Goal: Contribute content: Contribute content

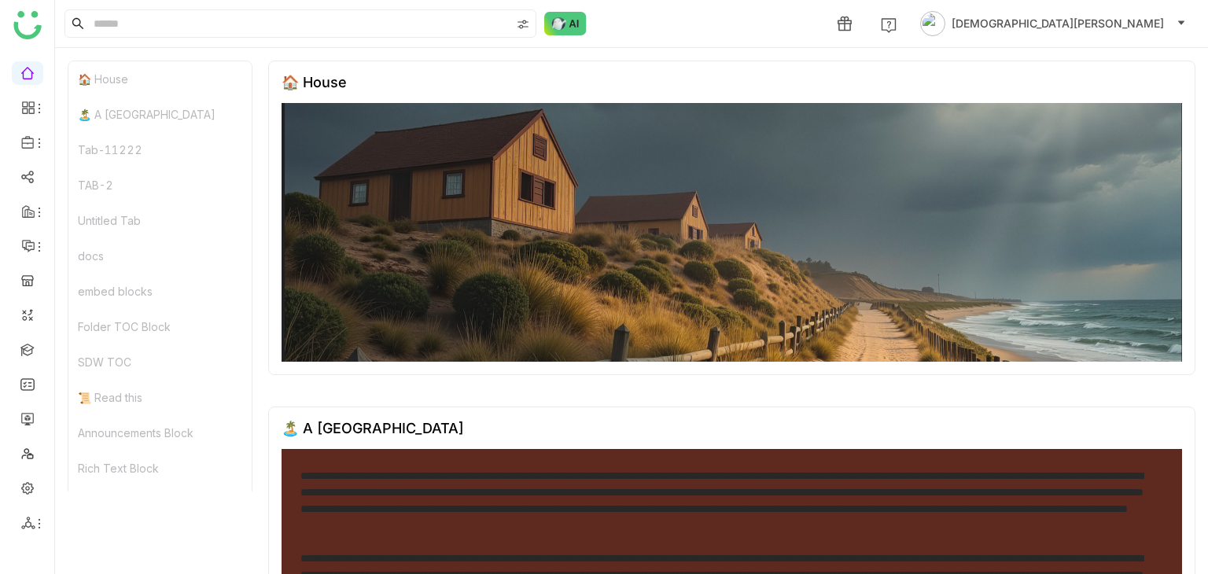
click at [96, 219] on div "Untitled Tab" at bounding box center [159, 220] width 183 height 35
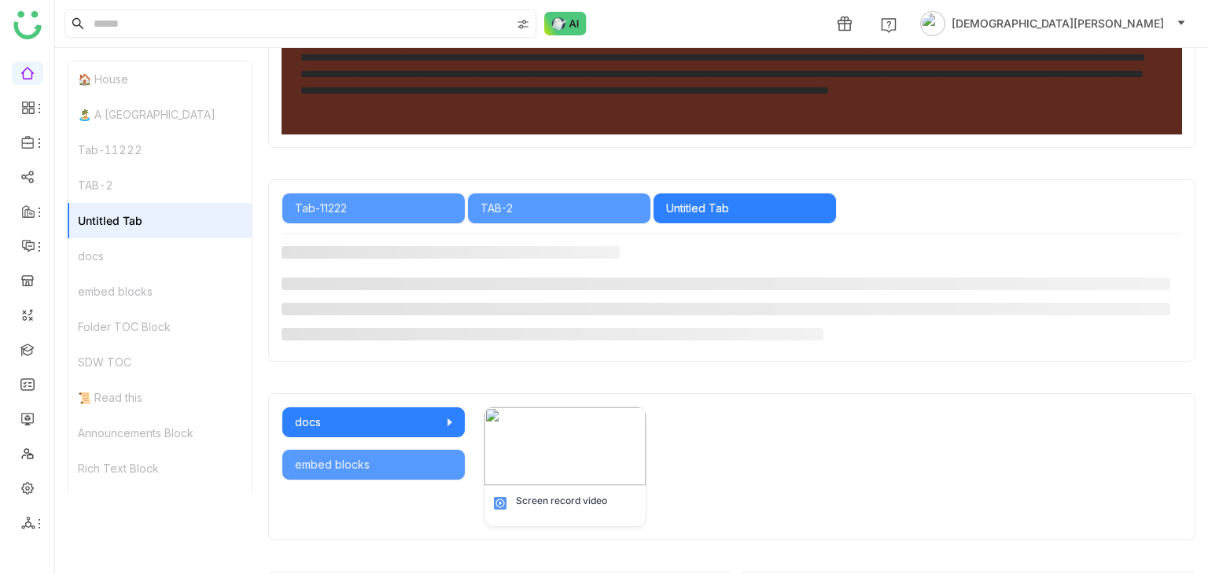
scroll to position [614, 0]
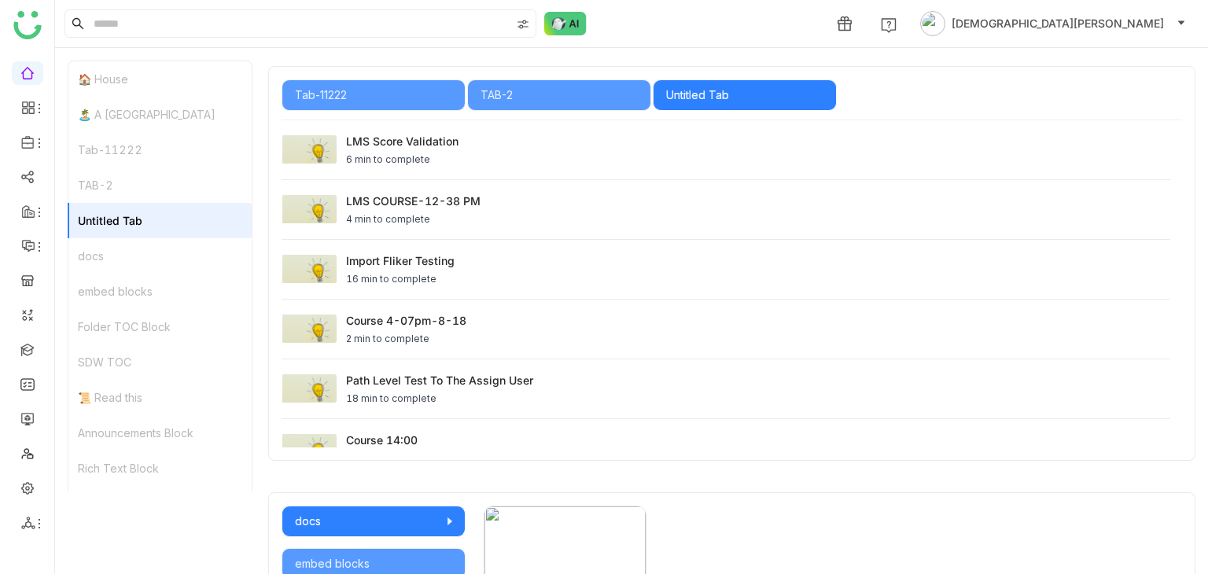
click at [110, 192] on div "TAB-2" at bounding box center [159, 185] width 183 height 35
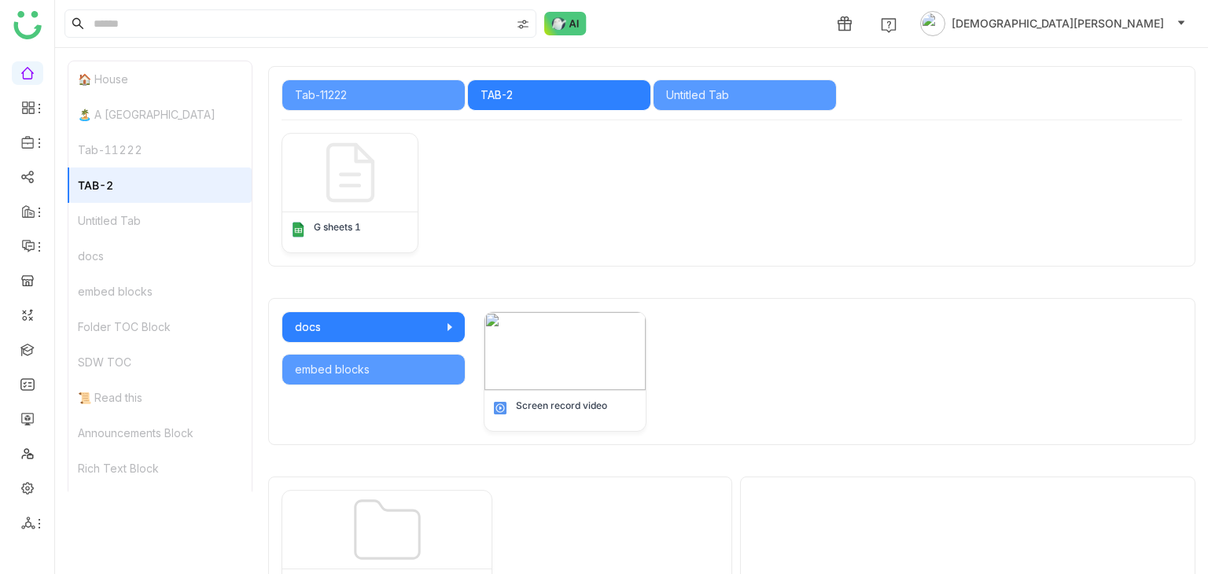
click at [110, 192] on div "TAB-2" at bounding box center [159, 185] width 183 height 35
click at [146, 149] on div "Tab-11222" at bounding box center [159, 149] width 183 height 35
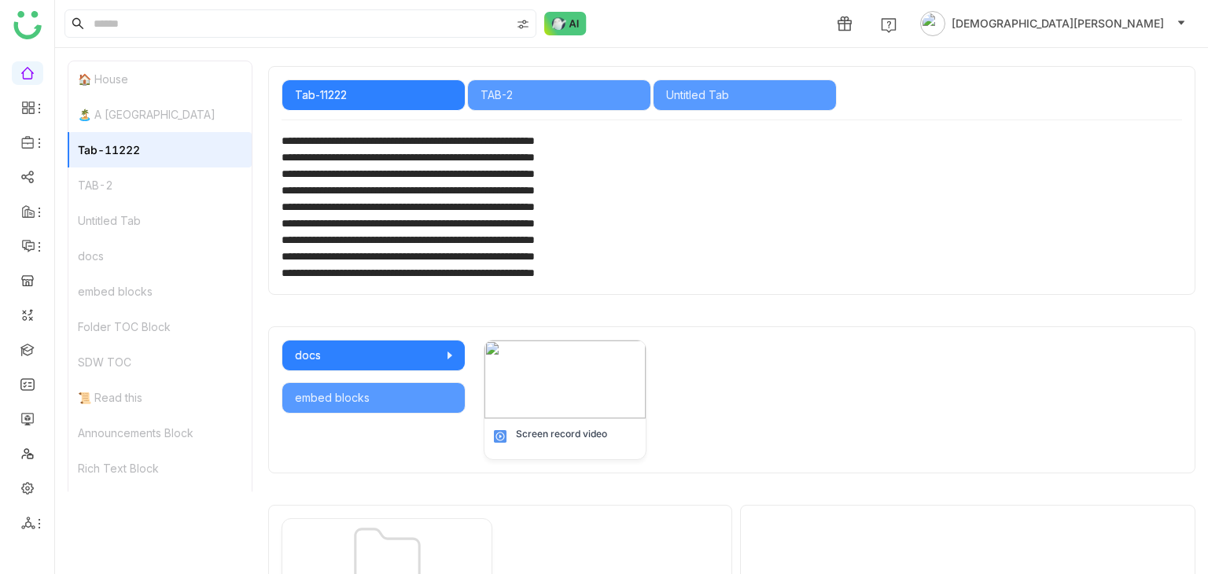
click at [101, 261] on div "docs" at bounding box center [159, 255] width 183 height 35
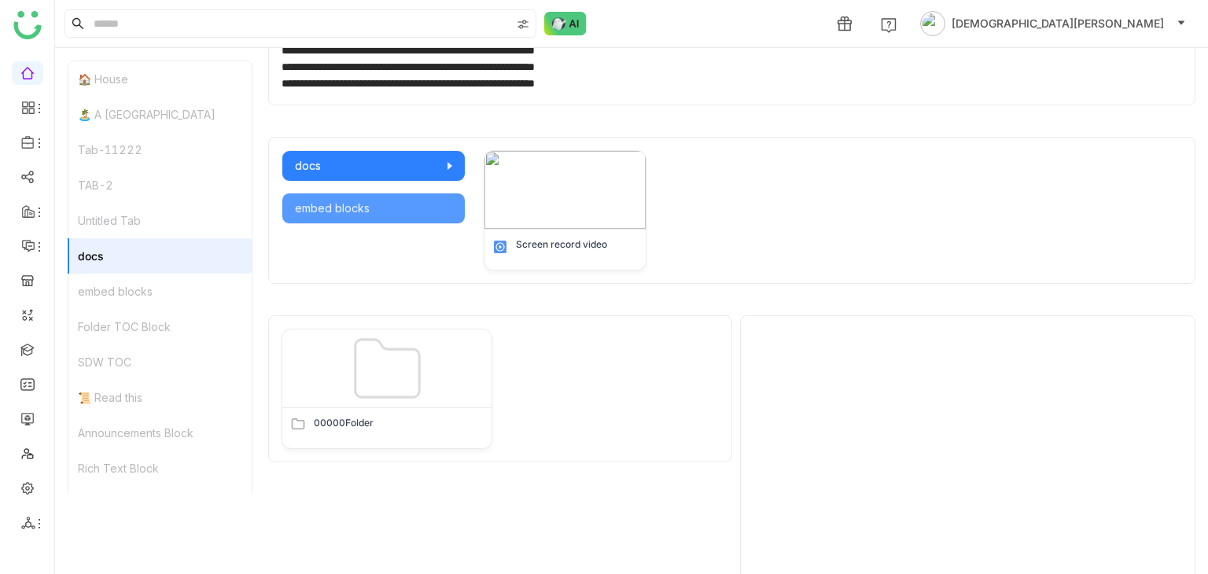
scroll to position [875, 0]
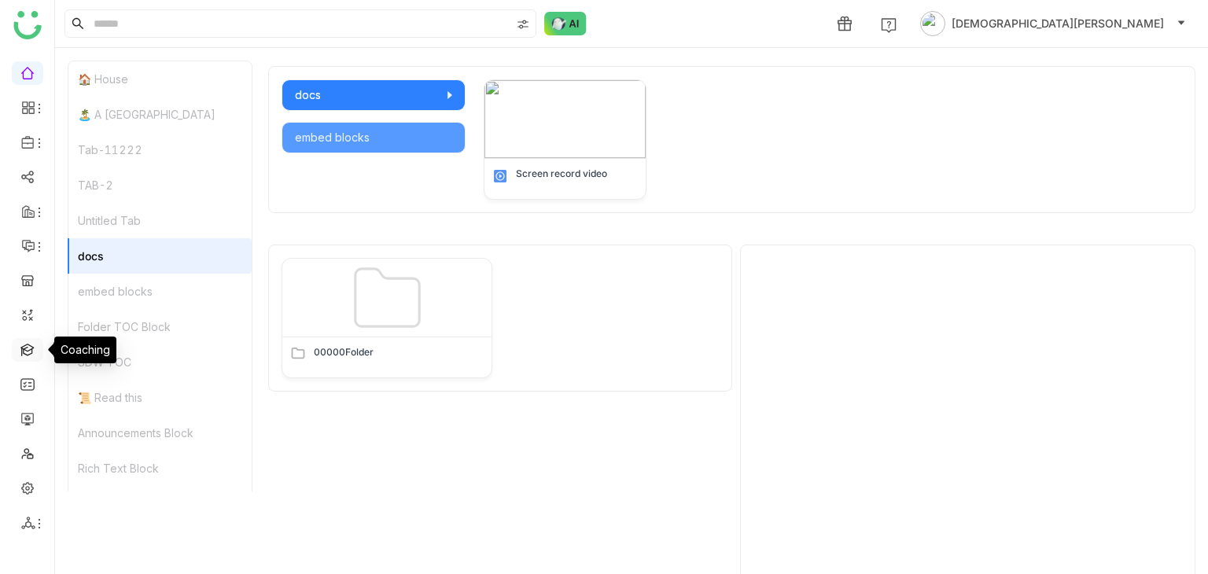
click at [31, 344] on link at bounding box center [27, 348] width 14 height 13
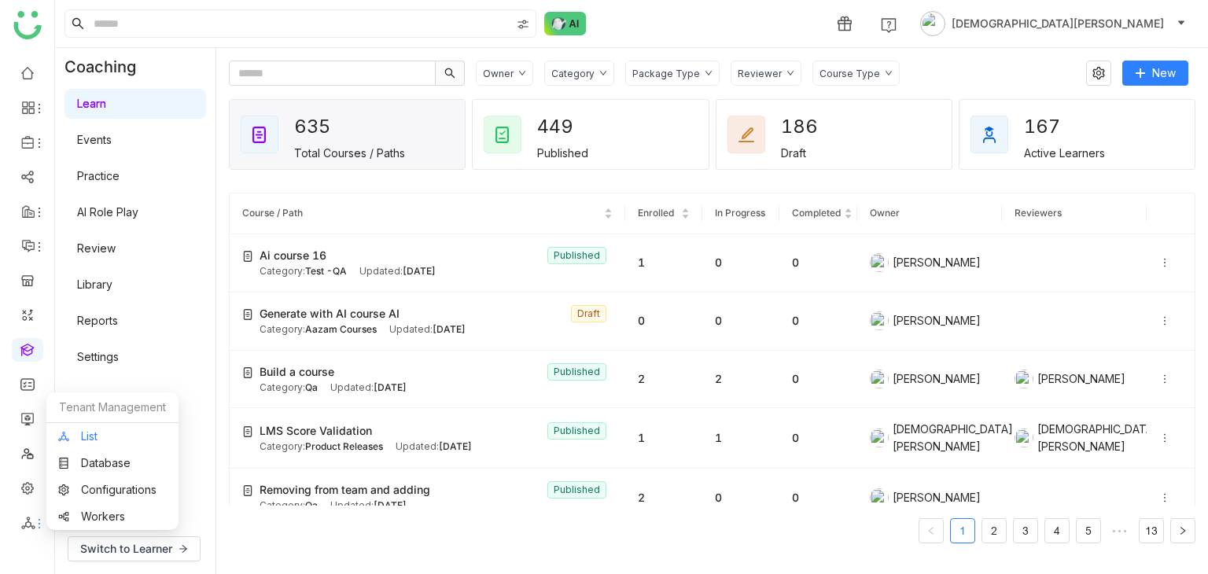
click at [126, 436] on link "List" at bounding box center [112, 436] width 109 height 11
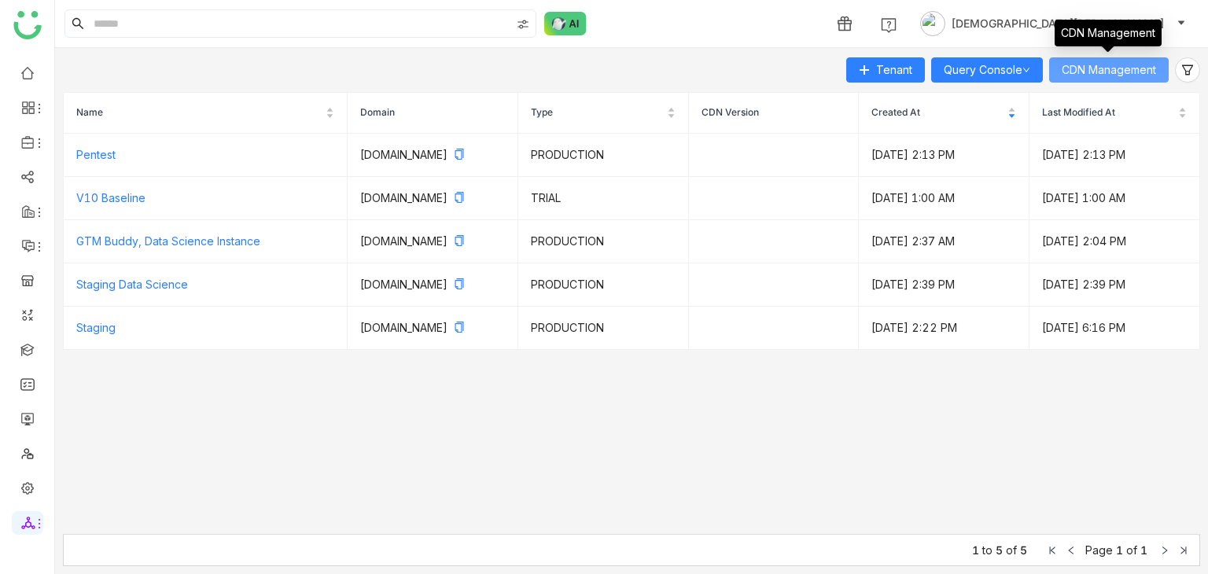
click at [1119, 68] on span "CDN Management" at bounding box center [1109, 69] width 94 height 17
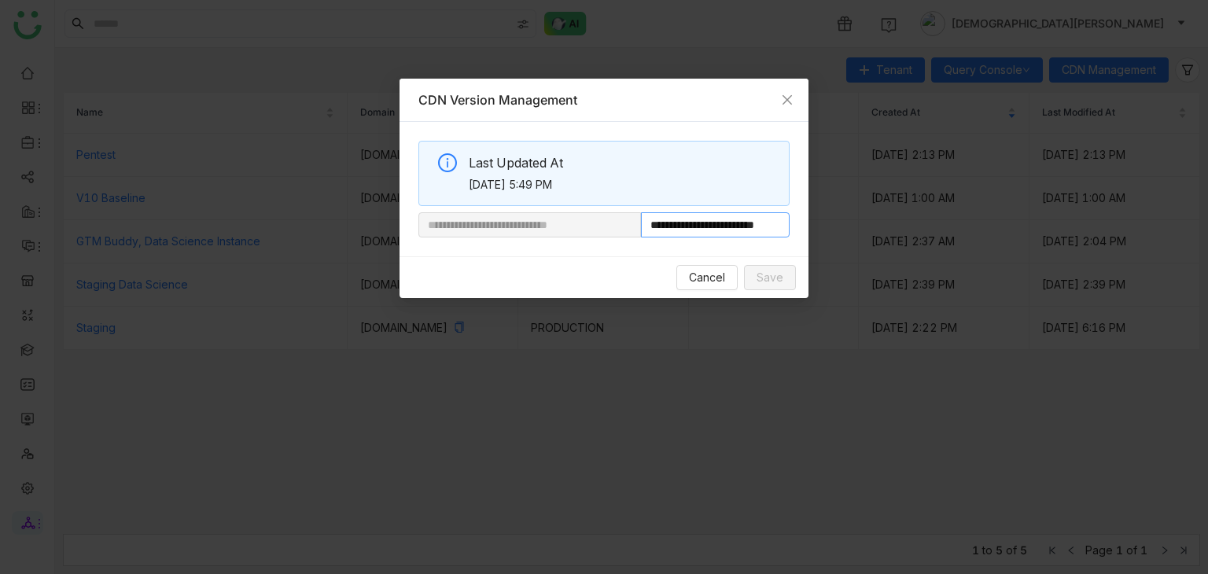
drag, startPoint x: 692, startPoint y: 224, endPoint x: 980, endPoint y: 212, distance: 288.2
click at [980, 212] on nz-modal-container "**********" at bounding box center [604, 287] width 1208 height 574
paste input "**"
type input "**********"
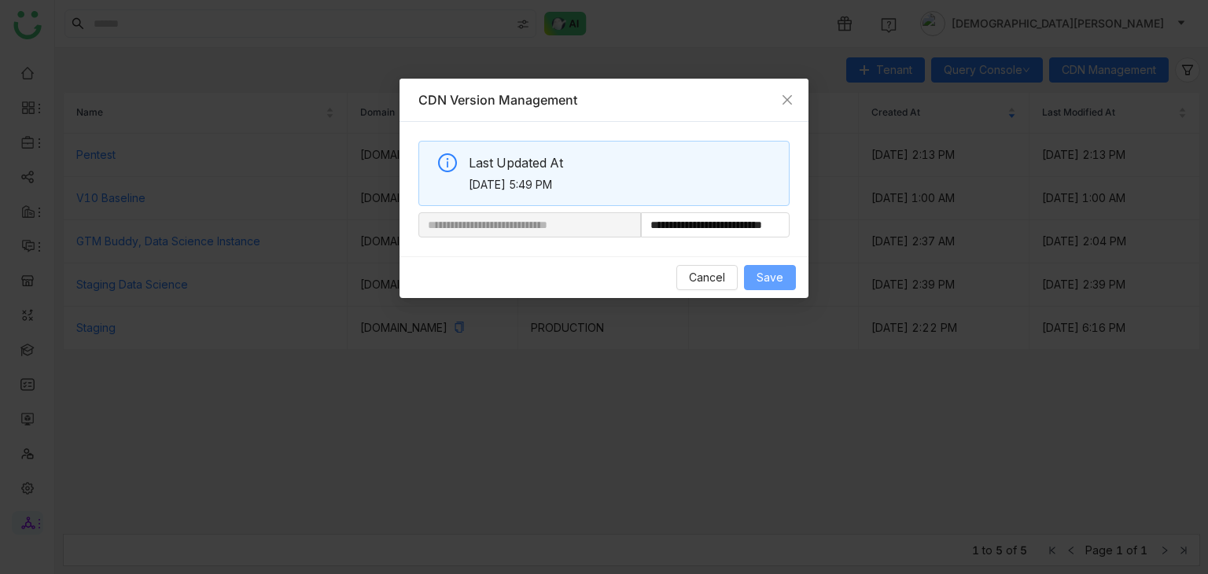
scroll to position [0, 0]
click at [778, 271] on span "Save" at bounding box center [770, 277] width 27 height 17
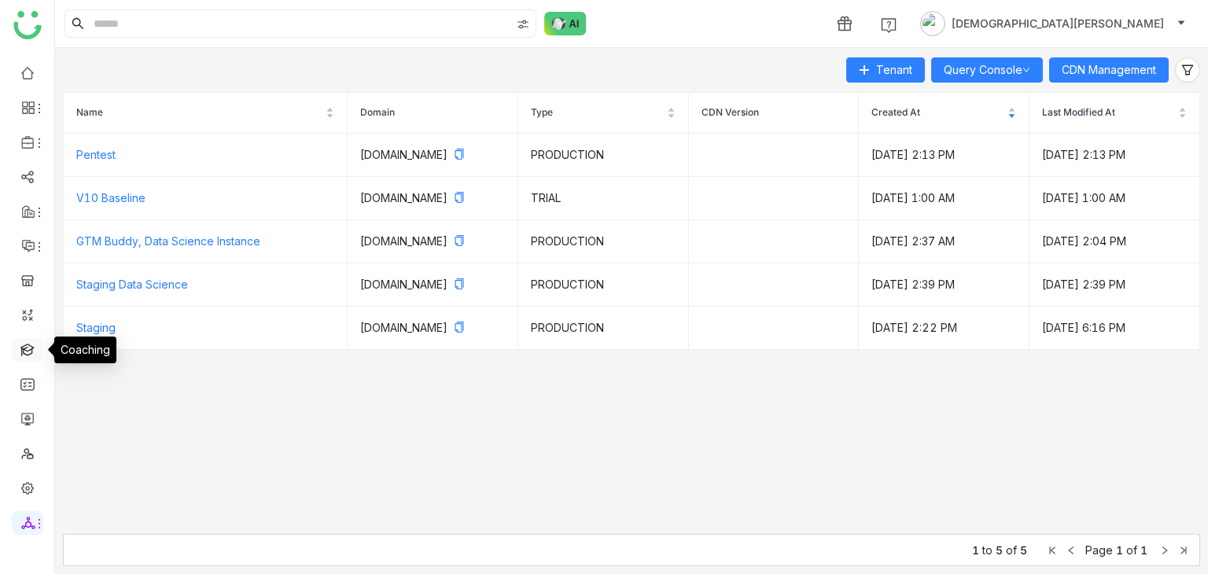
click at [27, 350] on link at bounding box center [27, 348] width 14 height 13
click at [21, 353] on link at bounding box center [27, 348] width 14 height 13
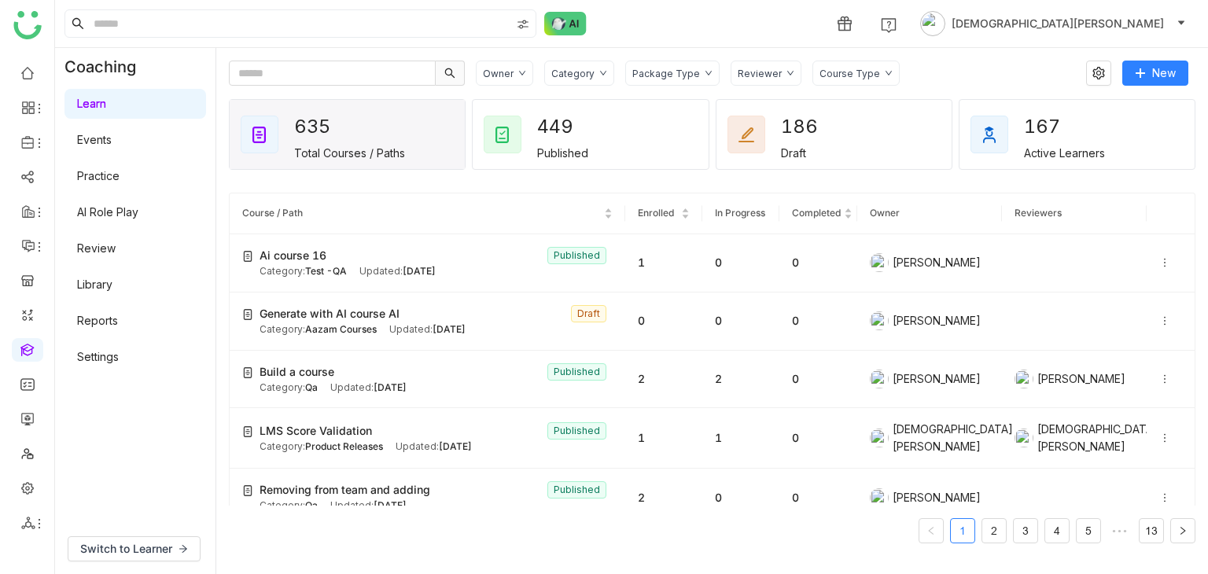
click at [110, 288] on link "Library" at bounding box center [94, 284] width 35 height 13
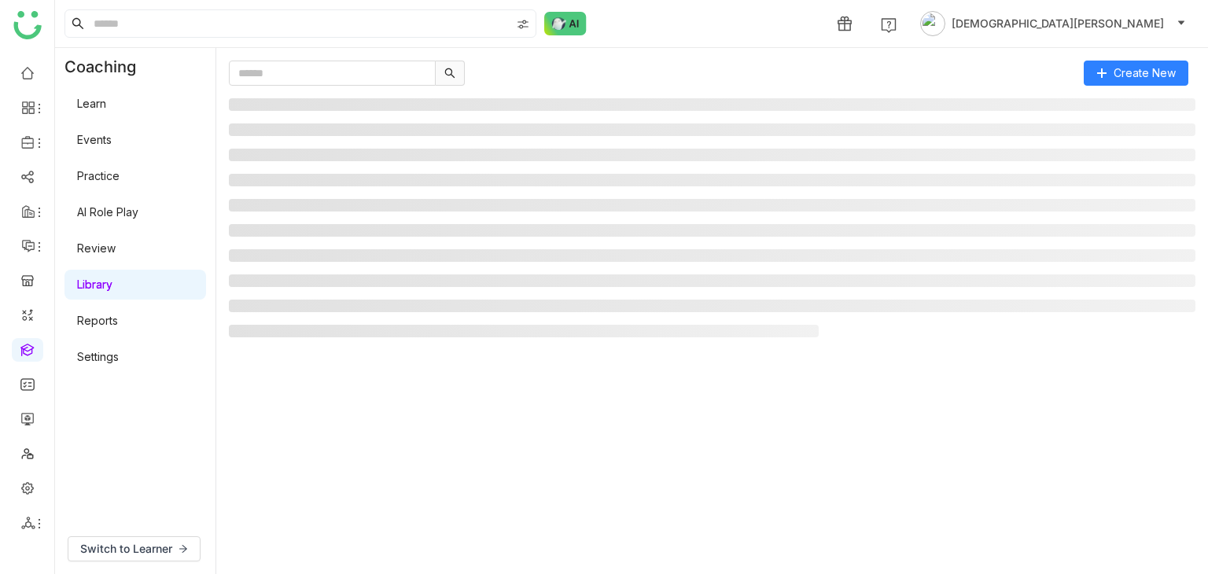
click at [110, 288] on link "Library" at bounding box center [94, 284] width 35 height 13
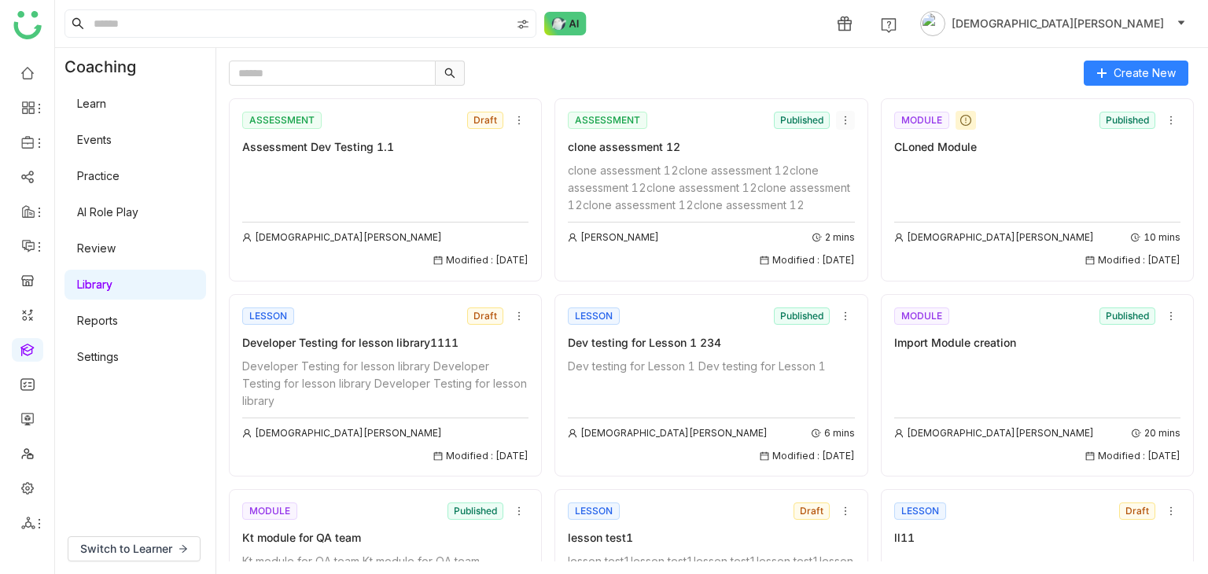
click at [840, 120] on icon at bounding box center [845, 120] width 11 height 11
click at [843, 149] on span "Edit" at bounding box center [847, 149] width 19 height 17
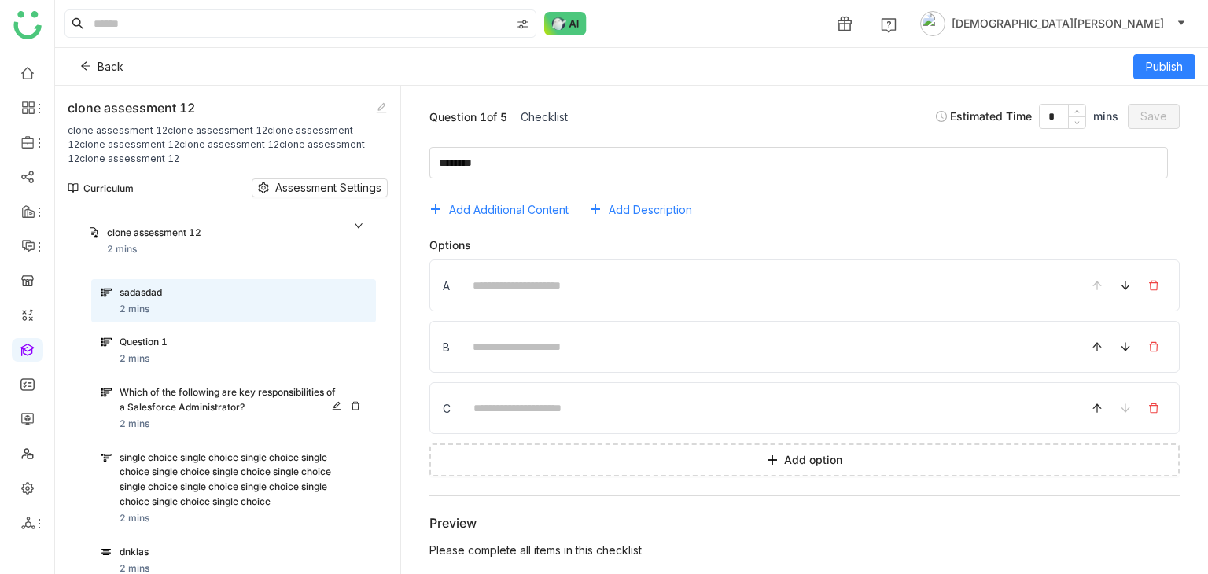
click at [219, 400] on div "Which of the following are key responsibilities of a Salesforce Administrator?" at bounding box center [228, 400] width 217 height 30
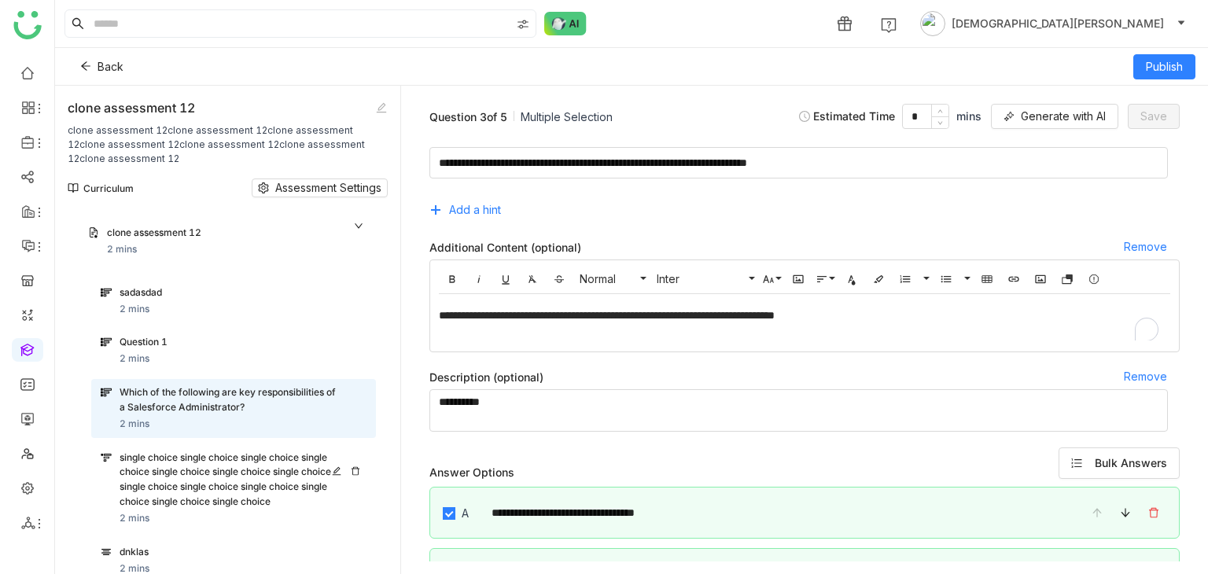
scroll to position [58, 0]
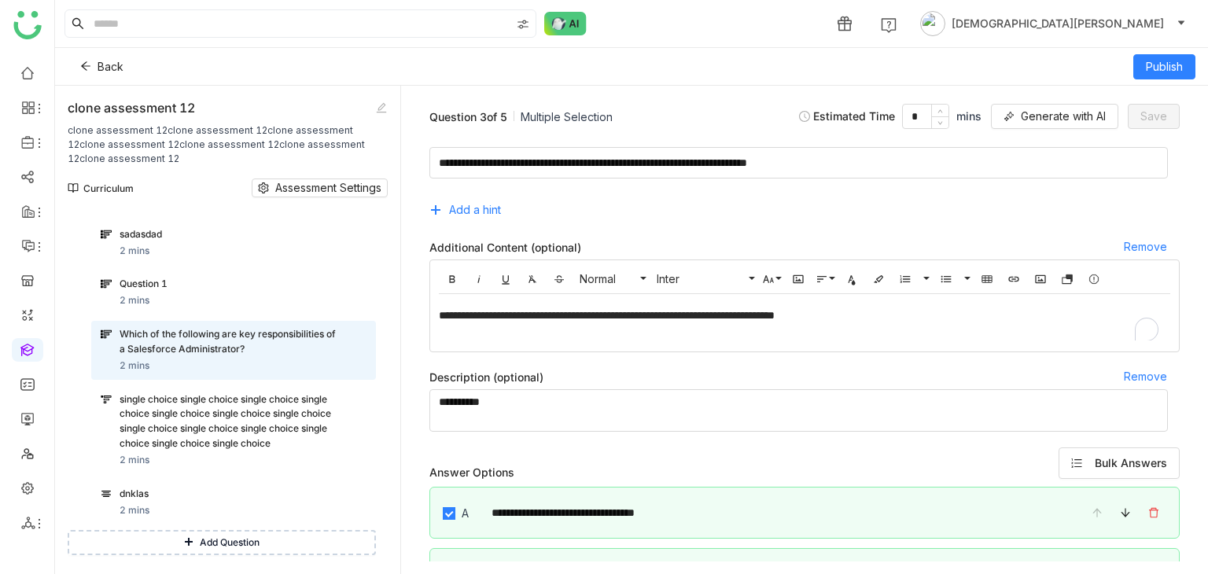
click at [195, 242] on div "sadasdad" at bounding box center [243, 235] width 247 height 17
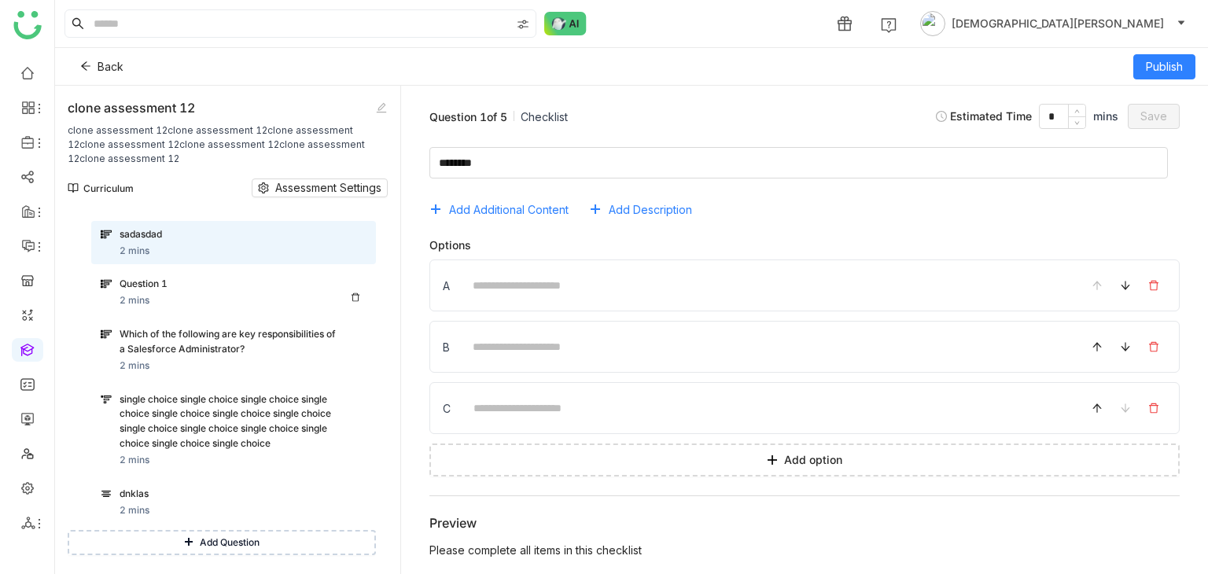
click at [174, 293] on div "Question 1" at bounding box center [243, 285] width 247 height 17
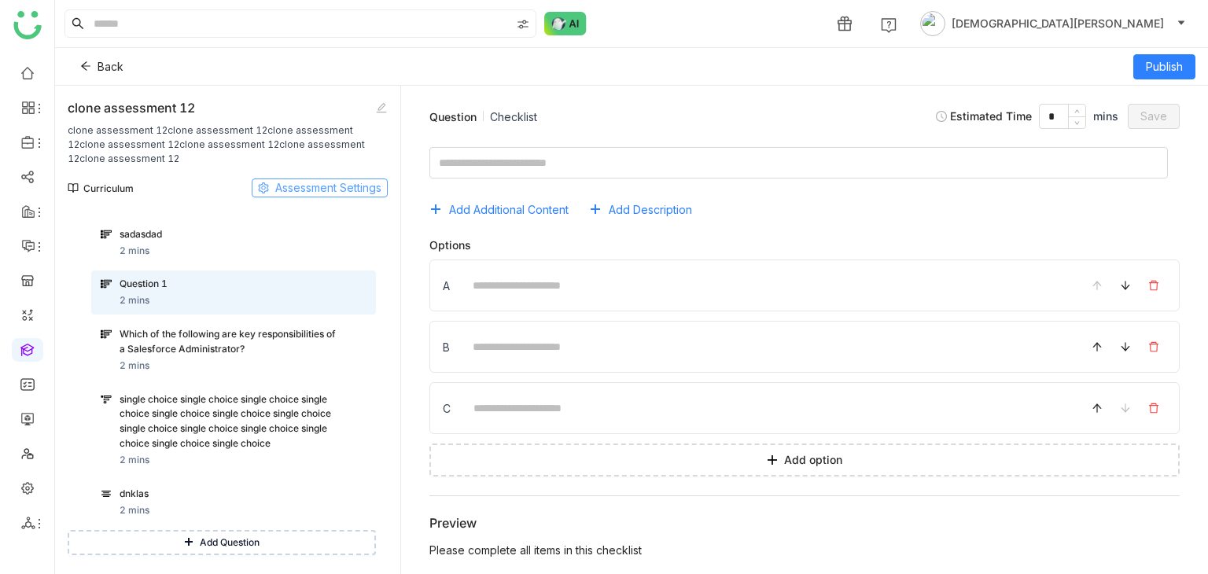
click at [358, 187] on span "Assessment Settings" at bounding box center [328, 187] width 106 height 17
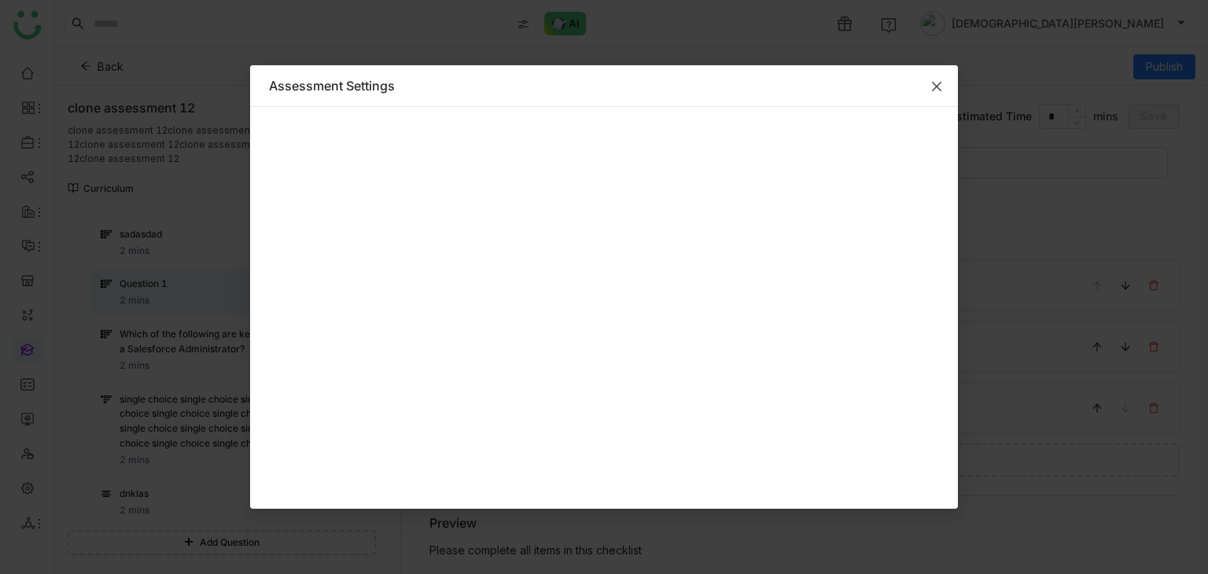
click at [938, 85] on icon "Close" at bounding box center [936, 86] width 9 height 9
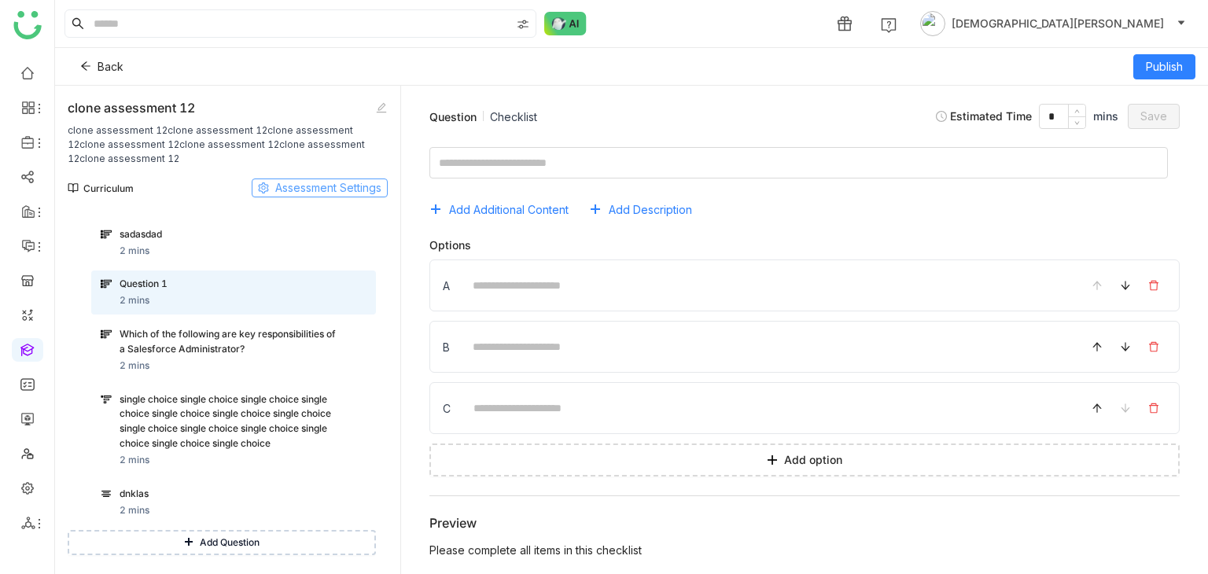
click at [330, 190] on span "Assessment Settings" at bounding box center [328, 187] width 106 height 17
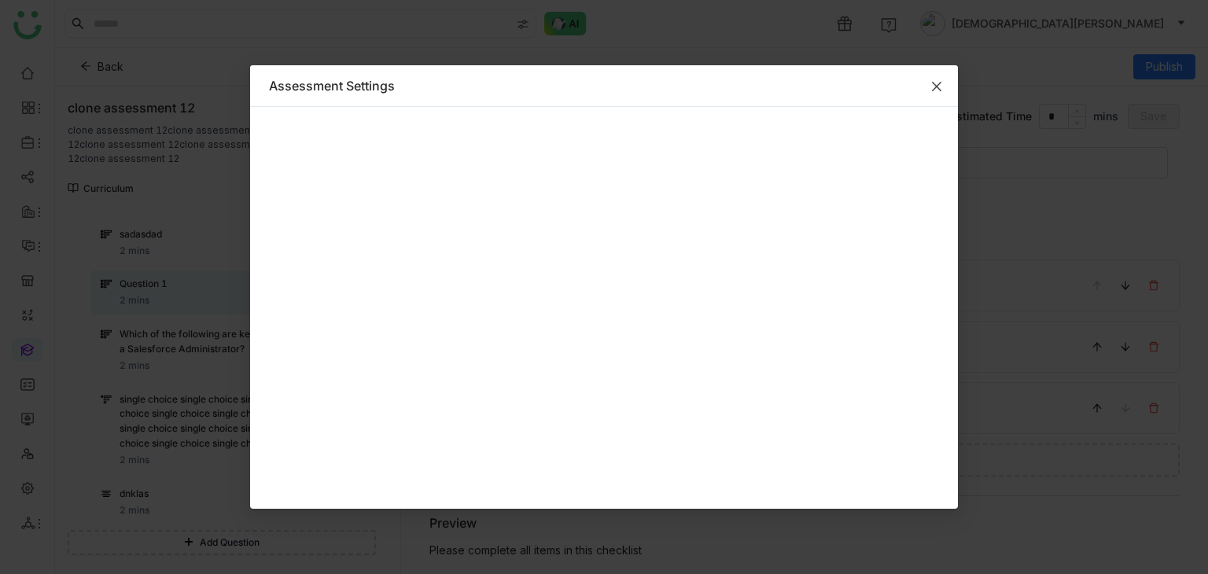
click at [929, 73] on span "Close" at bounding box center [937, 86] width 42 height 42
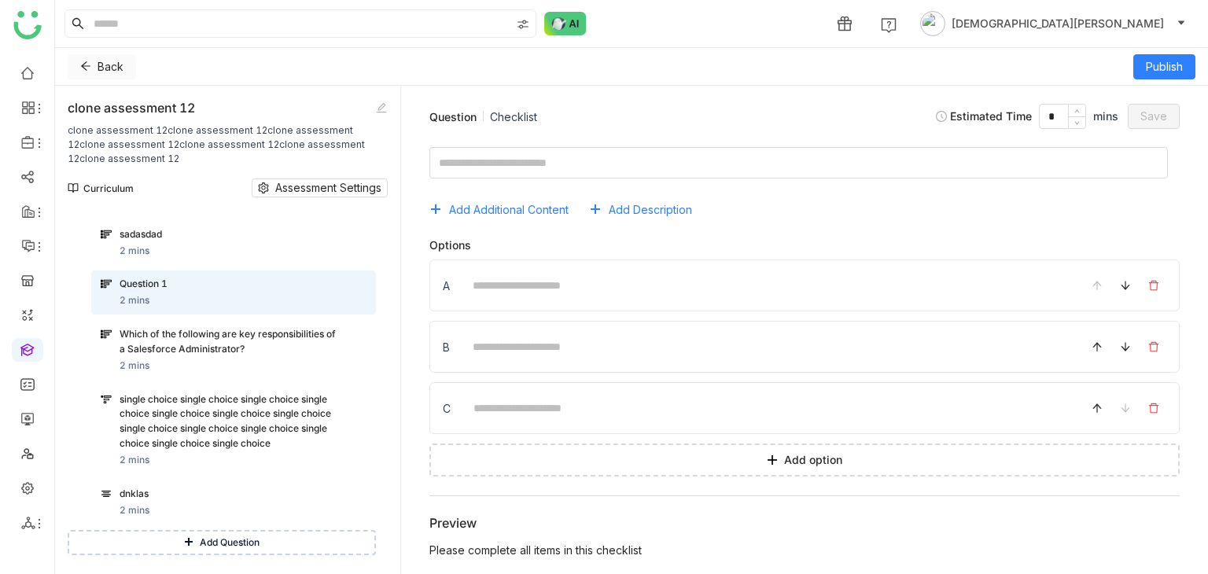
click at [91, 64] on button "Back" at bounding box center [102, 66] width 68 height 25
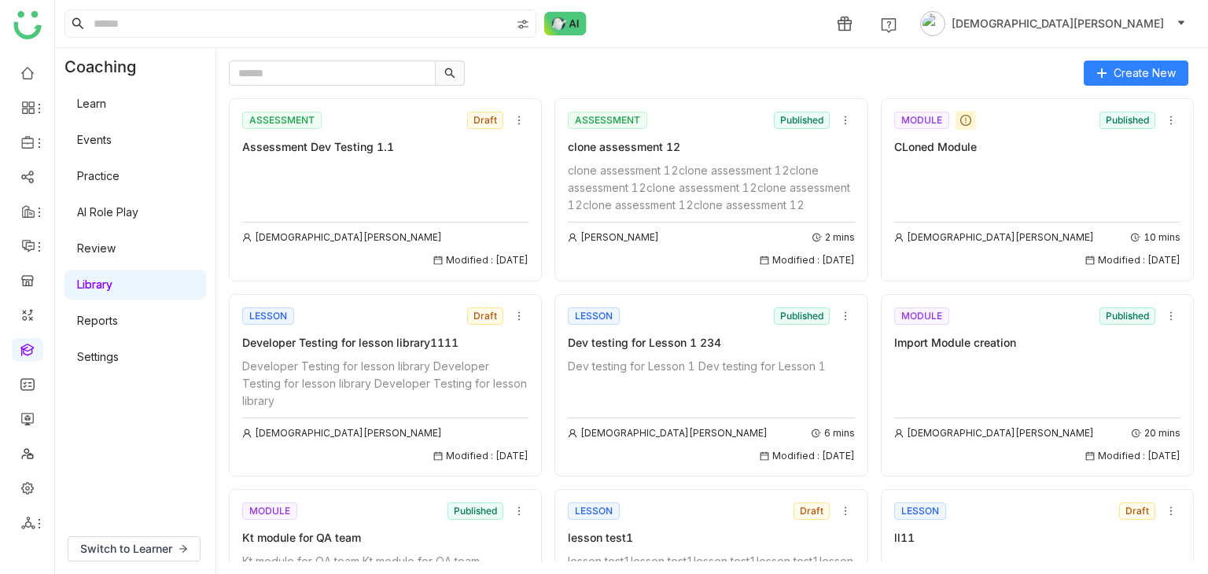
click at [341, 180] on div "Vishnu Vardhan Modified : 01/08/2025" at bounding box center [385, 215] width 286 height 106
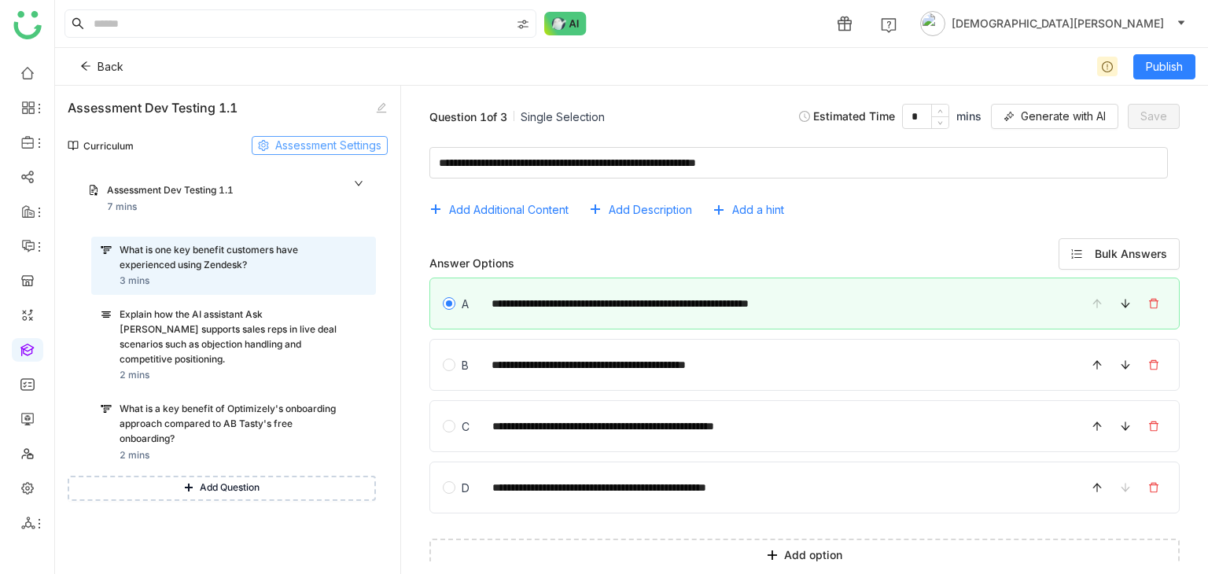
click at [345, 149] on span "Assessment Settings" at bounding box center [328, 145] width 106 height 17
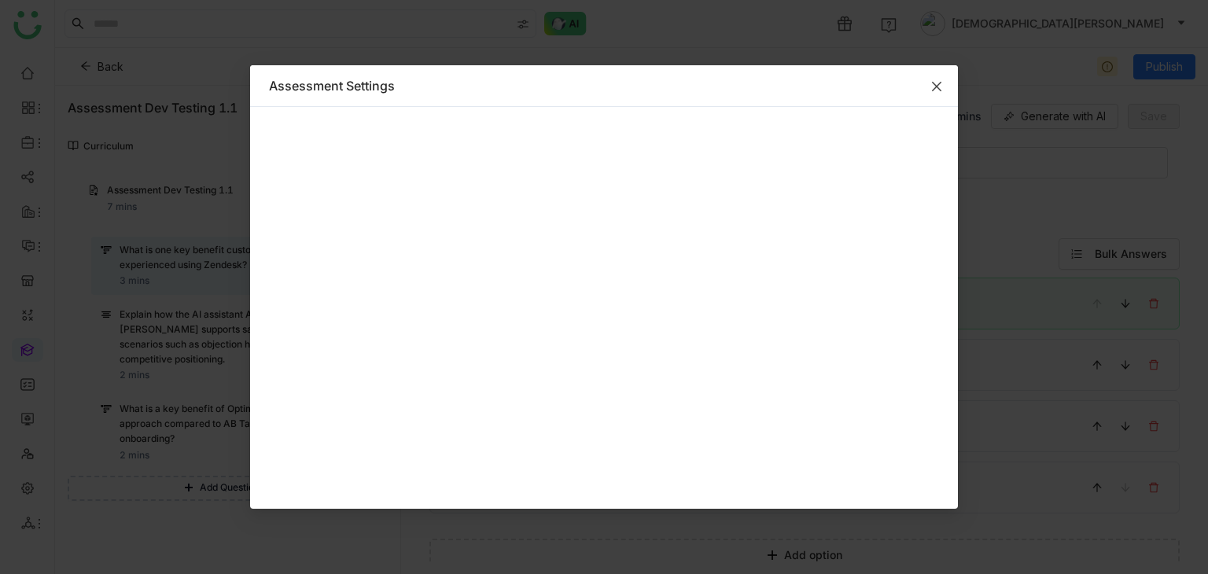
click at [313, 135] on div at bounding box center [604, 308] width 708 height 402
click at [940, 89] on icon "Close" at bounding box center [936, 86] width 9 height 9
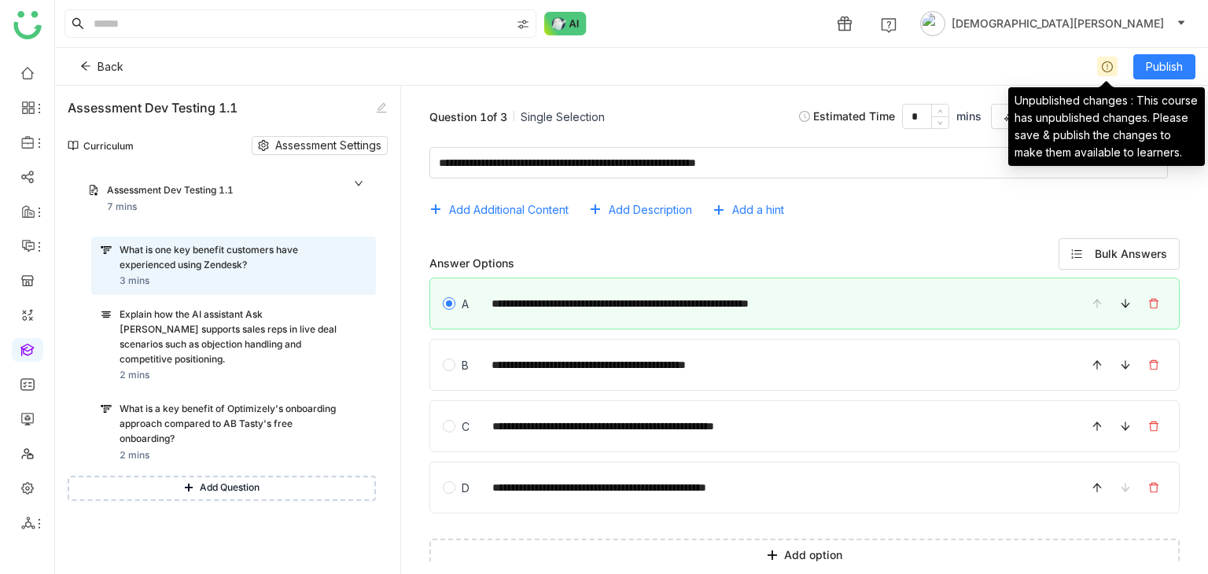
click at [1104, 64] on icon at bounding box center [1107, 66] width 11 height 11
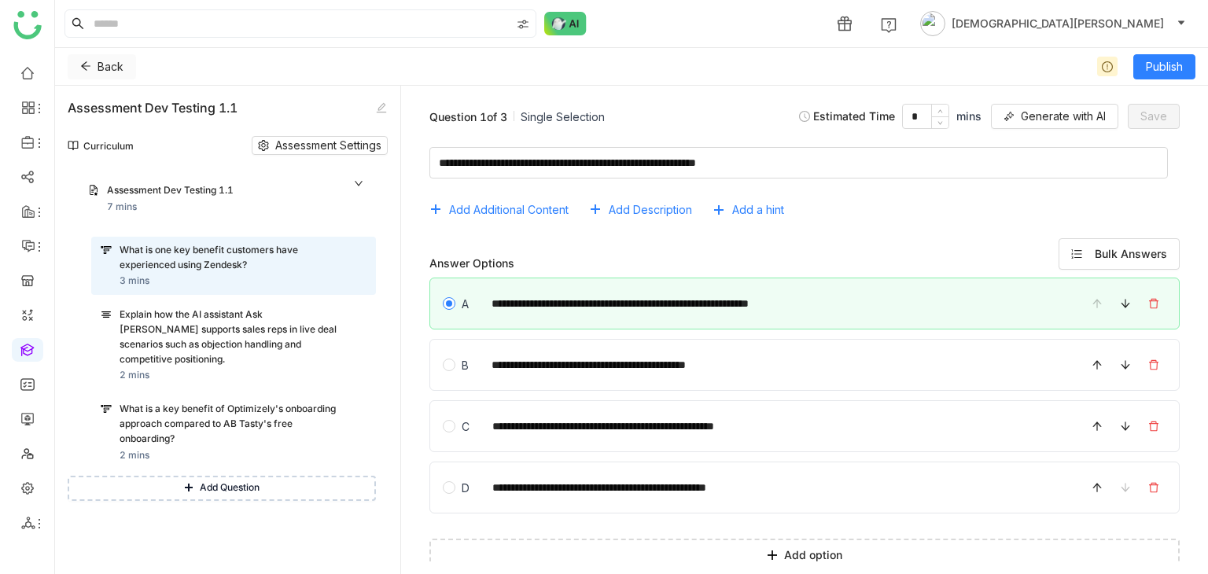
click at [81, 64] on icon at bounding box center [85, 66] width 11 height 11
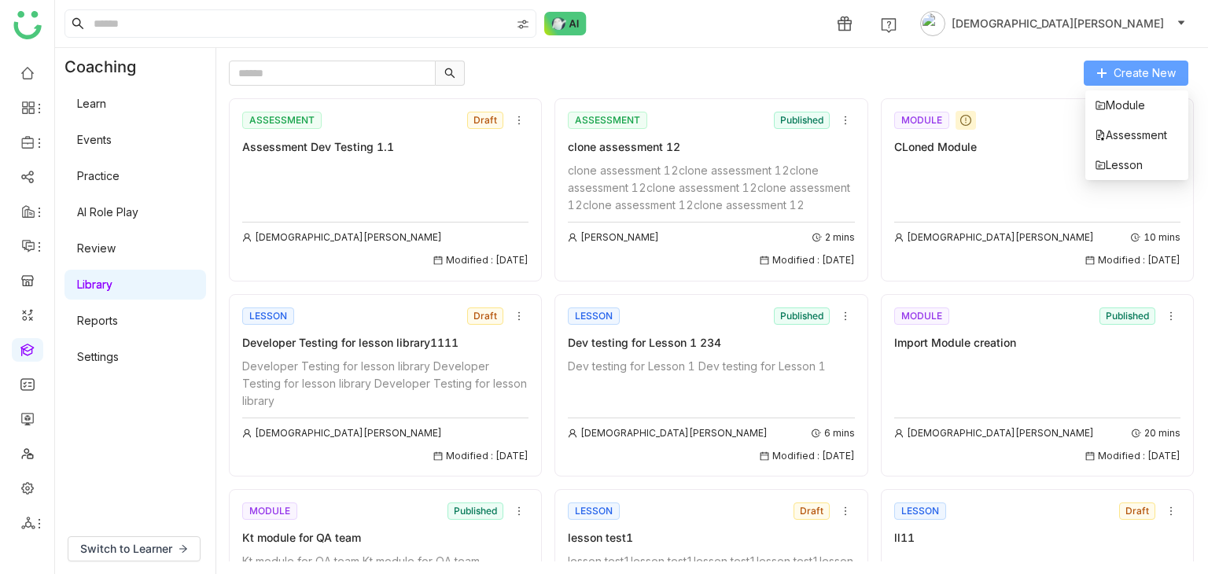
click at [1131, 66] on span "Create New" at bounding box center [1145, 73] width 62 height 17
click at [1123, 105] on span "Module" at bounding box center [1120, 105] width 50 height 17
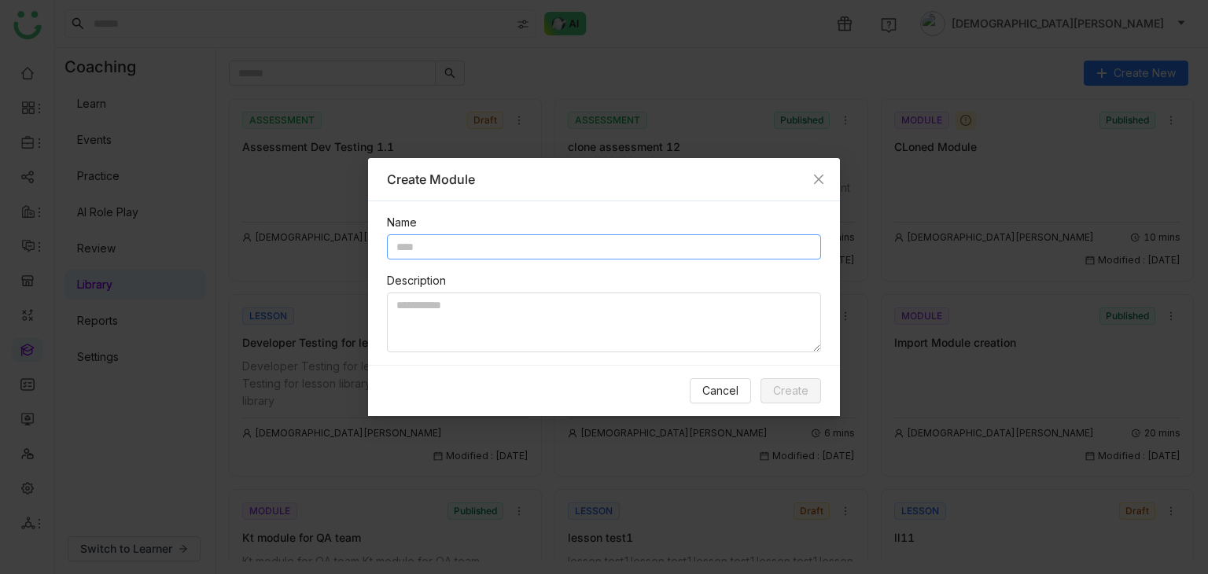
click at [503, 240] on input "text" at bounding box center [604, 246] width 434 height 25
type input "**********"
click at [806, 392] on span "Create" at bounding box center [790, 390] width 35 height 17
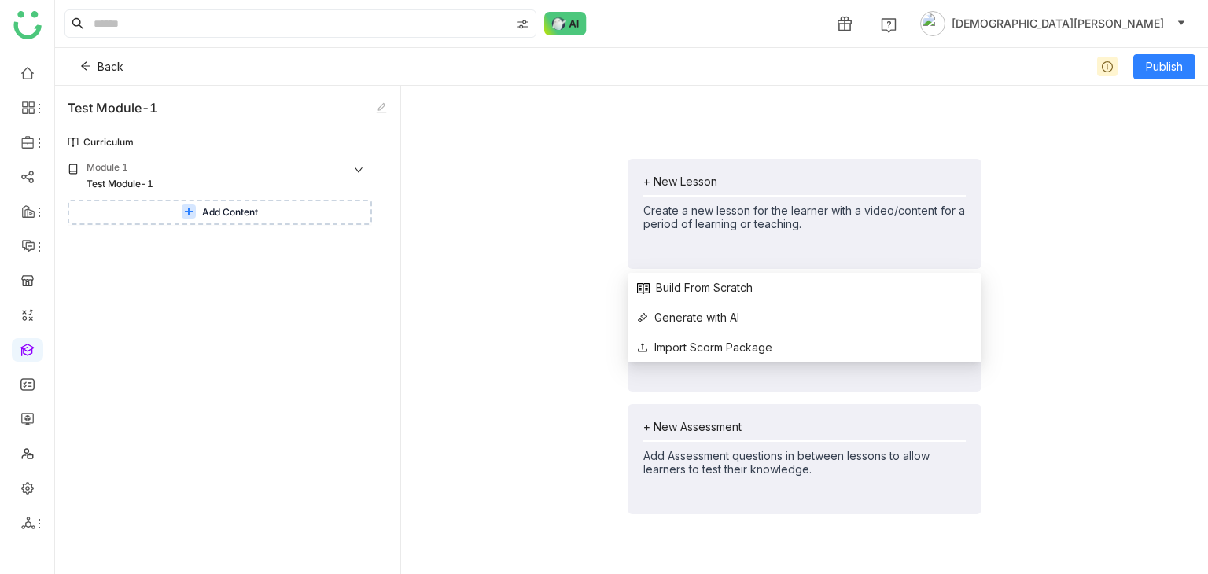
click at [264, 211] on button "Add Content" at bounding box center [220, 212] width 304 height 25
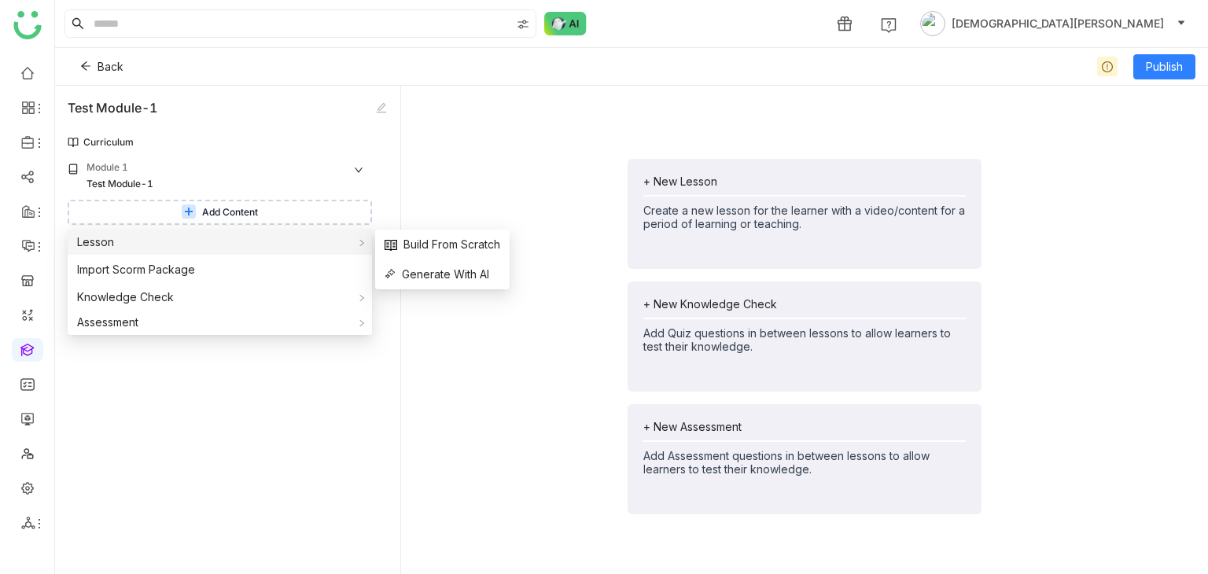
click at [253, 241] on div "Lesson" at bounding box center [220, 242] width 304 height 25
click at [416, 242] on span "Build From Scratch" at bounding box center [443, 244] width 116 height 17
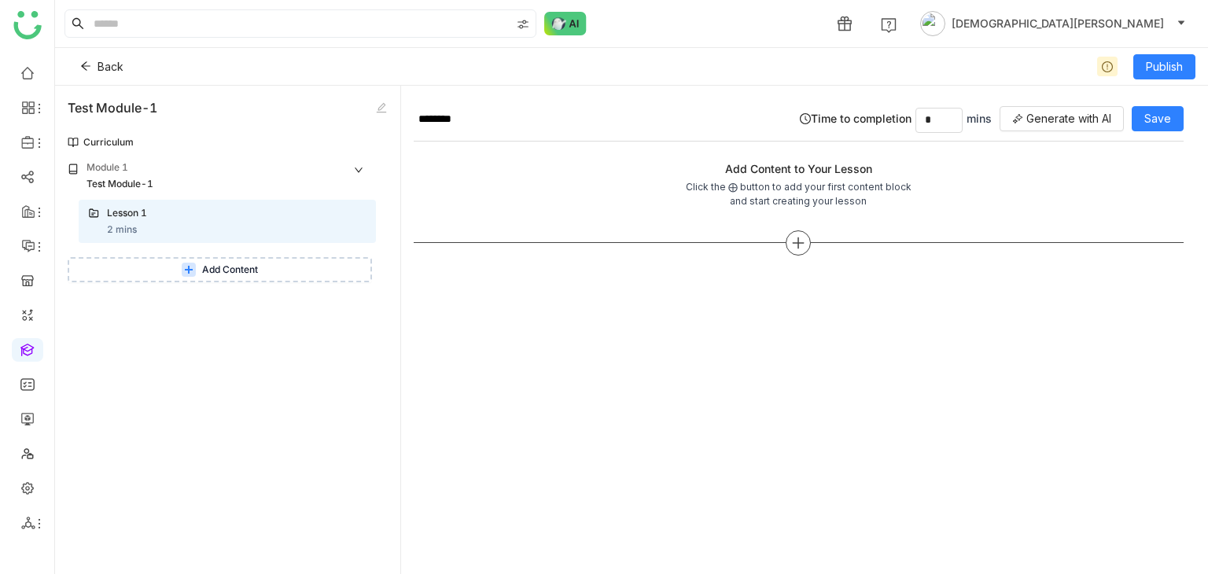
click at [805, 243] on icon at bounding box center [798, 243] width 14 height 14
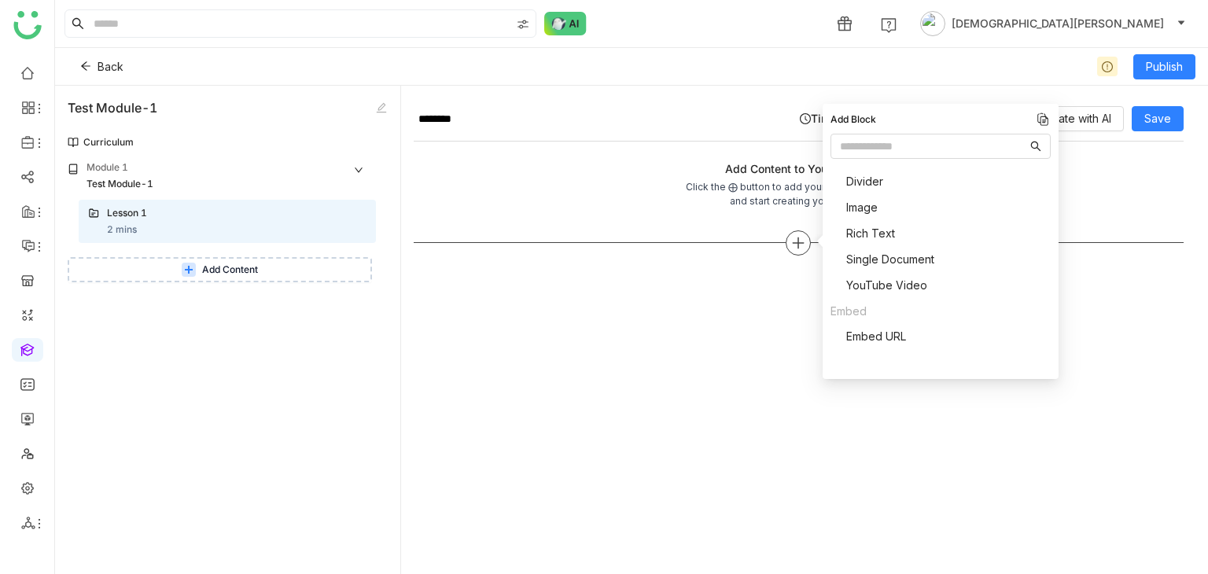
click at [792, 236] on icon at bounding box center [798, 243] width 14 height 14
click at [649, 287] on div "******** Time to completion * mins Generate with AI Save Add Content to Your Le…" at bounding box center [799, 336] width 770 height 476
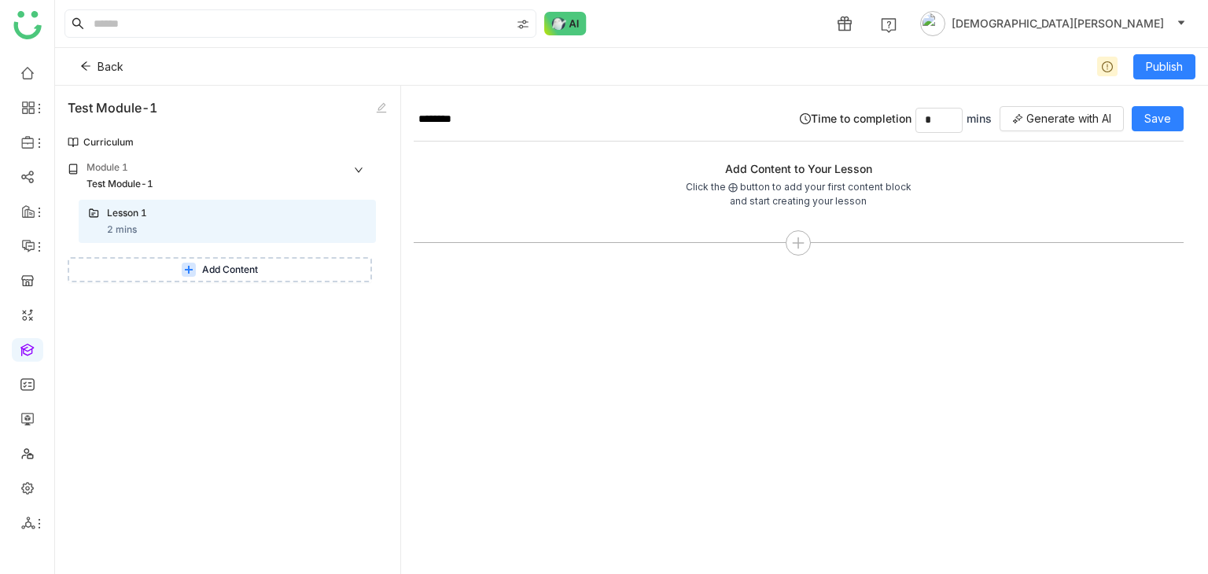
click at [245, 265] on span "Add Content" at bounding box center [230, 270] width 56 height 15
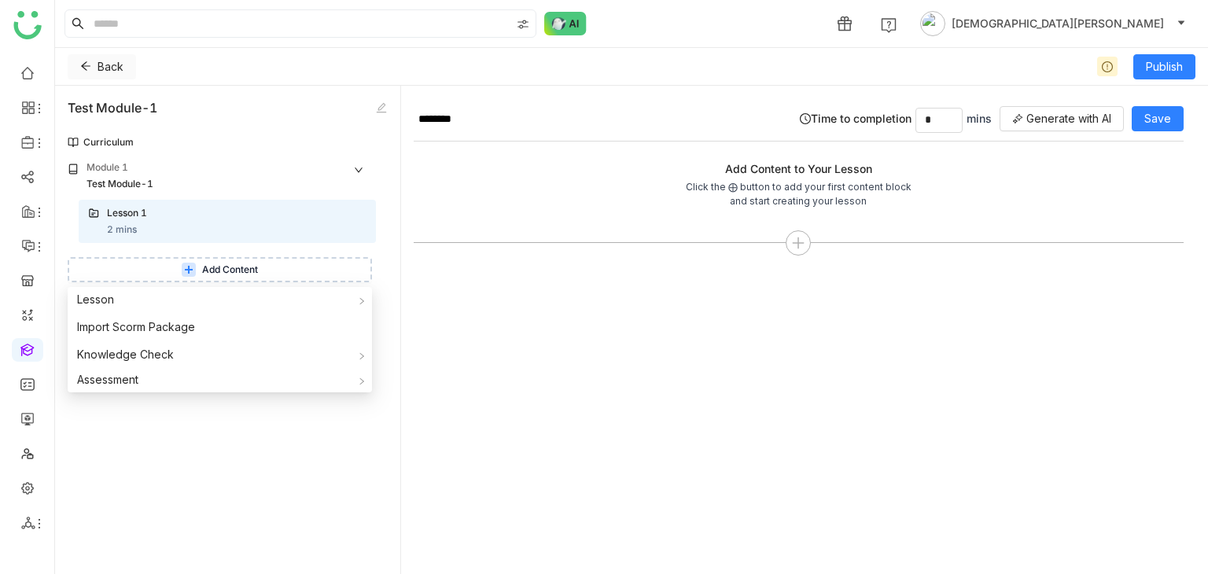
click at [83, 69] on icon at bounding box center [85, 66] width 11 height 11
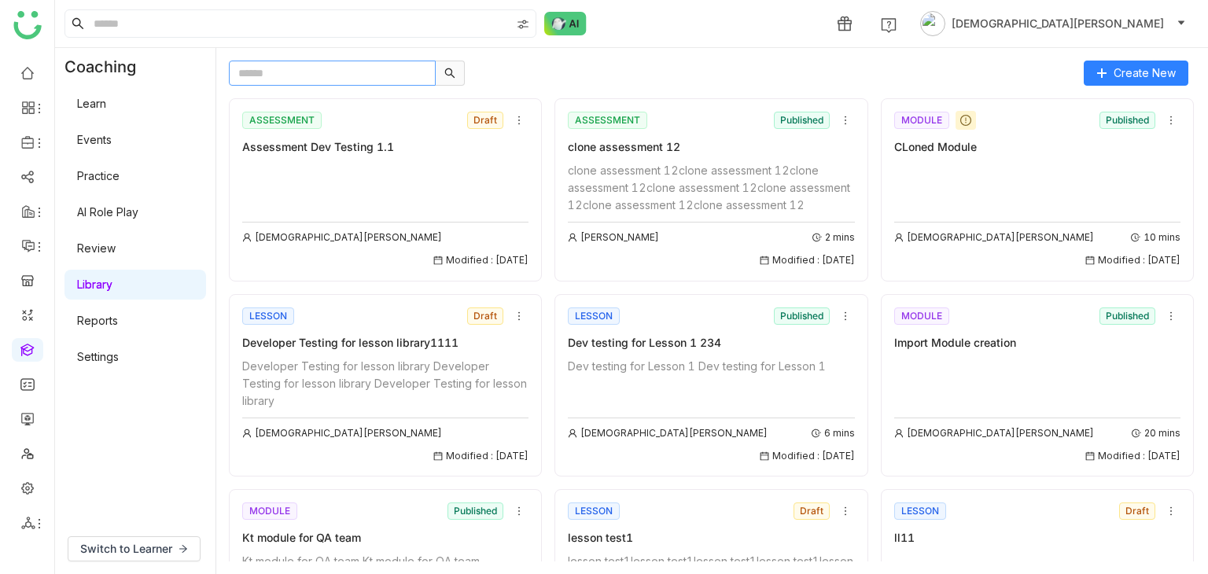
click at [359, 82] on input "text" at bounding box center [332, 73] width 207 height 25
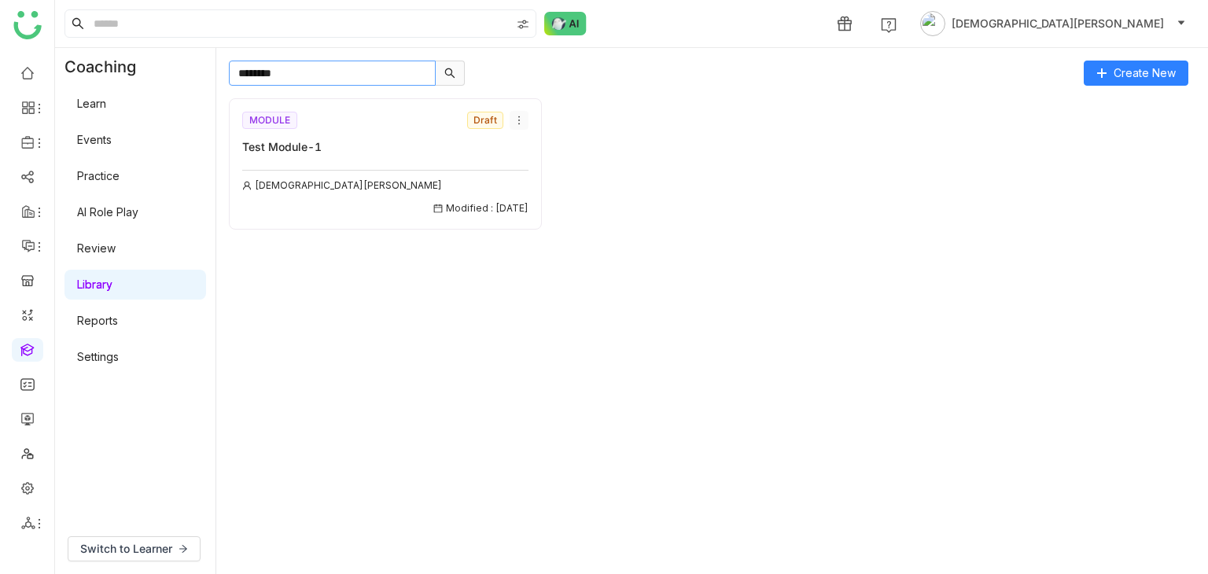
type input "********"
click at [518, 118] on icon at bounding box center [519, 120] width 11 height 11
click at [541, 160] on li "Edit" at bounding box center [537, 150] width 53 height 30
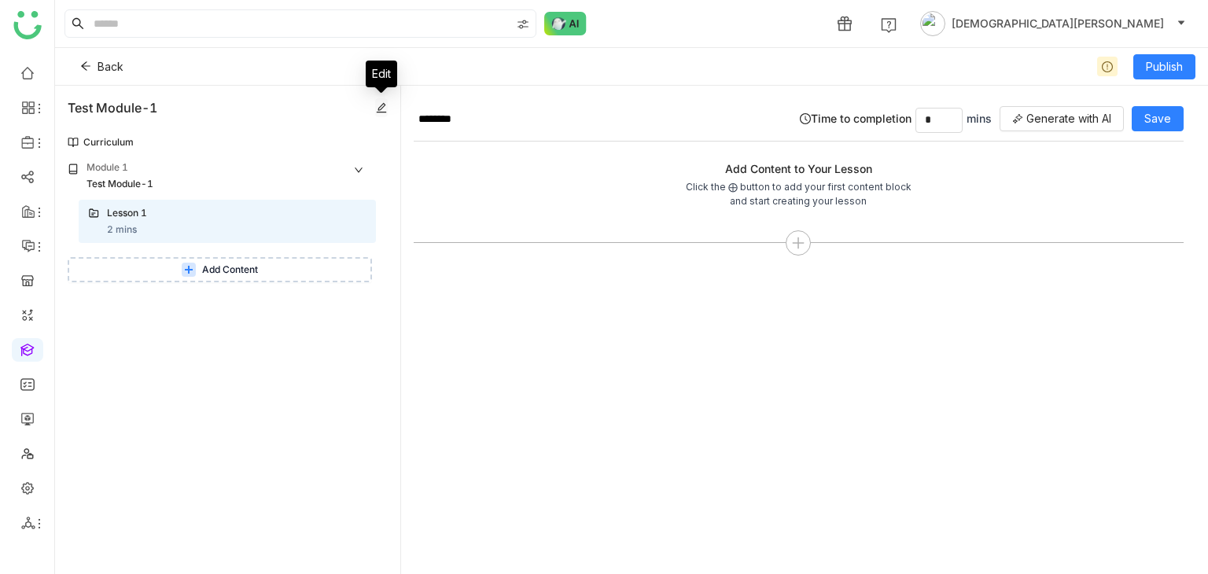
click at [378, 109] on icon at bounding box center [382, 108] width 10 height 10
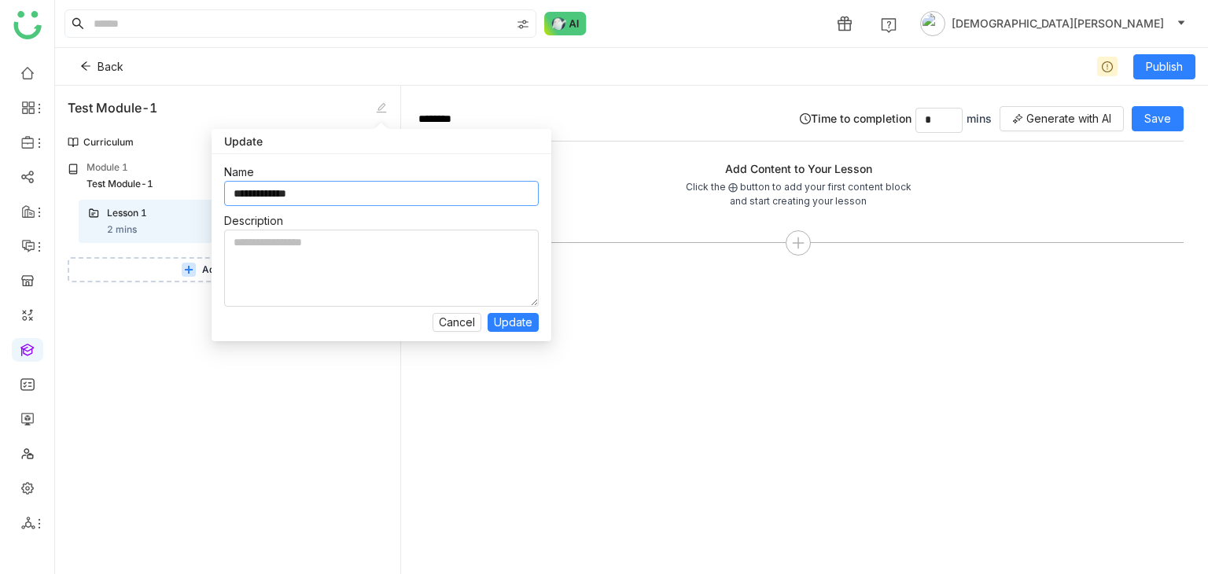
click at [319, 186] on input "**********" at bounding box center [381, 193] width 315 height 25
type input "**********"
click at [530, 324] on span "Update" at bounding box center [513, 322] width 39 height 17
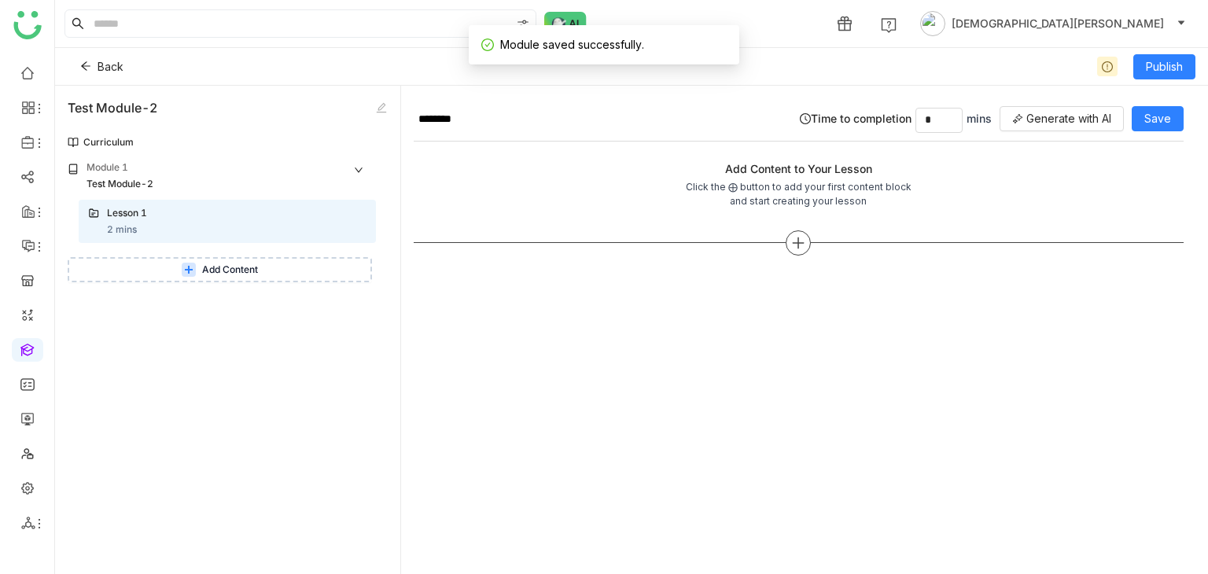
click at [799, 237] on icon at bounding box center [800, 242] width 2 height 11
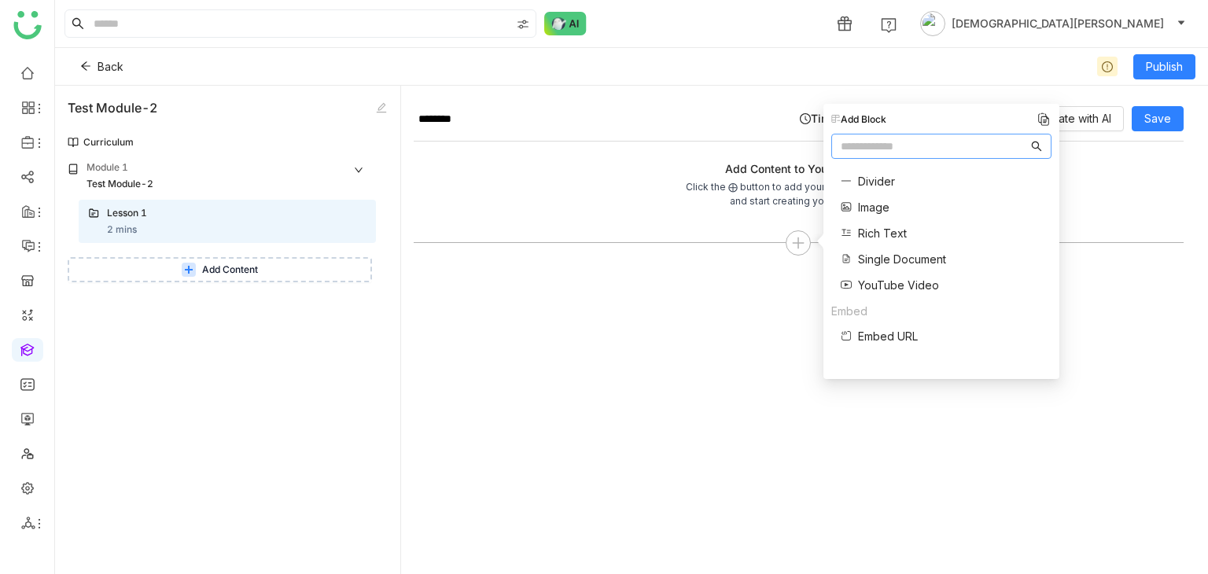
click at [887, 256] on span "Single Document" at bounding box center [902, 259] width 88 height 17
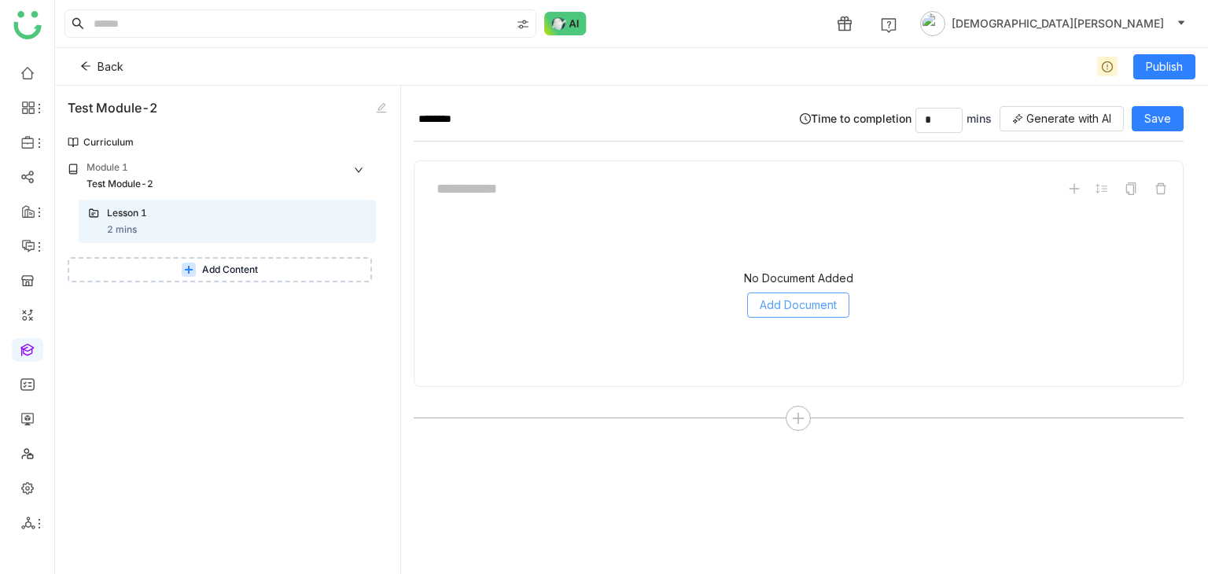
click at [778, 299] on span "Add Document" at bounding box center [798, 305] width 77 height 17
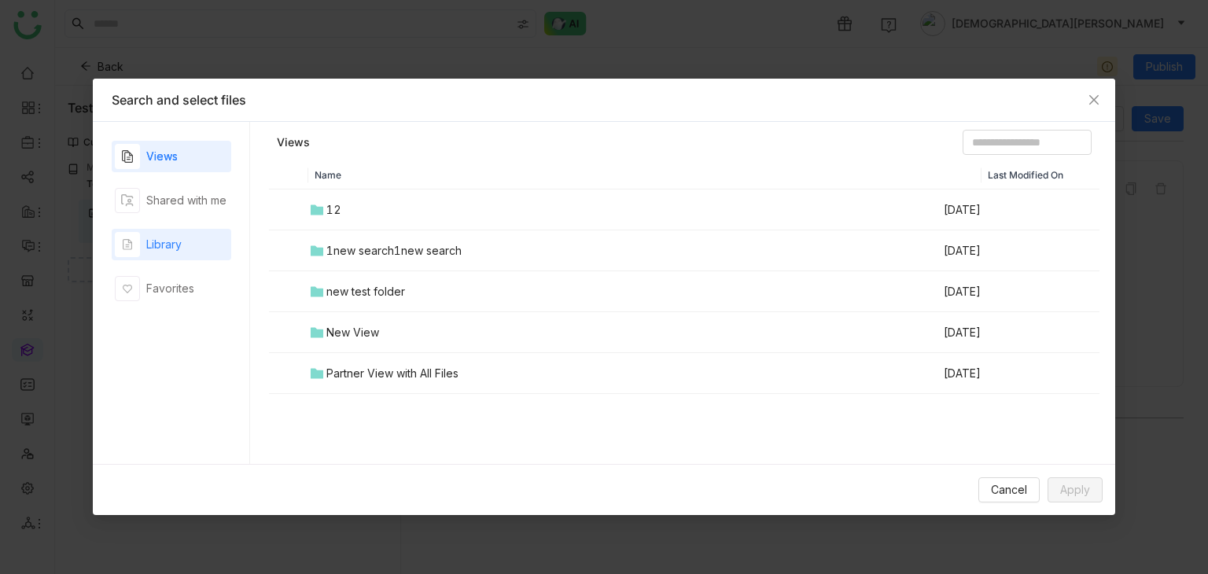
click at [172, 240] on div "Library" at bounding box center [163, 244] width 35 height 17
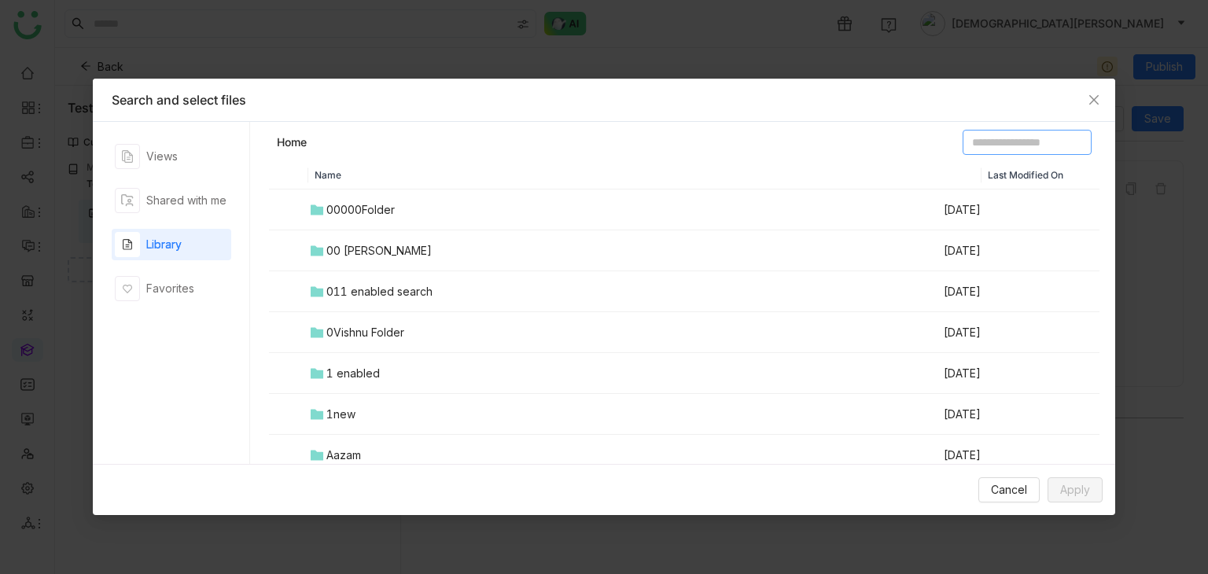
click at [1027, 142] on input at bounding box center [1027, 142] width 129 height 25
type input "*"
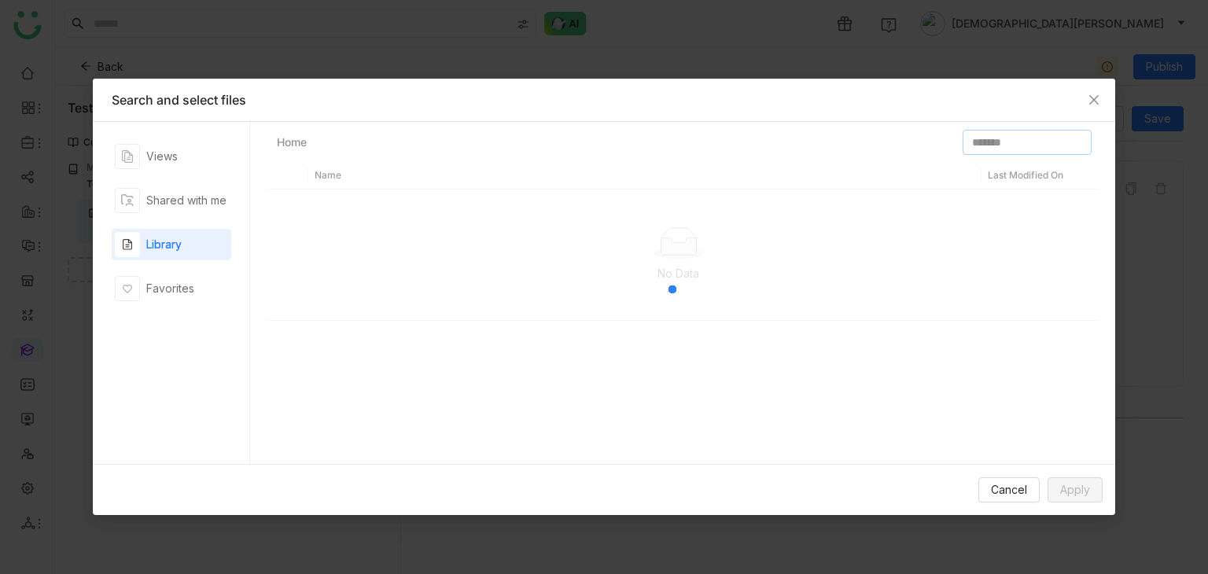
type input "*******"
type input "*****"
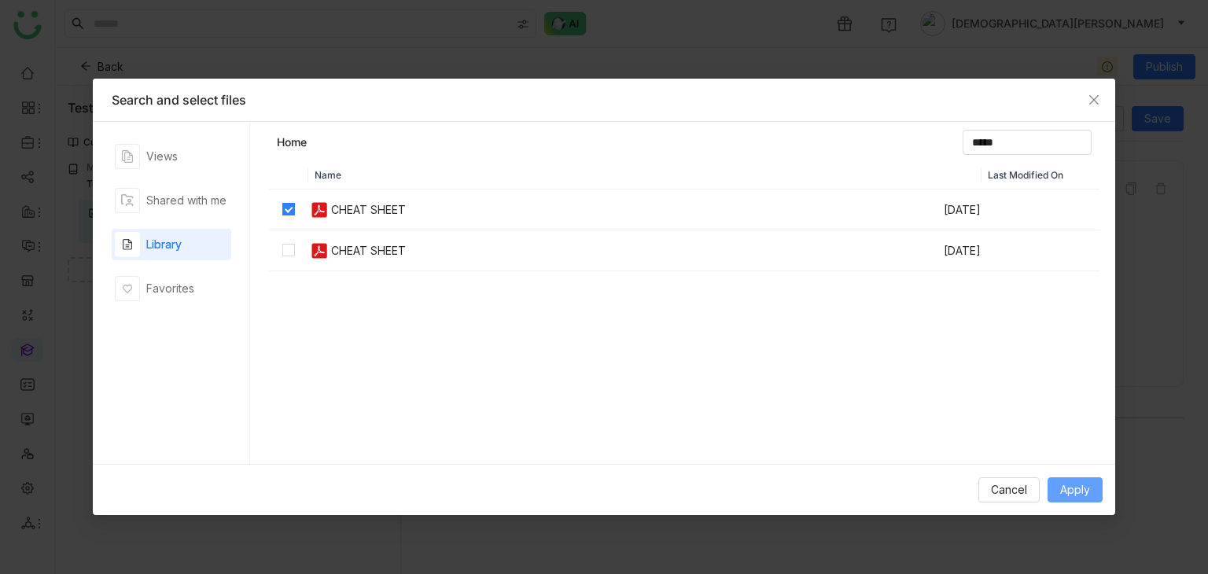
click at [1090, 486] on span "Apply" at bounding box center [1075, 489] width 30 height 17
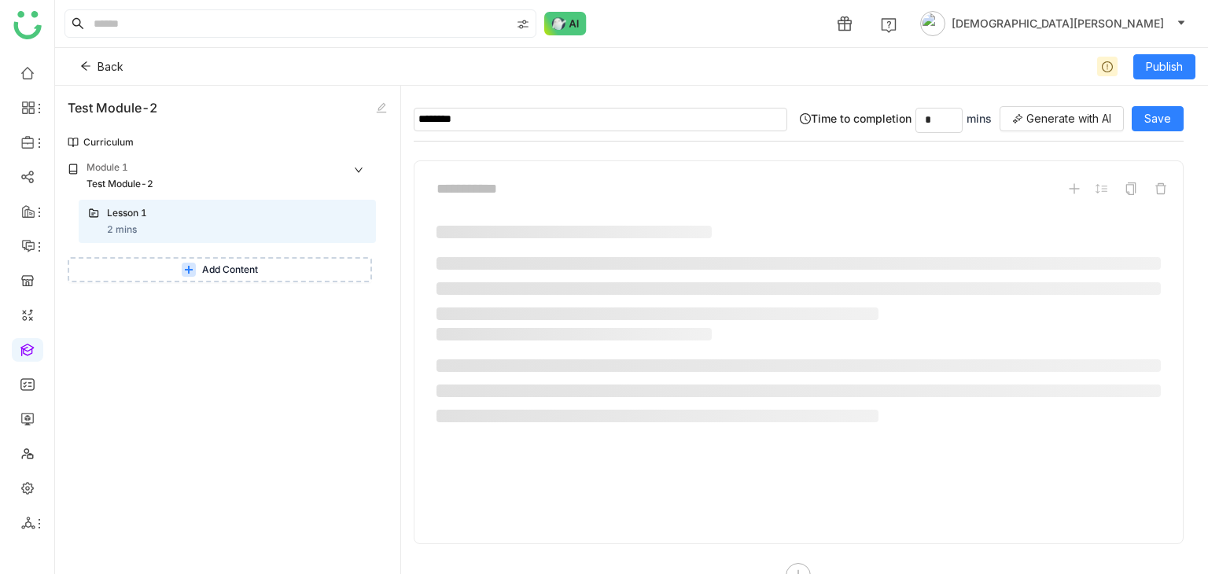
click at [515, 120] on input "********" at bounding box center [601, 120] width 374 height 24
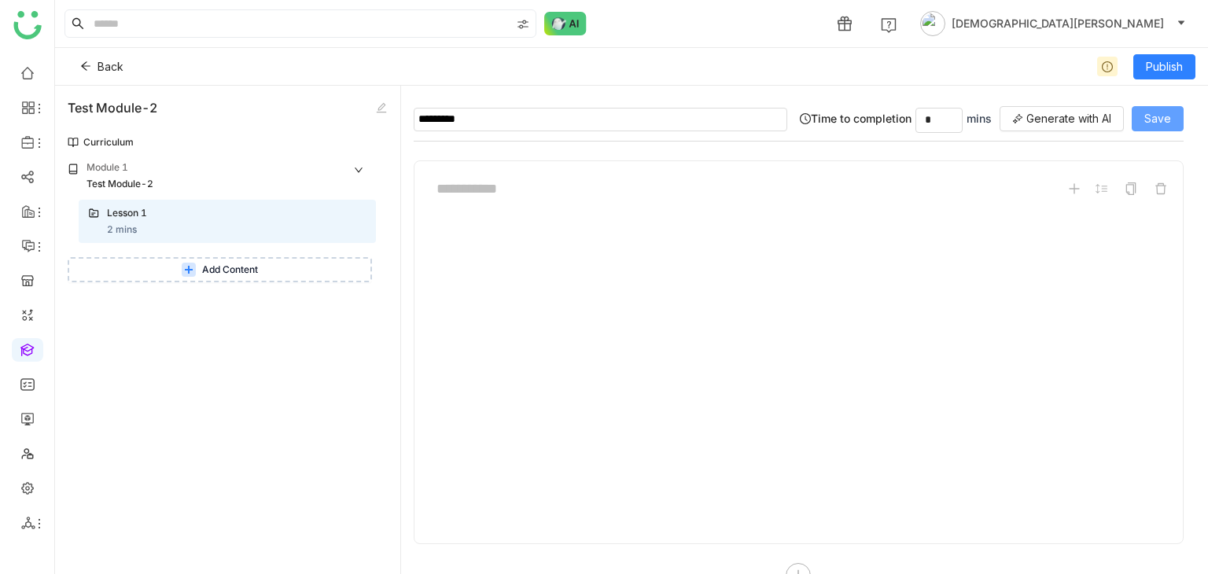
type input "*********"
click at [1183, 117] on gtmb-build-entity-course-section-lesson "********* Time to completion * mins Generate with AI Save first_page chevron_le…" at bounding box center [805, 336] width 782 height 476
click at [1160, 121] on span "Save" at bounding box center [1158, 118] width 27 height 17
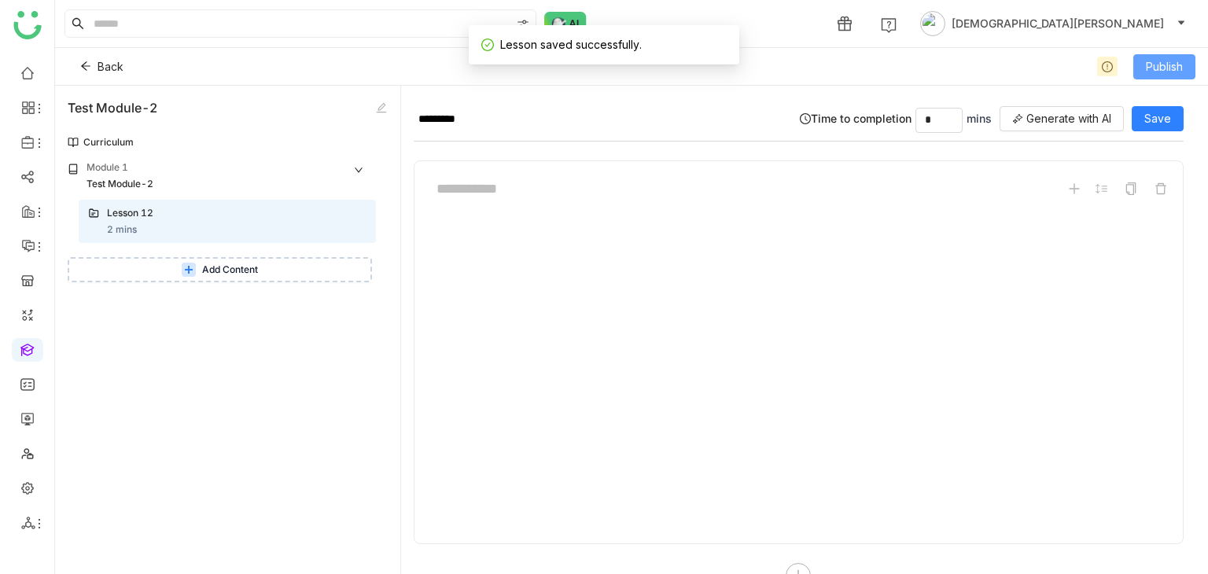
click at [1185, 62] on button "Publish" at bounding box center [1165, 66] width 62 height 25
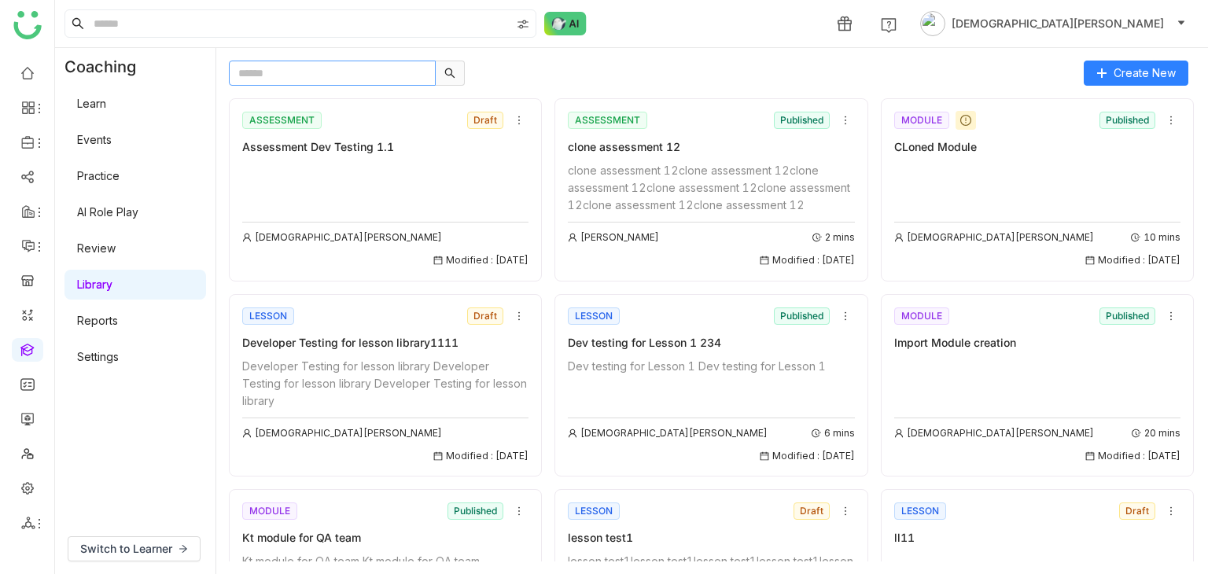
click at [318, 76] on input "text" at bounding box center [332, 73] width 207 height 25
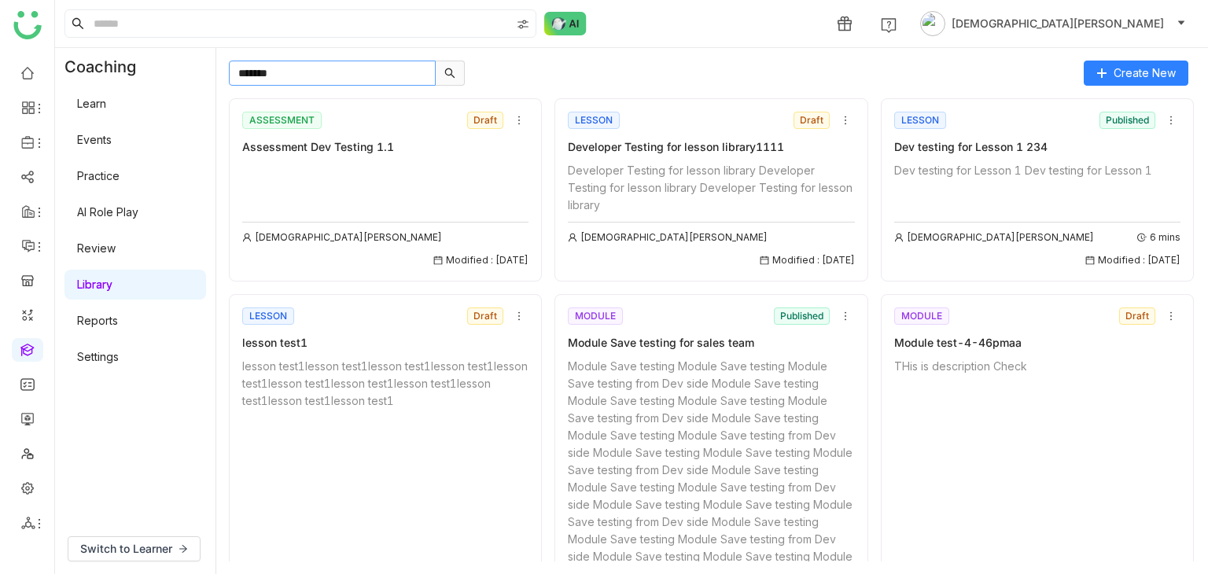
type input "*******"
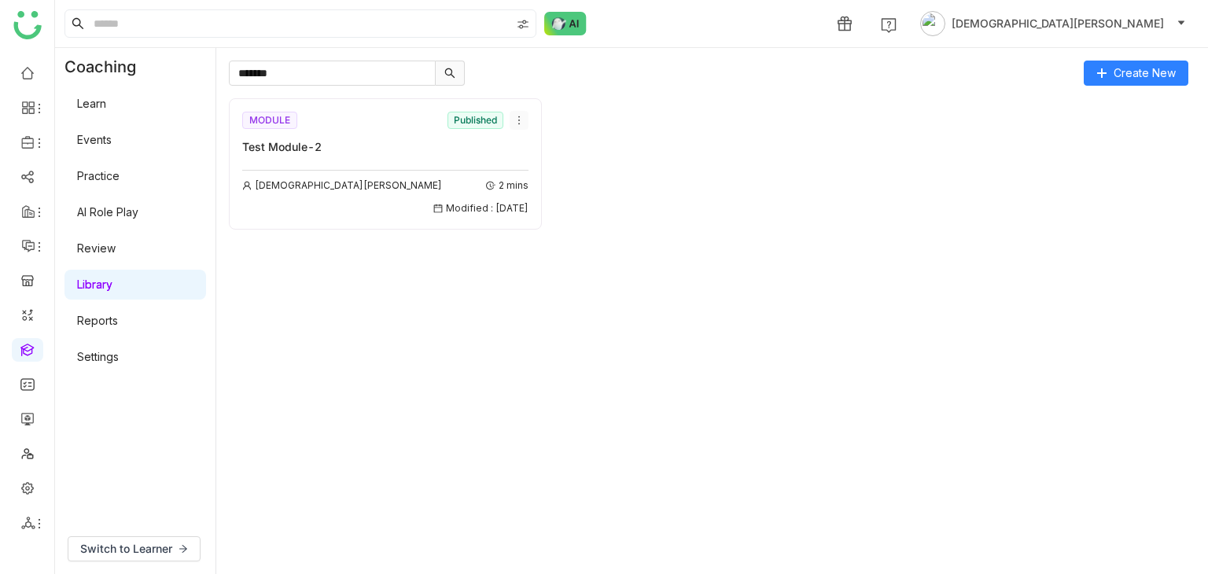
click at [518, 119] on icon at bounding box center [519, 120] width 11 height 11
click at [545, 153] on li "Edit" at bounding box center [558, 150] width 94 height 30
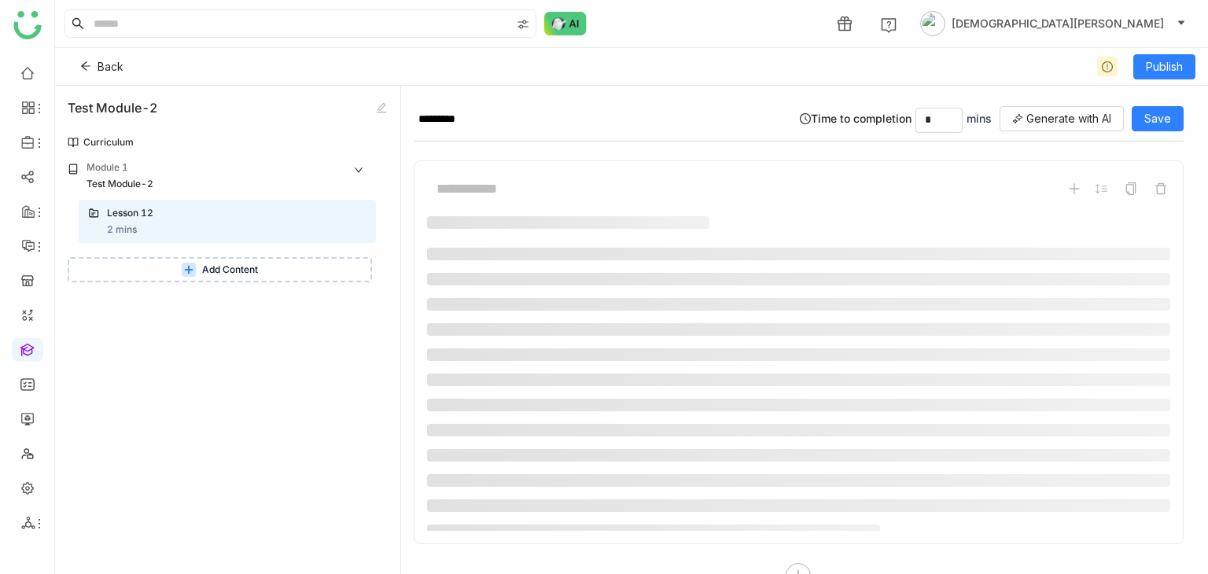
click at [219, 272] on span "Add Content" at bounding box center [230, 270] width 56 height 15
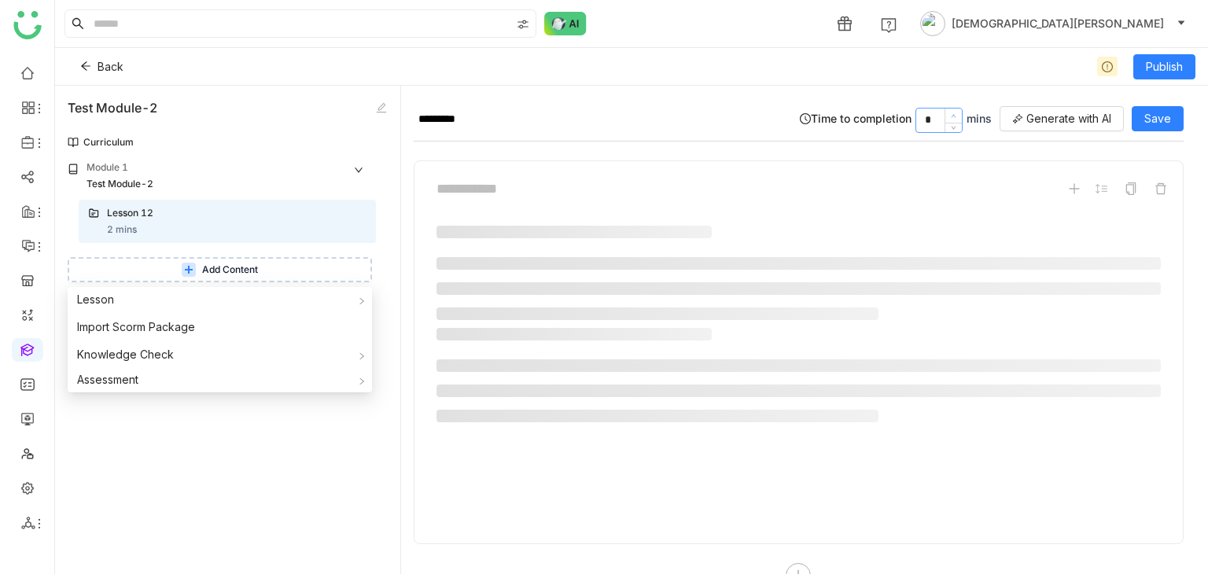
click at [945, 112] on span at bounding box center [953, 116] width 17 height 14
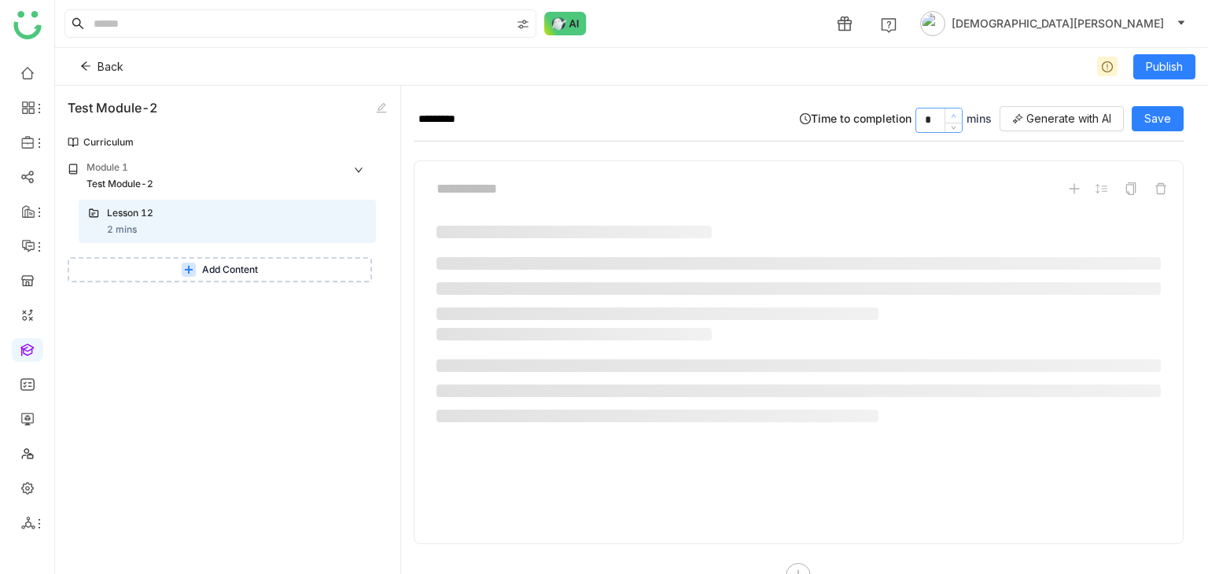
click at [945, 112] on span at bounding box center [953, 116] width 17 height 14
type input "*"
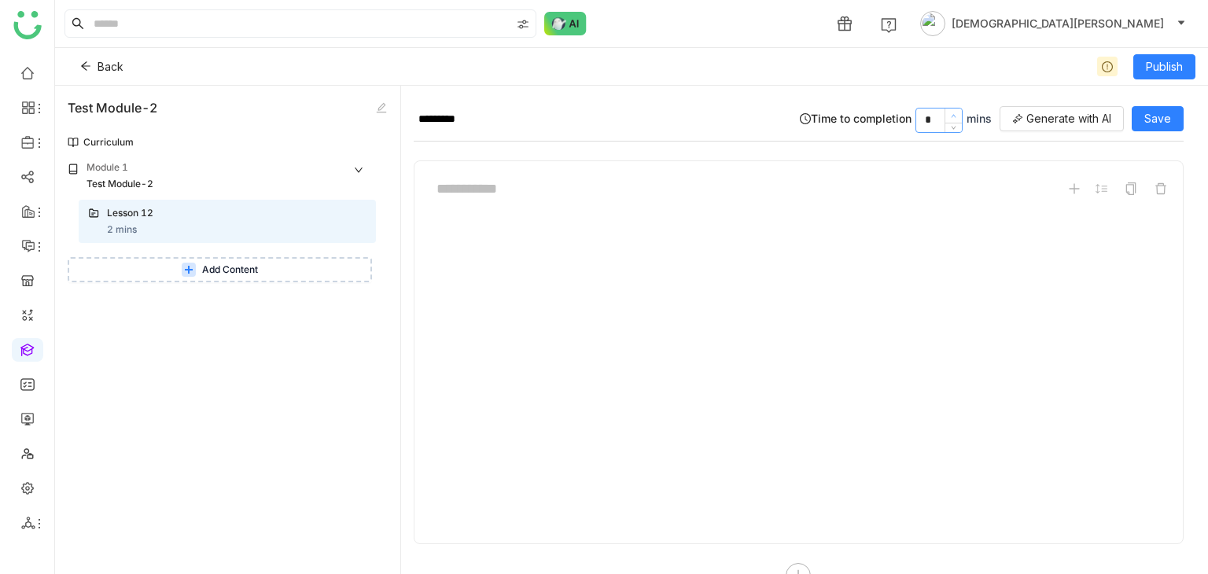
click at [945, 112] on span at bounding box center [953, 116] width 17 height 14
click at [1138, 120] on button "Save" at bounding box center [1158, 118] width 52 height 25
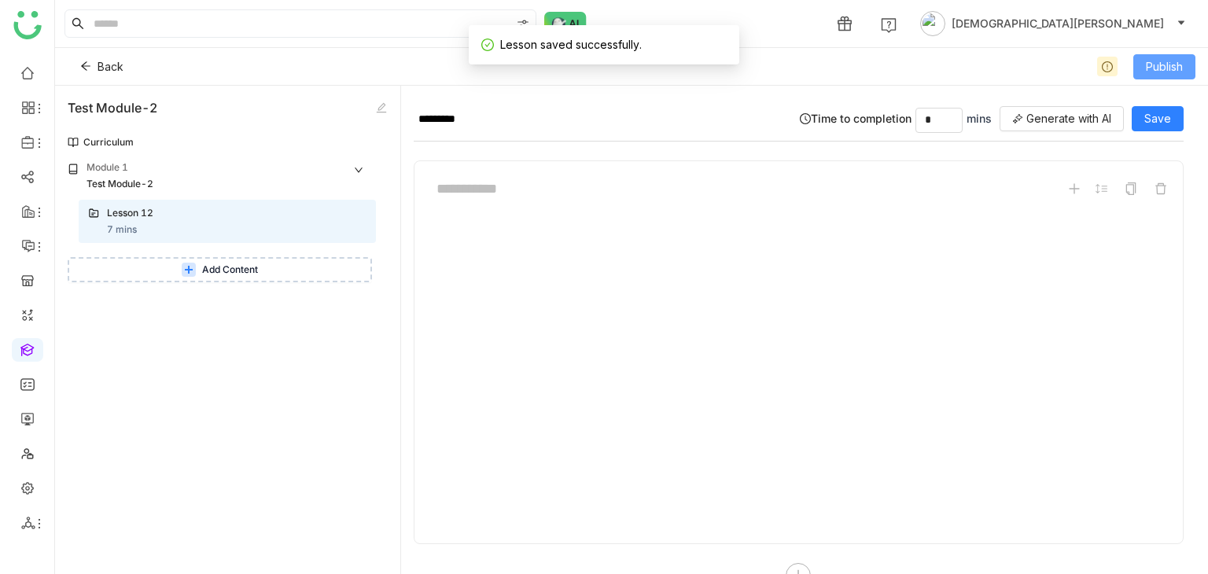
click at [1167, 61] on span "Publish" at bounding box center [1164, 66] width 37 height 17
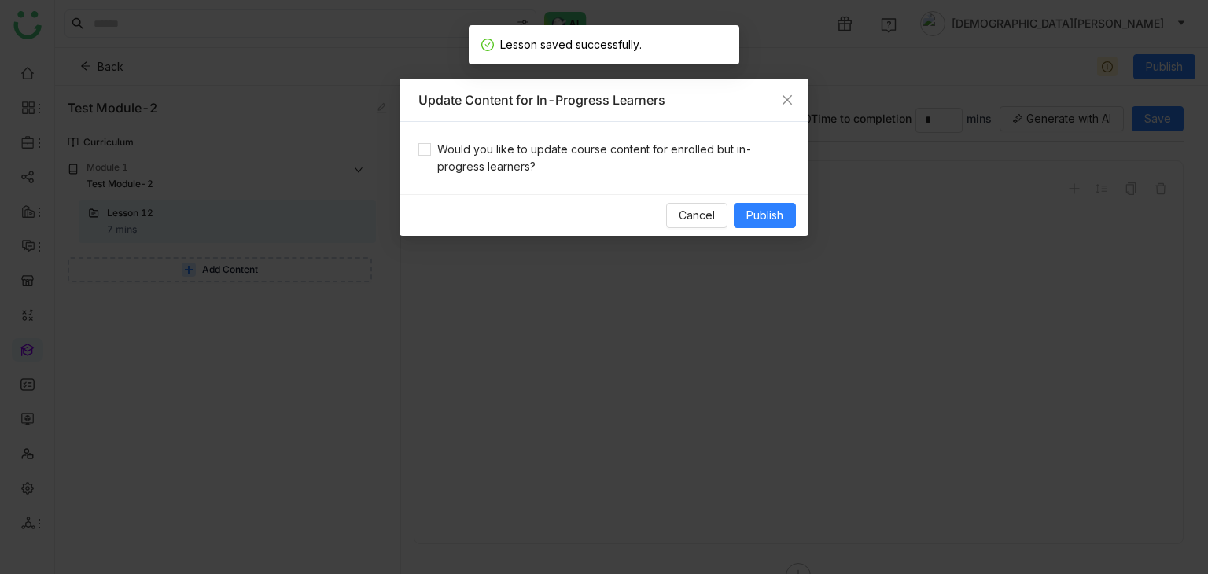
click at [594, 138] on div "Would you like to update course content for enrolled but in-progress learners?" at bounding box center [604, 158] width 409 height 72
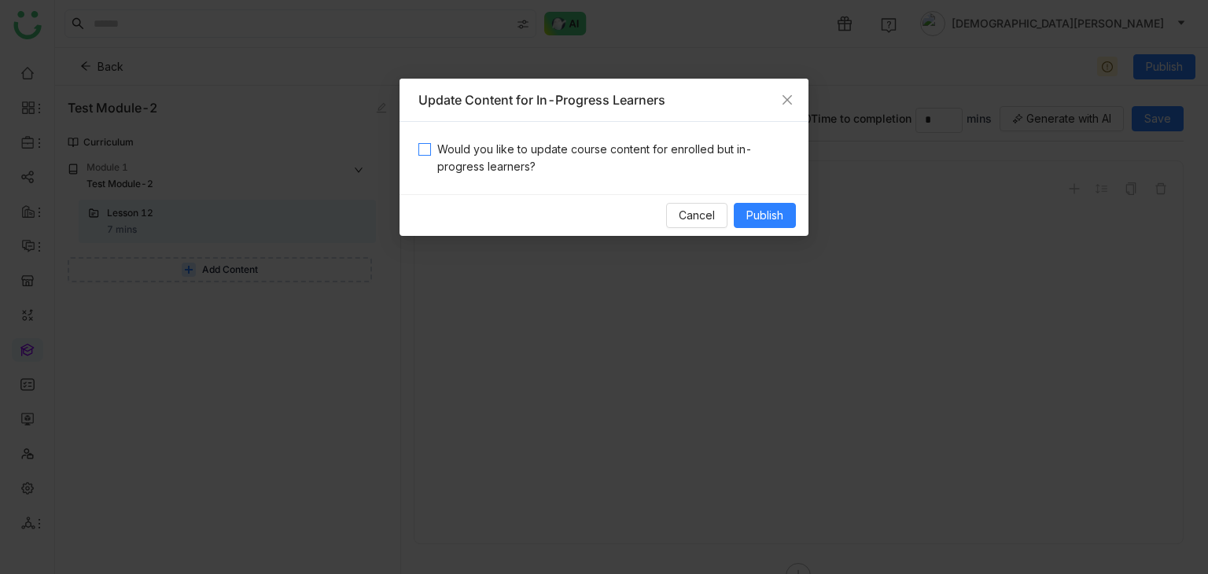
click at [604, 152] on span "Would you like to update course content for enrolled but in-progress learners?" at bounding box center [610, 158] width 359 height 35
click at [765, 216] on span "Publish" at bounding box center [765, 215] width 37 height 17
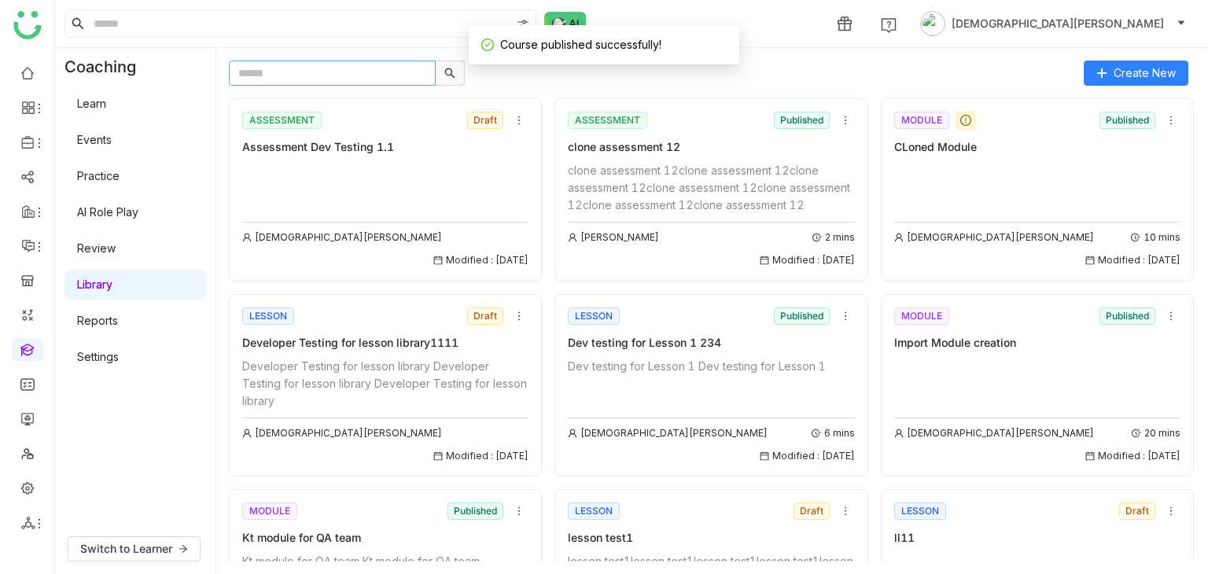
click at [315, 76] on input "text" at bounding box center [332, 73] width 207 height 25
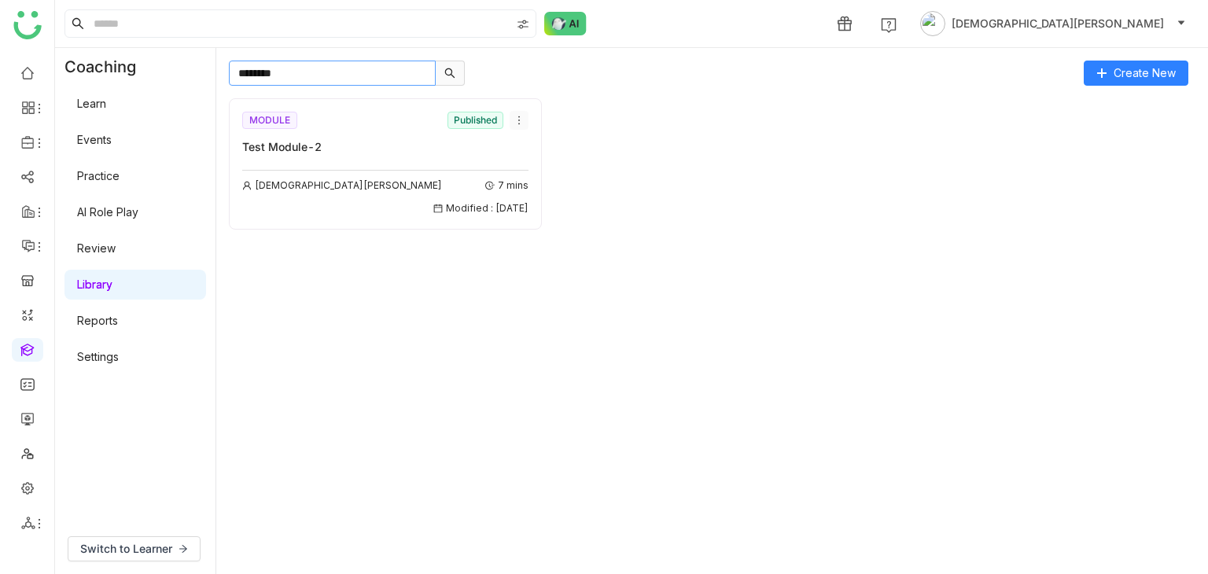
type input "********"
click at [518, 127] on button at bounding box center [519, 120] width 19 height 19
click at [561, 204] on span "Add to Course" at bounding box center [558, 209] width 76 height 17
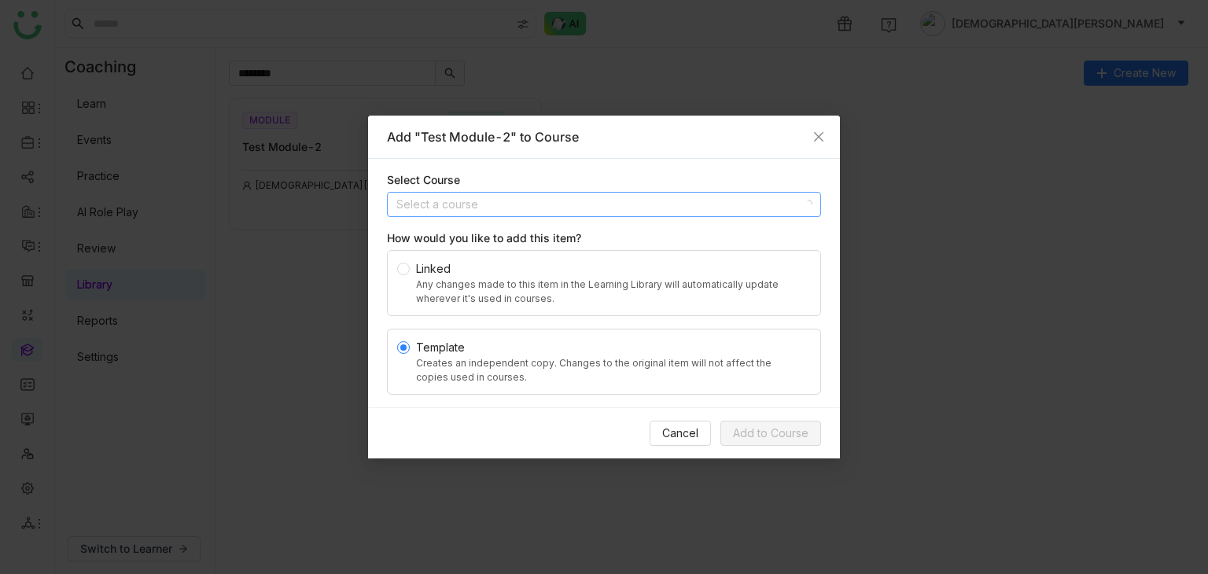
click at [515, 194] on input at bounding box center [599, 205] width 404 height 24
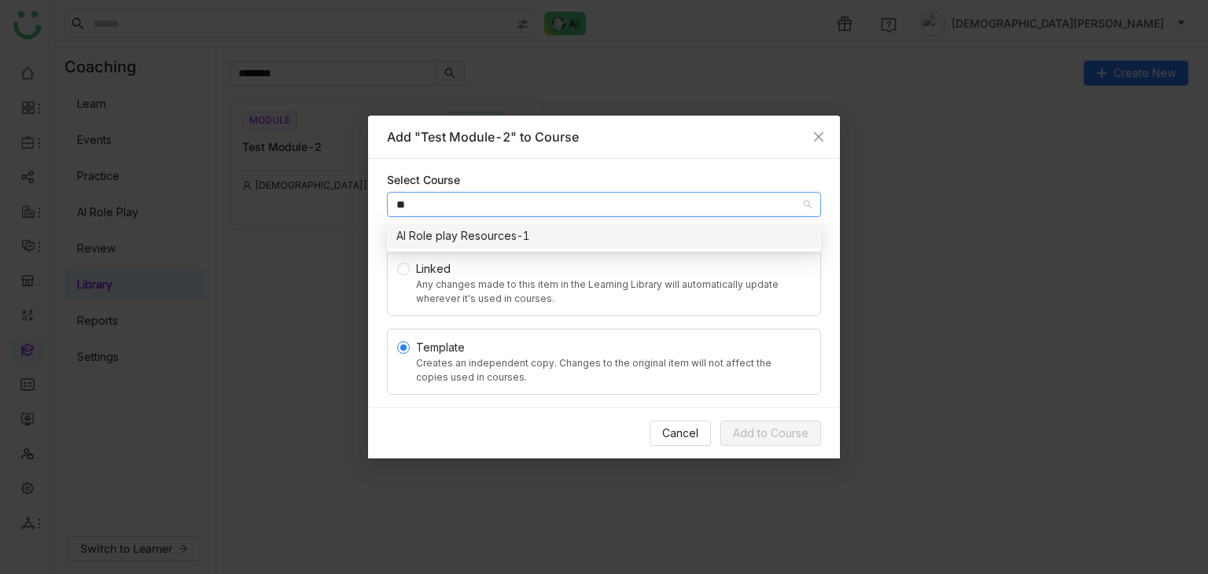
type input "*"
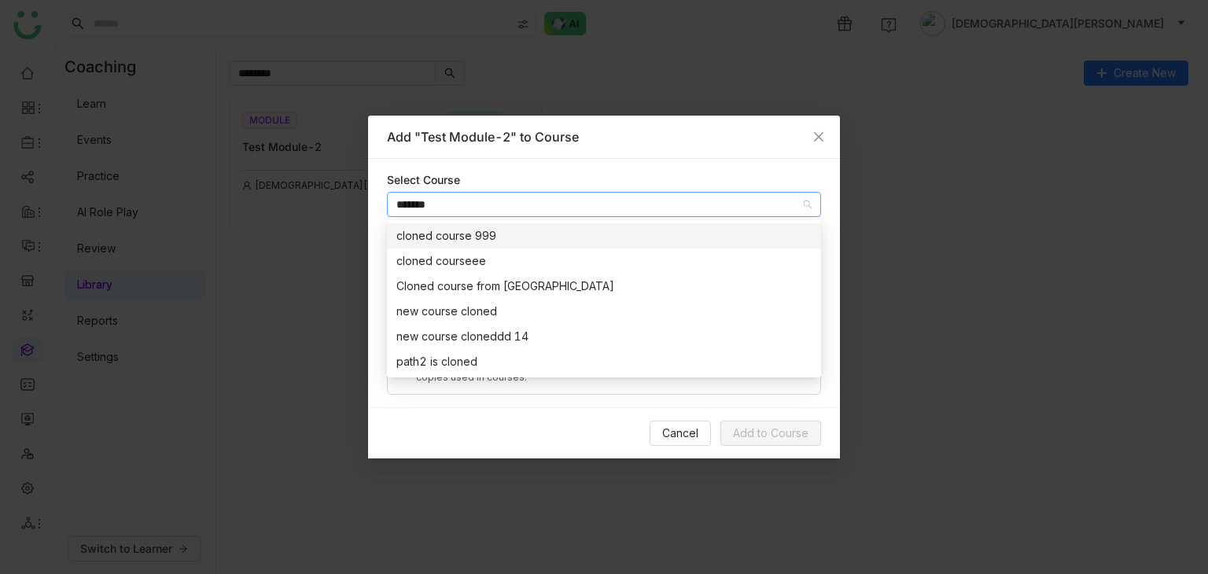
type input "******"
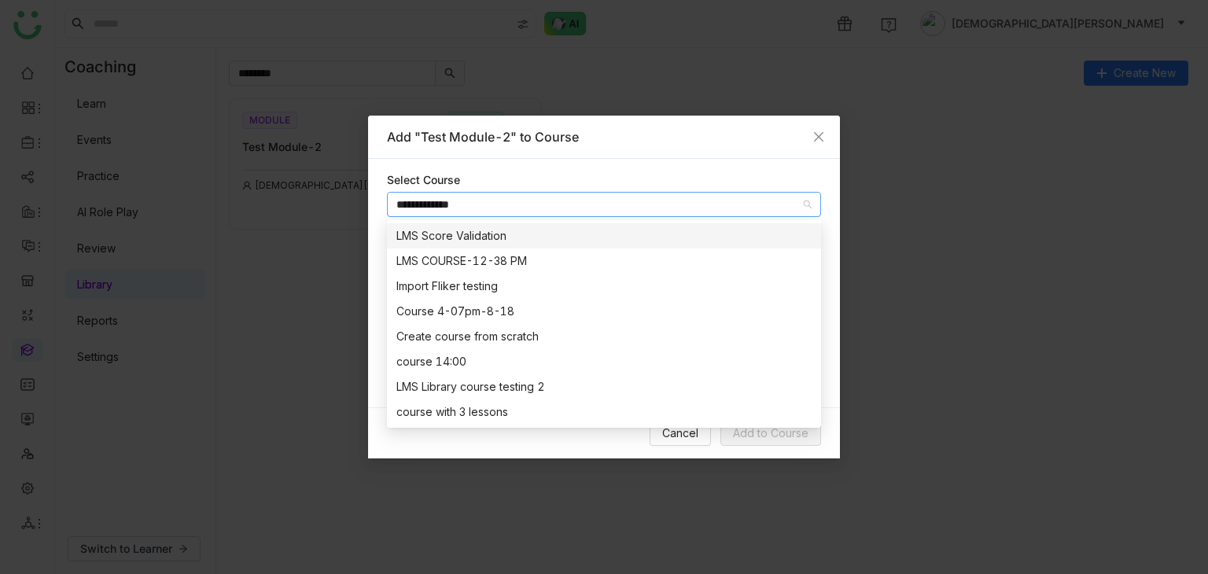
type input "**********"
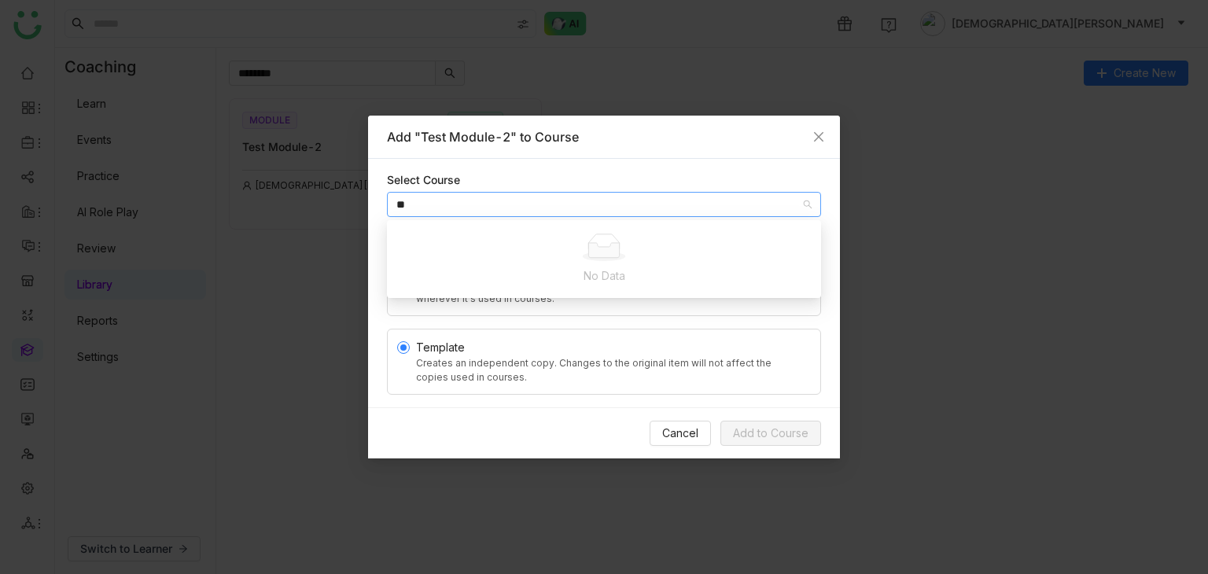
type input "*"
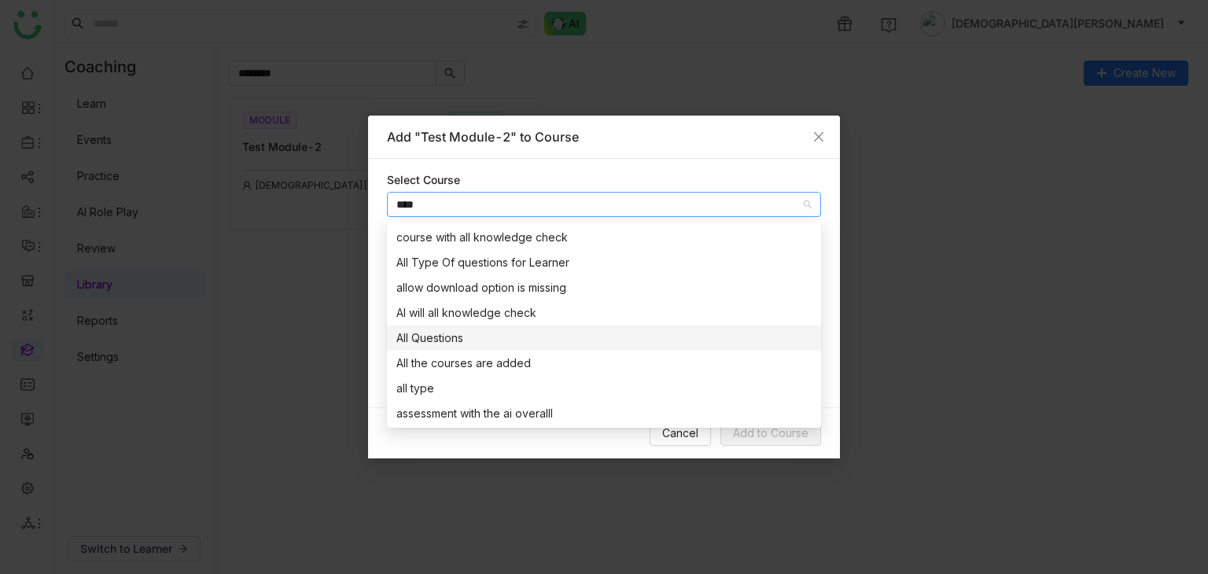
scroll to position [185, 0]
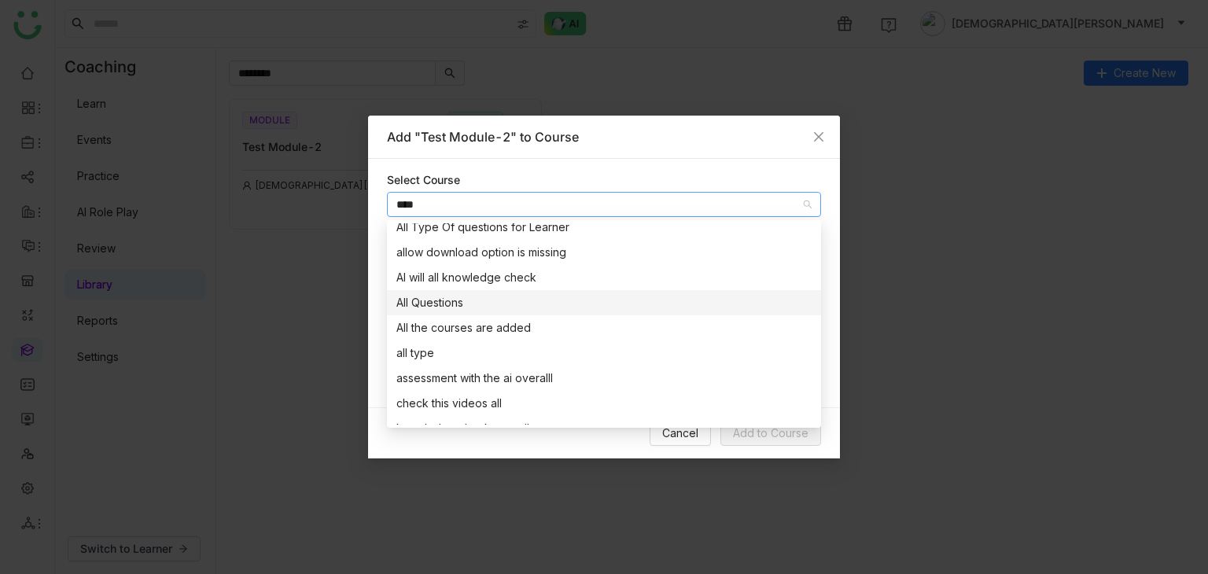
type input "***"
click at [463, 312] on nz-option-item "All Questions" at bounding box center [604, 302] width 434 height 25
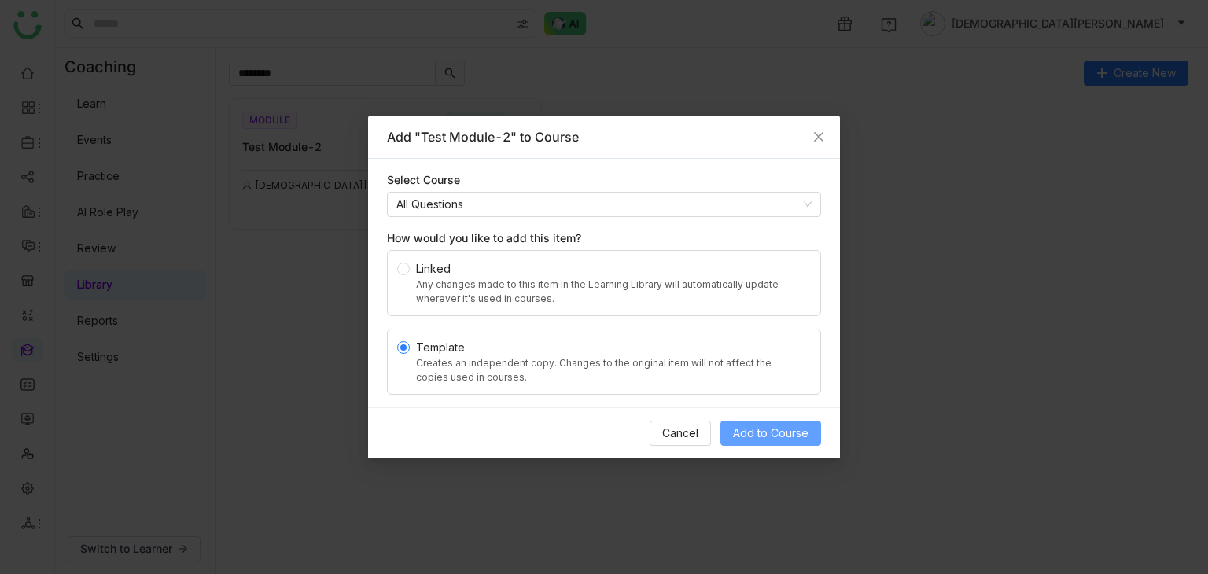
click at [761, 429] on span "Add to Course" at bounding box center [771, 433] width 76 height 17
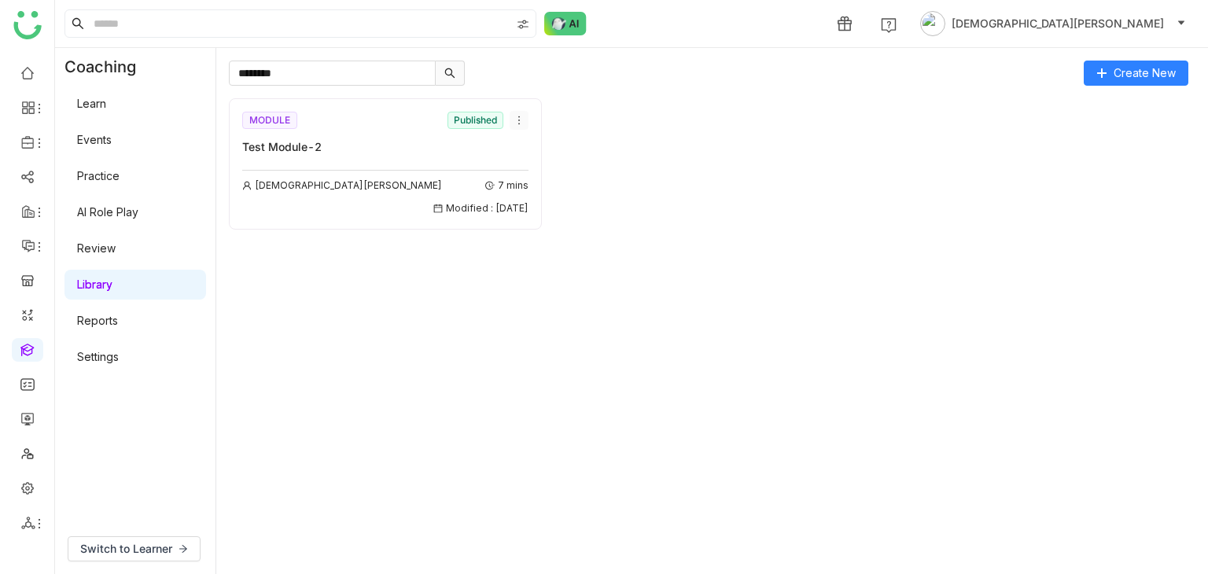
click at [515, 120] on icon at bounding box center [519, 120] width 11 height 11
click at [545, 234] on span "Delete" at bounding box center [537, 239] width 35 height 17
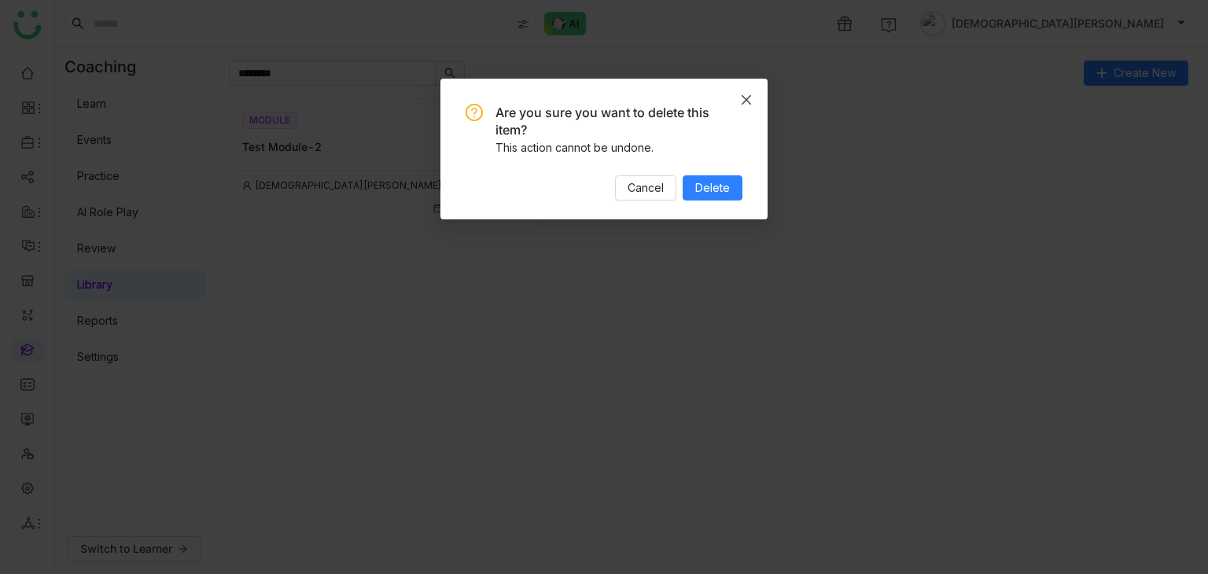
click at [742, 101] on icon "Close" at bounding box center [746, 100] width 13 height 13
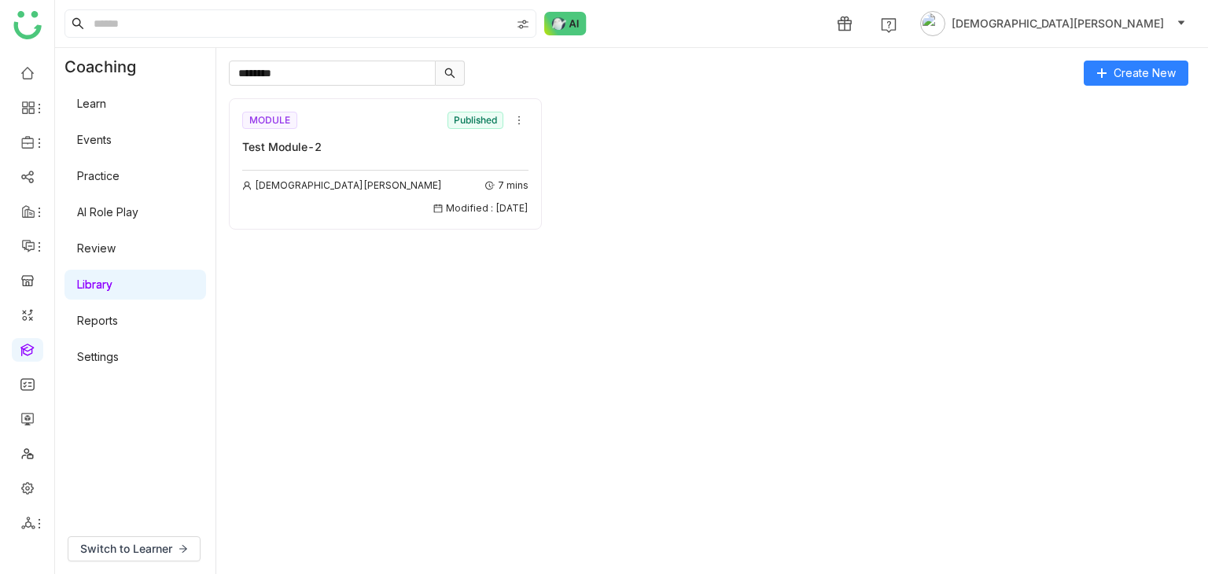
click at [89, 251] on link "Review" at bounding box center [96, 248] width 39 height 13
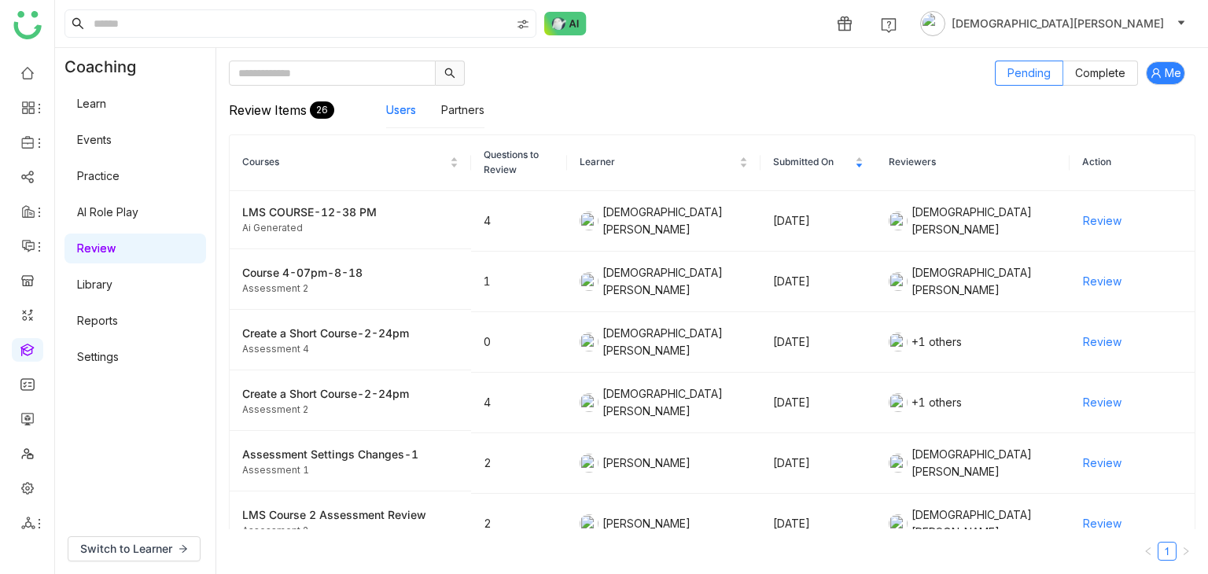
click at [112, 279] on link "Library" at bounding box center [94, 284] width 35 height 13
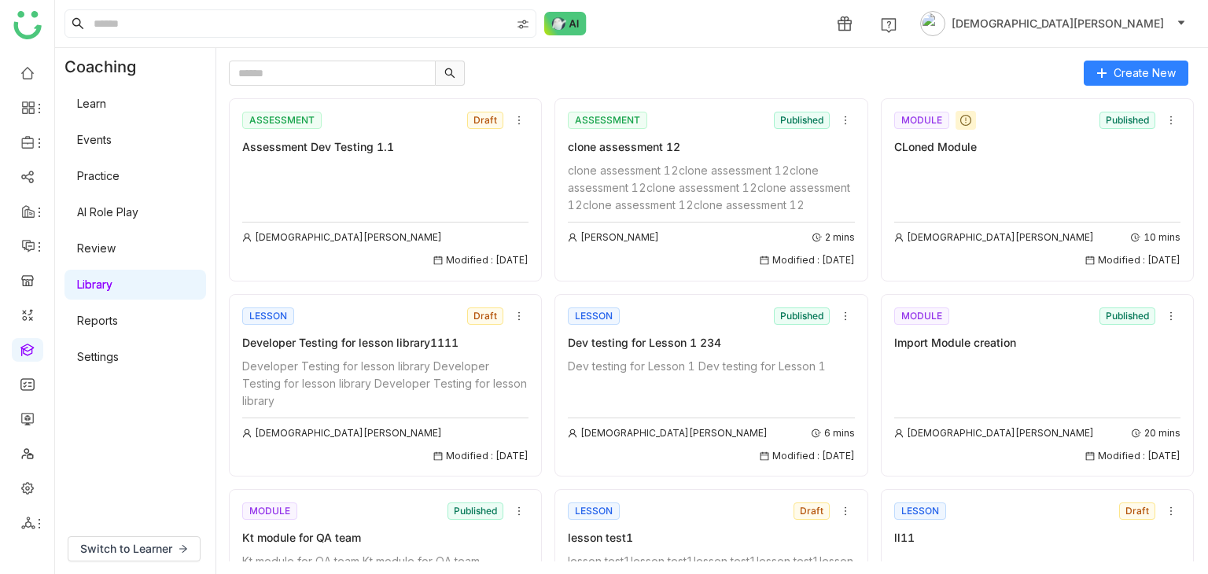
click at [112, 279] on link "Library" at bounding box center [94, 284] width 35 height 13
click at [840, 124] on icon at bounding box center [845, 120] width 11 height 11
click at [868, 243] on span "Delete" at bounding box center [855, 239] width 35 height 17
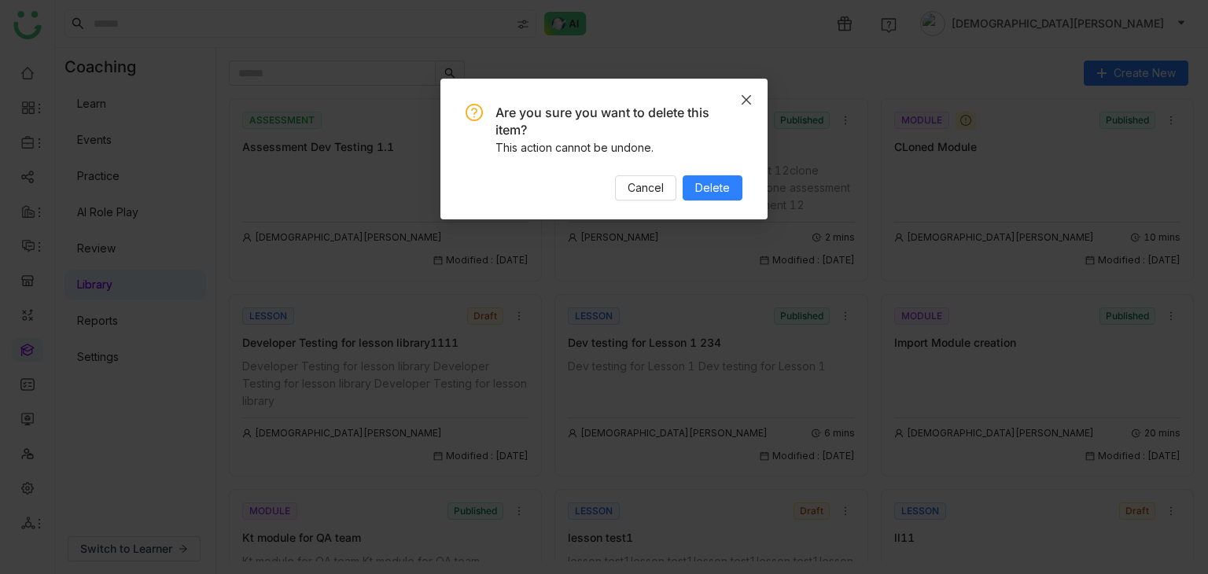
click at [755, 96] on span "Close" at bounding box center [746, 100] width 42 height 42
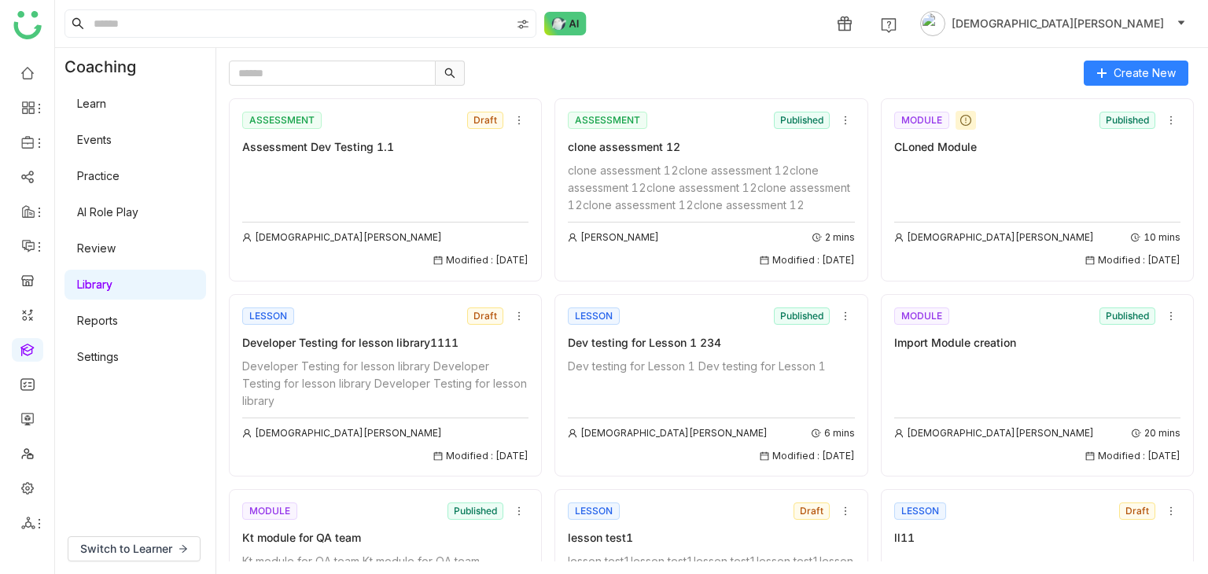
click at [112, 287] on link "Library" at bounding box center [94, 284] width 35 height 13
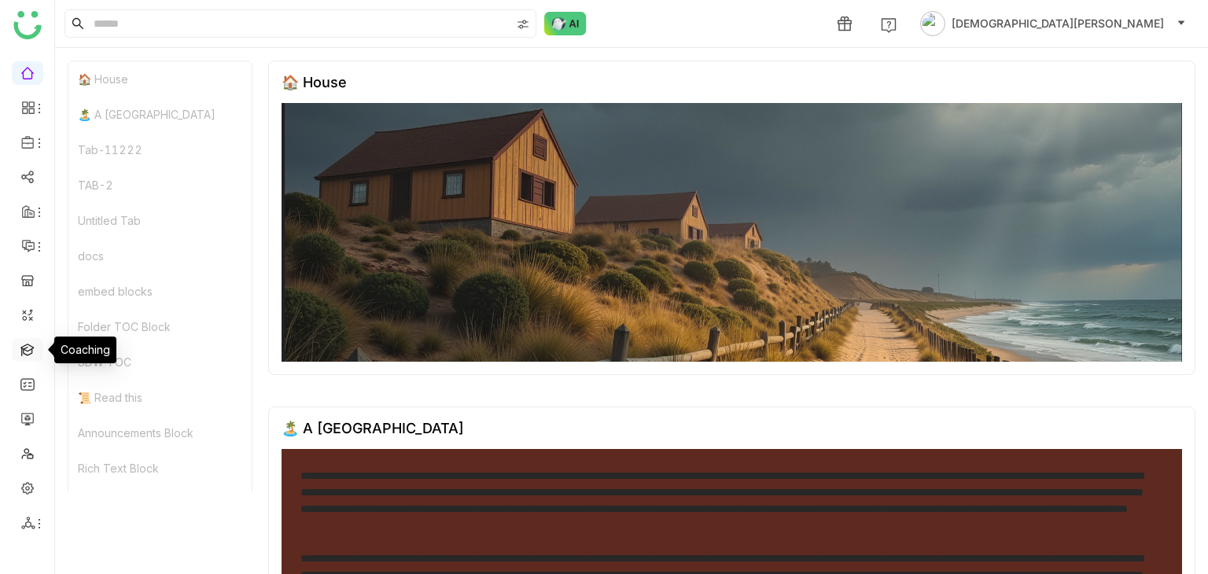
click at [24, 349] on link at bounding box center [27, 348] width 14 height 13
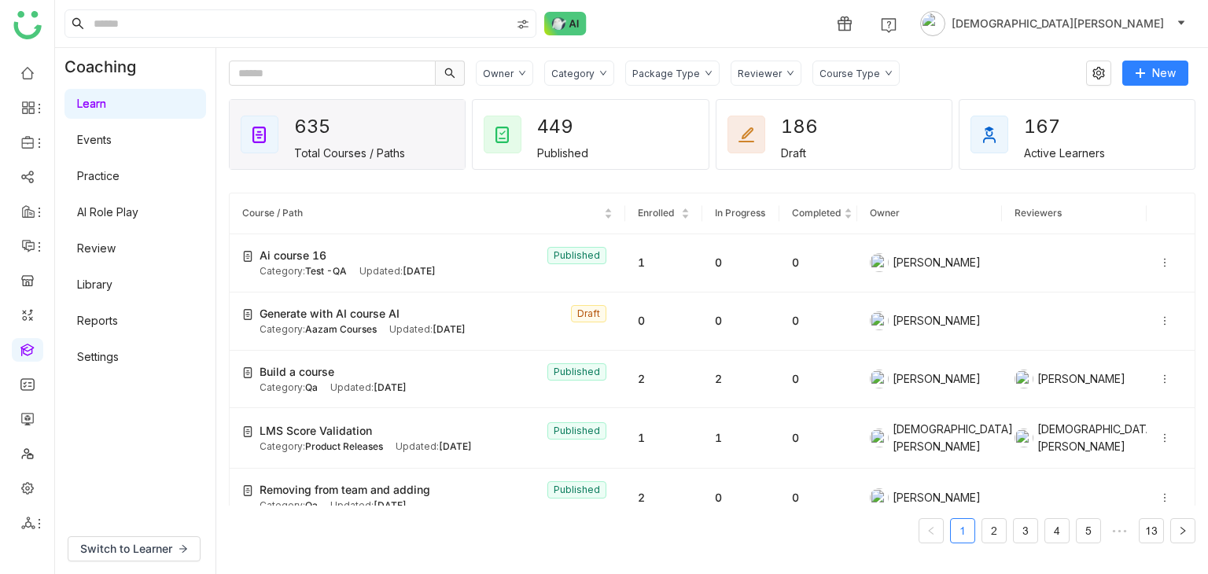
click at [126, 219] on link "AI Role Play" at bounding box center [107, 211] width 61 height 13
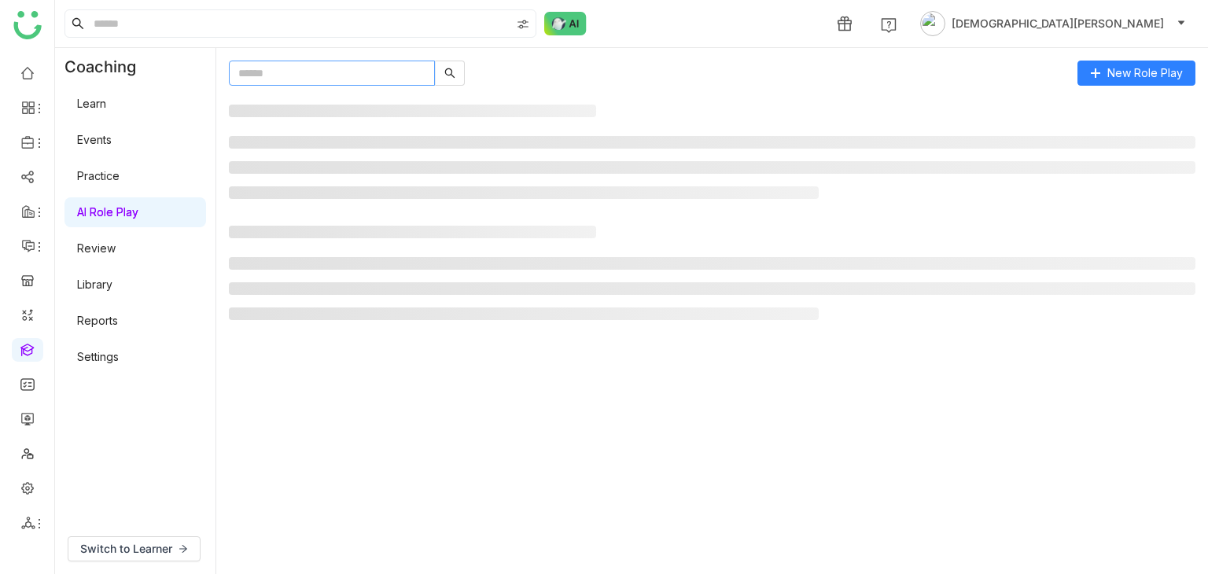
click at [130, 209] on link "AI Role Play" at bounding box center [107, 211] width 61 height 13
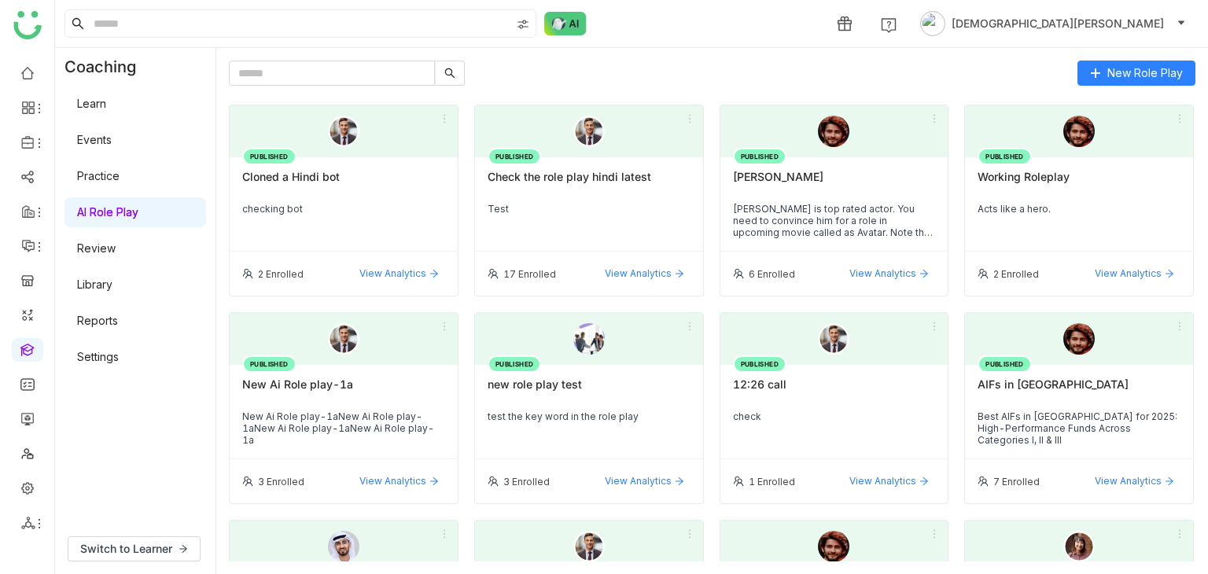
click at [106, 110] on link "Learn" at bounding box center [91, 103] width 29 height 13
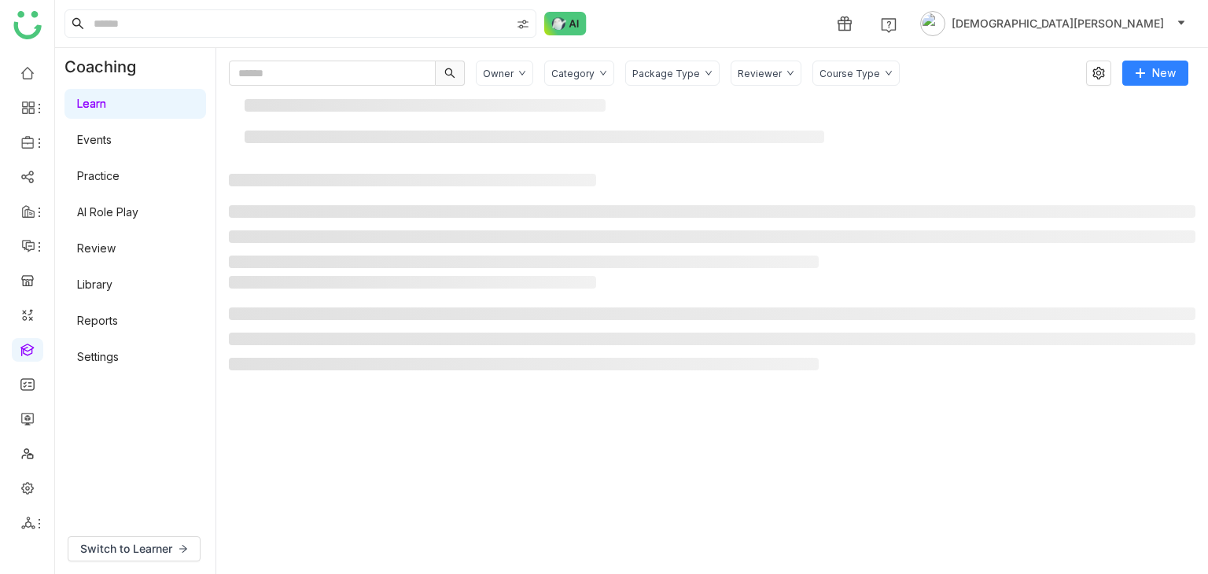
click at [106, 110] on link "Learn" at bounding box center [91, 103] width 29 height 13
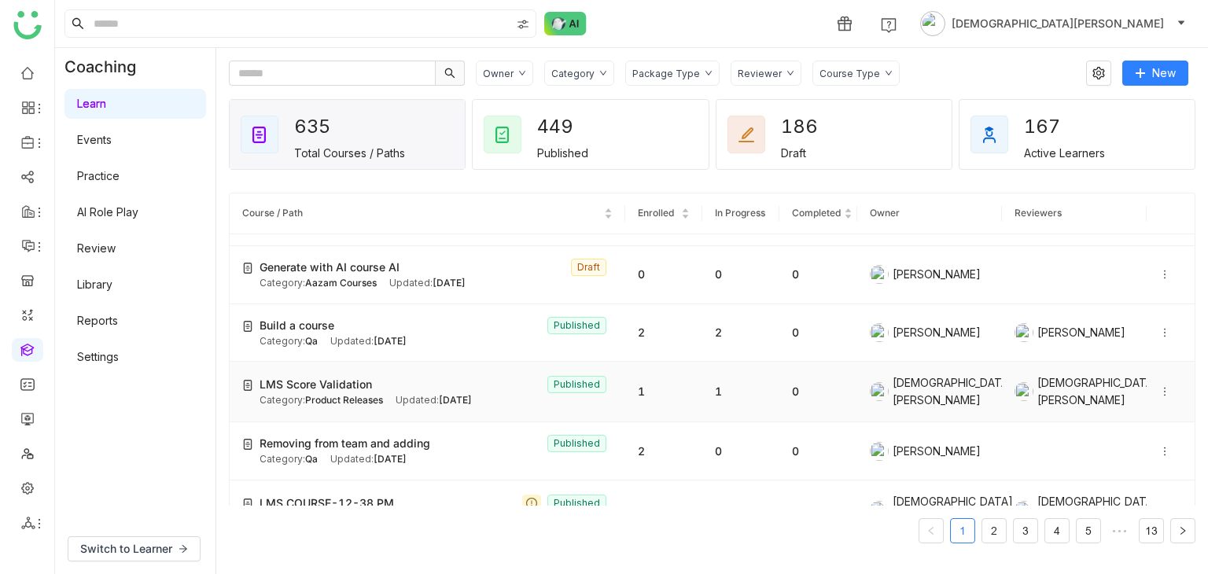
scroll to position [47, 0]
click at [1160, 386] on icon at bounding box center [1165, 390] width 11 height 11
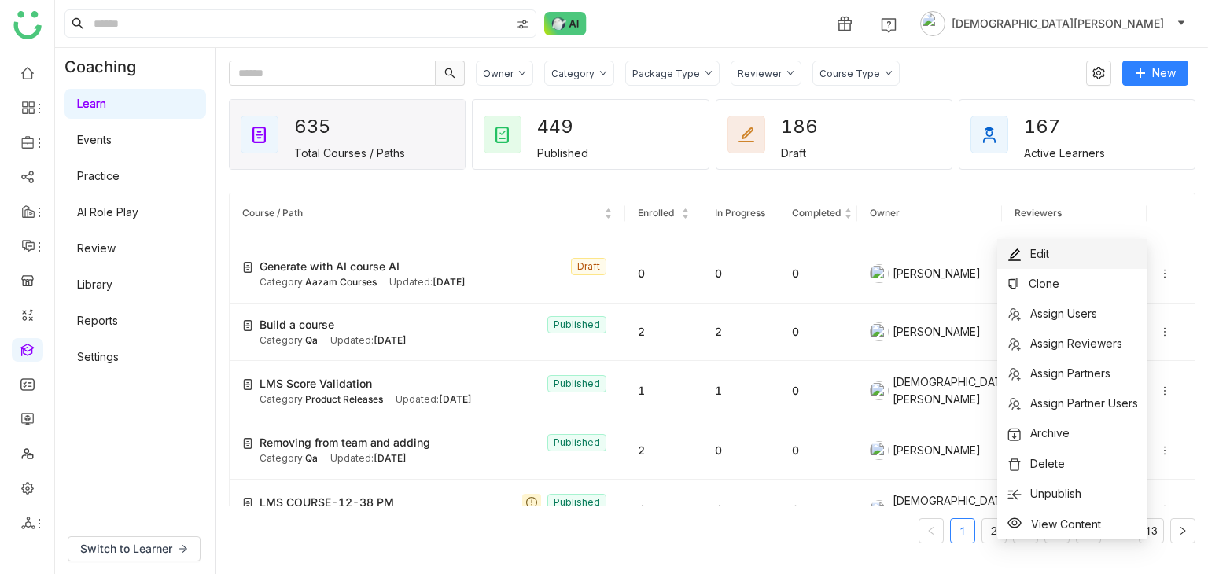
click at [1044, 253] on span "Edit" at bounding box center [1040, 253] width 19 height 13
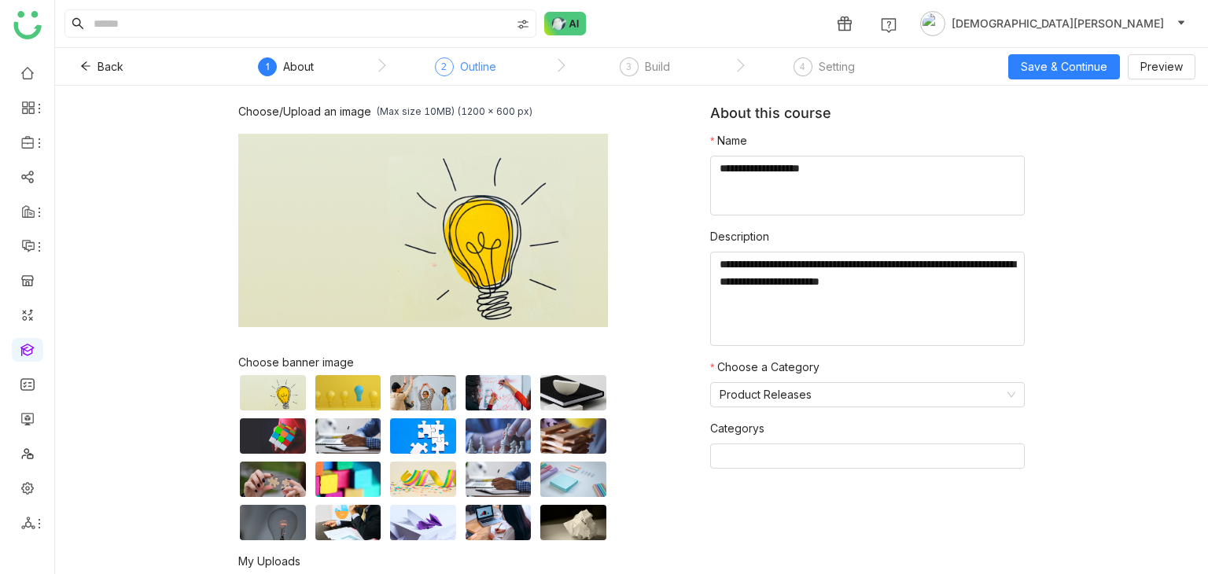
click at [471, 67] on div "Outline" at bounding box center [478, 66] width 36 height 19
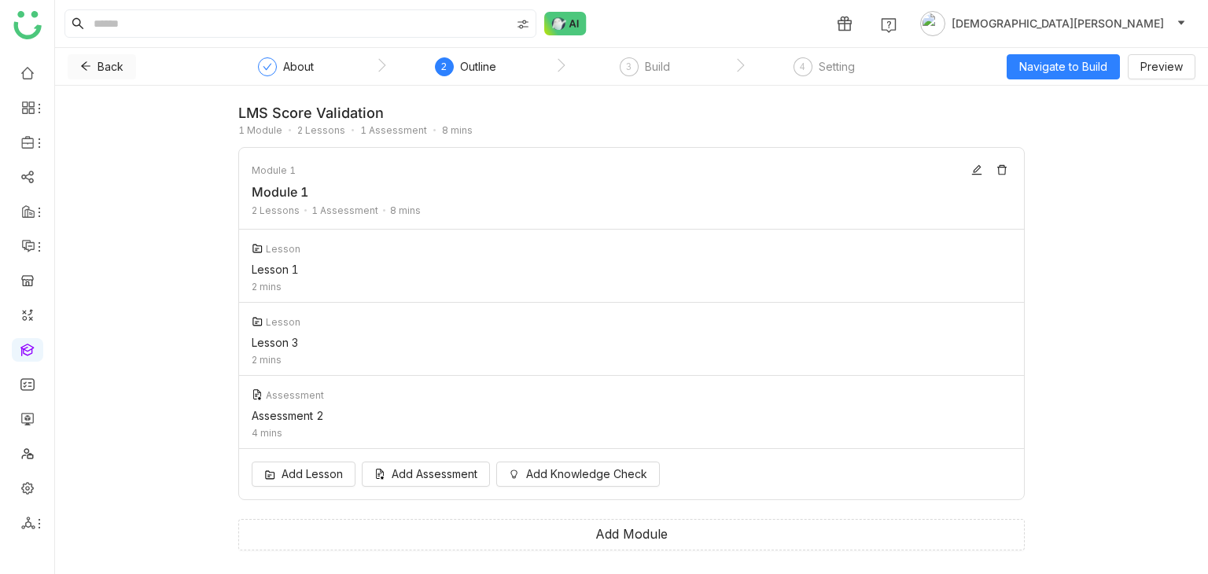
click at [91, 64] on button "Back" at bounding box center [102, 66] width 68 height 25
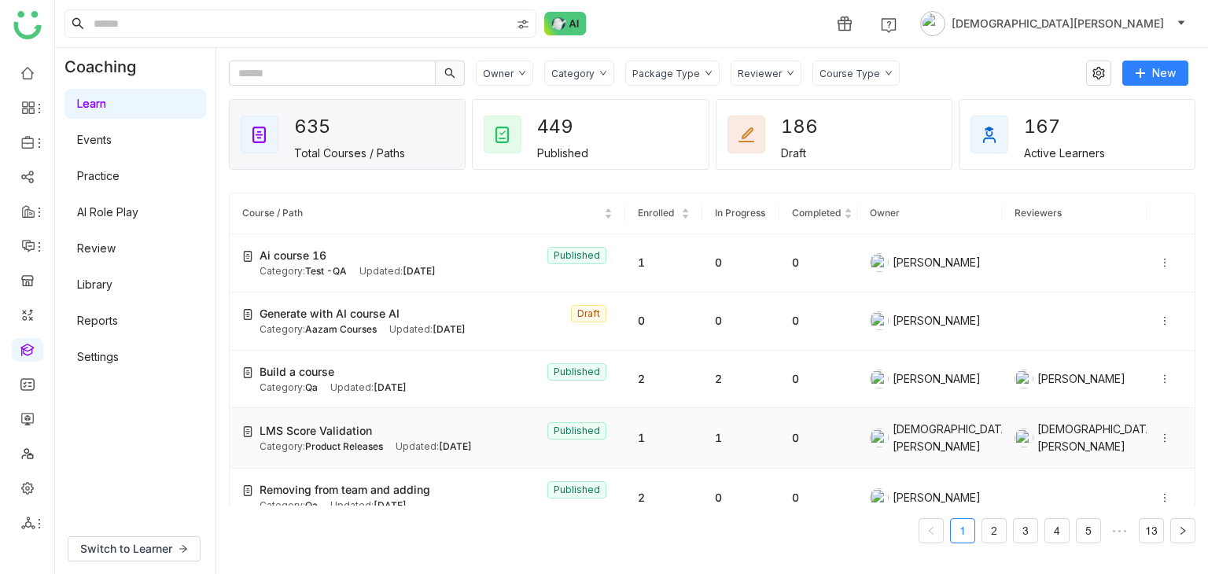
click at [464, 422] on div "LMS Score Validation Published" at bounding box center [436, 430] width 353 height 17
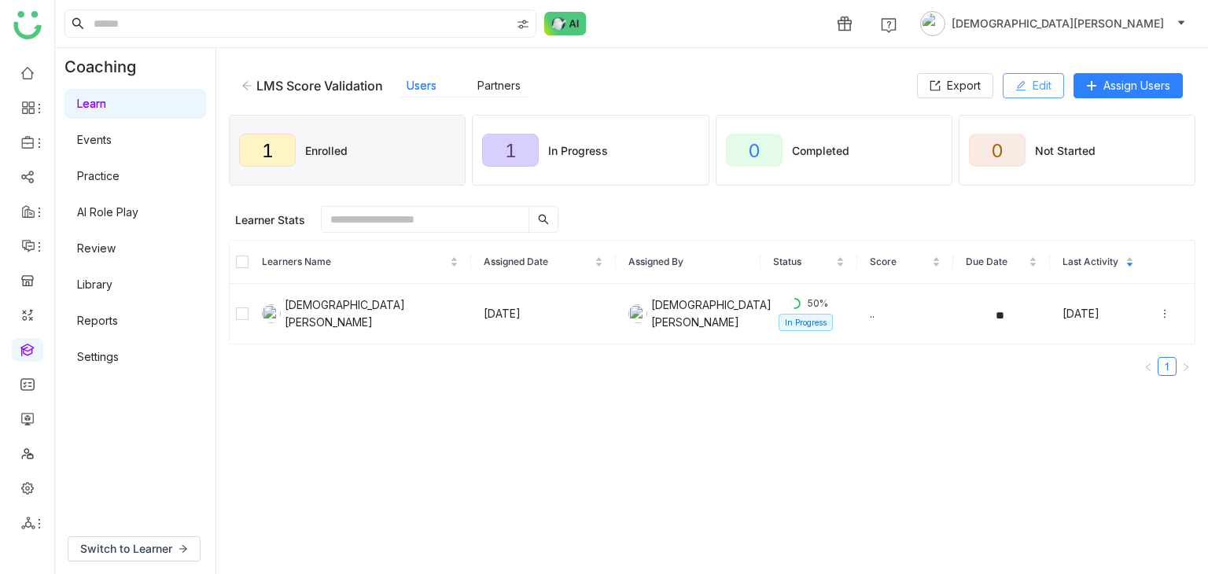
click at [1018, 76] on button "Edit" at bounding box center [1033, 85] width 61 height 25
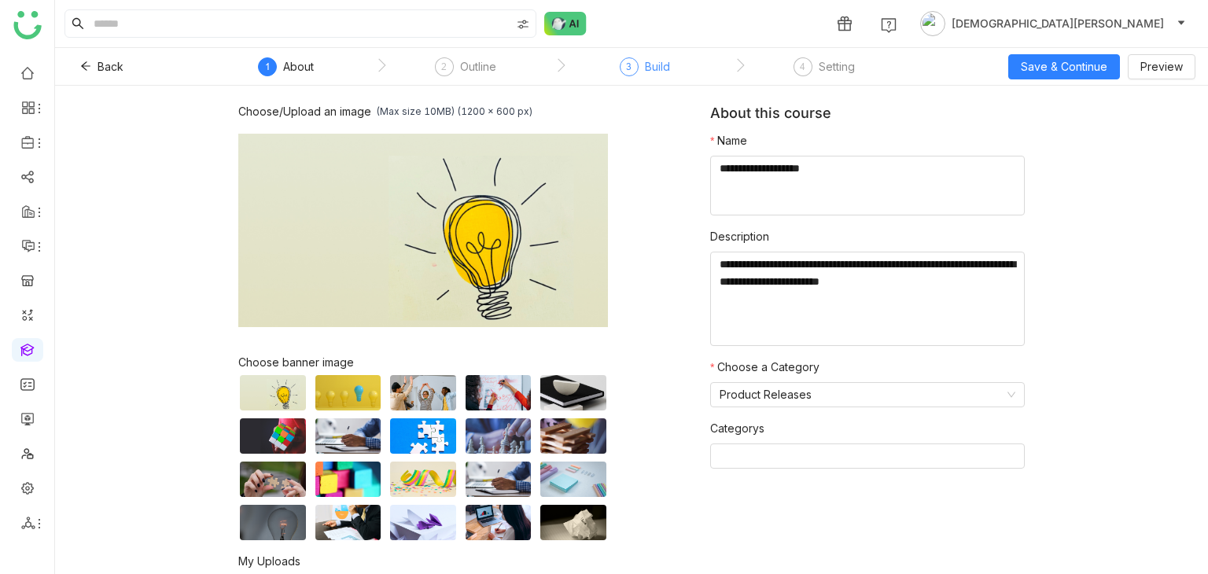
click at [622, 65] on div "3" at bounding box center [629, 66] width 19 height 19
click at [645, 68] on div "Build" at bounding box center [657, 66] width 25 height 19
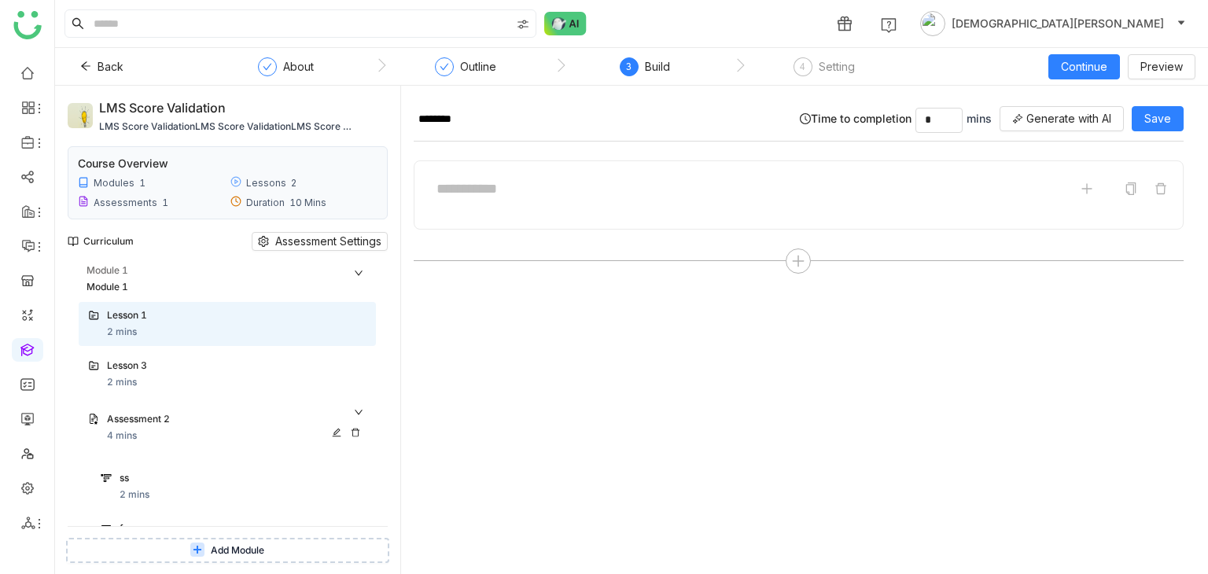
scroll to position [116, 0]
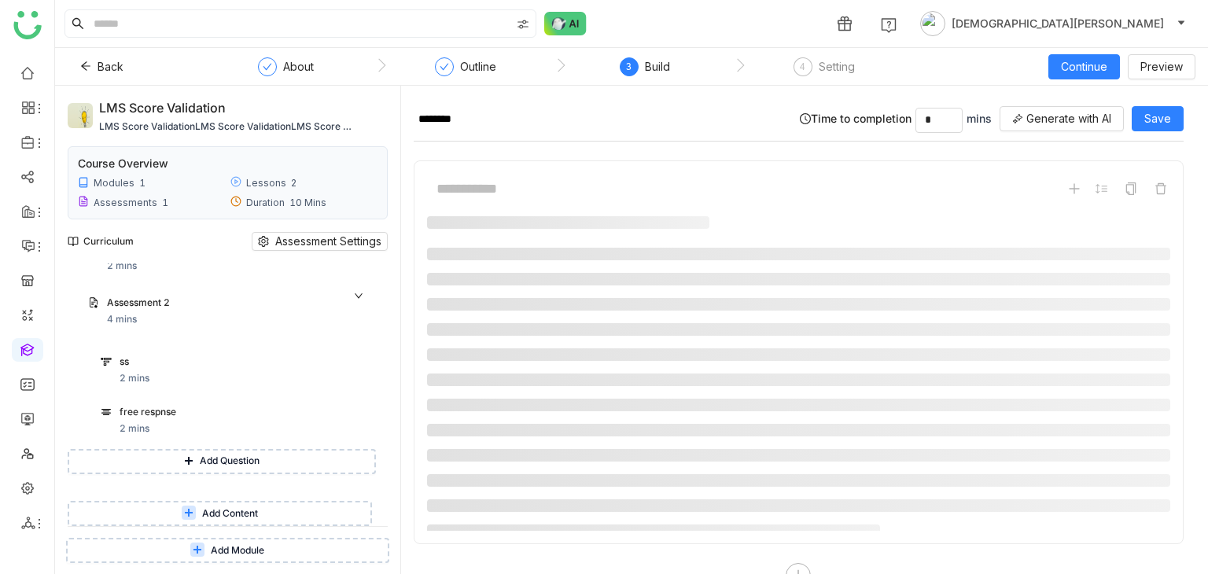
click at [231, 512] on span "Add Content" at bounding box center [230, 514] width 56 height 15
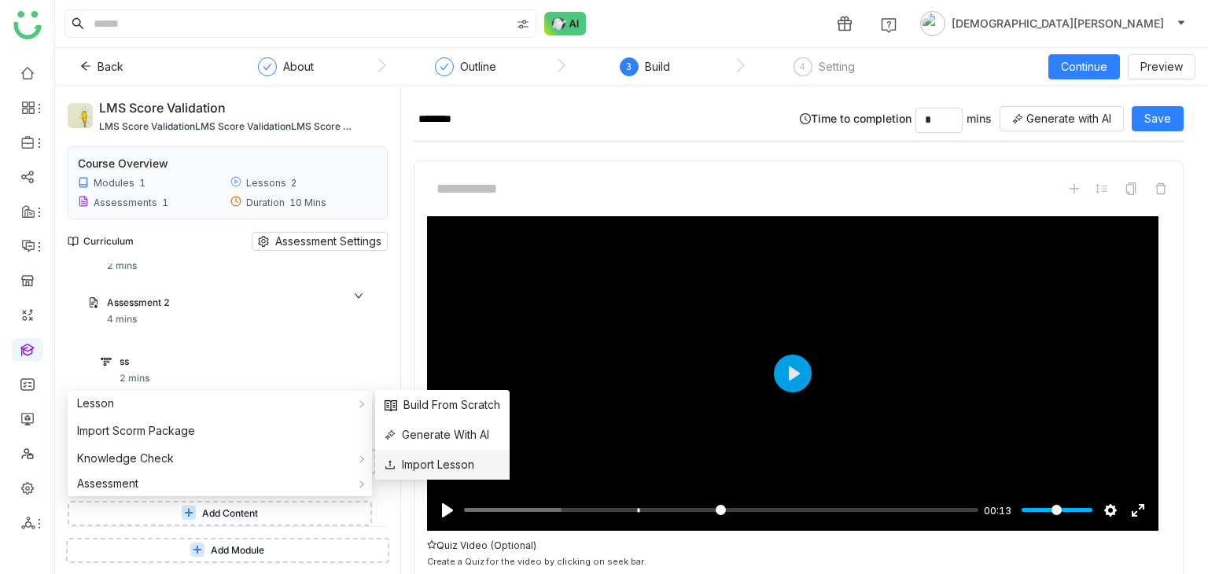
click at [444, 463] on span "Import Lesson" at bounding box center [430, 464] width 90 height 17
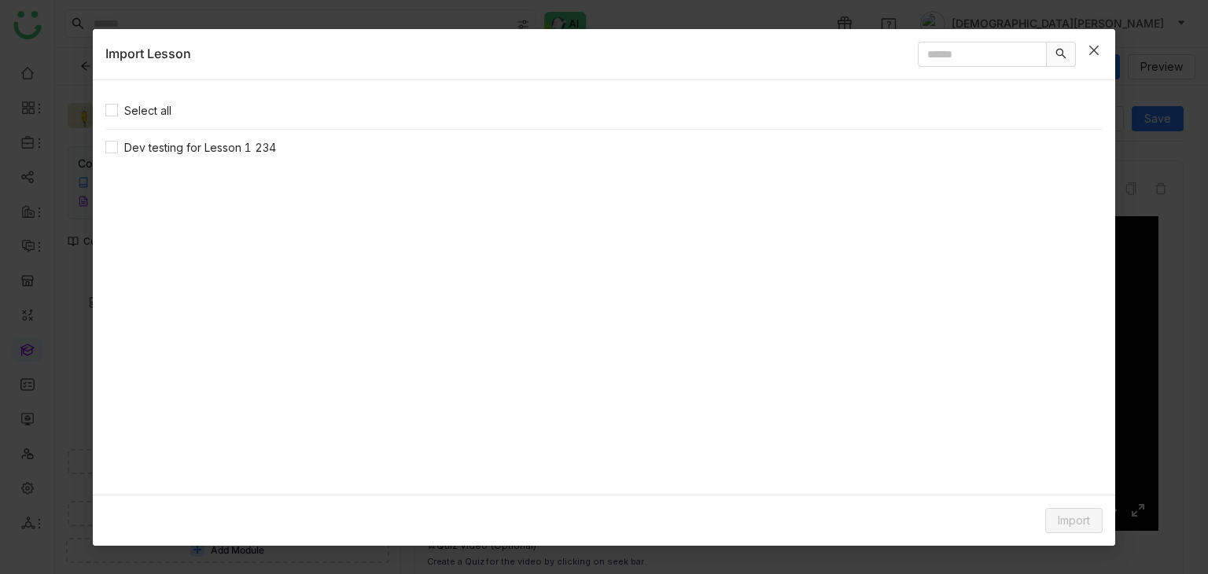
click at [1101, 50] on span "Close" at bounding box center [1094, 50] width 42 height 42
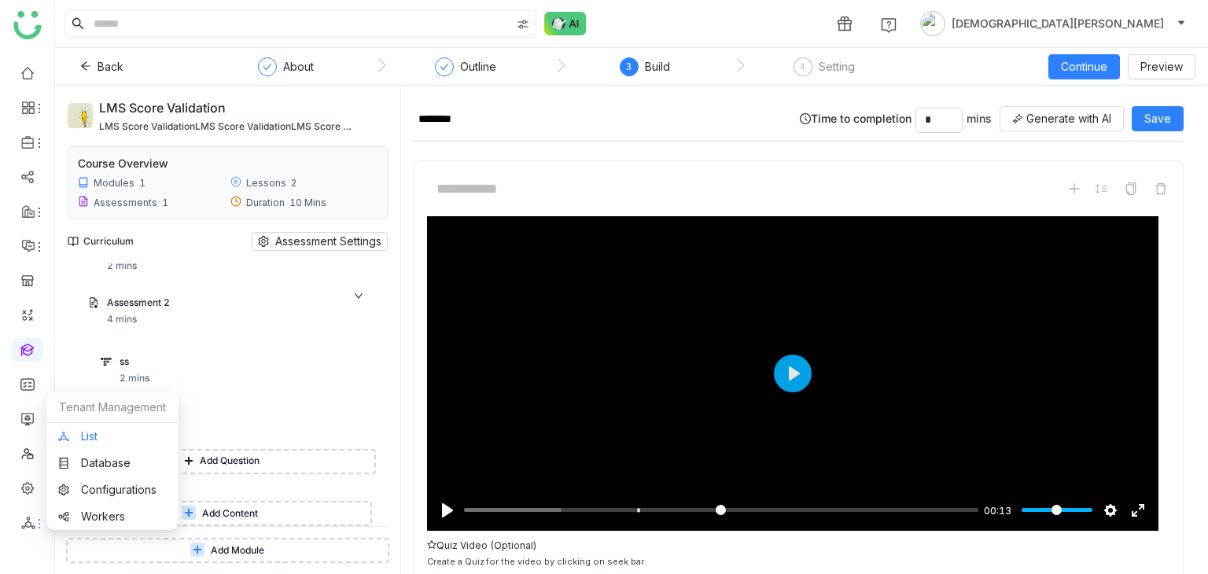
click at [85, 431] on link "List" at bounding box center [112, 436] width 109 height 11
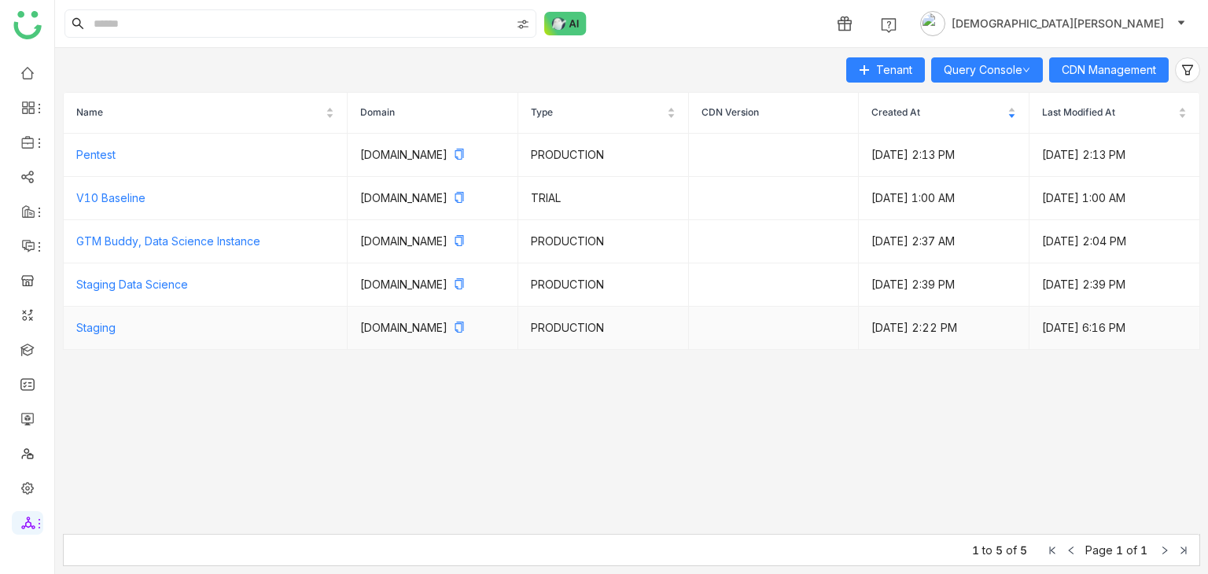
click at [124, 342] on td "Staging" at bounding box center [206, 328] width 284 height 43
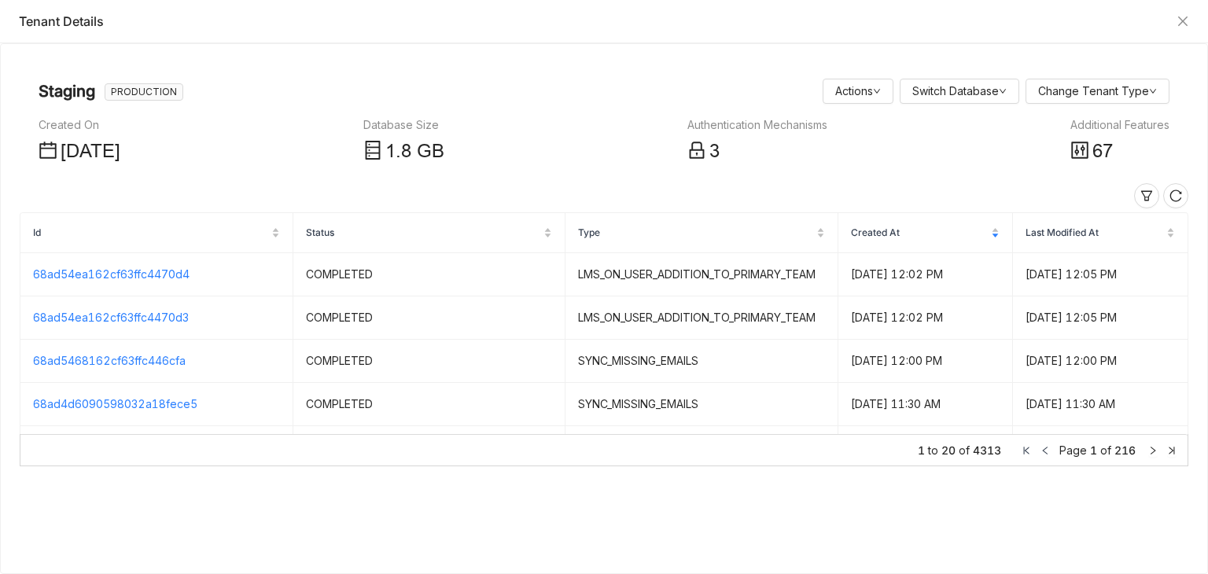
click at [1134, 127] on div "Additional Features" at bounding box center [1120, 124] width 99 height 17
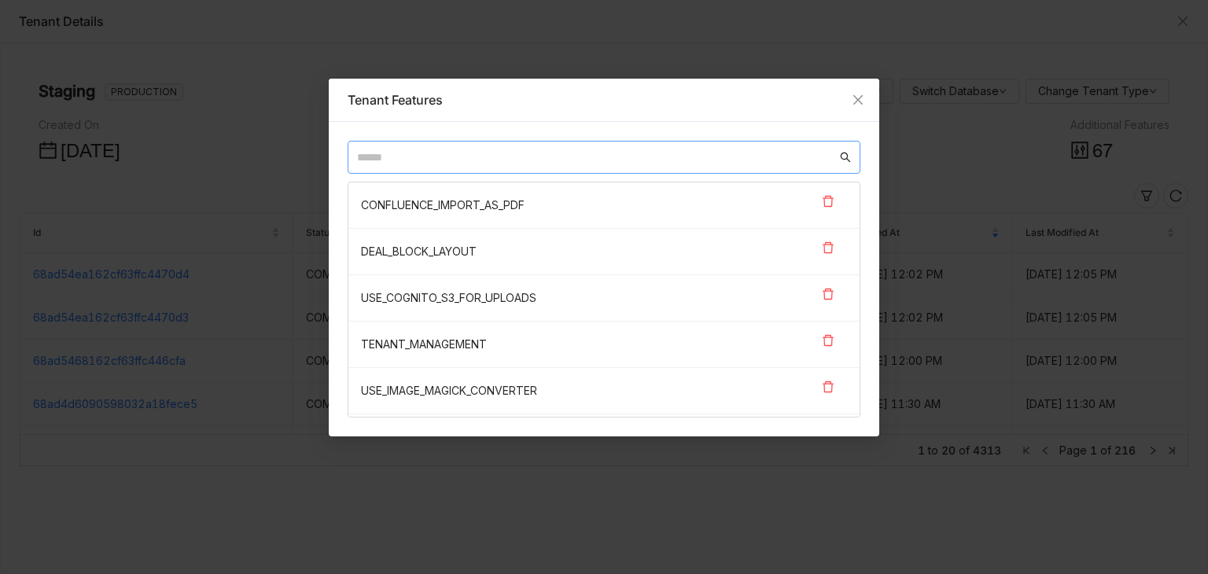
click at [483, 153] on input "text" at bounding box center [597, 157] width 480 height 17
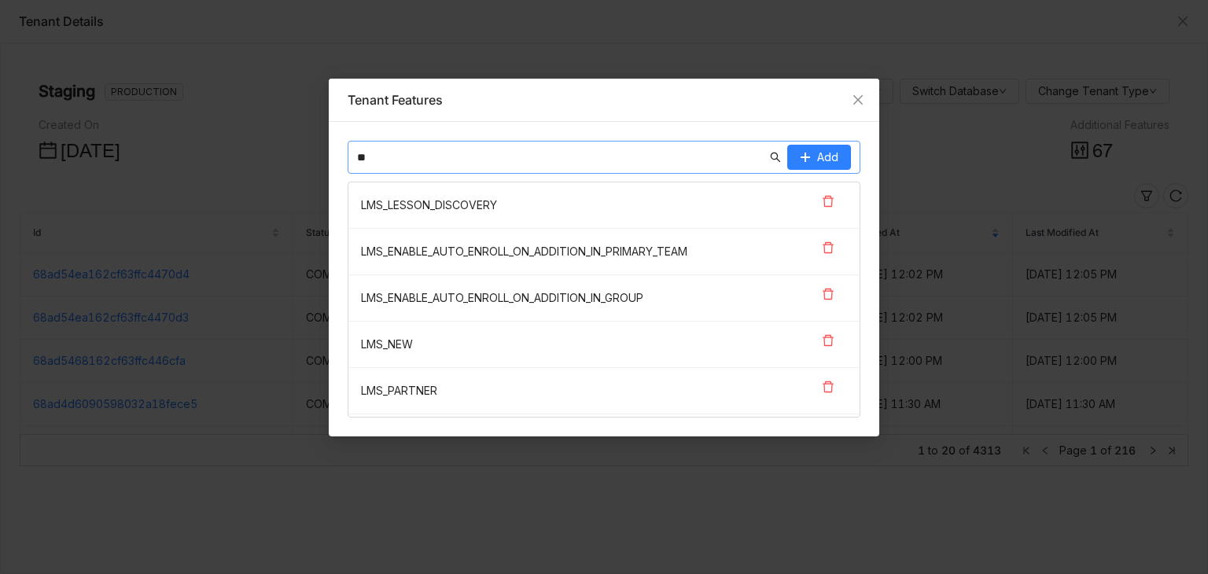
type input "*"
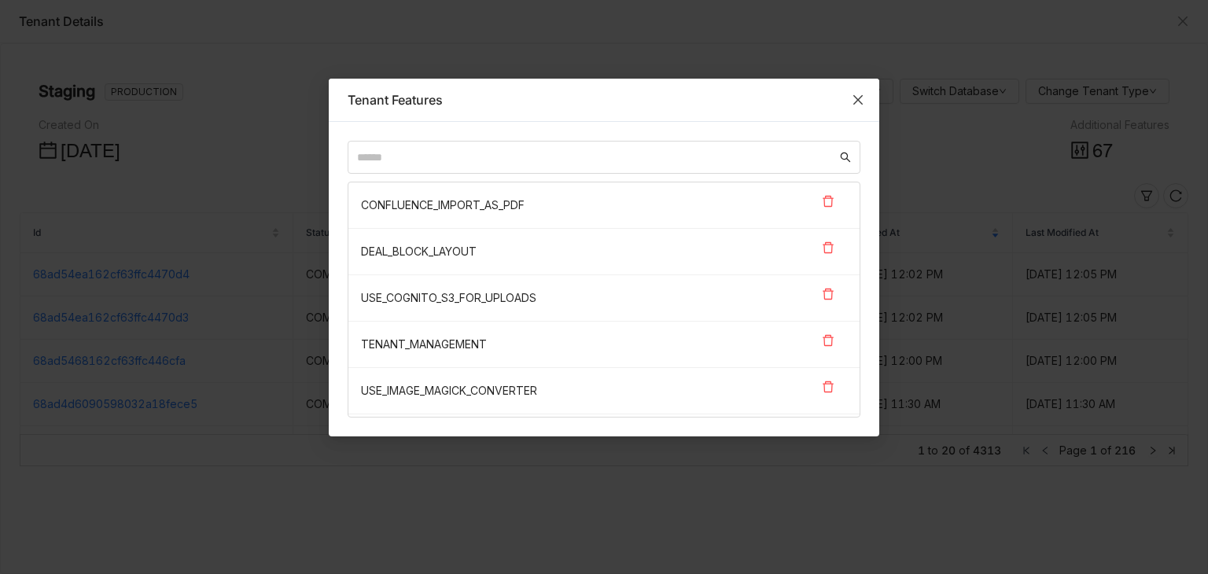
click at [872, 101] on span "Close" at bounding box center [858, 100] width 42 height 42
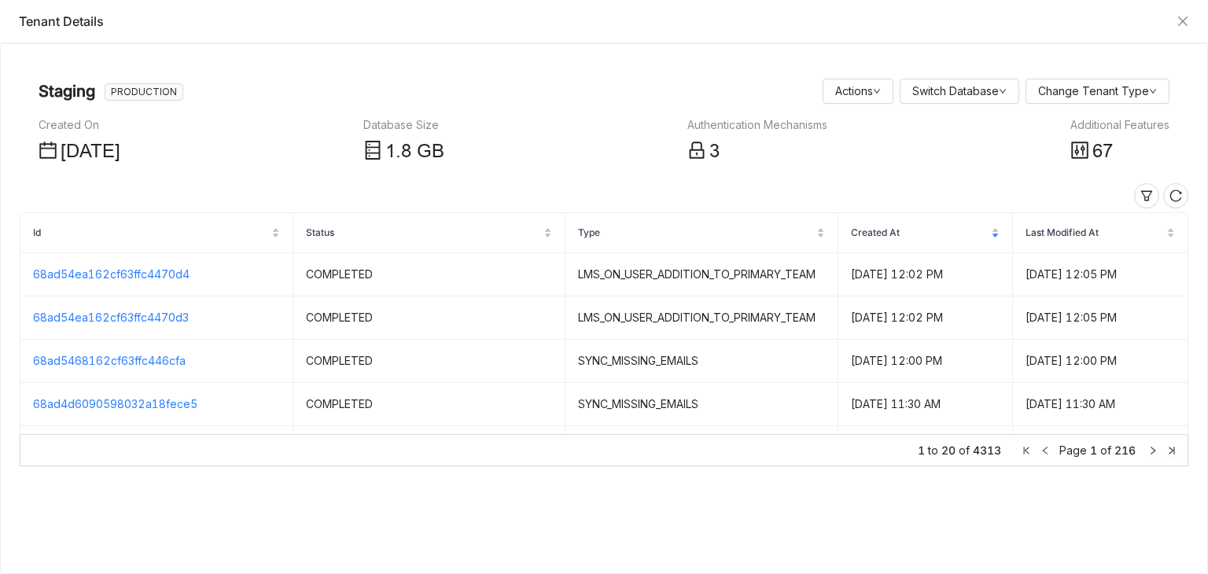
click at [1186, 13] on div "Tenant Details" at bounding box center [604, 21] width 1171 height 17
click at [1184, 17] on icon "Close" at bounding box center [1183, 21] width 13 height 13
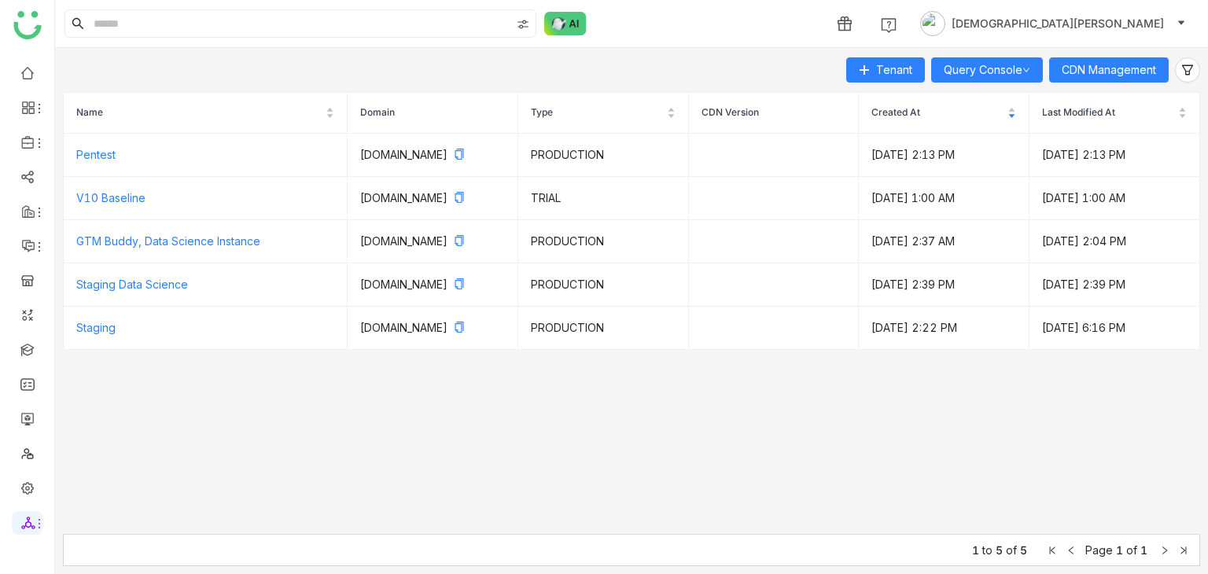
click at [31, 337] on ul at bounding box center [27, 298] width 54 height 496
click at [31, 344] on link at bounding box center [27, 348] width 14 height 13
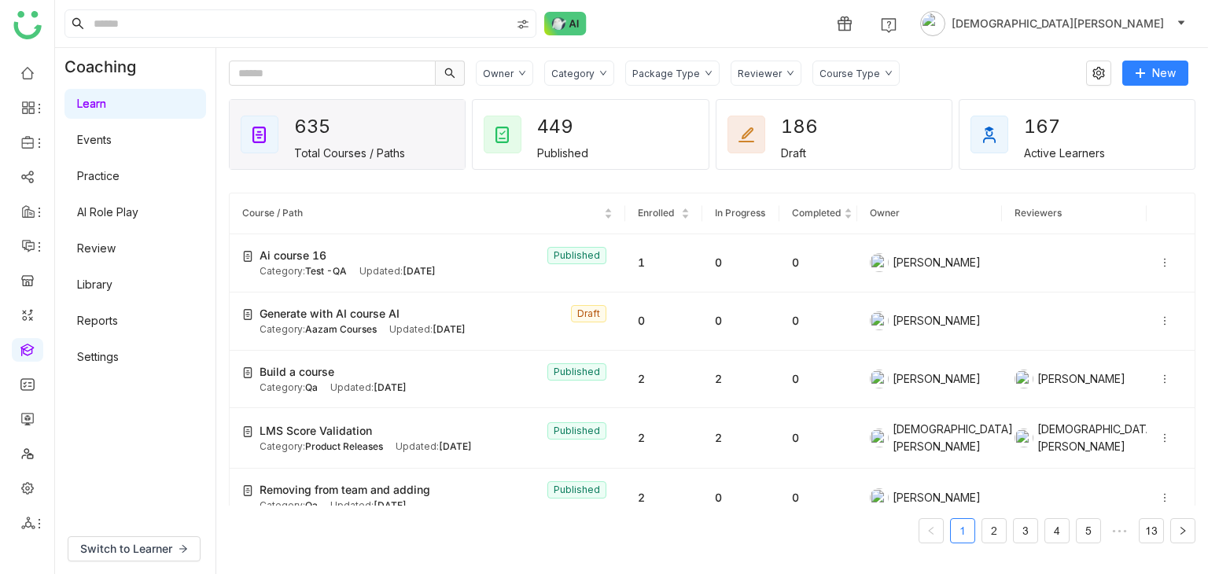
click at [112, 281] on link "Library" at bounding box center [94, 284] width 35 height 13
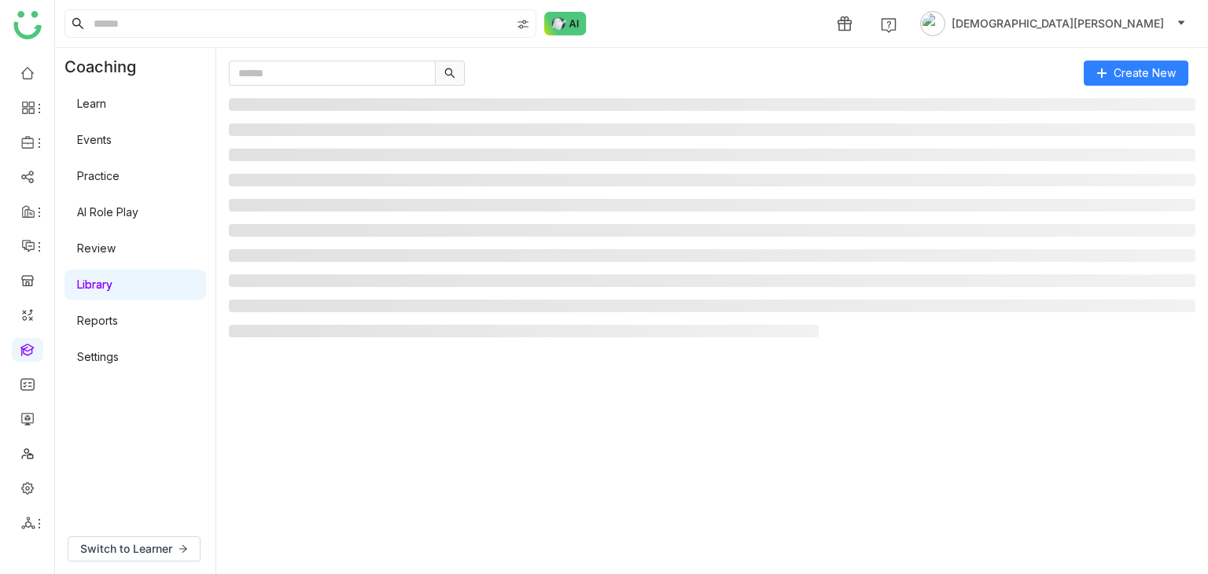
click at [112, 281] on link "Library" at bounding box center [94, 284] width 35 height 13
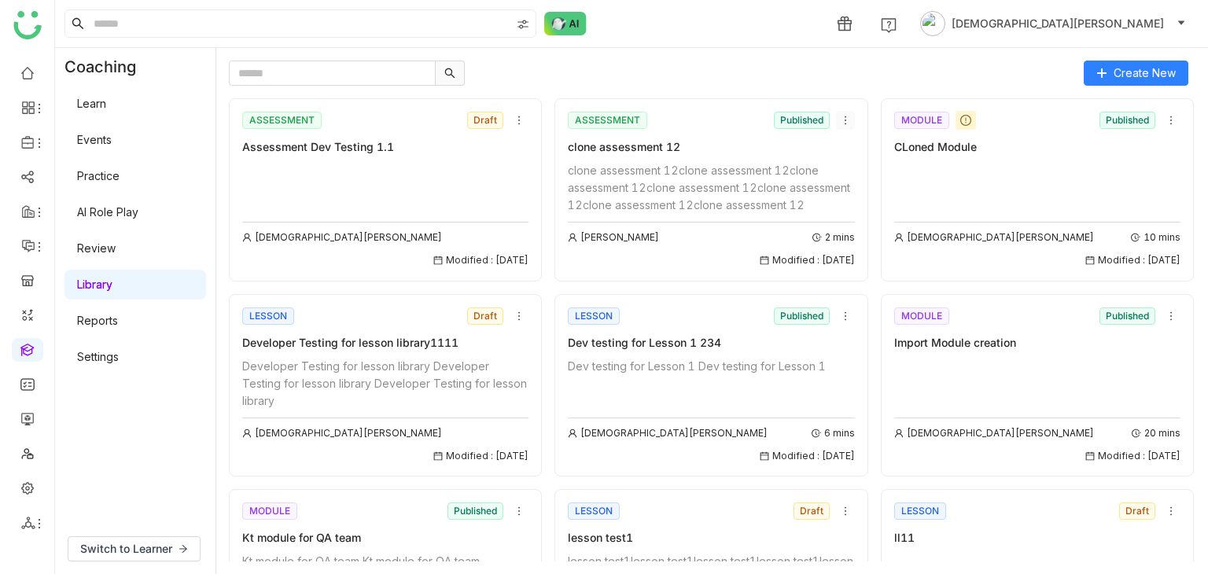
click at [840, 125] on icon at bounding box center [845, 120] width 11 height 11
click at [840, 120] on icon at bounding box center [845, 120] width 11 height 11
click at [840, 115] on icon at bounding box center [845, 120] width 11 height 11
click at [861, 208] on span "Add to Course" at bounding box center [876, 209] width 76 height 17
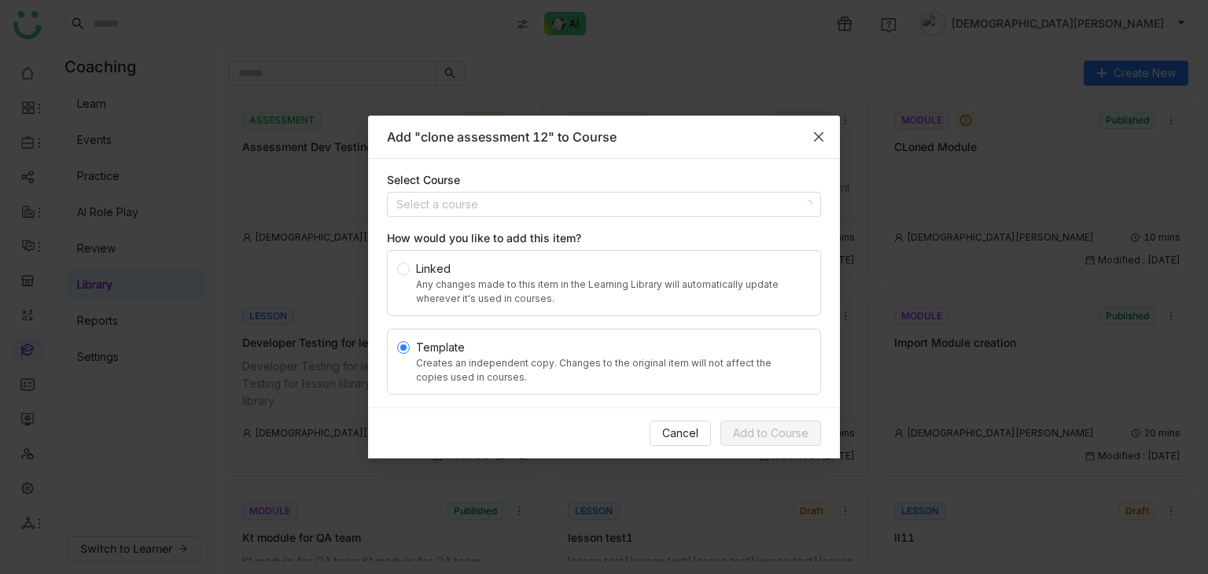
click at [814, 138] on icon "Close" at bounding box center [819, 137] width 13 height 13
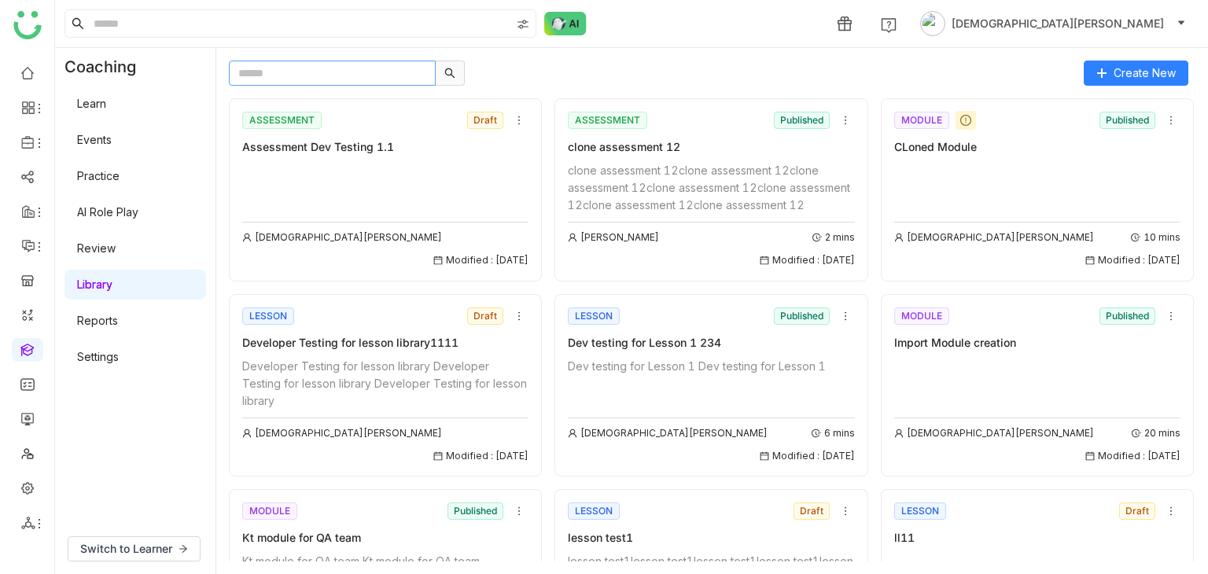
click at [317, 79] on input "text" at bounding box center [332, 73] width 207 height 25
type input "****"
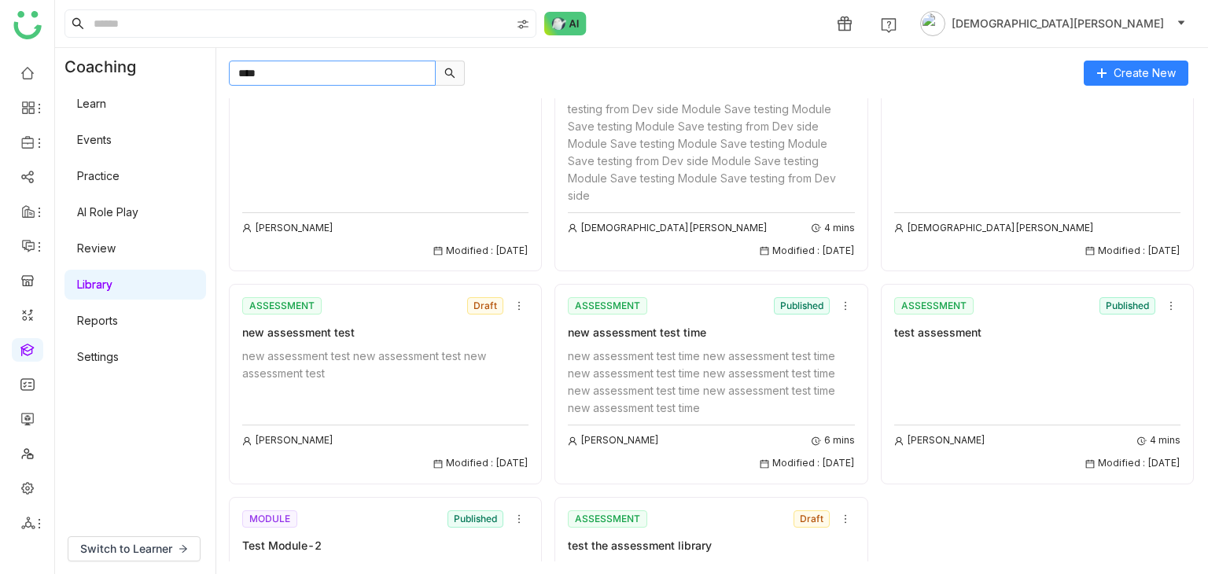
scroll to position [599, 0]
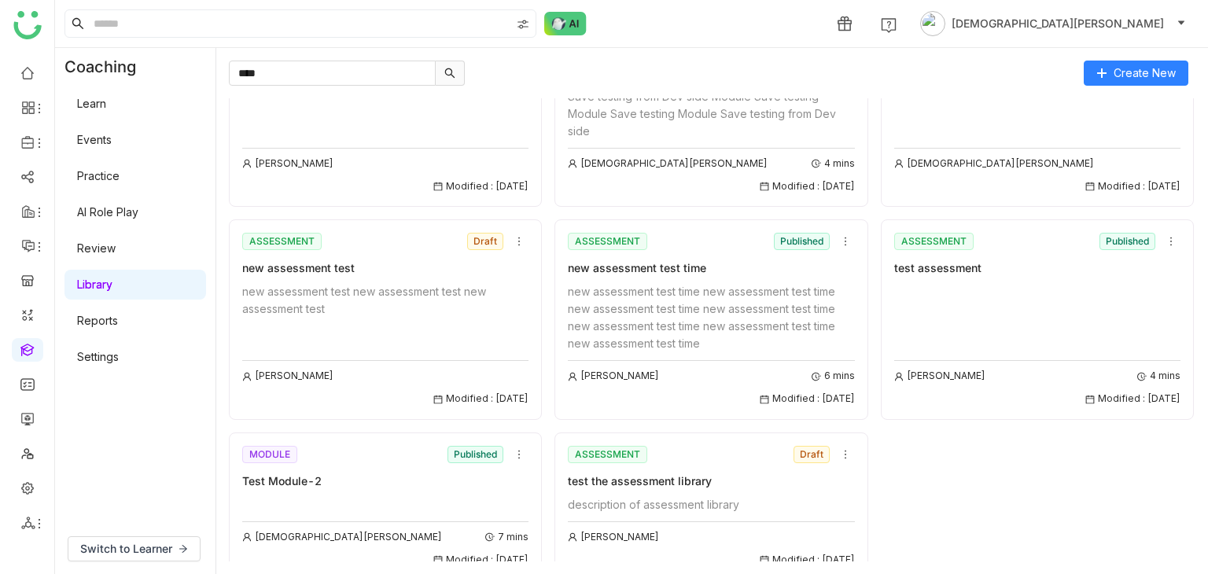
click at [326, 473] on div "Test Module-2" at bounding box center [385, 481] width 286 height 17
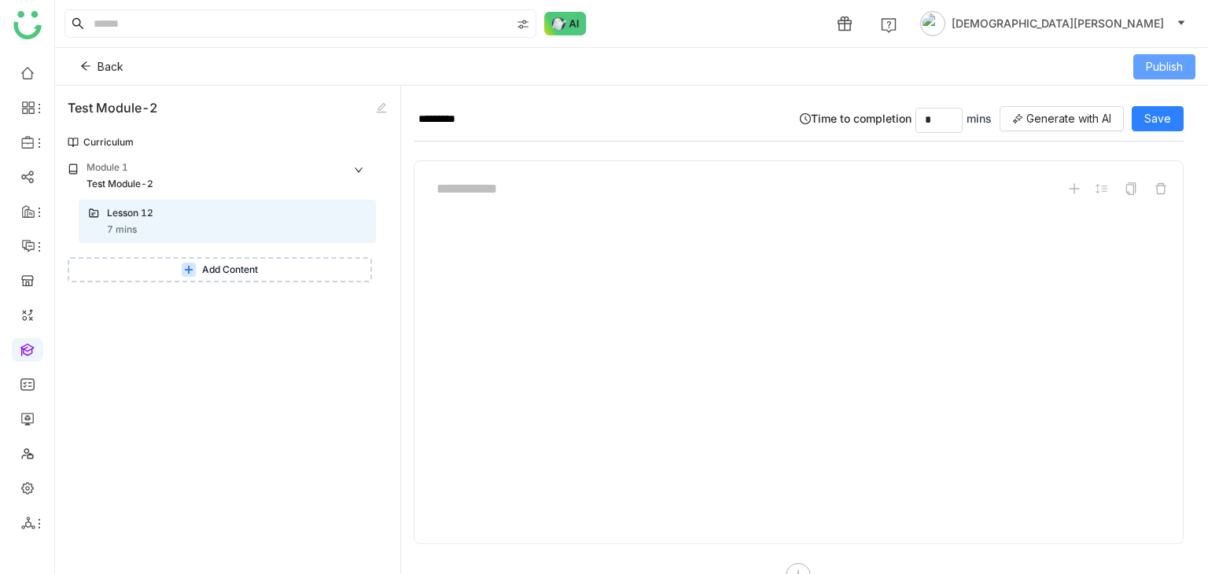
click at [1158, 58] on span "Publish" at bounding box center [1164, 66] width 37 height 17
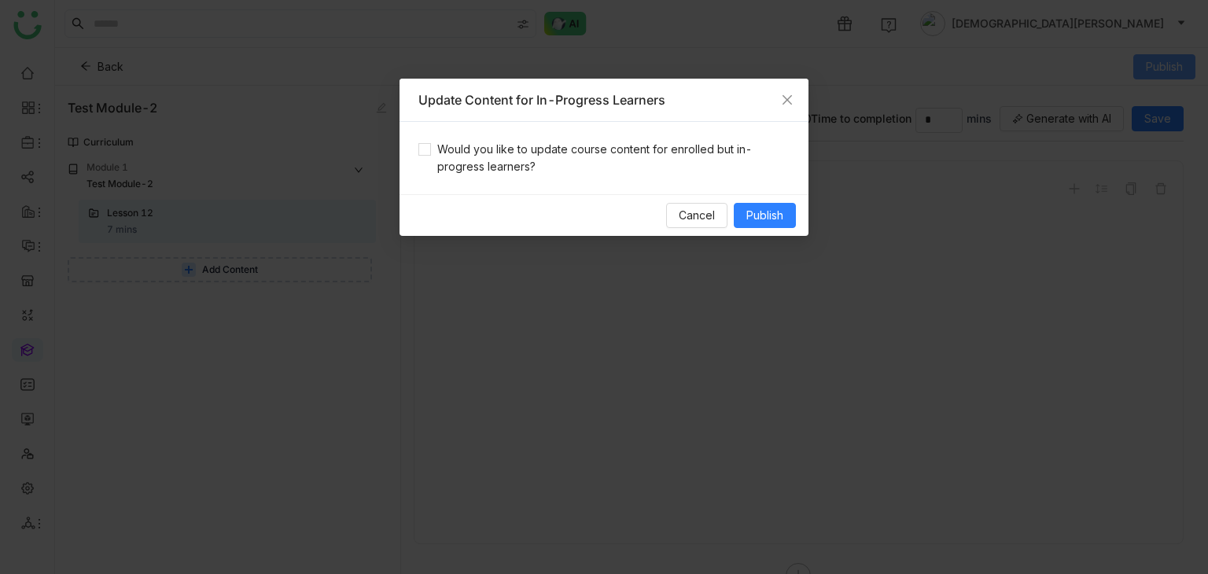
click at [1158, 57] on nz-modal-container "Update Content for In-Progress Learners Would you like to update course content…" at bounding box center [604, 287] width 1208 height 574
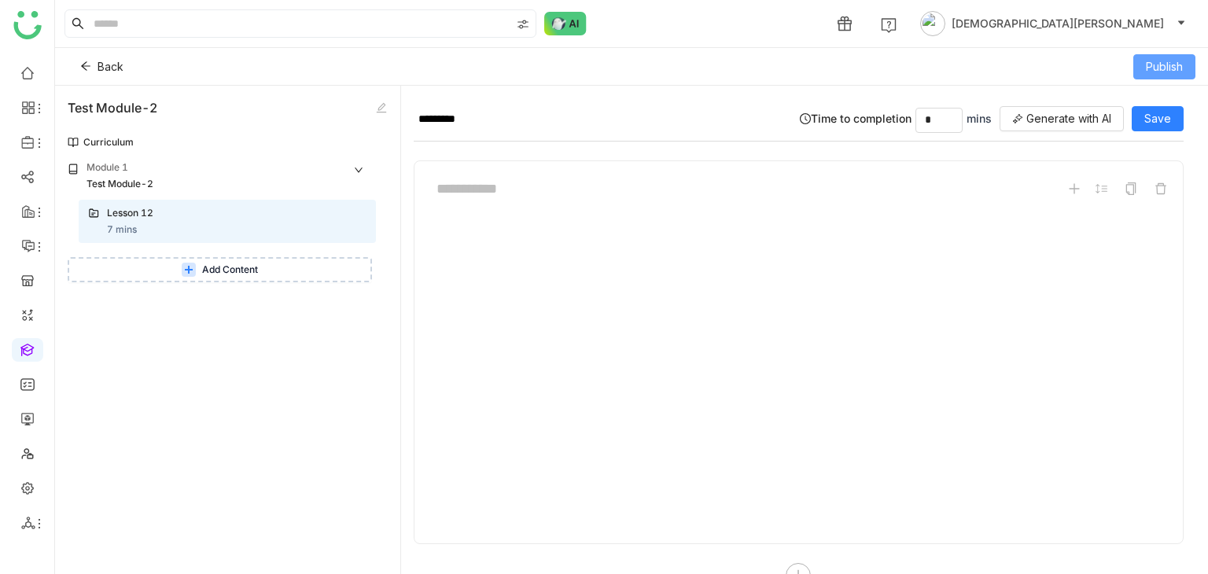
click at [1172, 60] on span "Publish" at bounding box center [1164, 66] width 37 height 17
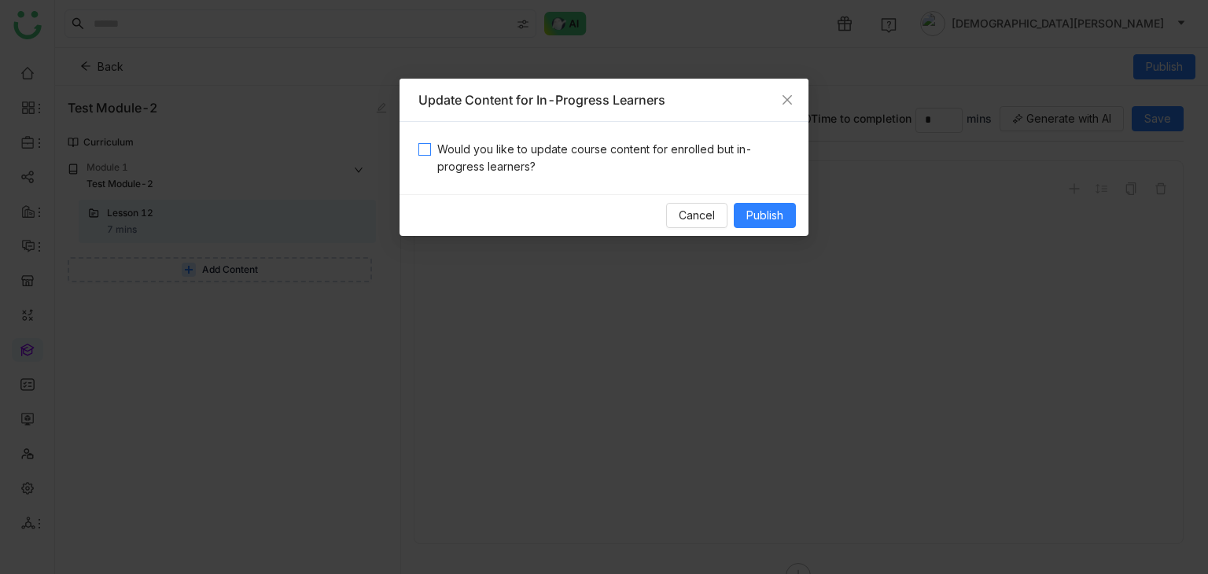
click at [510, 158] on span "Would you like to update course content for enrolled but in-progress learners?" at bounding box center [610, 158] width 359 height 35
click at [759, 210] on span "Publish" at bounding box center [765, 215] width 37 height 17
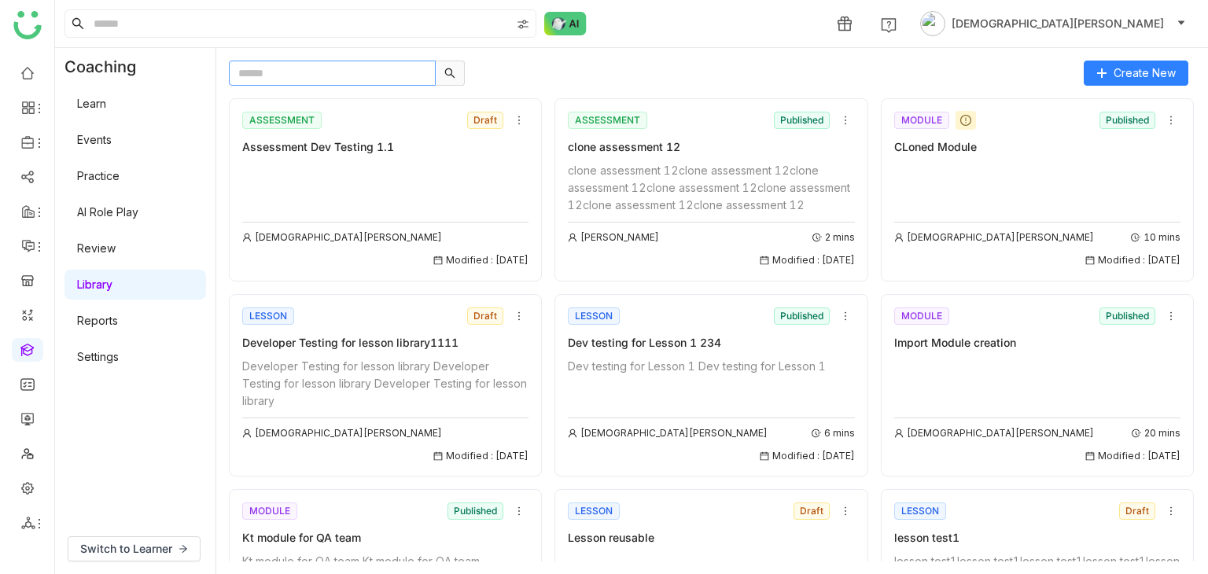
click at [324, 80] on input "text" at bounding box center [332, 73] width 207 height 25
type input "***"
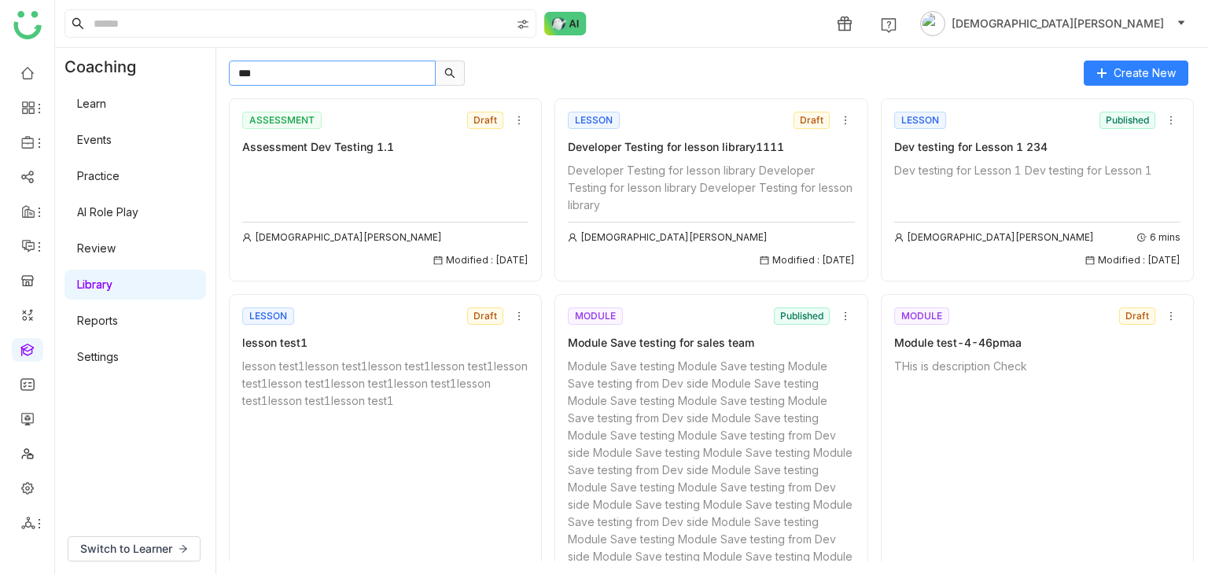
scroll to position [599, 0]
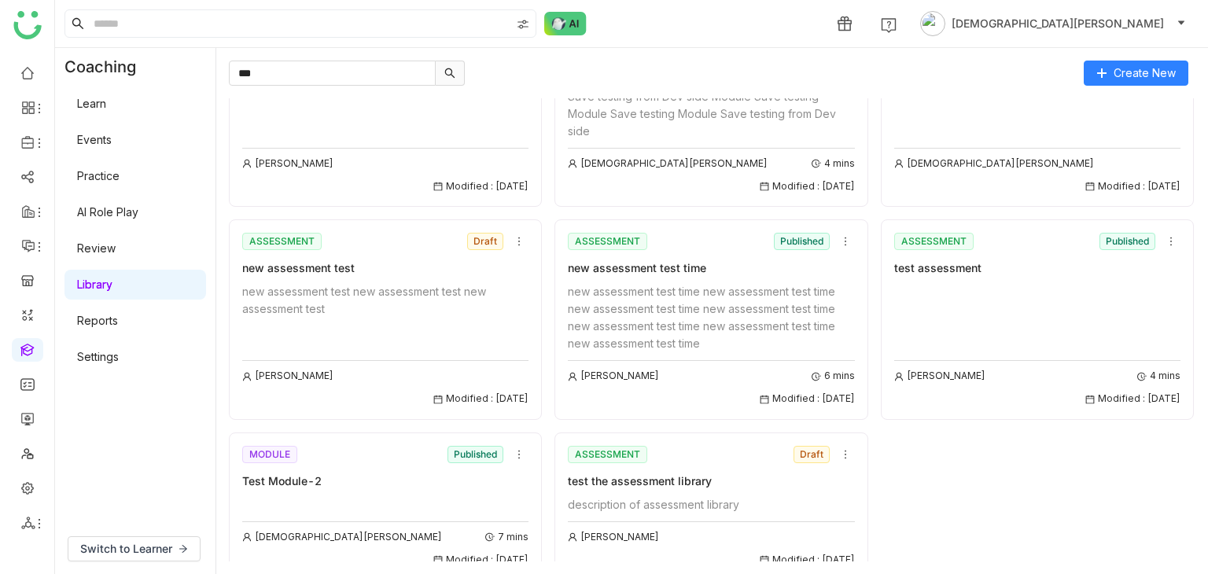
click at [435, 499] on div "Vishnu Vardhan 7 mins Modified : 26/08/2025" at bounding box center [385, 532] width 286 height 72
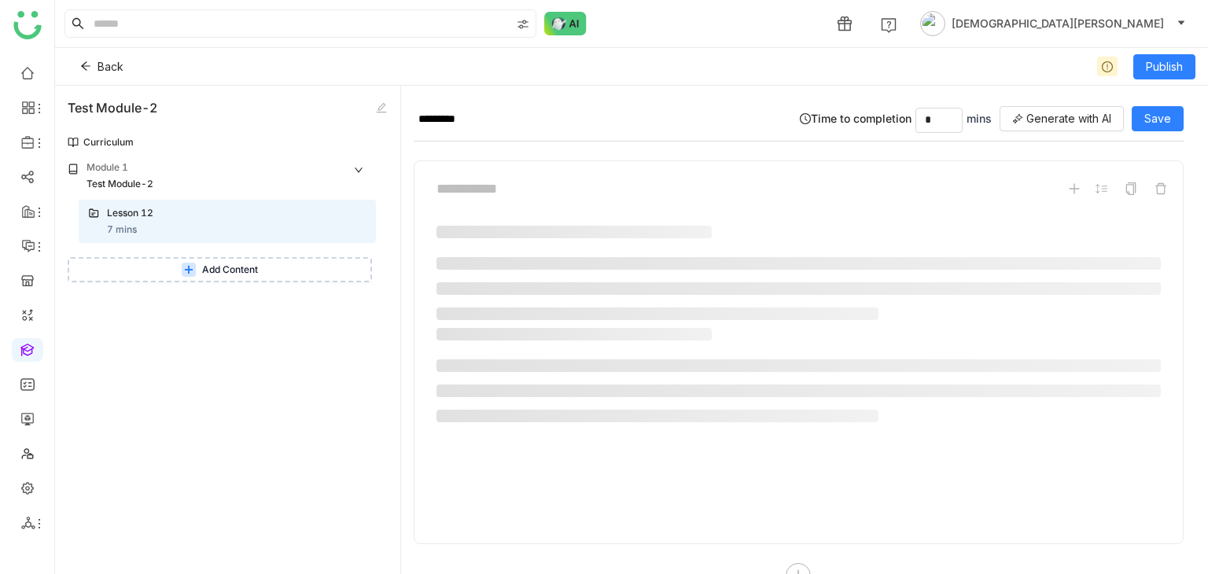
click at [186, 272] on icon at bounding box center [188, 269] width 9 height 9
click at [246, 275] on span "Add Content" at bounding box center [230, 270] width 56 height 15
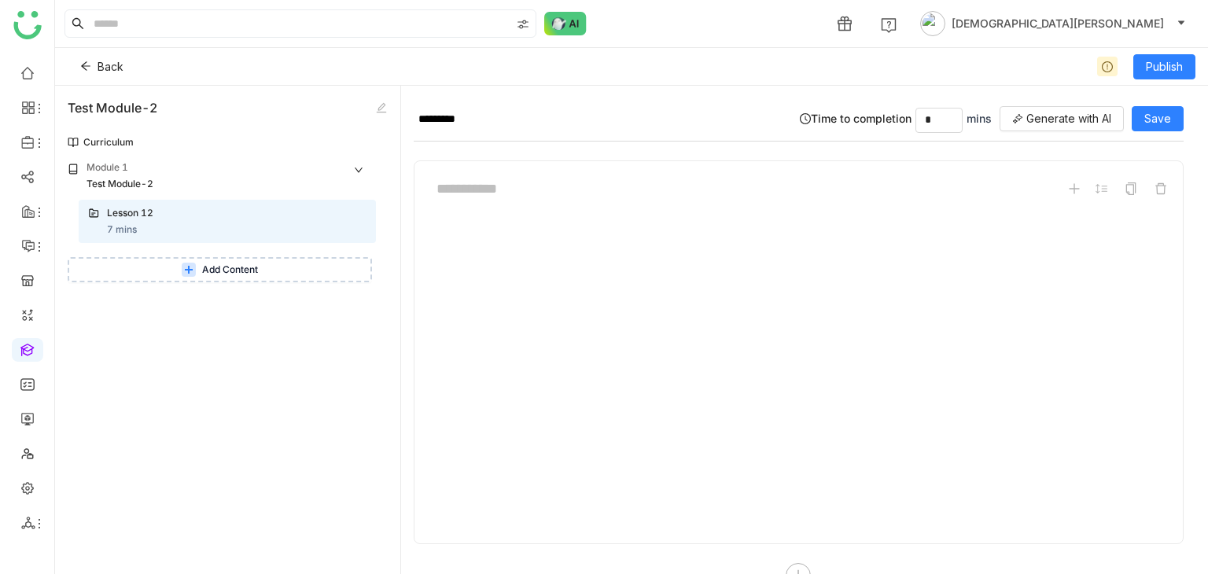
click at [230, 278] on button "Add Content" at bounding box center [220, 269] width 304 height 25
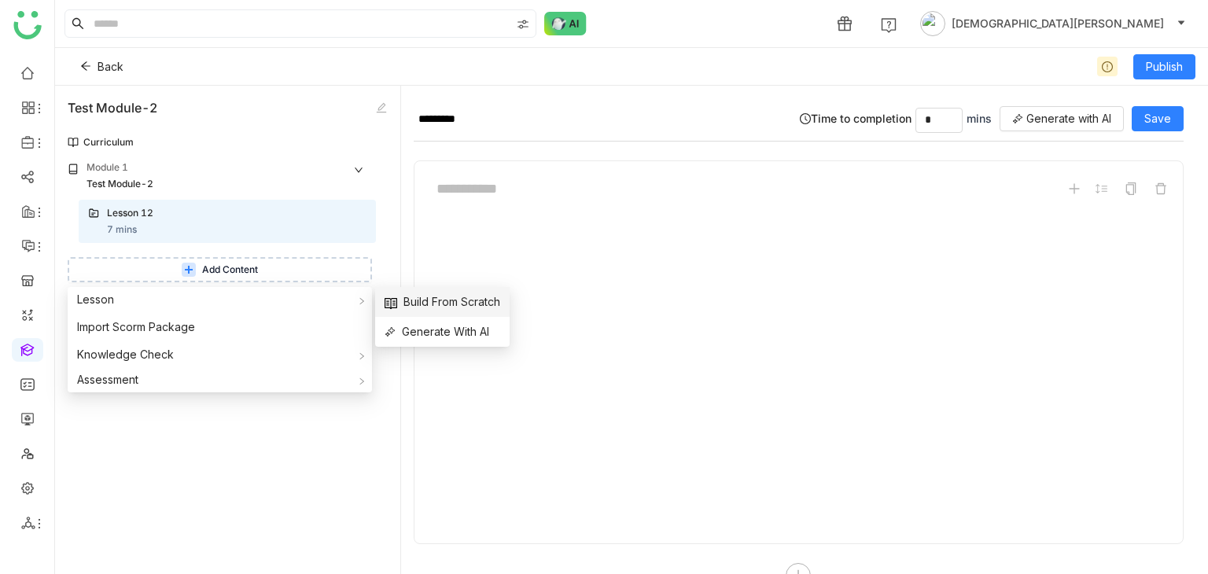
click at [448, 307] on span "Build From Scratch" at bounding box center [443, 301] width 116 height 17
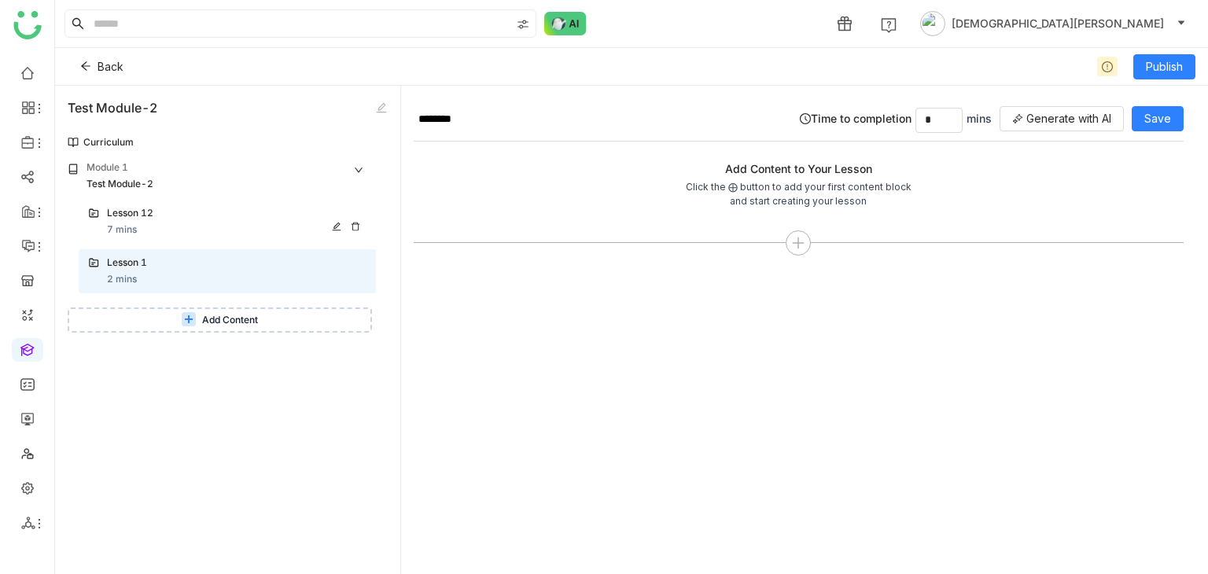
click at [186, 226] on div "Lesson 12 7 mins" at bounding box center [237, 221] width 260 height 31
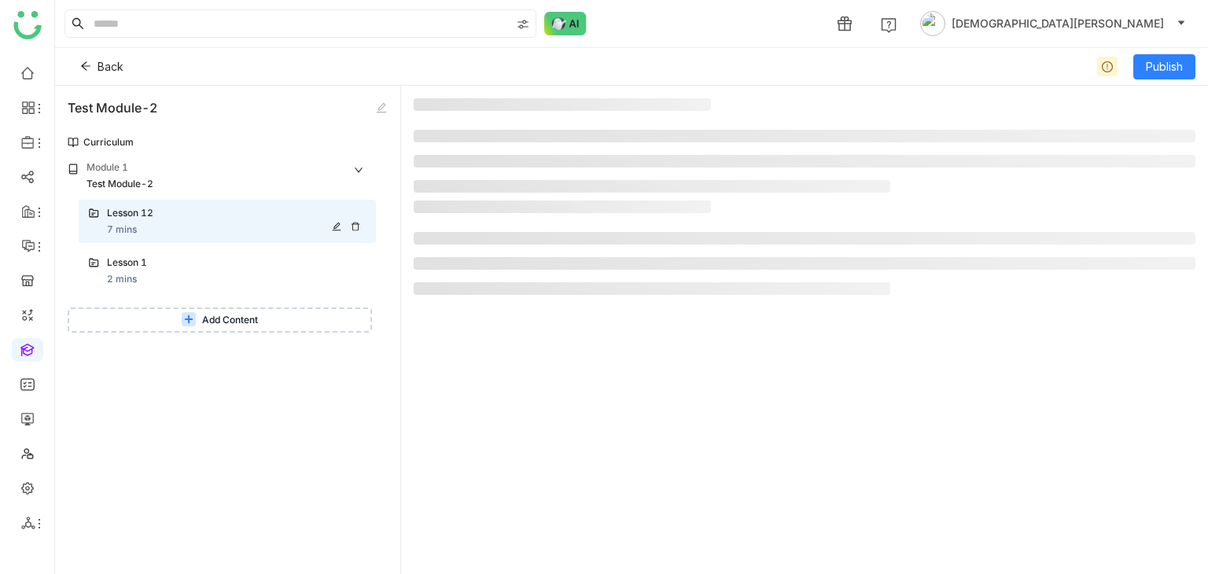
click at [186, 226] on div "Lesson 12 7 mins" at bounding box center [237, 221] width 260 height 31
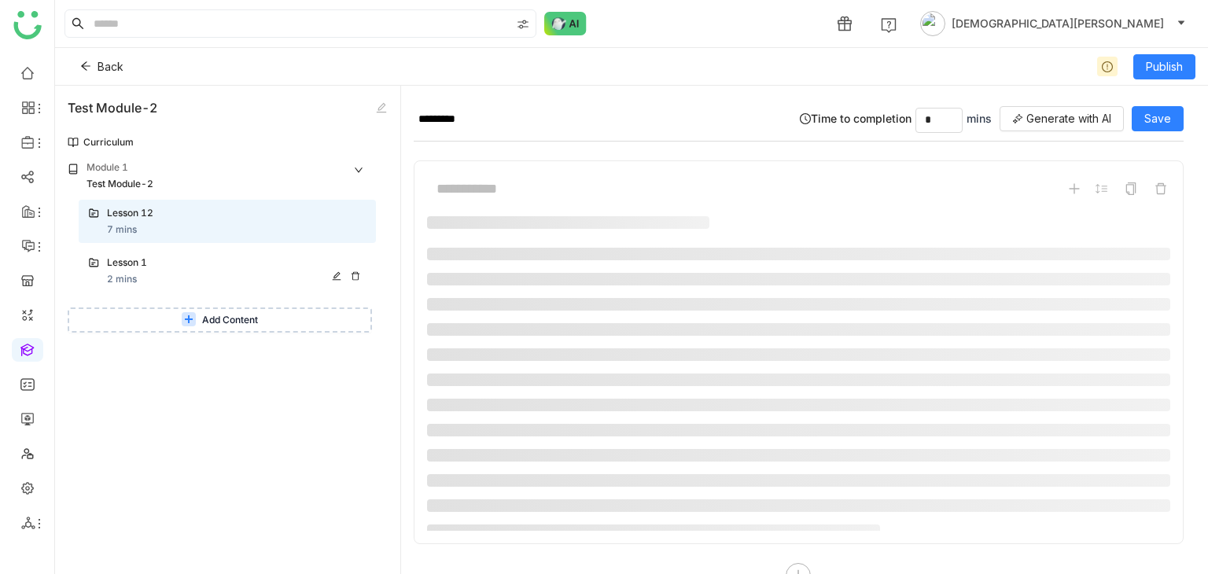
click at [185, 275] on div "Lesson 1 2 mins" at bounding box center [237, 271] width 260 height 31
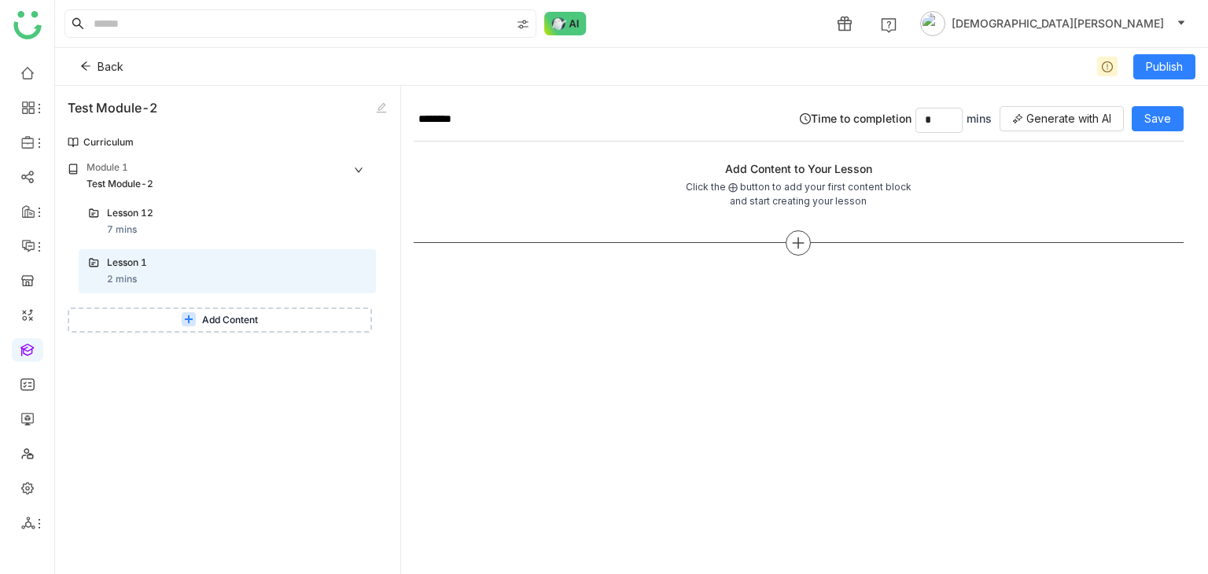
click at [799, 240] on icon at bounding box center [800, 242] width 2 height 11
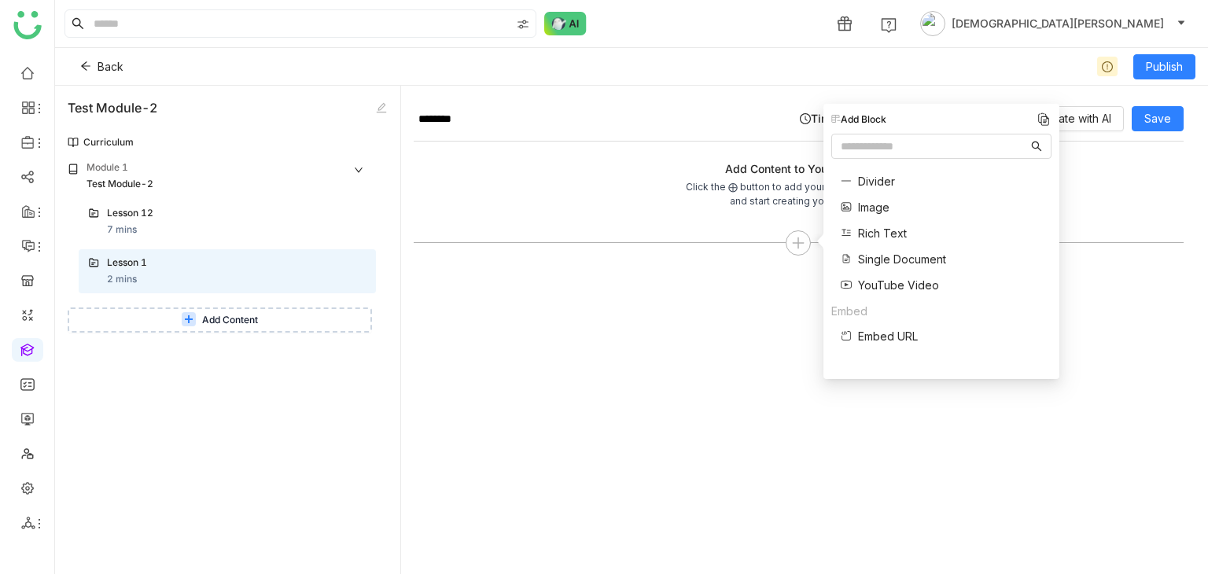
click at [876, 227] on span "Rich Text" at bounding box center [882, 233] width 49 height 17
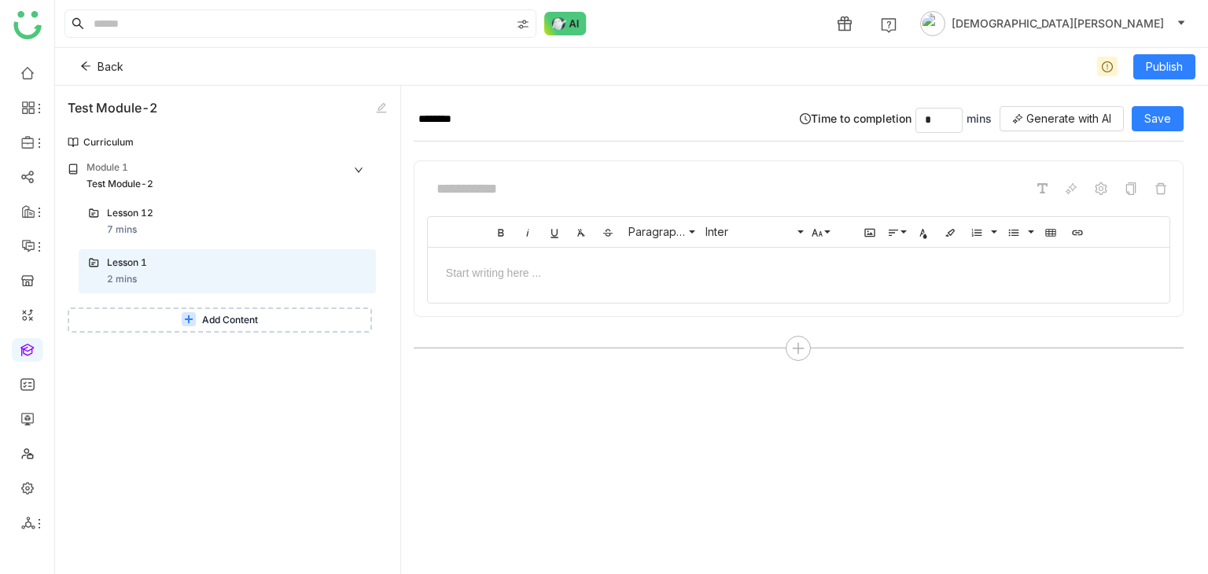
click at [500, 266] on div at bounding box center [799, 272] width 710 height 17
click at [463, 192] on input at bounding box center [545, 189] width 236 height 30
type input "***"
click at [88, 68] on icon at bounding box center [85, 66] width 11 height 11
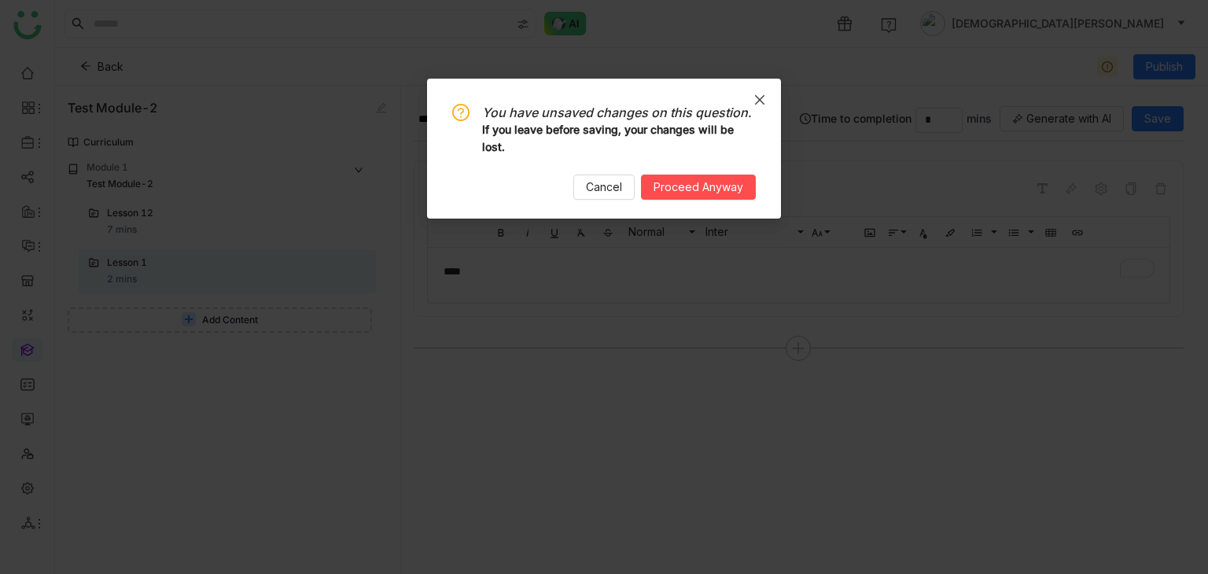
click at [752, 101] on span "Close" at bounding box center [760, 100] width 42 height 42
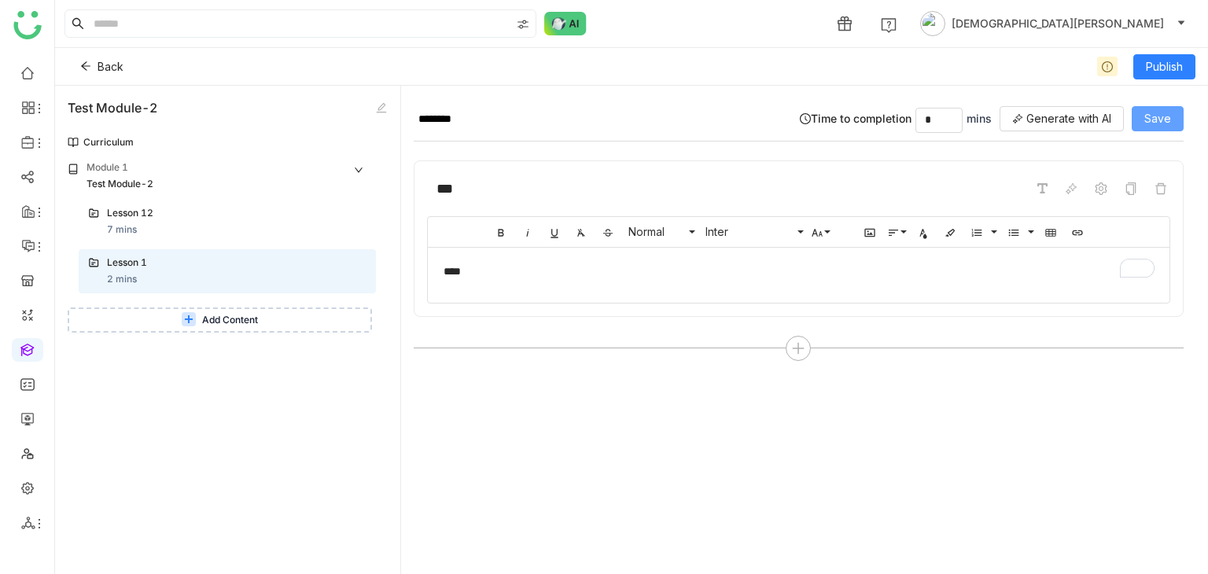
click at [1167, 115] on span "Save" at bounding box center [1158, 118] width 27 height 17
click at [1054, 124] on span "Generate with AI" at bounding box center [1069, 118] width 85 height 17
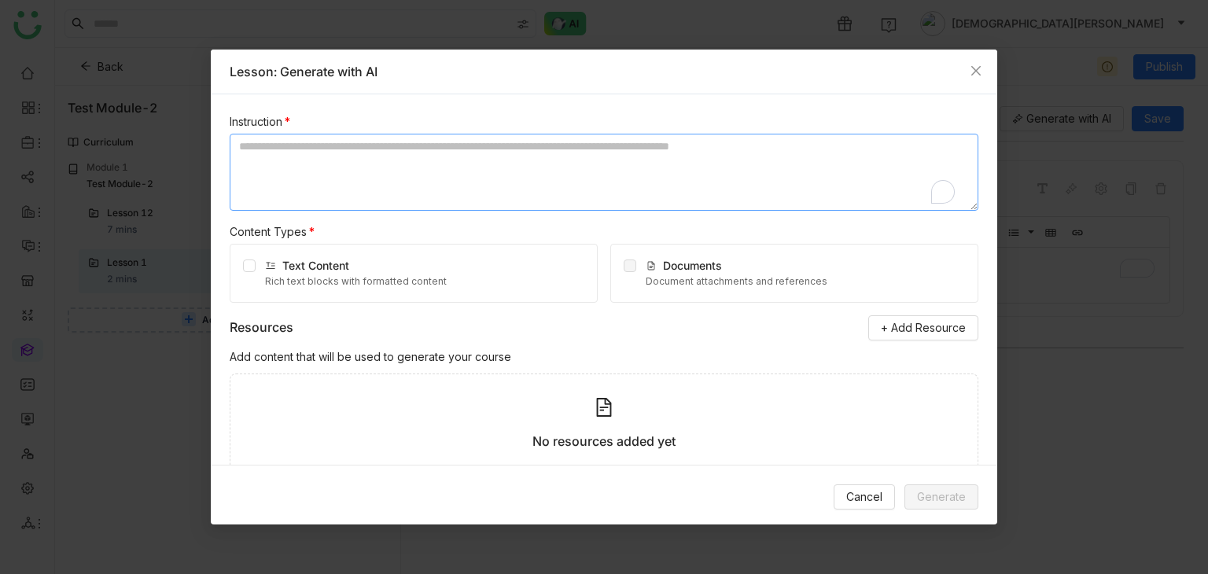
click at [260, 172] on textarea "To enrich screen reader interactions, please activate Accessibility in Grammarl…" at bounding box center [604, 172] width 749 height 77
type textarea "**********"
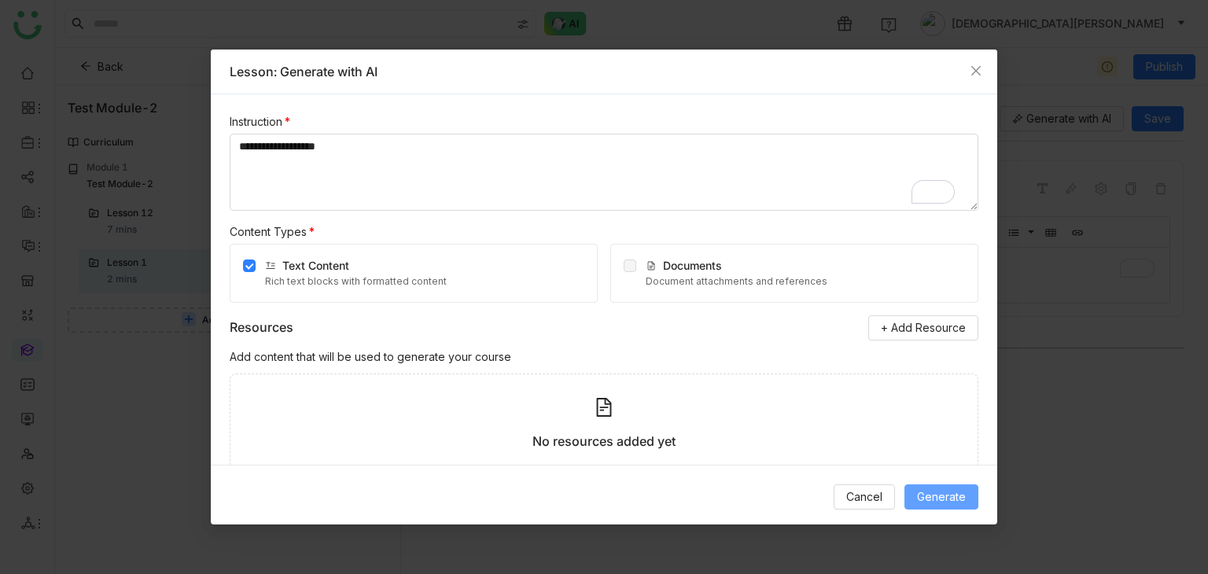
click at [946, 491] on span "Generate" at bounding box center [941, 497] width 49 height 17
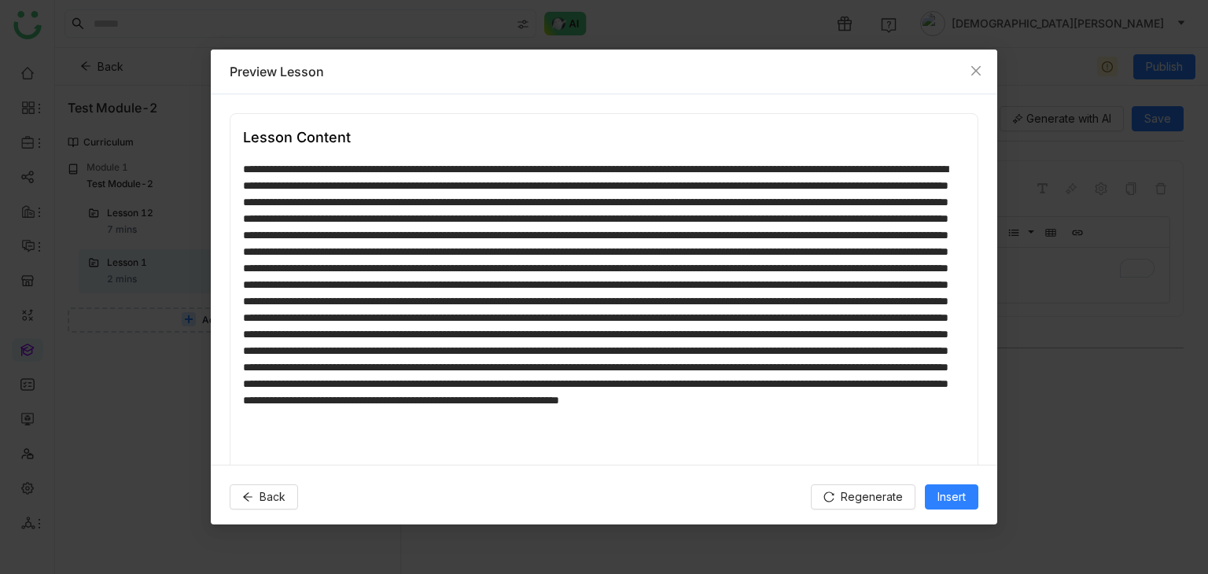
scroll to position [58, 0]
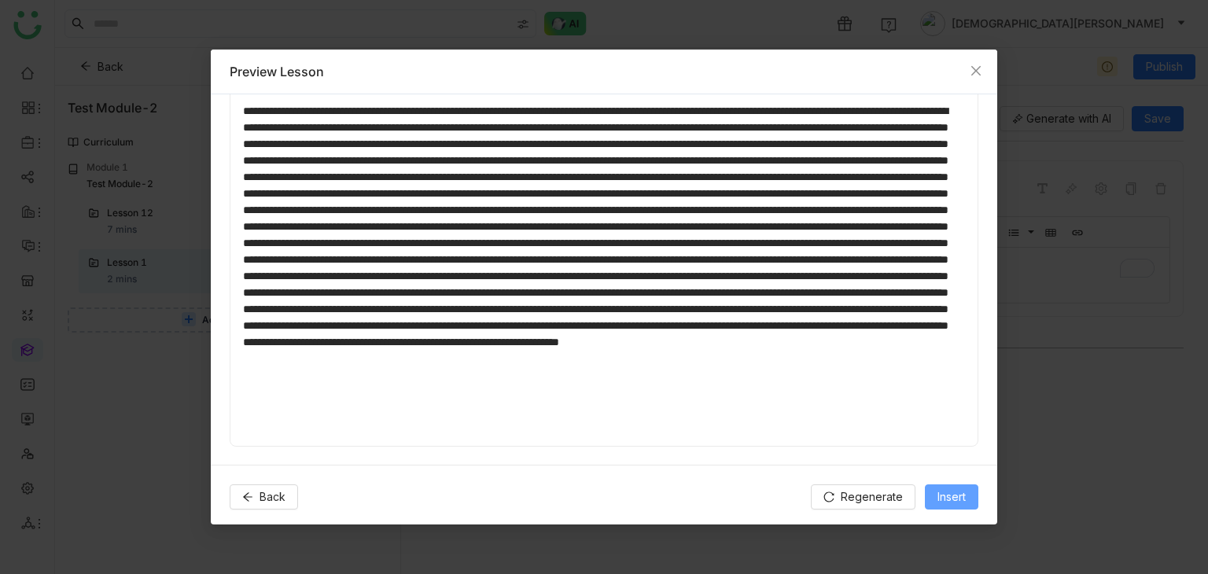
click at [944, 496] on span "Insert" at bounding box center [952, 497] width 28 height 17
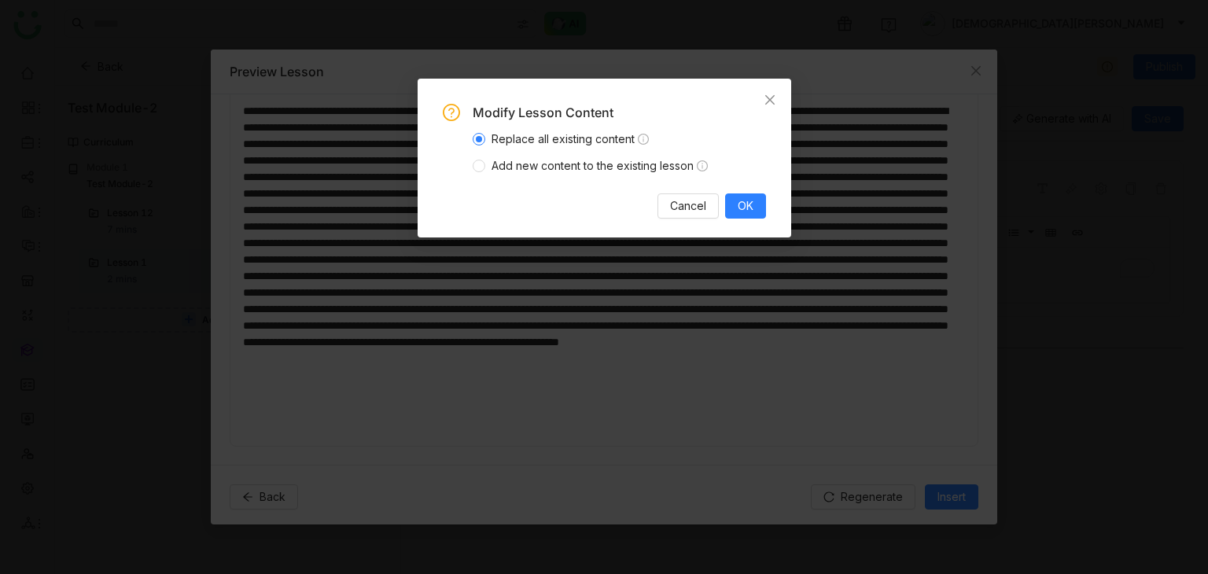
click at [572, 168] on span "Add new content to the existing lesson" at bounding box center [599, 165] width 229 height 17
click at [748, 199] on span "OK" at bounding box center [746, 205] width 16 height 17
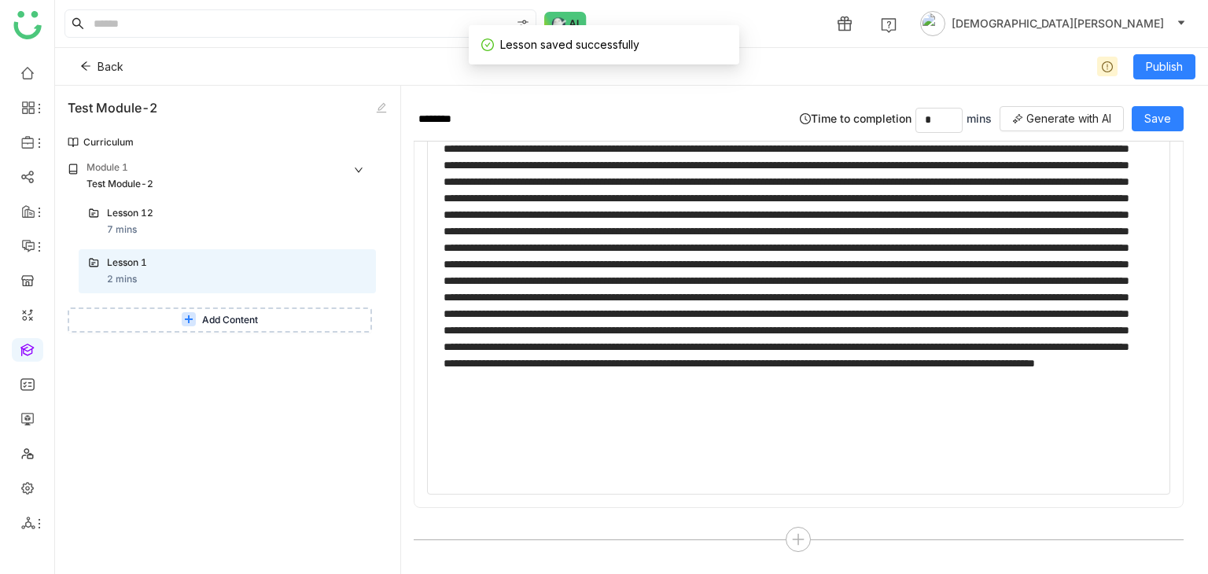
scroll to position [0, 0]
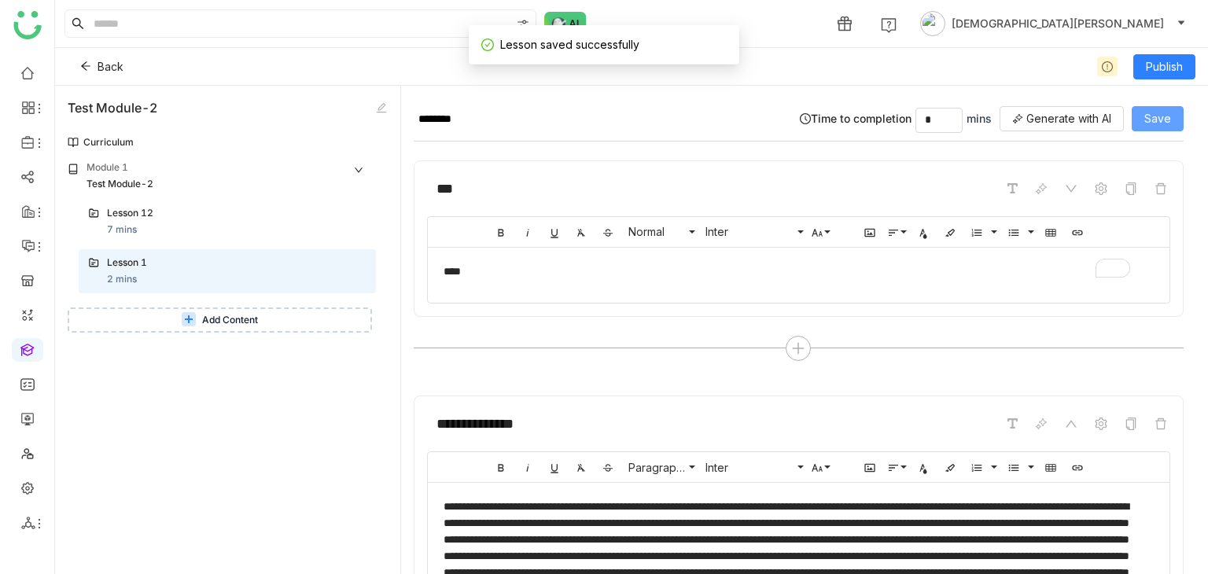
click at [1171, 116] on button "Save" at bounding box center [1158, 118] width 52 height 25
click at [101, 62] on span "Back" at bounding box center [111, 66] width 26 height 17
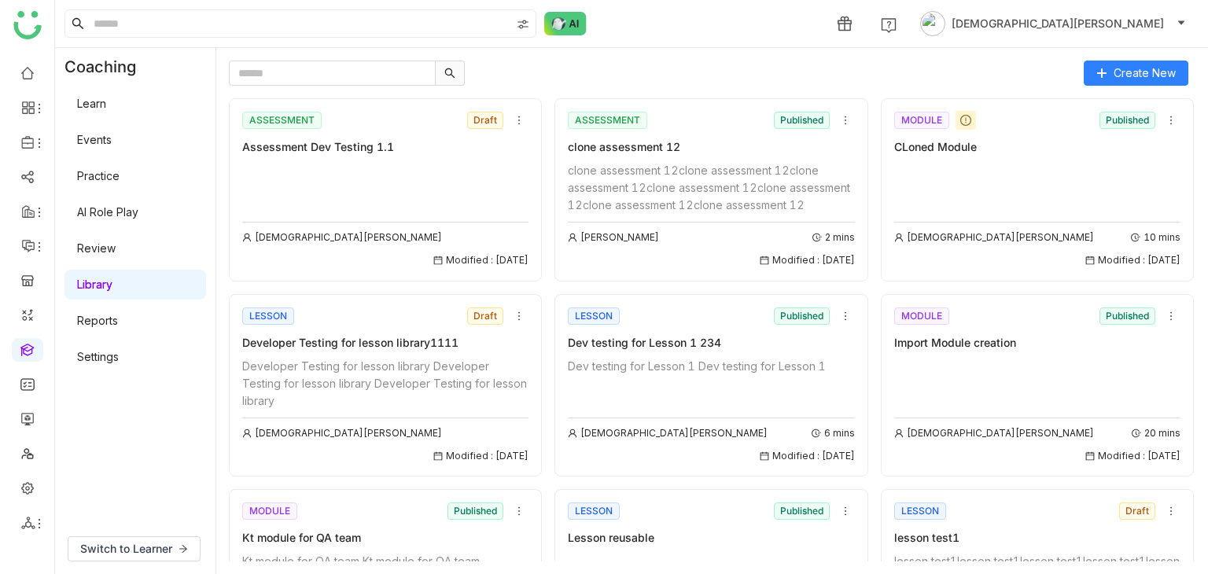
click at [1122, 58] on div "Create New ASSESSMENT Draft Assessment Dev Testing 1.1 Vishnu Vardhan Modified …" at bounding box center [712, 311] width 992 height 526
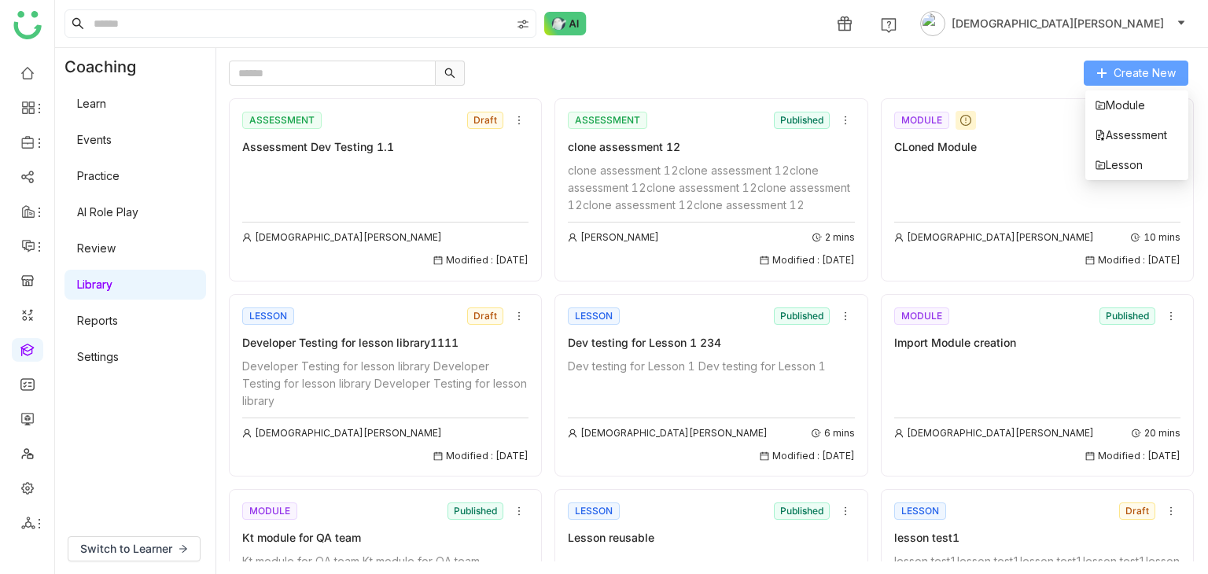
click at [1118, 68] on span "Create New" at bounding box center [1145, 73] width 62 height 17
click at [1129, 142] on span "Assessment" at bounding box center [1131, 135] width 72 height 17
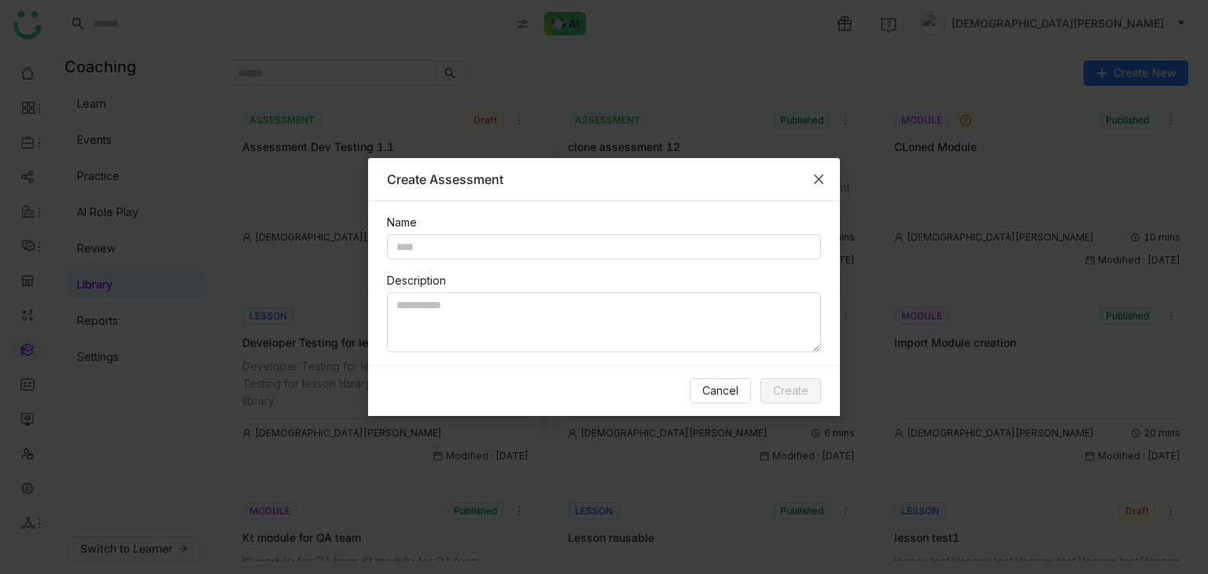
click at [820, 170] on span "Close" at bounding box center [819, 179] width 42 height 42
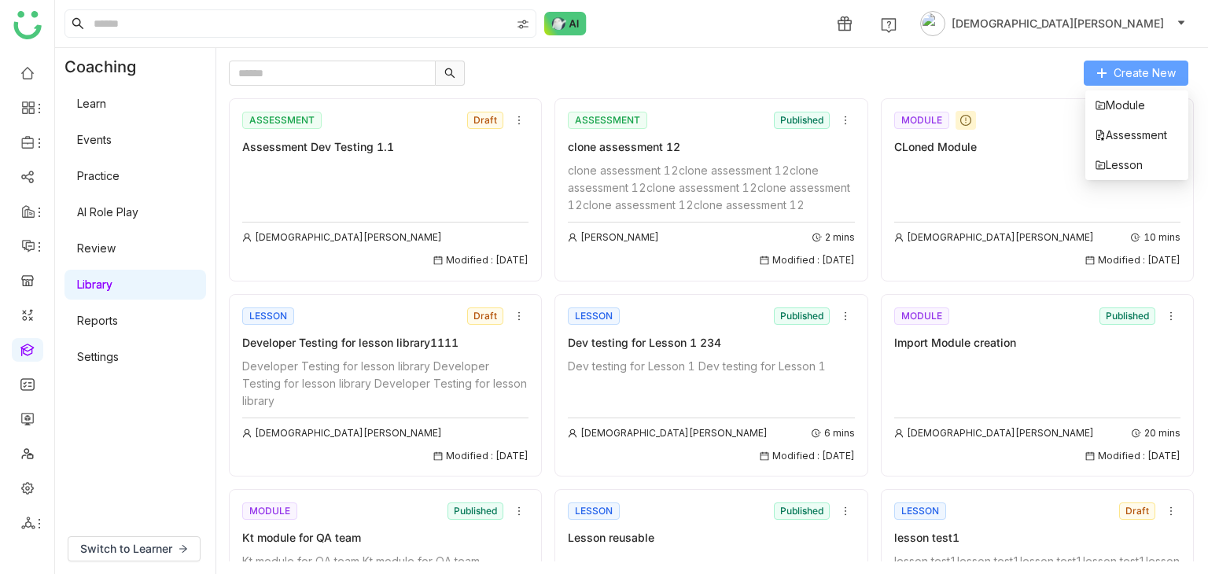
click at [1145, 79] on span "Create New" at bounding box center [1145, 73] width 62 height 17
click at [1124, 104] on span "Module" at bounding box center [1120, 105] width 50 height 17
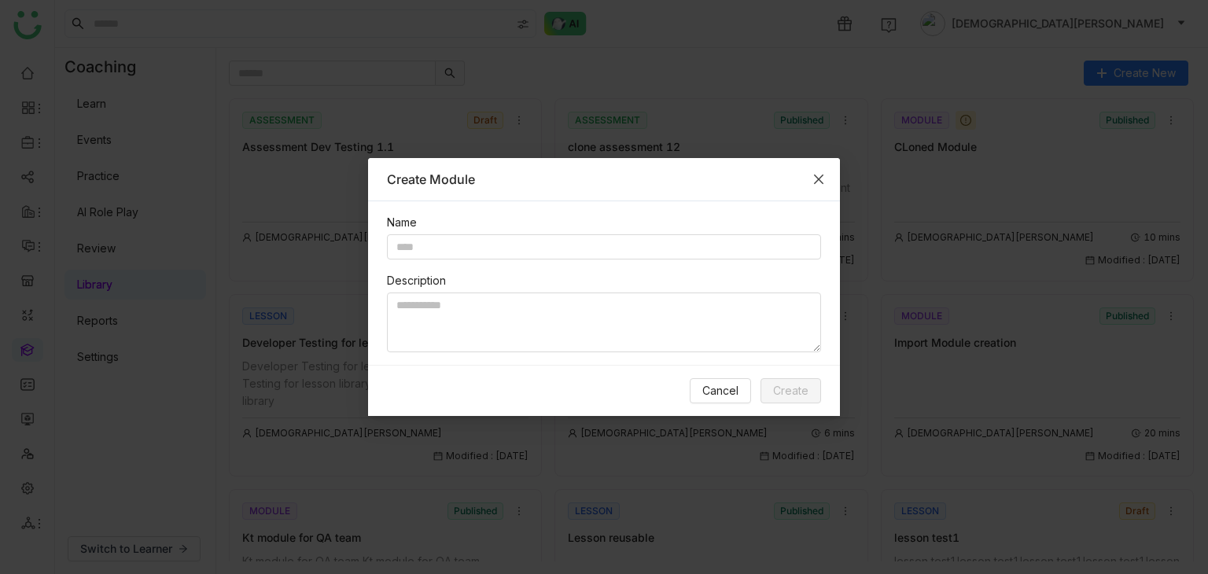
click at [828, 171] on span "Close" at bounding box center [819, 179] width 42 height 42
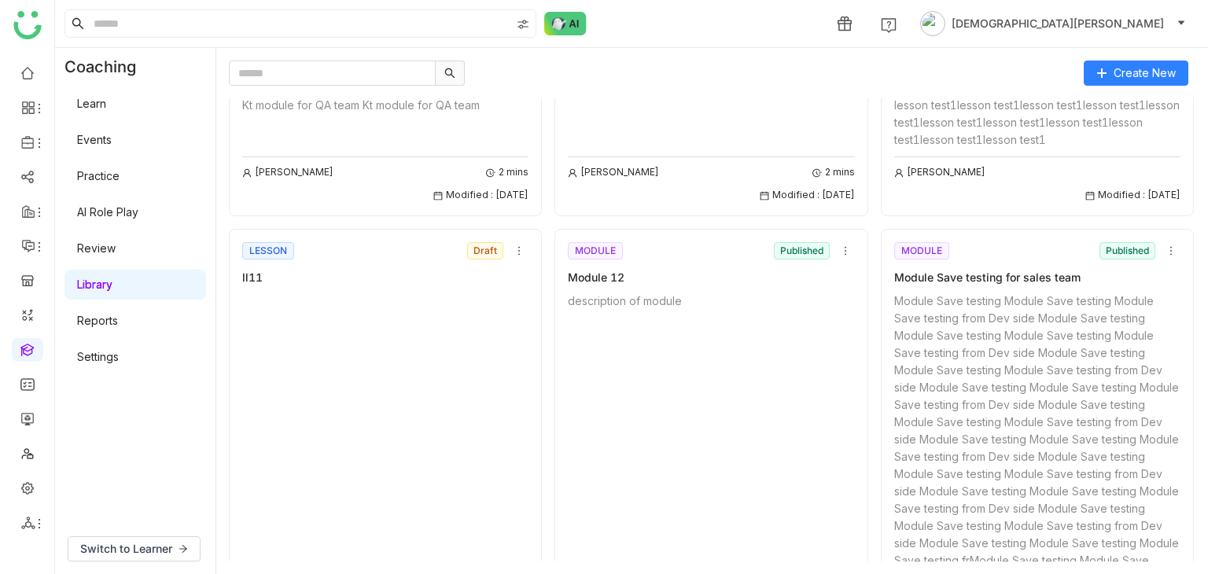
scroll to position [348, 0]
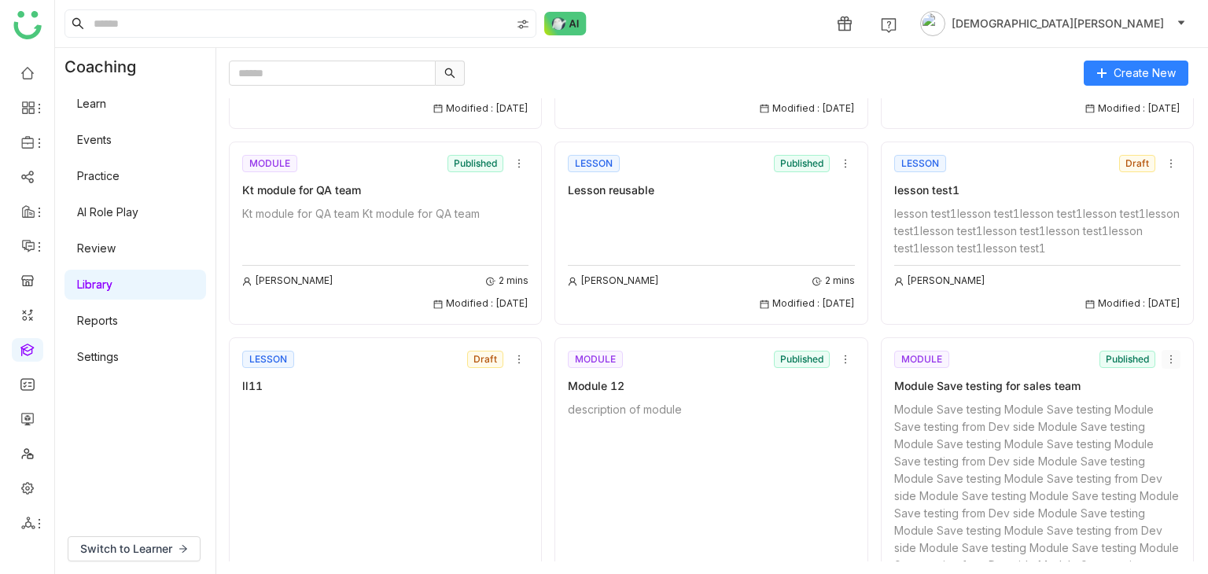
click at [1163, 357] on nz-icon at bounding box center [1171, 359] width 17 height 11
click at [1105, 470] on span "Delete" at bounding box center [1101, 476] width 35 height 17
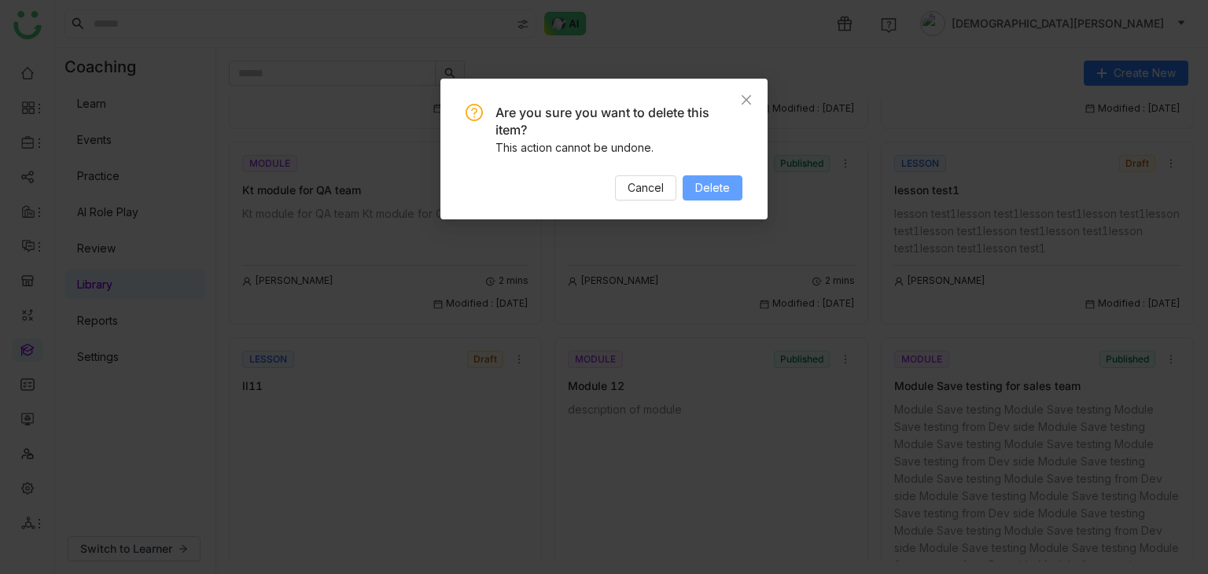
click at [716, 181] on span "Delete" at bounding box center [712, 187] width 35 height 17
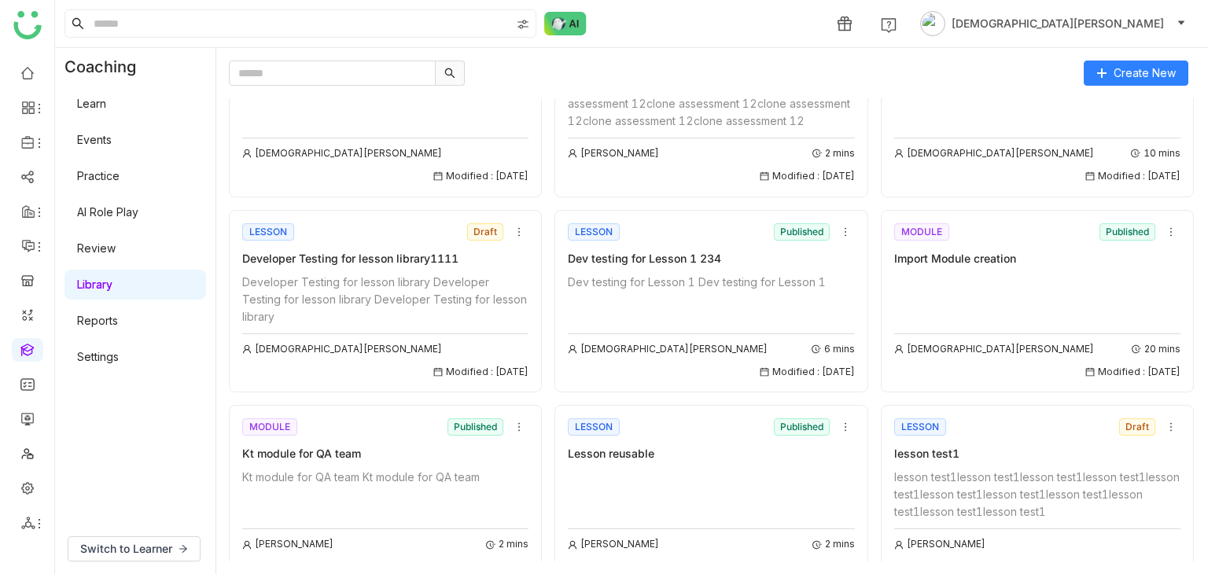
scroll to position [0, 0]
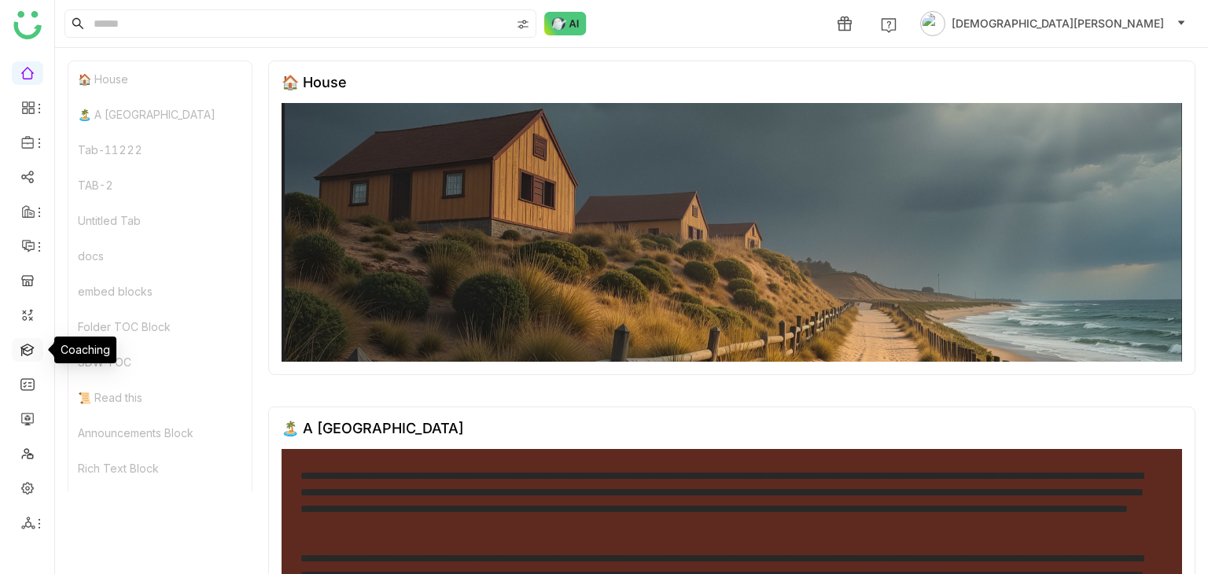
click at [27, 354] on link at bounding box center [27, 348] width 14 height 13
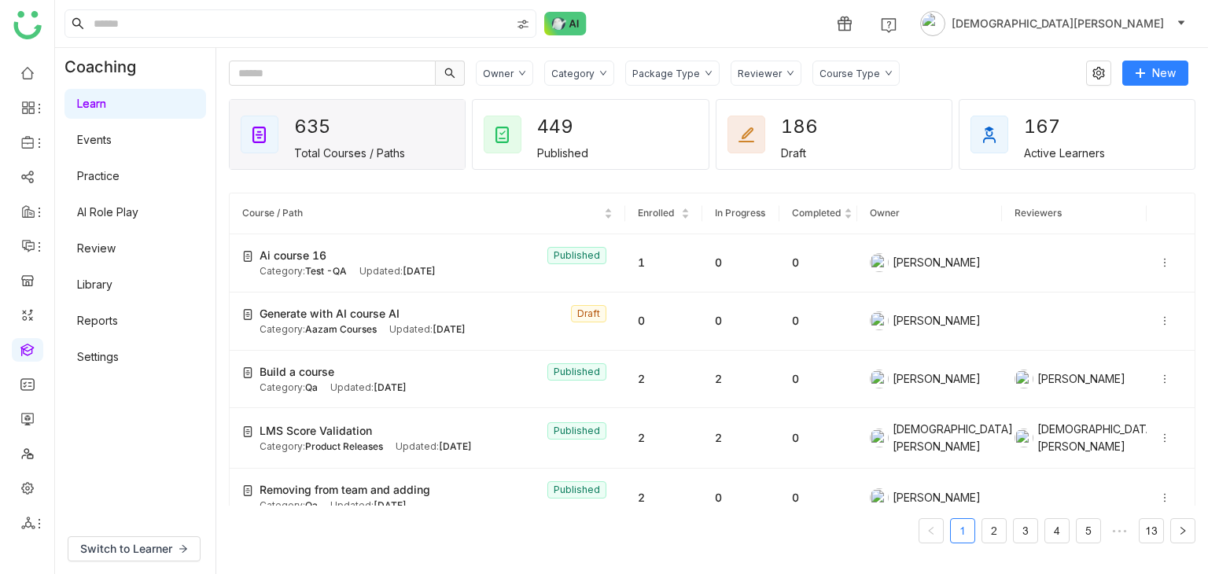
click at [112, 284] on link "Library" at bounding box center [94, 284] width 35 height 13
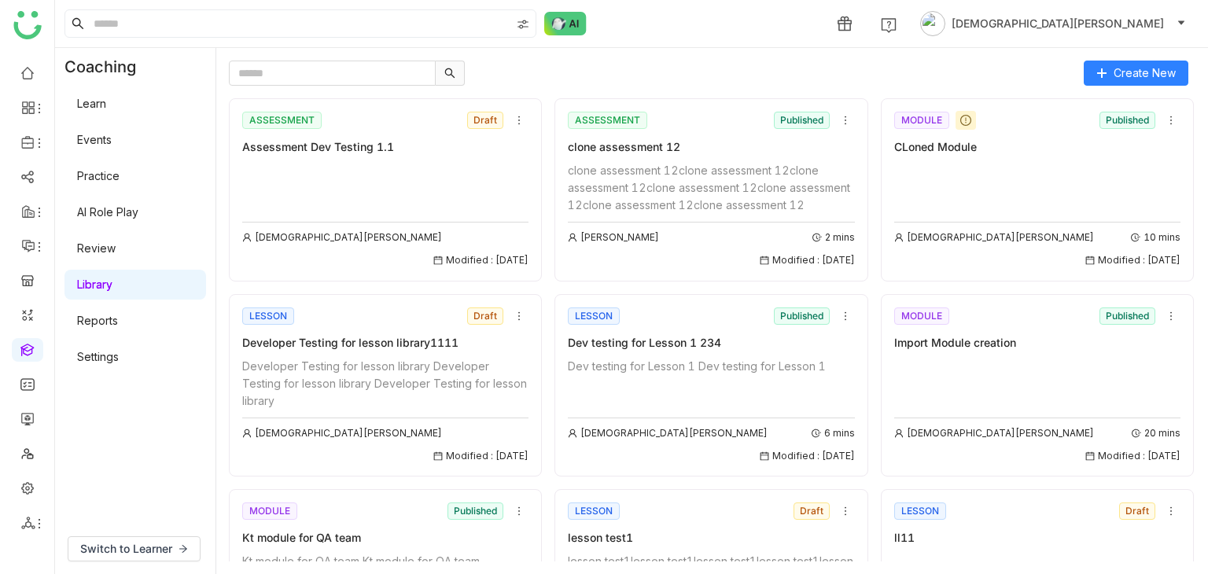
click at [106, 110] on link "Learn" at bounding box center [91, 103] width 29 height 13
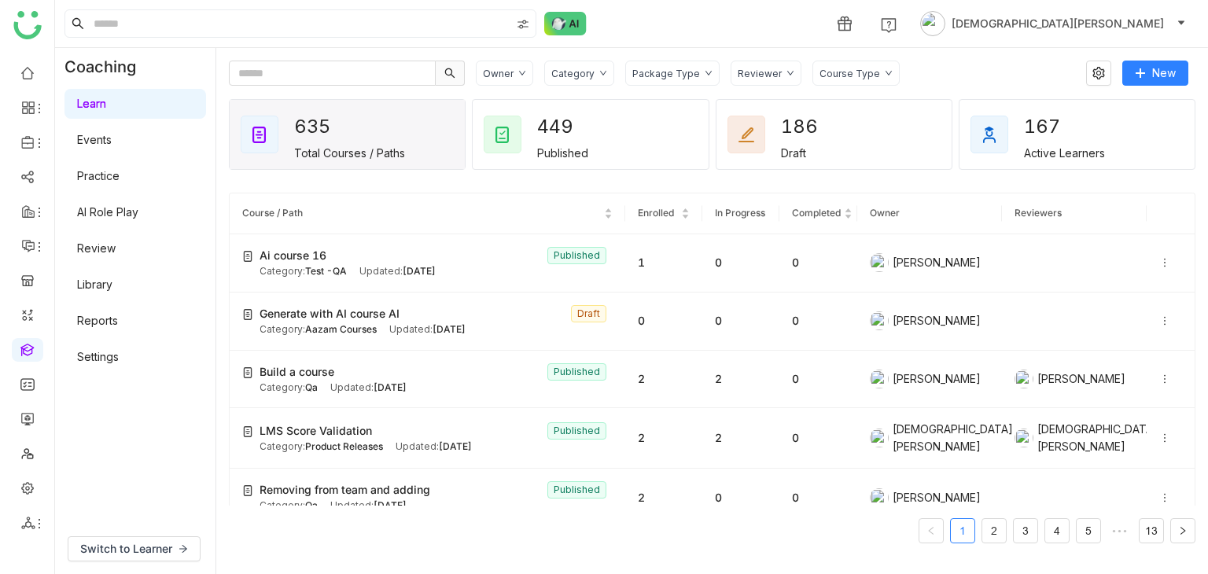
click at [112, 278] on link "Library" at bounding box center [94, 284] width 35 height 13
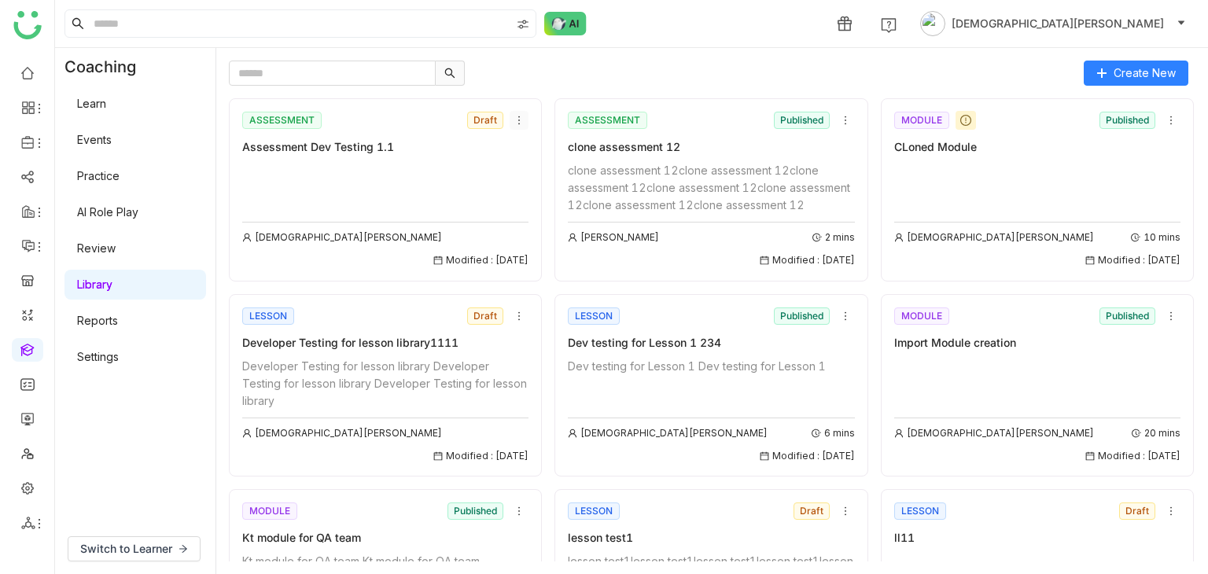
click at [516, 116] on icon at bounding box center [519, 120] width 11 height 11
click at [840, 120] on icon at bounding box center [845, 120] width 11 height 11
click at [840, 124] on icon at bounding box center [845, 120] width 11 height 11
click at [867, 207] on span "Add to Course" at bounding box center [876, 209] width 76 height 17
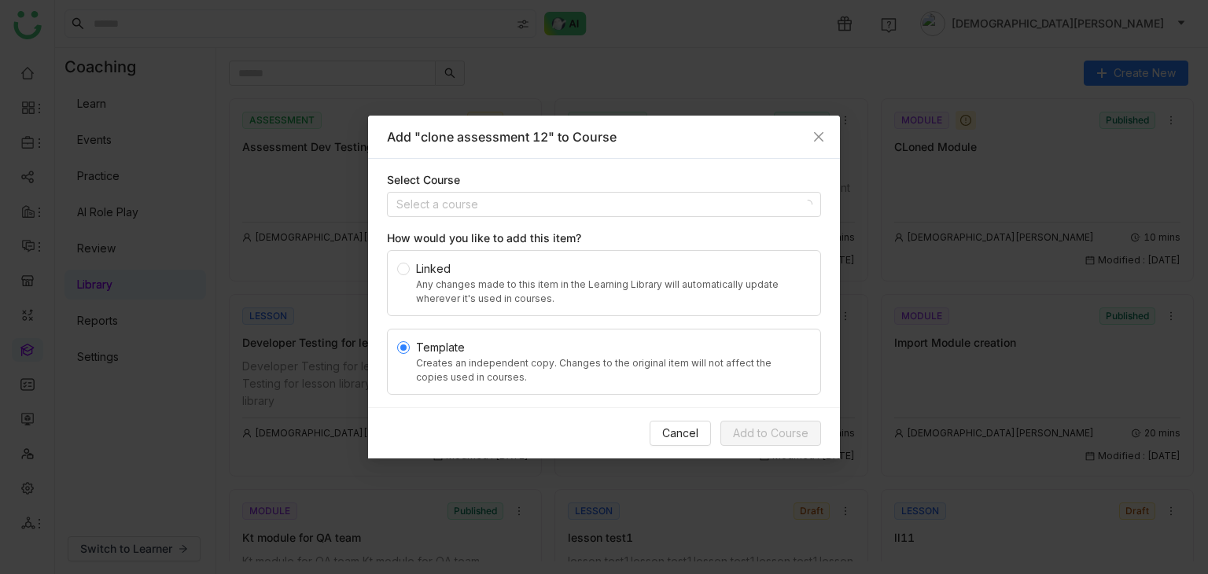
click at [135, 278] on nz-modal-container "Add "clone assessment 12" to Course Select Course Select a course How would you…" at bounding box center [604, 287] width 1208 height 574
click at [818, 146] on span "Close" at bounding box center [819, 137] width 42 height 42
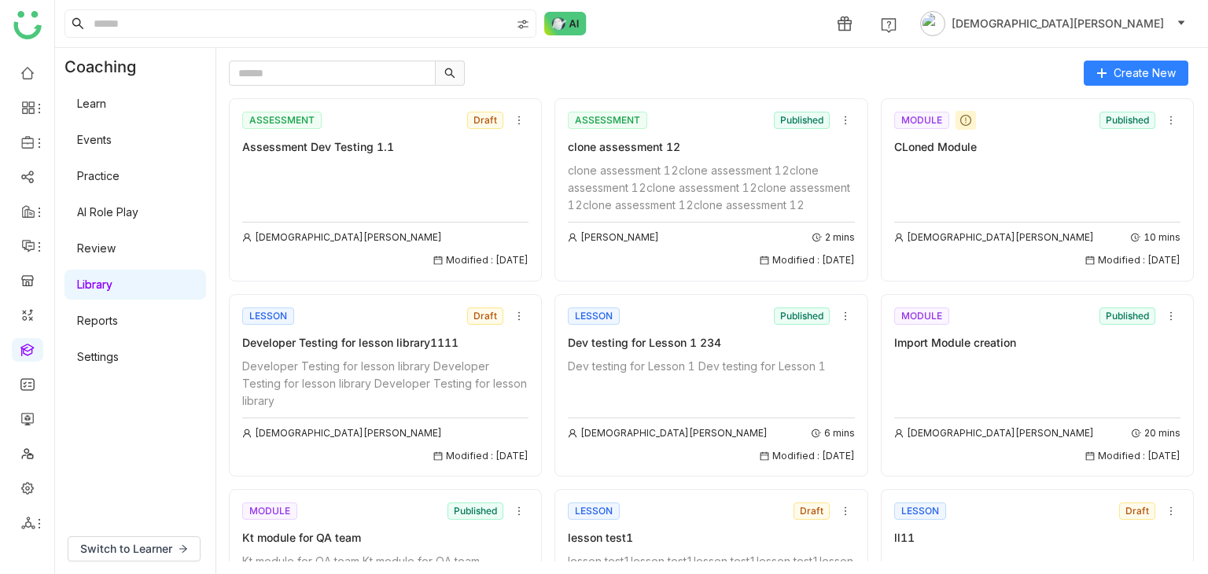
click at [106, 97] on link "Learn" at bounding box center [91, 103] width 29 height 13
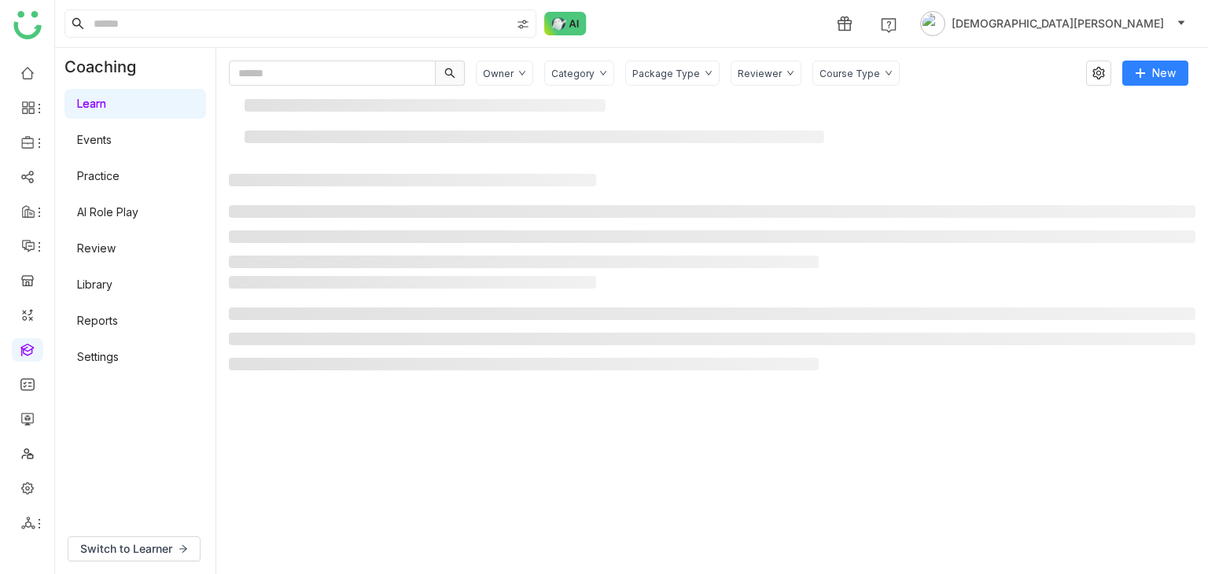
click at [106, 97] on link "Learn" at bounding box center [91, 103] width 29 height 13
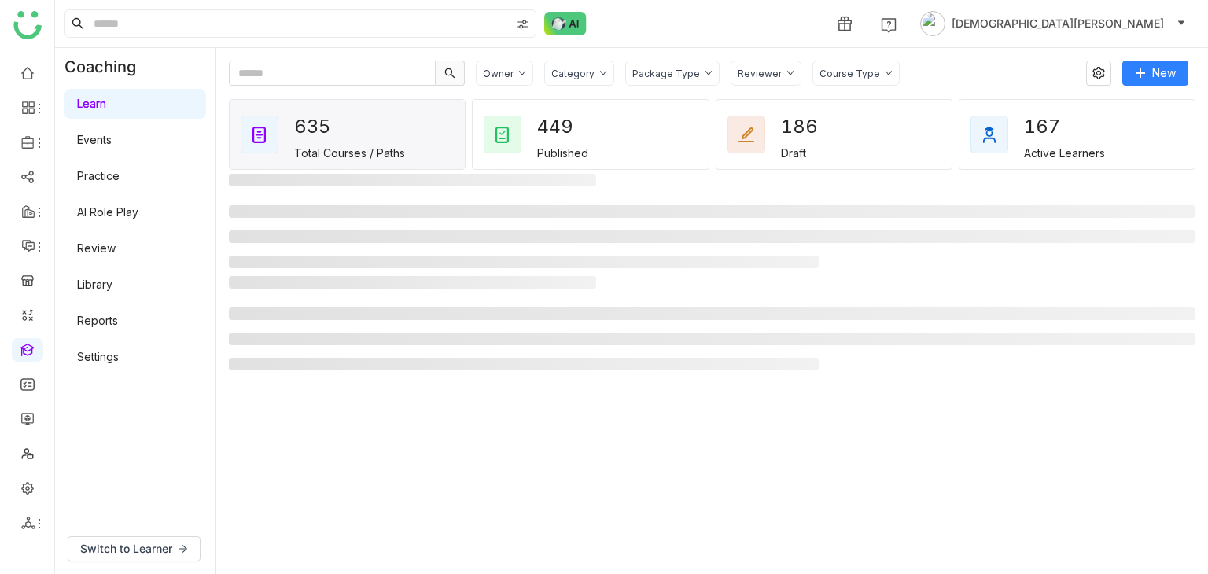
click icon
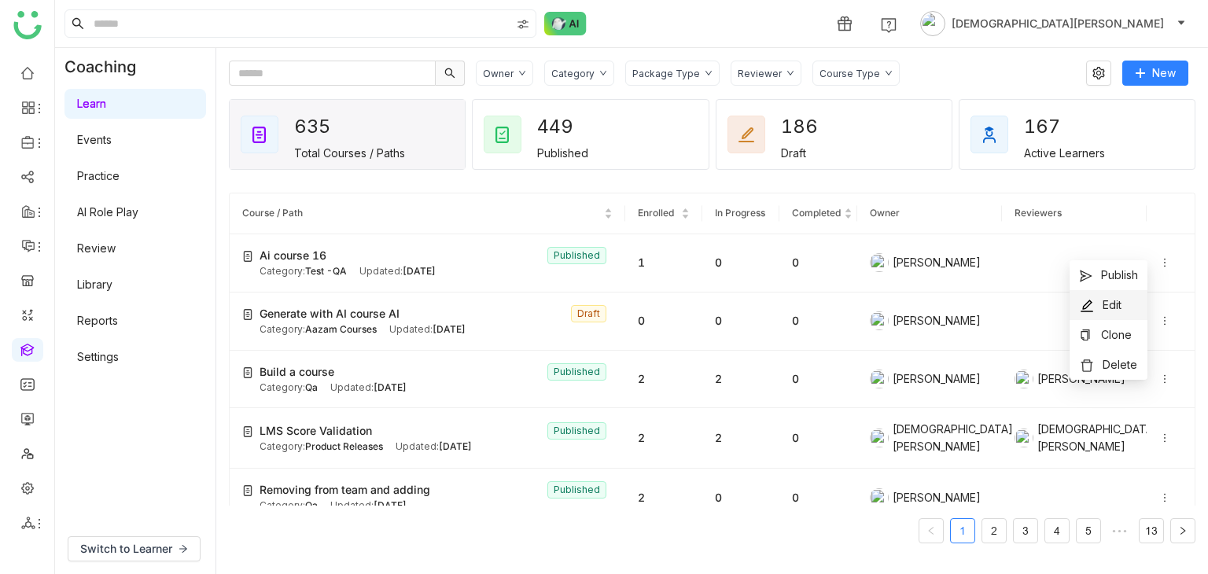
click at [1123, 301] on li "Edit" at bounding box center [1109, 305] width 78 height 30
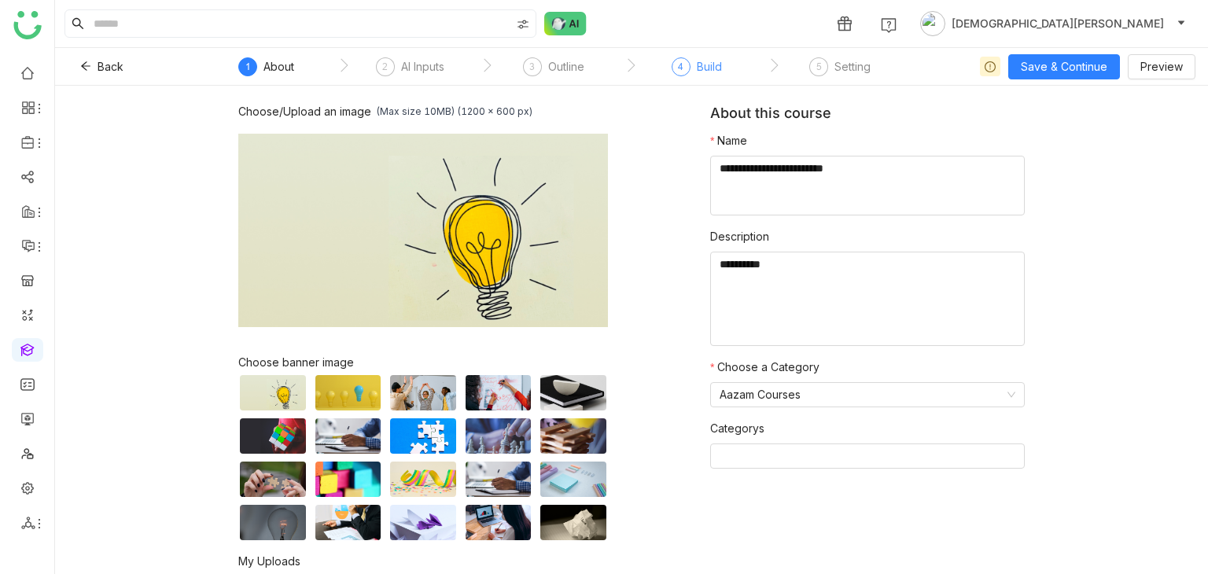
click at [694, 64] on div "4 Build" at bounding box center [697, 71] width 50 height 28
click at [685, 72] on div "4" at bounding box center [681, 66] width 19 height 19
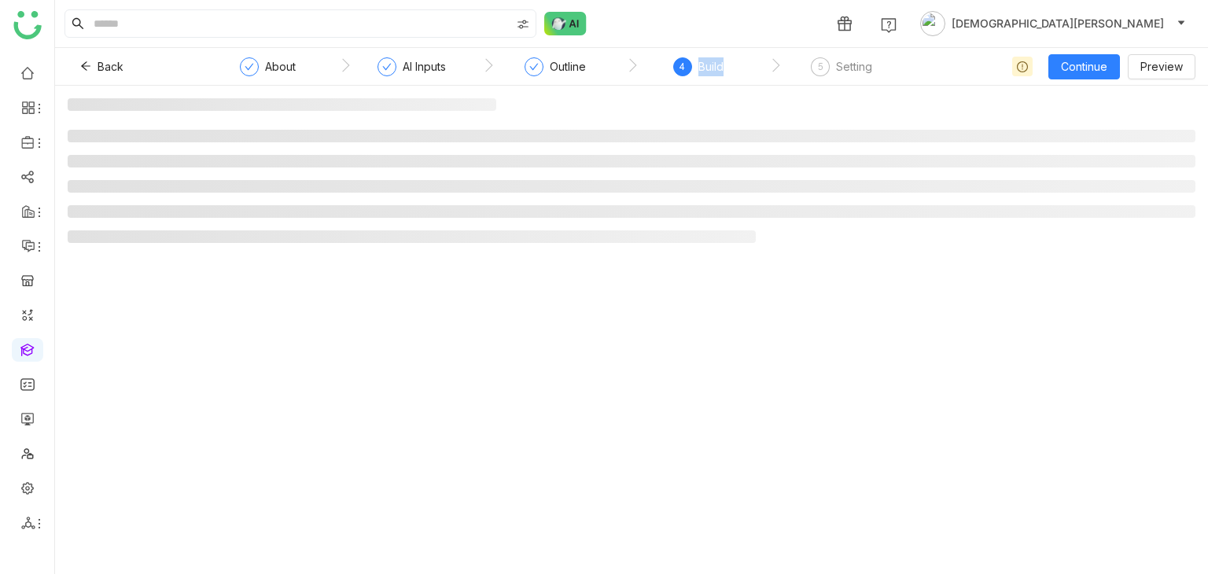
click at [685, 72] on div "4" at bounding box center [682, 66] width 19 height 19
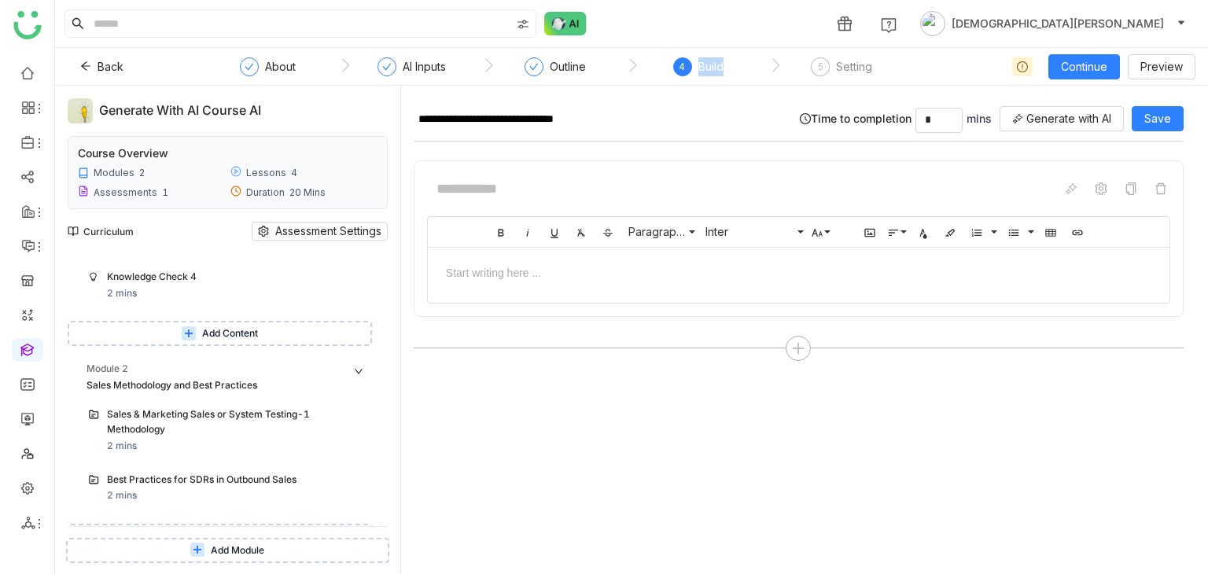
scroll to position [539, 0]
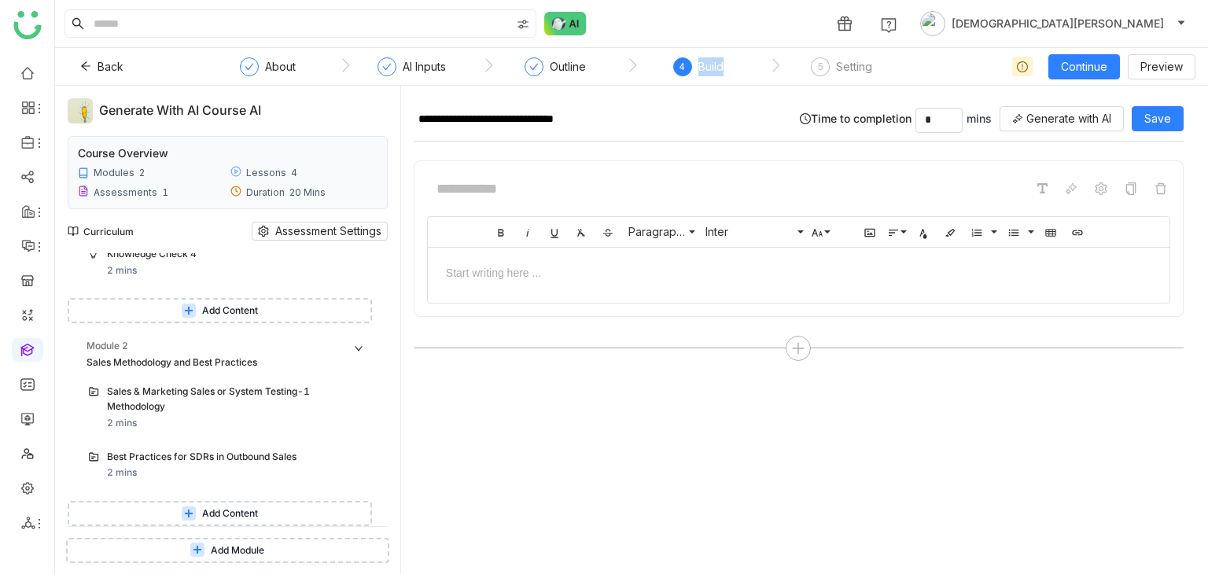
click at [279, 303] on button "Add Content" at bounding box center [220, 310] width 304 height 25
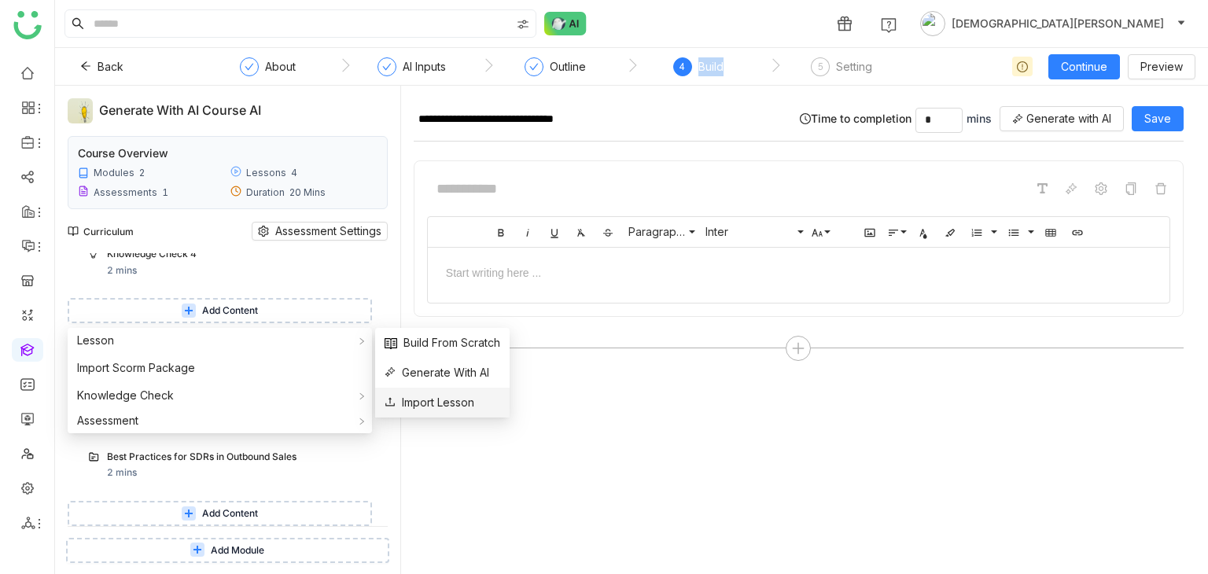
click at [437, 397] on span "Import Lesson" at bounding box center [430, 402] width 90 height 17
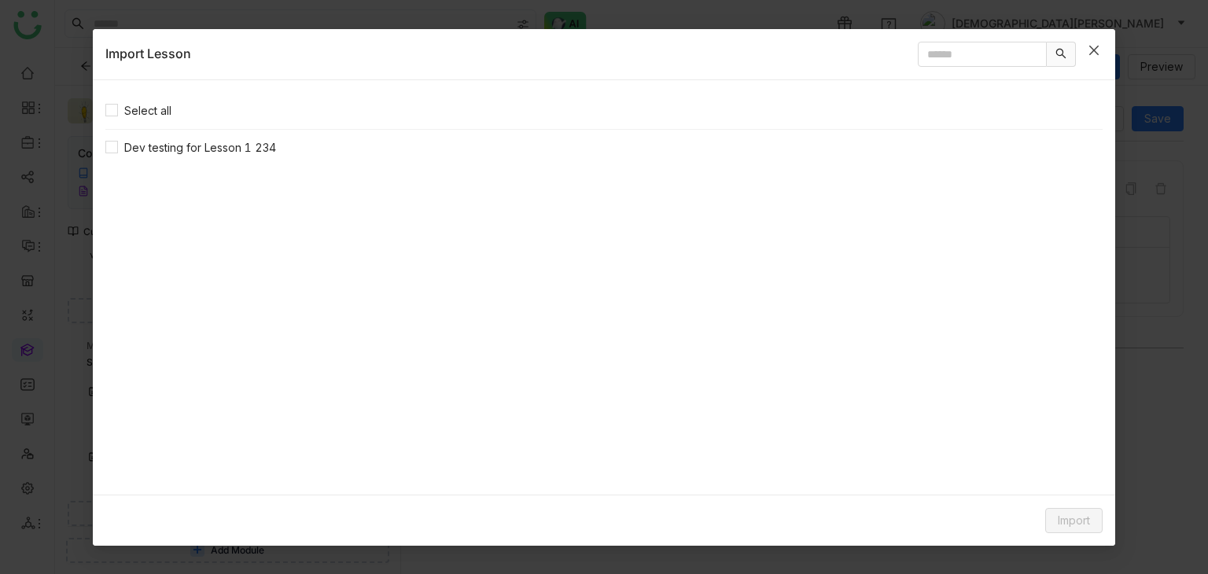
click at [1101, 47] on span "Close" at bounding box center [1094, 50] width 42 height 42
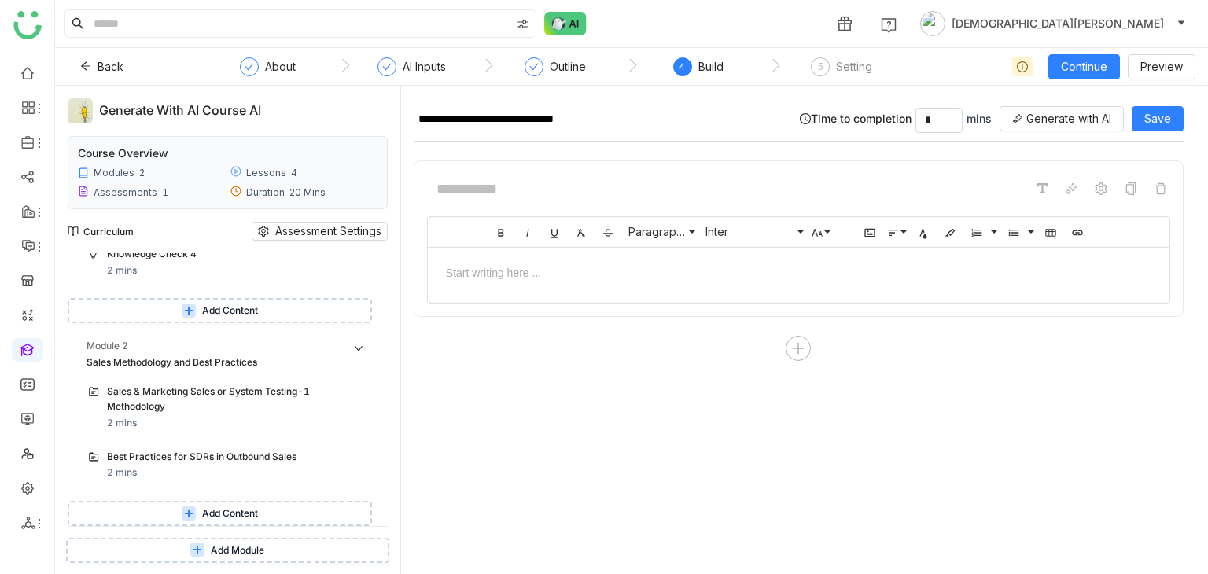
click at [214, 546] on span "Add Module" at bounding box center [237, 551] width 53 height 15
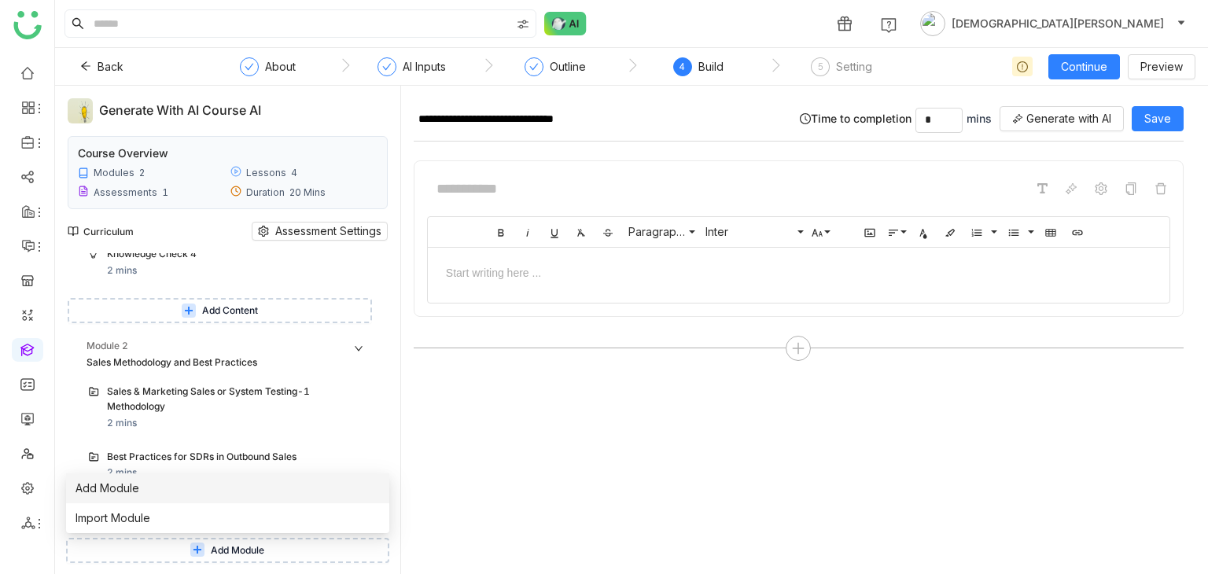
click at [258, 489] on li "Add Module" at bounding box center [227, 489] width 323 height 30
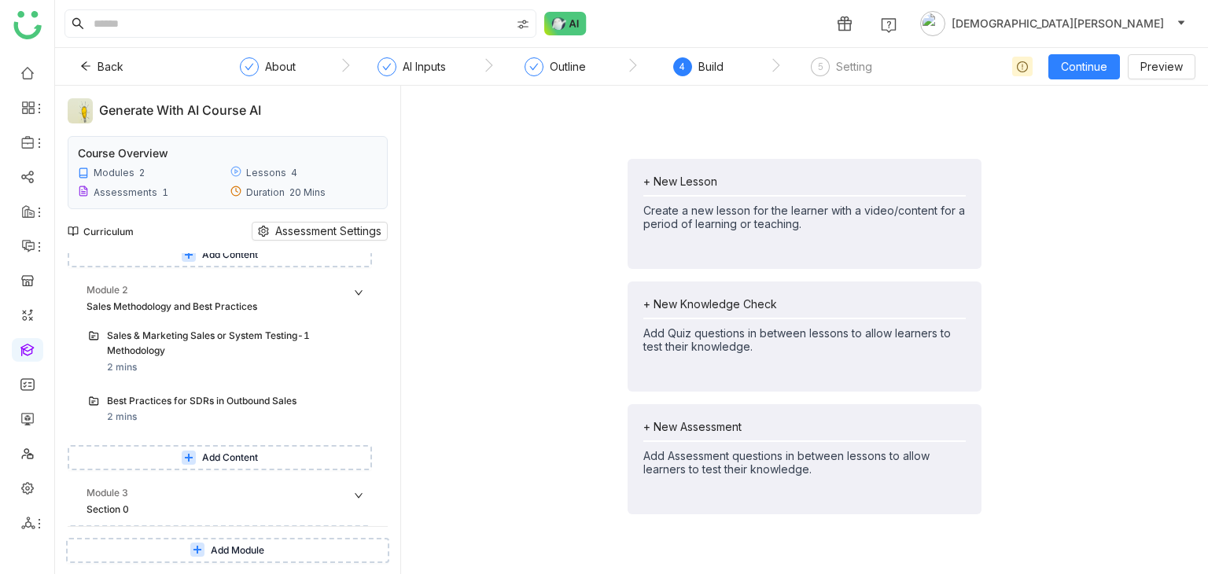
scroll to position [619, 0]
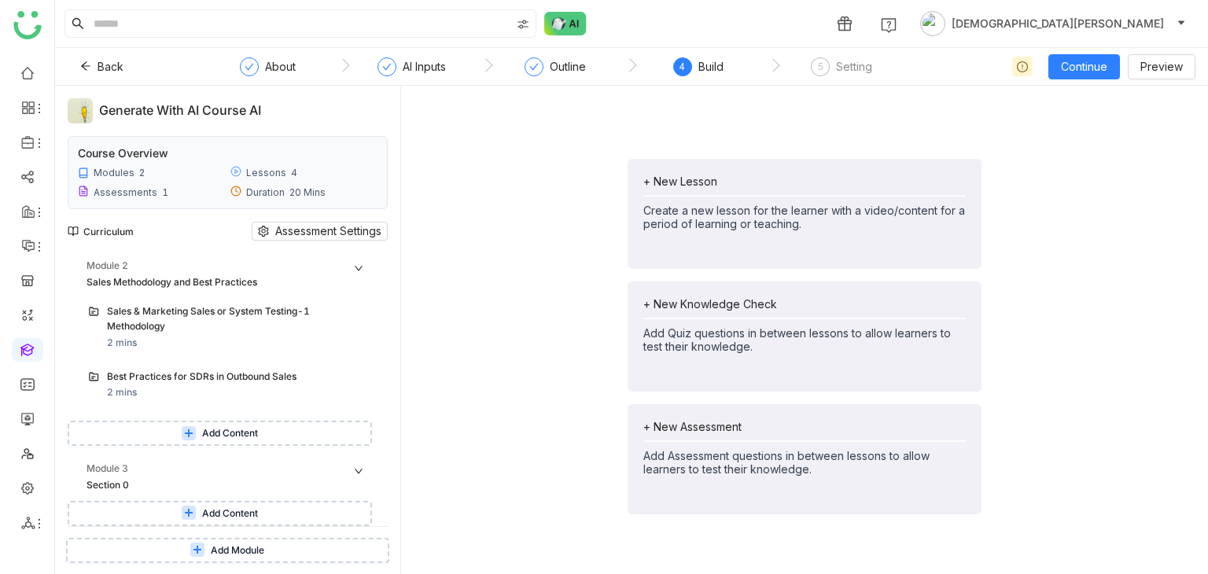
click at [202, 546] on icon at bounding box center [197, 550] width 14 height 14
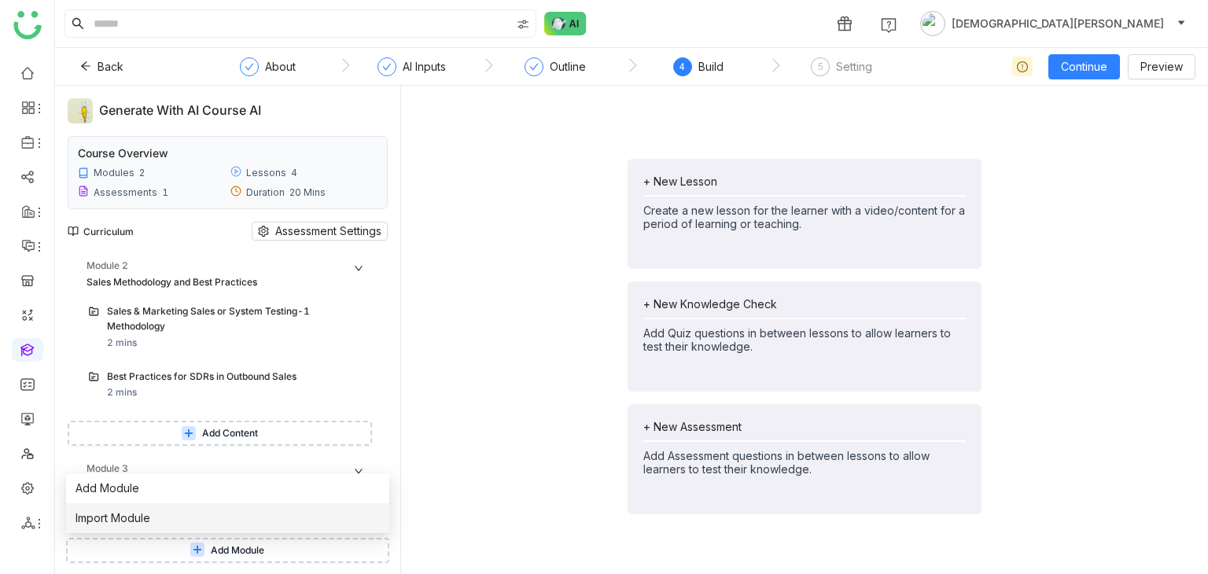
click at [168, 515] on li "Import Module" at bounding box center [227, 518] width 323 height 30
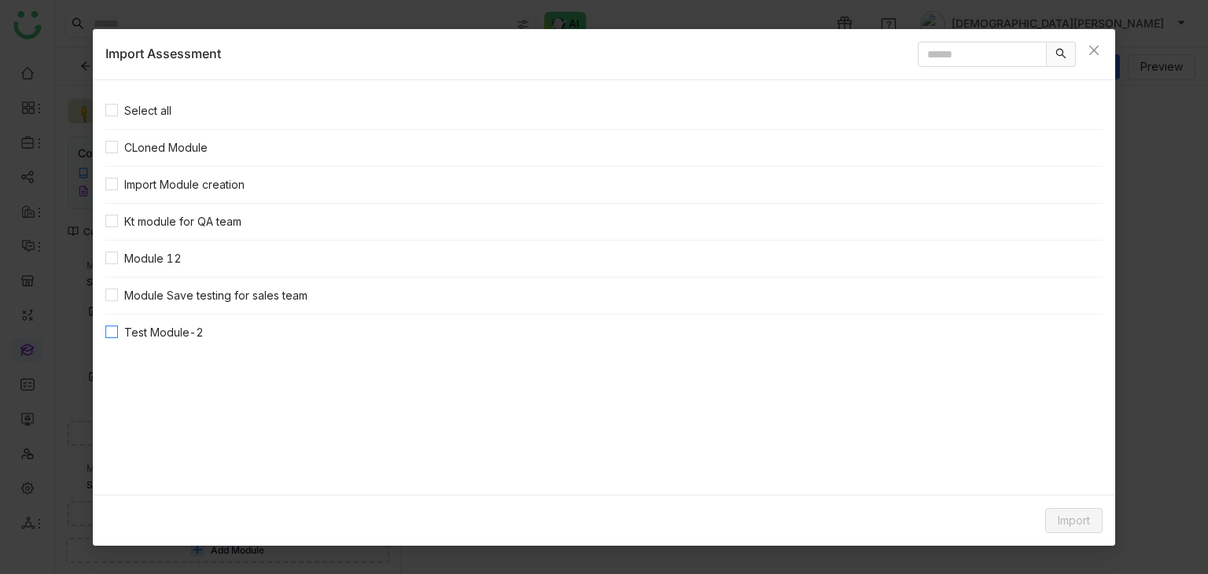
click at [146, 326] on span "Test Module-2" at bounding box center [164, 332] width 92 height 17
click at [1075, 514] on span "Import" at bounding box center [1074, 520] width 32 height 17
click at [1053, 462] on span "Clone Content" at bounding box center [1049, 456] width 87 height 17
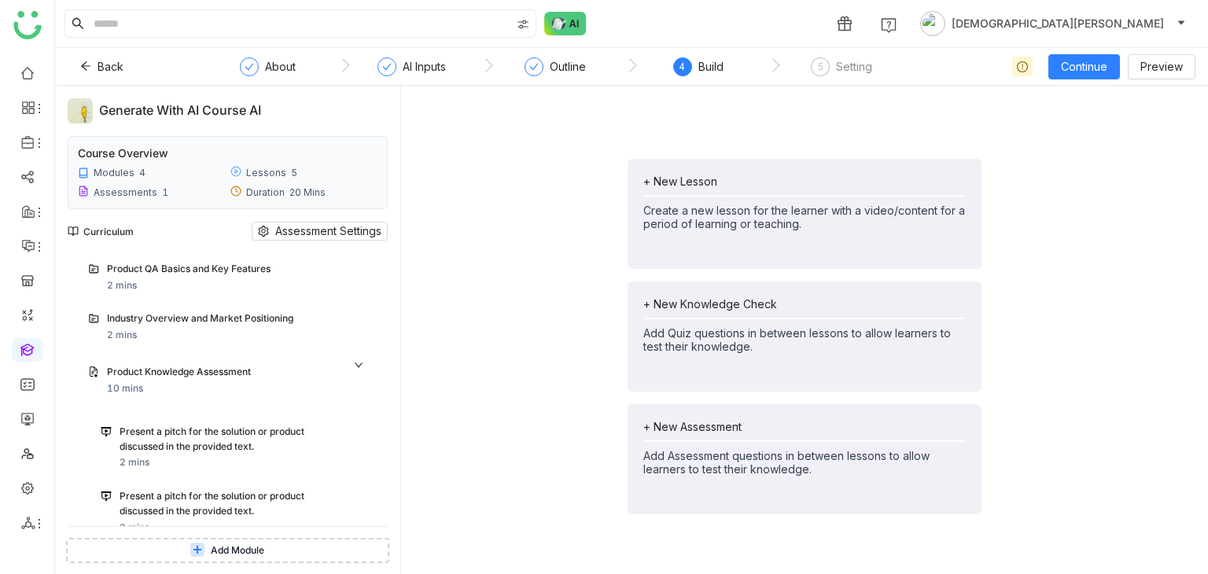
scroll to position [0, 0]
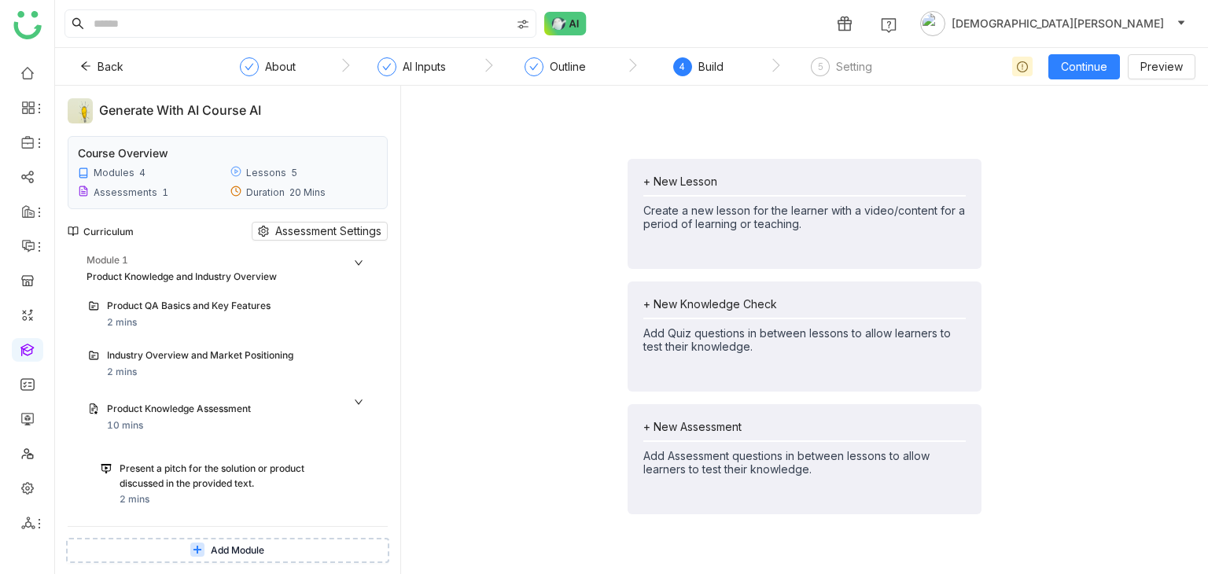
click at [356, 260] on icon at bounding box center [358, 262] width 9 height 9
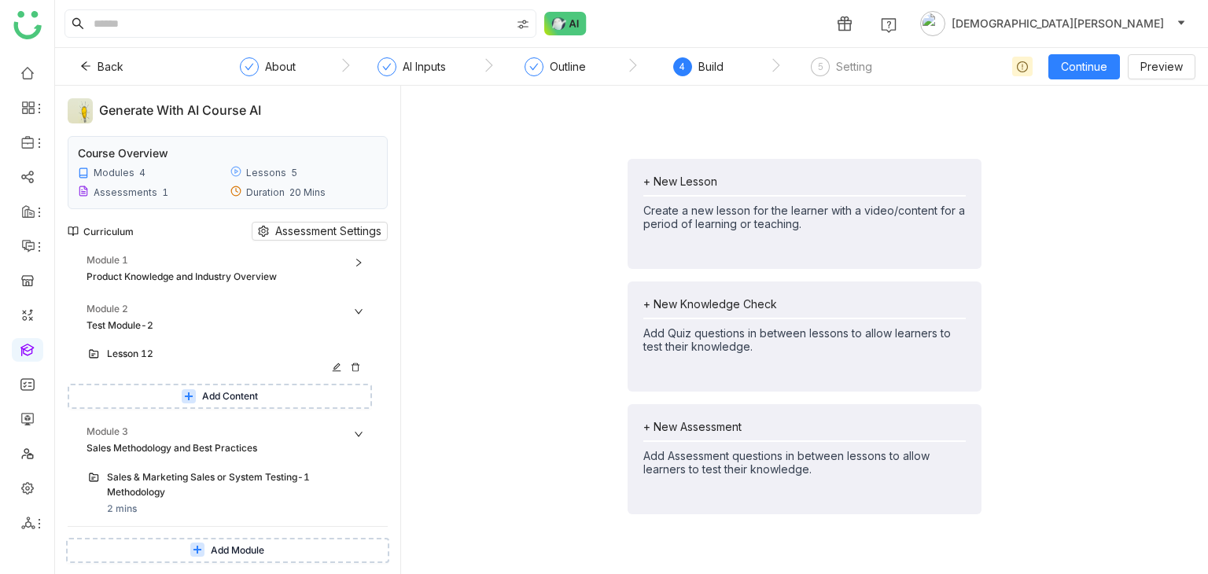
click at [164, 352] on div "Lesson 12" at bounding box center [221, 354] width 228 height 15
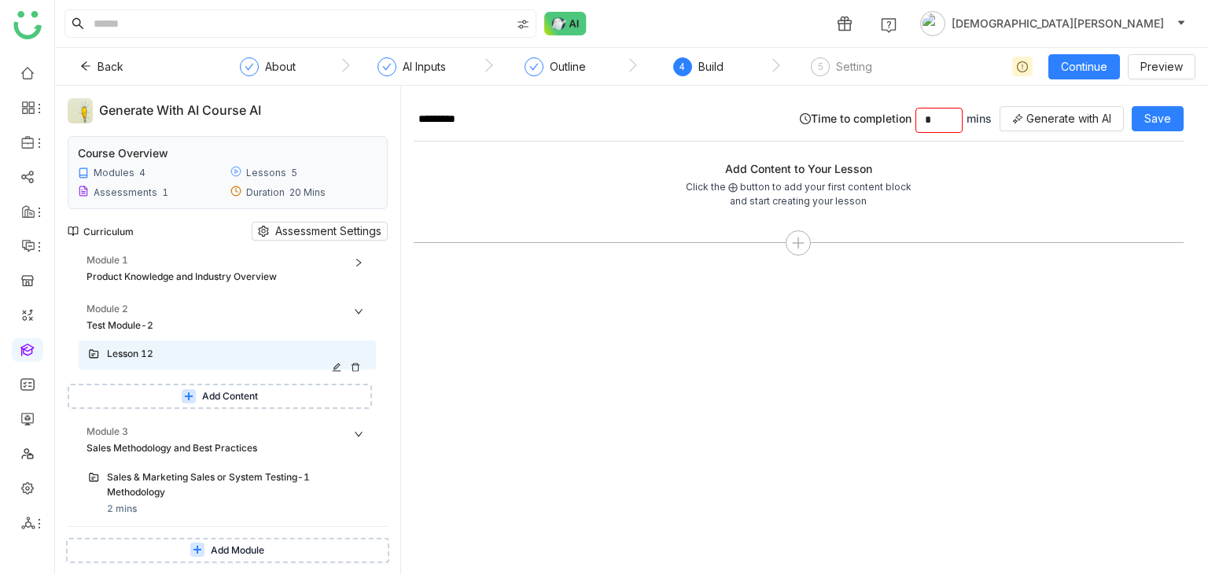
scroll to position [165, 0]
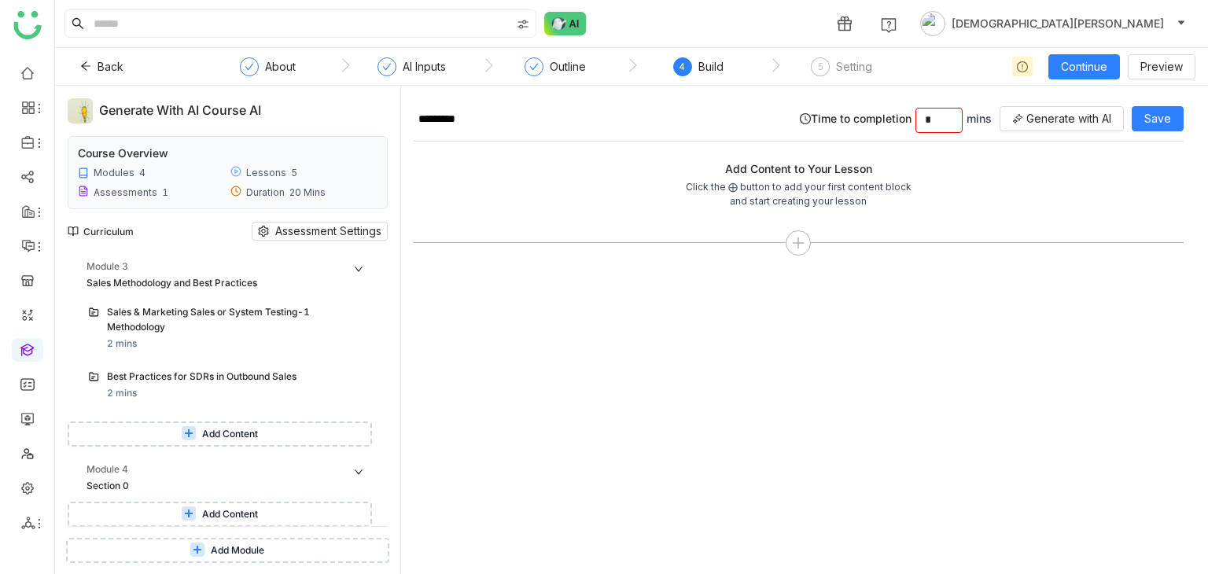
click at [239, 513] on span "Add Content" at bounding box center [230, 514] width 56 height 15
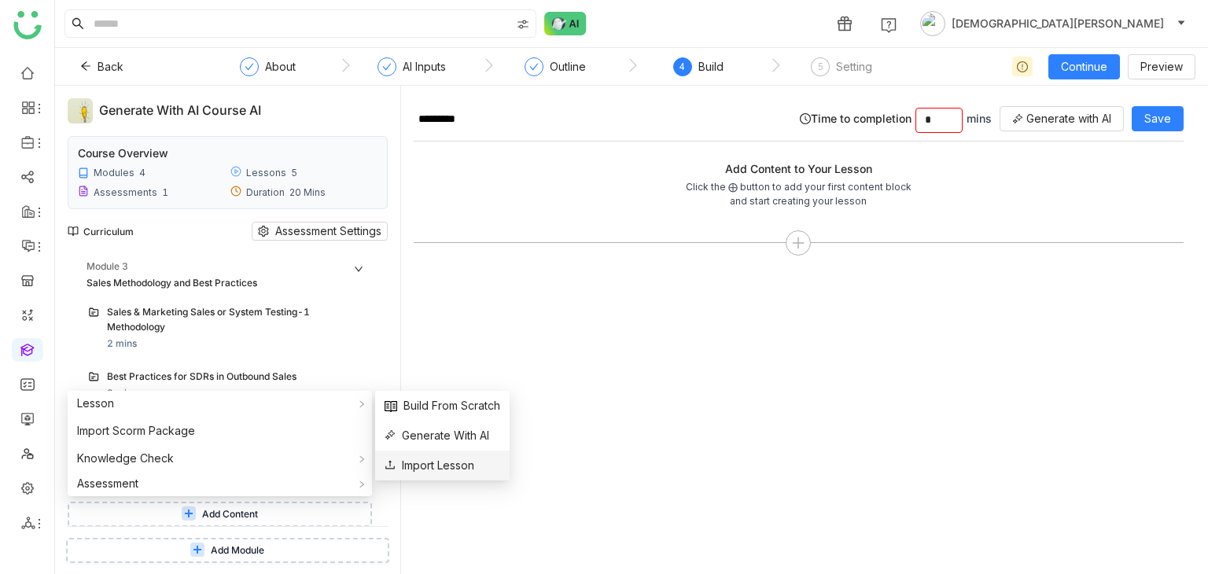
click at [422, 470] on span "Import Lesson" at bounding box center [430, 465] width 90 height 17
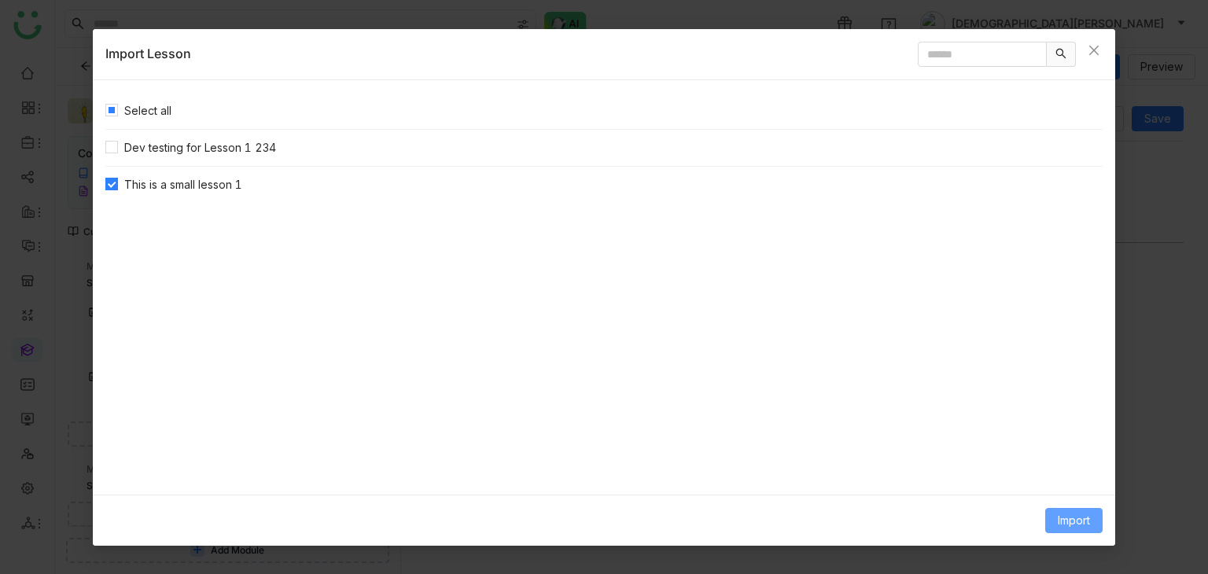
click at [1083, 522] on span "Import" at bounding box center [1074, 520] width 32 height 17
click at [1064, 456] on span "Clone Content" at bounding box center [1049, 456] width 87 height 17
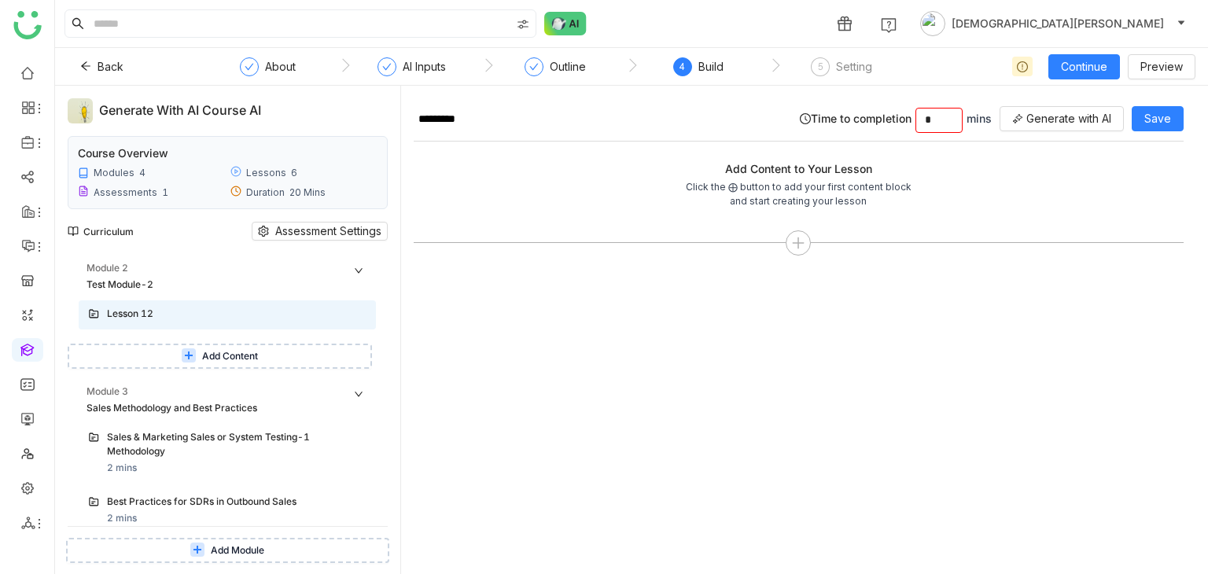
scroll to position [785, 0]
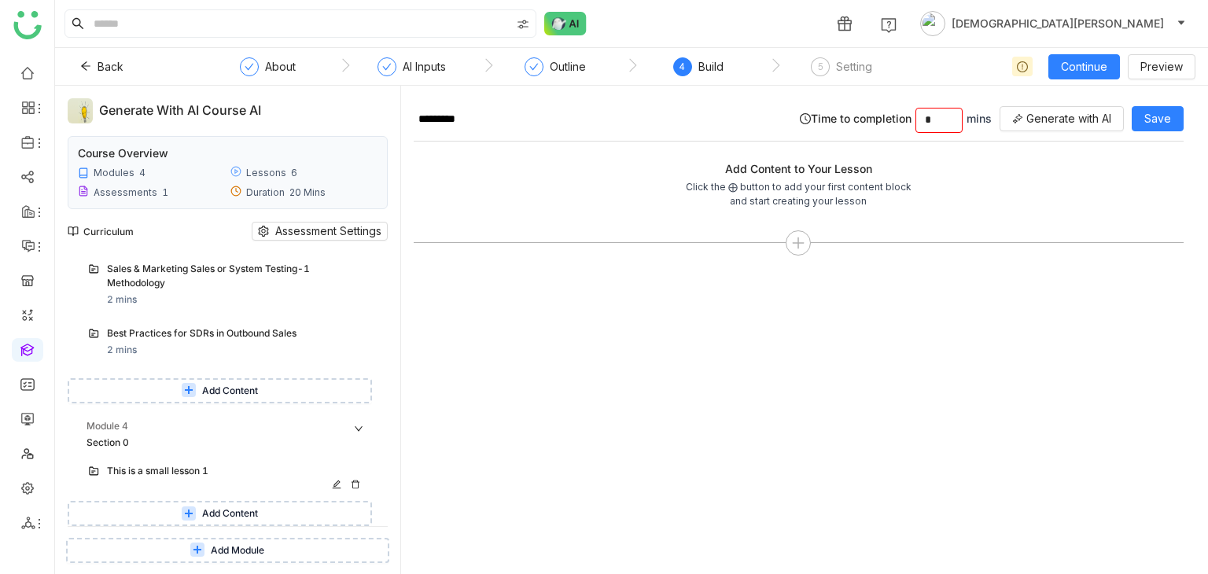
click at [195, 475] on div "This is a small lesson 1" at bounding box center [221, 471] width 228 height 15
click at [928, 117] on input "*" at bounding box center [940, 121] width 46 height 24
click at [236, 511] on span "Add Content" at bounding box center [230, 514] width 56 height 15
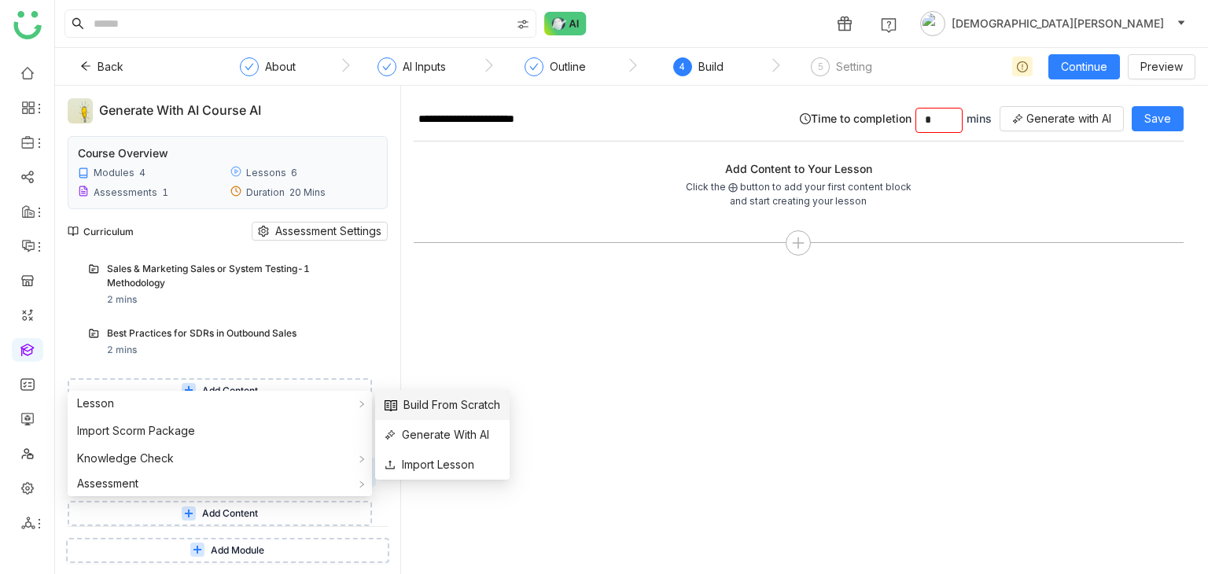
click at [401, 405] on span "Build From Scratch" at bounding box center [443, 405] width 116 height 17
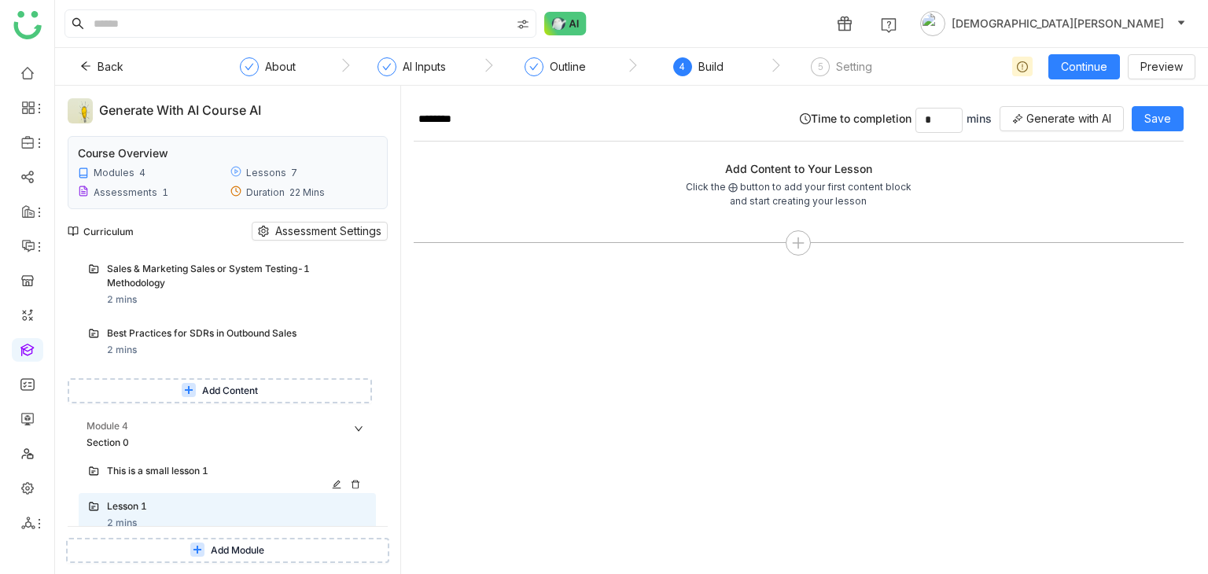
click at [179, 481] on div "This is a small lesson 1" at bounding box center [227, 472] width 297 height 29
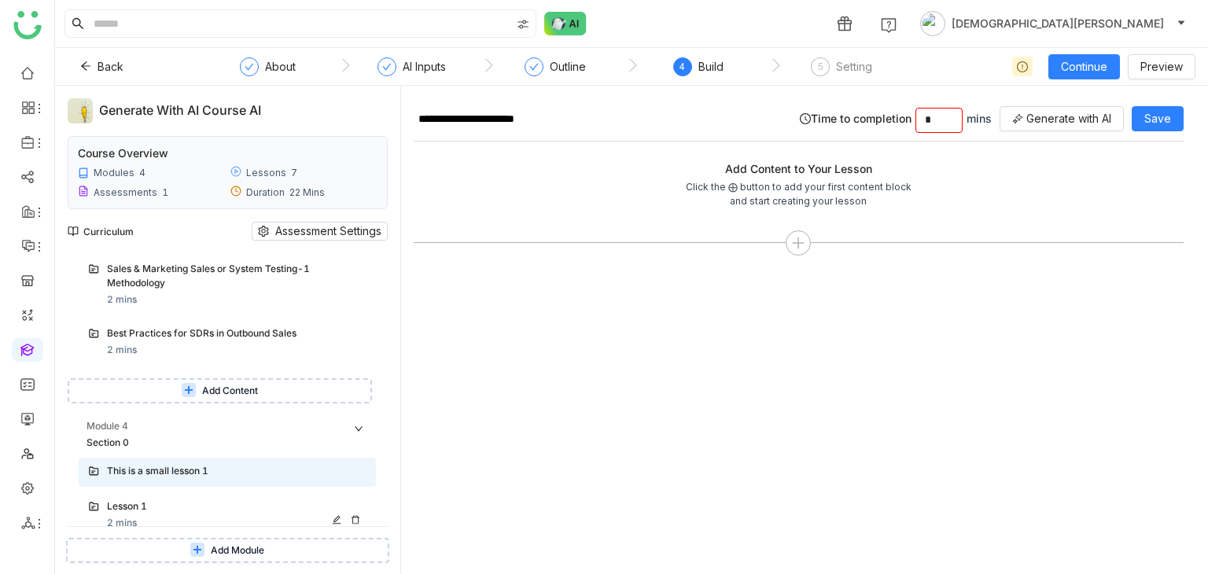
click at [356, 518] on icon at bounding box center [355, 519] width 9 height 9
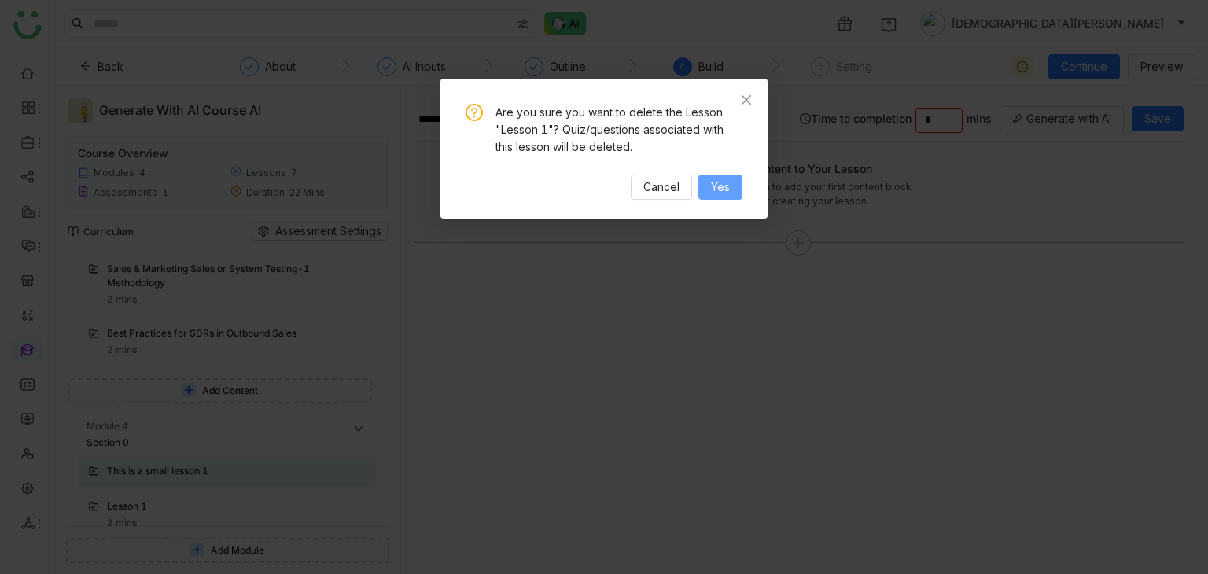
click at [704, 184] on button "Yes" at bounding box center [721, 187] width 44 height 25
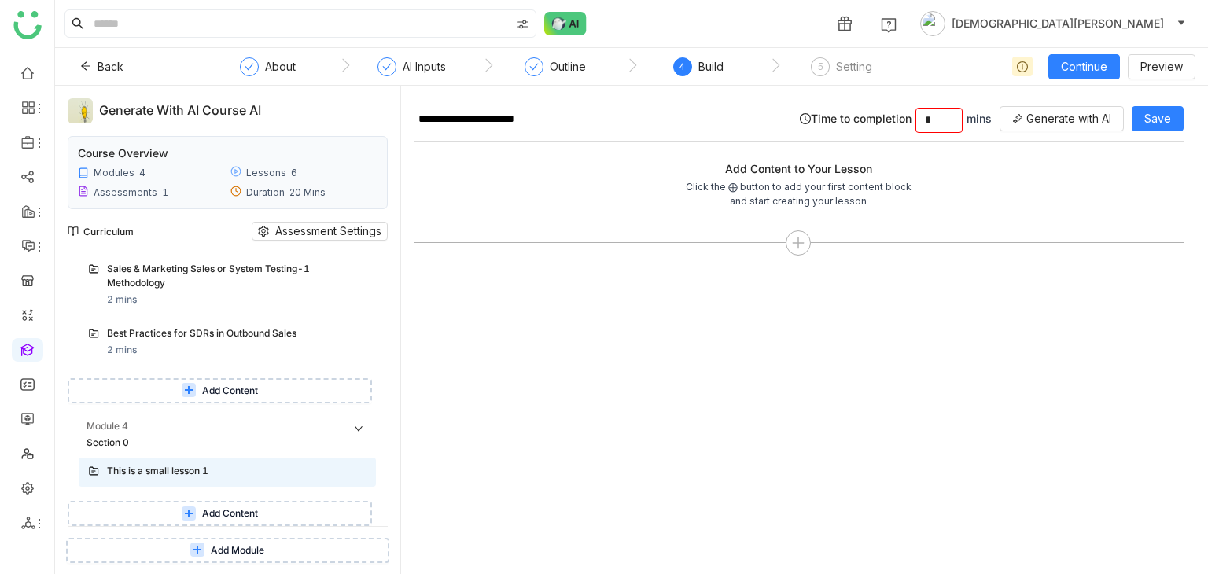
click at [220, 546] on span "Add Module" at bounding box center [237, 551] width 53 height 15
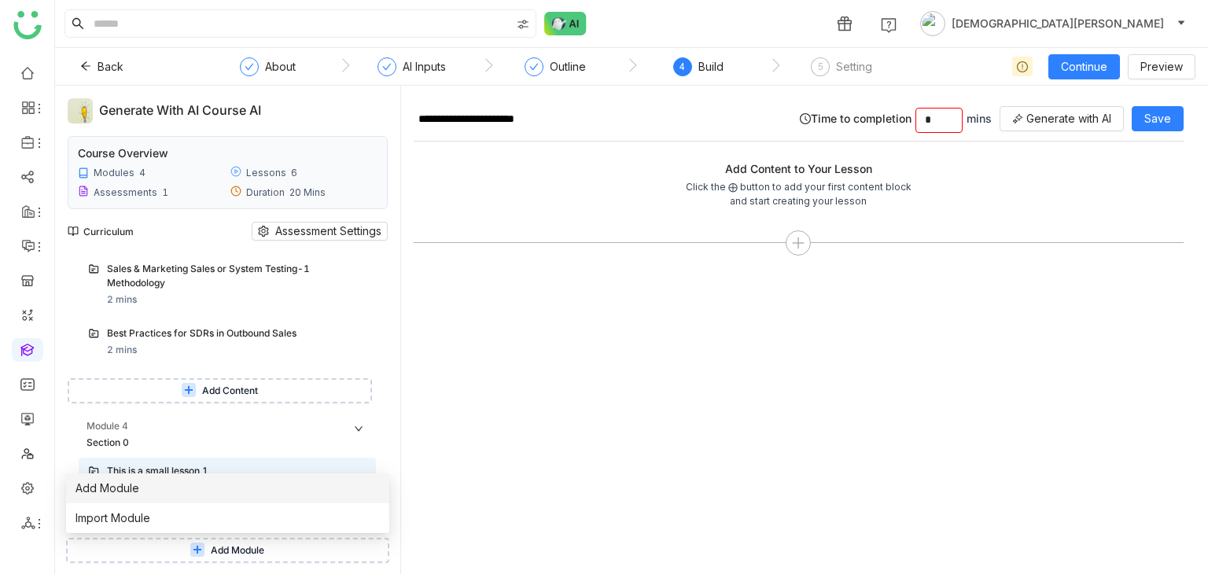
click at [193, 491] on li "Add Module" at bounding box center [227, 489] width 323 height 30
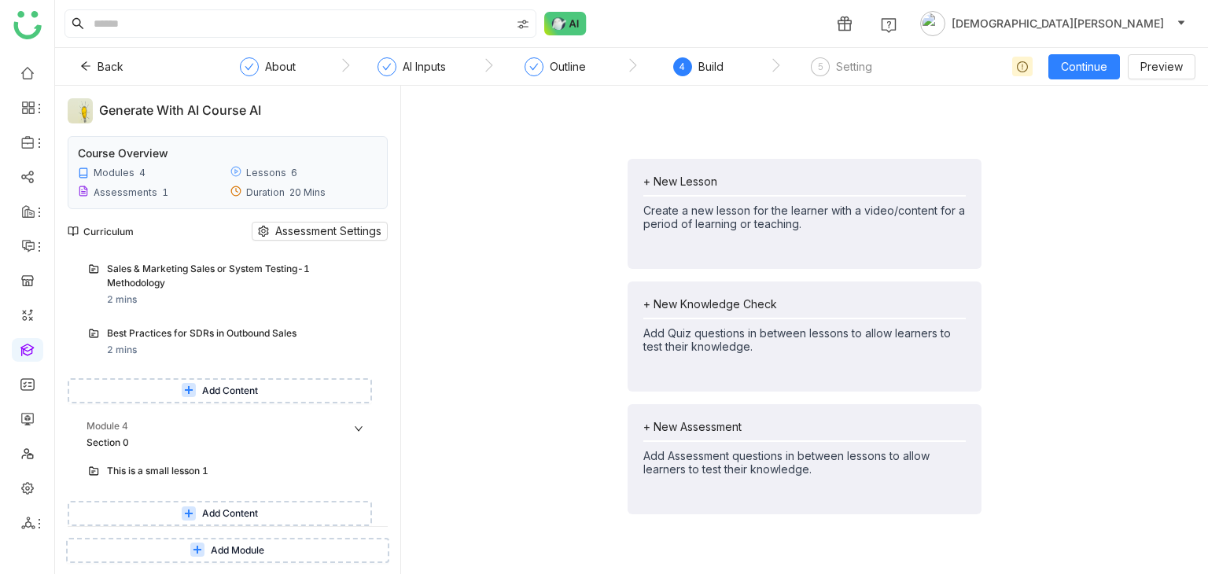
scroll to position [865, 0]
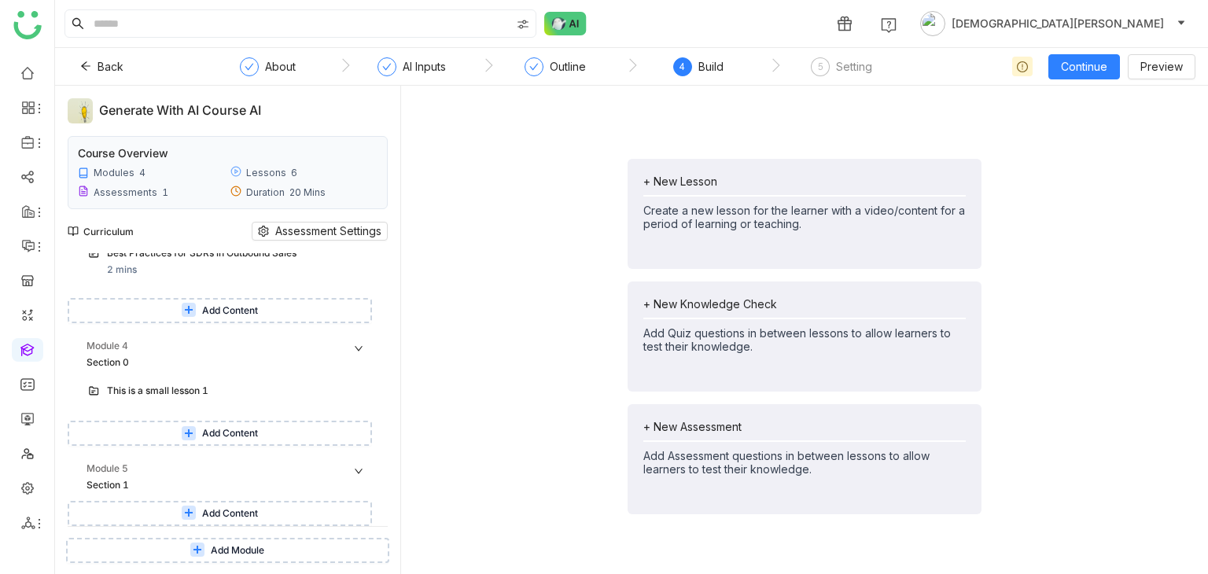
click at [211, 546] on span "Add Module" at bounding box center [237, 551] width 53 height 15
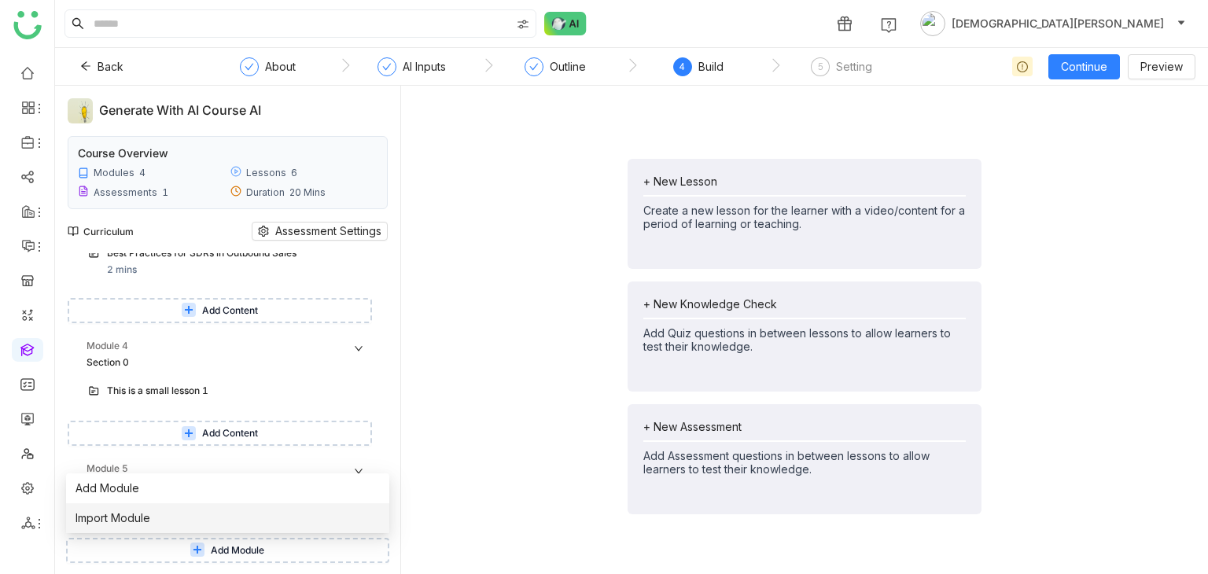
click at [183, 515] on li "Import Module" at bounding box center [227, 518] width 323 height 30
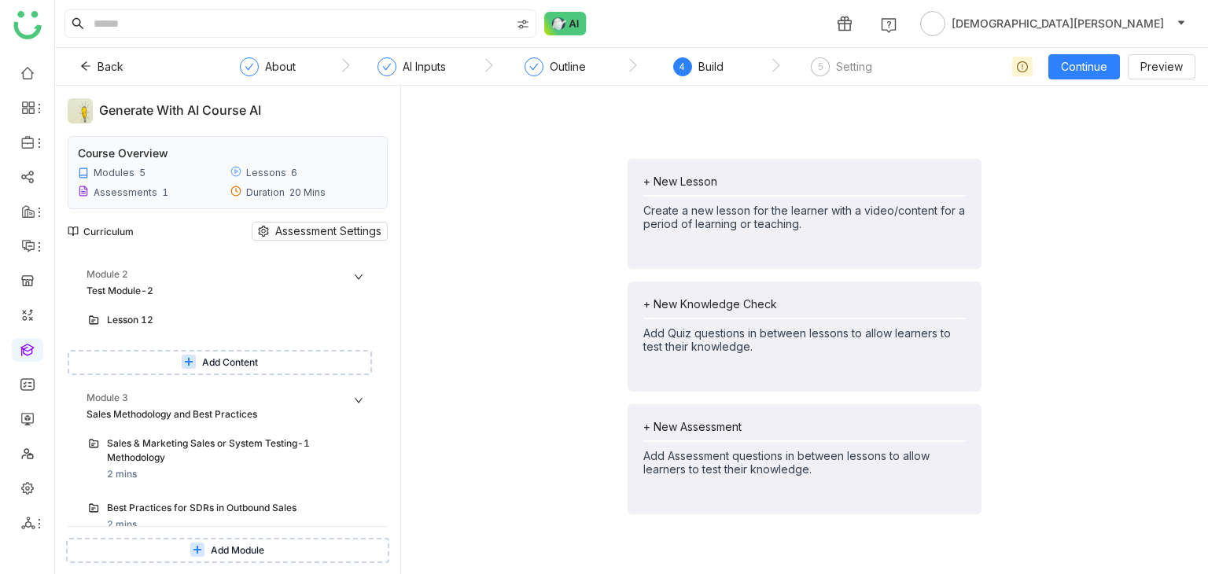
scroll to position [865, 0]
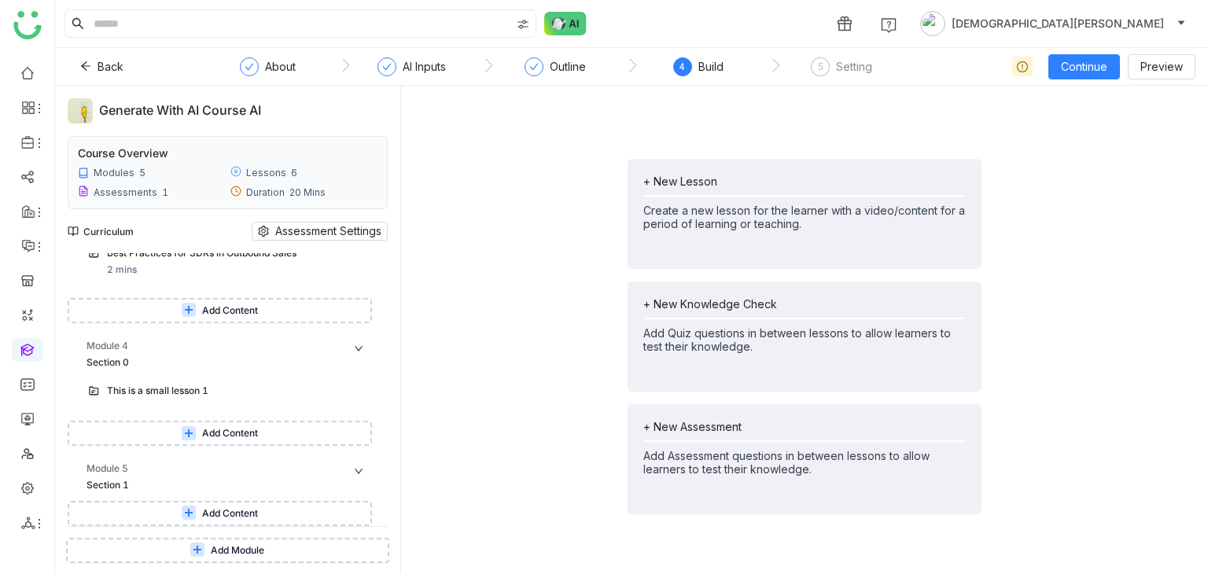
click at [212, 544] on span "Add Module" at bounding box center [237, 551] width 53 height 15
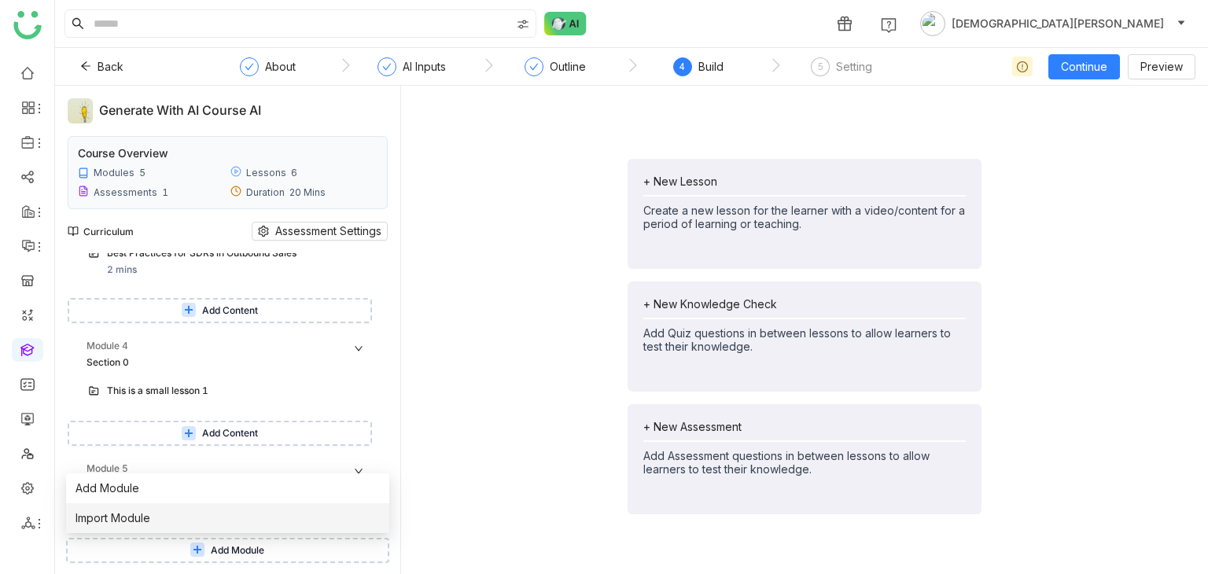
click at [229, 507] on li "Import Module" at bounding box center [227, 518] width 323 height 30
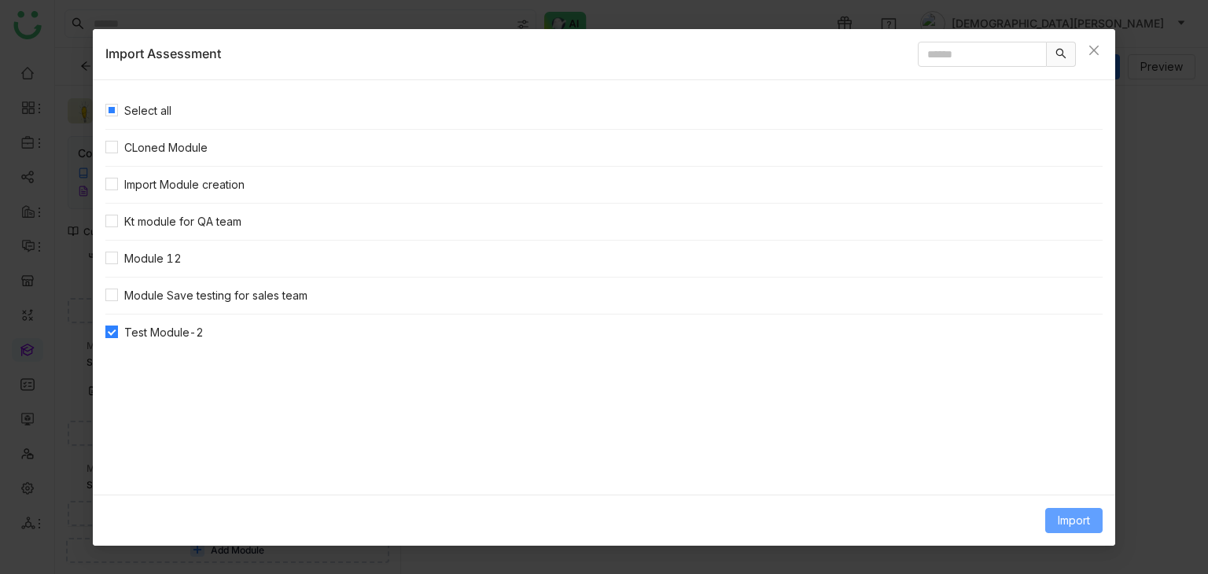
click at [1086, 522] on span "Import" at bounding box center [1074, 520] width 32 height 17
click at [1064, 456] on span "Clone Content" at bounding box center [1049, 456] width 87 height 17
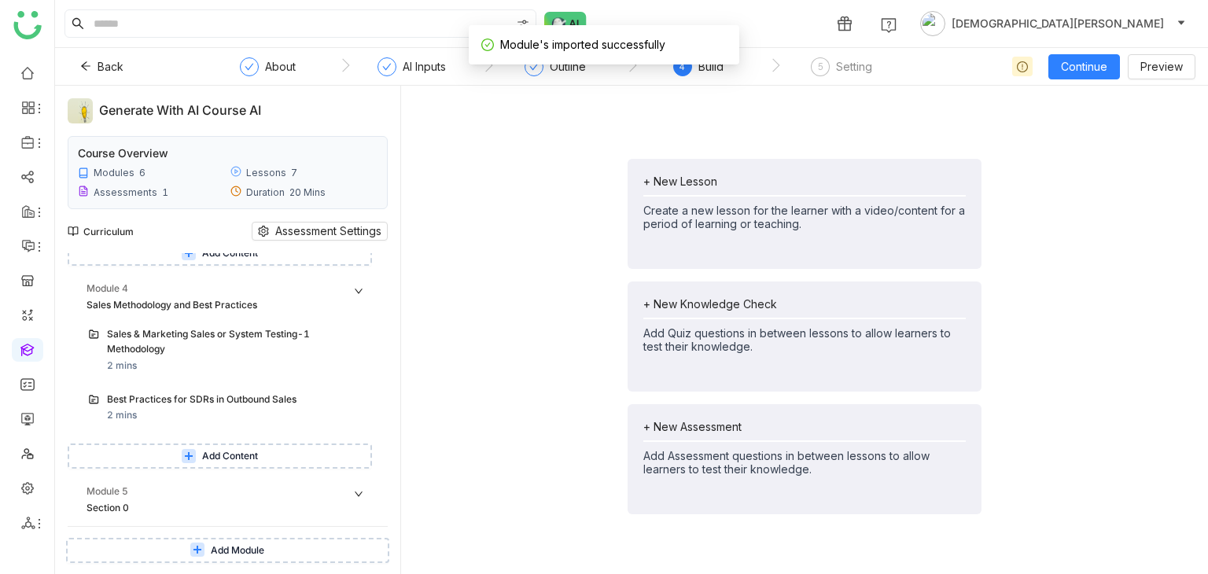
scroll to position [988, 0]
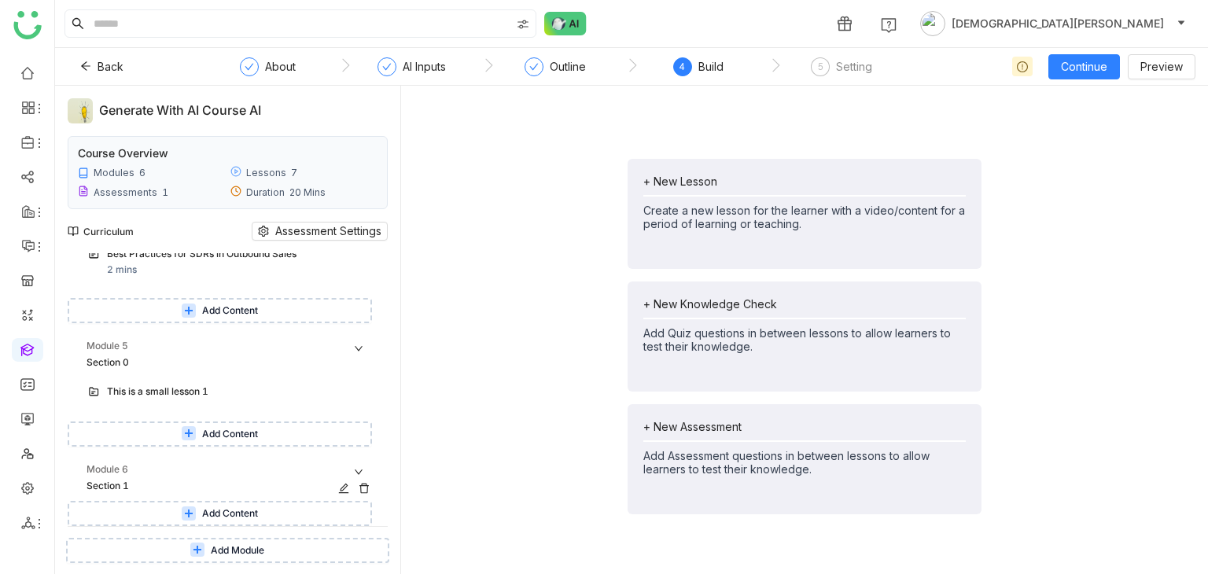
click at [127, 472] on div "Module 6" at bounding box center [108, 470] width 42 height 15
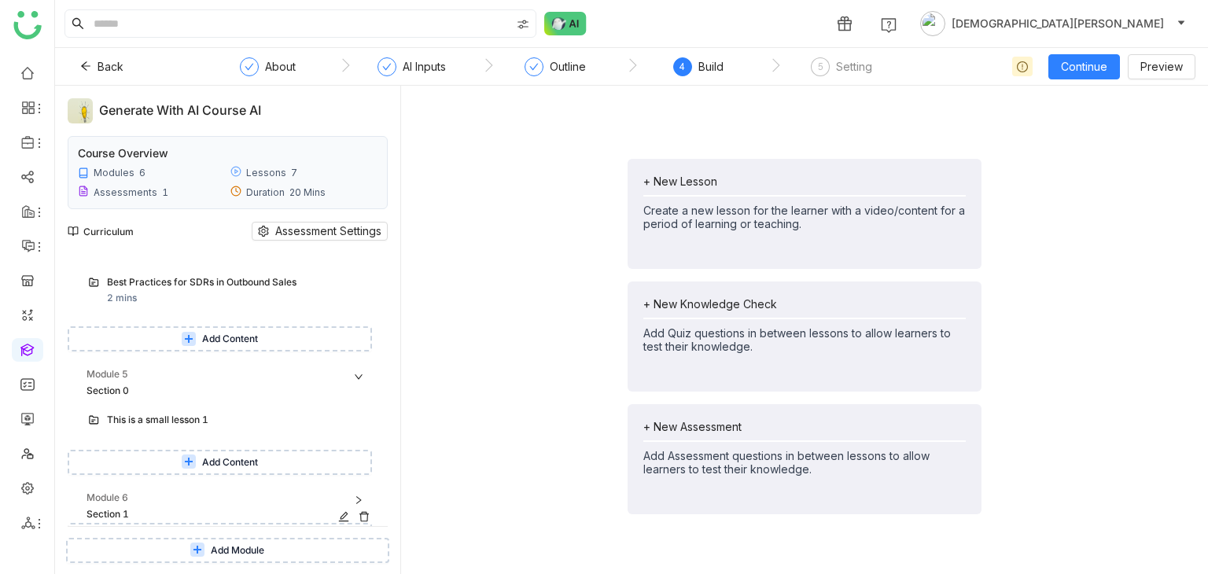
scroll to position [957, 0]
click at [127, 472] on button "Add Content" at bounding box center [220, 465] width 304 height 25
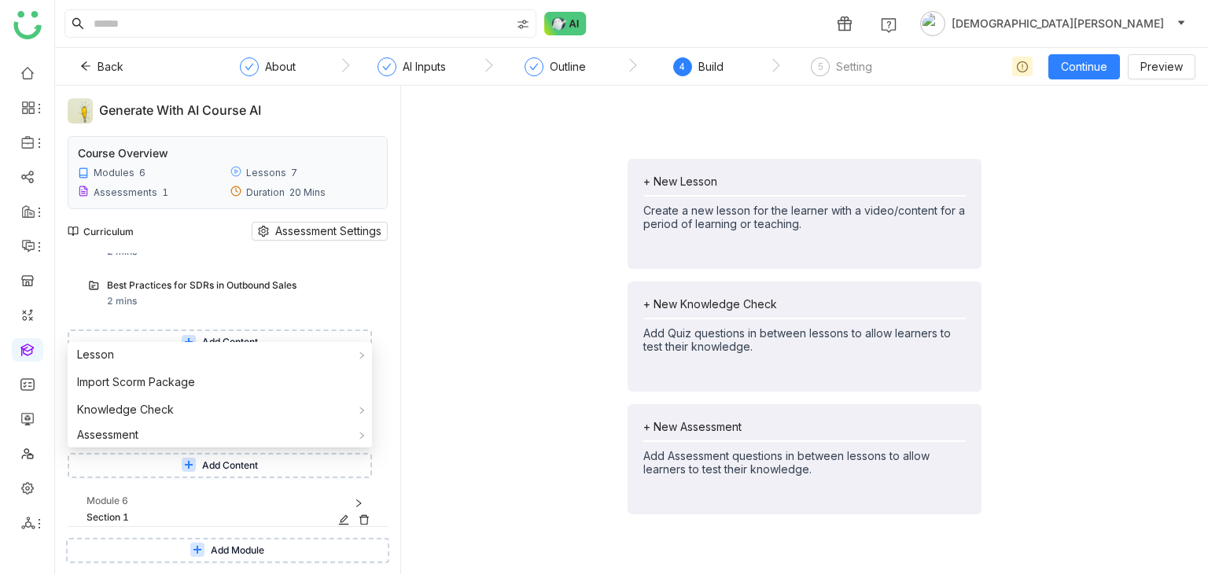
click at [138, 496] on div "Module 6" at bounding box center [232, 502] width 290 height 17
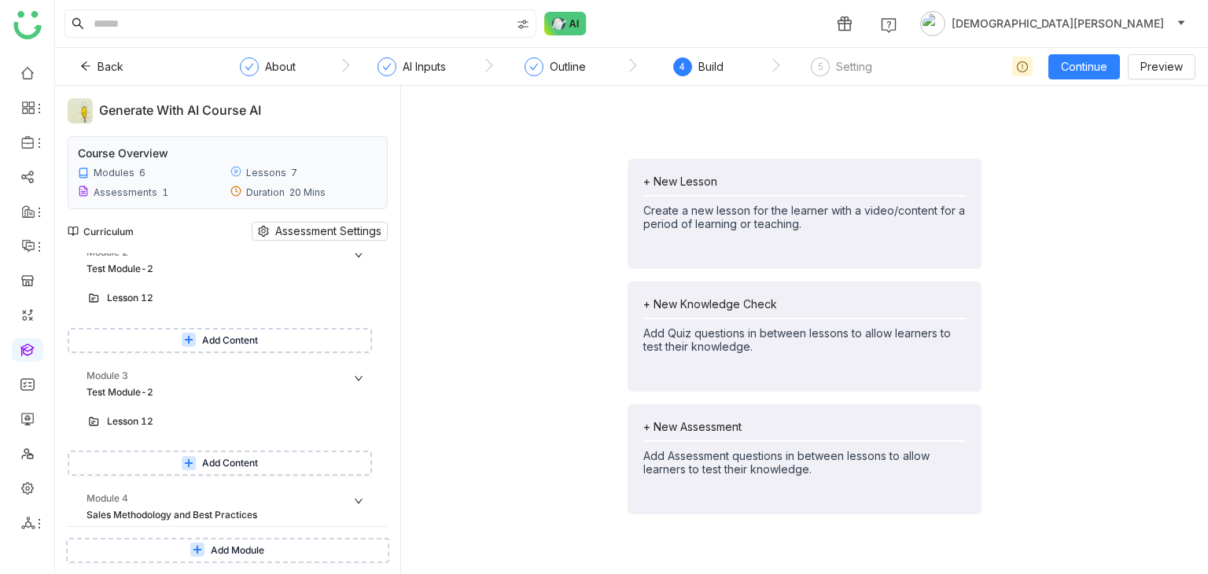
scroll to position [633, 0]
click at [176, 426] on div "Lesson 12" at bounding box center [221, 422] width 228 height 15
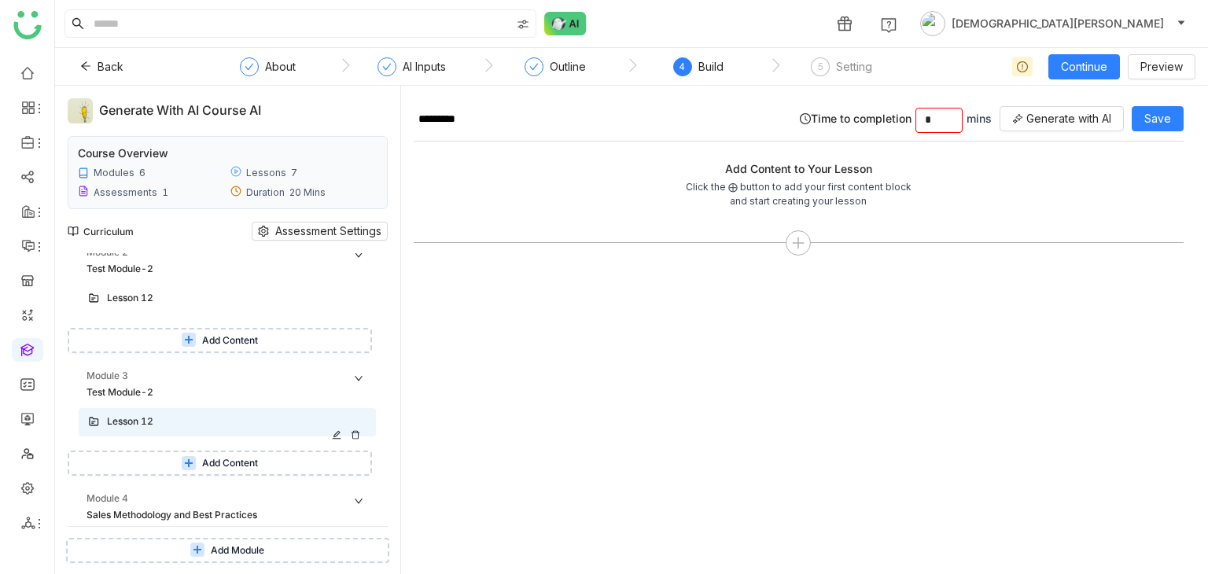
scroll to position [988, 0]
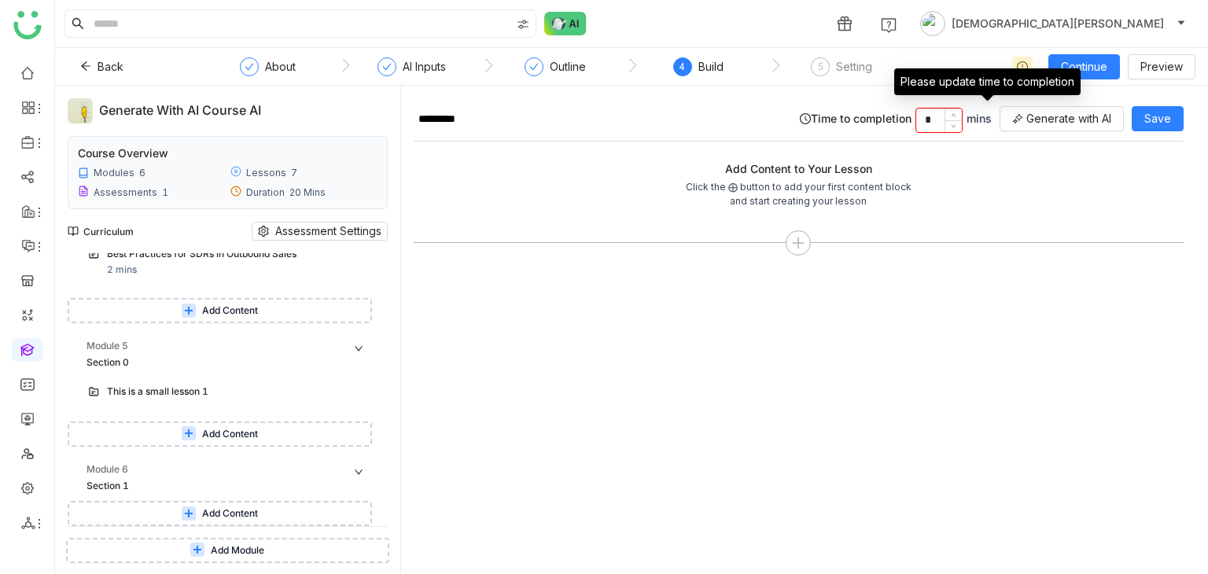
click at [928, 117] on input "*" at bounding box center [940, 121] width 46 height 24
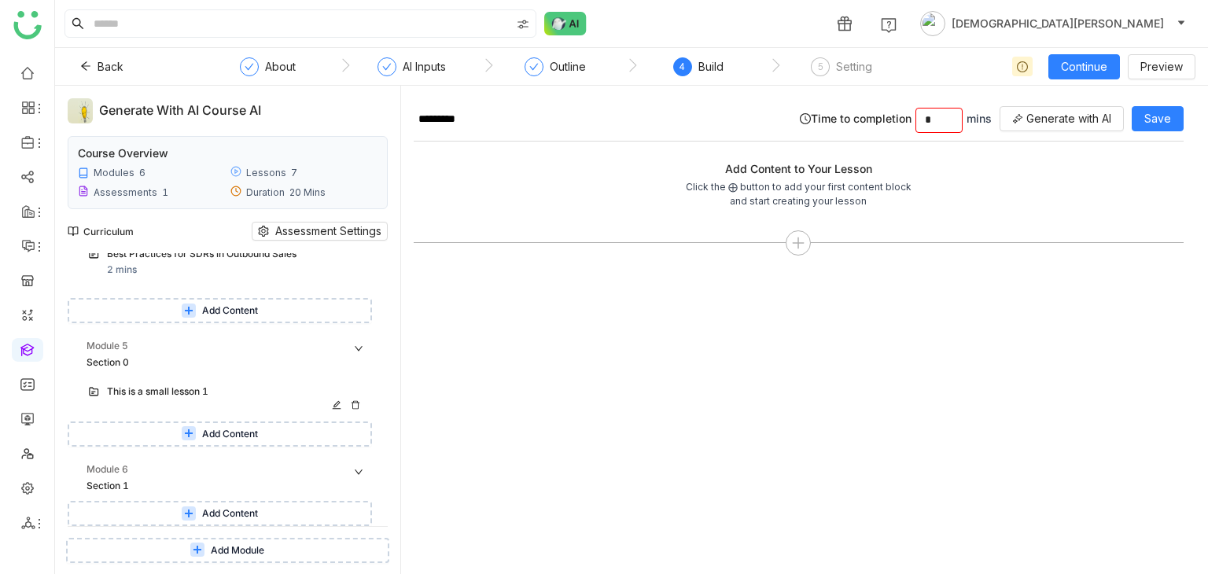
click at [210, 388] on div "This is a small lesson 1" at bounding box center [221, 392] width 228 height 15
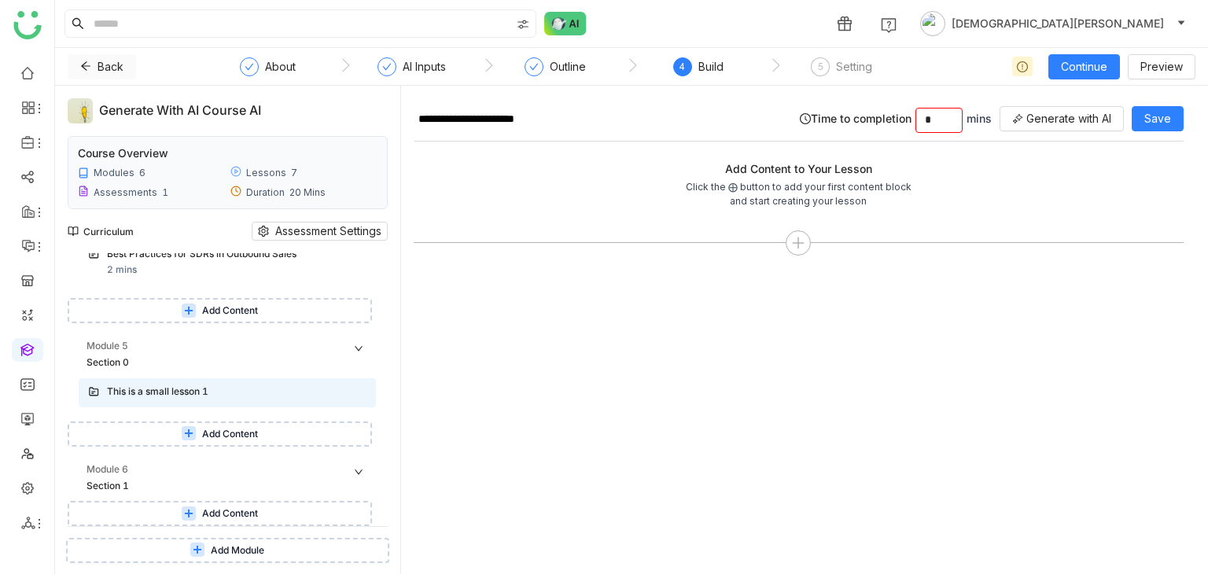
click at [86, 70] on icon at bounding box center [85, 66] width 9 height 9
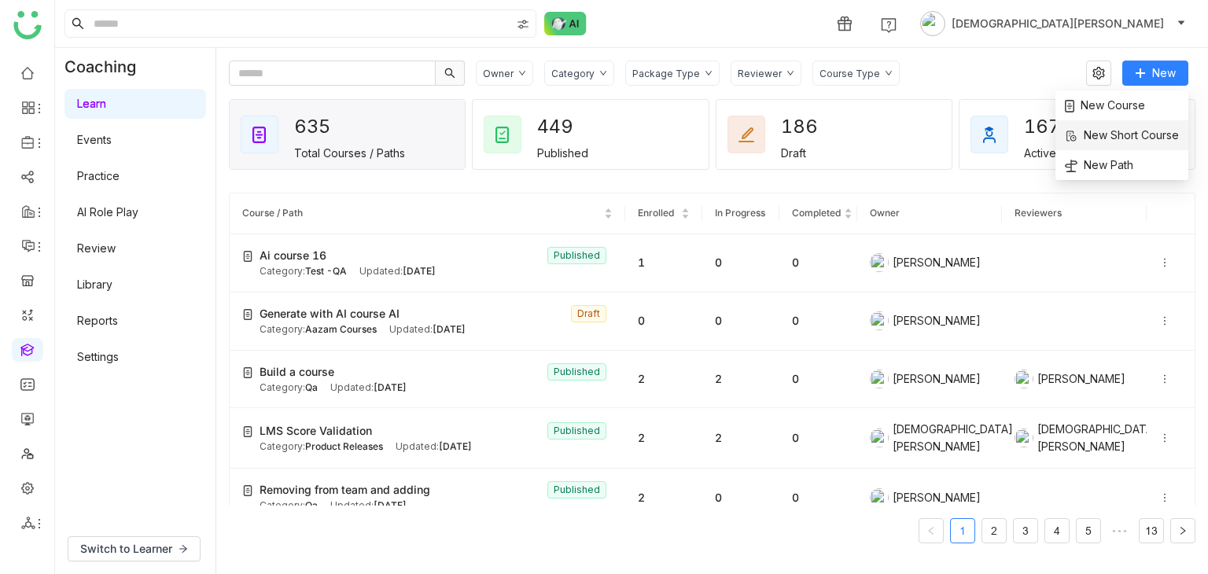
click at [1114, 144] on li "New Short Course" at bounding box center [1122, 135] width 133 height 30
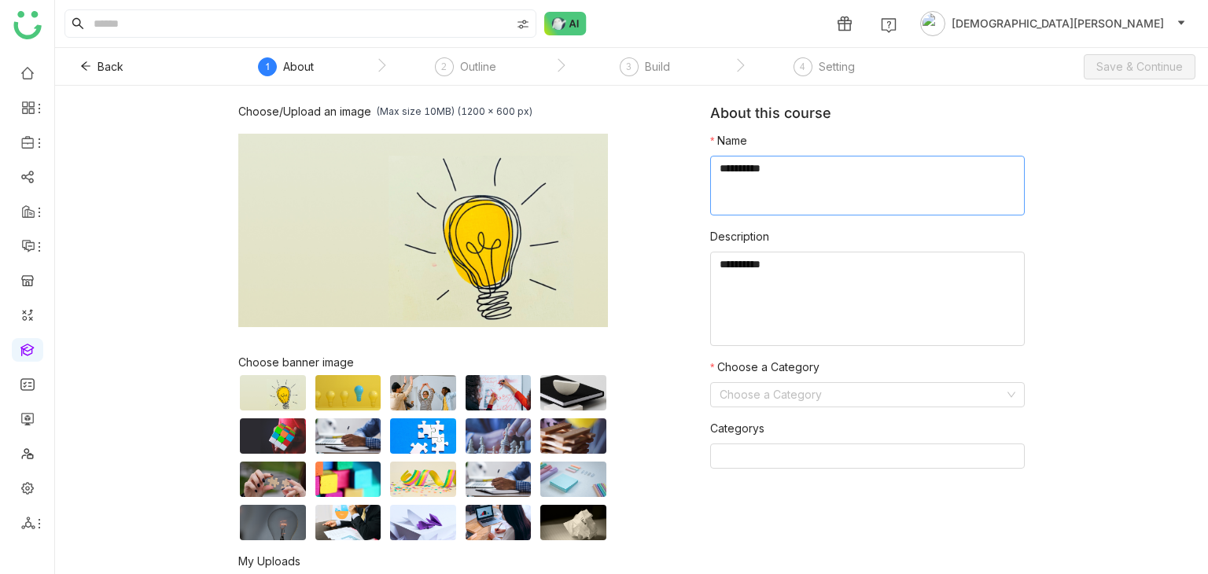
click at [817, 182] on textarea at bounding box center [867, 186] width 315 height 60
click at [811, 178] on textarea at bounding box center [867, 186] width 315 height 60
type textarea "**********"
paste textarea "**********"
click at [774, 301] on textarea "To enrich screen reader interactions, please activate Accessibility in Grammarl…" at bounding box center [867, 299] width 315 height 94
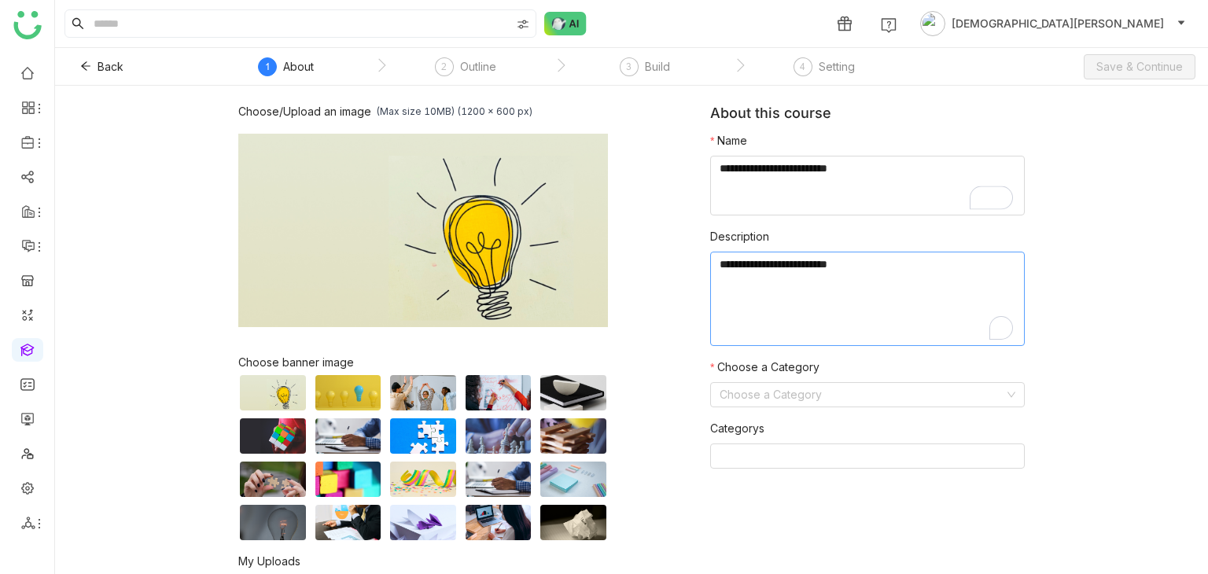
paste textarea "**********"
type textarea "**********"
click at [756, 390] on input at bounding box center [862, 395] width 285 height 24
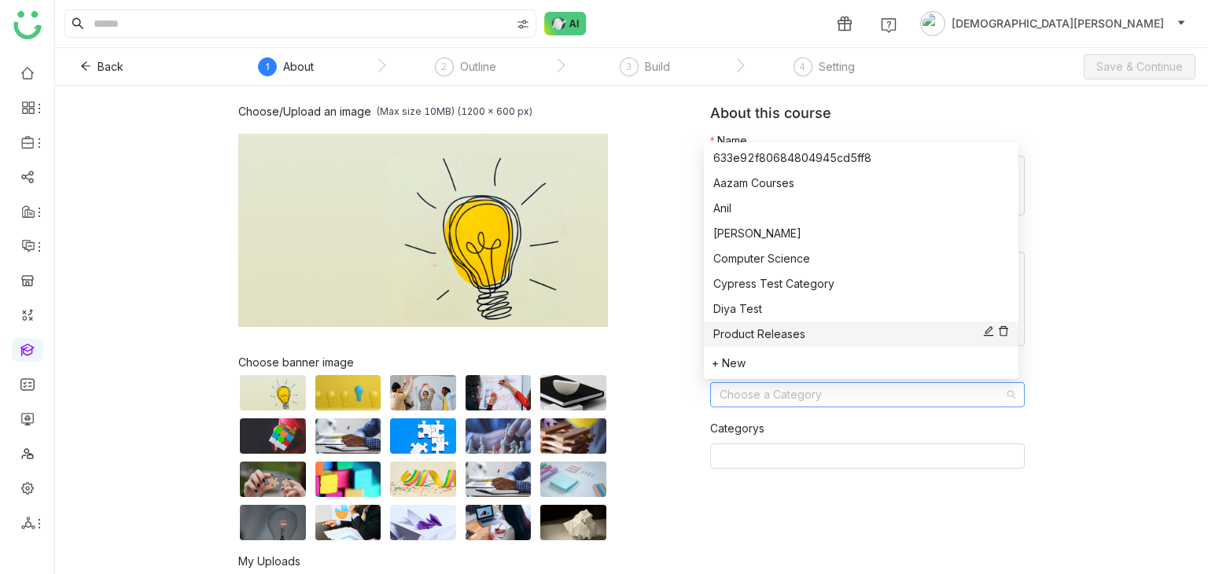
click at [743, 334] on div "Product Releases" at bounding box center [862, 334] width 296 height 17
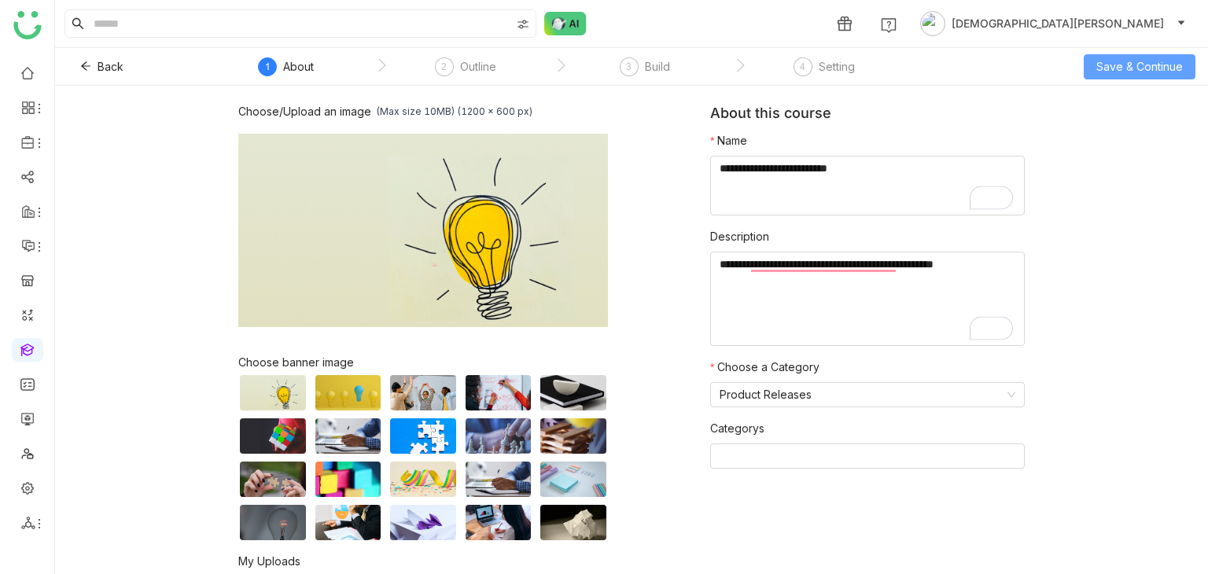
click at [1099, 64] on span "Save & Continue" at bounding box center [1140, 66] width 87 height 17
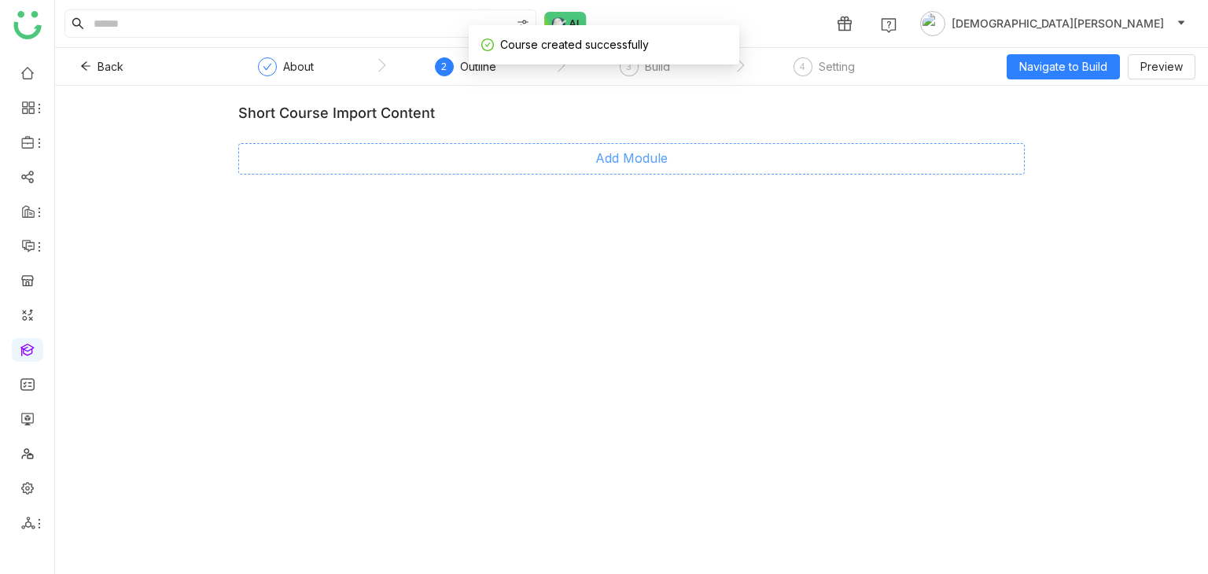
click at [633, 165] on span "Add Module" at bounding box center [632, 159] width 72 height 20
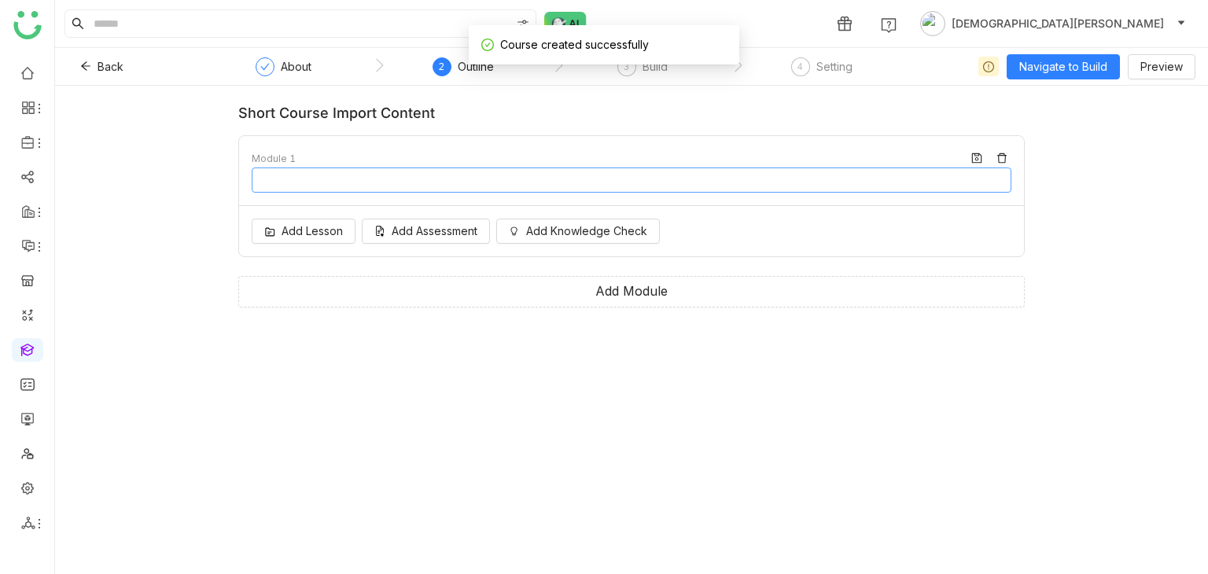
type input "********"
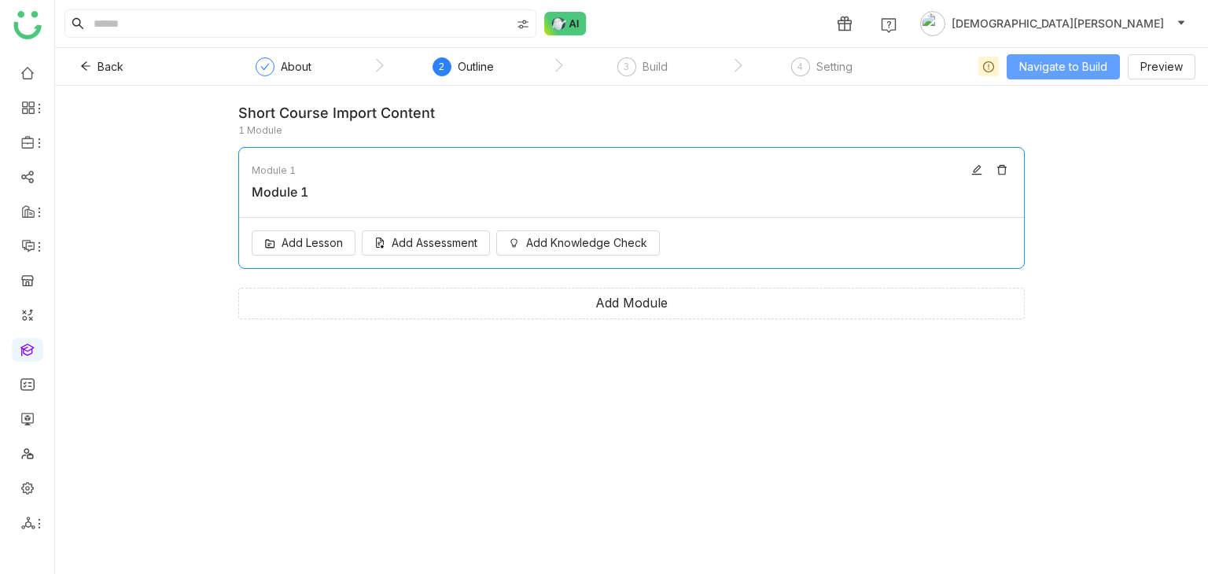
click at [1056, 65] on span "Navigate to Build" at bounding box center [1064, 66] width 88 height 17
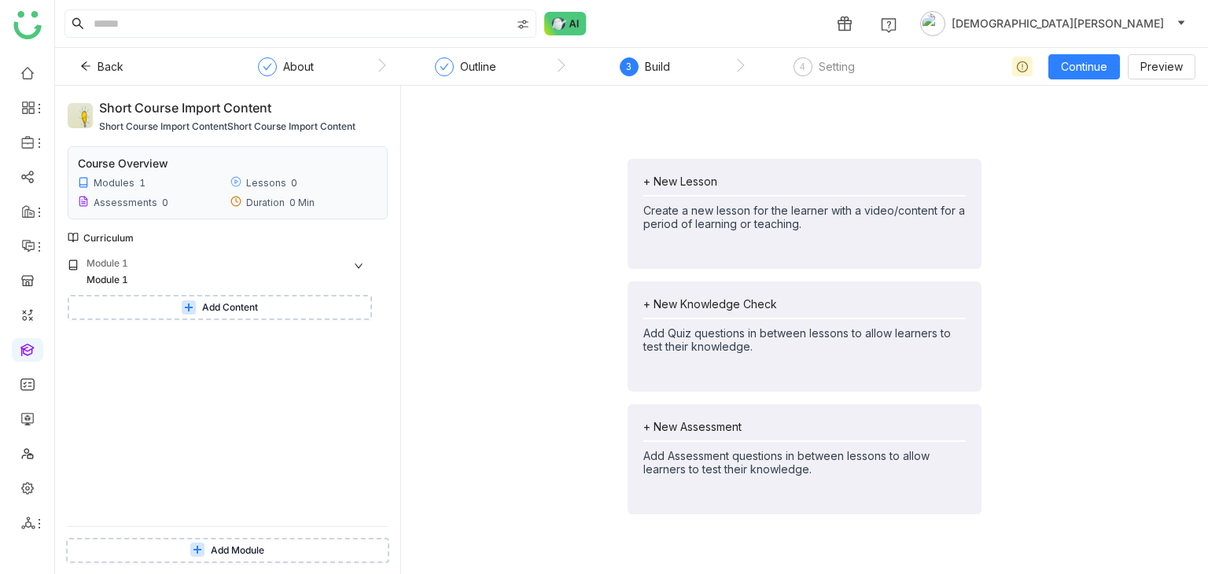
click at [252, 557] on span "Add Module" at bounding box center [237, 551] width 53 height 15
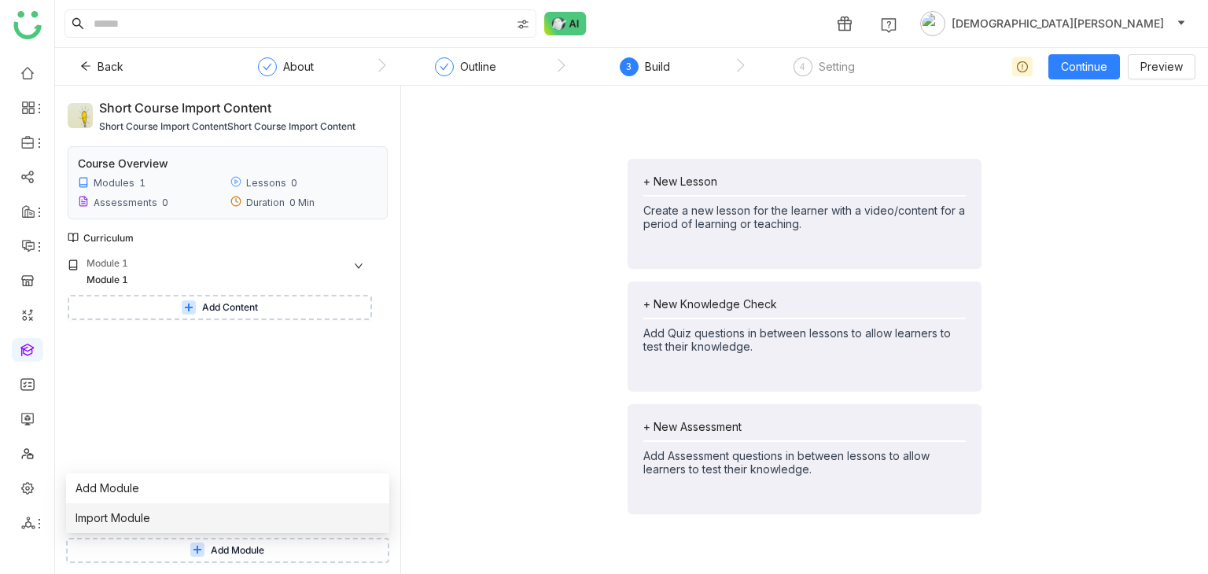
click at [220, 521] on li "Import Module" at bounding box center [227, 518] width 323 height 30
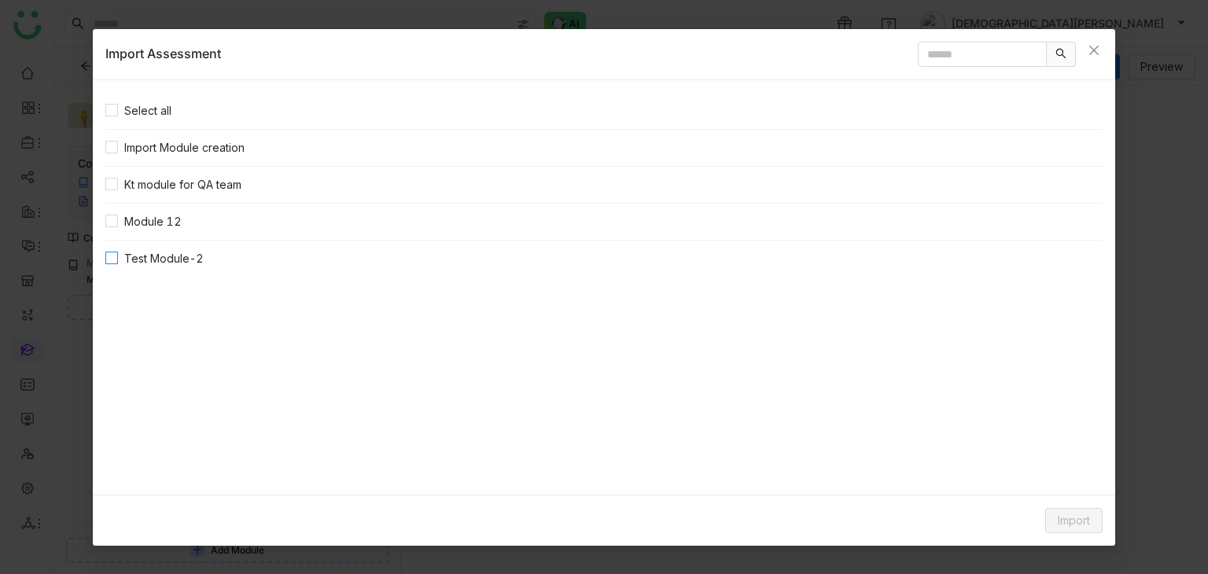
click at [139, 259] on span "Test Module-2" at bounding box center [164, 258] width 92 height 17
click at [1064, 521] on span "Import" at bounding box center [1074, 520] width 32 height 17
click at [1042, 451] on span "Clone Content" at bounding box center [1049, 456] width 87 height 17
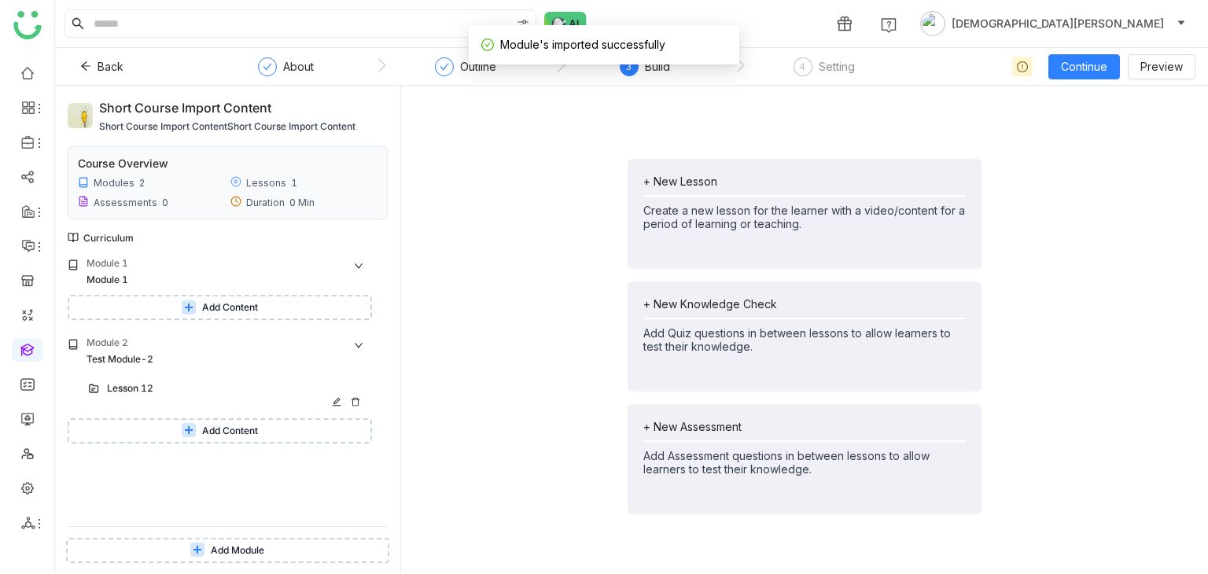
click at [135, 390] on div "Lesson 12" at bounding box center [221, 389] width 228 height 15
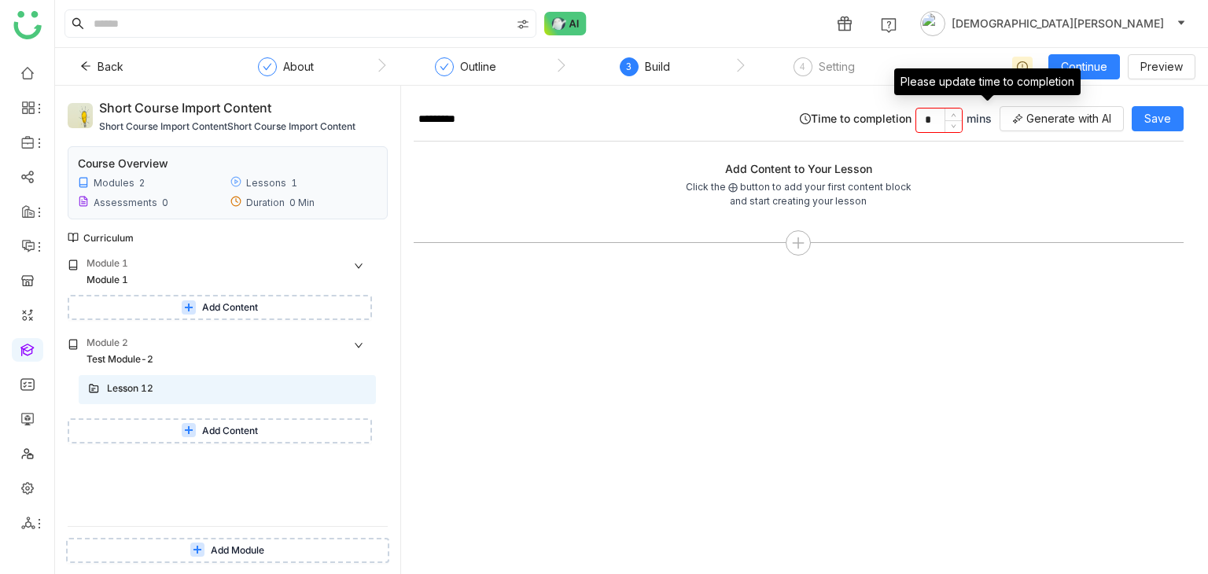
click at [930, 117] on input "*" at bounding box center [940, 121] width 46 height 24
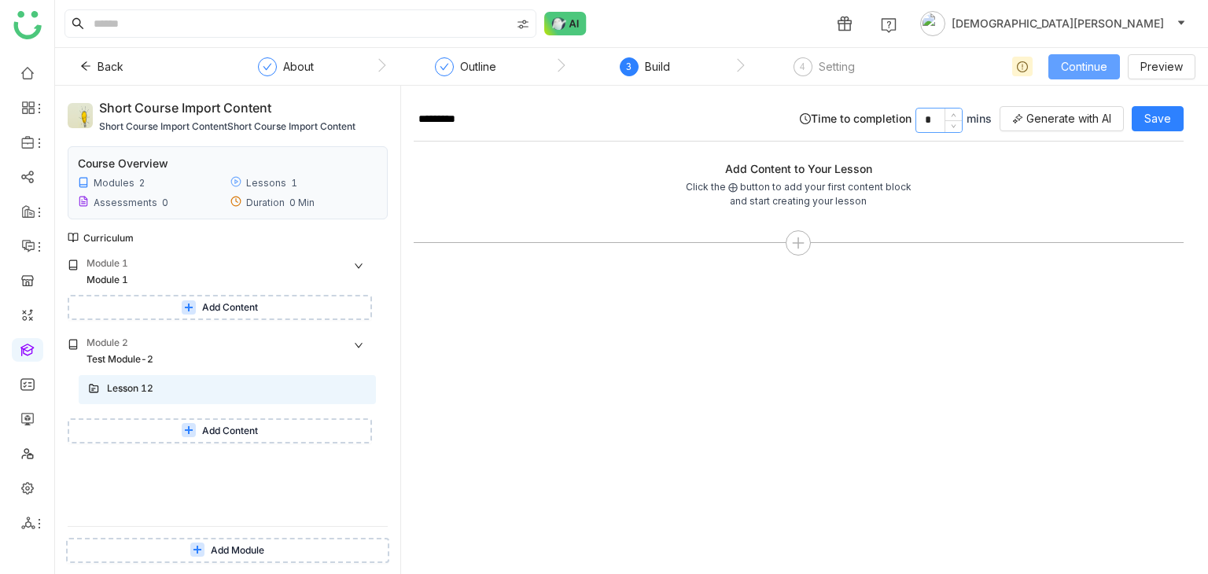
type input "*"
click at [1088, 64] on span "Continue" at bounding box center [1084, 66] width 46 height 17
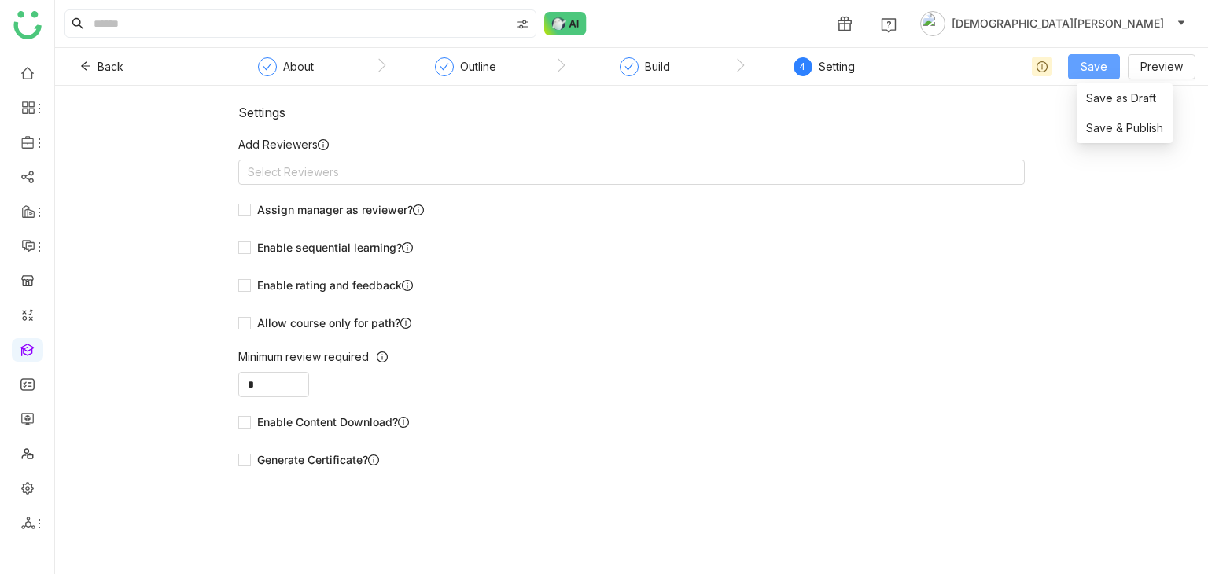
click at [1088, 64] on span "Save" at bounding box center [1094, 66] width 27 height 17
click at [1120, 123] on span "Save & Publish" at bounding box center [1124, 128] width 77 height 17
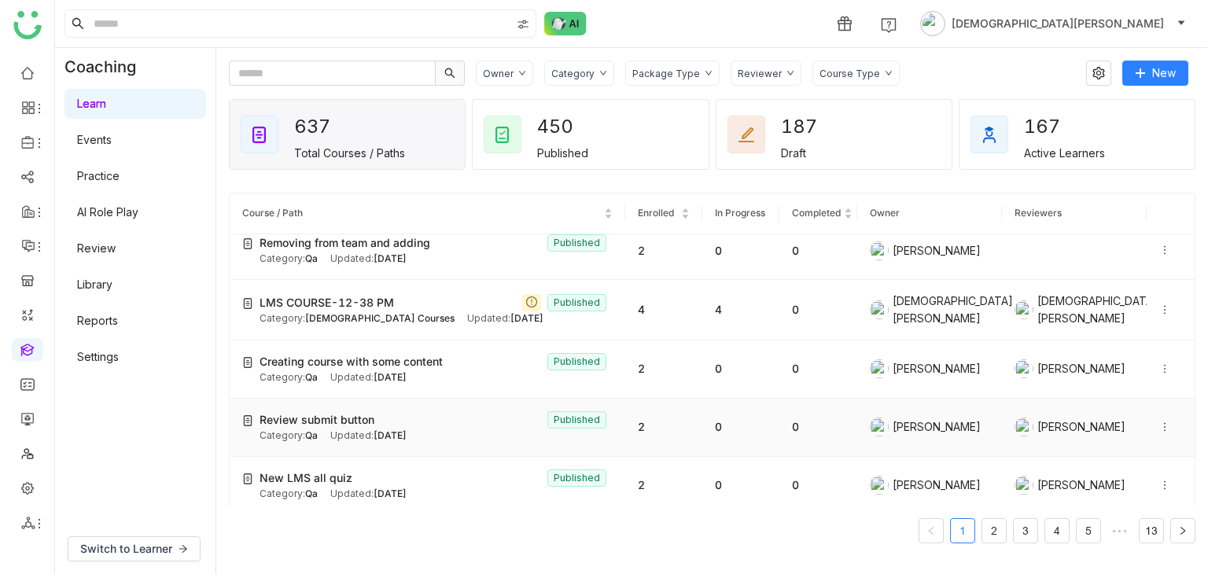
scroll to position [393, 0]
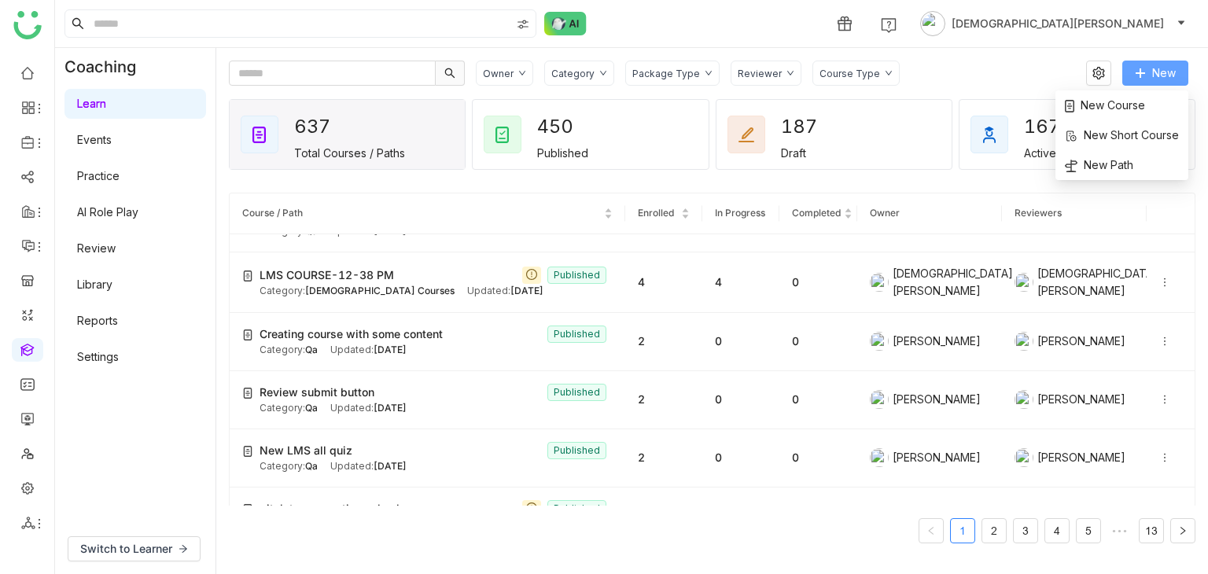
click at [1160, 72] on span "New" at bounding box center [1165, 73] width 24 height 17
click at [1114, 112] on span "New Course" at bounding box center [1105, 105] width 80 height 17
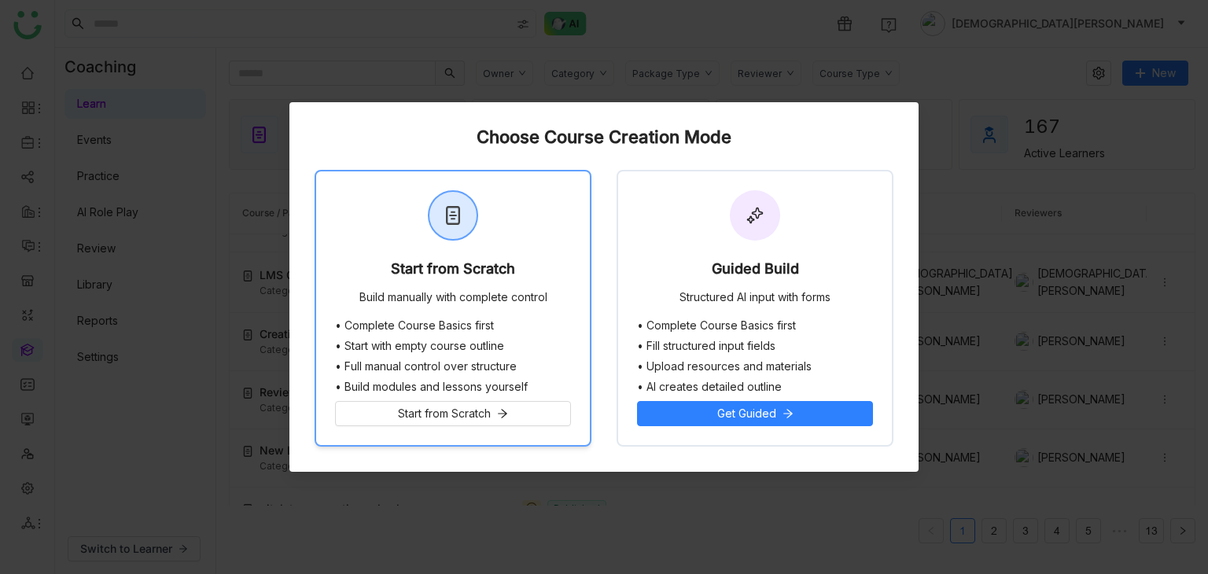
click at [485, 248] on div "Start from Scratch Build manually with complete control" at bounding box center [453, 246] width 274 height 148
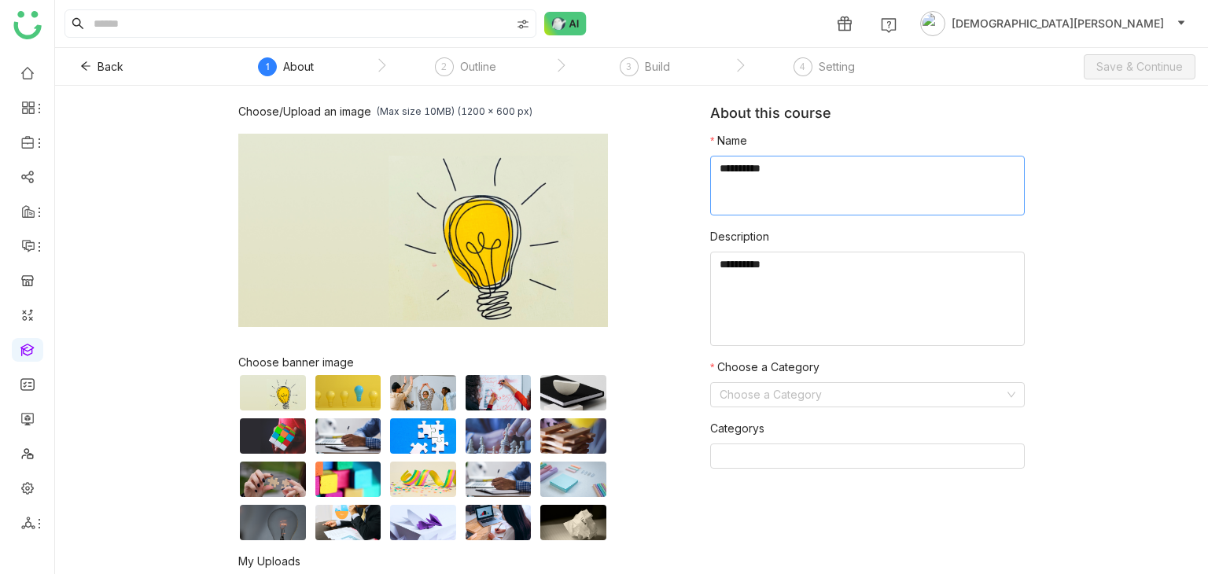
click at [771, 189] on textarea at bounding box center [867, 186] width 315 height 60
type textarea "*"
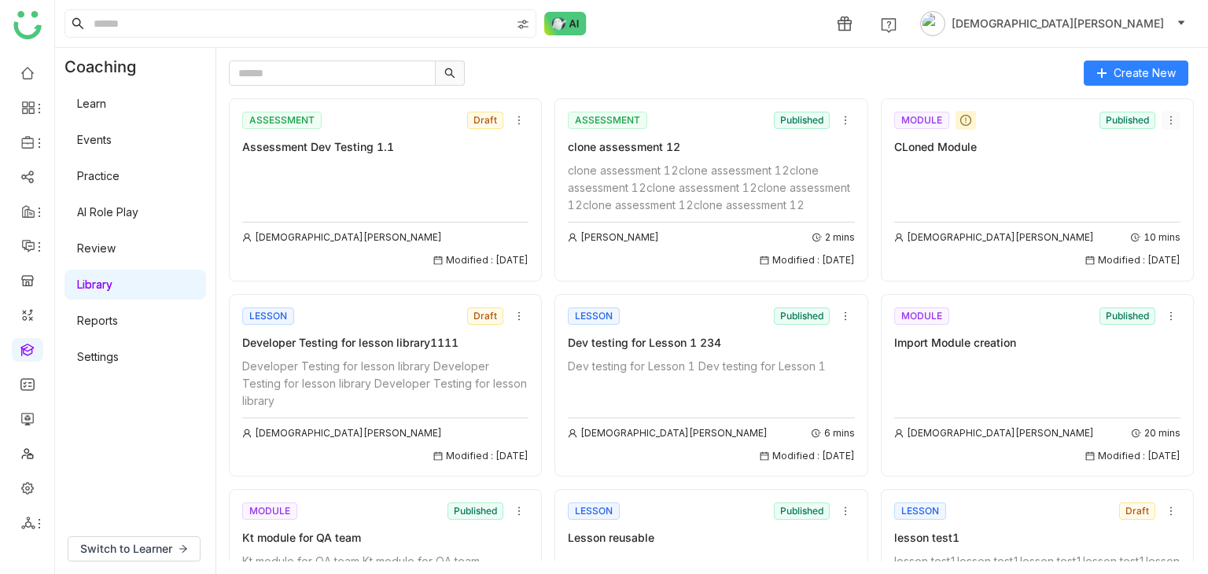
click at [1171, 119] on icon at bounding box center [1172, 120] width 2 height 9
click at [1097, 240] on span "Delete" at bounding box center [1101, 238] width 35 height 17
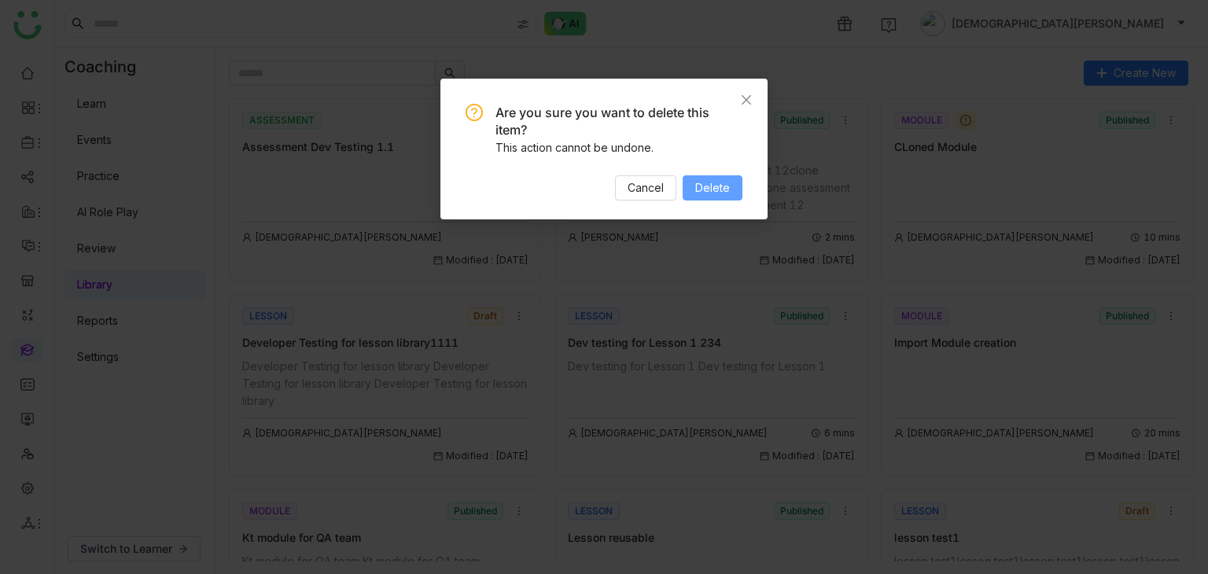
click at [706, 186] on span "Delete" at bounding box center [712, 187] width 35 height 17
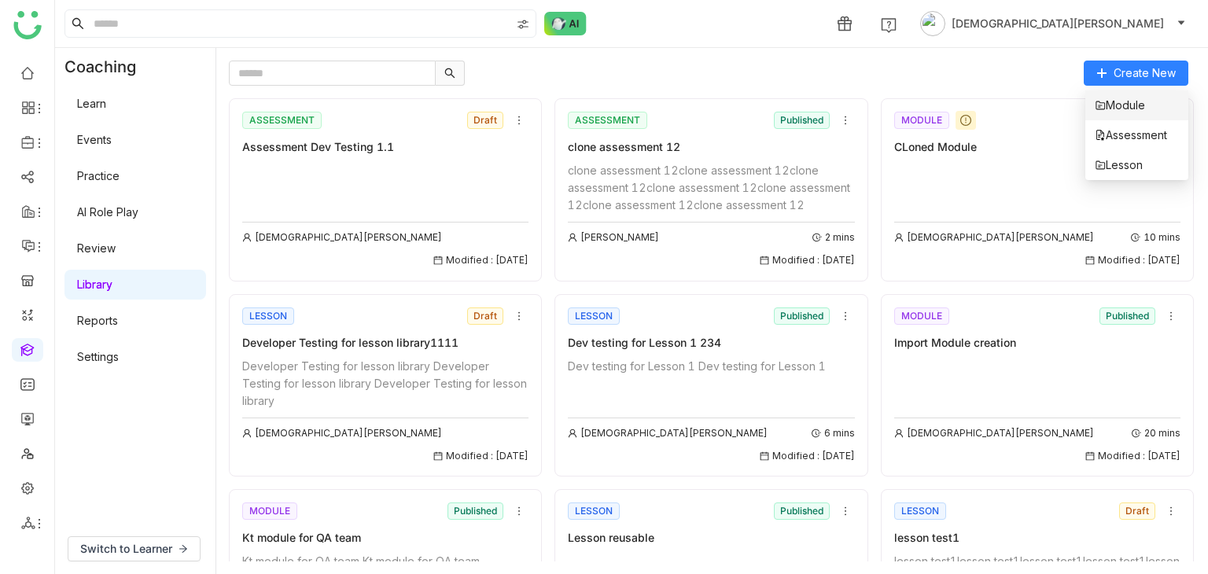
click at [1112, 103] on span "Module" at bounding box center [1120, 105] width 50 height 17
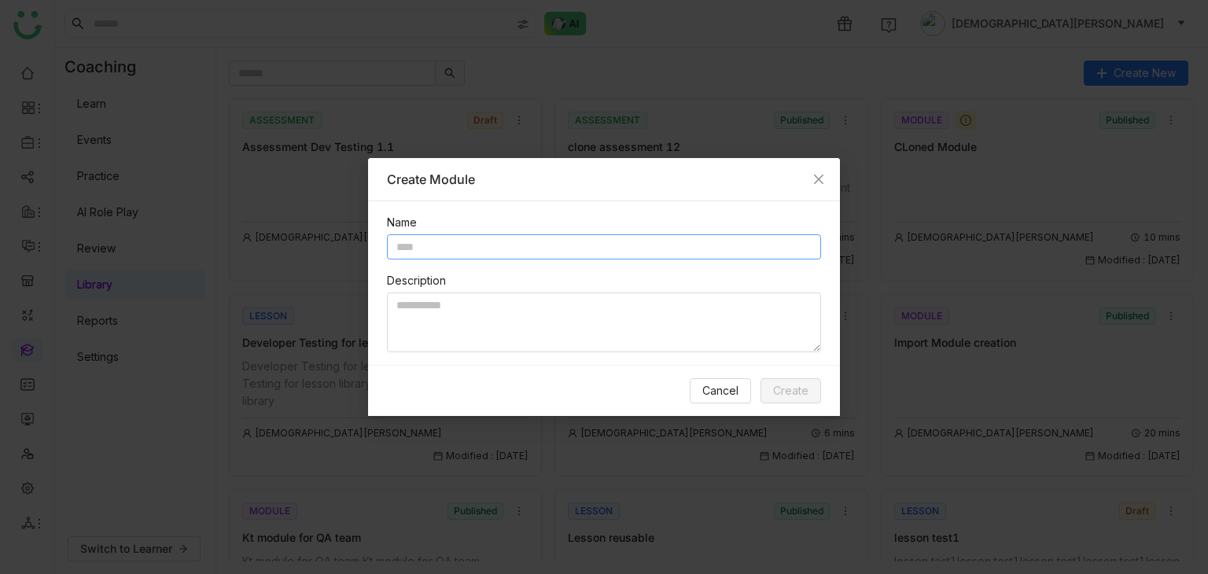
click at [543, 240] on input "text" at bounding box center [604, 246] width 434 height 25
paste input "*"
click at [533, 248] on input "**********" at bounding box center [604, 246] width 434 height 25
paste input "**********"
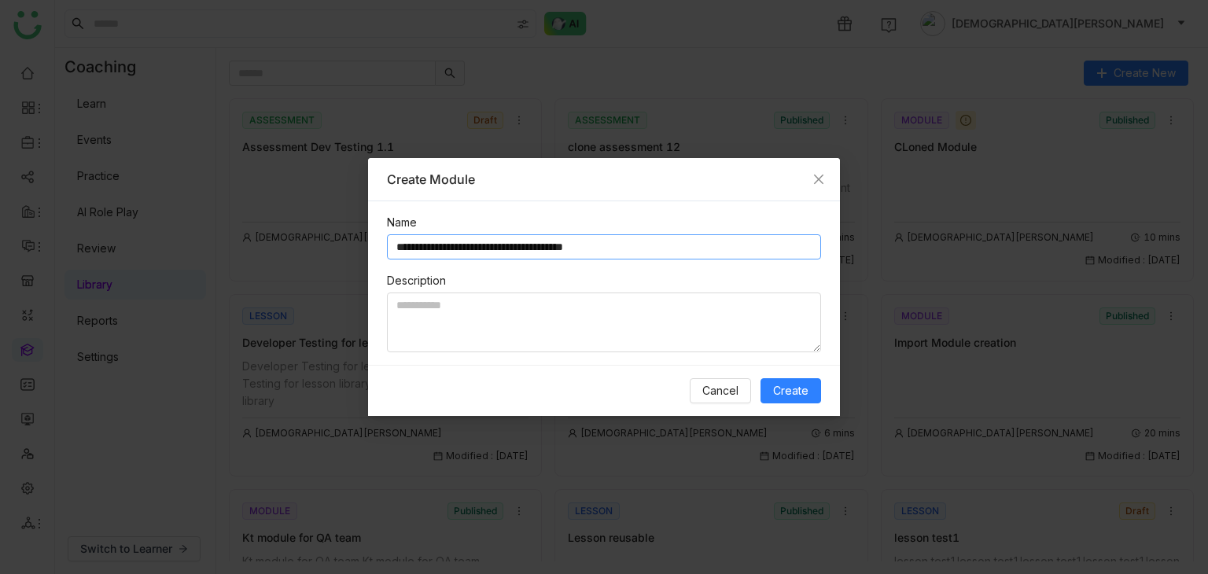
paste input "**********"
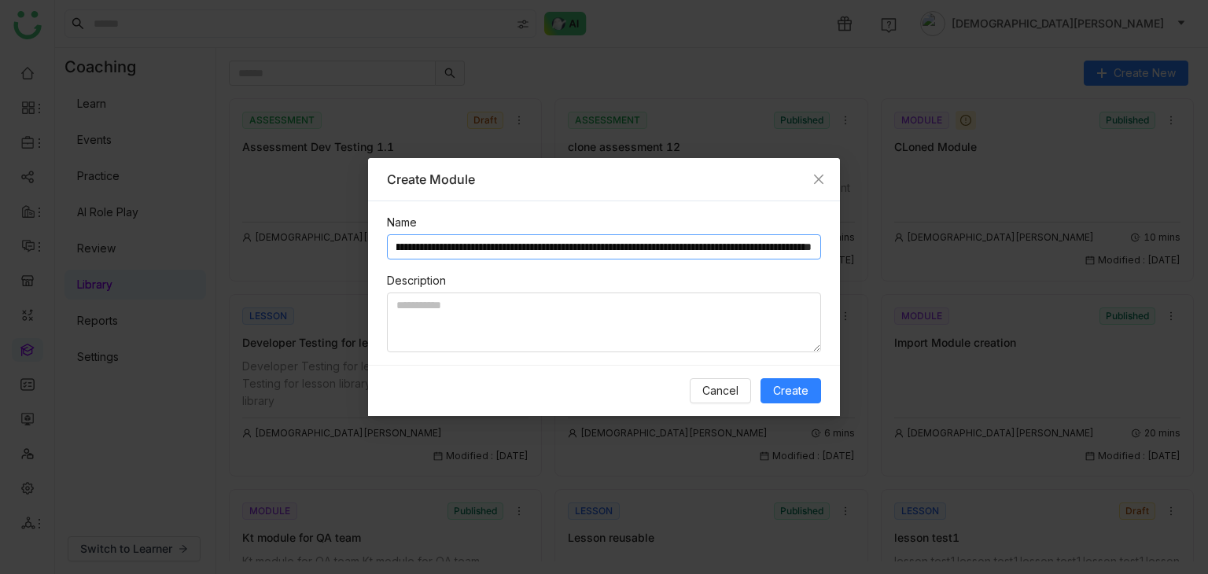
paste input "**********"
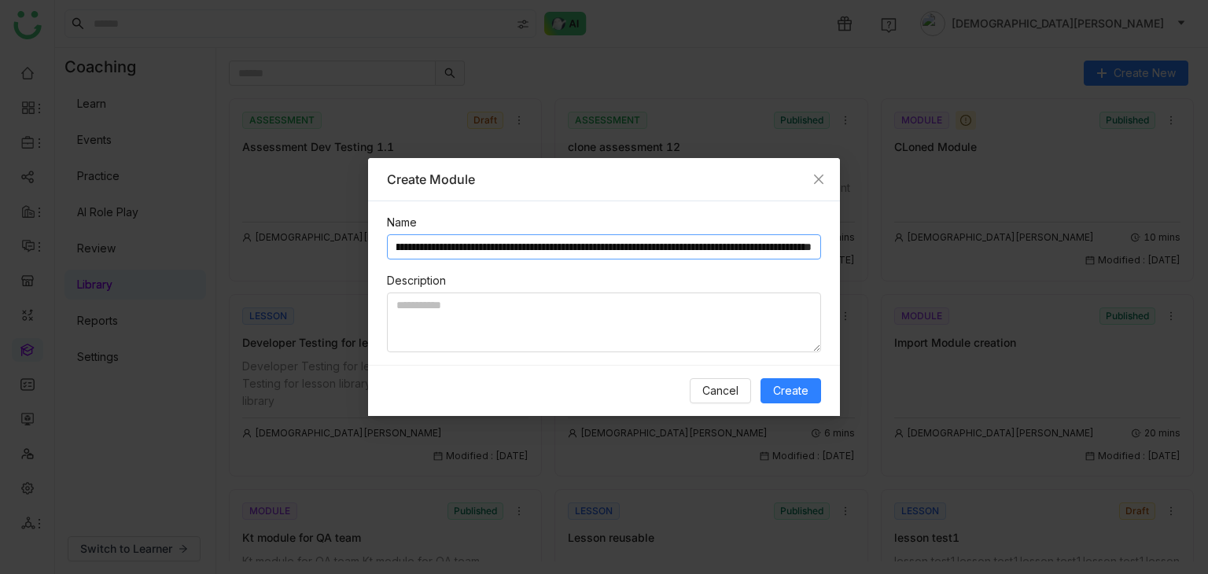
paste input "**********"
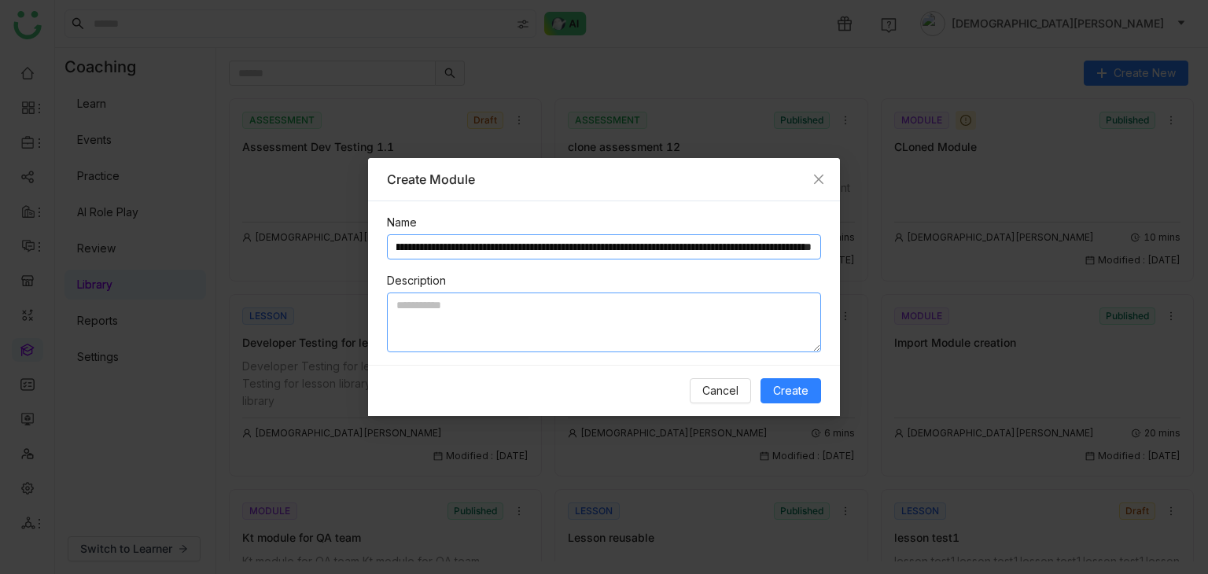
paste input "**********"
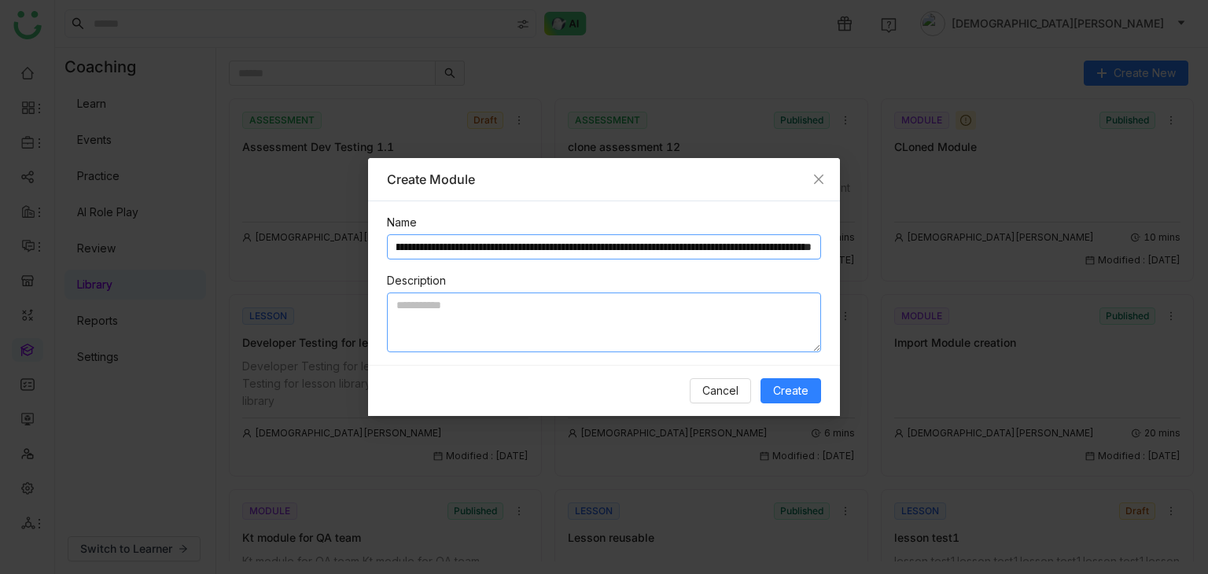
scroll to position [0, 1426]
type input "**********"
click at [799, 394] on span "Create" at bounding box center [790, 390] width 35 height 17
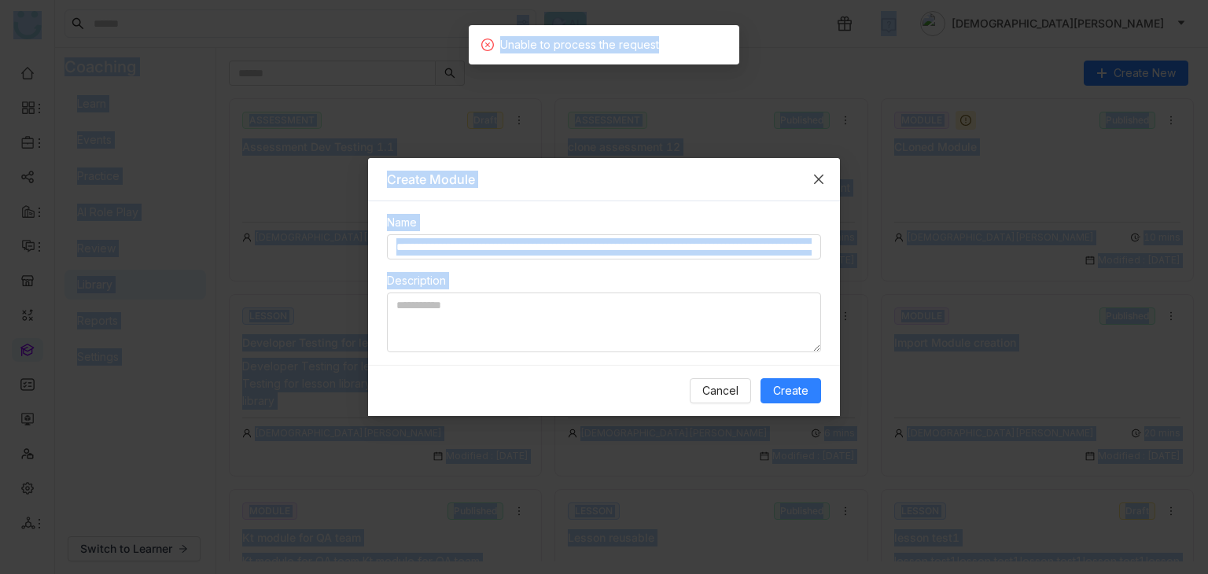
click at [819, 185] on span "Close" at bounding box center [819, 179] width 42 height 42
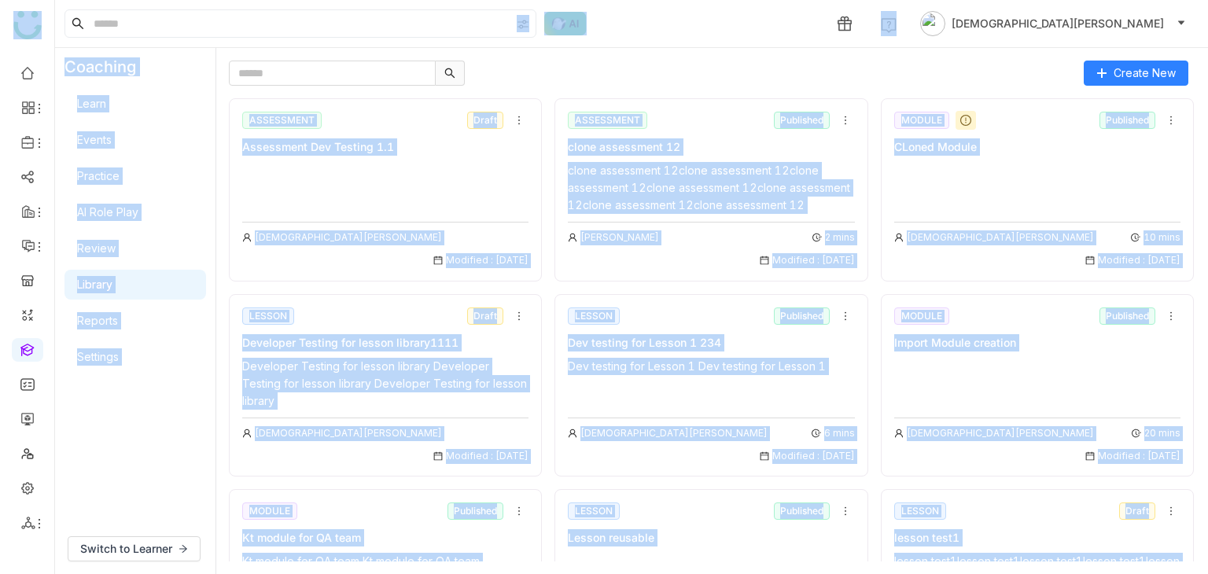
click at [673, 87] on gtmb-course-listing "ASSESSMENT Draft Assessment Dev Testing 1.1 [PERSON_NAME] Modified : [DATE] ASS…" at bounding box center [712, 324] width 967 height 476
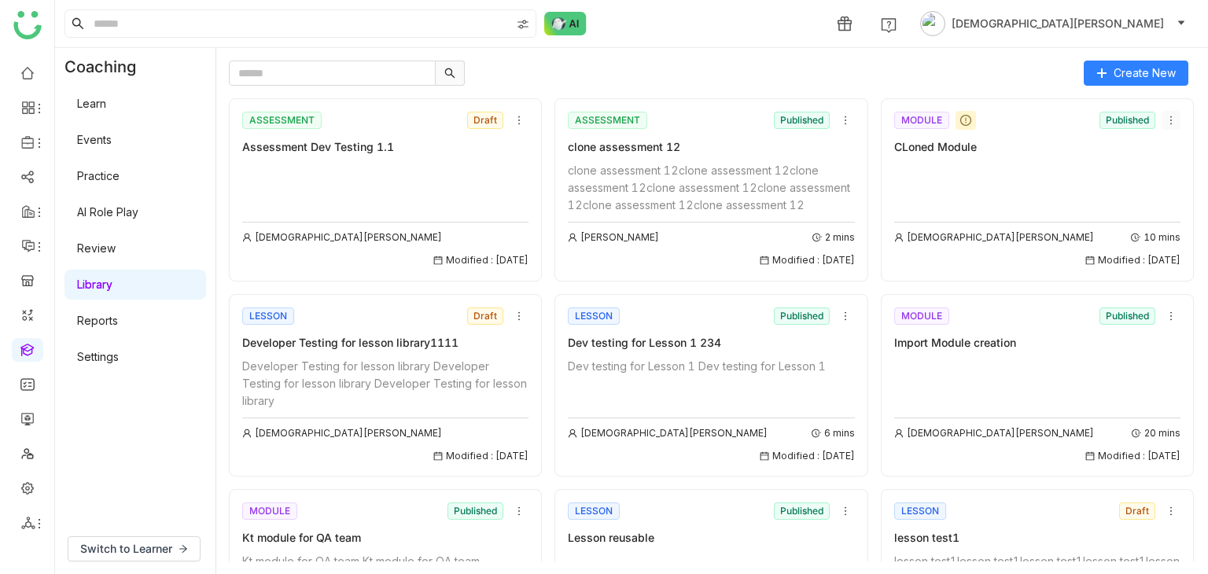
click at [1166, 117] on icon at bounding box center [1171, 120] width 11 height 11
click at [1138, 145] on li "Edit" at bounding box center [1122, 150] width 94 height 30
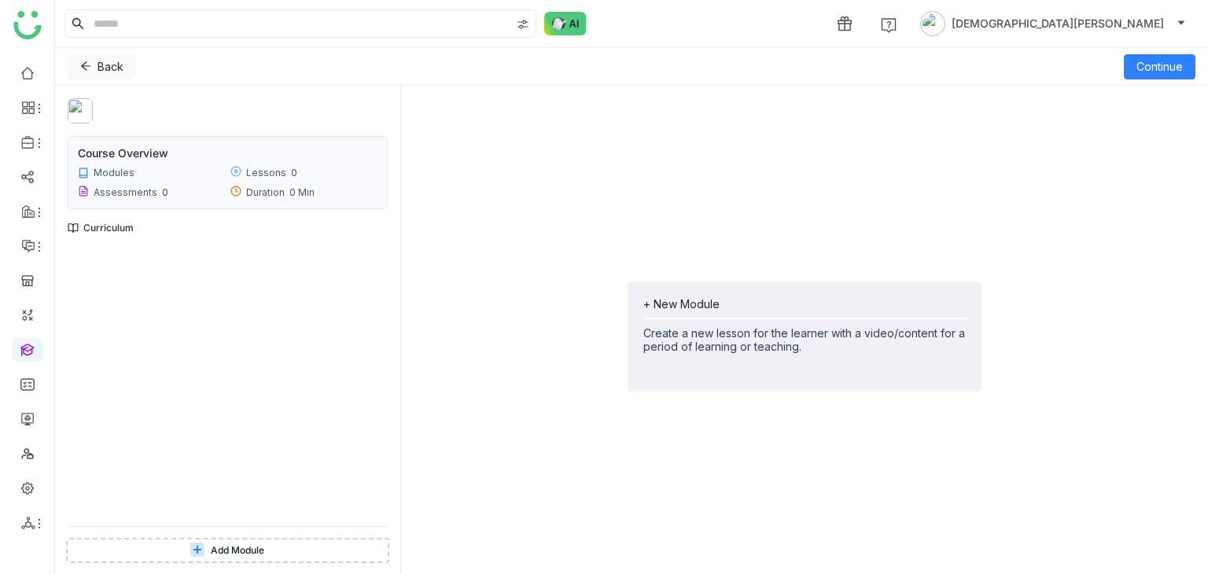
click at [83, 63] on icon at bounding box center [85, 66] width 11 height 11
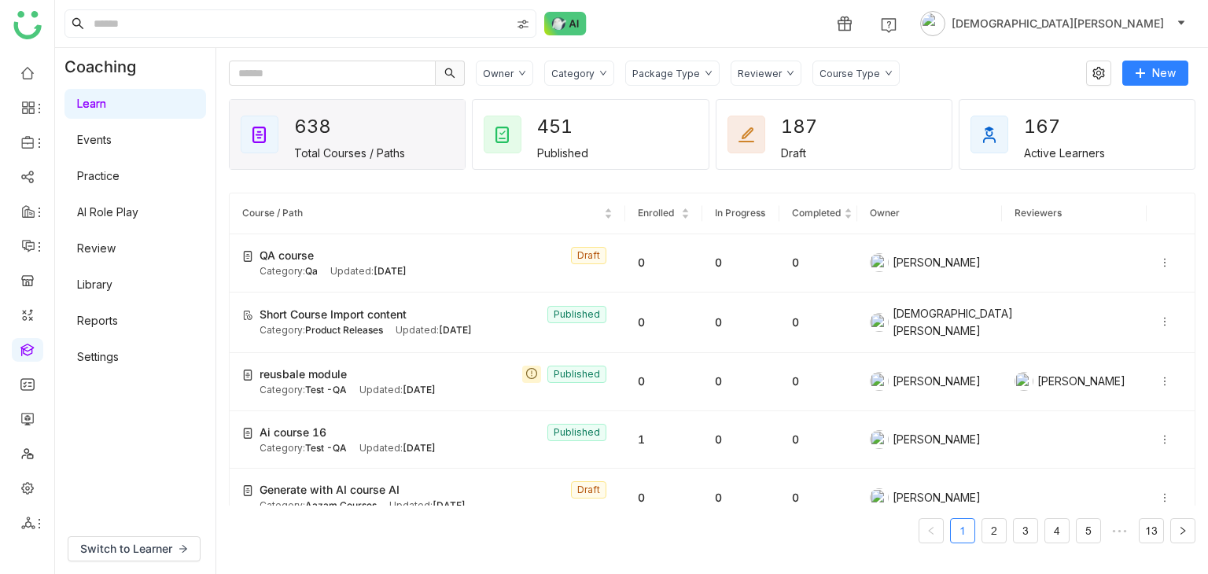
click at [109, 278] on link "Library" at bounding box center [94, 284] width 35 height 13
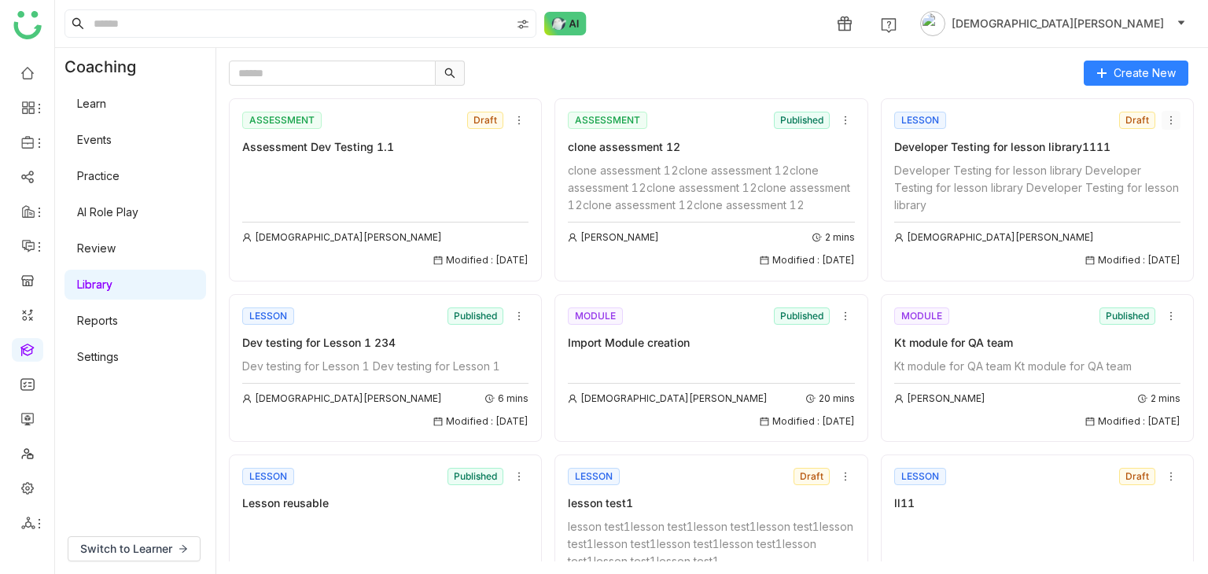
click at [1166, 122] on icon at bounding box center [1171, 120] width 11 height 11
click at [1155, 143] on li "Edit" at bounding box center [1176, 150] width 53 height 30
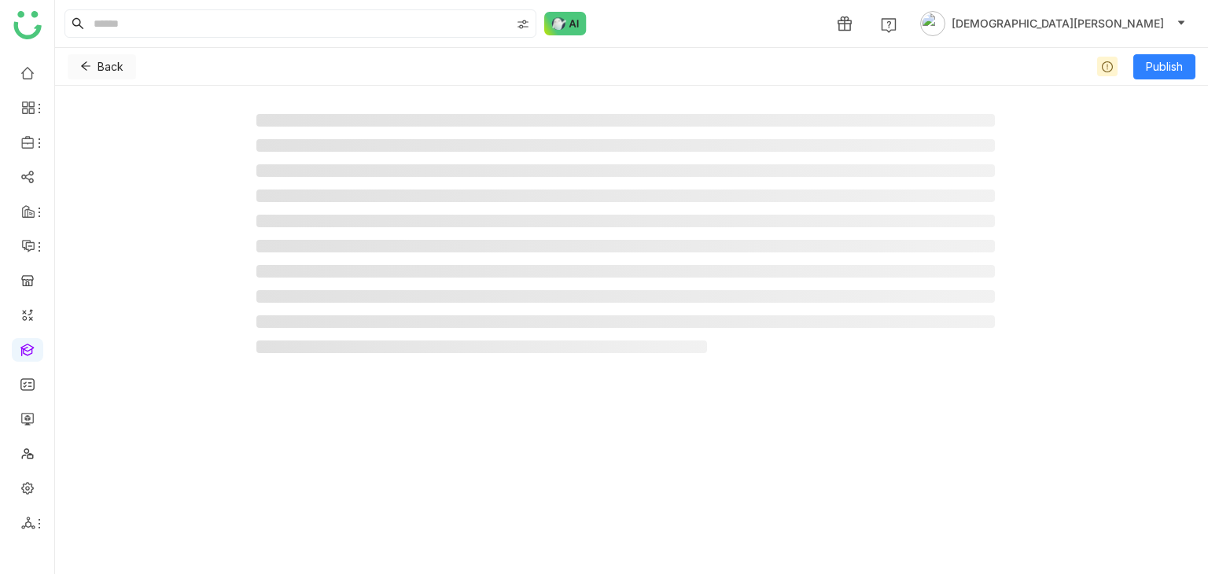
click at [87, 62] on icon at bounding box center [85, 66] width 9 height 9
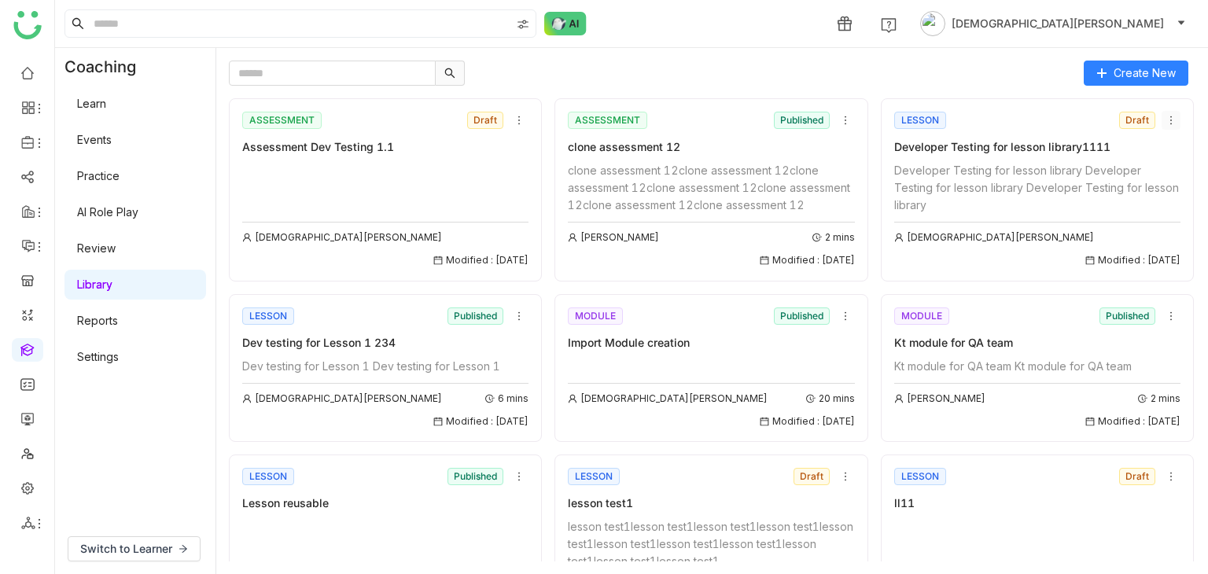
click at [1166, 120] on icon at bounding box center [1171, 120] width 11 height 11
click at [1172, 145] on span "Edit" at bounding box center [1169, 149] width 19 height 17
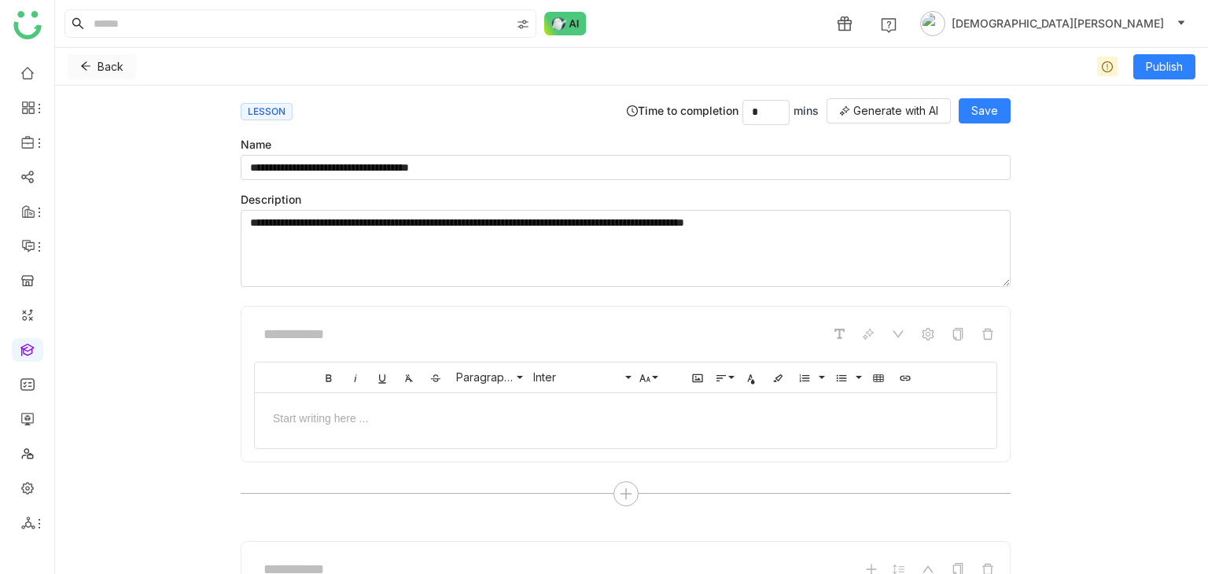
click at [90, 67] on icon at bounding box center [85, 66] width 11 height 11
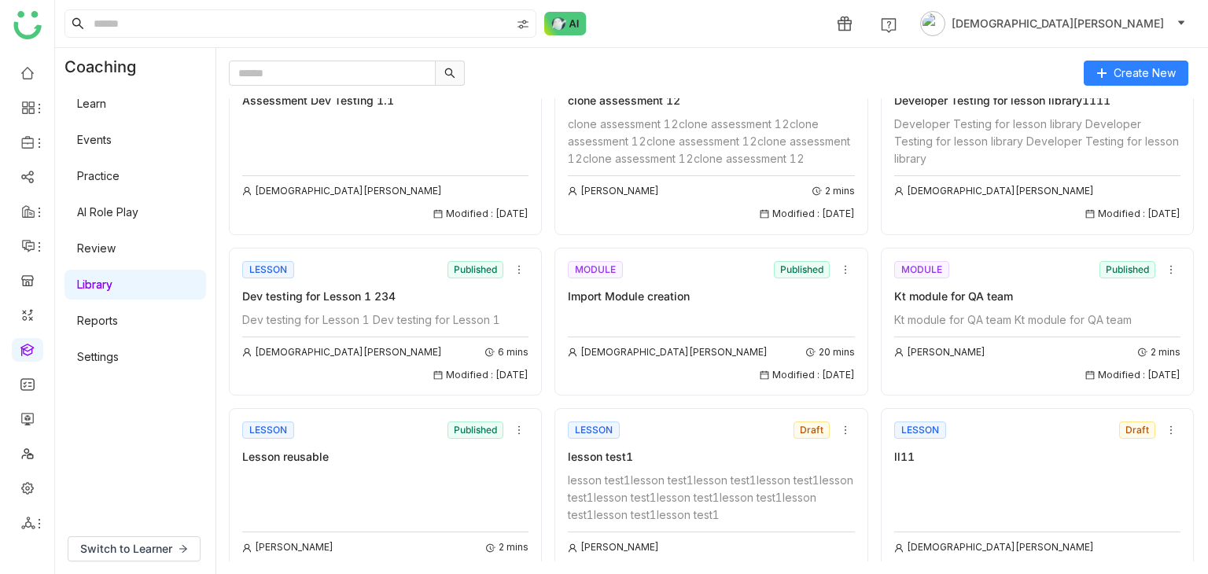
scroll to position [157, 0]
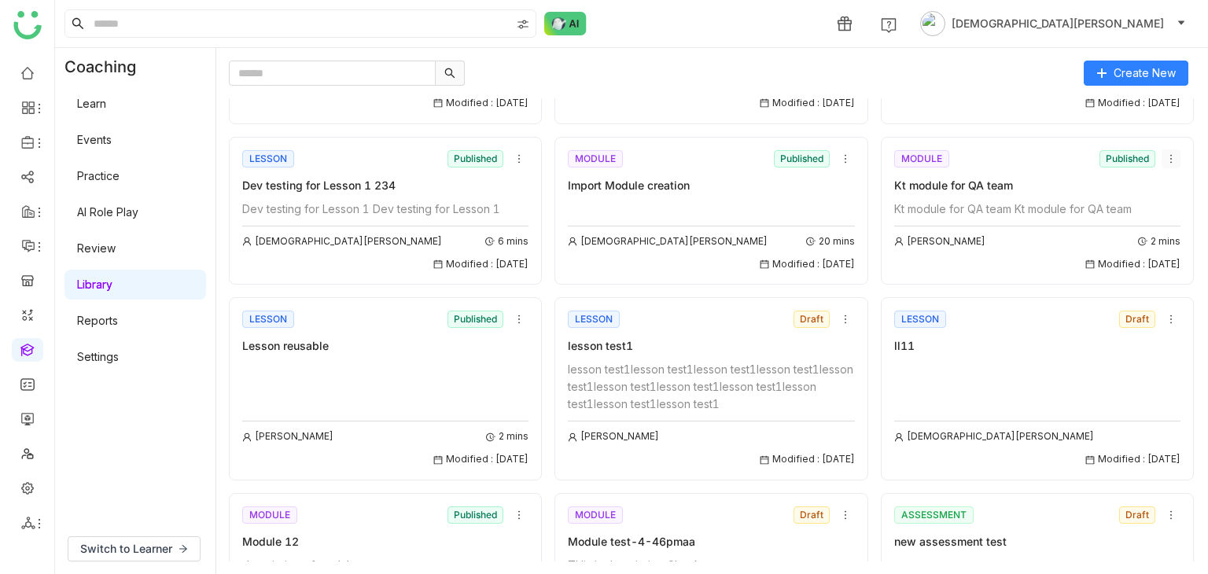
click at [1166, 164] on icon at bounding box center [1171, 158] width 11 height 11
click at [1136, 198] on li "Edit" at bounding box center [1122, 205] width 94 height 30
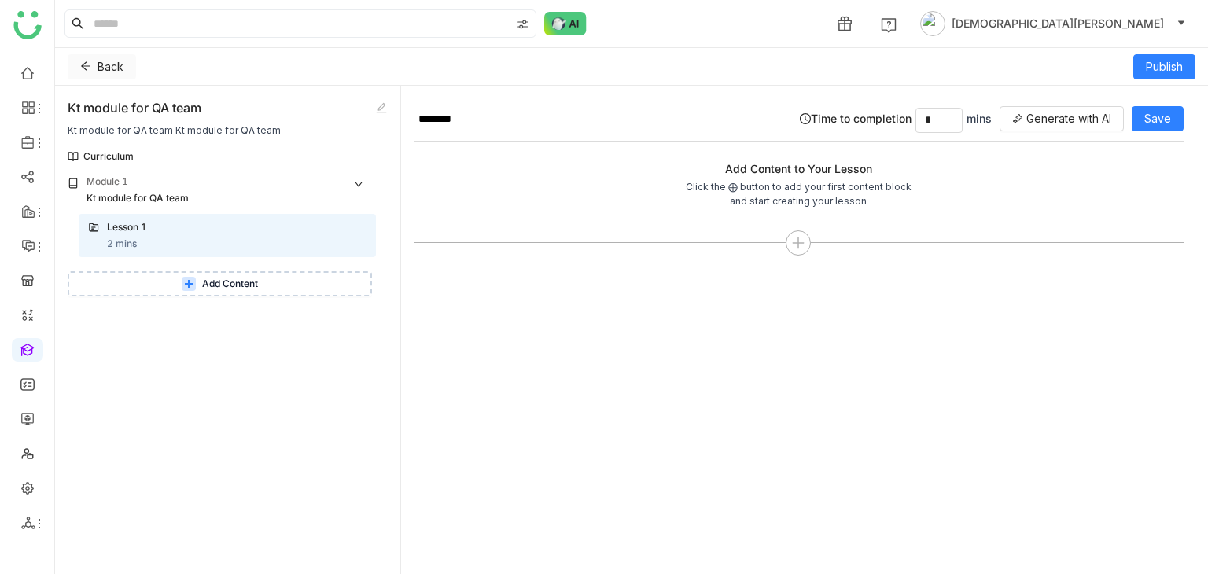
click at [88, 65] on icon at bounding box center [85, 66] width 11 height 11
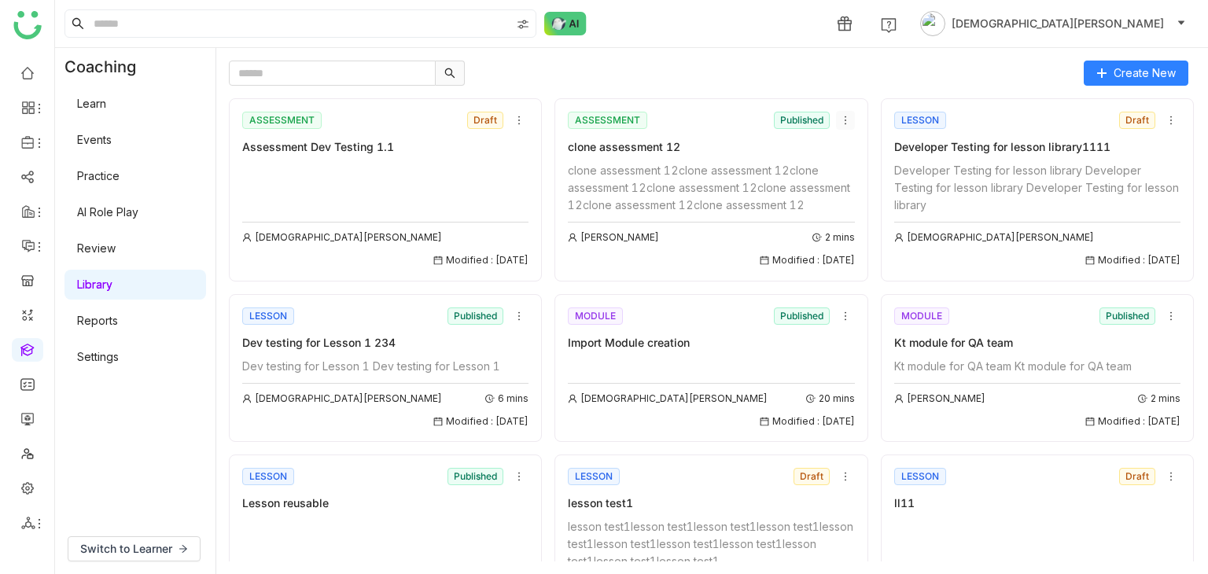
click at [840, 119] on icon at bounding box center [845, 120] width 11 height 11
click at [843, 142] on span "Edit" at bounding box center [847, 149] width 19 height 17
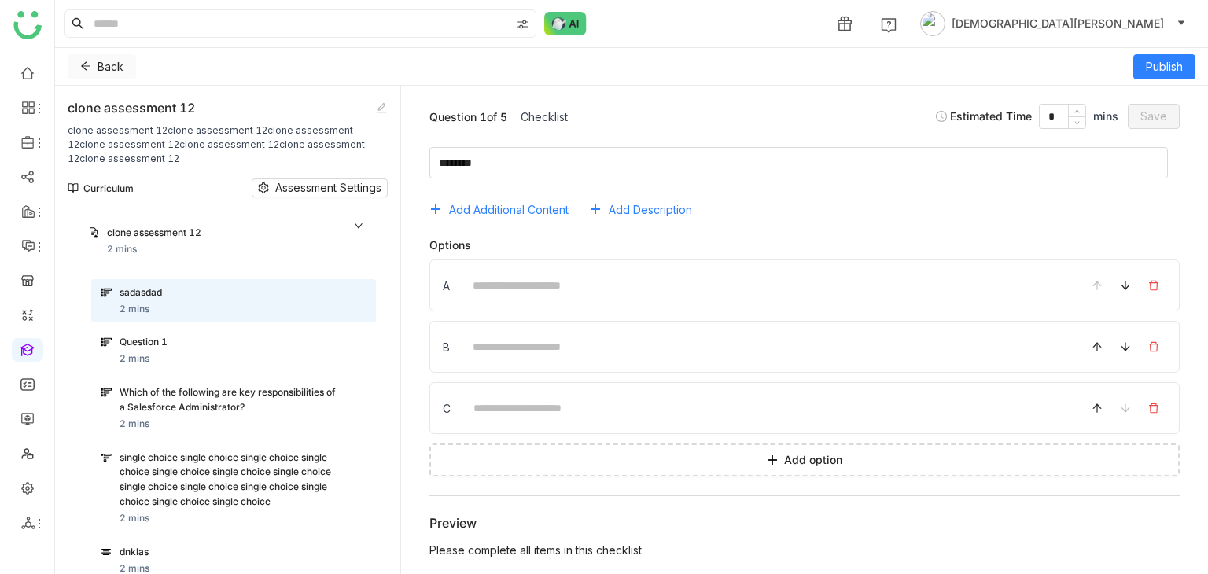
click at [83, 64] on icon at bounding box center [85, 66] width 11 height 11
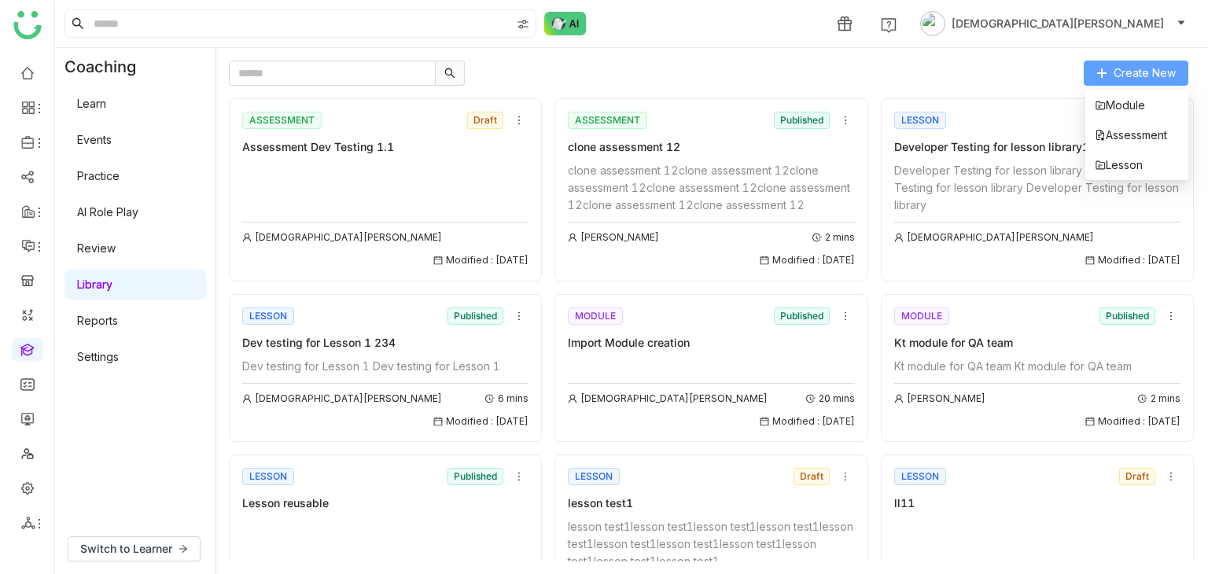
click at [1148, 79] on span "Create New" at bounding box center [1145, 73] width 62 height 17
click at [1119, 95] on li "Module" at bounding box center [1137, 105] width 103 height 30
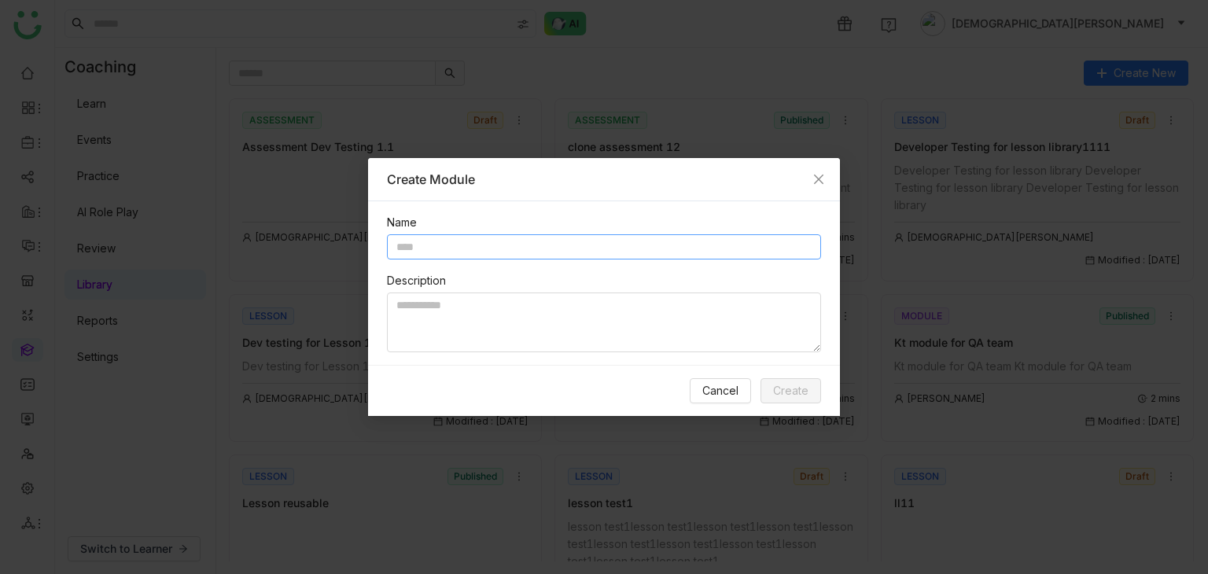
click at [646, 240] on input "text" at bounding box center [604, 246] width 434 height 25
type input "********"
click at [515, 312] on textarea at bounding box center [604, 323] width 434 height 60
paste textarea "********"
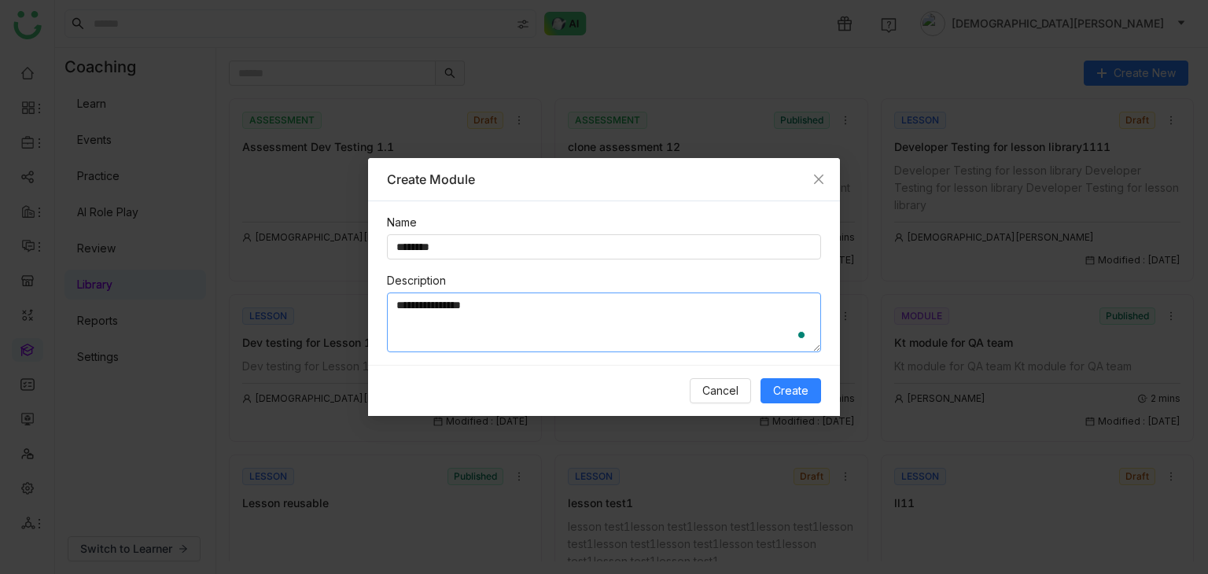
paste textarea "********"
type textarea "**********"
click at [784, 389] on span "Create" at bounding box center [790, 390] width 35 height 17
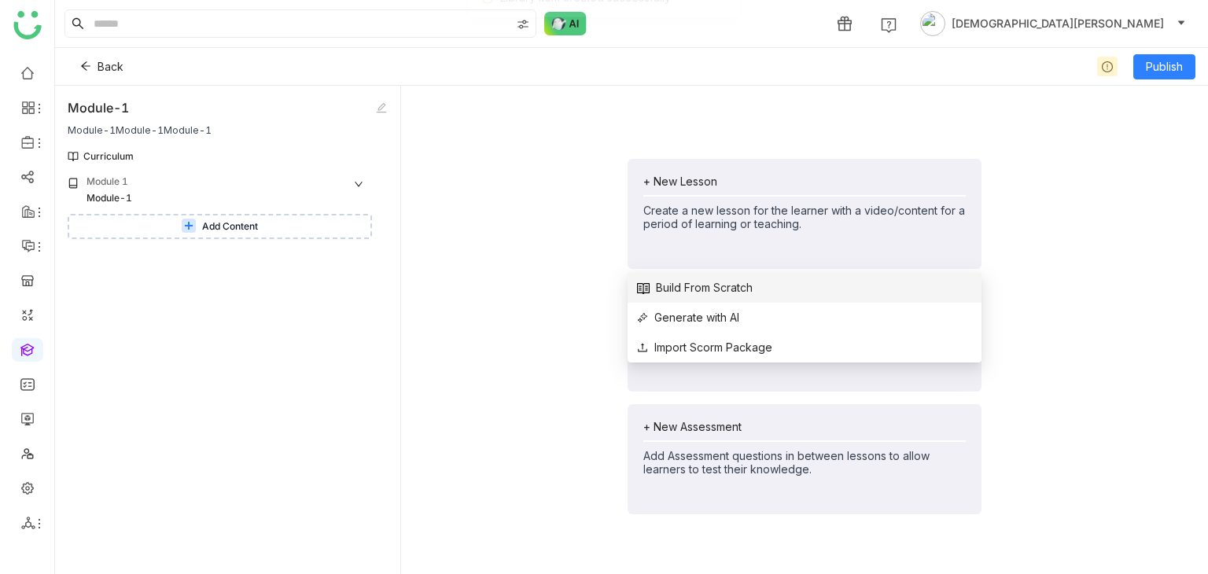
click at [721, 290] on span "Build From Scratch" at bounding box center [695, 287] width 116 height 17
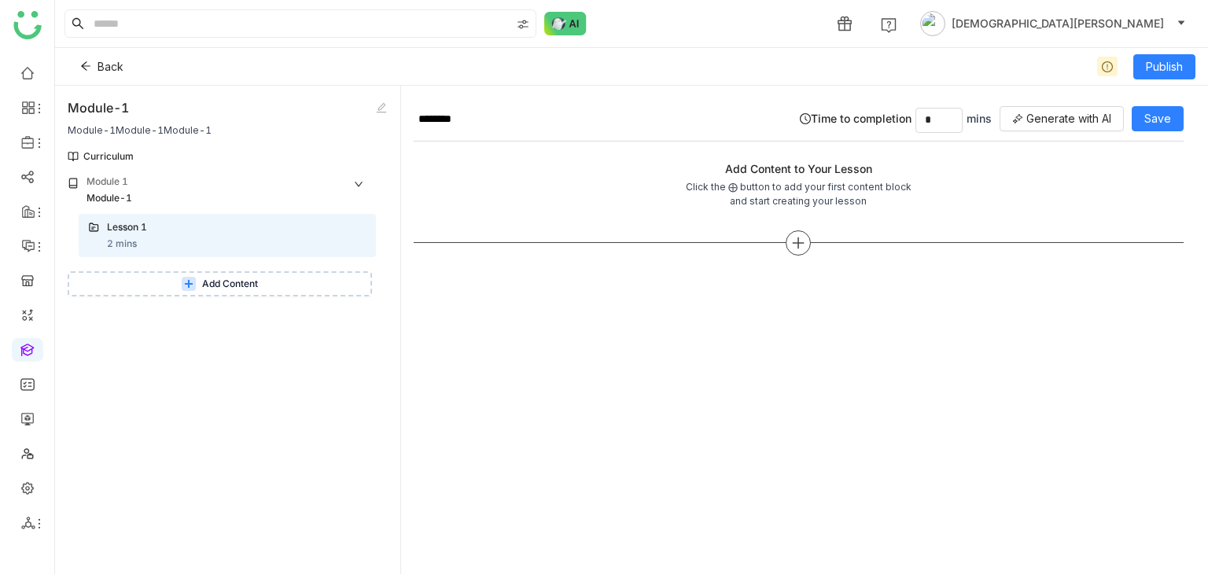
drag, startPoint x: 819, startPoint y: 237, endPoint x: 810, endPoint y: 240, distance: 9.2
click at [815, 240] on div at bounding box center [799, 243] width 770 height 25
click at [809, 240] on div at bounding box center [798, 243] width 25 height 25
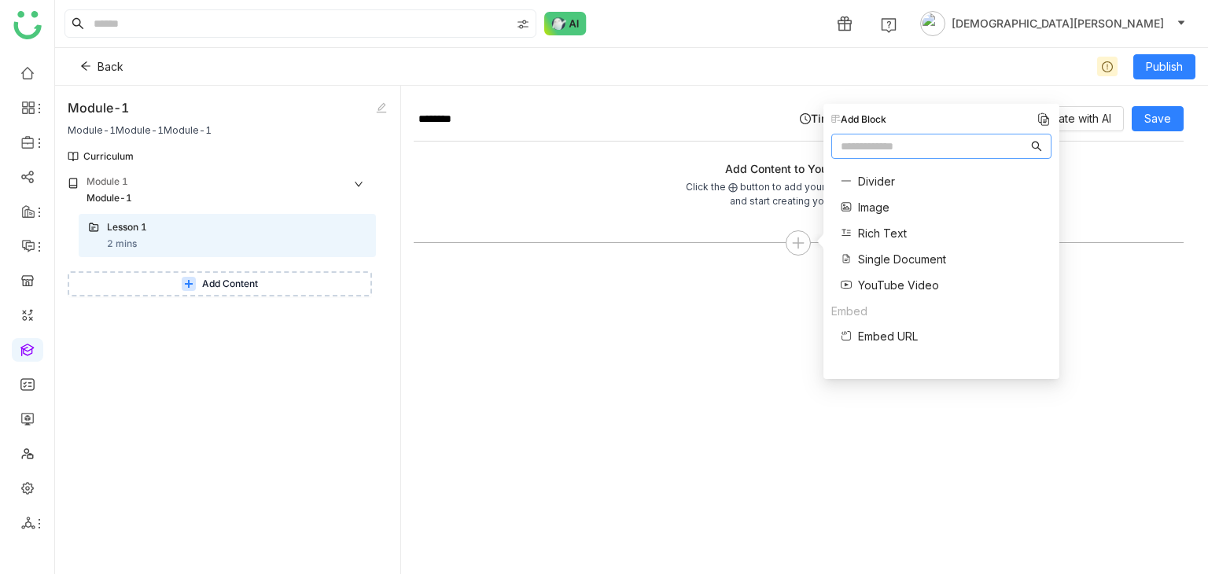
click at [866, 219] on div "Divider Image Rich Text Single Document YouTube Video" at bounding box center [889, 234] width 115 height 138
click at [873, 208] on span "Image" at bounding box center [873, 207] width 31 height 17
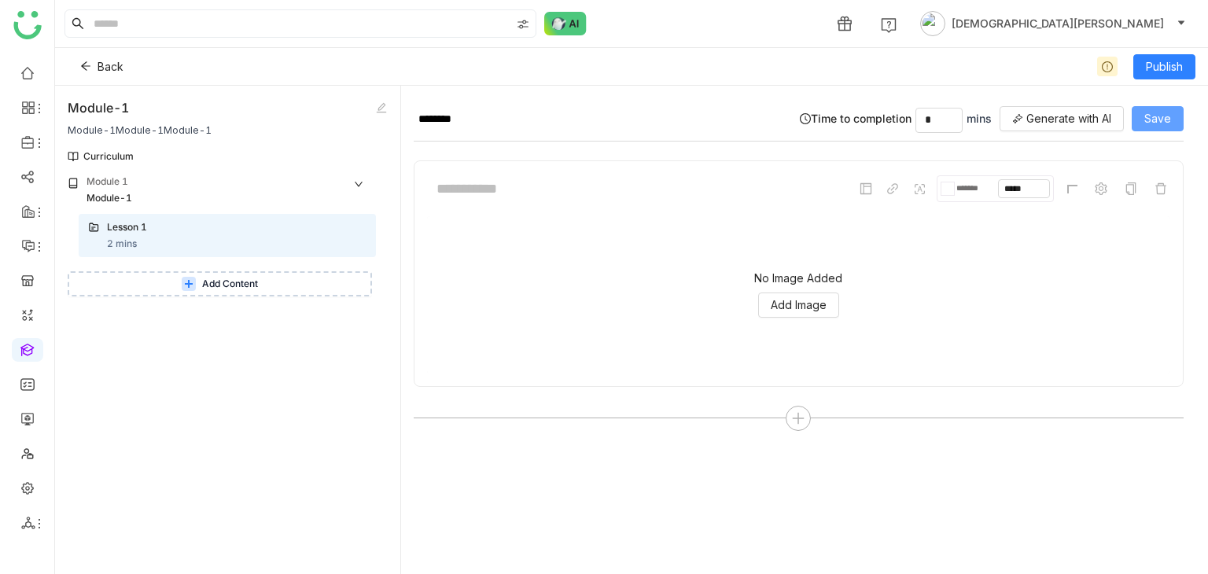
click at [1168, 127] on button "Save" at bounding box center [1158, 118] width 52 height 25
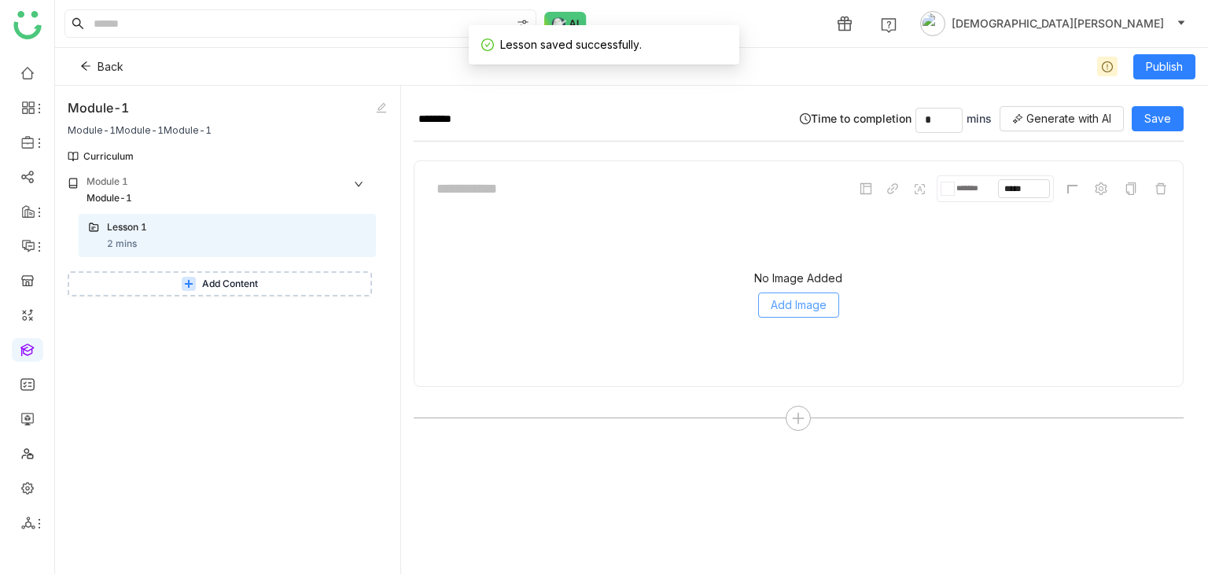
click at [789, 301] on span "Add Image" at bounding box center [799, 305] width 56 height 17
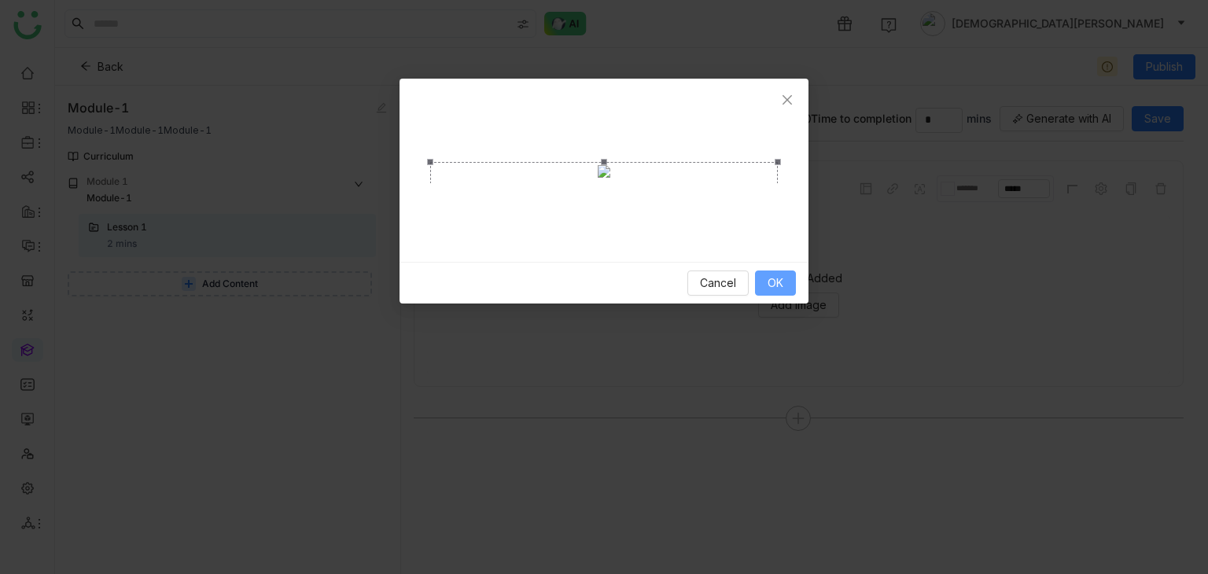
click at [783, 286] on span "OK" at bounding box center [776, 283] width 16 height 17
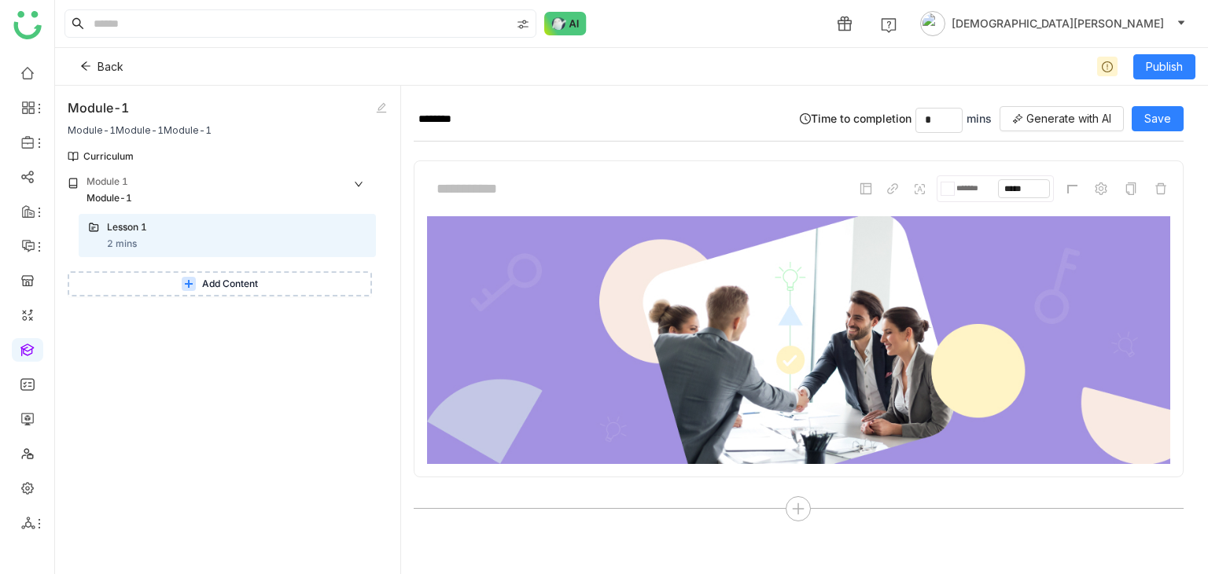
click at [249, 287] on span "Add Content" at bounding box center [230, 284] width 56 height 15
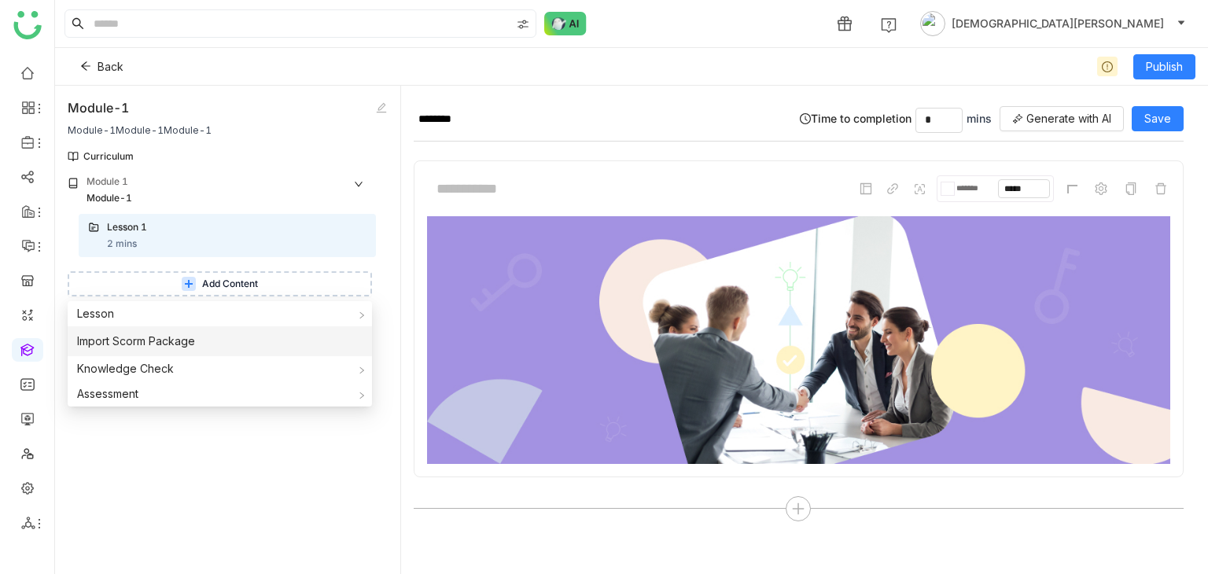
click at [173, 344] on span "Import Scorm Package" at bounding box center [136, 341] width 118 height 17
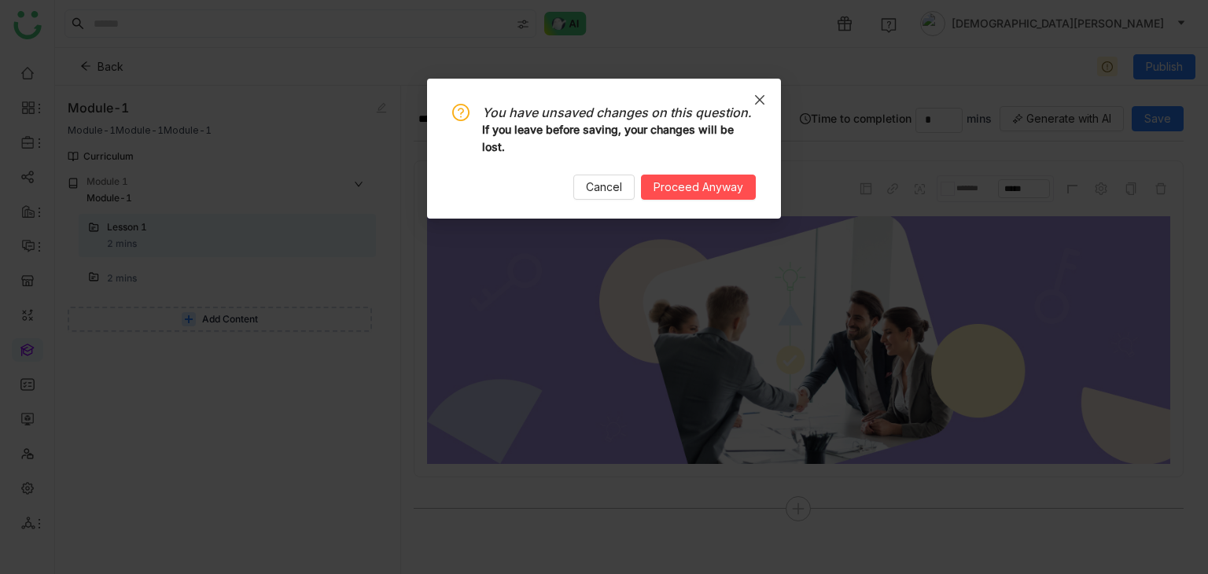
click at [756, 94] on icon "Close" at bounding box center [760, 100] width 13 height 13
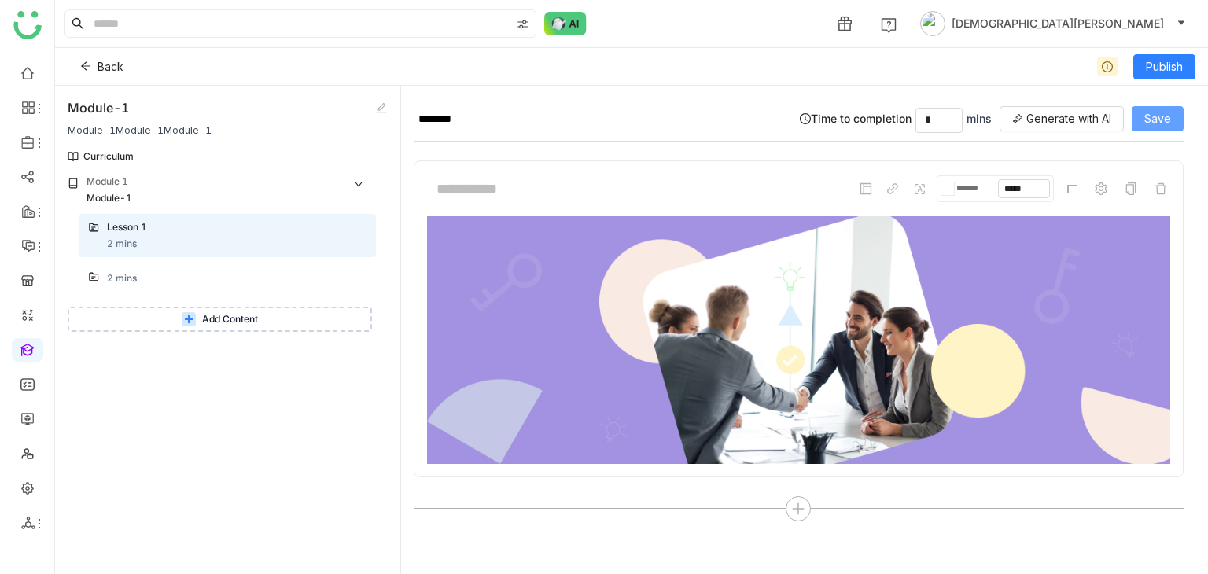
click at [1142, 119] on button "Save" at bounding box center [1158, 118] width 52 height 25
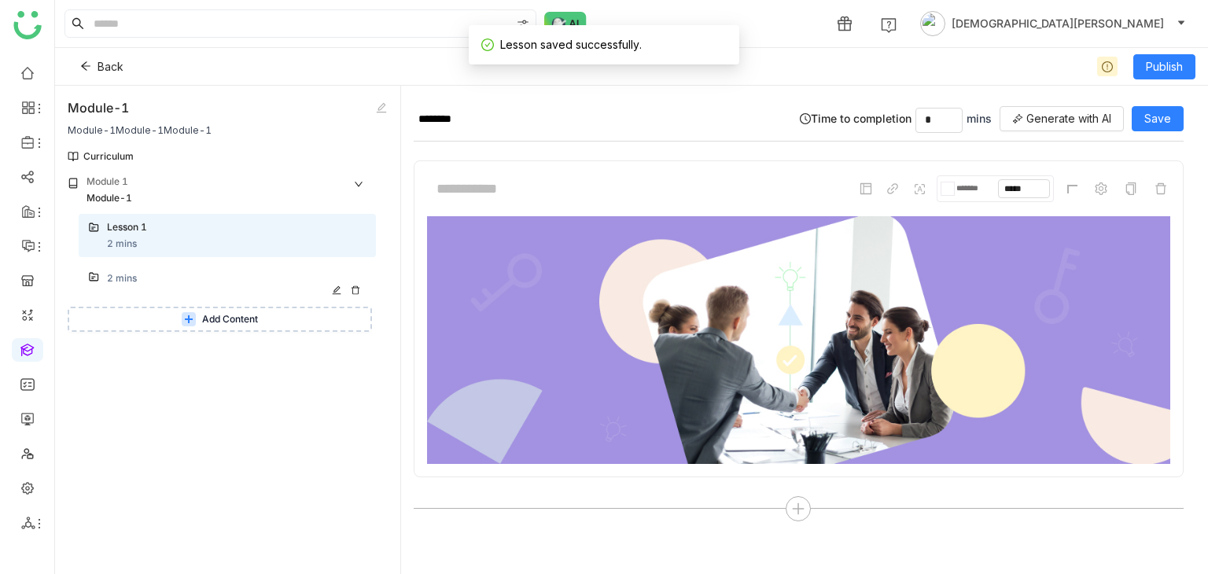
click at [337, 289] on icon at bounding box center [336, 290] width 9 height 9
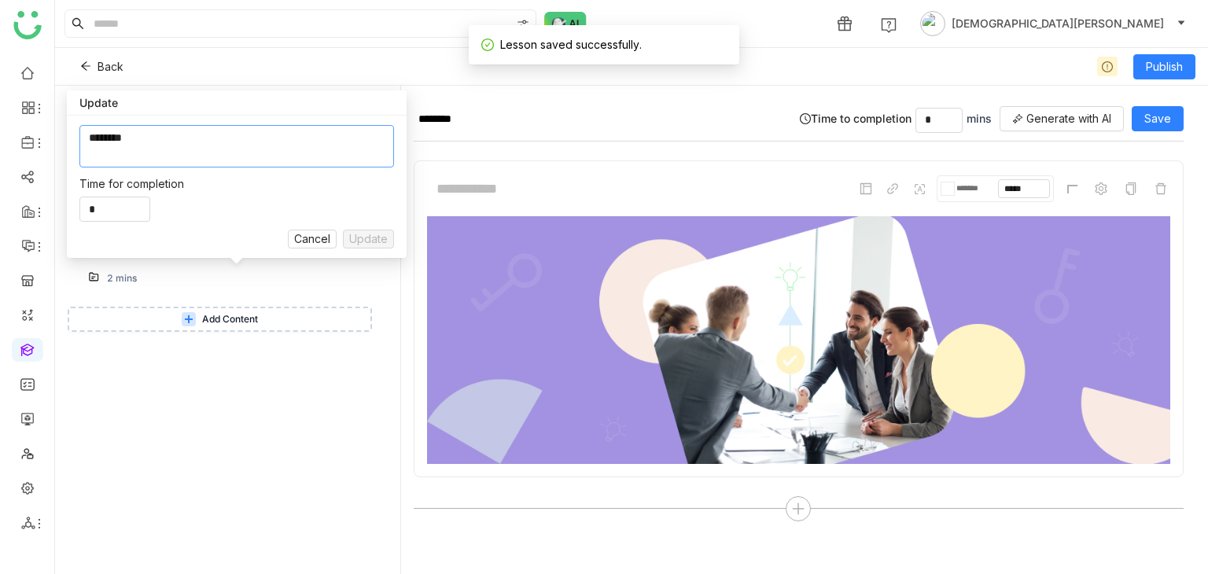
click at [180, 153] on textarea at bounding box center [236, 146] width 315 height 42
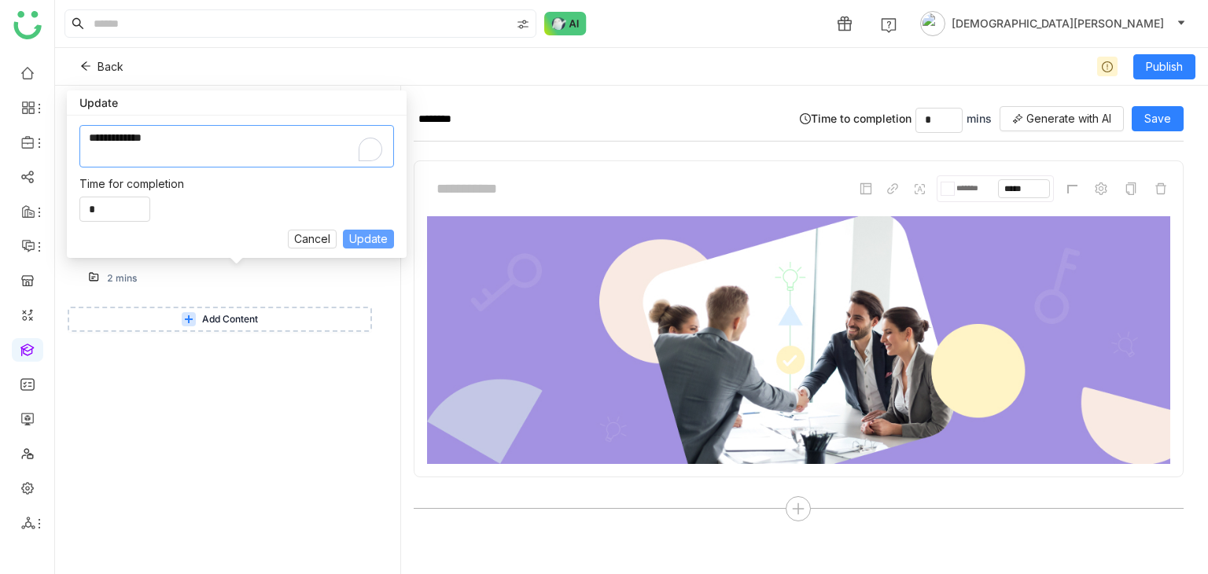
type textarea "**********"
click at [377, 233] on span "Update" at bounding box center [368, 239] width 39 height 17
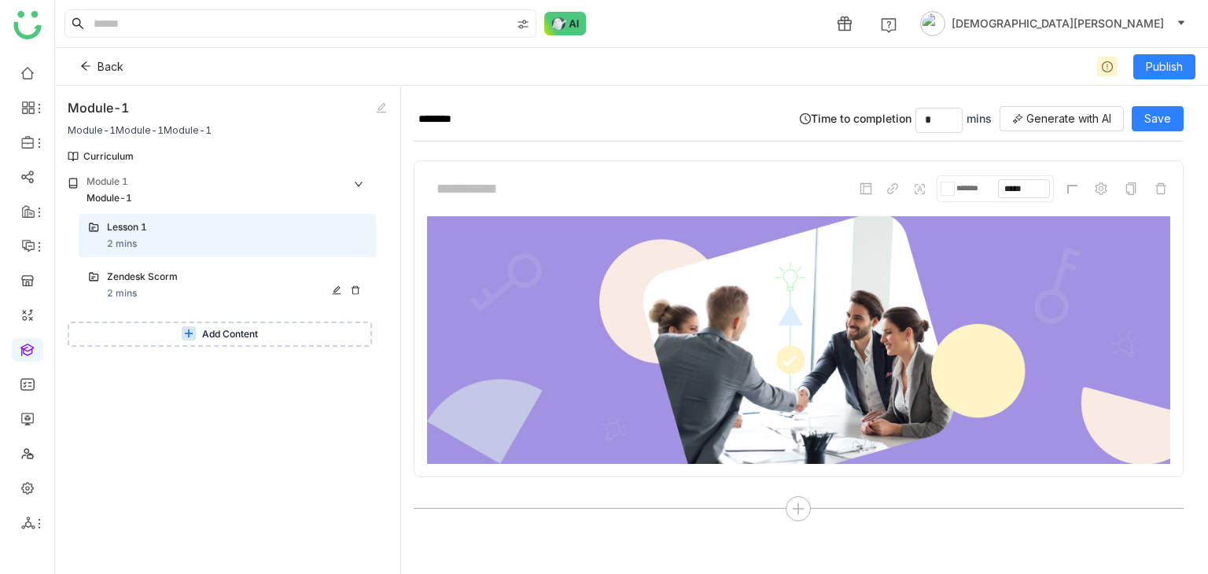
click at [230, 290] on div "Zendesk Scorm 2 mins" at bounding box center [237, 285] width 260 height 31
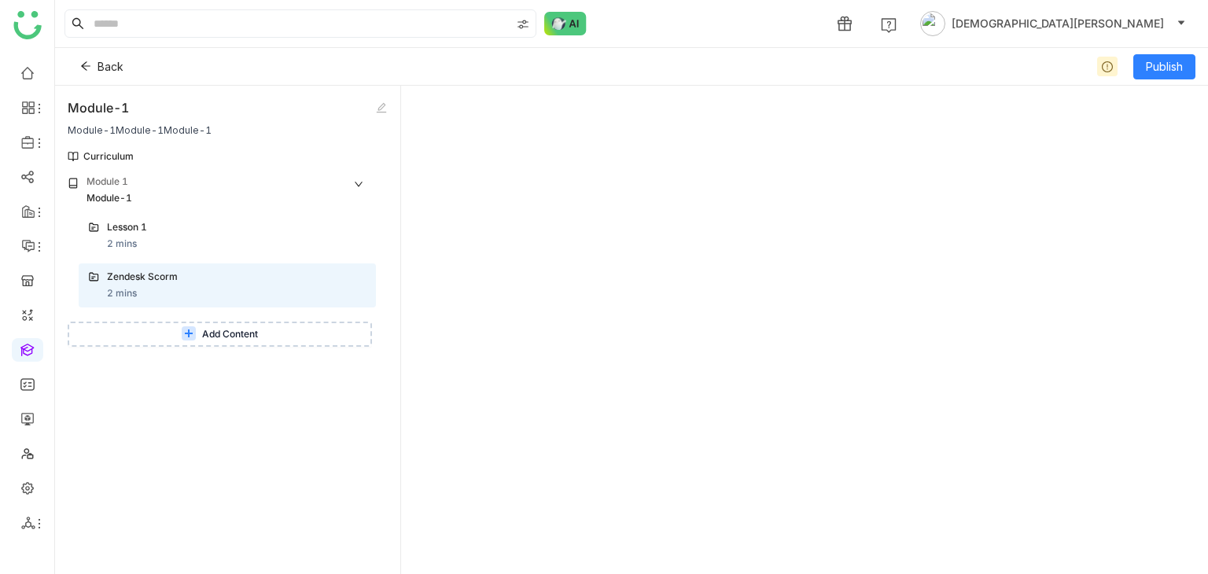
click at [179, 341] on button "Add Content" at bounding box center [220, 334] width 304 height 25
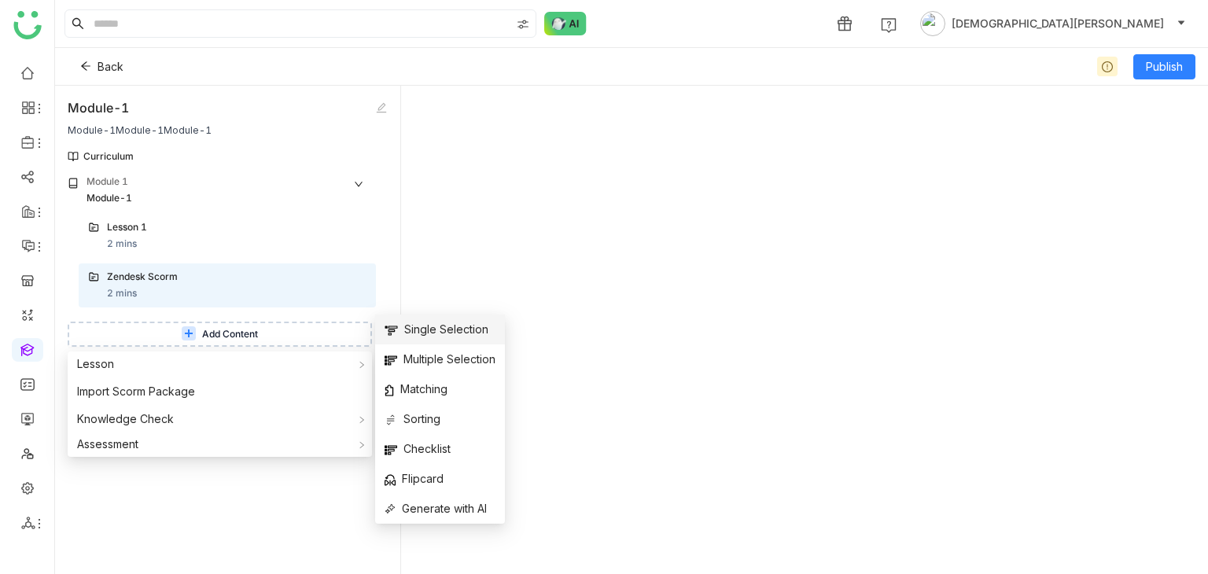
click at [452, 326] on span "Single Selection" at bounding box center [437, 329] width 104 height 17
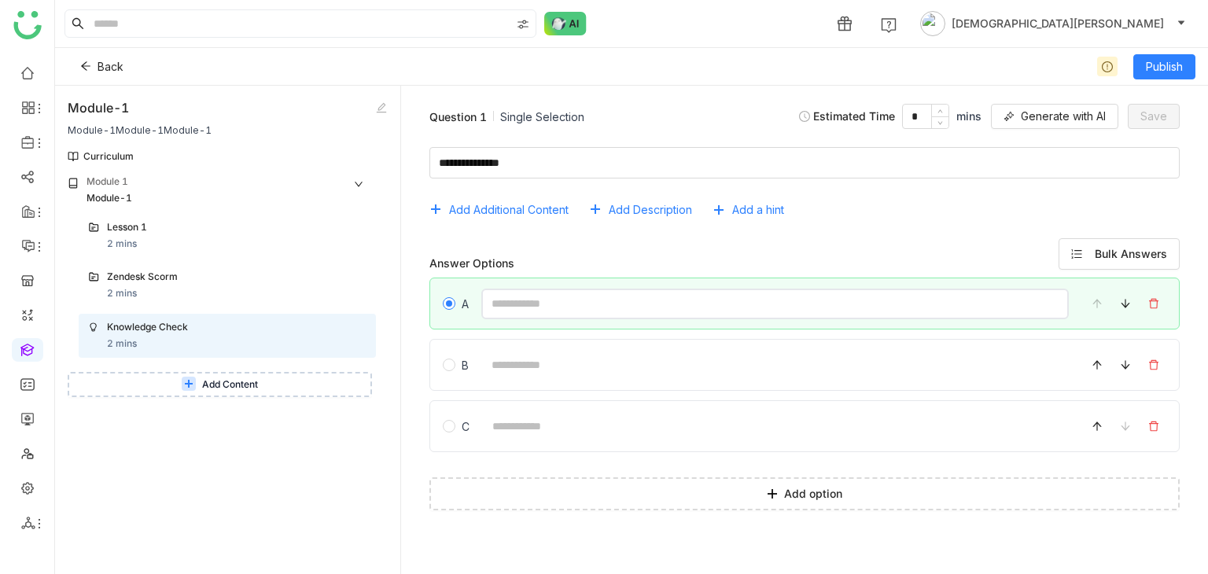
click at [570, 312] on input at bounding box center [775, 304] width 588 height 31
type input "*"
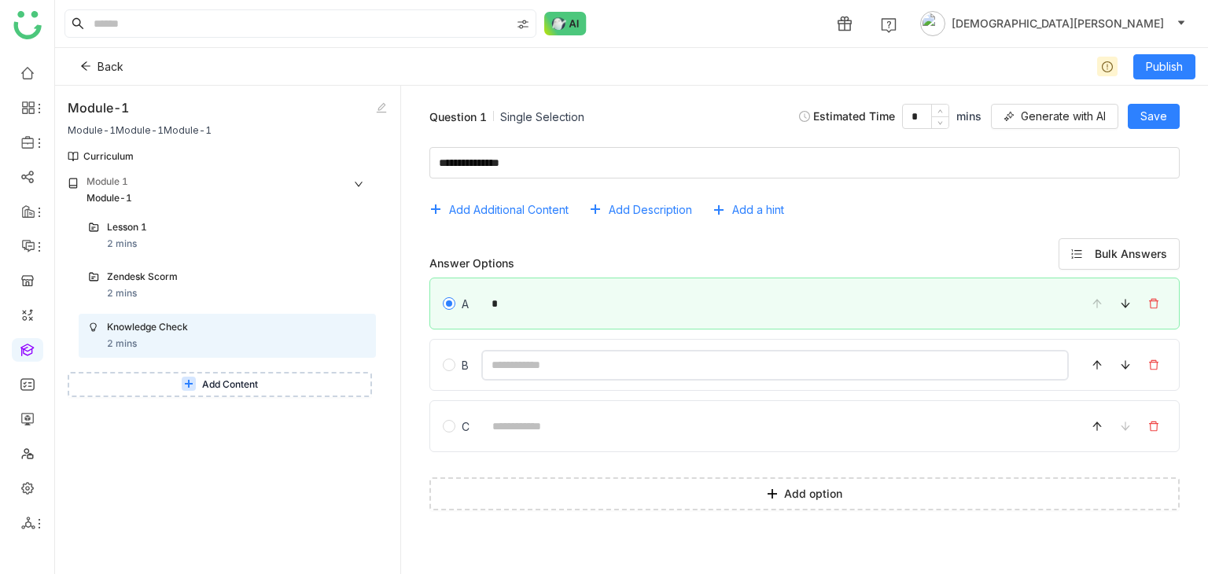
click at [541, 366] on input at bounding box center [775, 365] width 588 height 31
type input "*"
click at [504, 425] on input at bounding box center [775, 426] width 587 height 31
type input "*"
click at [1133, 114] on button "Save" at bounding box center [1154, 116] width 52 height 25
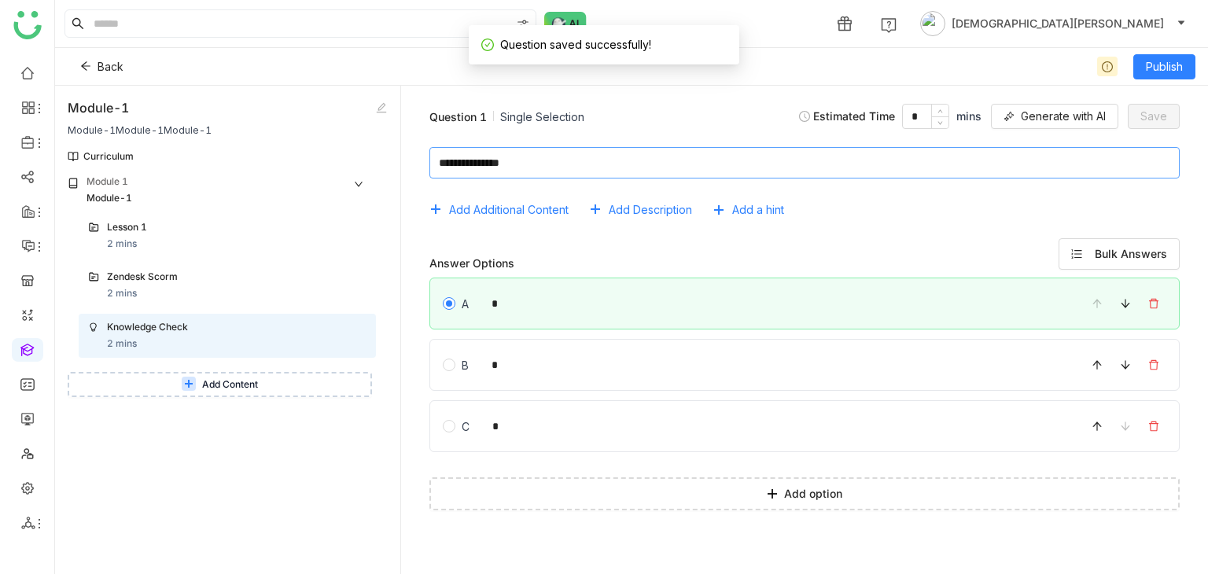
click at [614, 164] on textarea at bounding box center [805, 162] width 751 height 31
type textarea "**********"
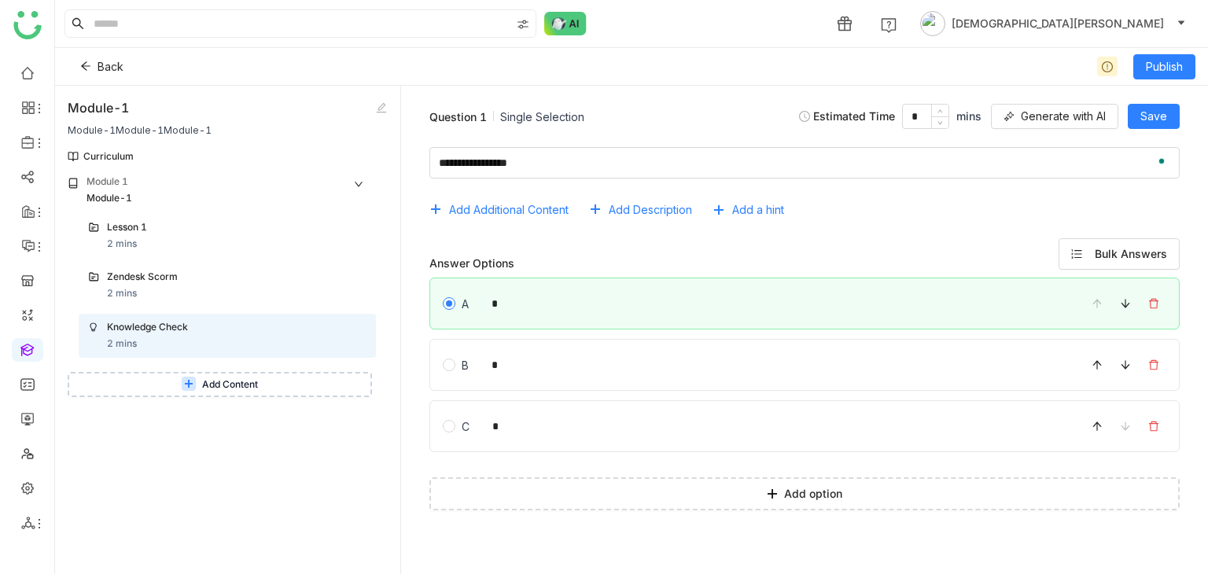
drag, startPoint x: 270, startPoint y: 432, endPoint x: 282, endPoint y: 428, distance: 13.2
click at [264, 437] on div "Module 1 Module-1 Lesson 1 2 mins Zendesk Scorm 2 mins Knowledge Check 2 mins A…" at bounding box center [228, 375] width 320 height 400
click at [1155, 118] on span "Save" at bounding box center [1154, 116] width 27 height 17
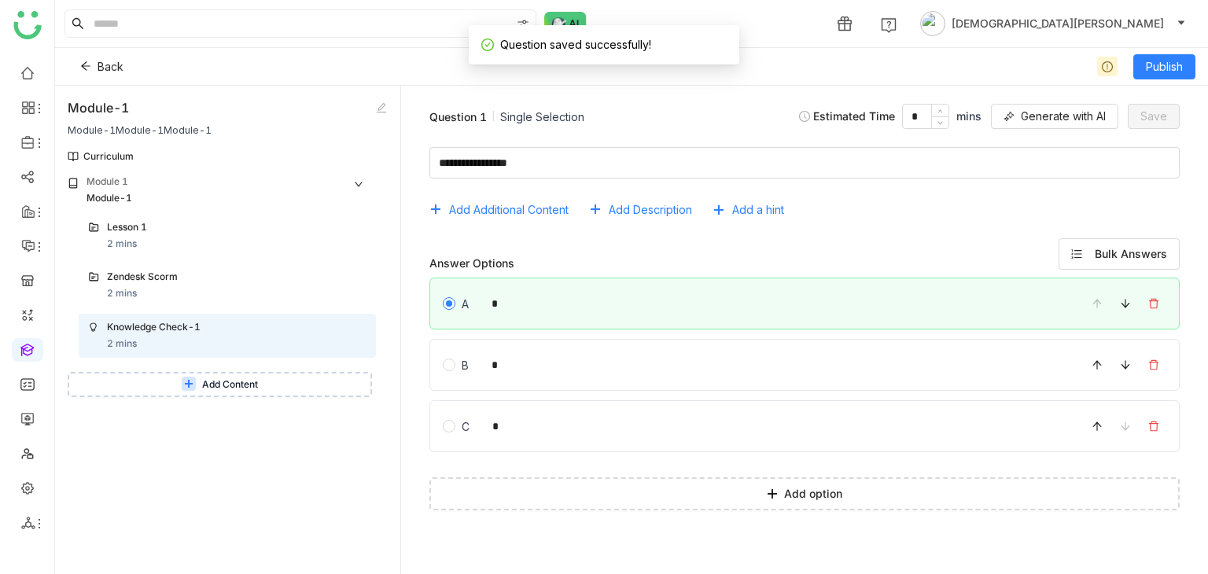
click at [182, 385] on icon at bounding box center [189, 384] width 14 height 14
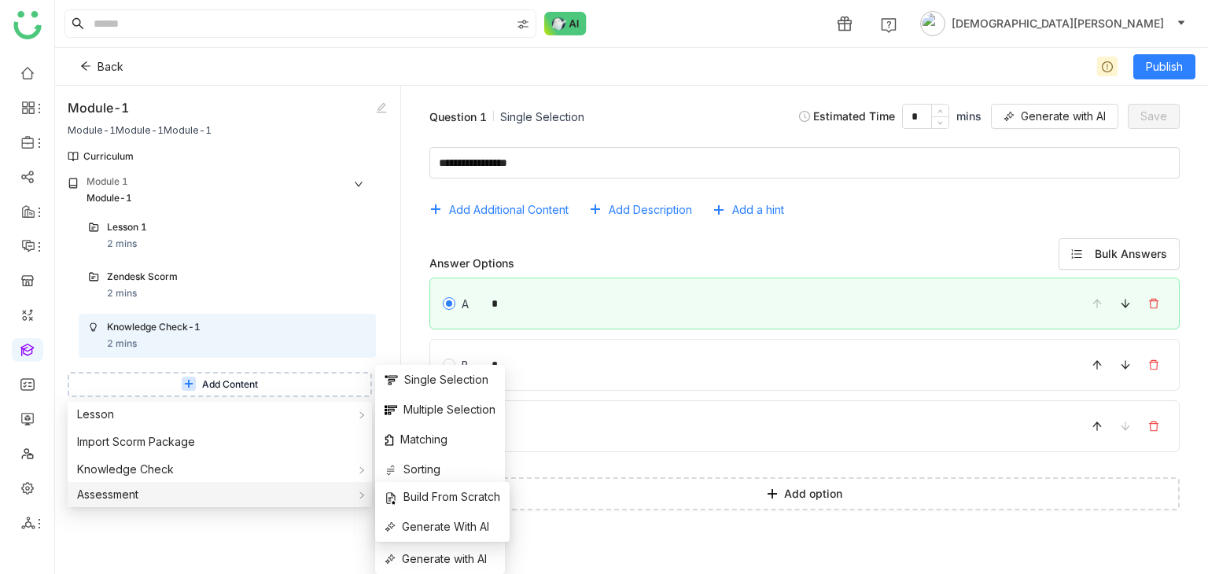
click at [173, 495] on div "Assessment" at bounding box center [220, 494] width 304 height 25
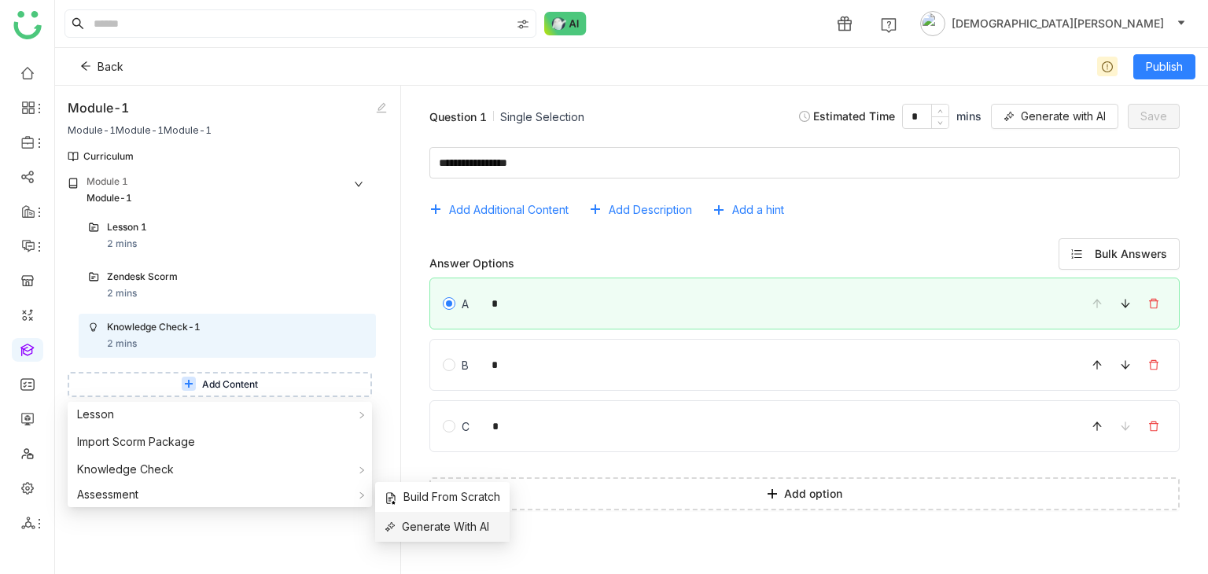
click at [428, 523] on span "Generate With AI" at bounding box center [437, 526] width 105 height 17
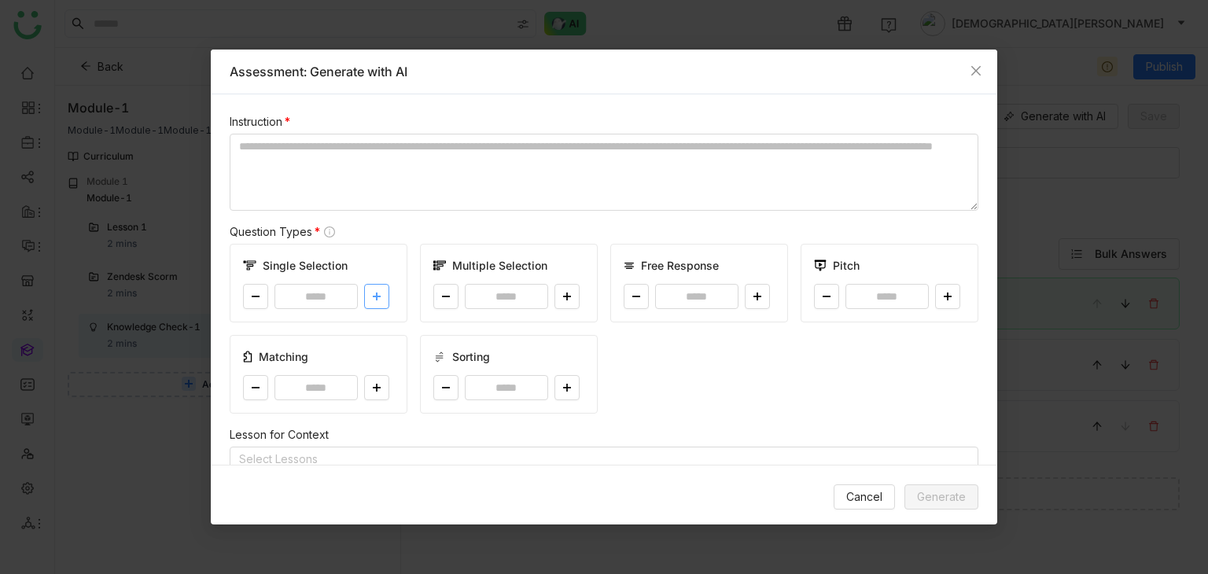
click at [366, 293] on button at bounding box center [376, 296] width 25 height 25
type input "*"
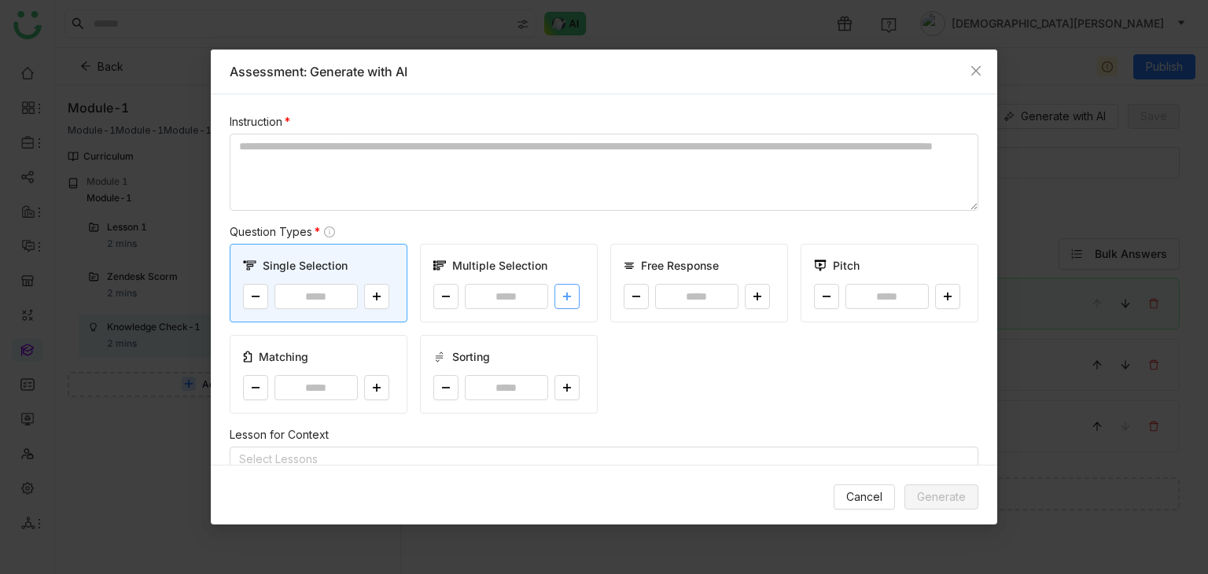
click at [572, 293] on button at bounding box center [567, 296] width 25 height 25
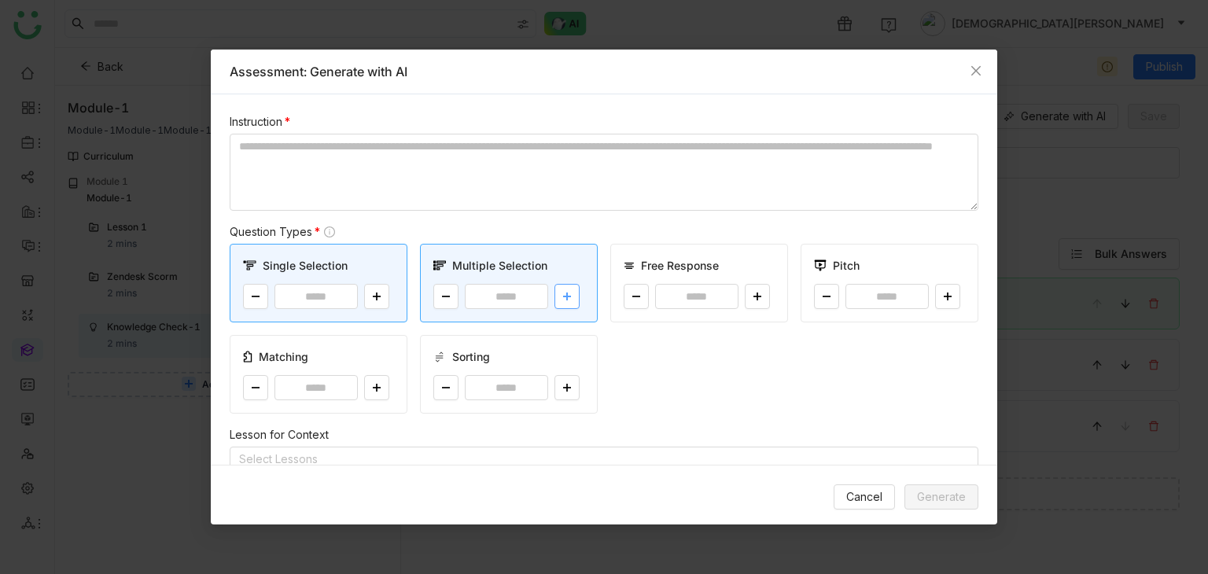
click at [572, 293] on button at bounding box center [567, 296] width 25 height 25
type input "*"
click at [755, 289] on button at bounding box center [757, 296] width 25 height 25
type input "*"
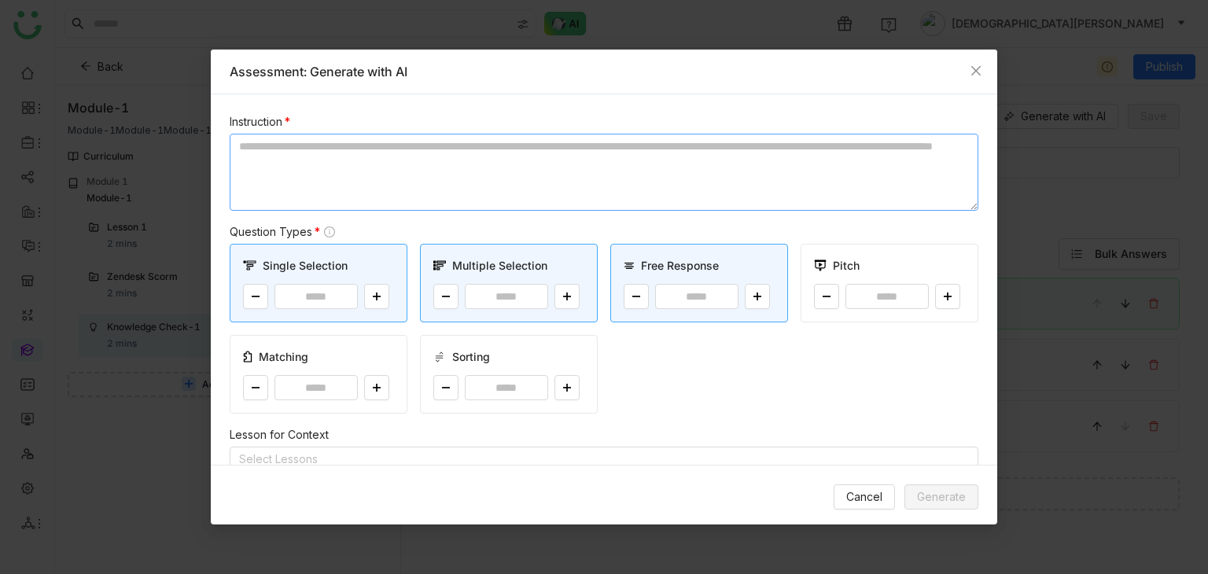
click at [436, 153] on textarea at bounding box center [604, 172] width 749 height 77
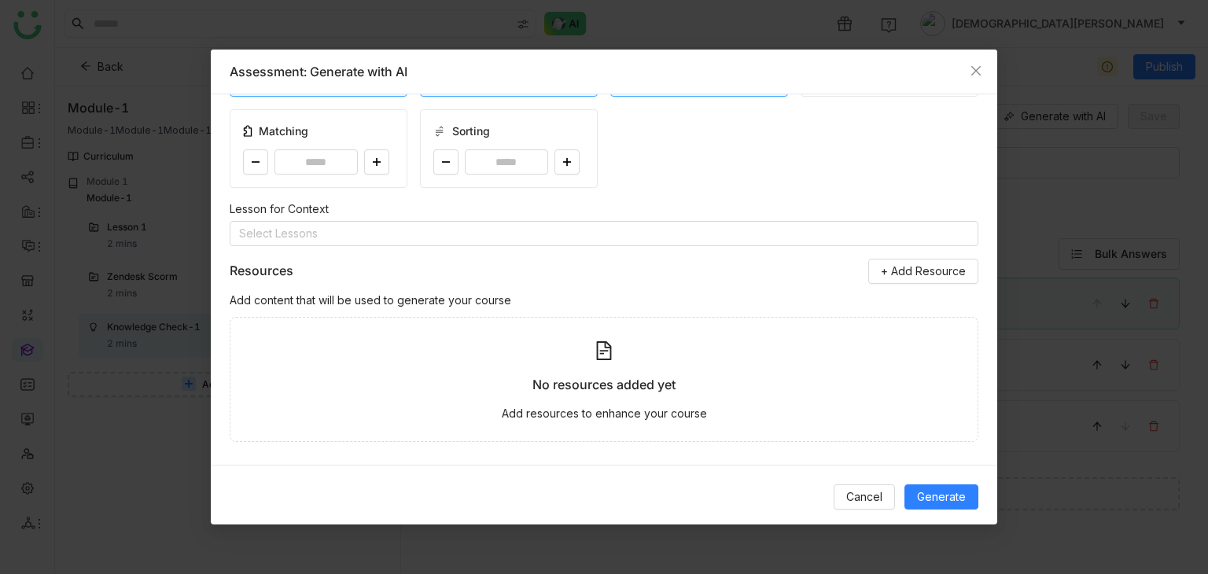
scroll to position [235, 0]
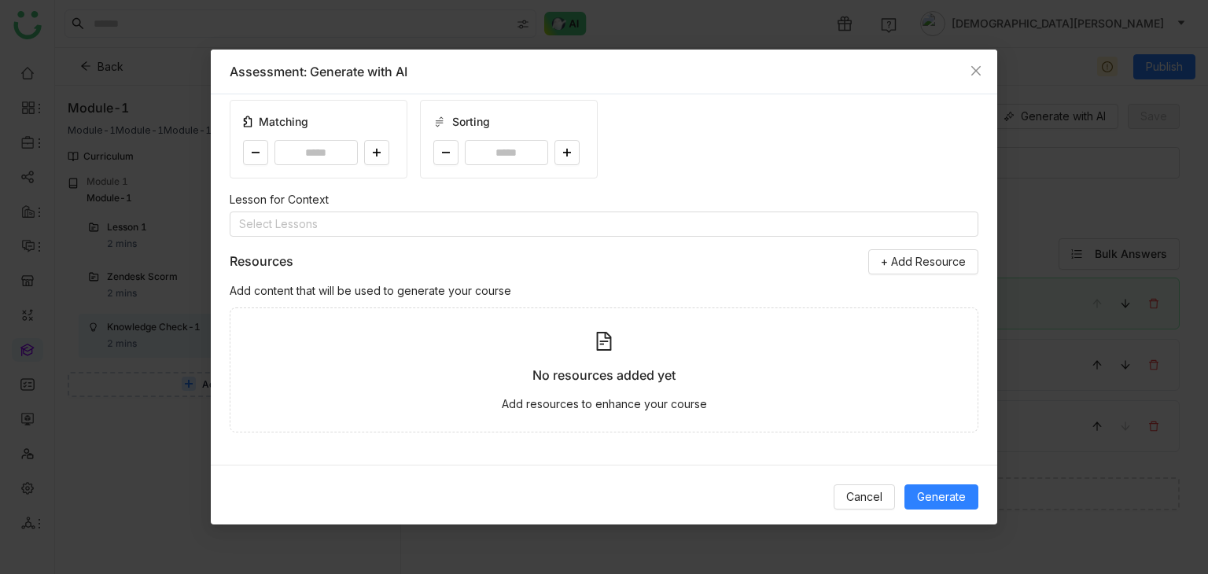
type textarea "*********"
click at [289, 205] on div "Lesson for Context" at bounding box center [604, 199] width 749 height 17
click at [307, 212] on nz-select-top-control "Select Lessons" at bounding box center [604, 224] width 749 height 25
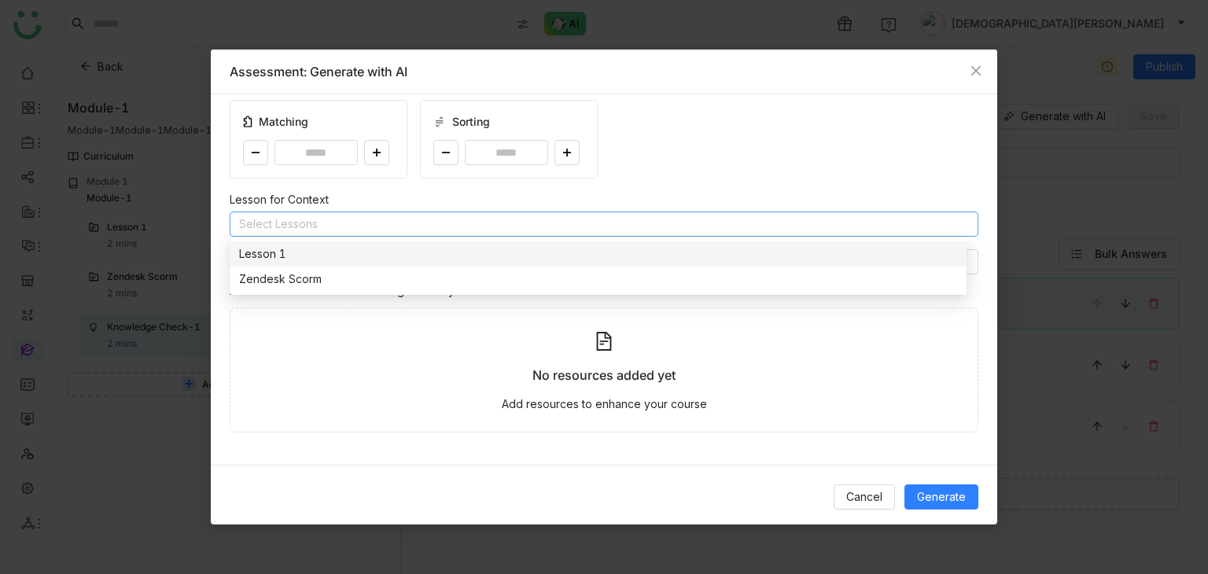
click at [318, 223] on nz-select-top-control "Select Lessons" at bounding box center [604, 224] width 749 height 25
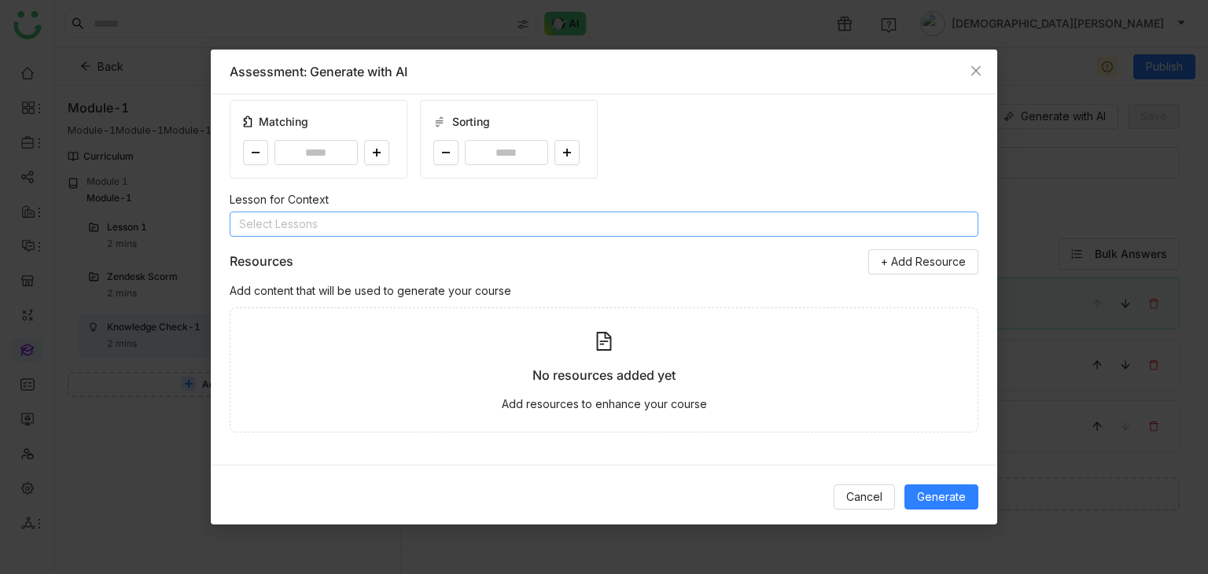
click at [319, 228] on nz-select-top-control "Select Lessons" at bounding box center [604, 224] width 749 height 25
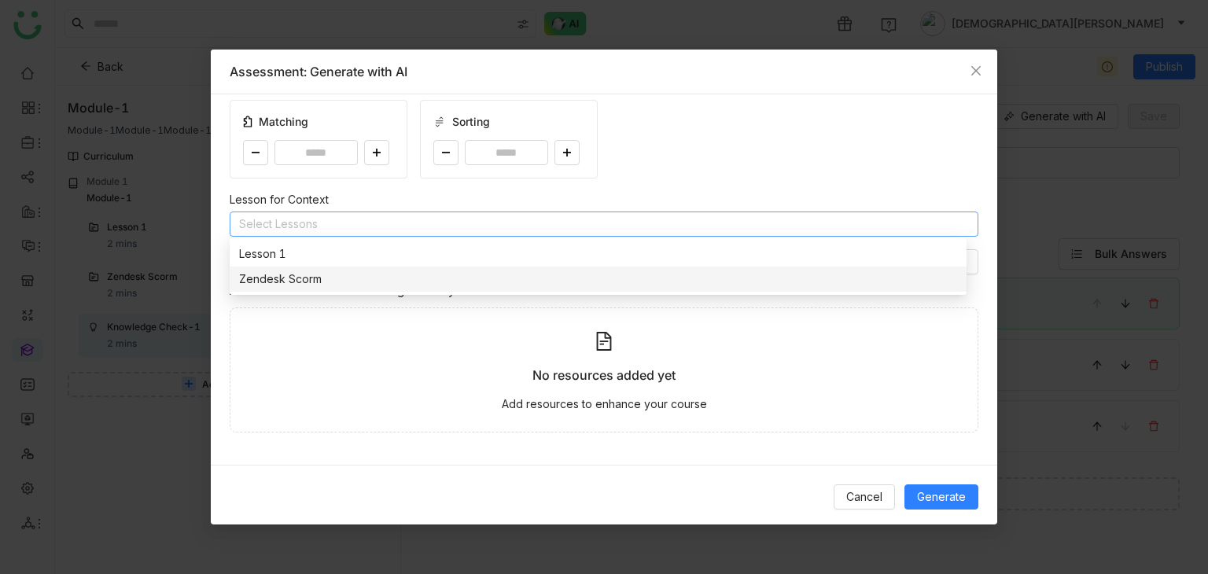
click at [362, 277] on div "Zendesk Scorm" at bounding box center [598, 279] width 718 height 17
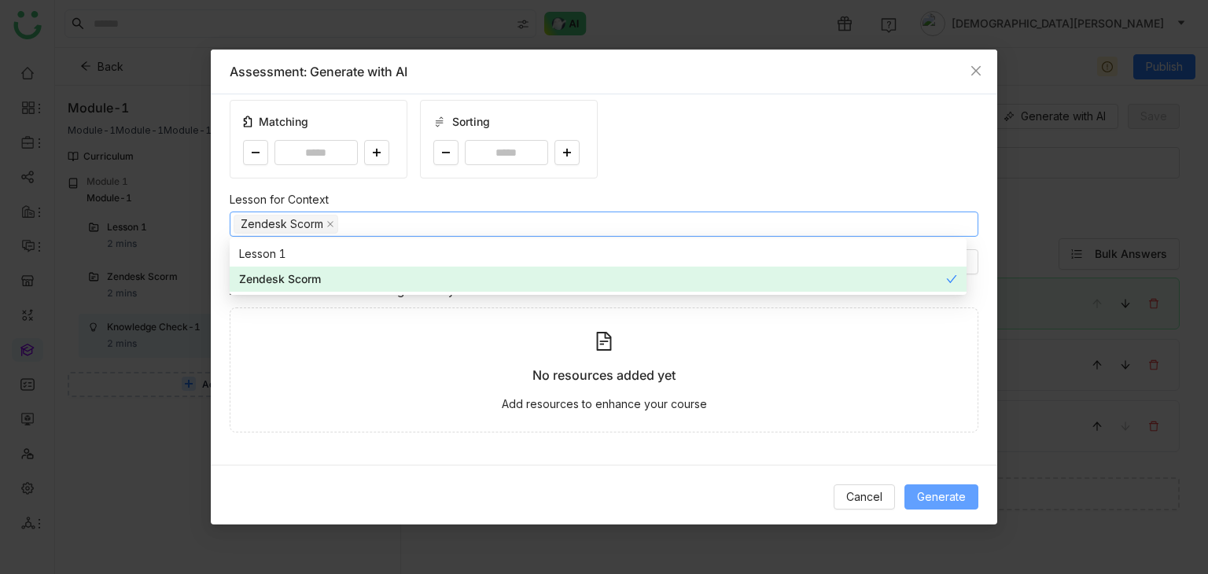
click at [952, 492] on span "Generate" at bounding box center [941, 497] width 49 height 17
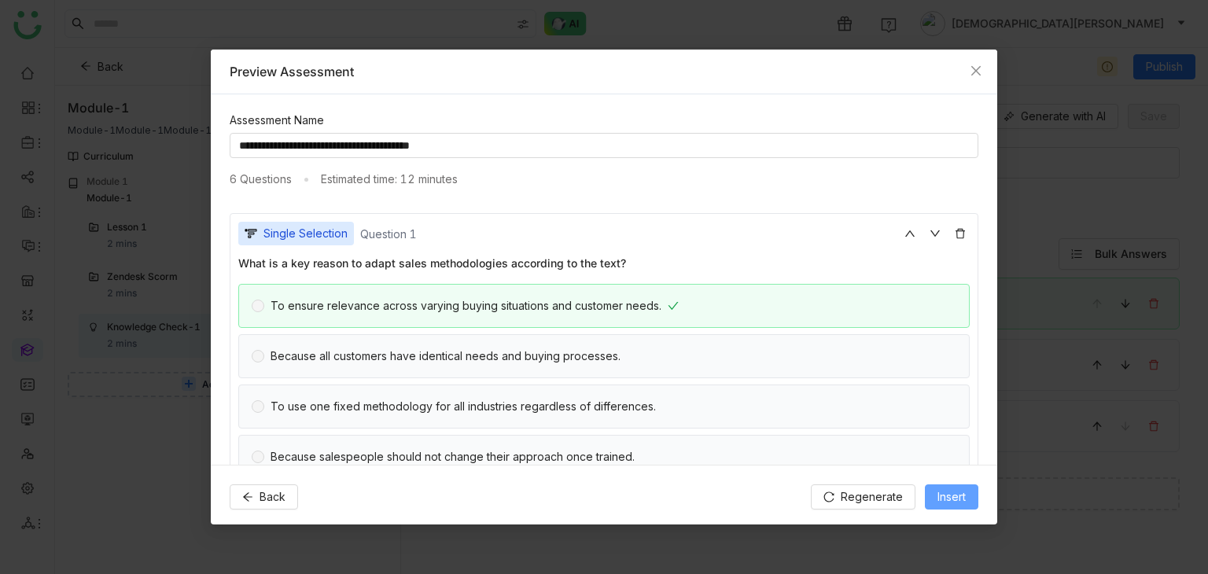
drag, startPoint x: 955, startPoint y: 502, endPoint x: 1005, endPoint y: 485, distance: 53.2
click at [956, 502] on span "Insert" at bounding box center [952, 497] width 28 height 17
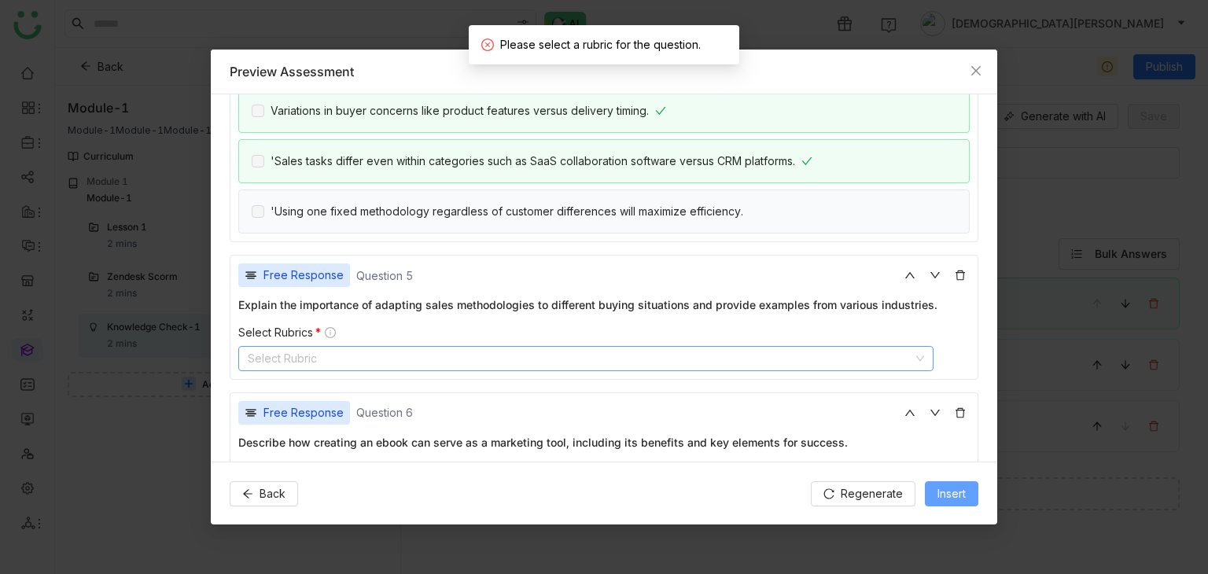
scroll to position [1170, 0]
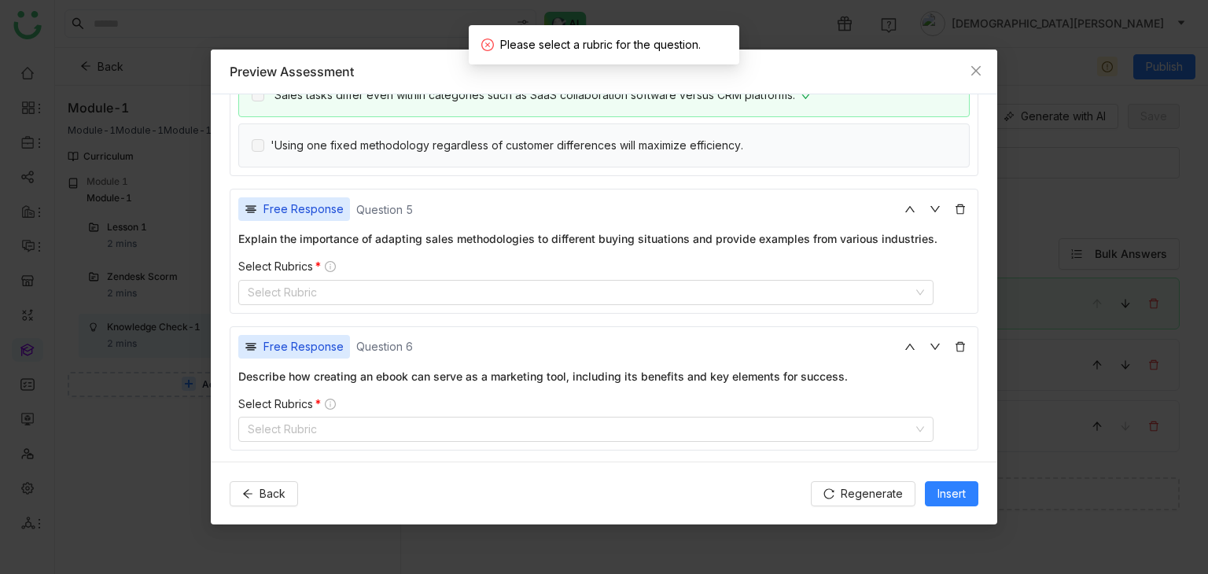
click at [341, 301] on div "Free Response Question 5 Explain the importance of adapting sales methodologies…" at bounding box center [604, 251] width 749 height 125
click at [345, 280] on nz-select-top-control "Select Rubric" at bounding box center [585, 292] width 695 height 25
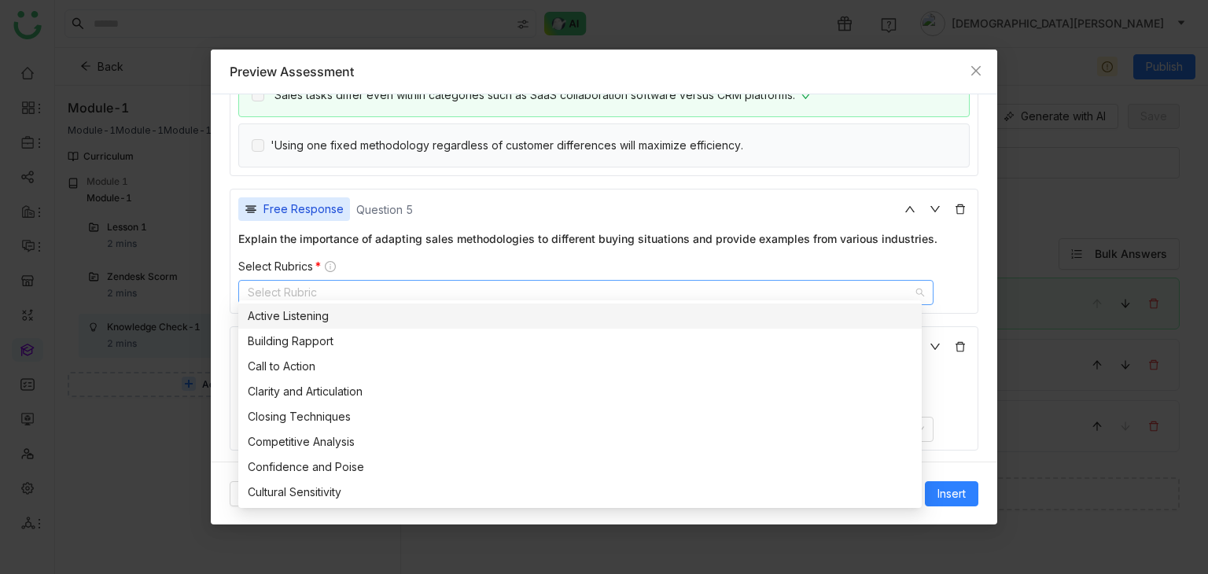
click at [345, 312] on div "Active Listening" at bounding box center [580, 316] width 665 height 17
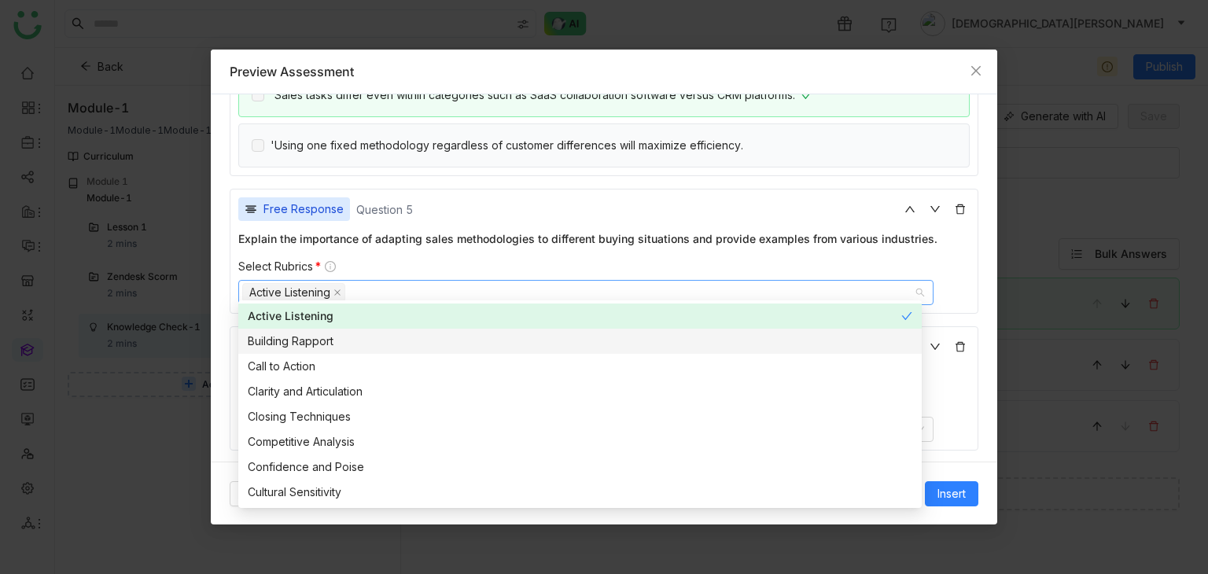
click at [390, 241] on div "Explain the importance of adapting sales methodologies to different buying situ…" at bounding box center [604, 268] width 732 height 75
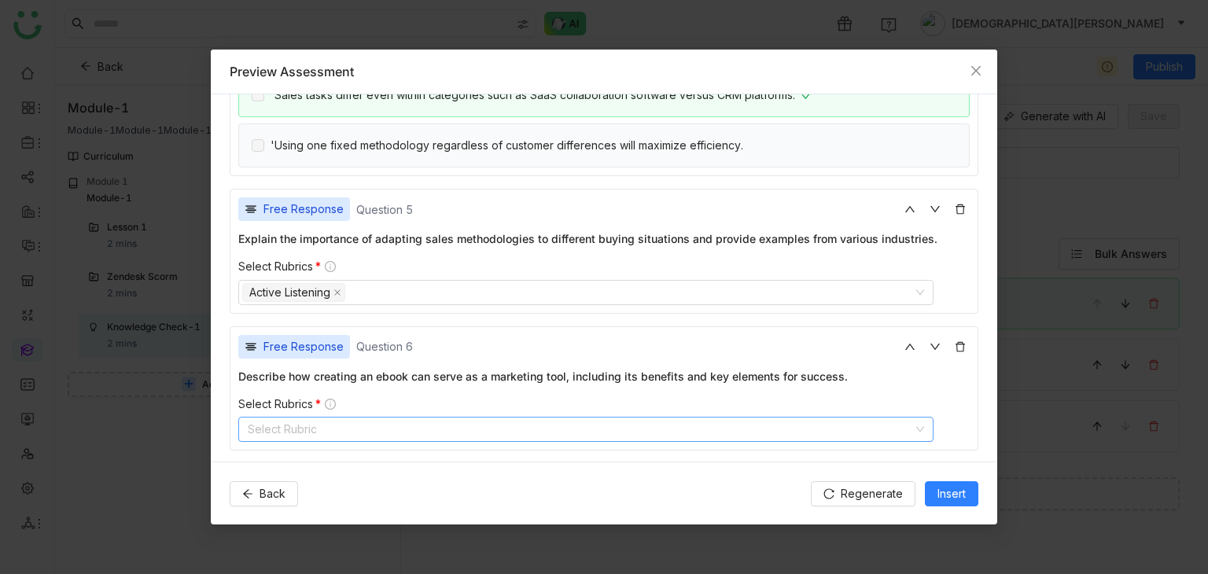
click at [327, 422] on nz-select-top-control "Select Rubric" at bounding box center [585, 429] width 695 height 25
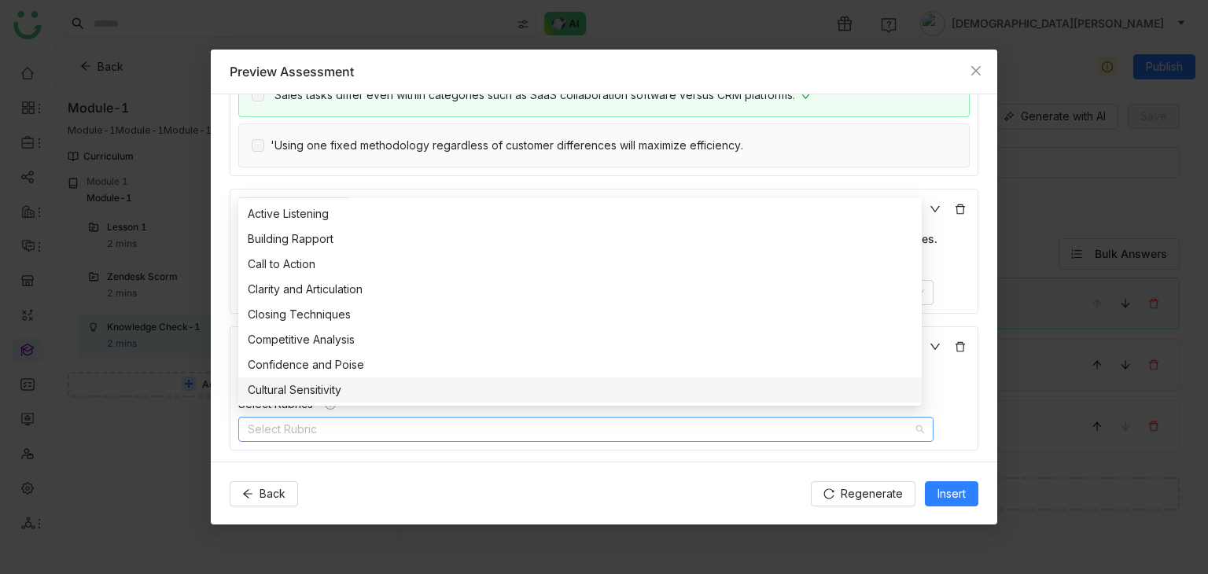
click at [327, 392] on div "Cultural Sensitivity" at bounding box center [580, 390] width 665 height 17
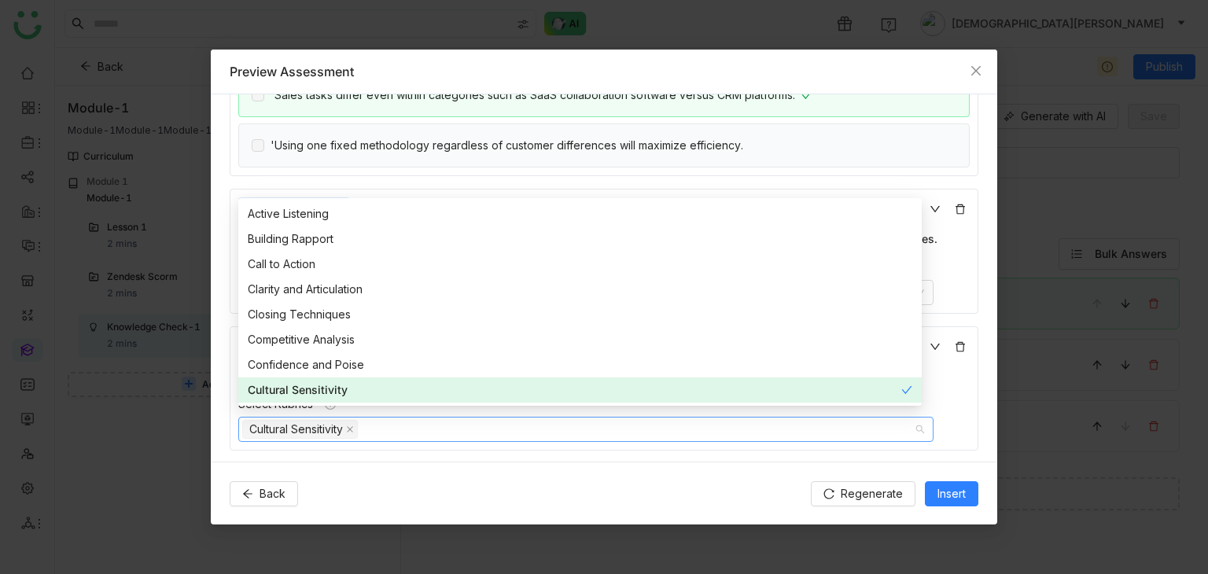
click at [503, 444] on div "**********" at bounding box center [604, 276] width 787 height 371
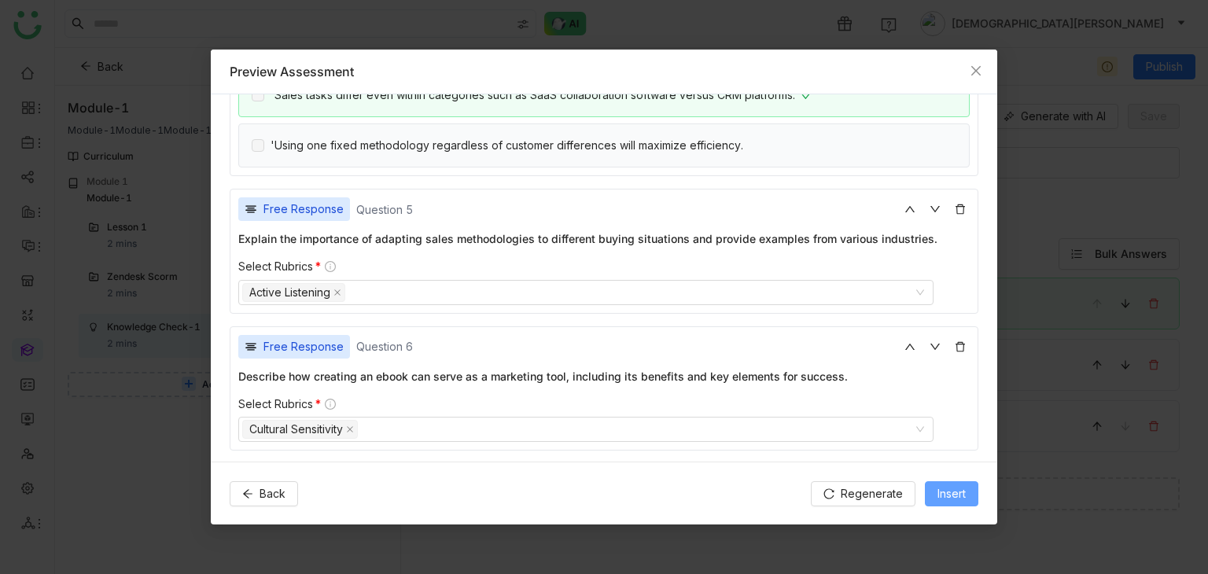
click at [946, 489] on span "Insert" at bounding box center [952, 493] width 28 height 17
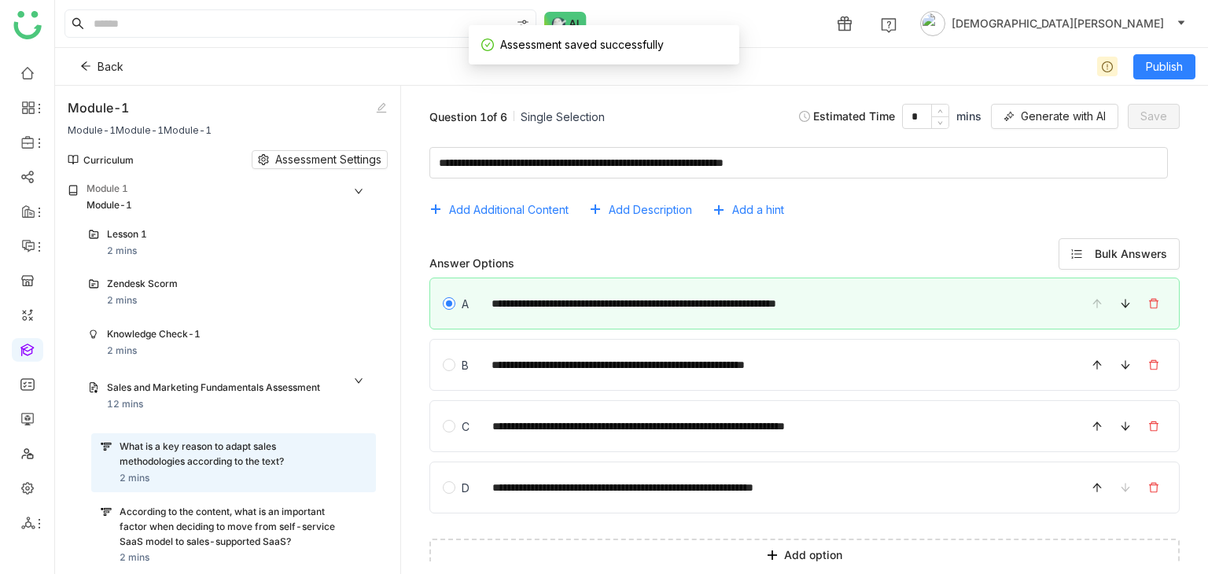
click at [359, 378] on icon at bounding box center [358, 380] width 9 height 9
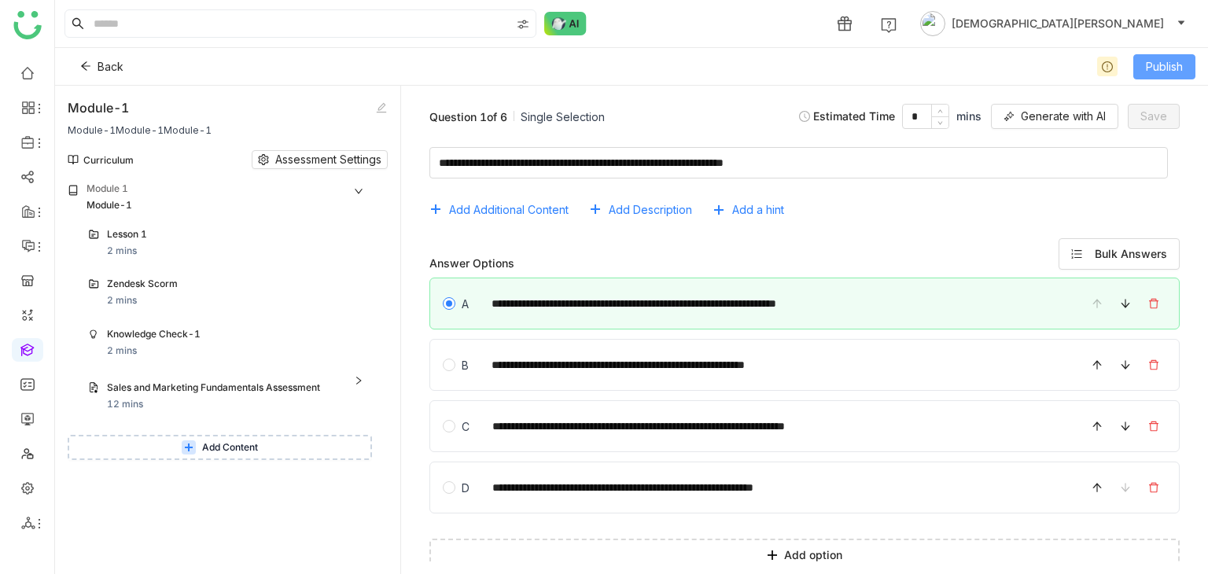
click at [1161, 65] on span "Publish" at bounding box center [1164, 66] width 37 height 17
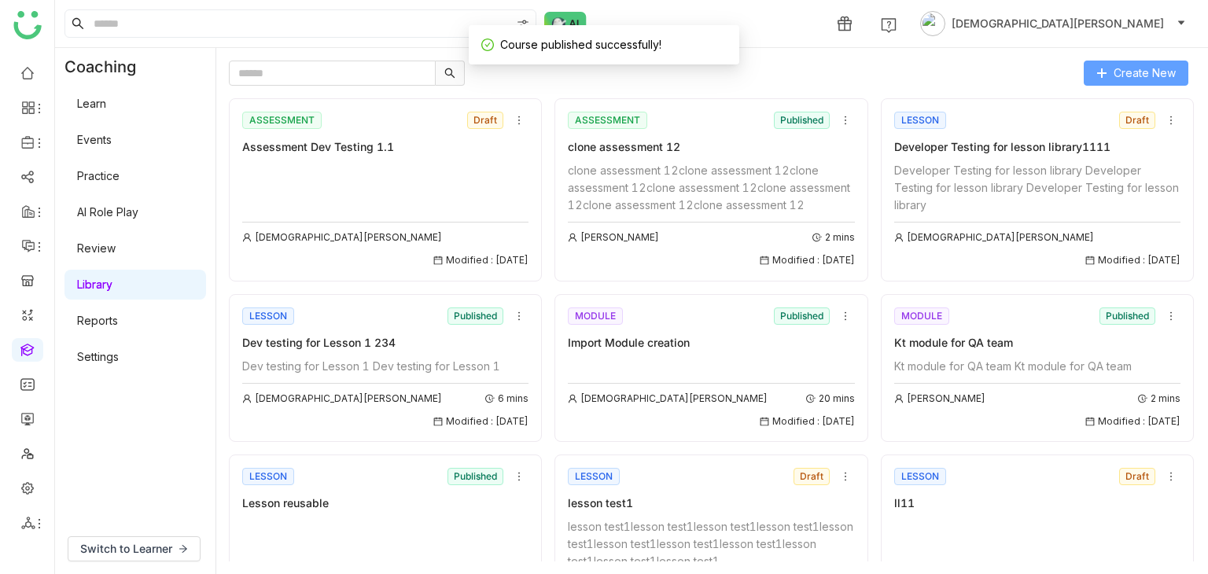
click at [1142, 79] on span "Create New" at bounding box center [1145, 73] width 62 height 17
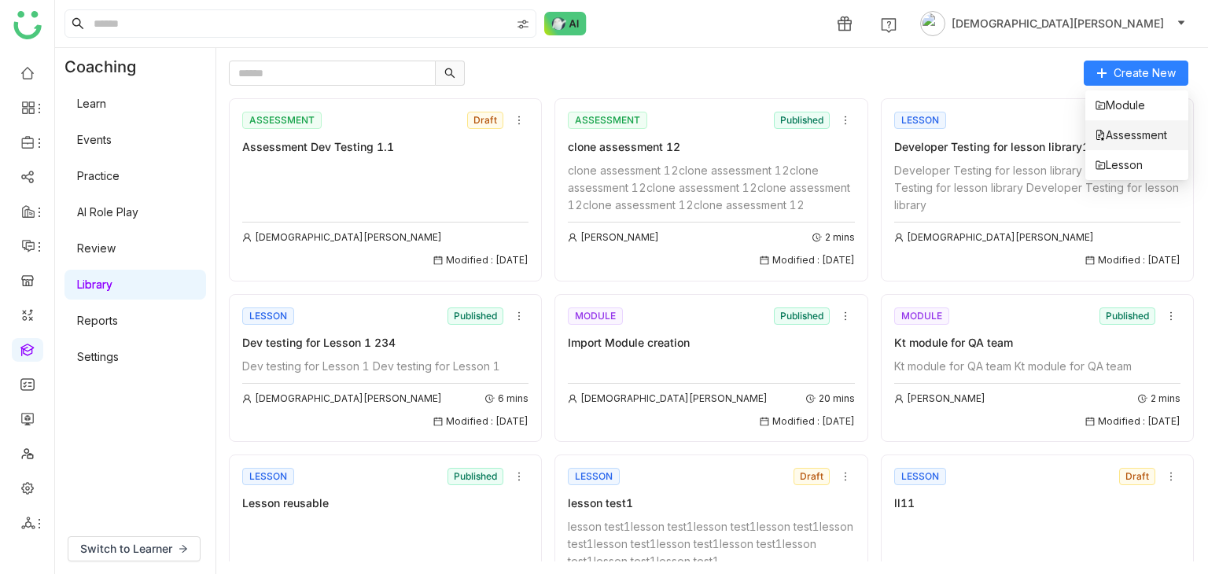
click at [1127, 134] on span "Assessment" at bounding box center [1131, 135] width 72 height 17
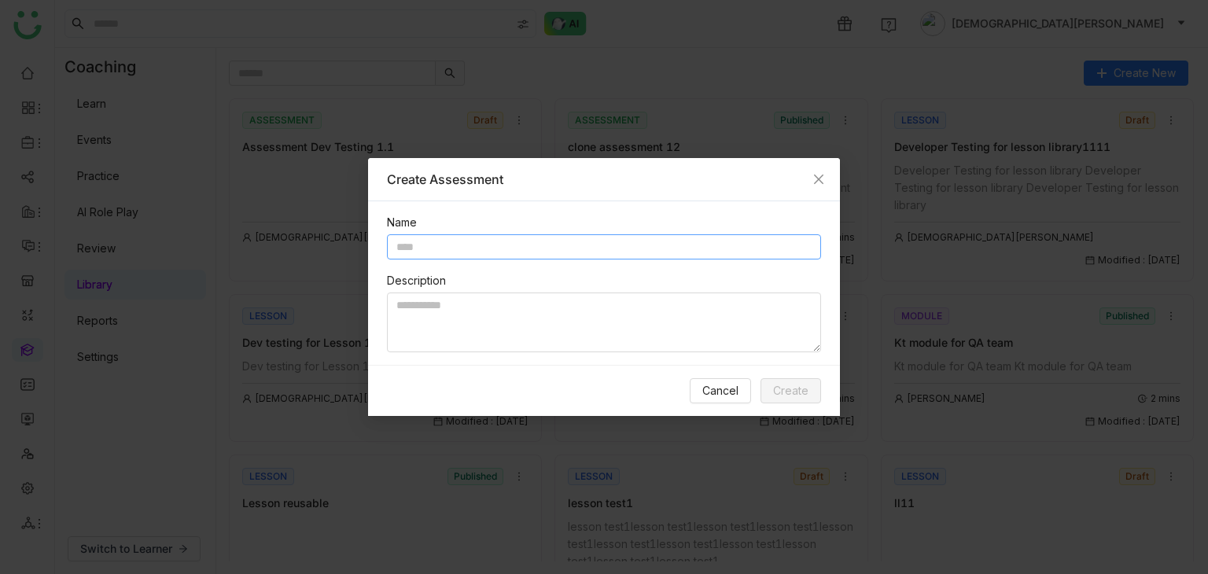
click at [456, 259] on div "Name Description" at bounding box center [604, 283] width 472 height 164
click at [502, 246] on input "text" at bounding box center [604, 246] width 434 height 25
click at [512, 249] on input "text" at bounding box center [604, 246] width 434 height 25
click at [494, 253] on input "text" at bounding box center [604, 246] width 434 height 25
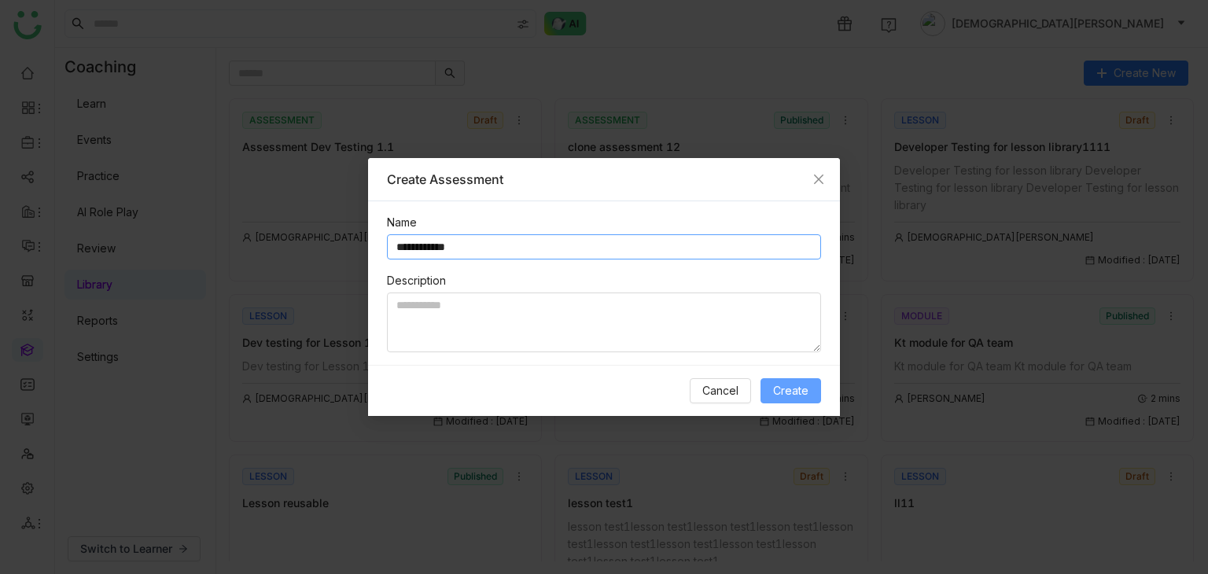
type input "**********"
click at [796, 387] on span "Create" at bounding box center [790, 390] width 35 height 17
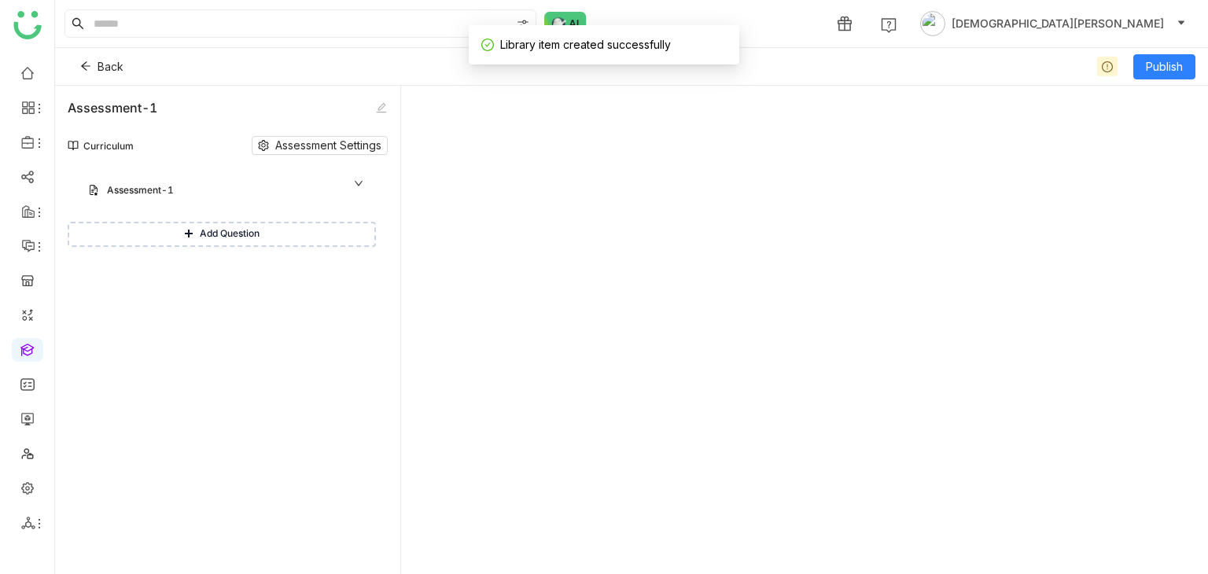
click at [196, 234] on button "Add Question" at bounding box center [222, 234] width 308 height 25
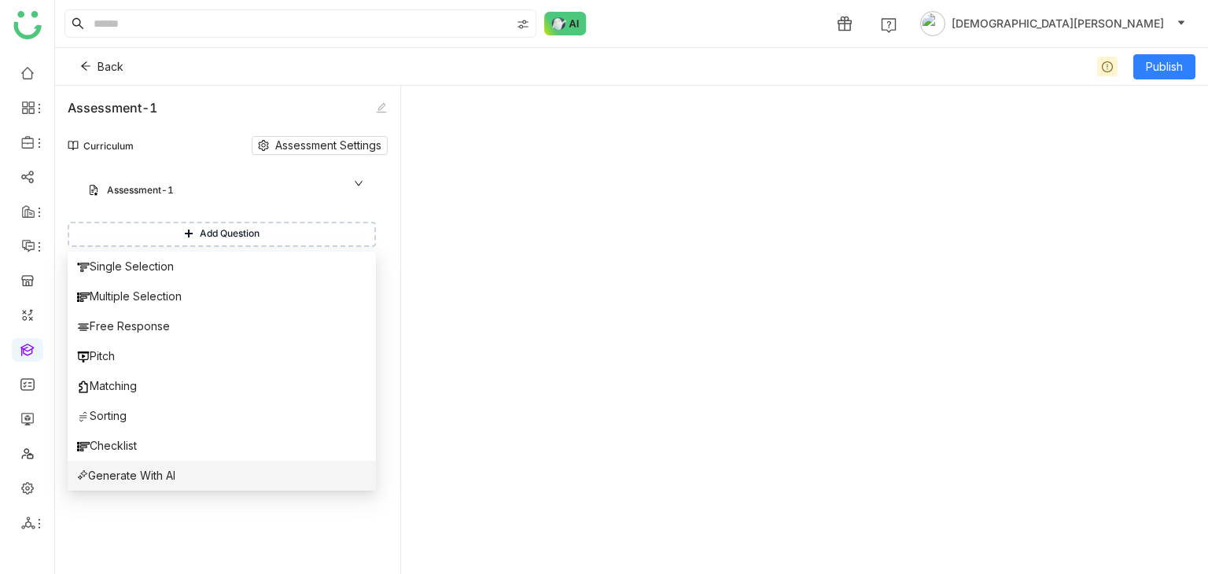
click at [149, 480] on span "Generate With AI" at bounding box center [126, 475] width 98 height 17
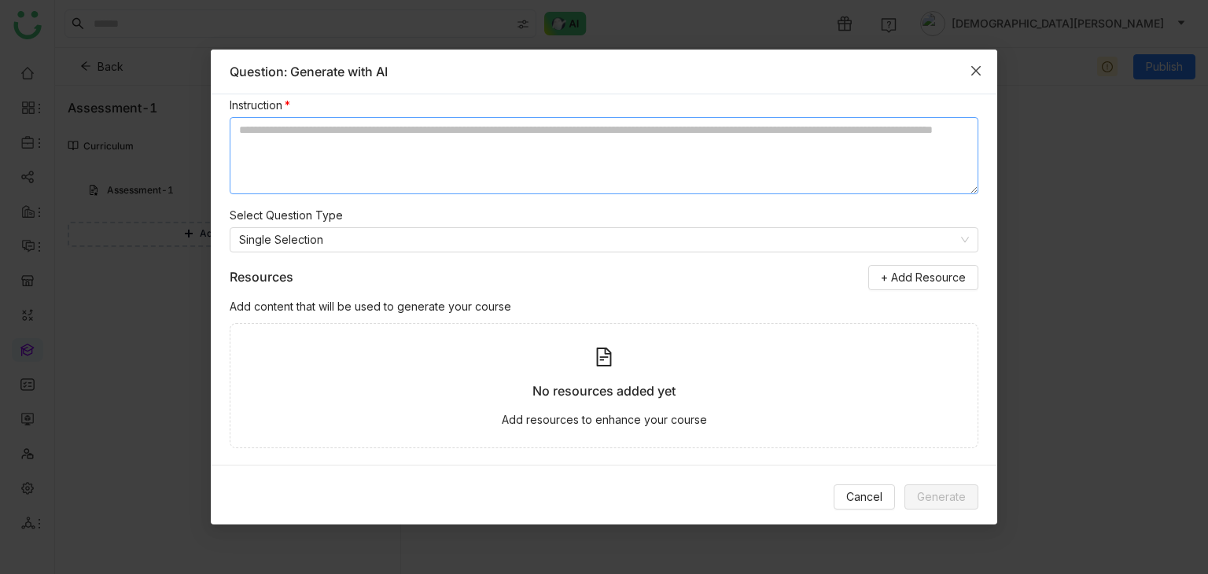
scroll to position [33, 0]
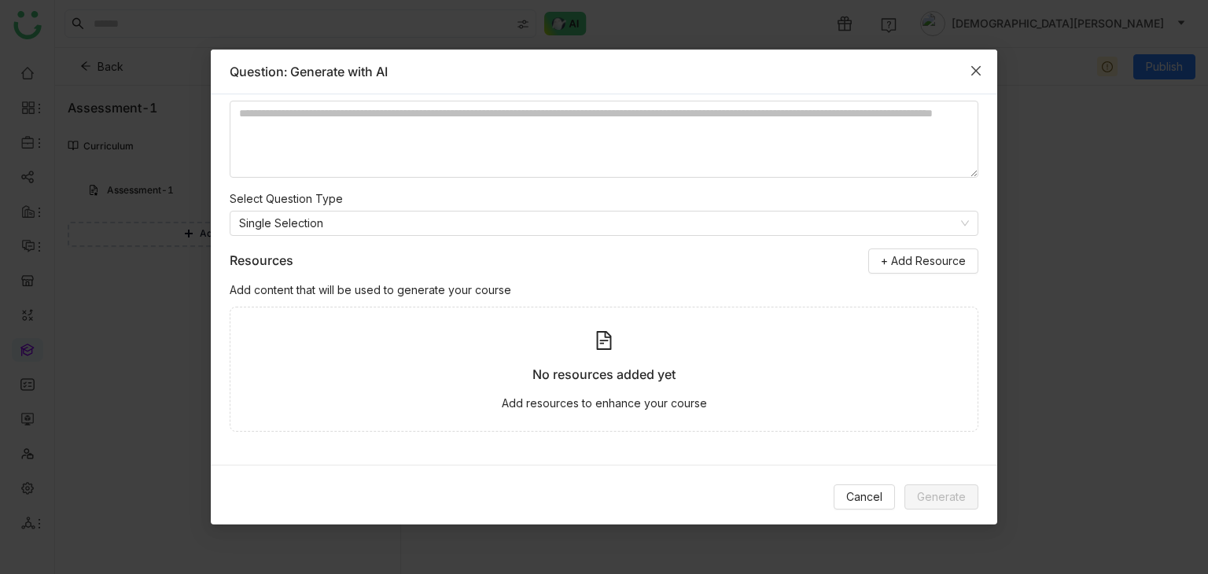
click at [976, 66] on icon "Close" at bounding box center [976, 71] width 13 height 13
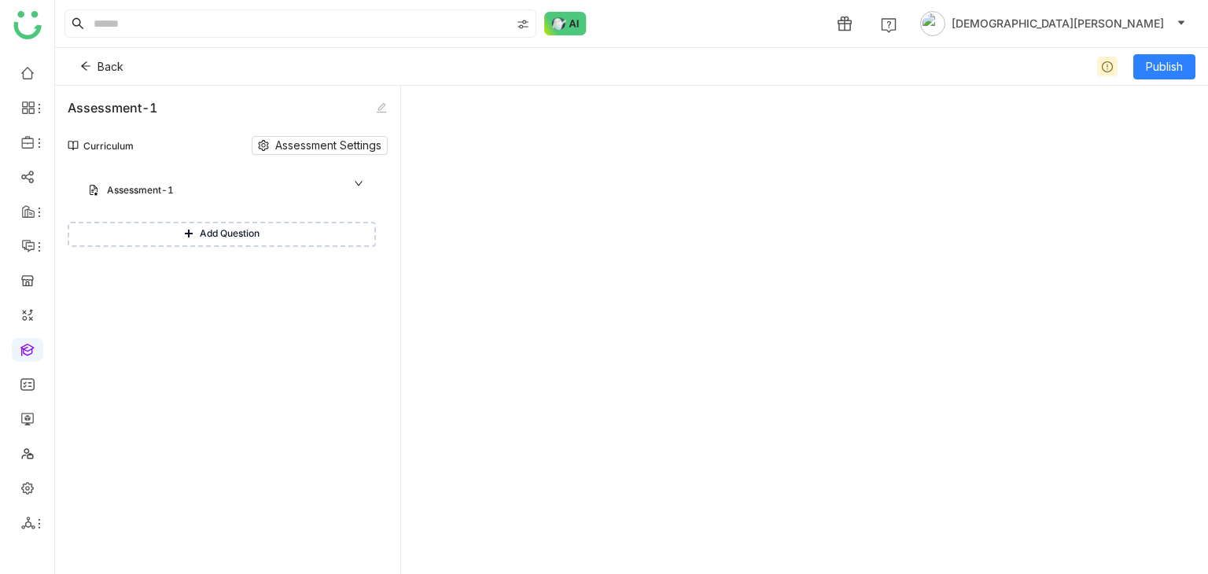
click at [214, 235] on span "Add Question" at bounding box center [230, 234] width 60 height 15
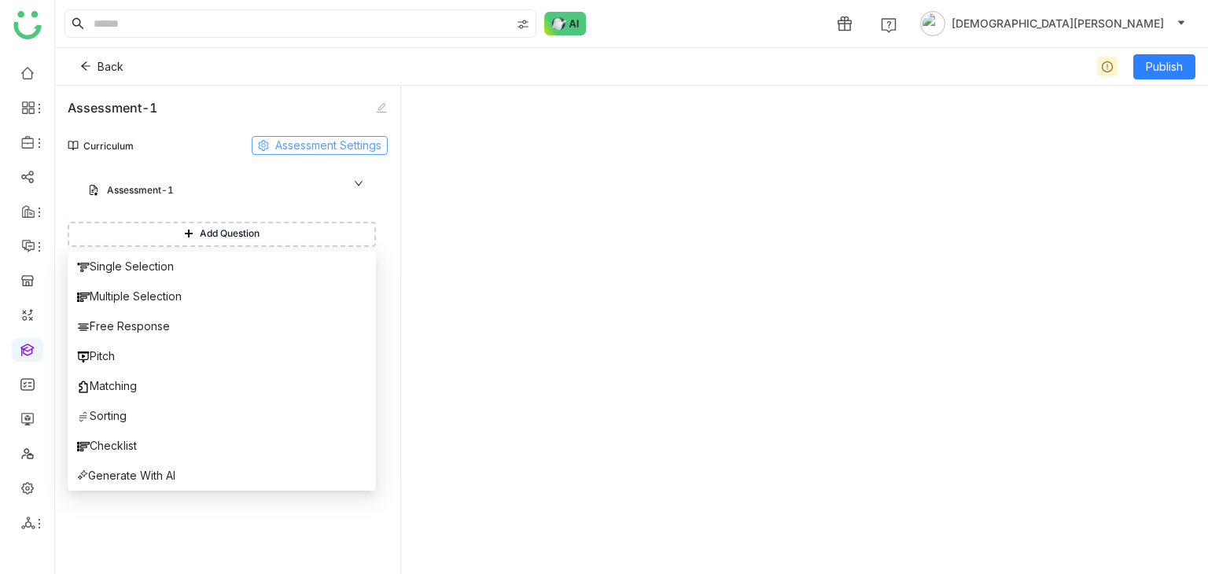
click at [342, 146] on span "Assessment Settings" at bounding box center [328, 145] width 106 height 17
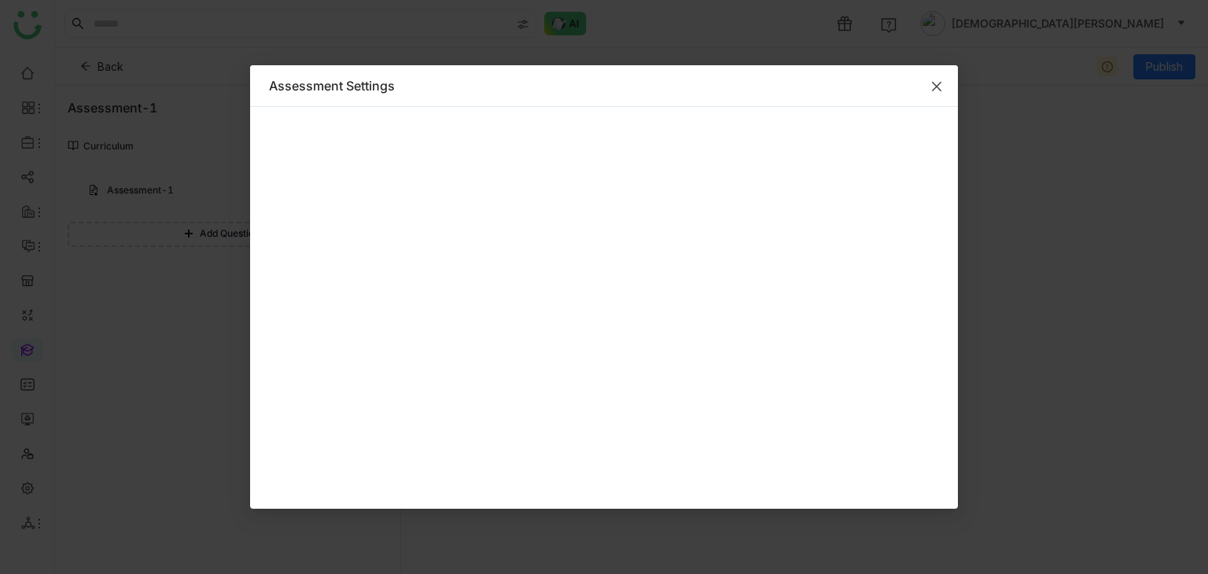
click at [938, 87] on icon "Close" at bounding box center [937, 86] width 13 height 13
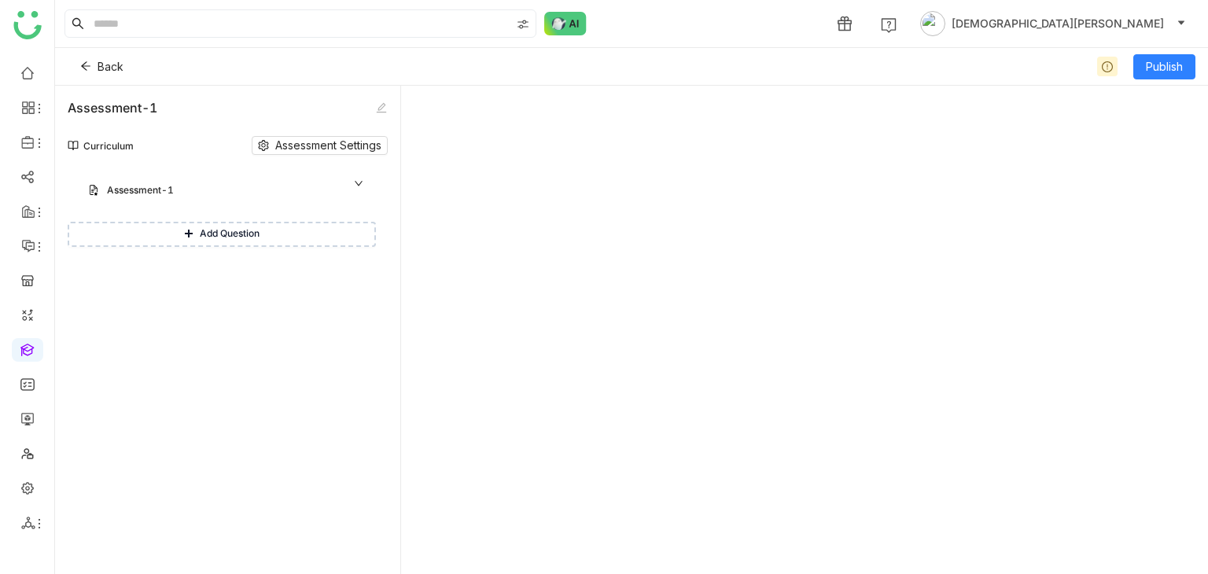
click at [349, 174] on div "Assessment-1" at bounding box center [227, 191] width 297 height 35
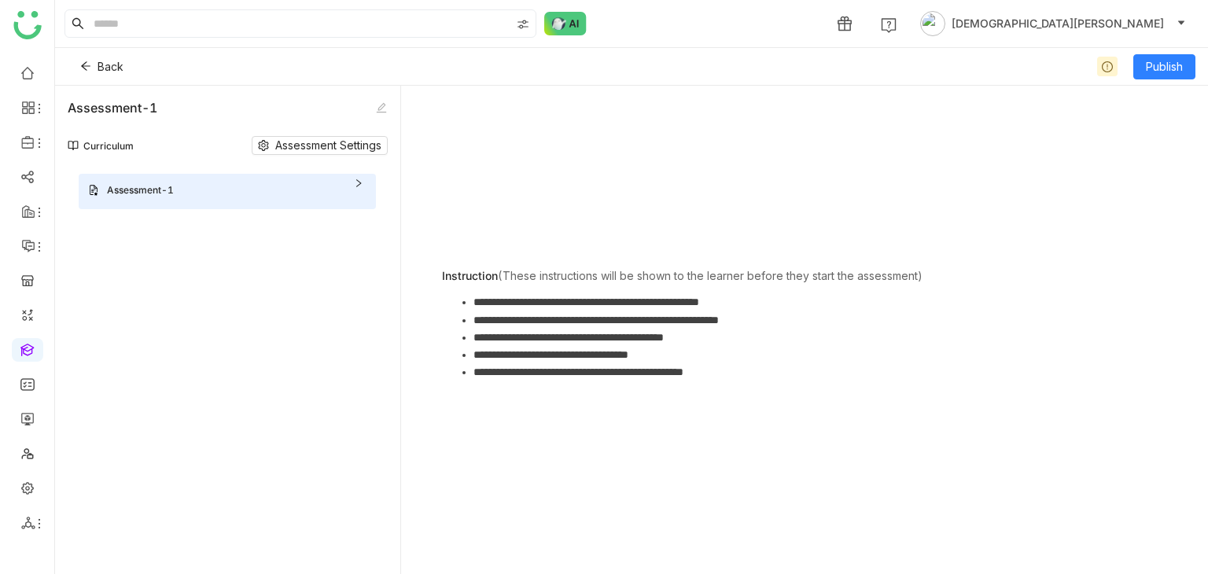
click at [261, 190] on div "Assessment-1" at bounding box center [221, 190] width 228 height 15
click at [253, 193] on div "Assessment-1" at bounding box center [221, 190] width 228 height 15
click at [170, 193] on div "Assessment-1" at bounding box center [221, 190] width 228 height 15
click at [578, 295] on li "**********" at bounding box center [821, 301] width 694 height 17
click at [207, 236] on span "Add Question" at bounding box center [230, 234] width 60 height 15
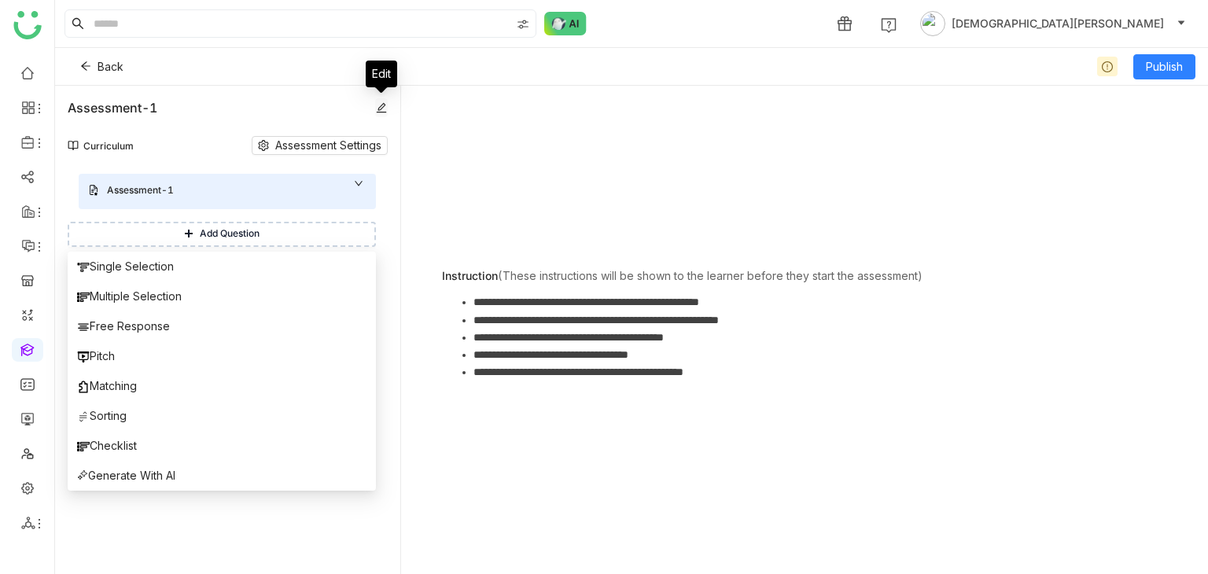
click at [376, 108] on icon at bounding box center [381, 107] width 11 height 11
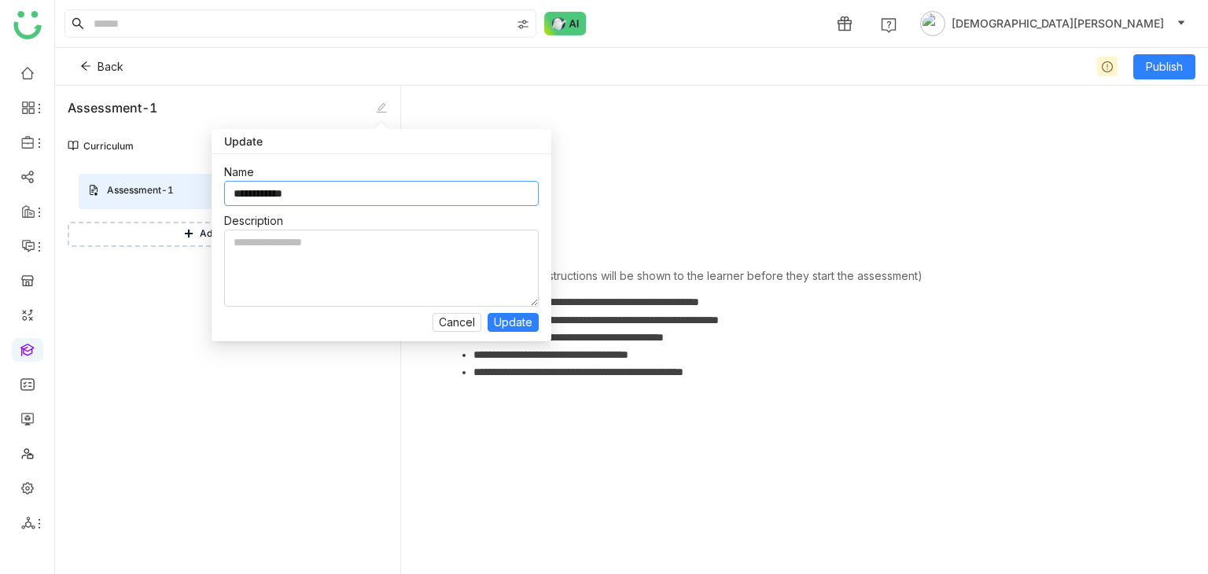
click at [331, 201] on input "**********" at bounding box center [381, 193] width 315 height 25
type input "**********"
click at [511, 318] on span "Update" at bounding box center [513, 322] width 39 height 17
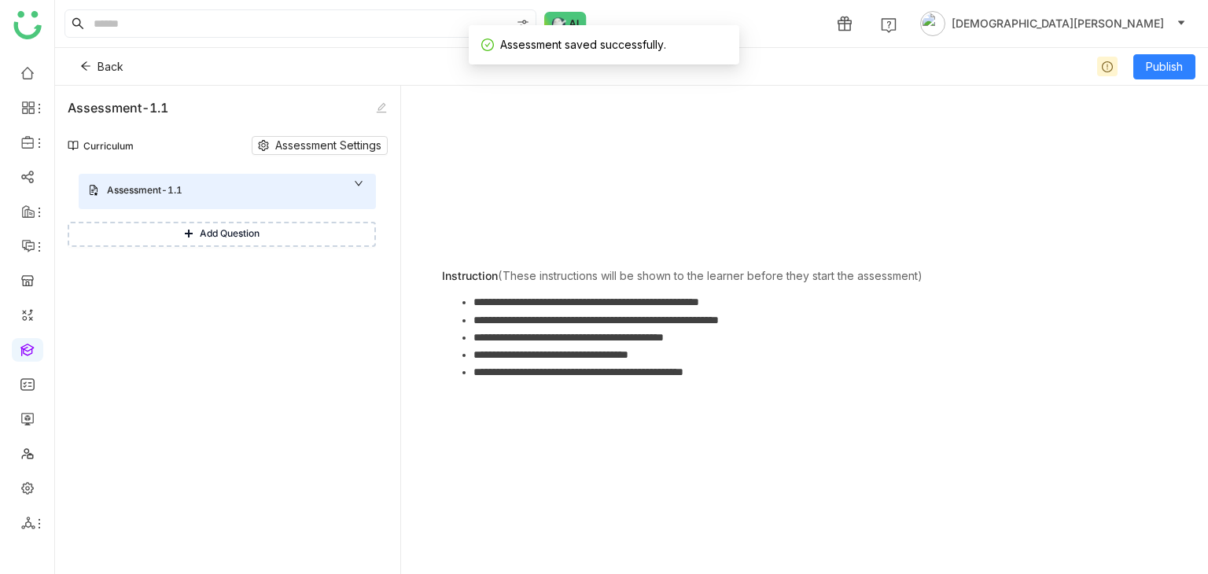
click at [606, 308] on li "**********" at bounding box center [821, 301] width 694 height 17
click at [264, 236] on button "Add Question" at bounding box center [222, 234] width 308 height 25
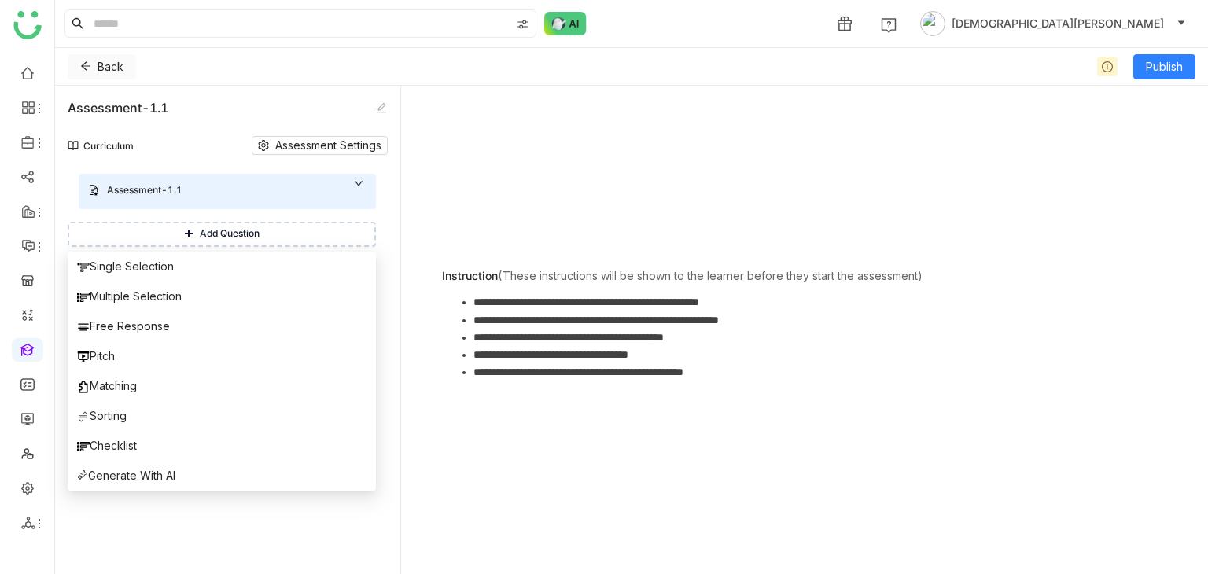
click at [85, 70] on icon at bounding box center [85, 66] width 9 height 9
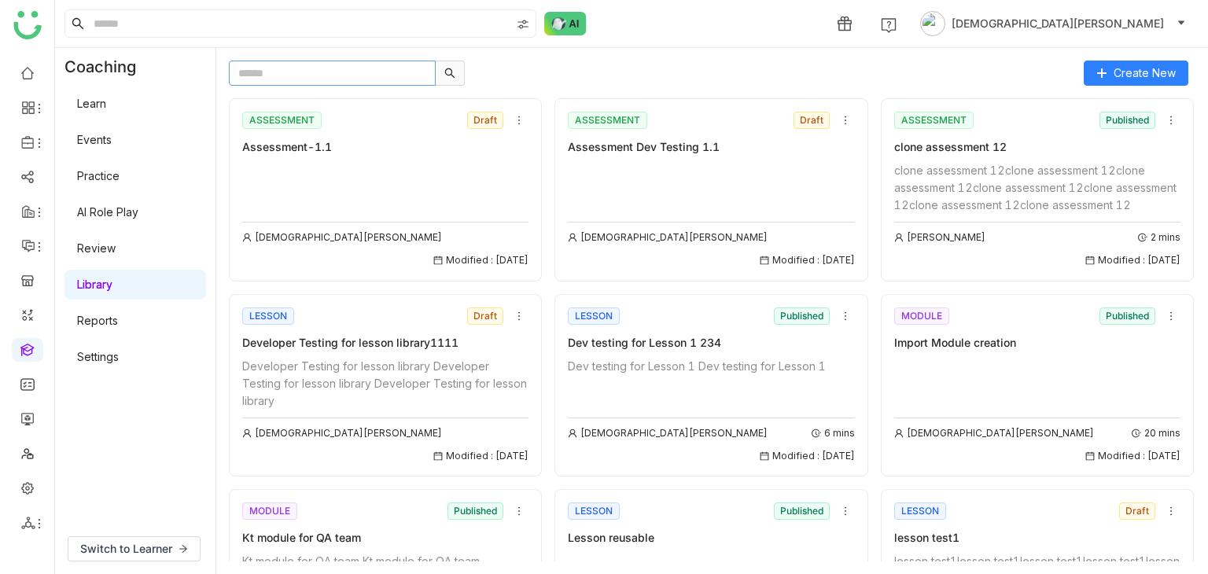
click at [341, 69] on input "text" at bounding box center [332, 73] width 207 height 25
click at [514, 115] on icon at bounding box center [519, 120] width 11 height 11
click at [534, 144] on span "Edit" at bounding box center [524, 149] width 19 height 17
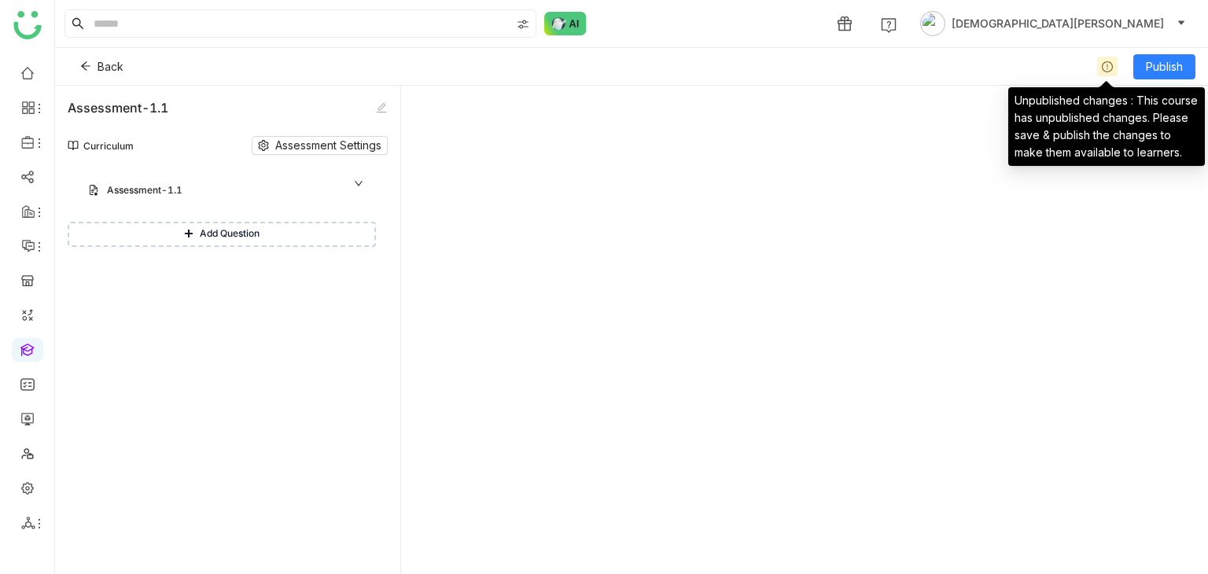
click at [1098, 64] on div at bounding box center [1107, 67] width 20 height 20
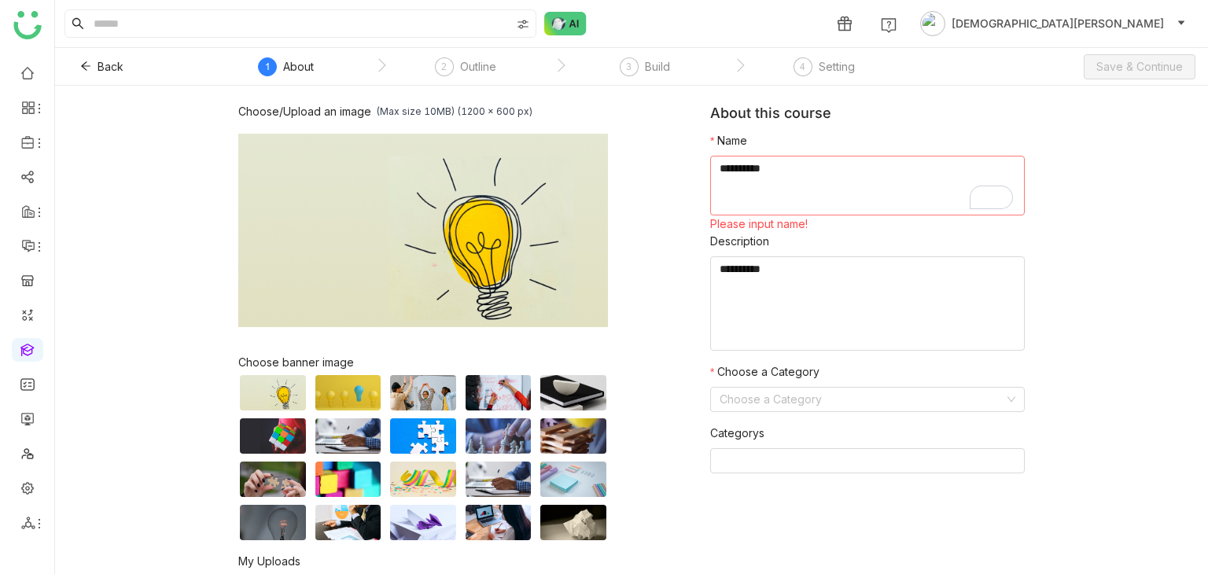
click at [759, 173] on textarea "To enrich screen reader interactions, please activate Accessibility in Grammarl…" at bounding box center [867, 186] width 315 height 60
click at [98, 67] on span "Back" at bounding box center [111, 66] width 26 height 17
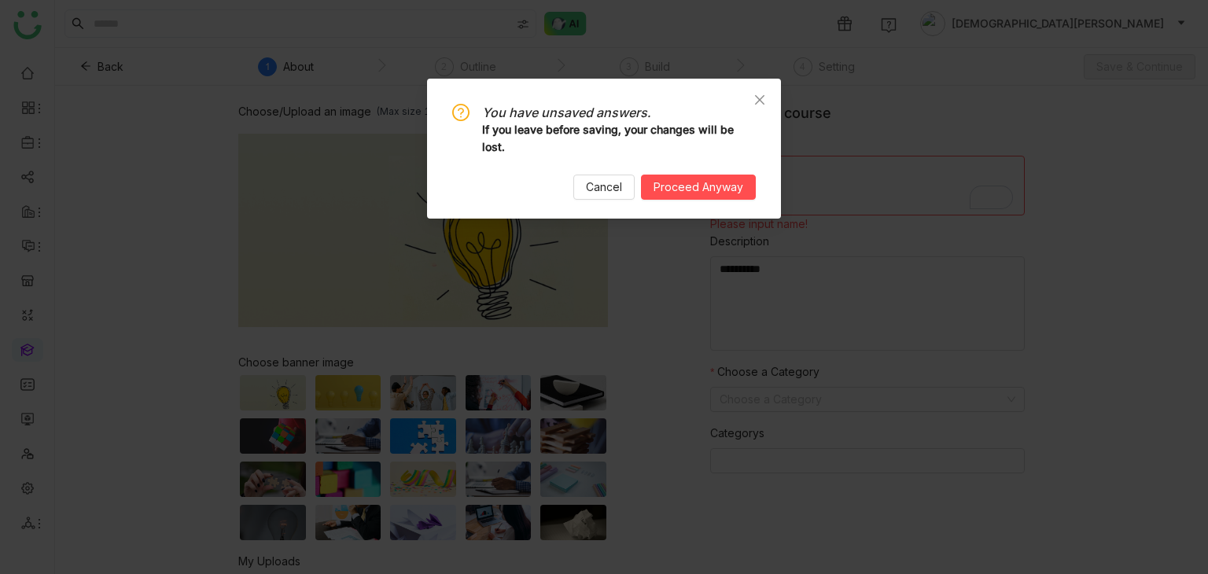
click at [706, 170] on div "You have unsaved answers. If you leave before saving, your changes will be lost…" at bounding box center [604, 152] width 304 height 96
click at [728, 175] on button "Proceed Anyway" at bounding box center [698, 187] width 115 height 25
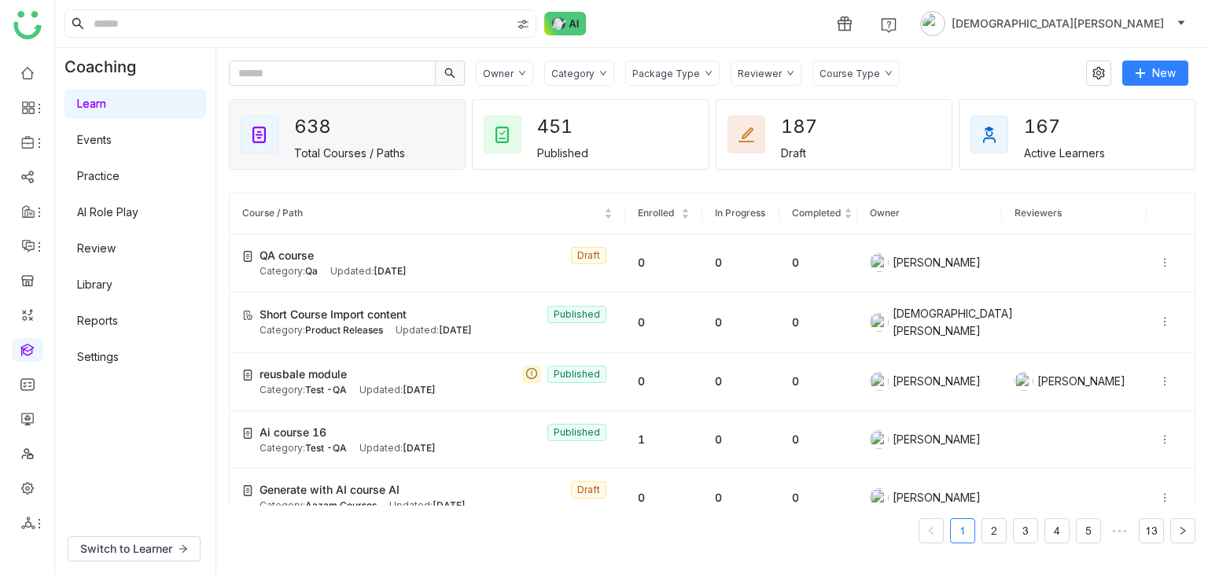
click at [109, 255] on link "Review" at bounding box center [96, 248] width 39 height 13
click at [112, 278] on link "Library" at bounding box center [94, 284] width 35 height 13
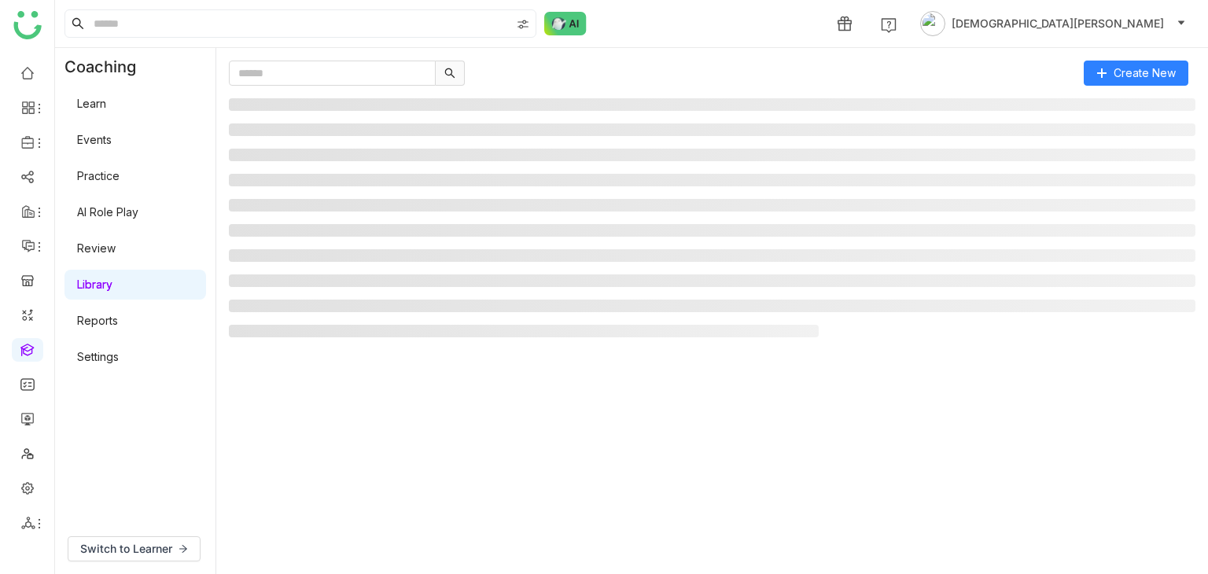
click at [112, 283] on link "Library" at bounding box center [94, 284] width 35 height 13
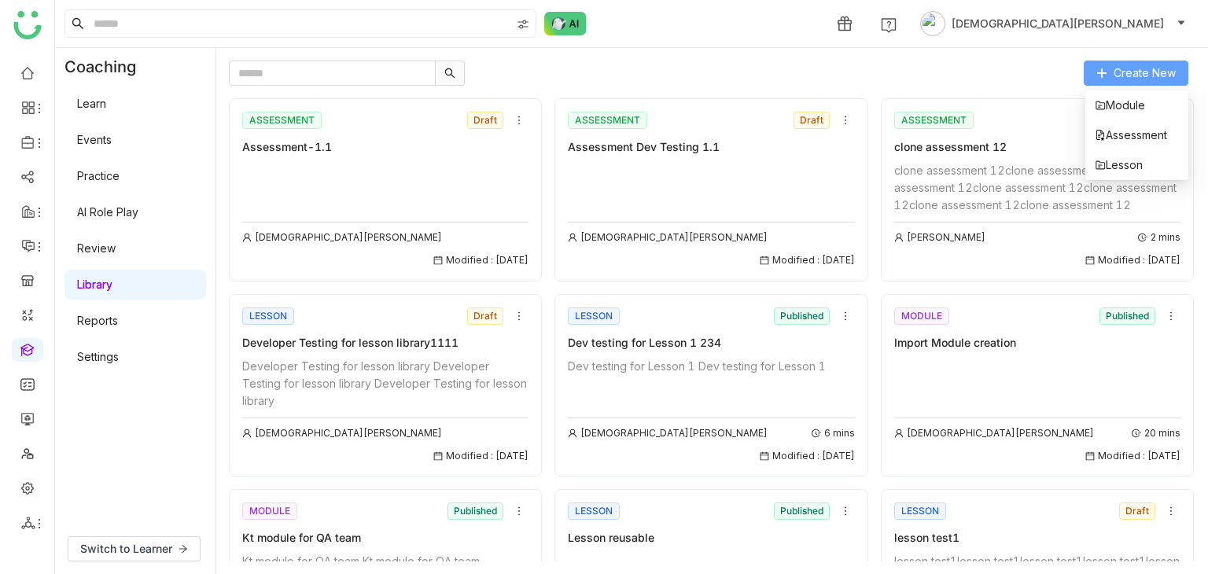
click at [1167, 65] on span "Create New" at bounding box center [1145, 73] width 62 height 17
click at [953, 177] on div "clone assessment 12clone assessment 12clone assessment 12clone assessment 12clo…" at bounding box center [1037, 188] width 286 height 52
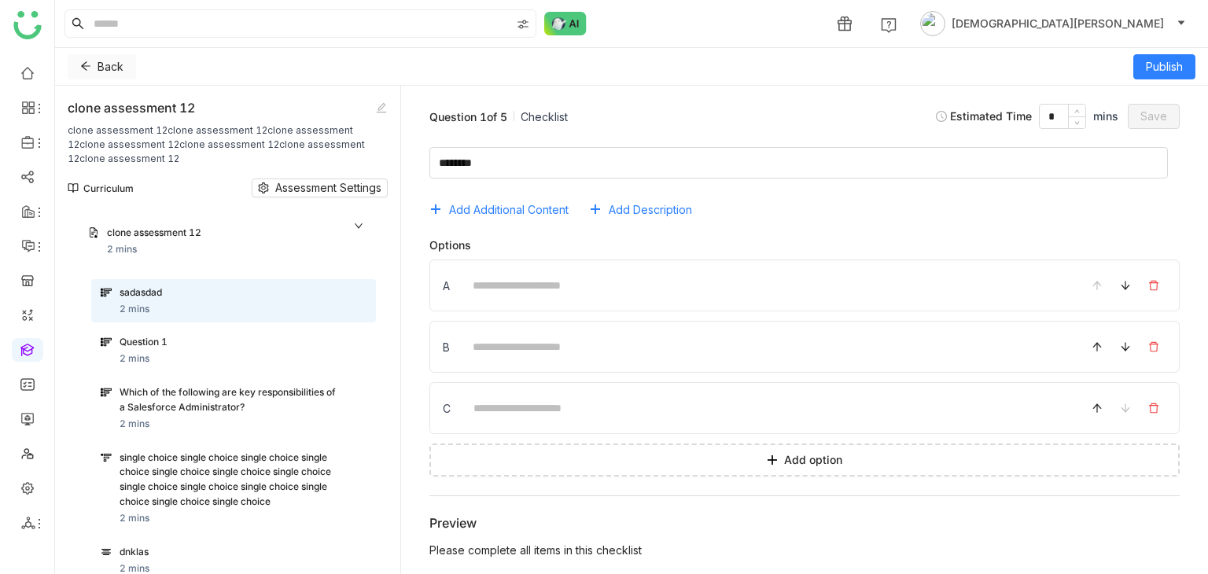
click at [90, 65] on icon at bounding box center [85, 66] width 11 height 11
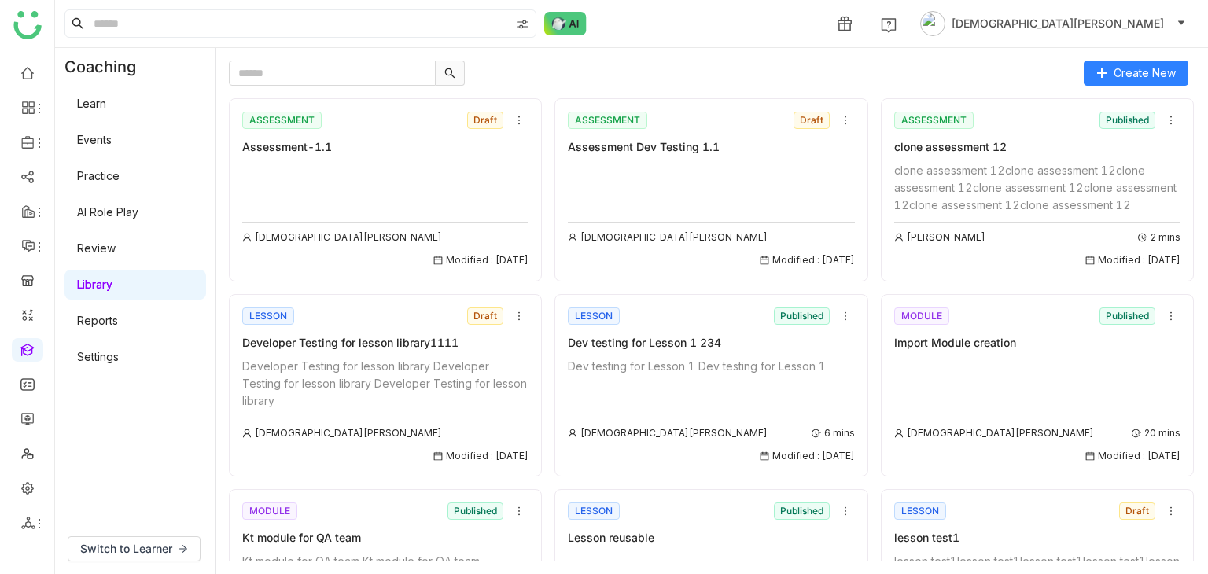
click at [363, 146] on div "Assessment-1.1" at bounding box center [385, 146] width 286 height 17
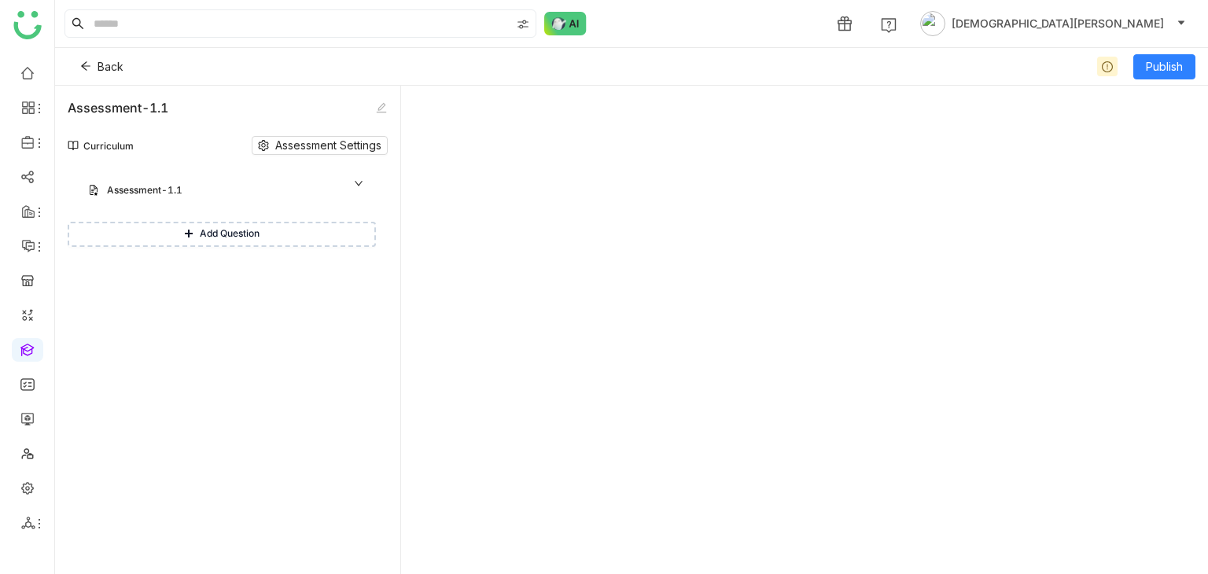
click at [197, 230] on button "Add Question" at bounding box center [222, 234] width 308 height 25
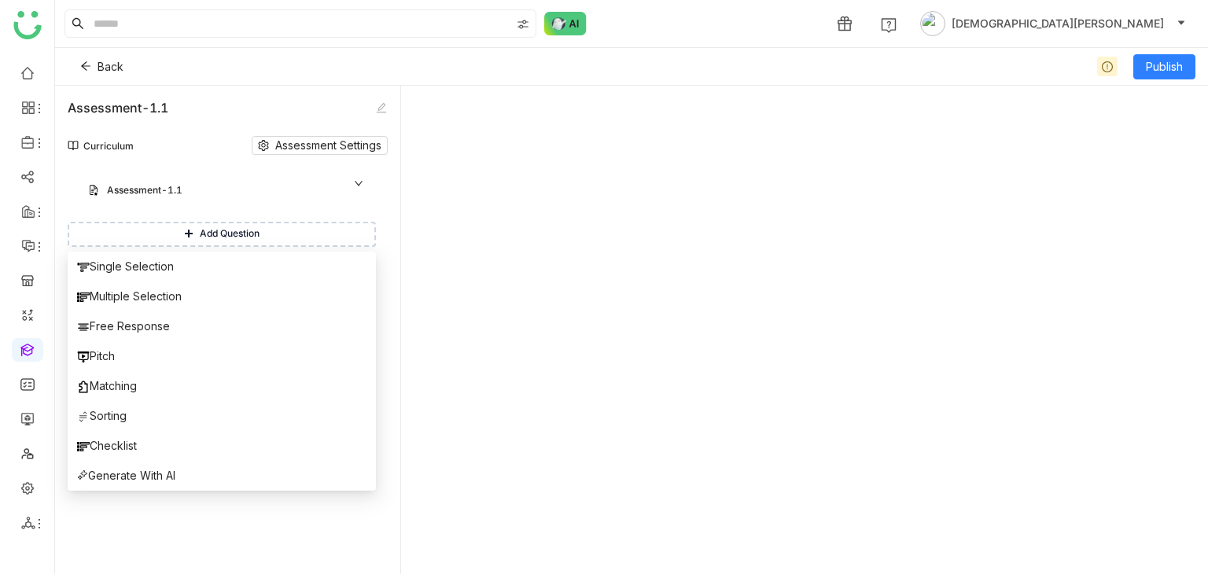
click at [174, 267] on span "Single Selection" at bounding box center [125, 266] width 97 height 17
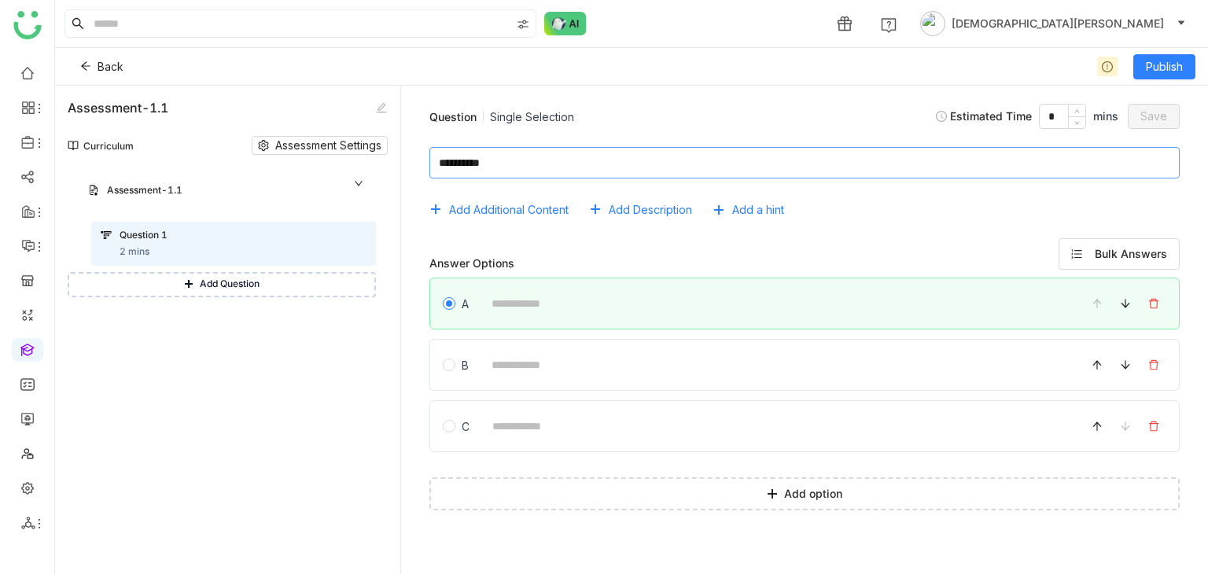
click at [467, 158] on textarea at bounding box center [805, 162] width 751 height 31
type textarea "****"
click at [1157, 111] on span "Save" at bounding box center [1154, 116] width 27 height 17
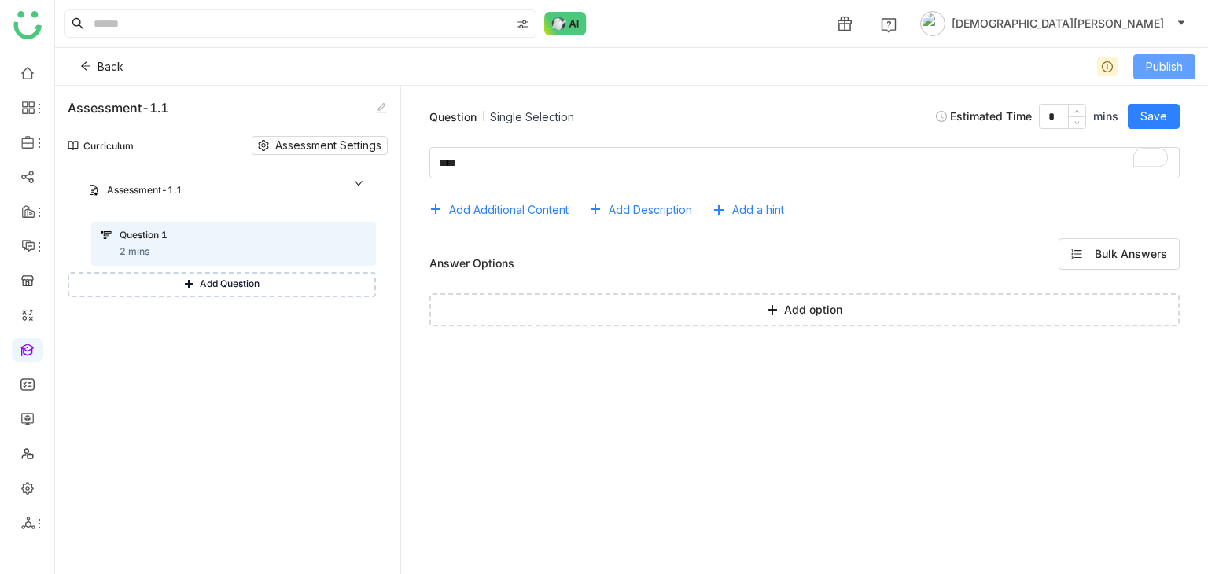
click at [1164, 61] on span "Publish" at bounding box center [1164, 66] width 37 height 17
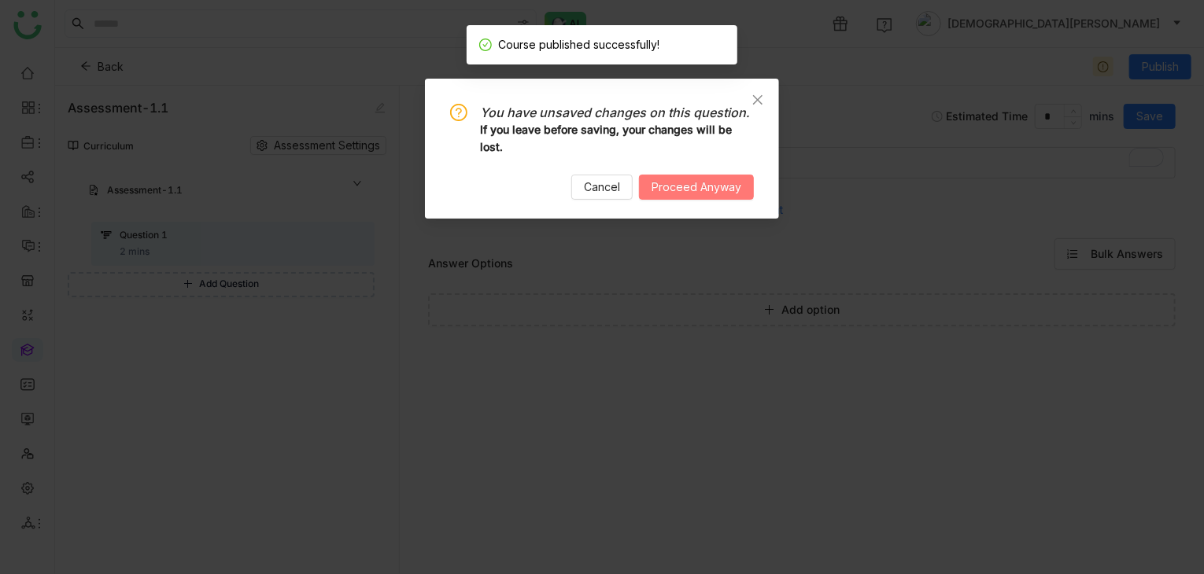
click at [692, 185] on span "Proceed Anyway" at bounding box center [696, 187] width 90 height 17
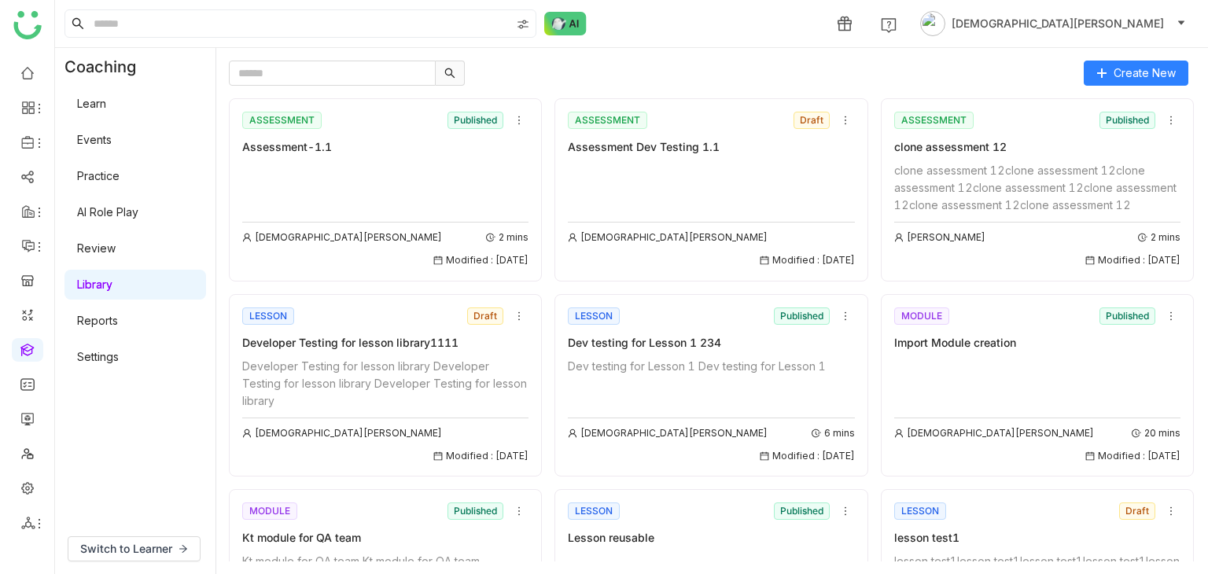
click at [408, 162] on div "[DEMOGRAPHIC_DATA][PERSON_NAME] 2 mins Modified : [DATE]" at bounding box center [385, 215] width 286 height 106
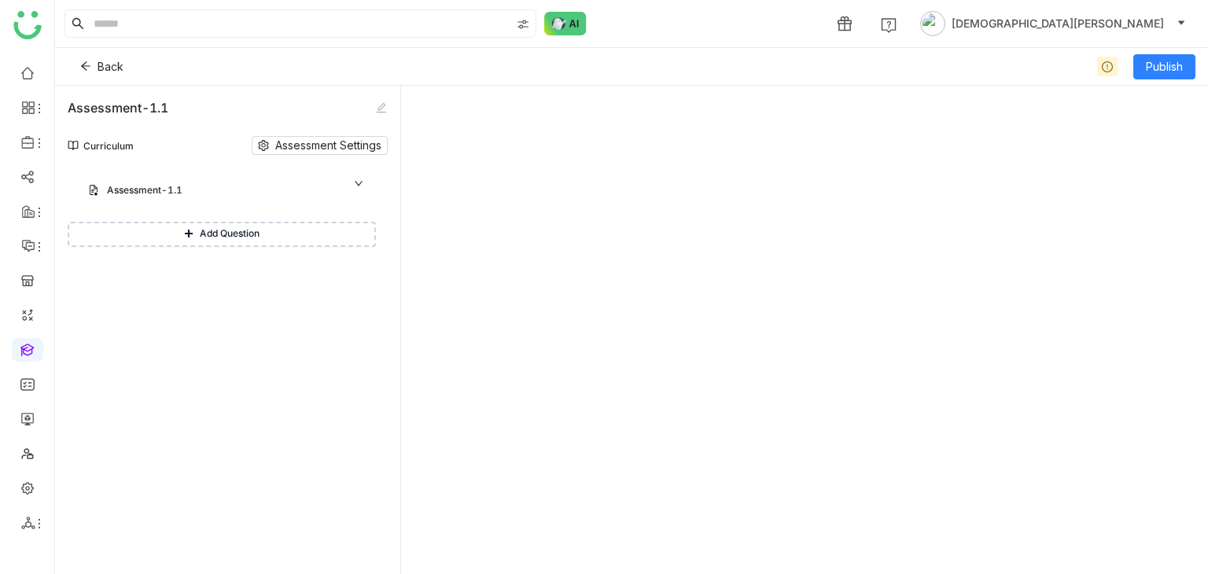
click at [206, 194] on div "Assessment-1.1" at bounding box center [221, 190] width 228 height 15
click at [223, 188] on div "Assessment-1.1" at bounding box center [221, 190] width 228 height 15
click at [252, 182] on div "Assessment-1.1" at bounding box center [227, 191] width 297 height 35
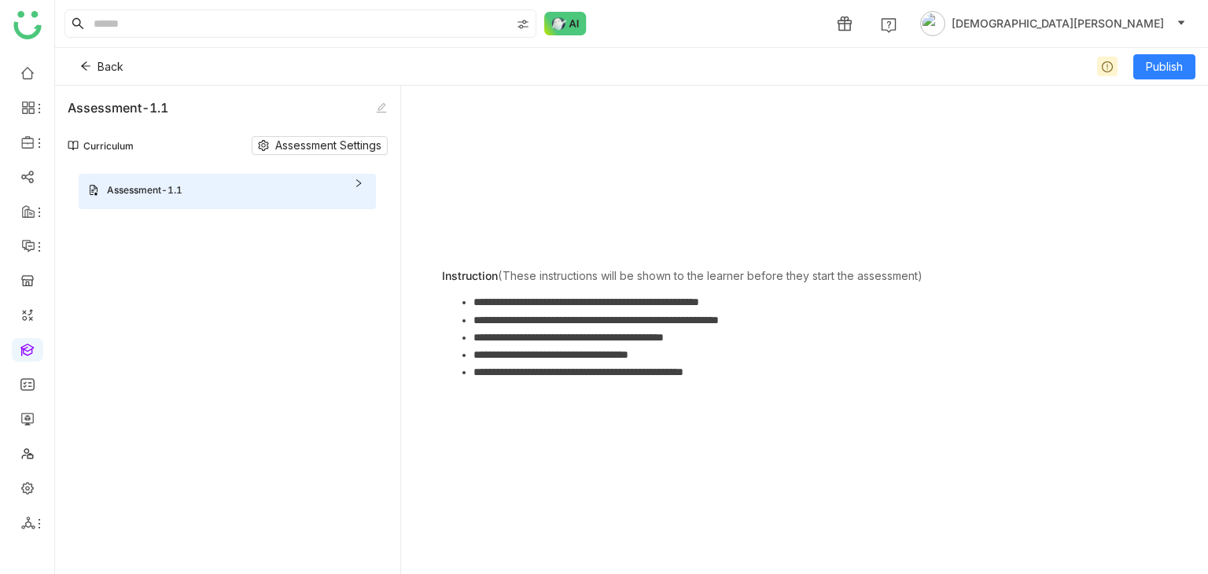
click at [252, 182] on div "Assessment-1.1" at bounding box center [227, 191] width 297 height 35
click at [565, 293] on li "**********" at bounding box center [821, 301] width 694 height 17
click at [573, 325] on li "**********" at bounding box center [821, 320] width 694 height 17
click at [223, 240] on span "Add Question" at bounding box center [230, 234] width 60 height 15
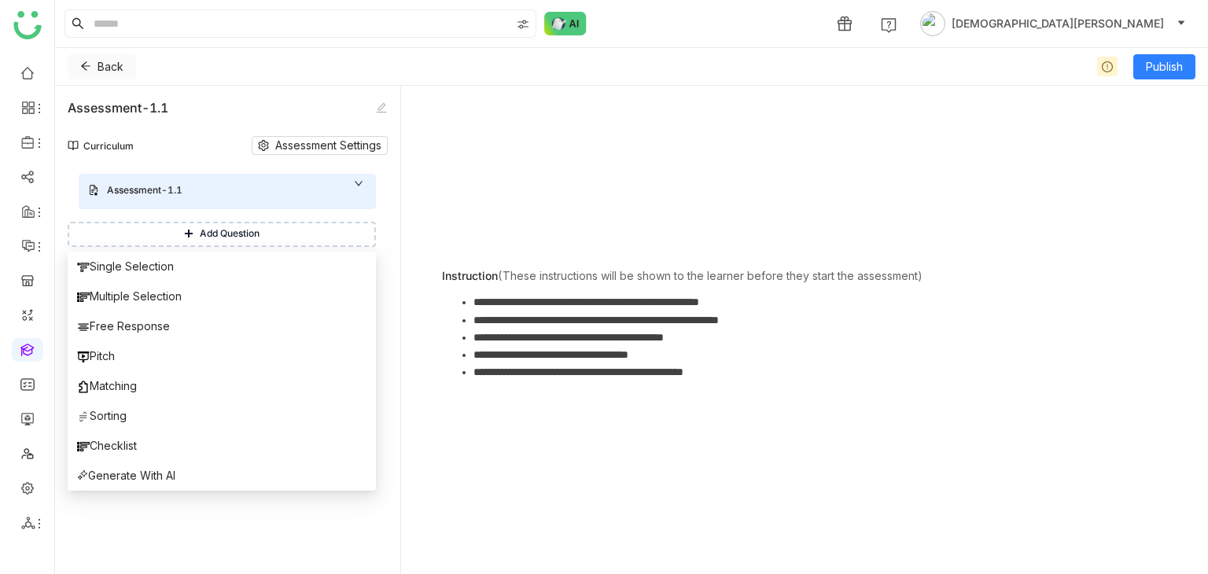
click at [85, 65] on icon at bounding box center [85, 66] width 11 height 11
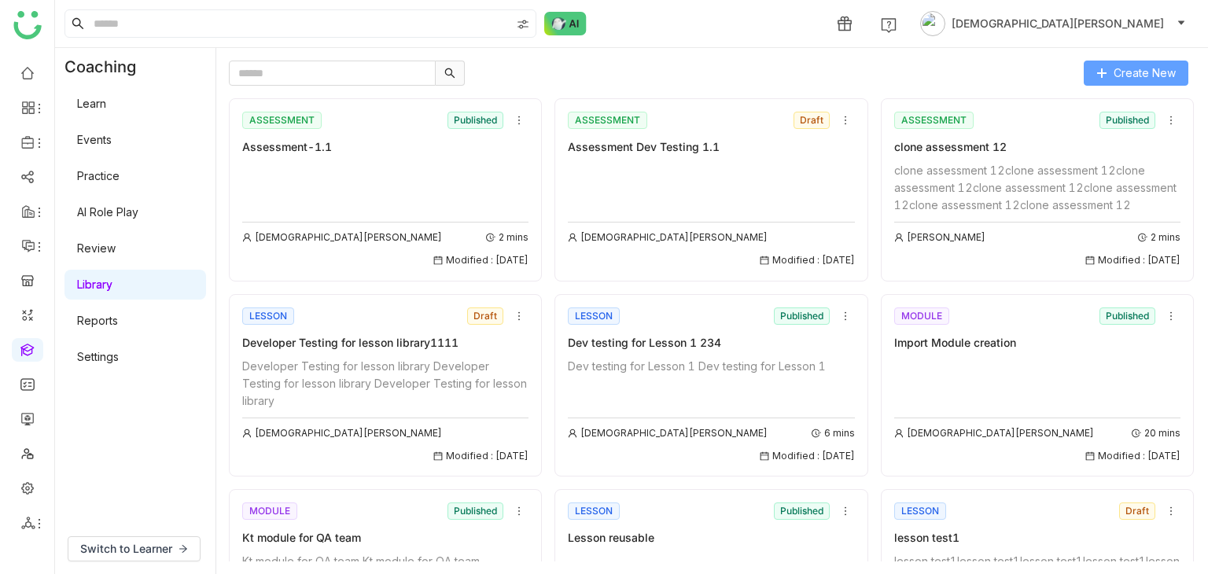
click at [1164, 79] on span "Create New" at bounding box center [1145, 73] width 62 height 17
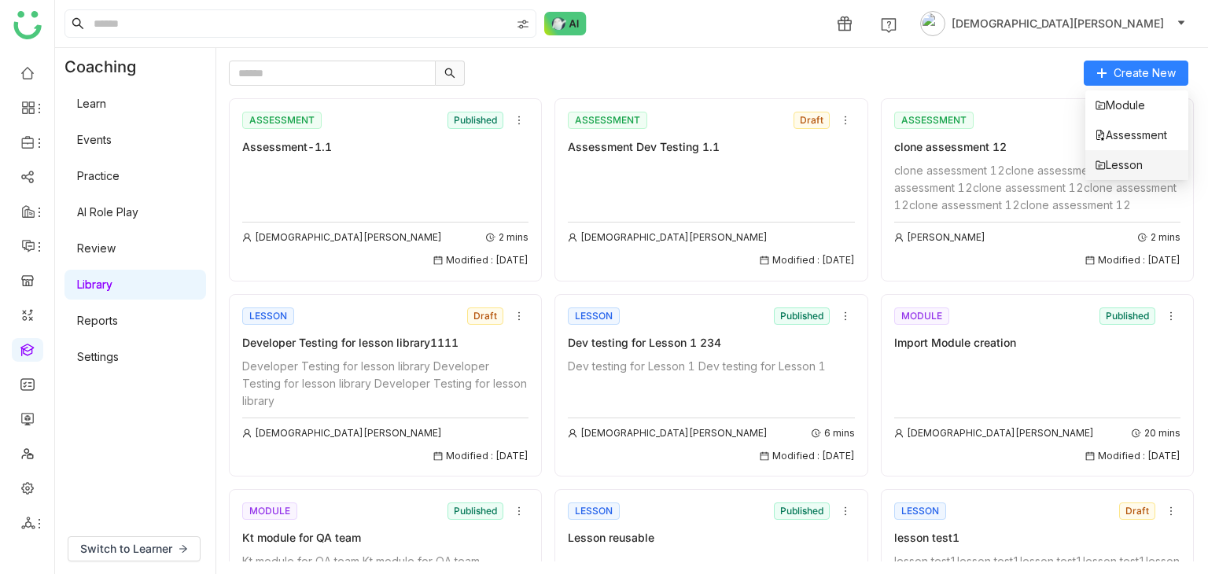
click at [1123, 164] on span "Lesson" at bounding box center [1119, 165] width 48 height 17
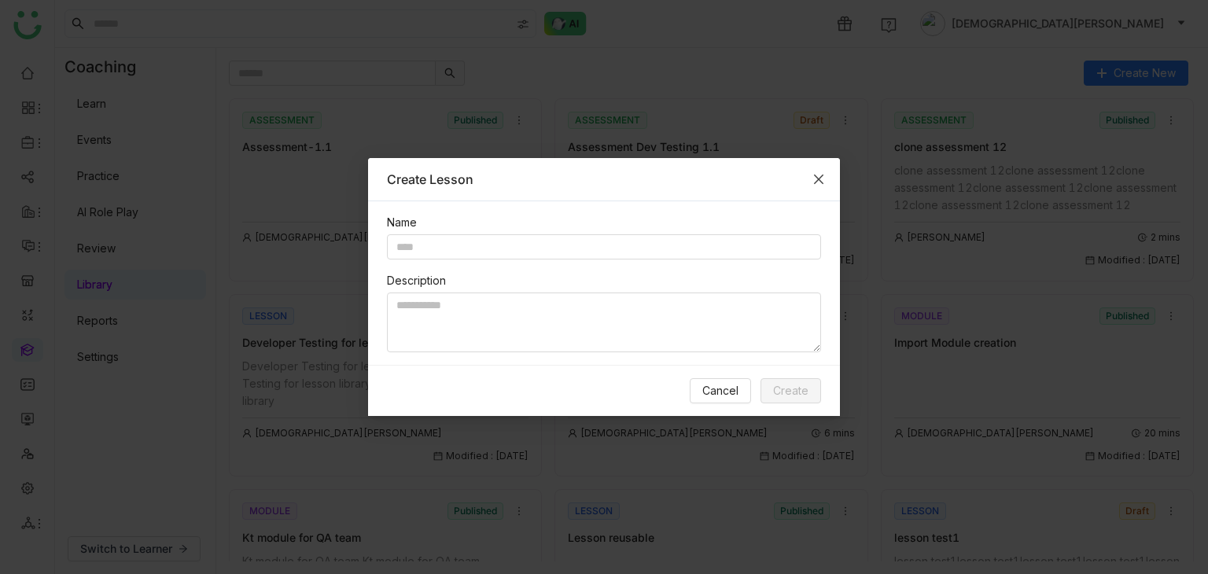
click at [815, 173] on icon "Close" at bounding box center [819, 179] width 13 height 13
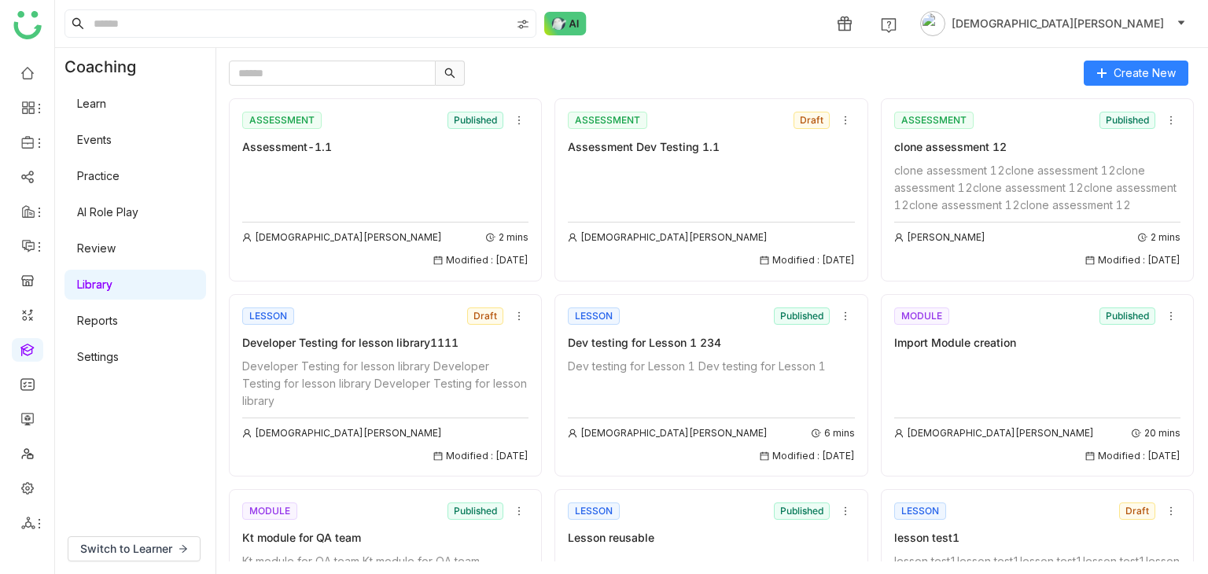
click at [400, 352] on div "Developer Testing for lesson library1111" at bounding box center [385, 342] width 286 height 17
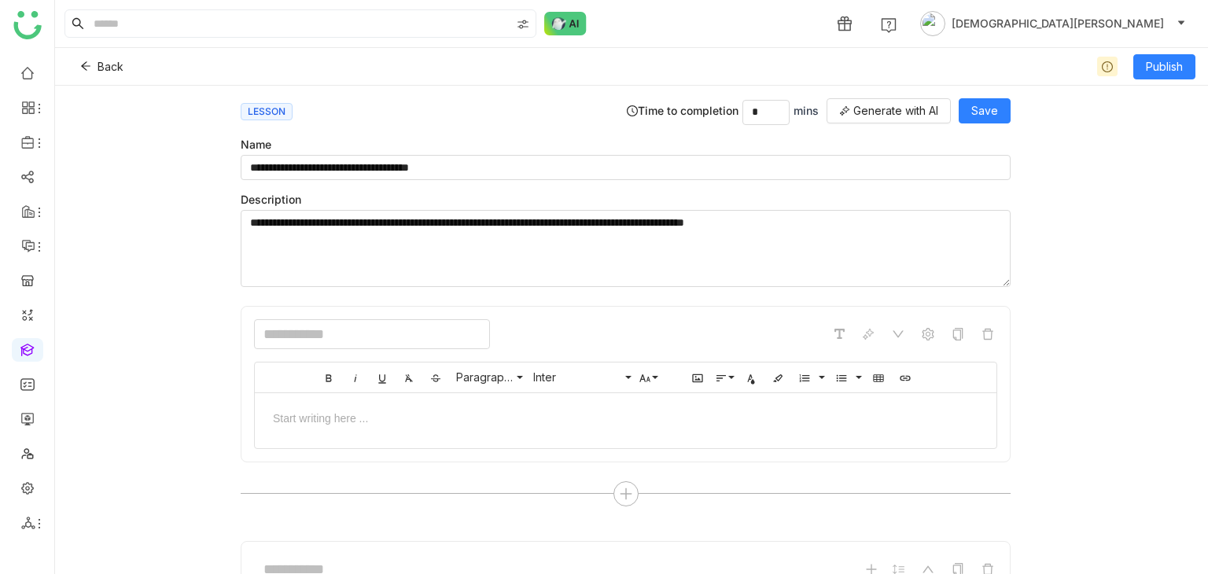
click at [372, 337] on input at bounding box center [372, 334] width 236 height 30
type input "*"
click at [982, 98] on button "Save" at bounding box center [985, 110] width 52 height 25
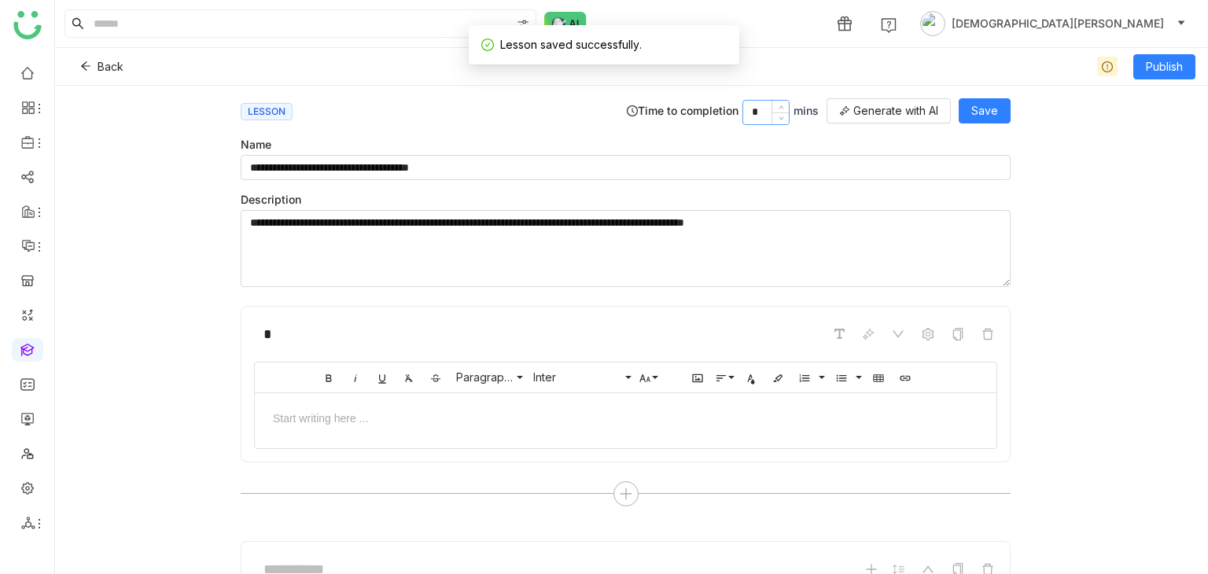
click at [767, 102] on input "*" at bounding box center [766, 113] width 46 height 24
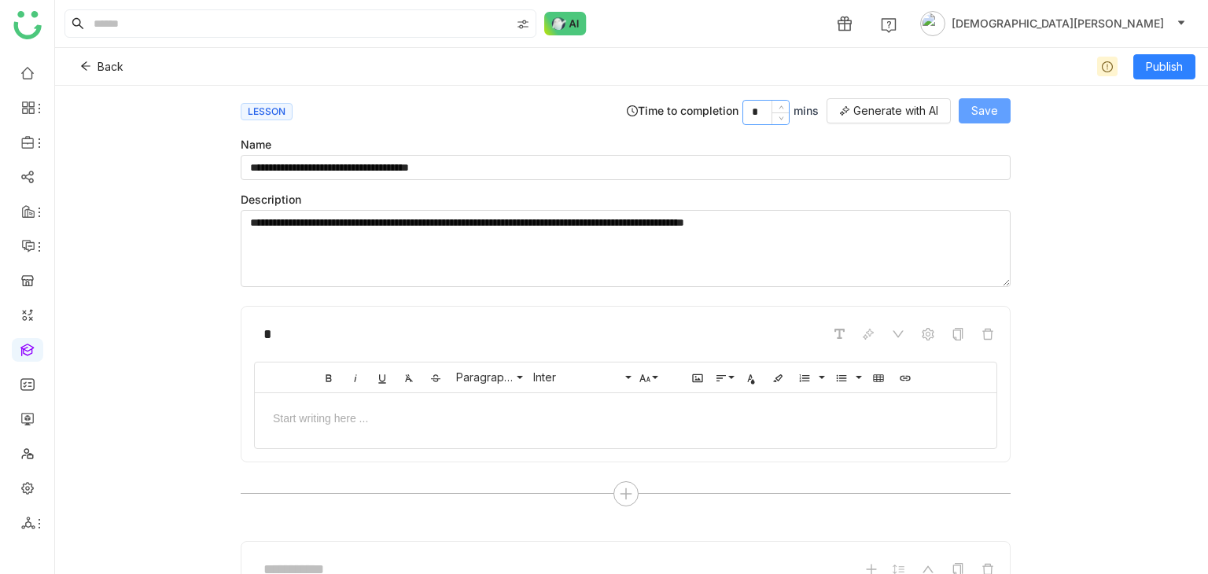
type input "*"
click at [1001, 103] on button "Save" at bounding box center [985, 110] width 52 height 25
click at [998, 109] on span "Save" at bounding box center [985, 110] width 27 height 17
click at [998, 105] on button "Save" at bounding box center [985, 110] width 52 height 25
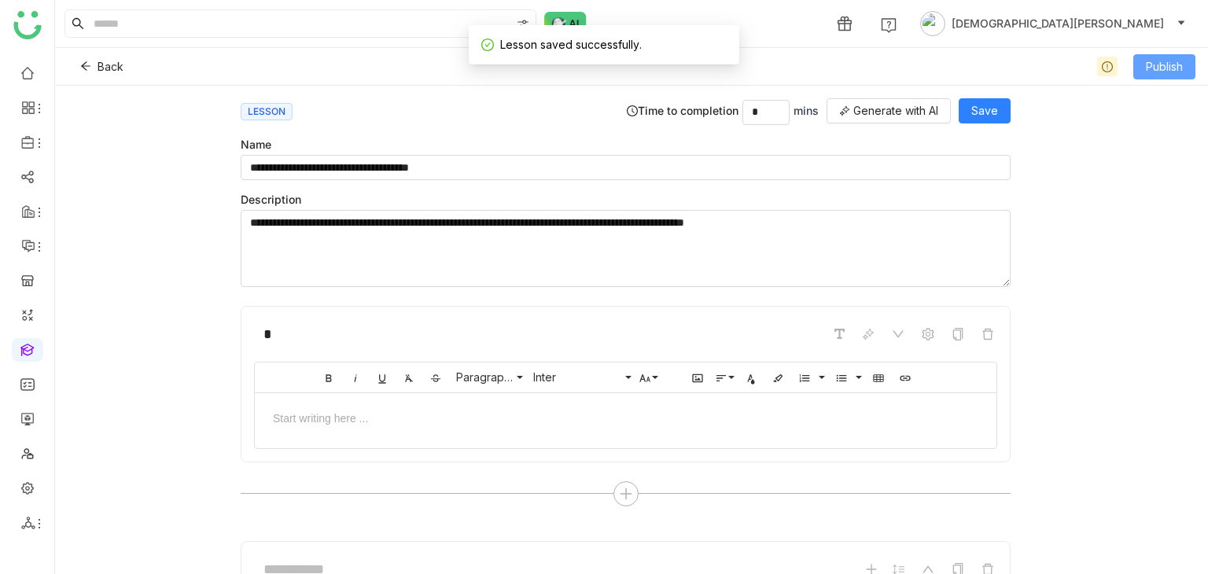
click at [1165, 59] on span "Publish" at bounding box center [1164, 66] width 37 height 17
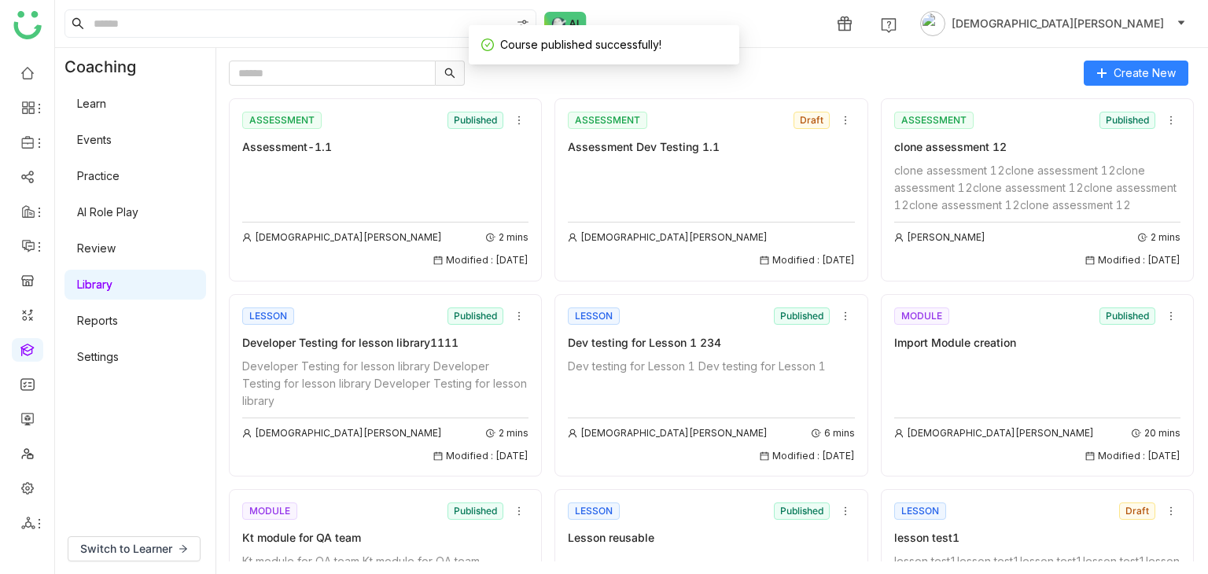
click at [359, 352] on div "Developer Testing for lesson library1111" at bounding box center [385, 342] width 286 height 17
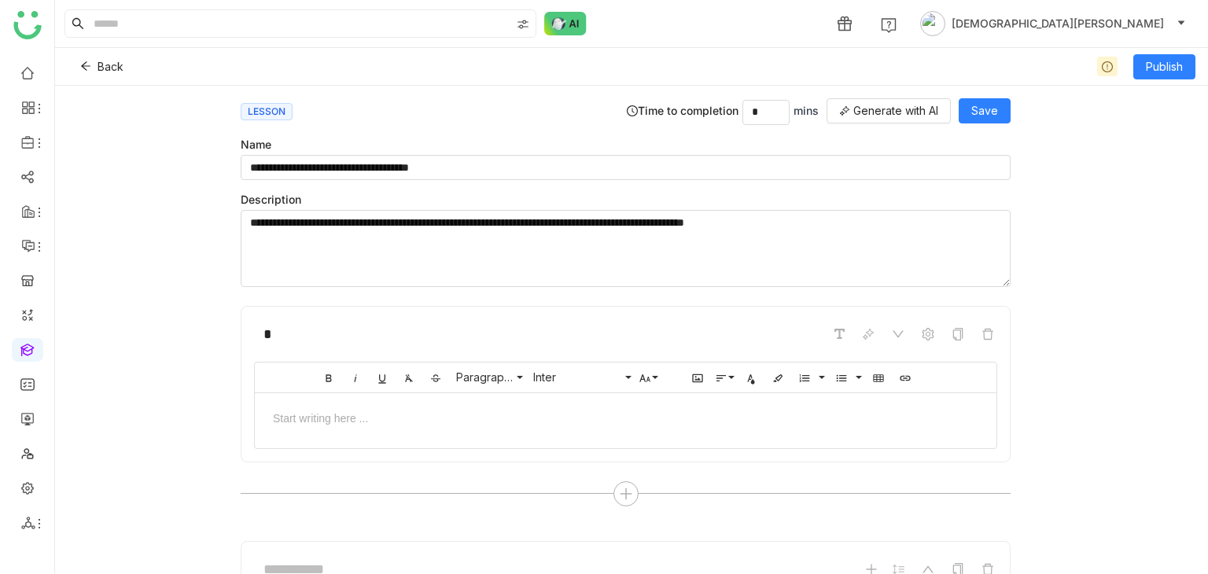
scroll to position [256, 0]
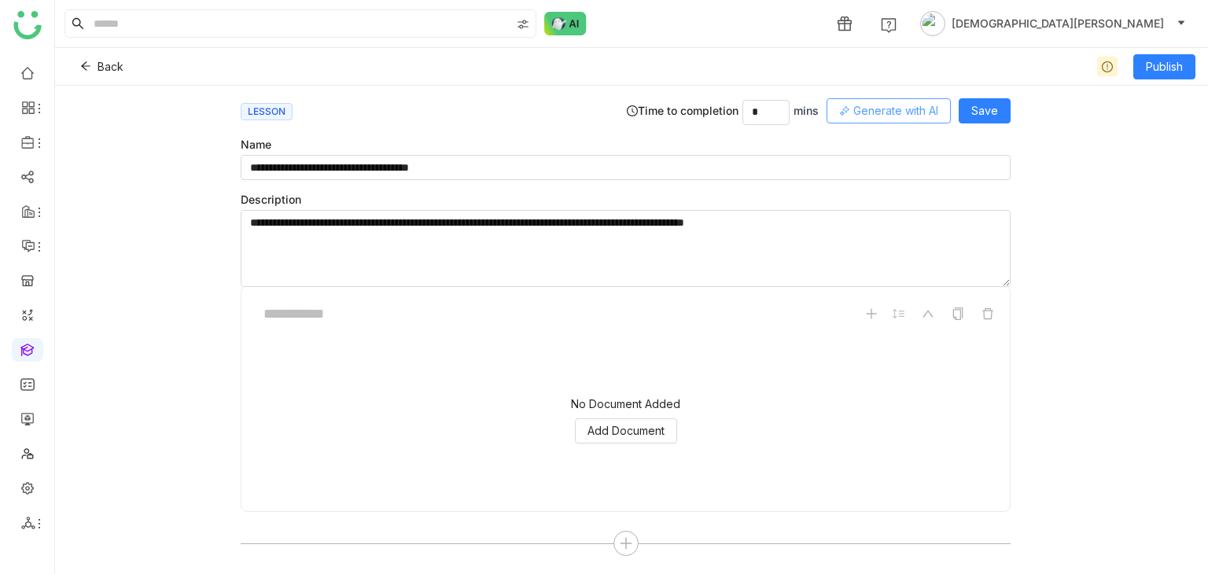
click at [917, 108] on span "Generate with AI" at bounding box center [896, 110] width 85 height 17
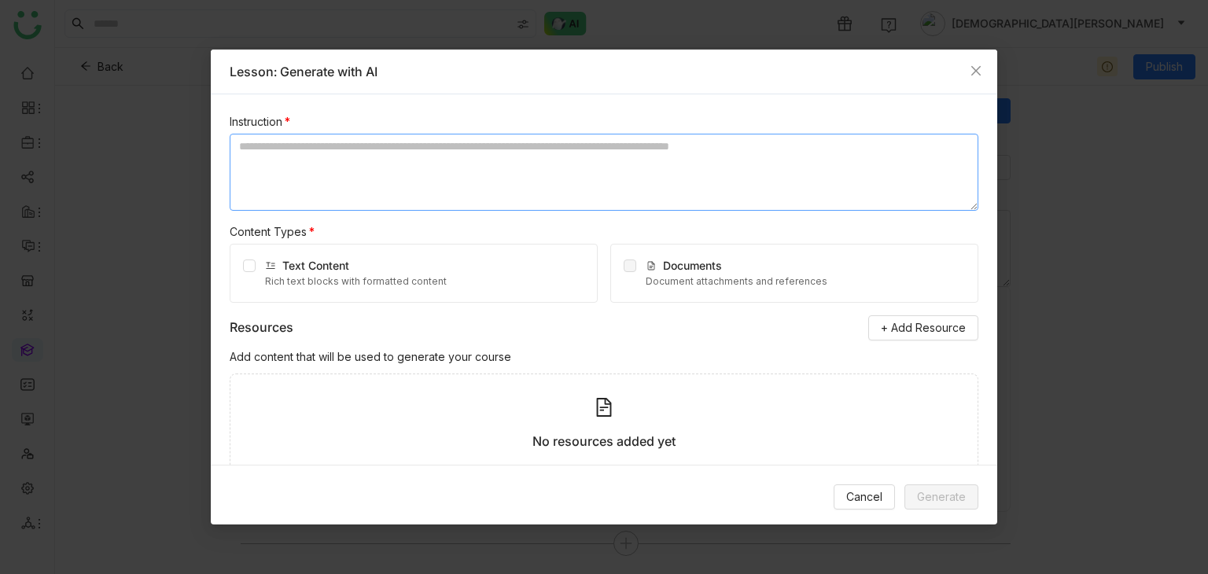
click at [419, 163] on textarea at bounding box center [604, 172] width 749 height 77
type textarea "**********"
click at [249, 271] on label at bounding box center [249, 273] width 13 height 32
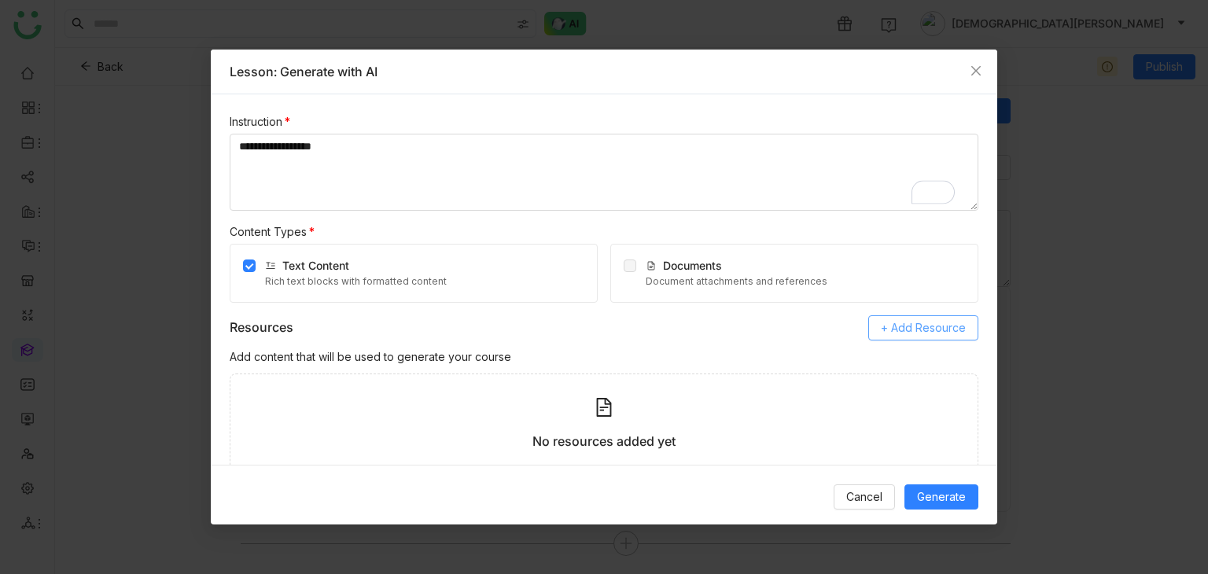
click at [928, 324] on span "+ Add Resource" at bounding box center [923, 327] width 85 height 17
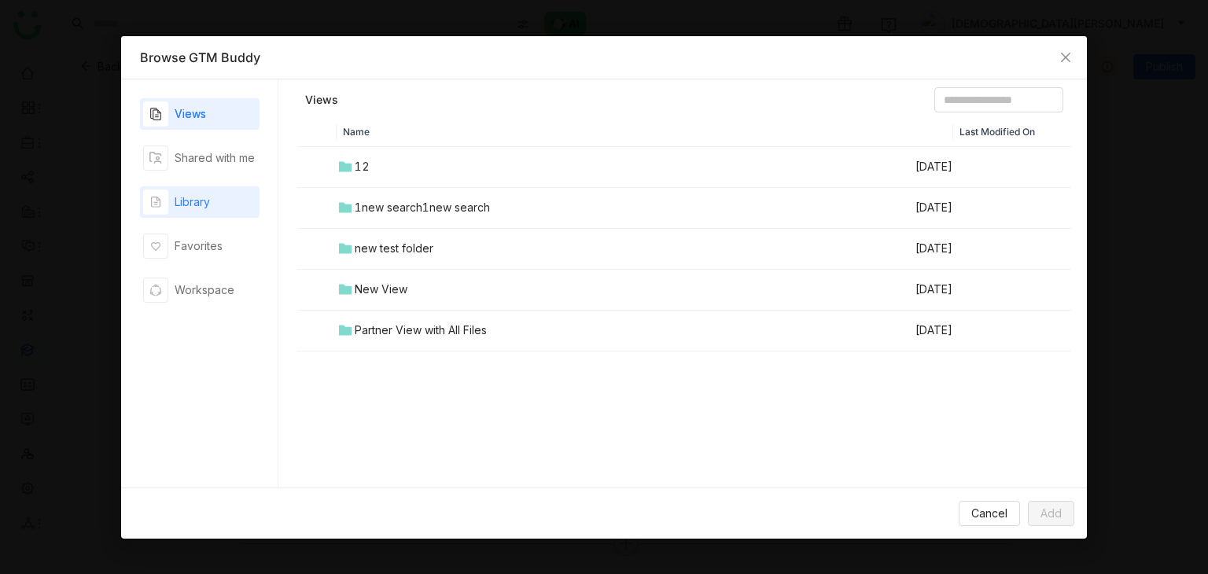
click at [208, 216] on div "Library" at bounding box center [200, 201] width 120 height 31
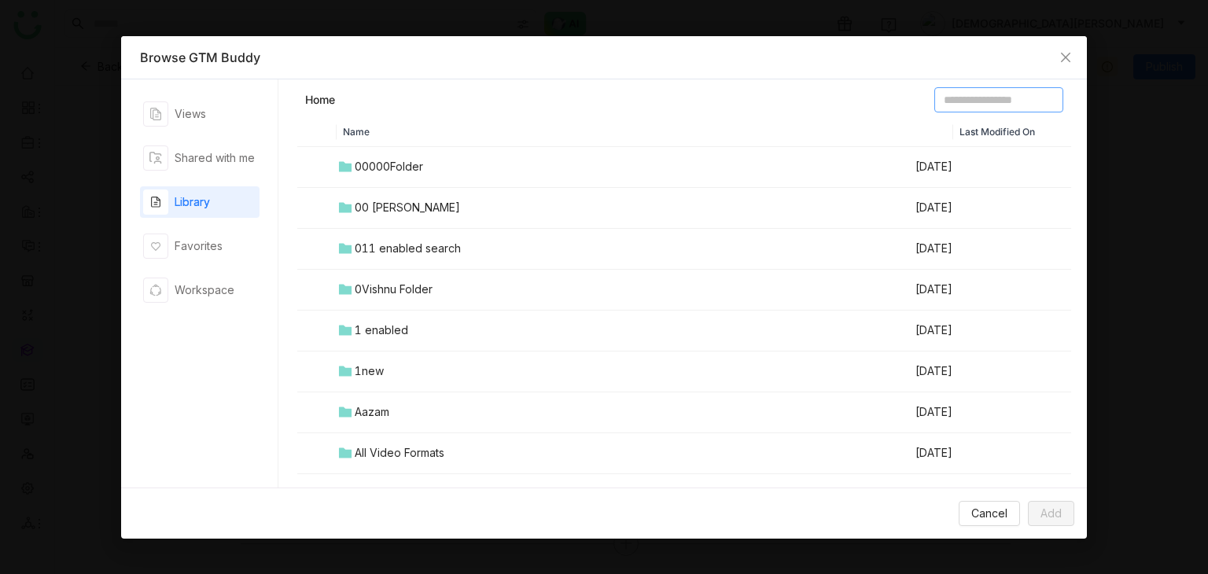
click at [945, 109] on input at bounding box center [999, 99] width 129 height 25
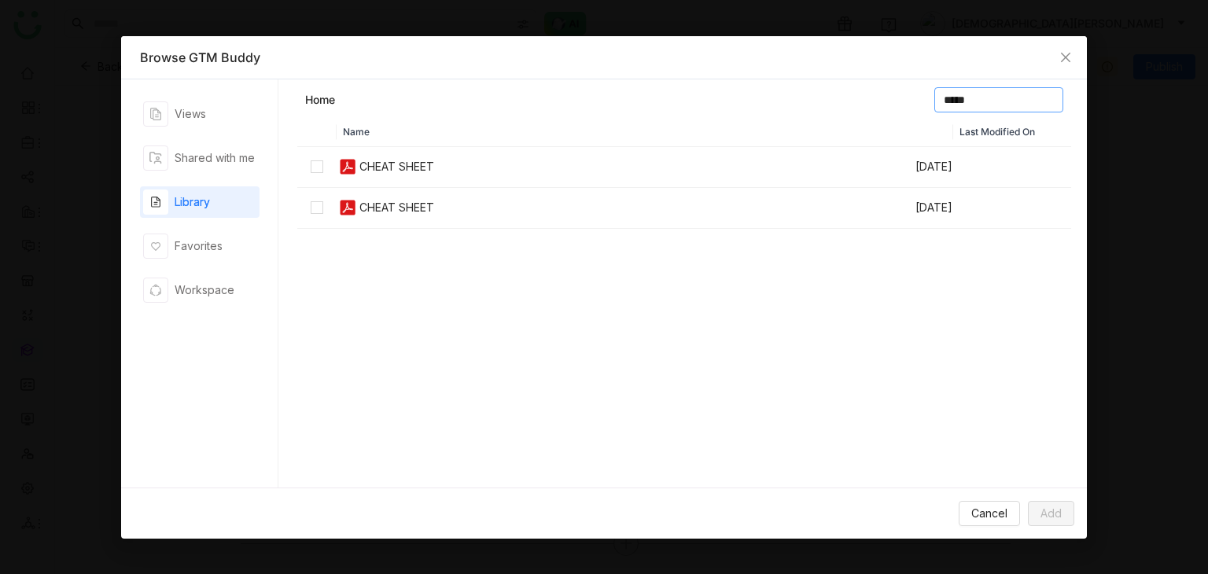
type input "*****"
click at [1059, 512] on span "Add" at bounding box center [1051, 513] width 21 height 17
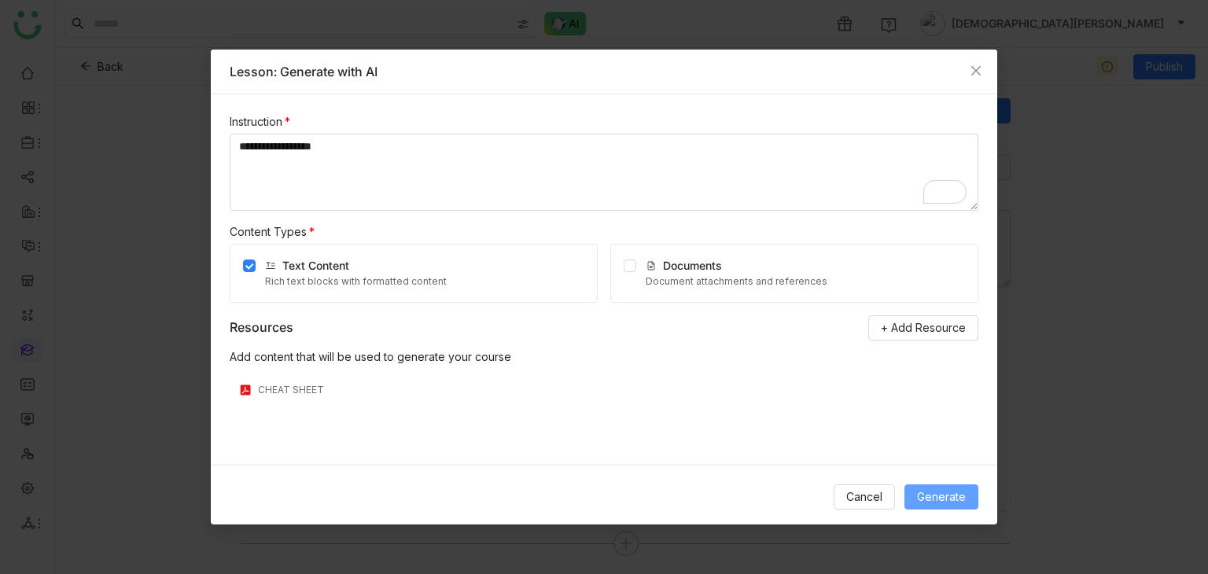
click at [942, 493] on span "Generate" at bounding box center [941, 497] width 49 height 17
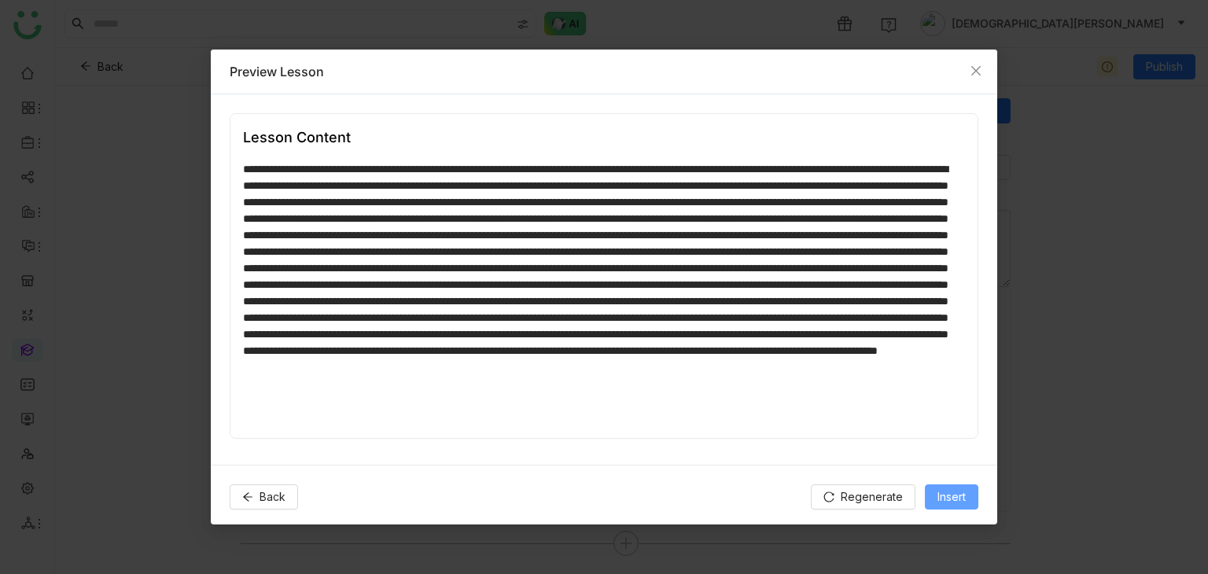
click at [969, 498] on button "Insert" at bounding box center [951, 497] width 53 height 25
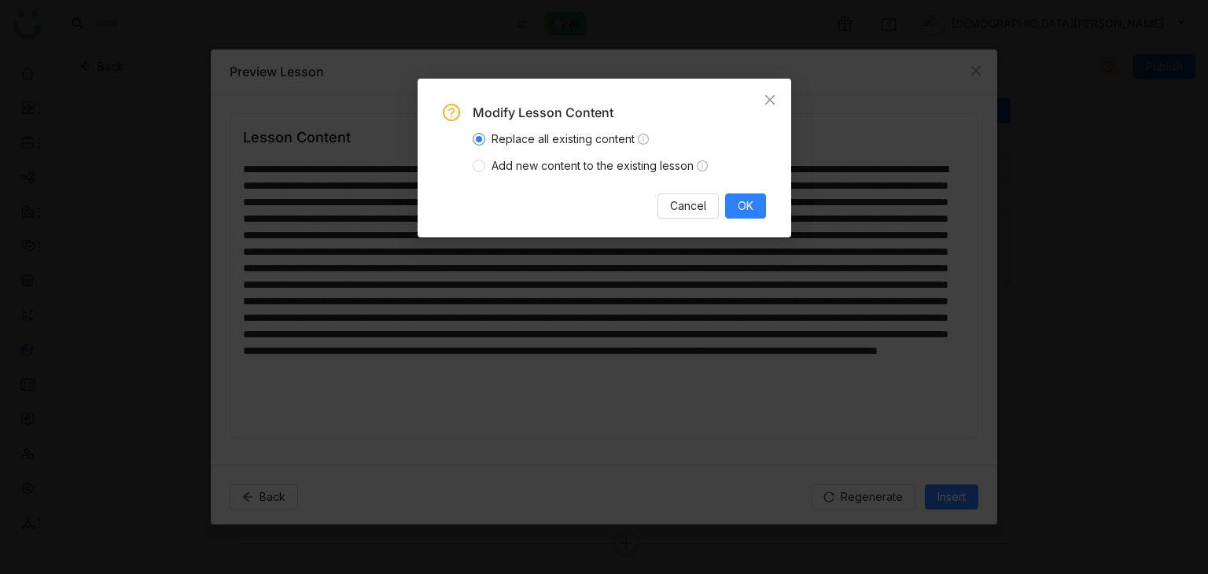
click at [486, 174] on span "Add new content to the existing lesson" at bounding box center [599, 165] width 229 height 17
click at [716, 205] on button "Cancel" at bounding box center [688, 206] width 61 height 25
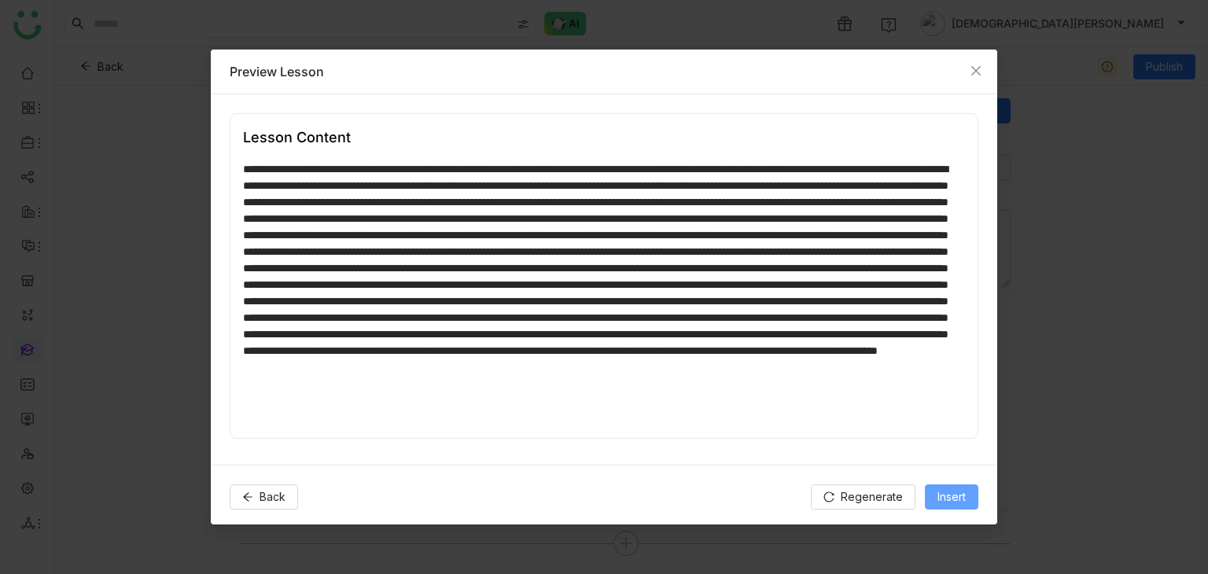
click at [957, 490] on div "Back Regenerate Insert" at bounding box center [604, 497] width 787 height 64
click at [957, 492] on span "Insert" at bounding box center [952, 497] width 28 height 17
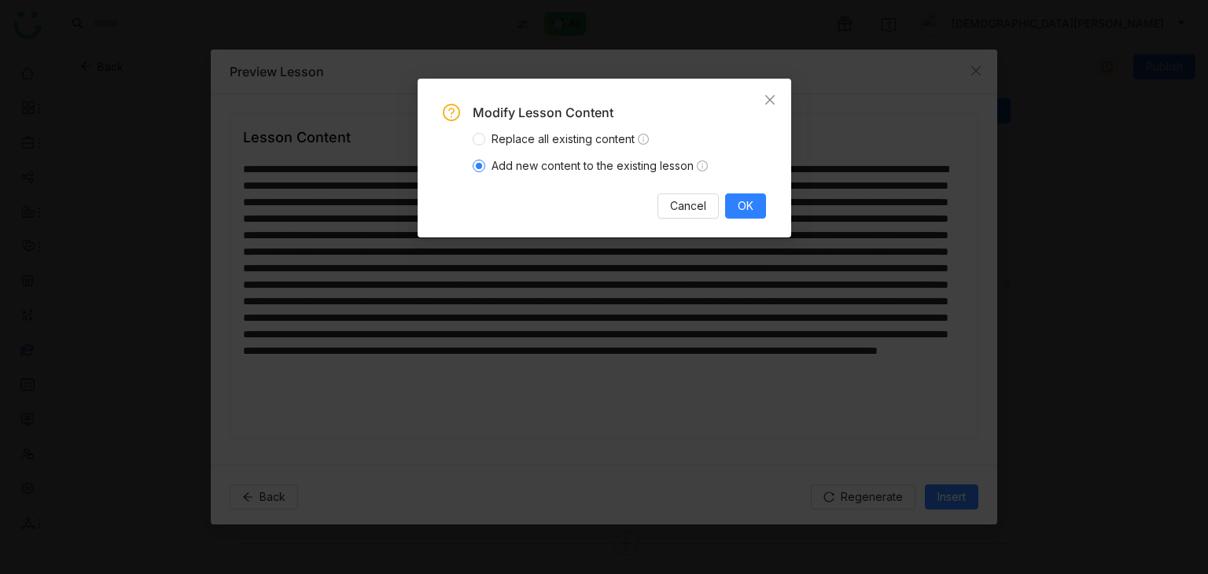
click at [610, 163] on span "Add new content to the existing lesson" at bounding box center [599, 165] width 229 height 17
click at [751, 208] on span "OK" at bounding box center [746, 205] width 16 height 17
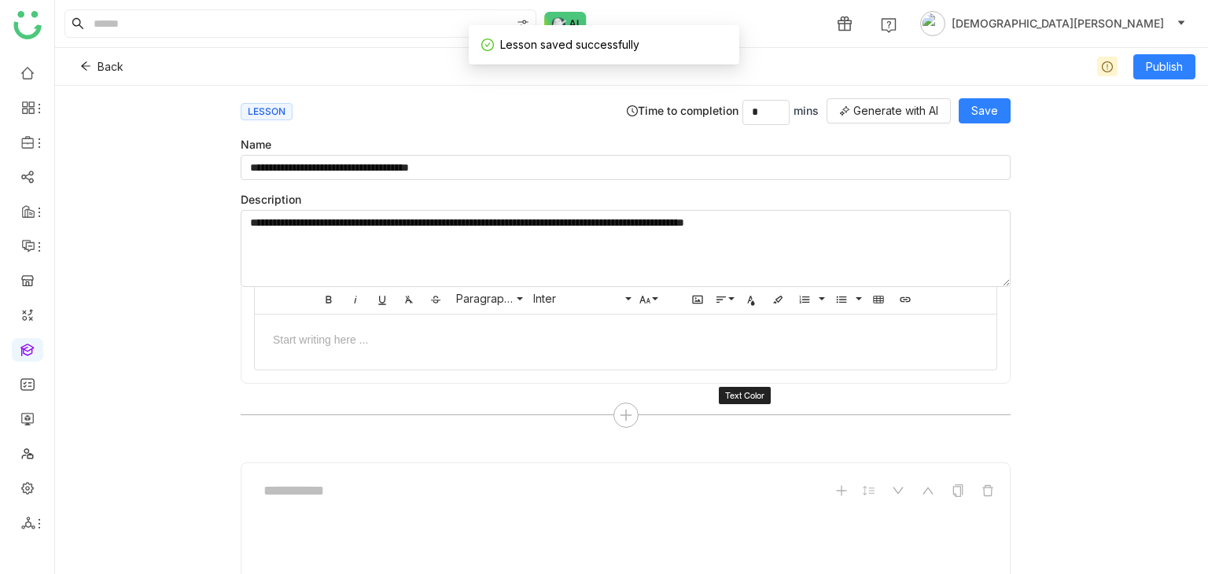
scroll to position [0, 0]
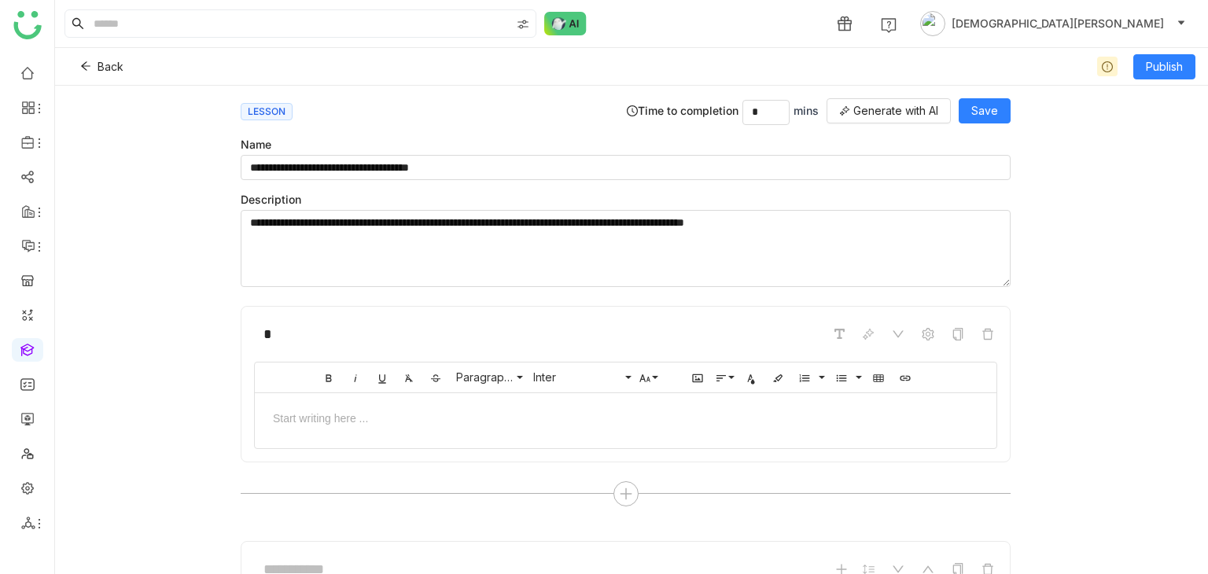
click at [999, 94] on div "**********" at bounding box center [631, 330] width 807 height 489
click at [1001, 105] on button "Save" at bounding box center [985, 110] width 52 height 25
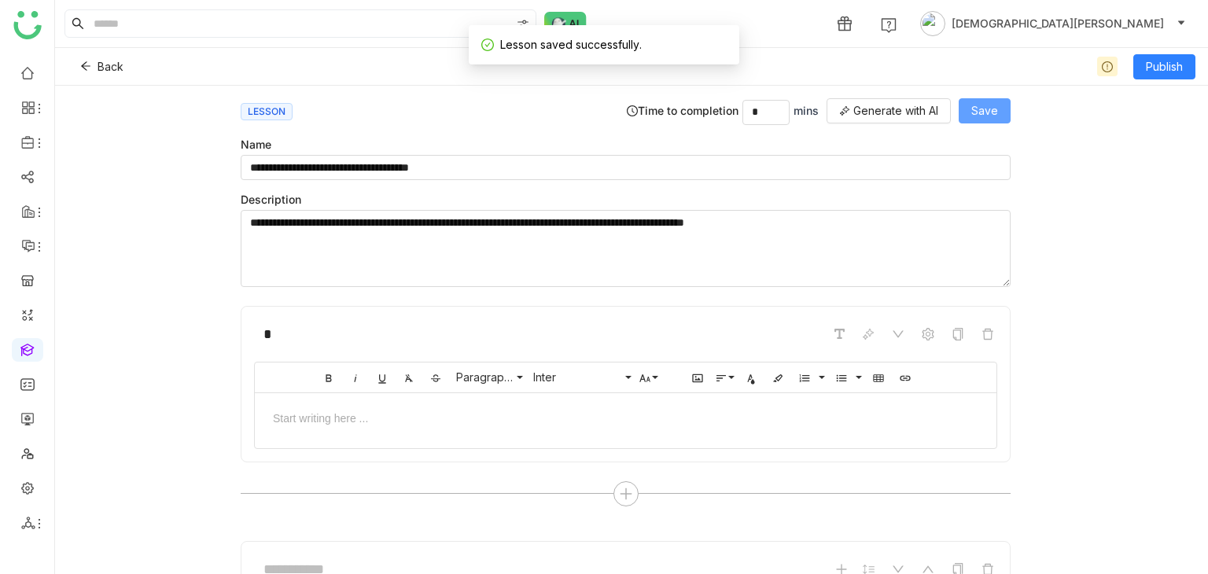
click at [986, 114] on span "Save" at bounding box center [985, 110] width 27 height 17
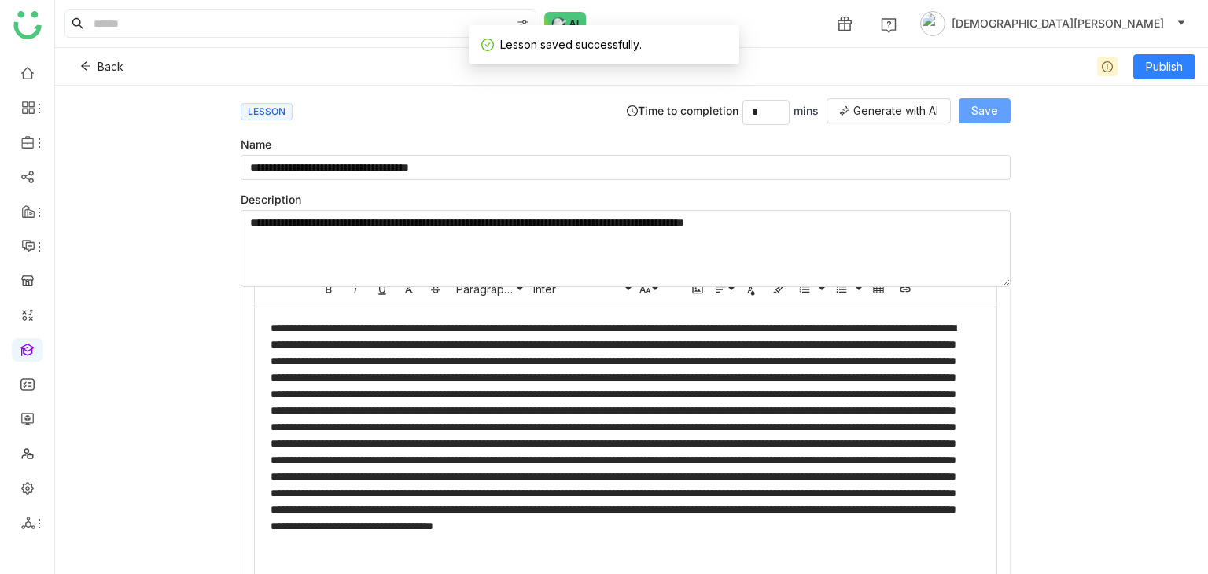
scroll to position [754, 0]
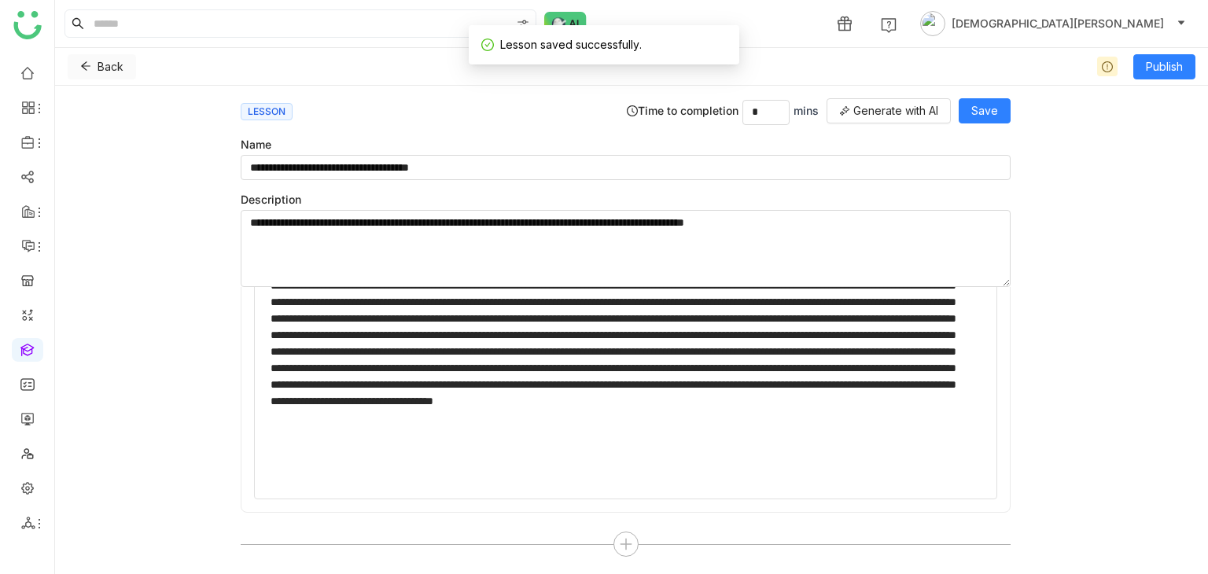
click at [92, 65] on button "Back" at bounding box center [102, 66] width 68 height 25
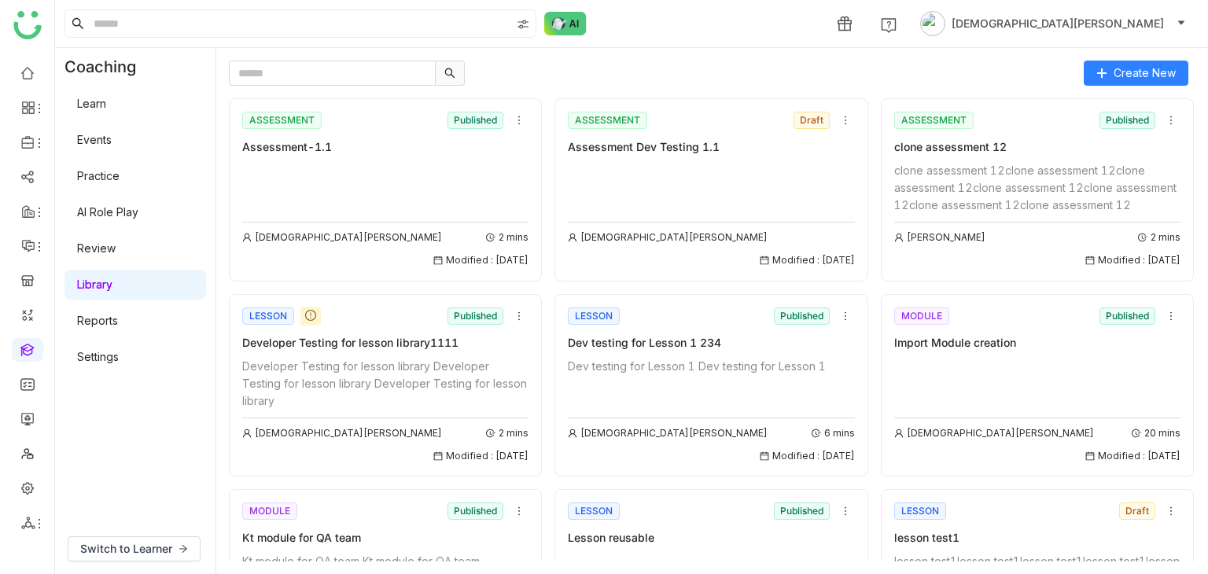
click at [259, 172] on div "Vishnu Vardhan 2 mins Modified : 26/08/2025" at bounding box center [385, 215] width 286 height 106
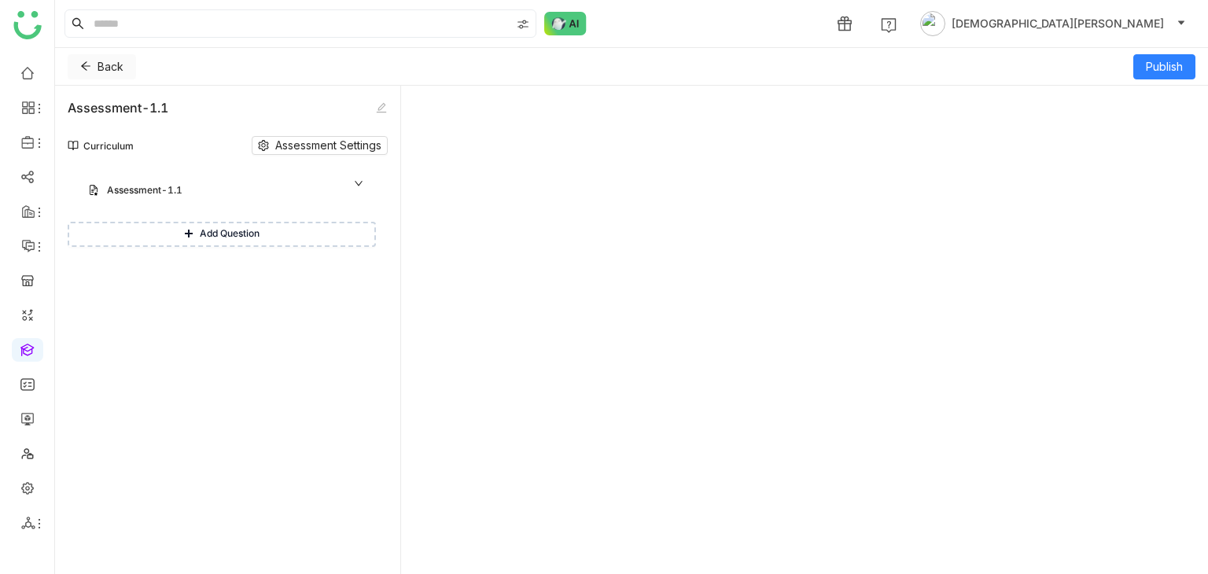
click at [91, 65] on button "Back" at bounding box center [102, 66] width 68 height 25
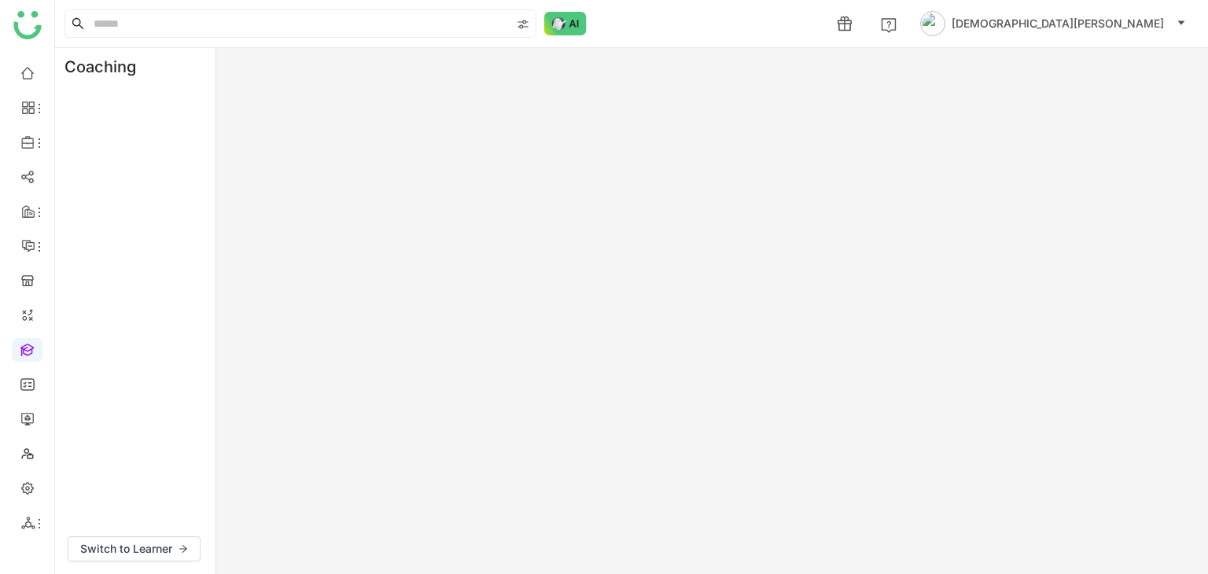
click at [83, 65] on div "Coaching" at bounding box center [107, 67] width 105 height 38
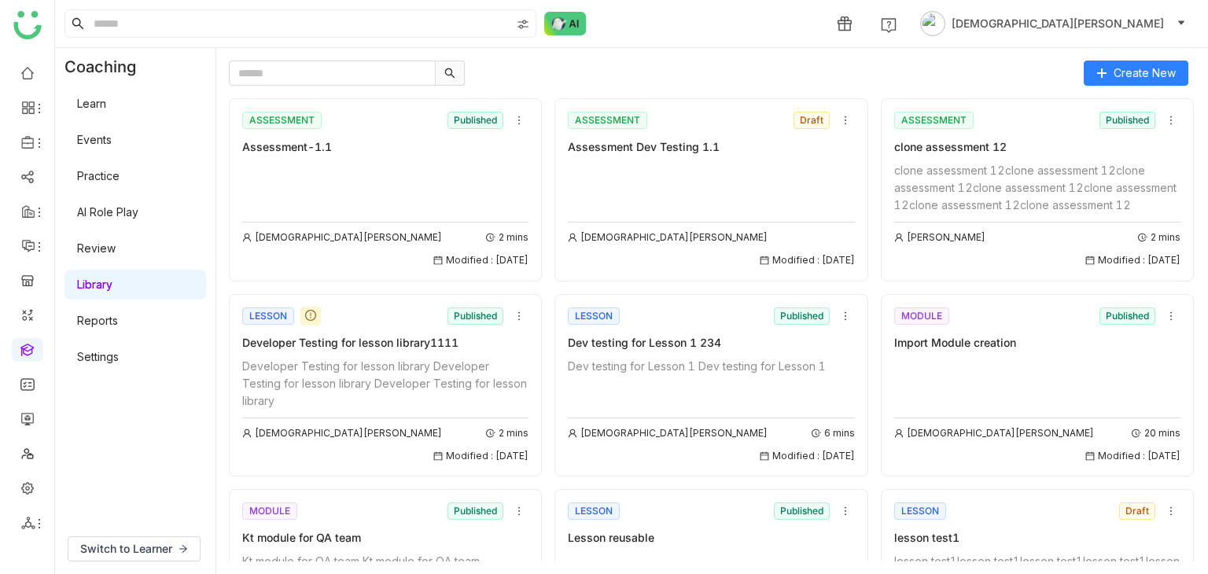
click at [393, 371] on div "LESSON Published Developer Testing for lesson library1111 Developer Testing for…" at bounding box center [385, 384] width 286 height 160
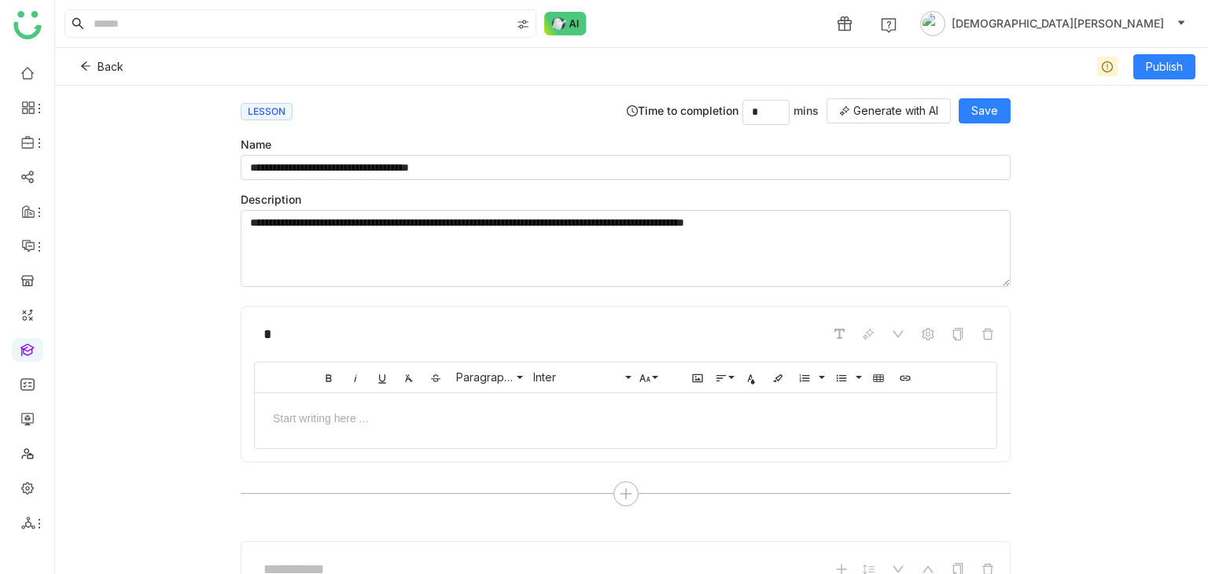
scroll to position [754, 0]
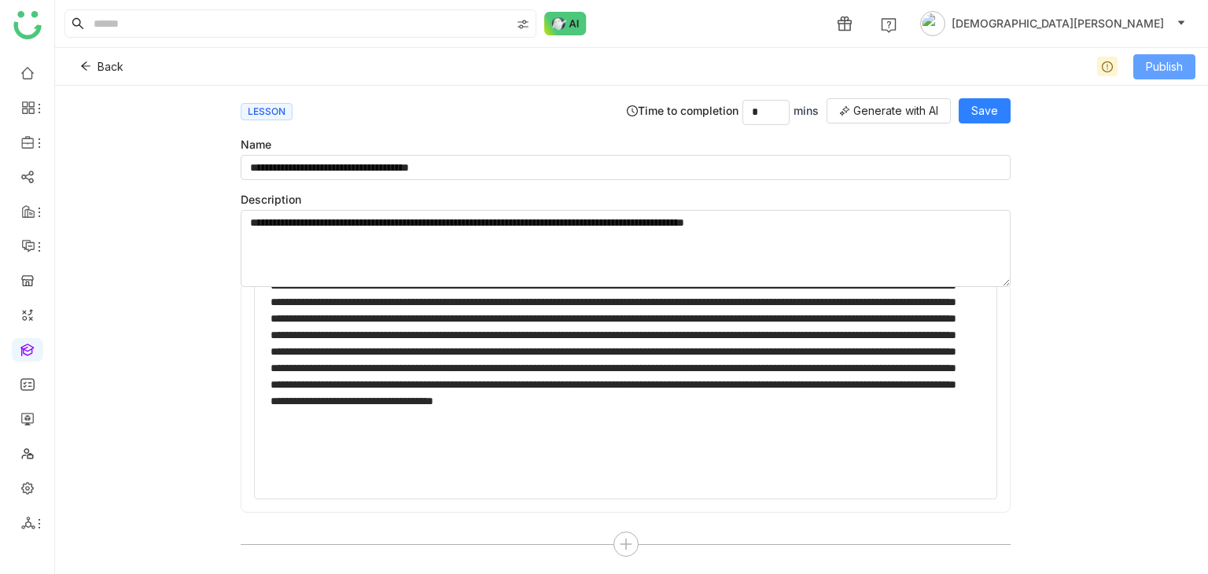
click at [1144, 67] on button "Publish" at bounding box center [1165, 66] width 62 height 25
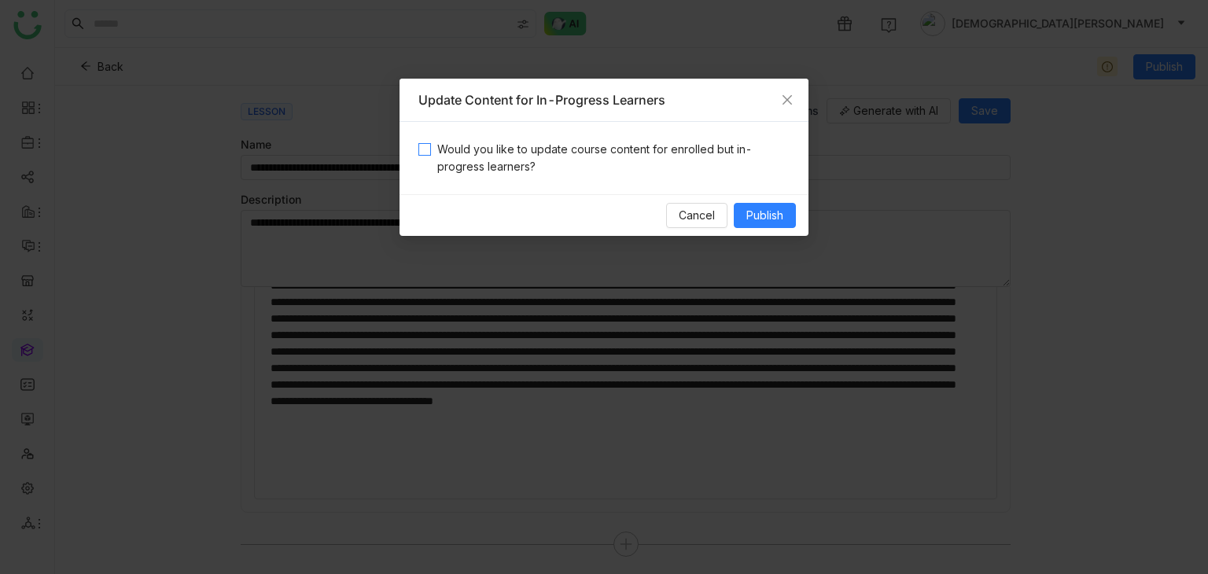
click at [574, 164] on span "Would you like to update course content for enrolled but in-progress learners?" at bounding box center [610, 158] width 359 height 35
click at [751, 204] on button "Publish" at bounding box center [765, 215] width 62 height 25
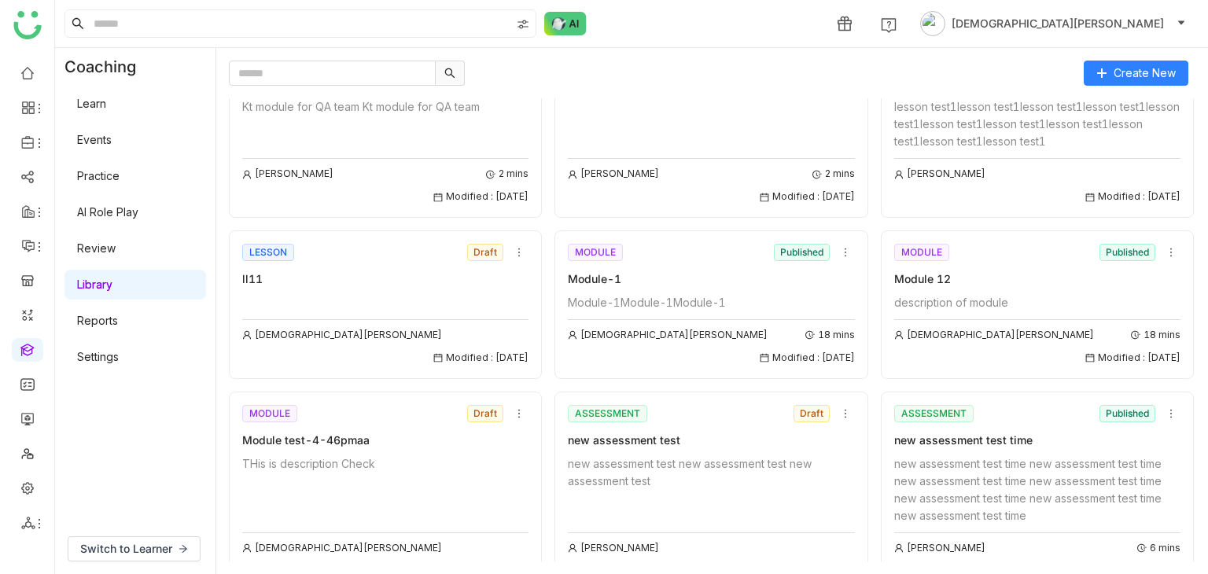
scroll to position [456, 0]
click at [1171, 76] on span "Create New" at bounding box center [1145, 73] width 62 height 17
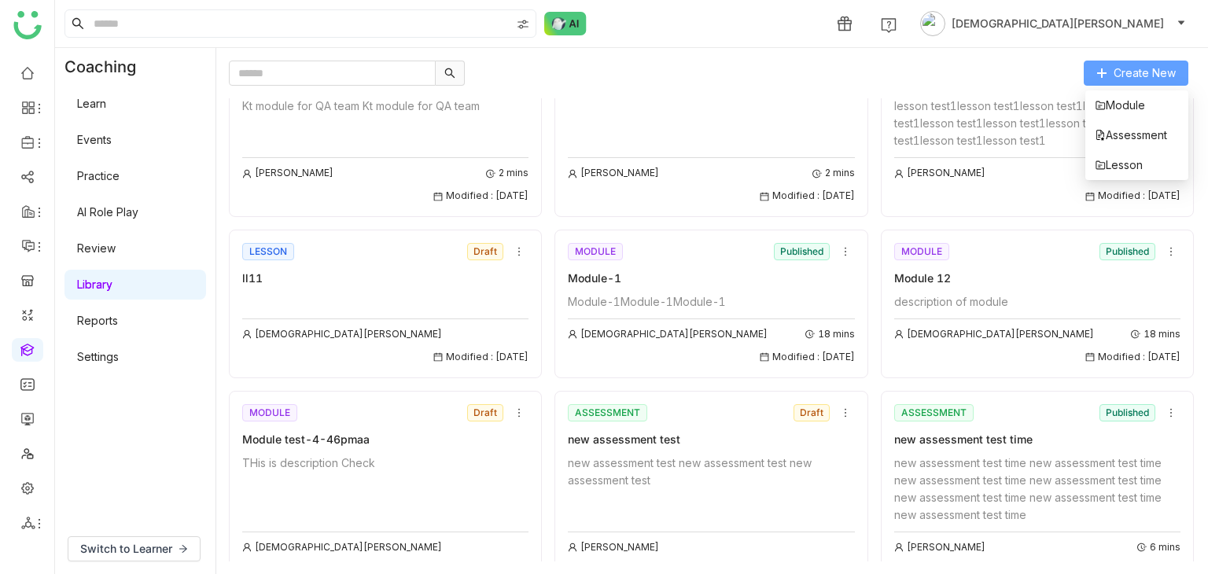
click at [1141, 79] on span "Create New" at bounding box center [1145, 73] width 62 height 17
click at [1120, 162] on span "Lesson" at bounding box center [1119, 165] width 48 height 17
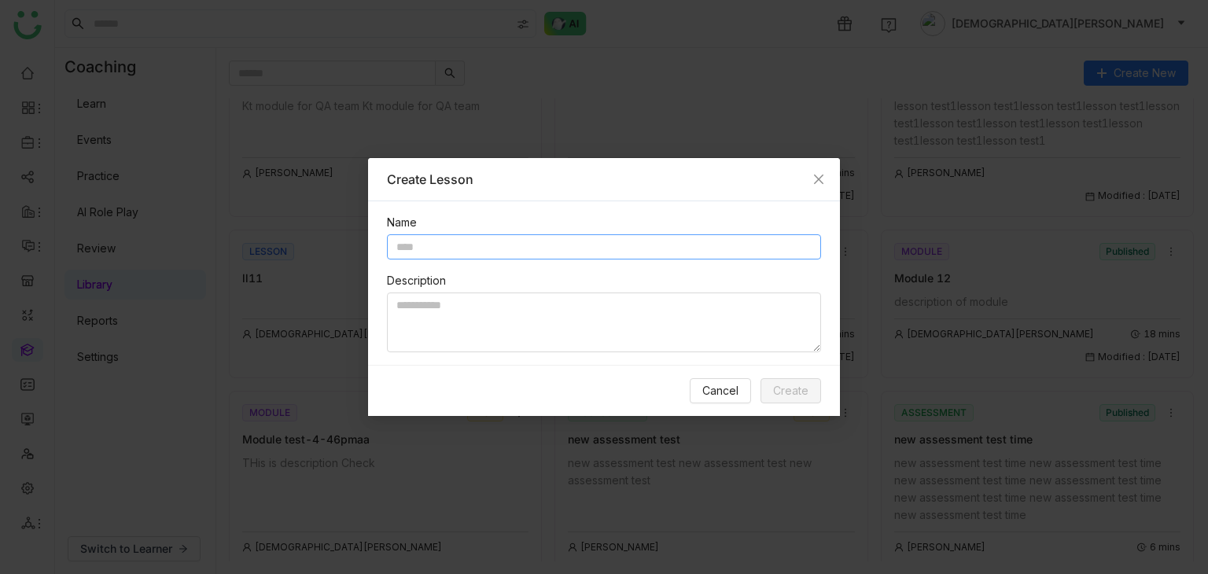
click at [625, 246] on input "text" at bounding box center [604, 246] width 434 height 25
type input "**********"
click at [806, 397] on span "Create" at bounding box center [790, 390] width 35 height 17
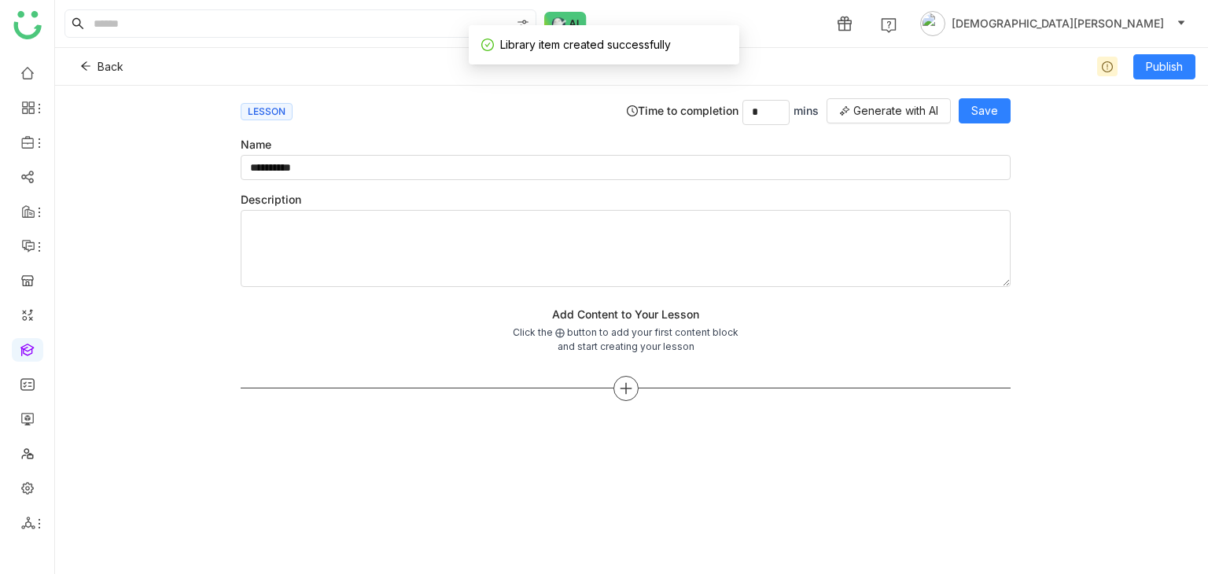
click at [621, 377] on div at bounding box center [626, 388] width 25 height 25
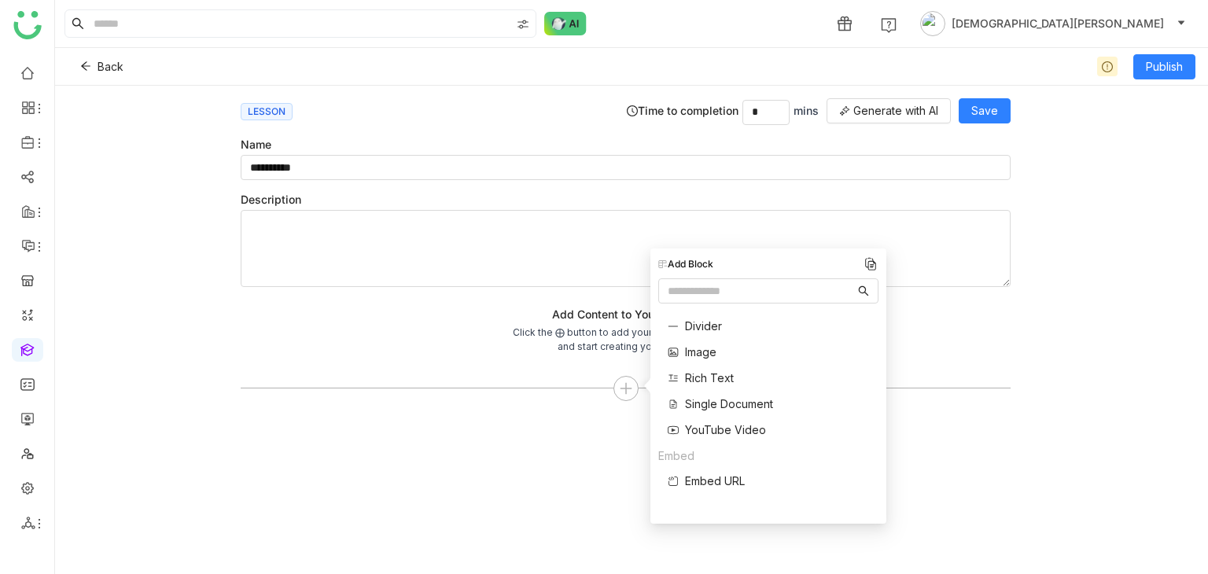
click at [704, 351] on span "Image" at bounding box center [700, 352] width 31 height 17
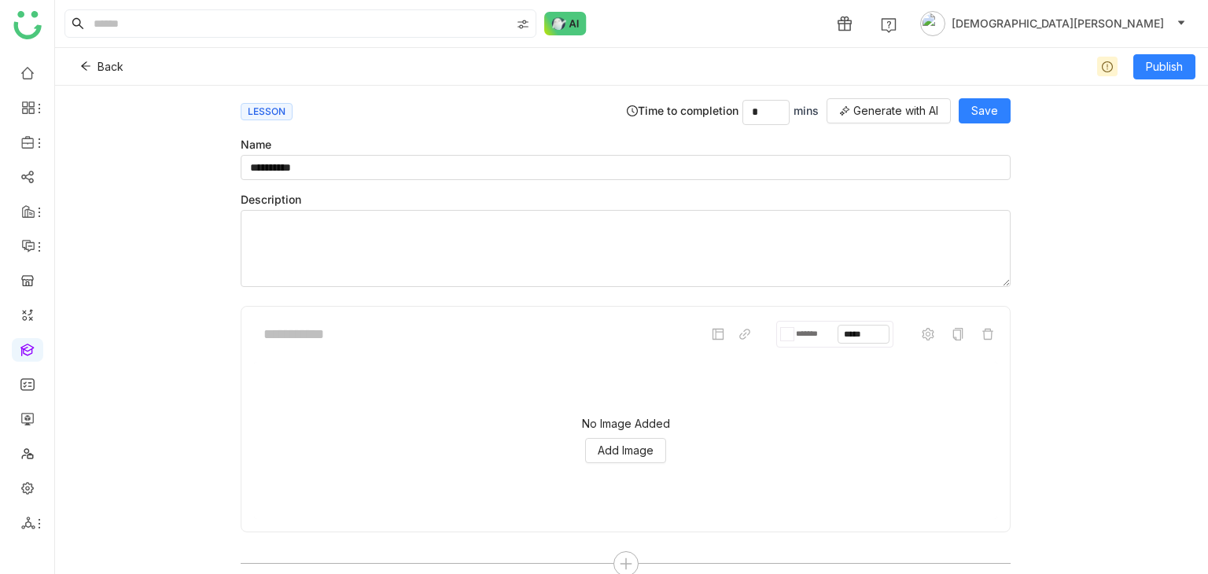
scroll to position [21, 0]
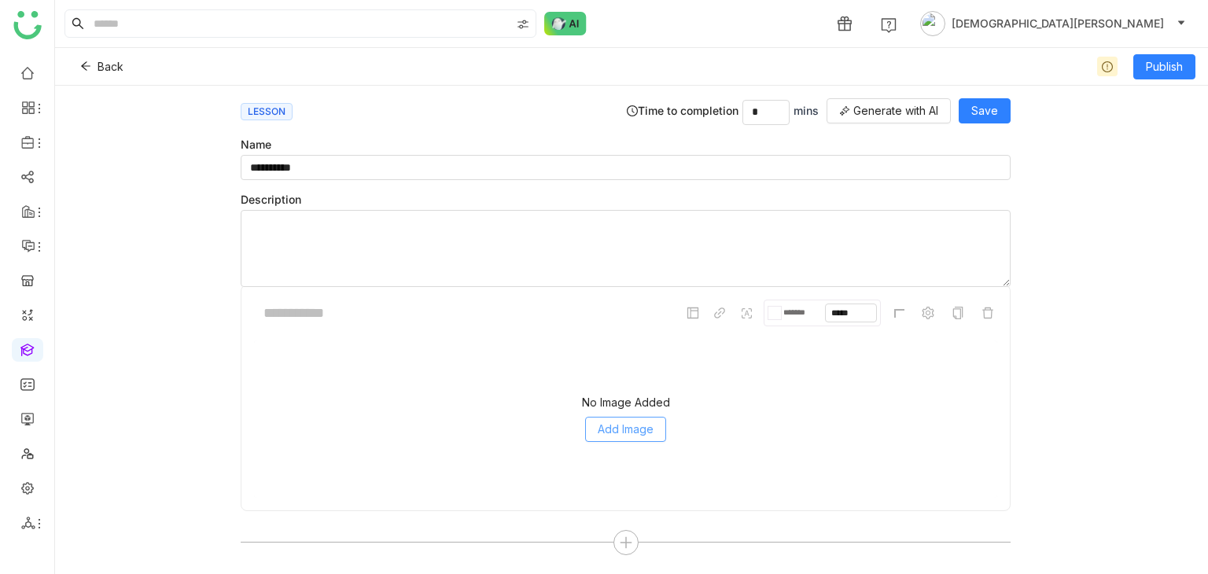
click at [611, 417] on button "Add Image" at bounding box center [625, 429] width 81 height 25
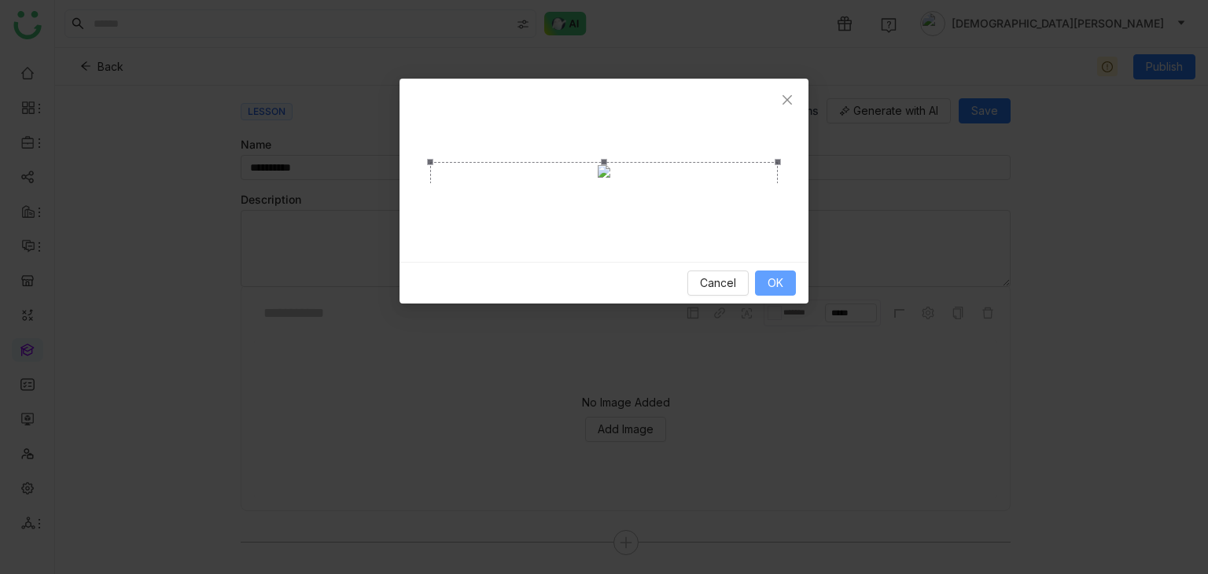
click at [771, 282] on span "OK" at bounding box center [776, 283] width 16 height 17
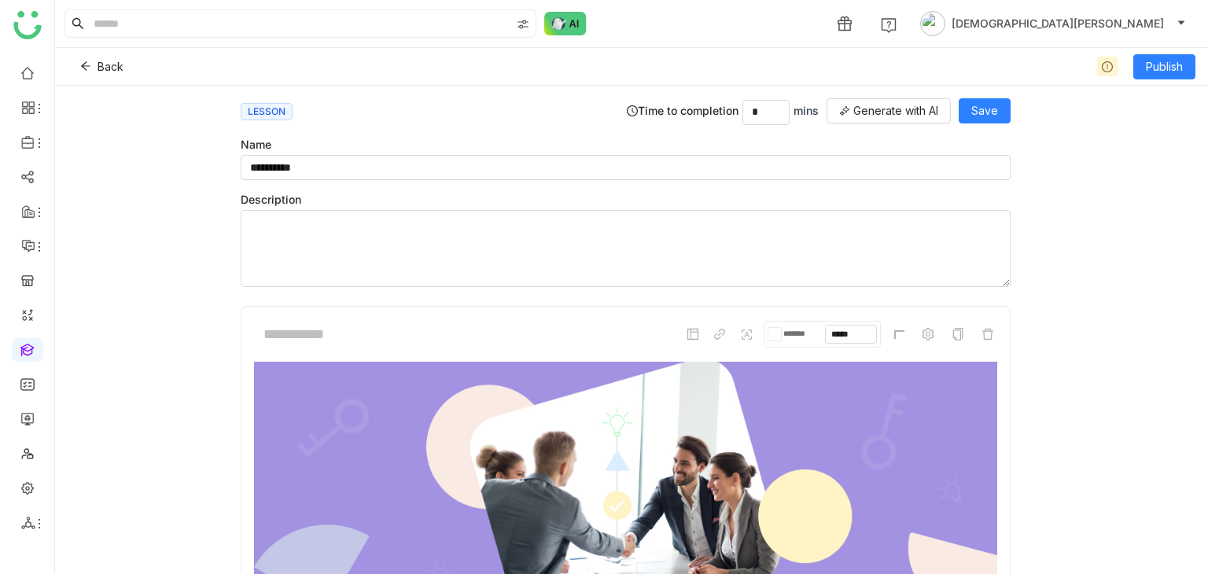
scroll to position [108, 0]
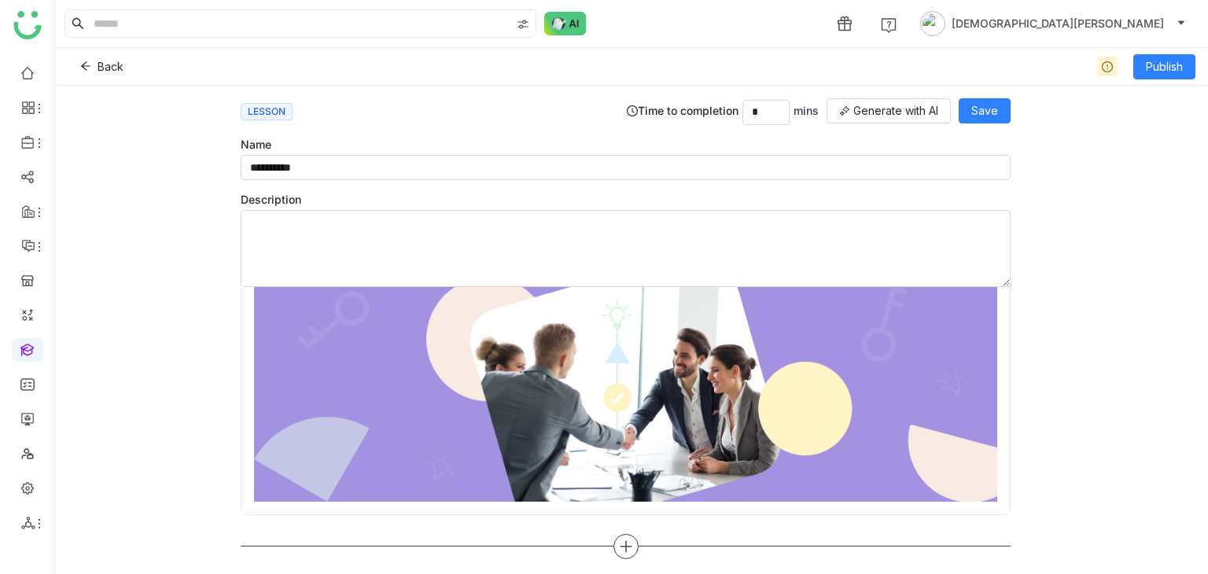
click at [625, 540] on icon at bounding box center [626, 545] width 2 height 11
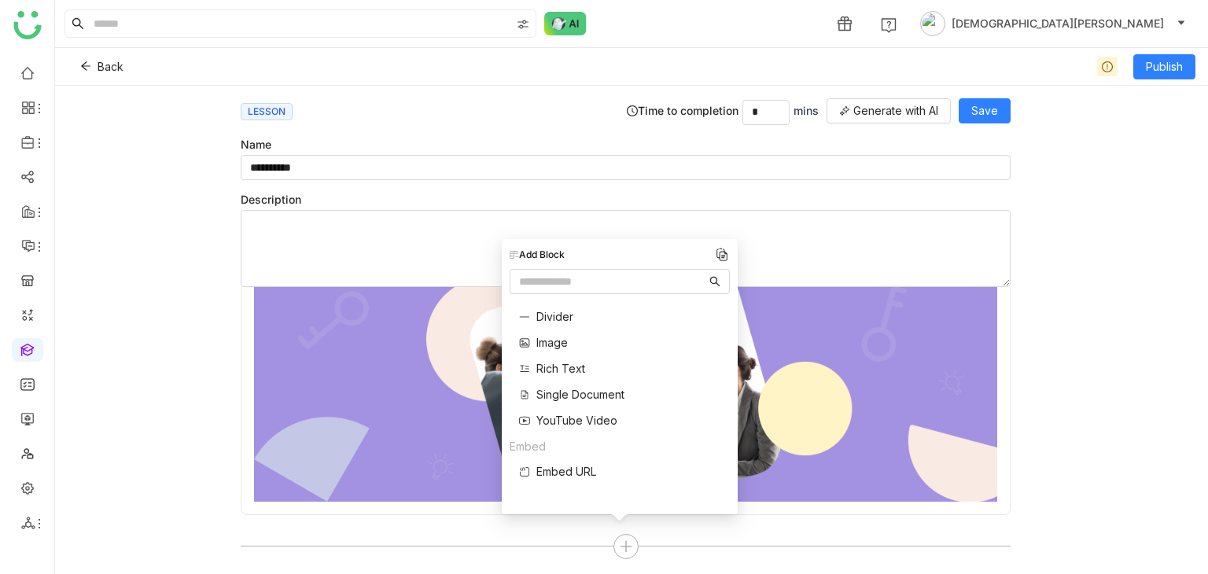
click at [588, 397] on span "Single Document" at bounding box center [581, 394] width 88 height 17
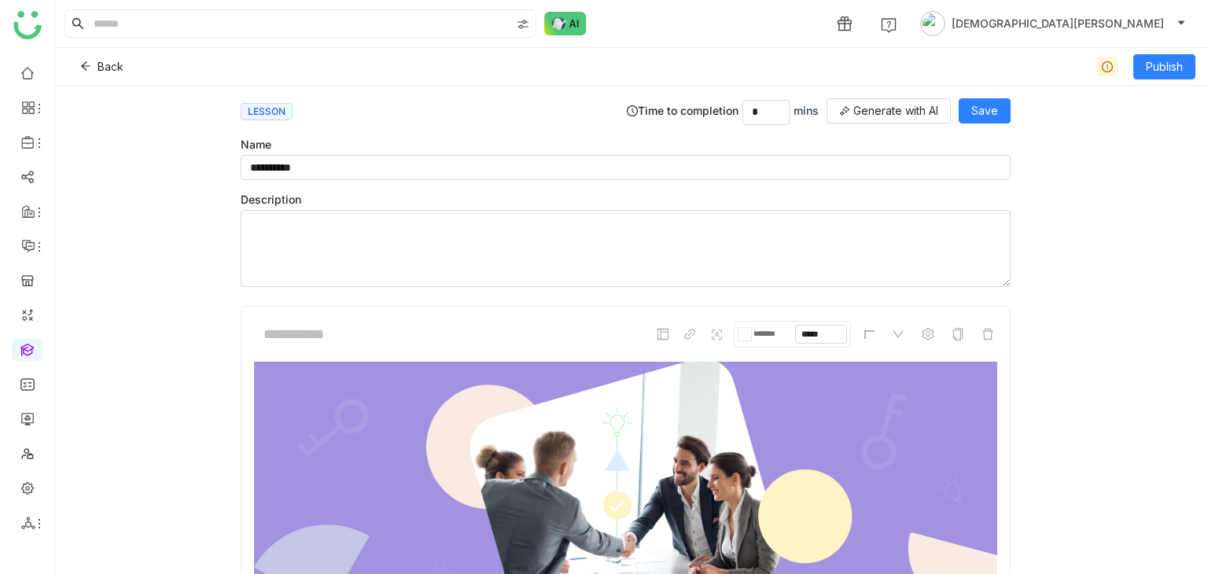
scroll to position [412, 0]
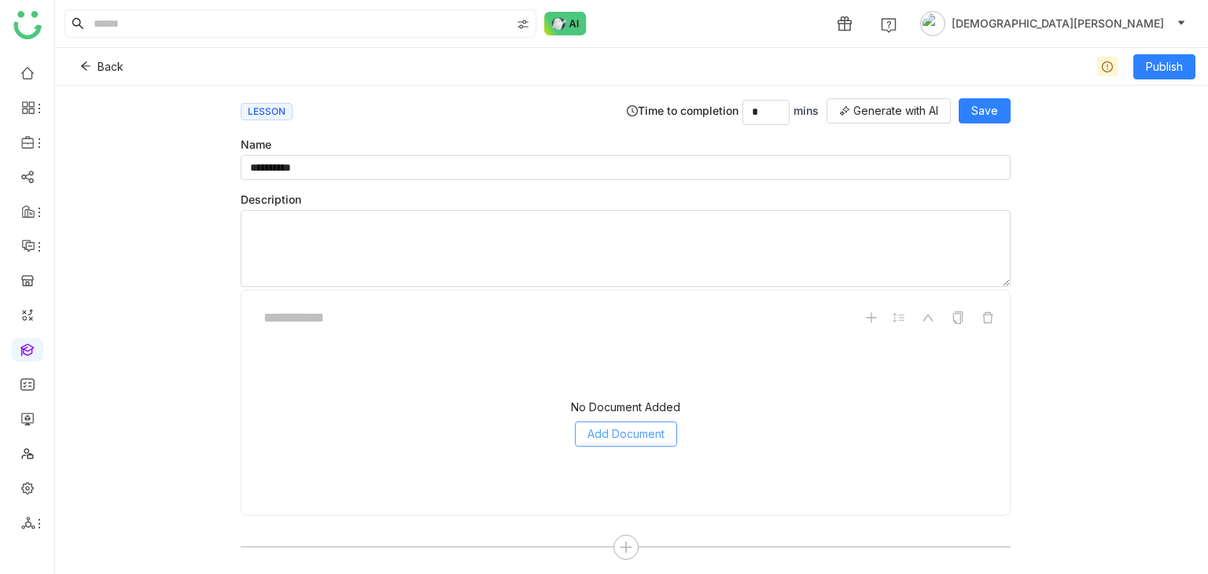
click at [636, 436] on button "Add Document" at bounding box center [626, 434] width 102 height 25
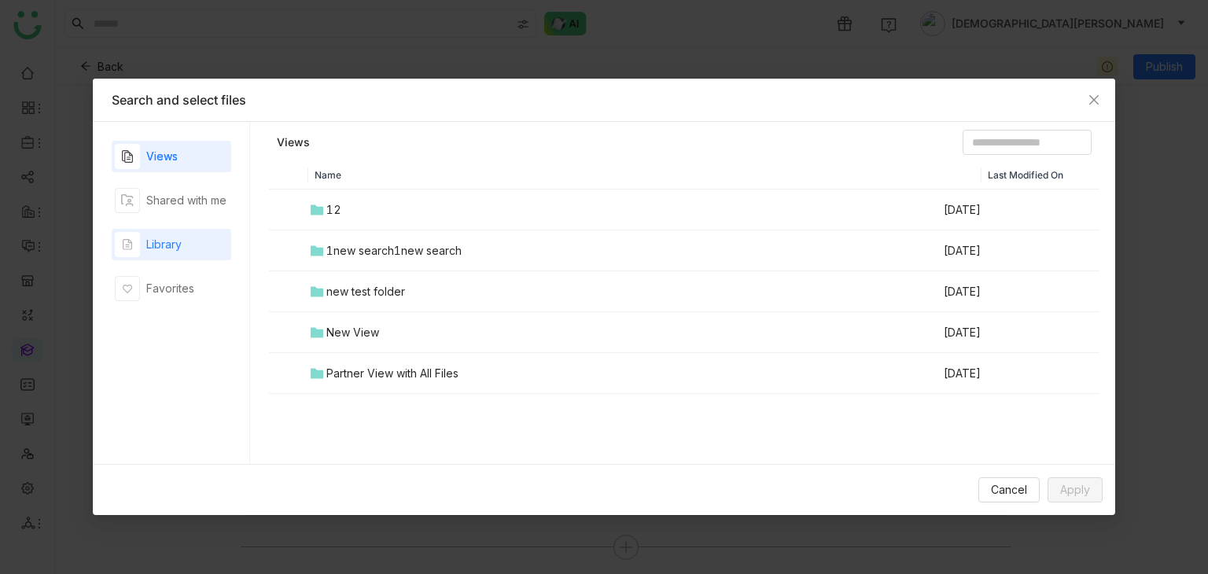
click at [172, 242] on div "Library" at bounding box center [163, 244] width 35 height 17
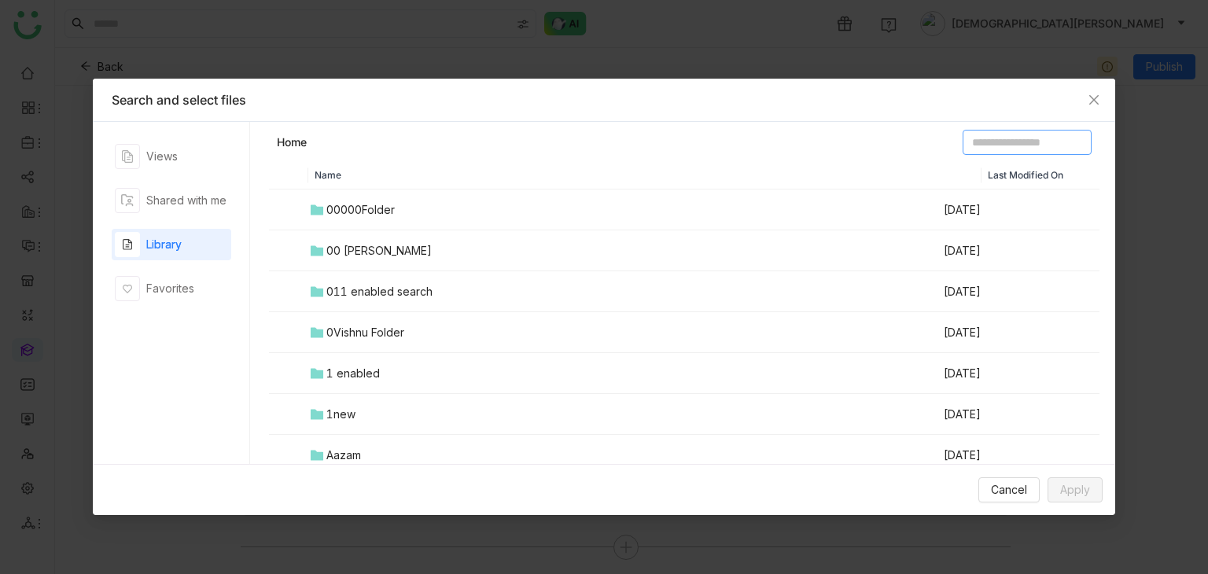
click at [963, 138] on input at bounding box center [1027, 142] width 129 height 25
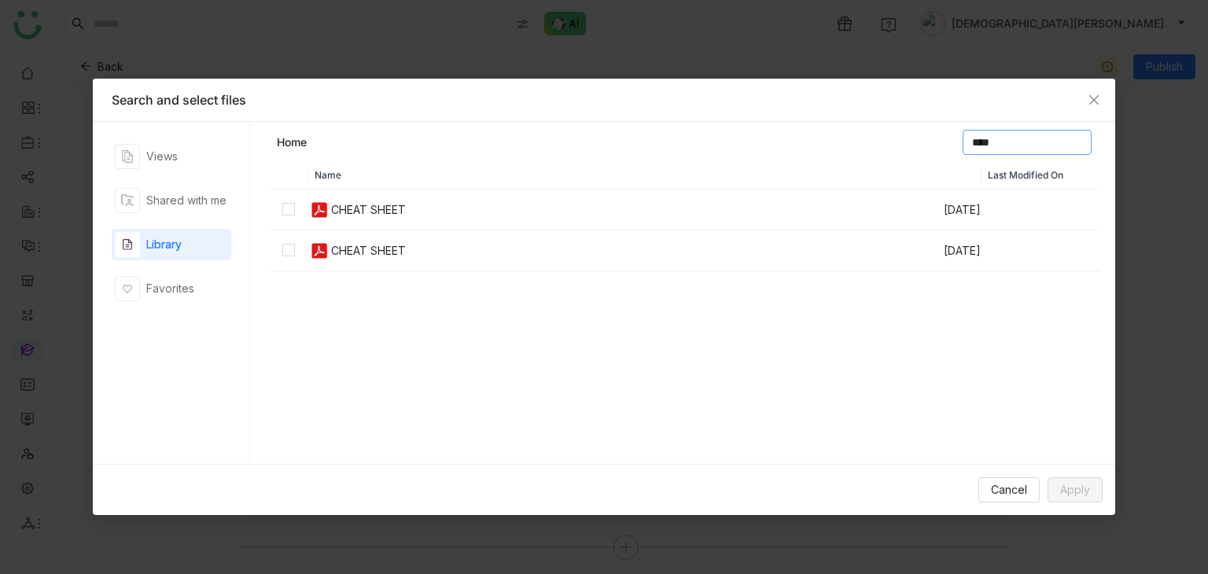
type input "****"
click at [328, 208] on img at bounding box center [319, 210] width 19 height 19
click at [1078, 490] on span "Apply" at bounding box center [1075, 489] width 30 height 17
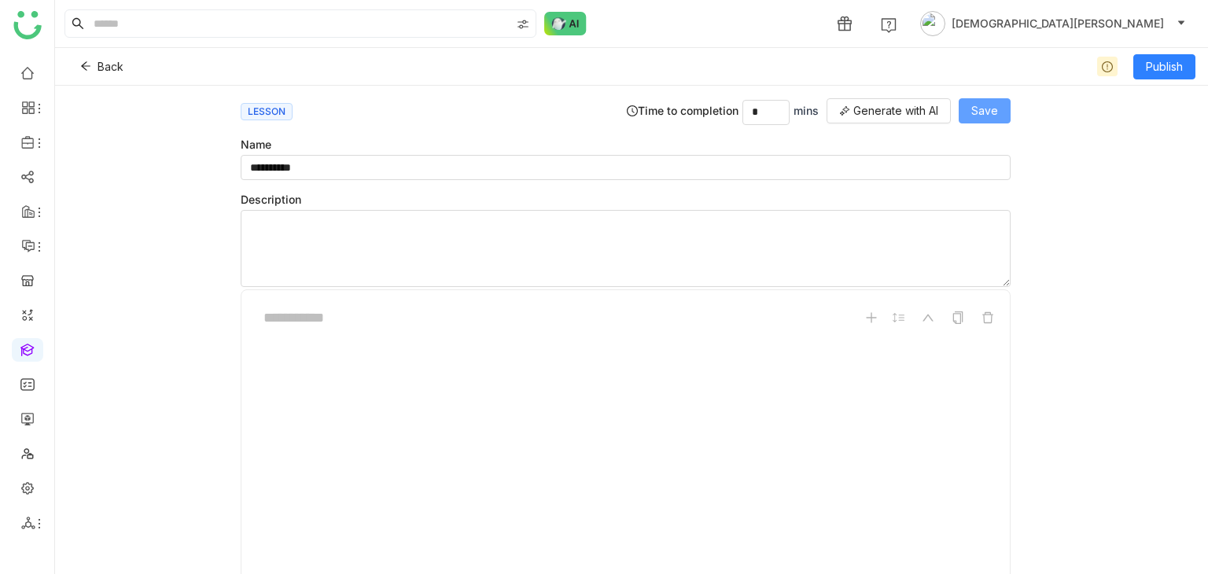
click at [990, 105] on span "Save" at bounding box center [985, 110] width 27 height 17
click at [1164, 68] on span "Publish" at bounding box center [1164, 66] width 37 height 17
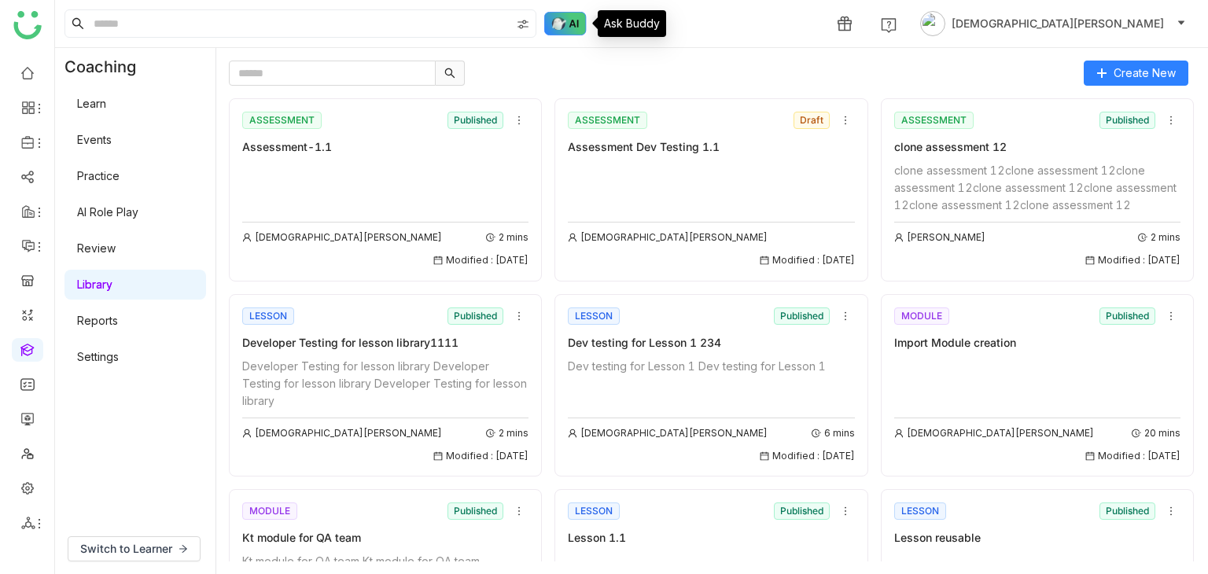
click at [562, 20] on img at bounding box center [565, 24] width 42 height 24
click at [564, 22] on img at bounding box center [565, 24] width 42 height 24
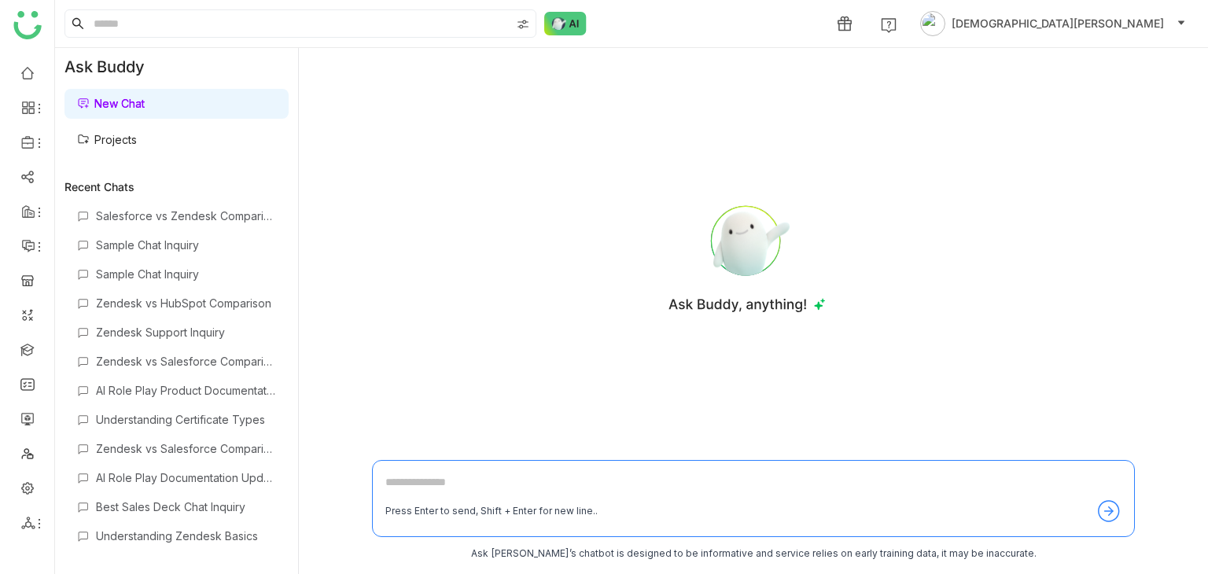
click at [436, 478] on textarea at bounding box center [753, 486] width 736 height 25
type textarea "****"
click at [337, 24] on input at bounding box center [300, 23] width 420 height 27
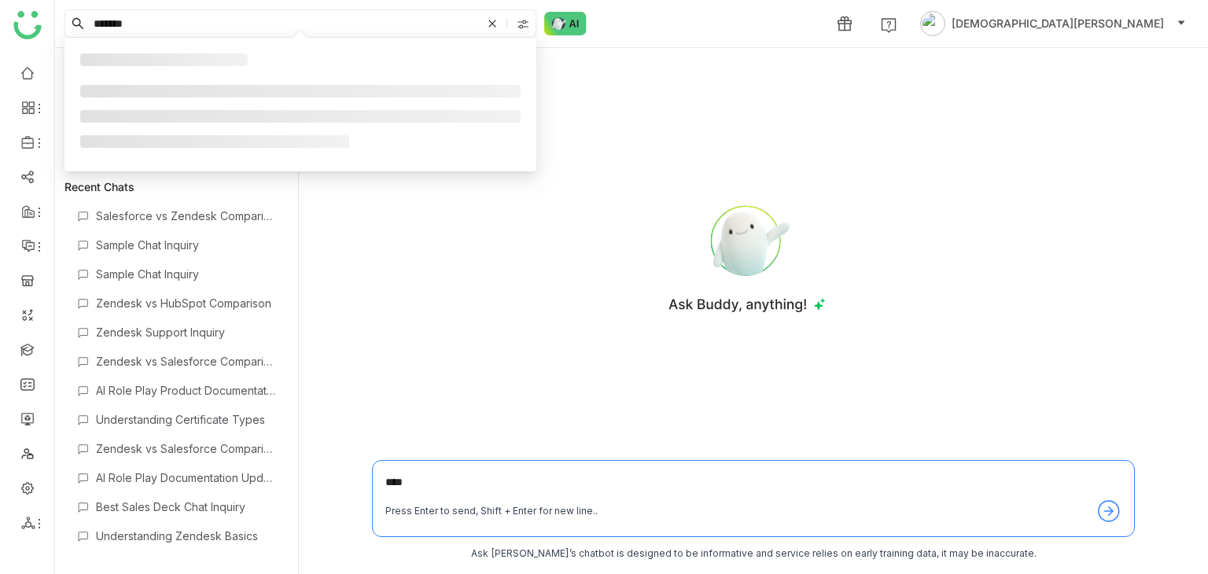
type input "*******"
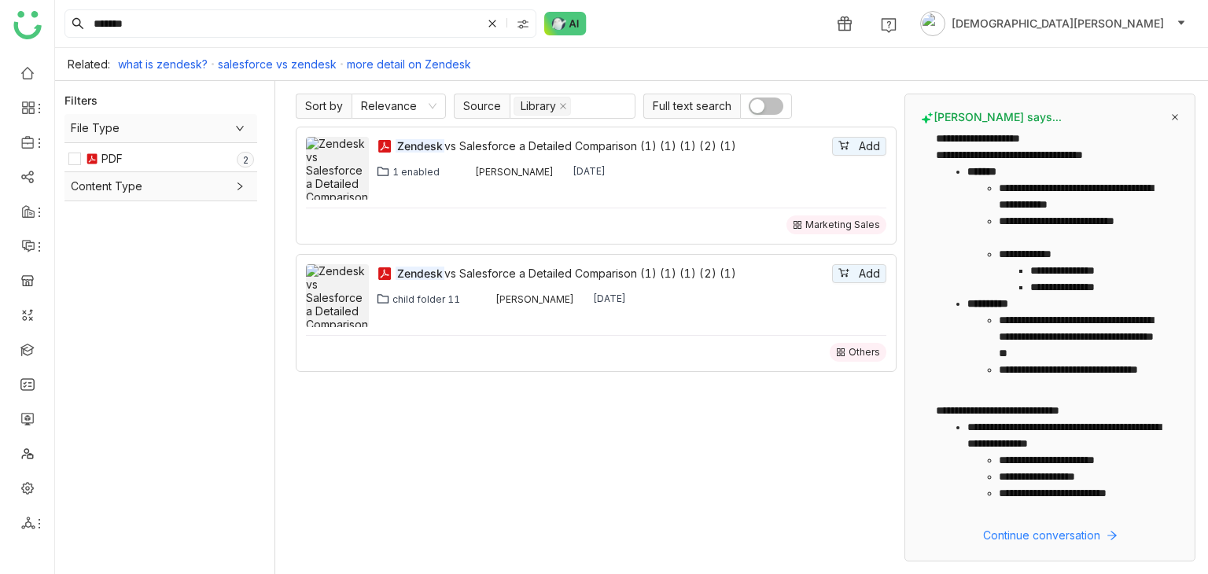
click at [161, 190] on span "Content Type" at bounding box center [161, 186] width 180 height 17
click at [110, 242] on div "Others" at bounding box center [103, 239] width 35 height 17
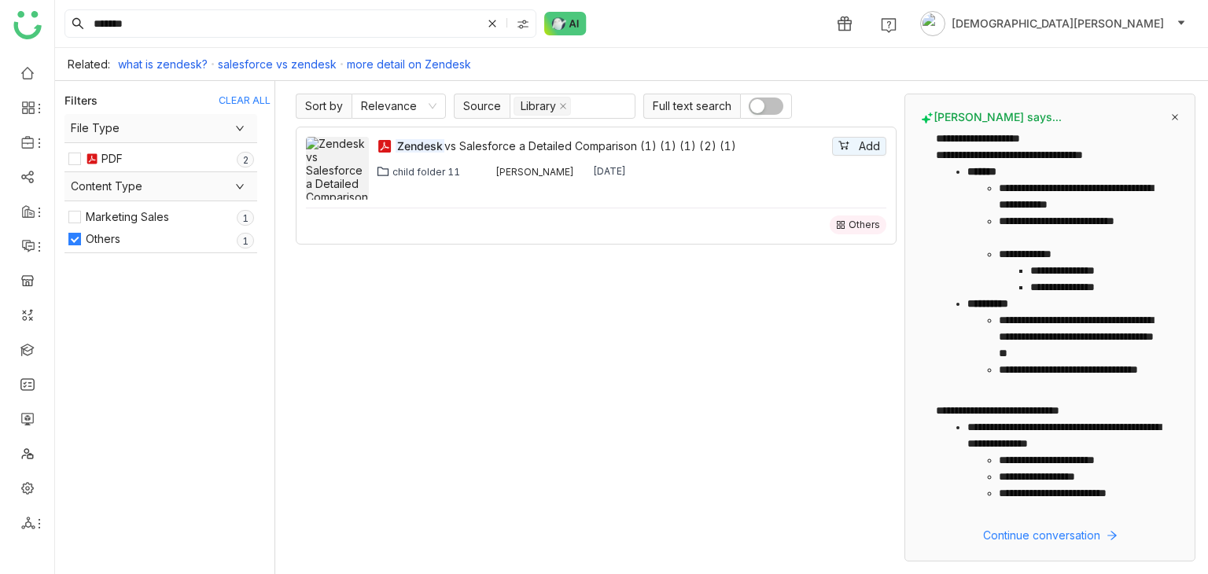
click at [104, 239] on div "Others" at bounding box center [103, 239] width 35 height 17
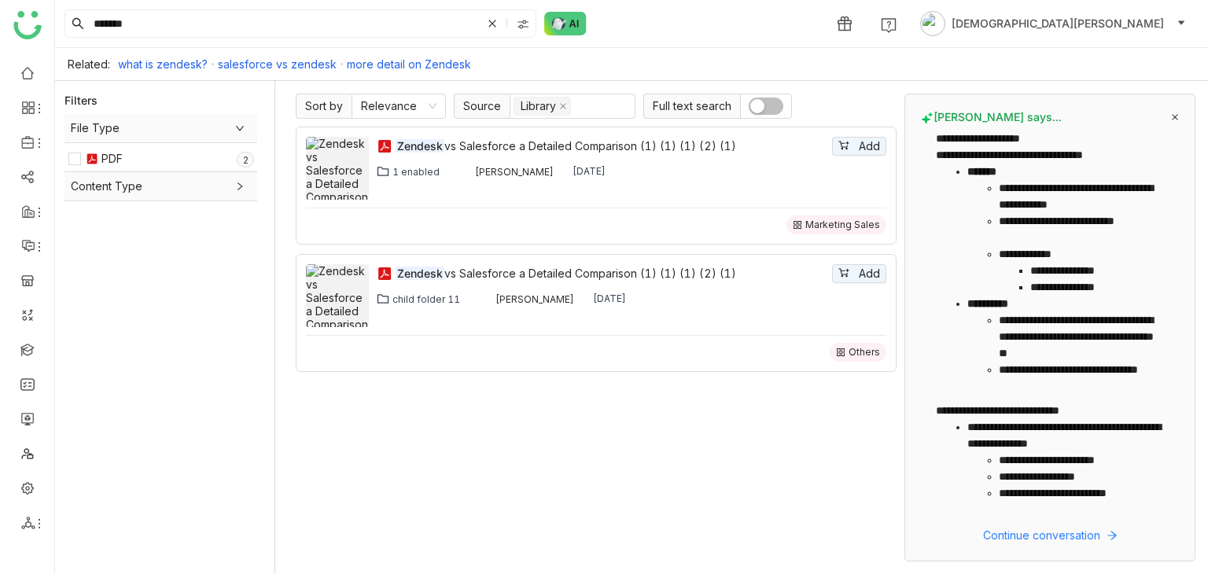
click at [211, 180] on span "Content Type" at bounding box center [161, 186] width 180 height 17
click at [125, 212] on div "Marketing Sales" at bounding box center [127, 216] width 83 height 17
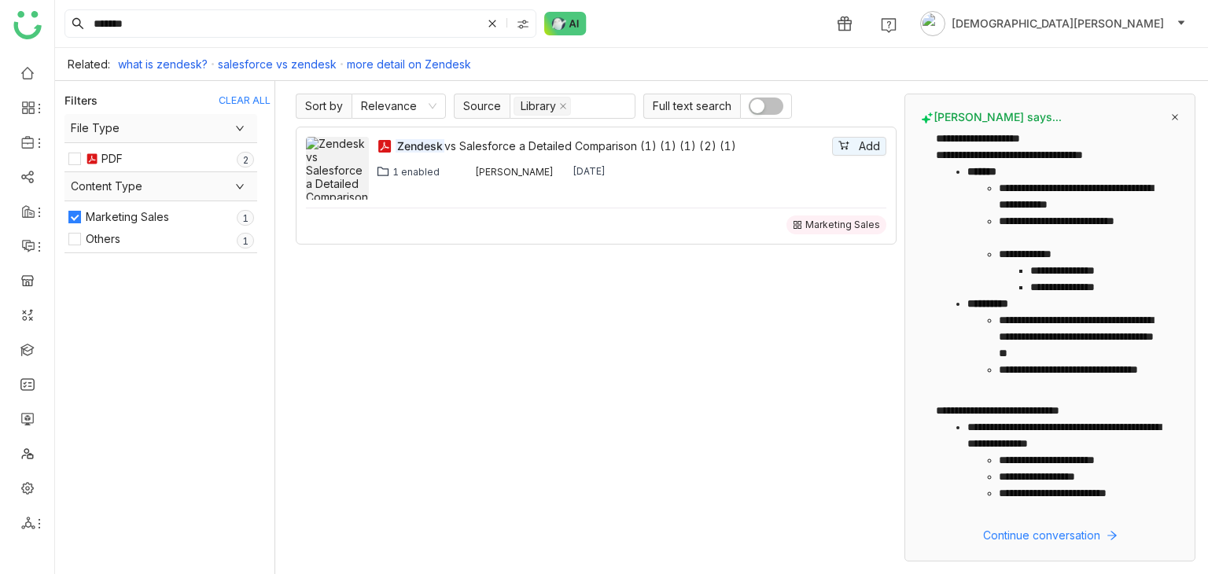
click at [110, 220] on div "Marketing Sales" at bounding box center [127, 216] width 83 height 17
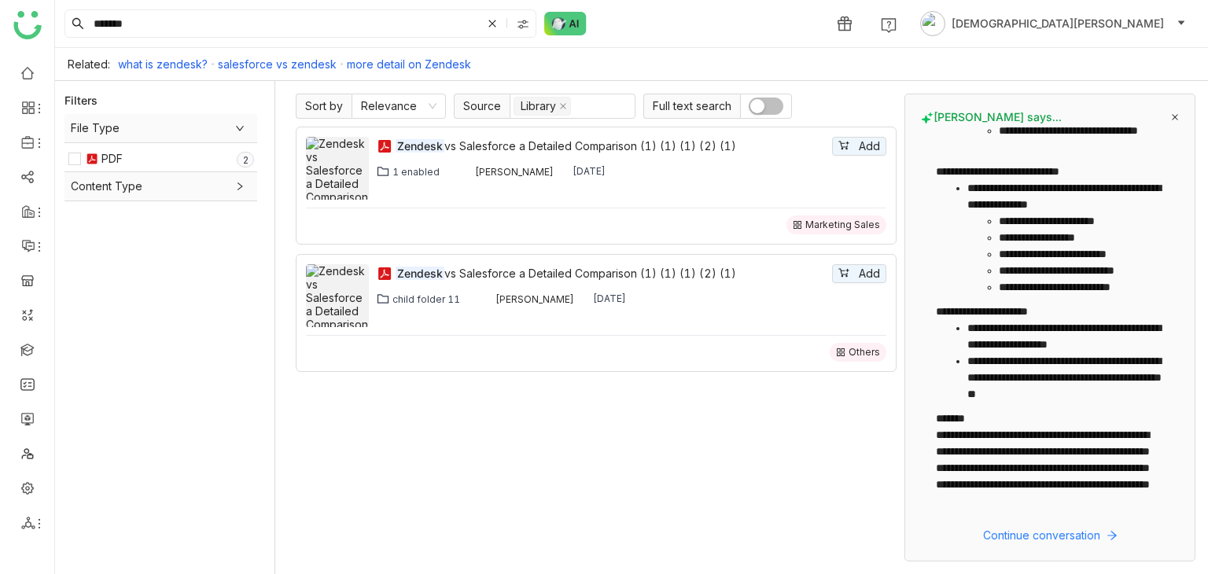
scroll to position [340, 0]
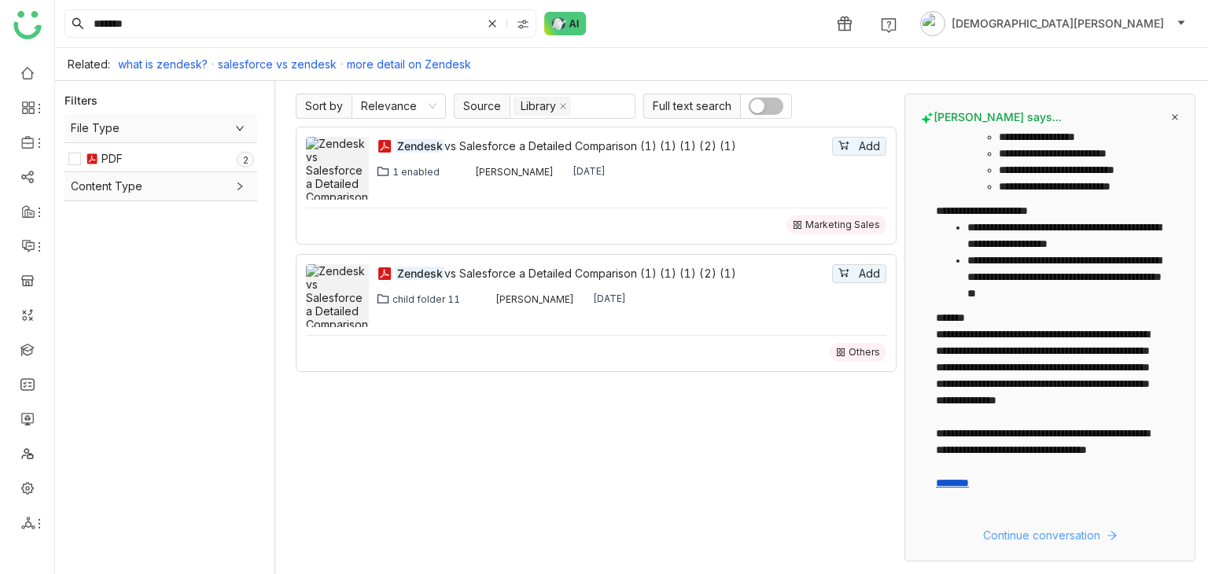
click at [1001, 533] on span "Continue conversation" at bounding box center [1041, 535] width 117 height 17
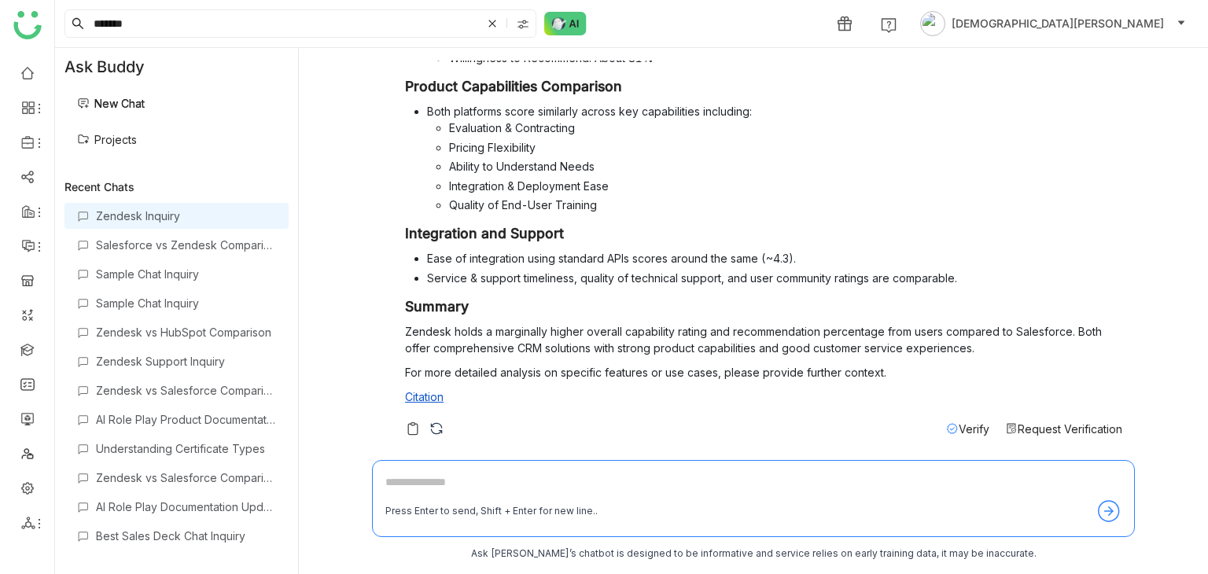
scroll to position [282, 0]
click at [419, 423] on img at bounding box center [413, 427] width 16 height 16
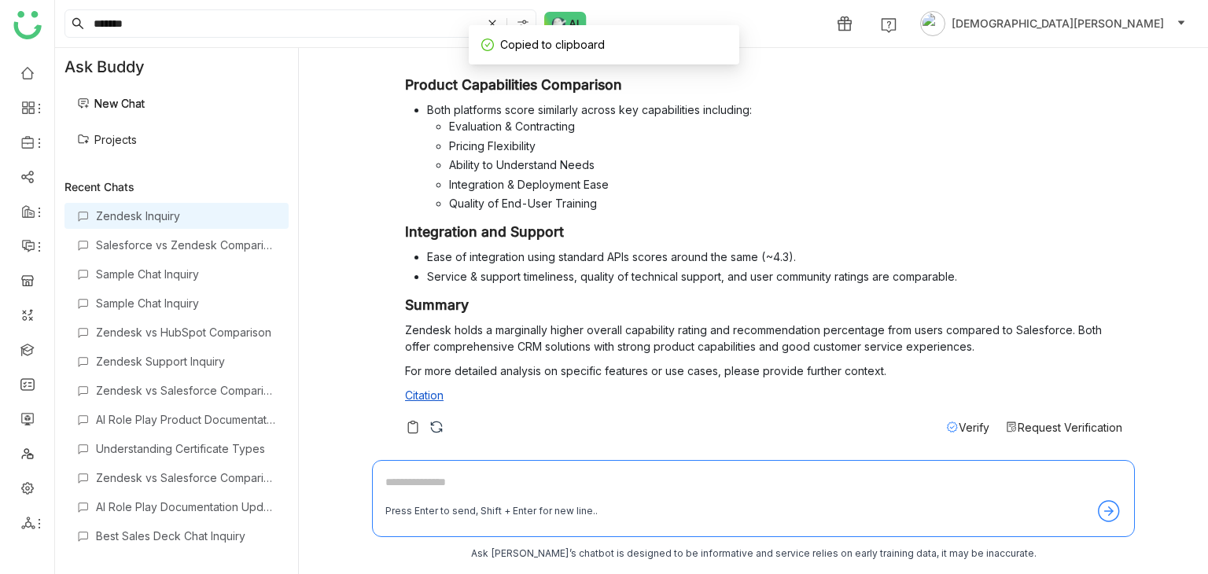
paste textarea "**********"
click at [425, 479] on textarea at bounding box center [753, 486] width 736 height 25
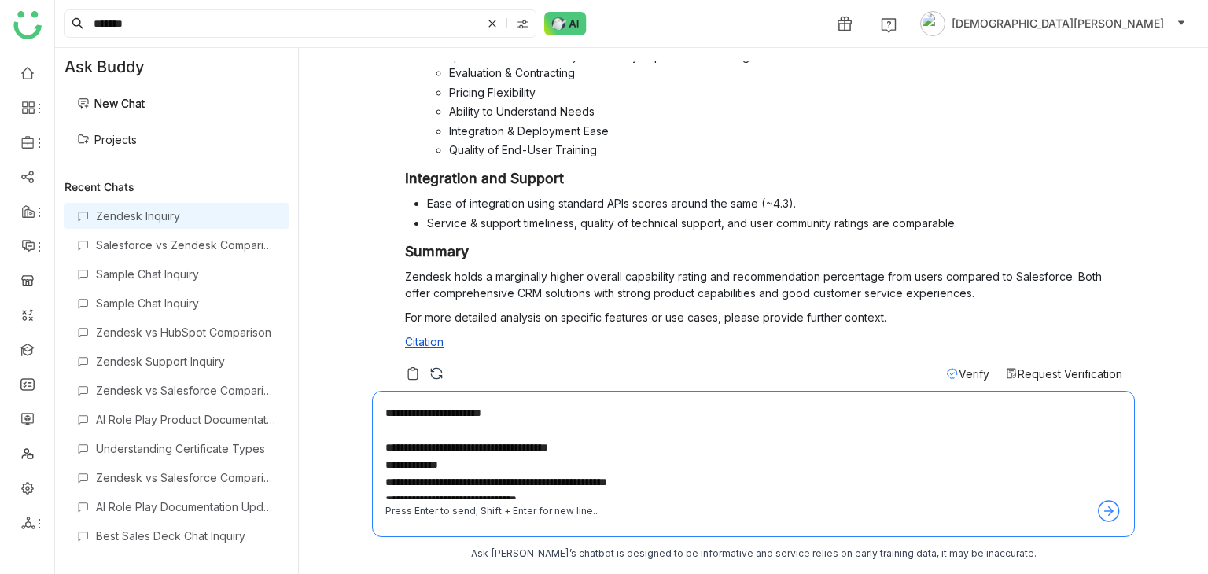
scroll to position [351, 0]
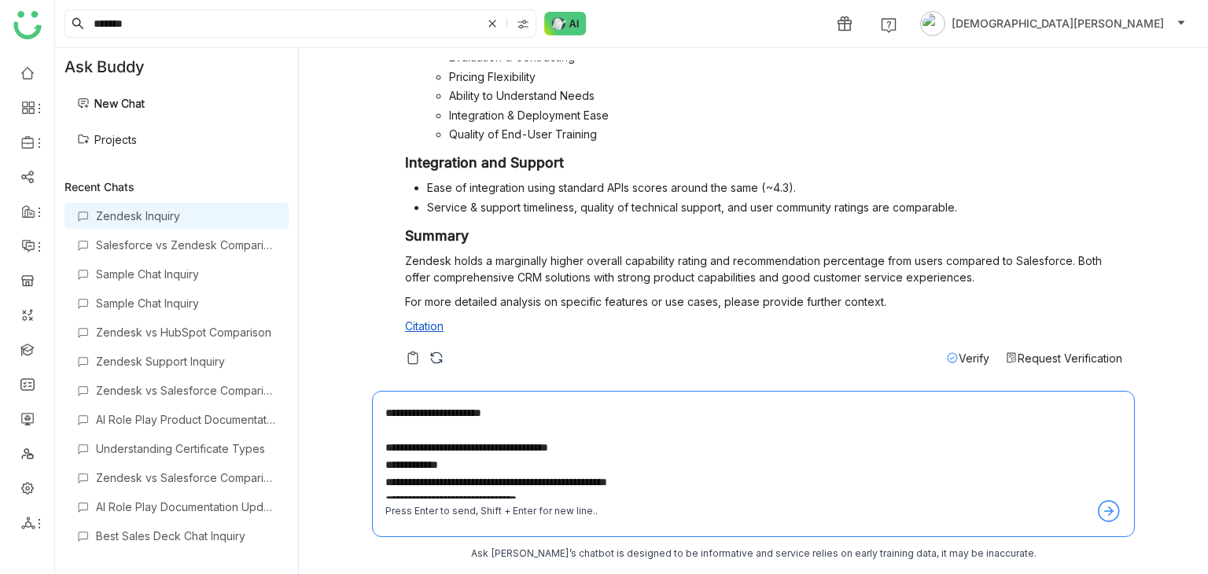
click at [452, 460] on textarea at bounding box center [753, 451] width 736 height 94
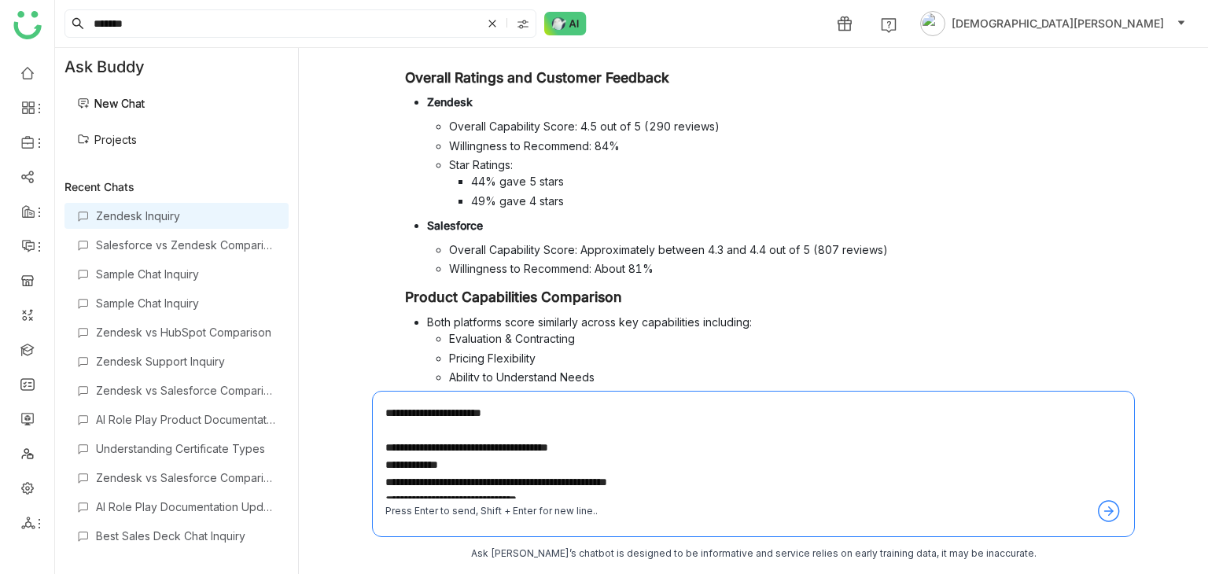
scroll to position [0, 0]
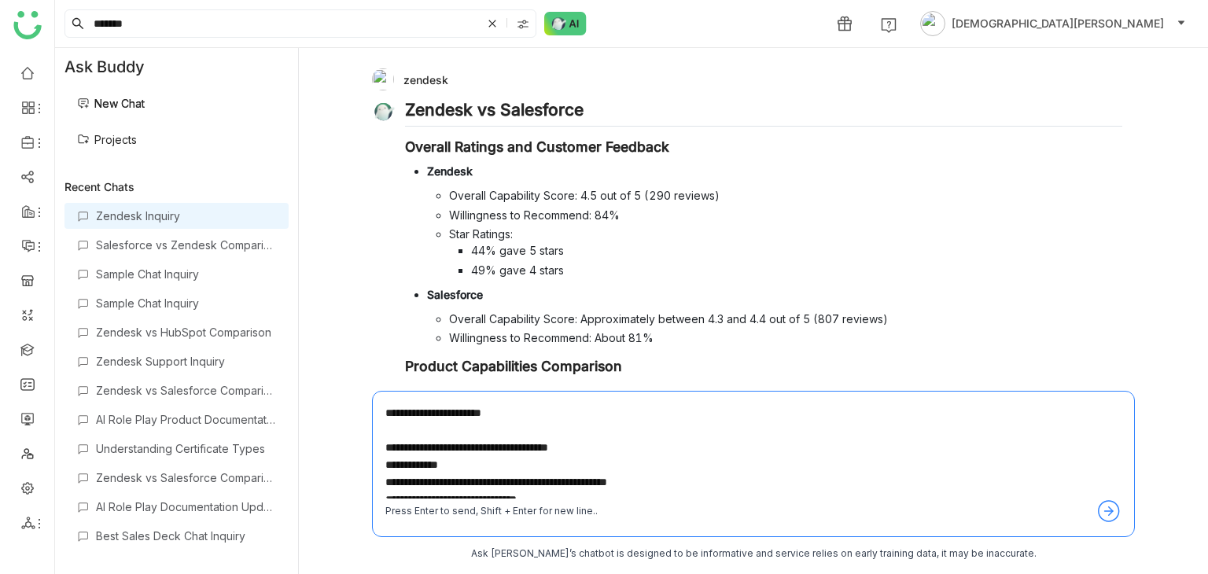
type textarea "**********"
click at [559, 17] on img at bounding box center [565, 24] width 42 height 24
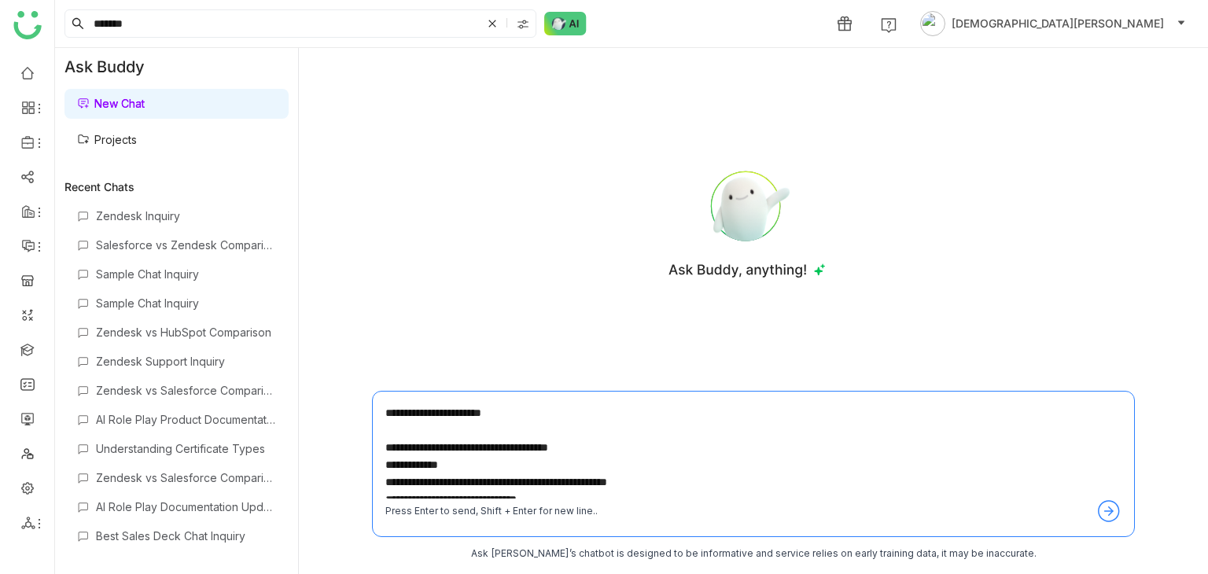
click at [137, 138] on link "Projects" at bounding box center [107, 139] width 60 height 13
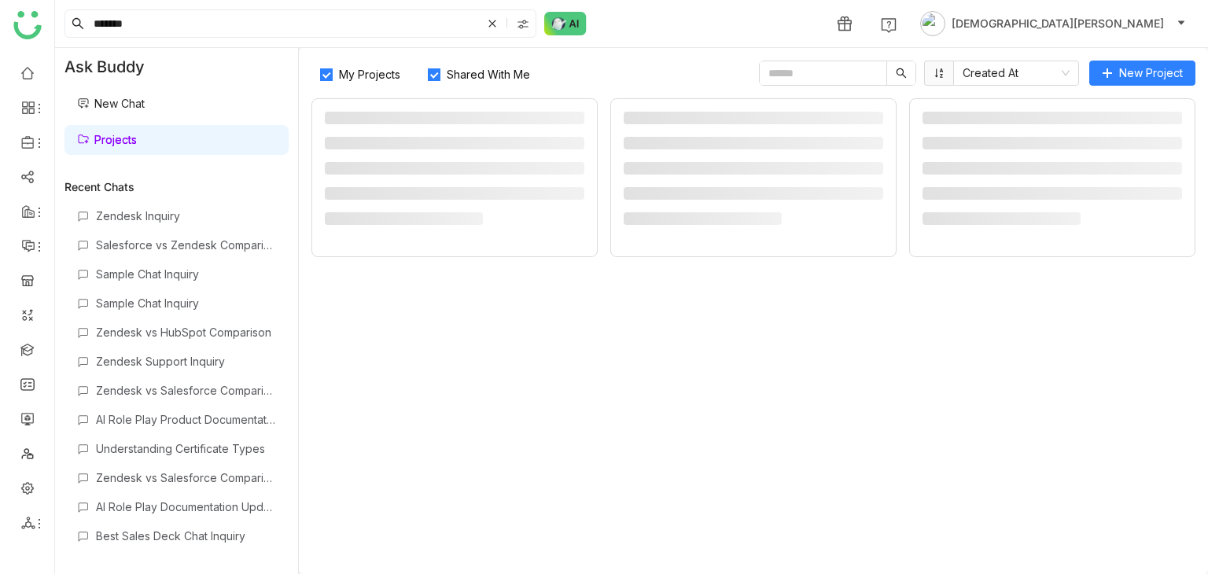
click at [137, 138] on link "Projects" at bounding box center [107, 139] width 60 height 13
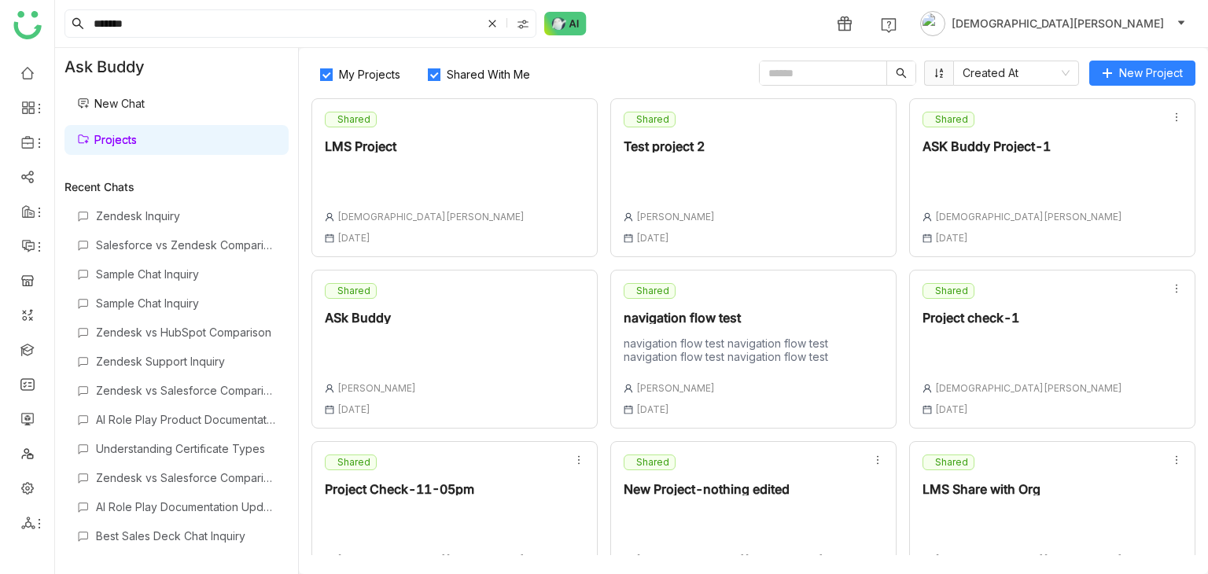
click at [481, 70] on span "Shared With Me" at bounding box center [489, 74] width 96 height 13
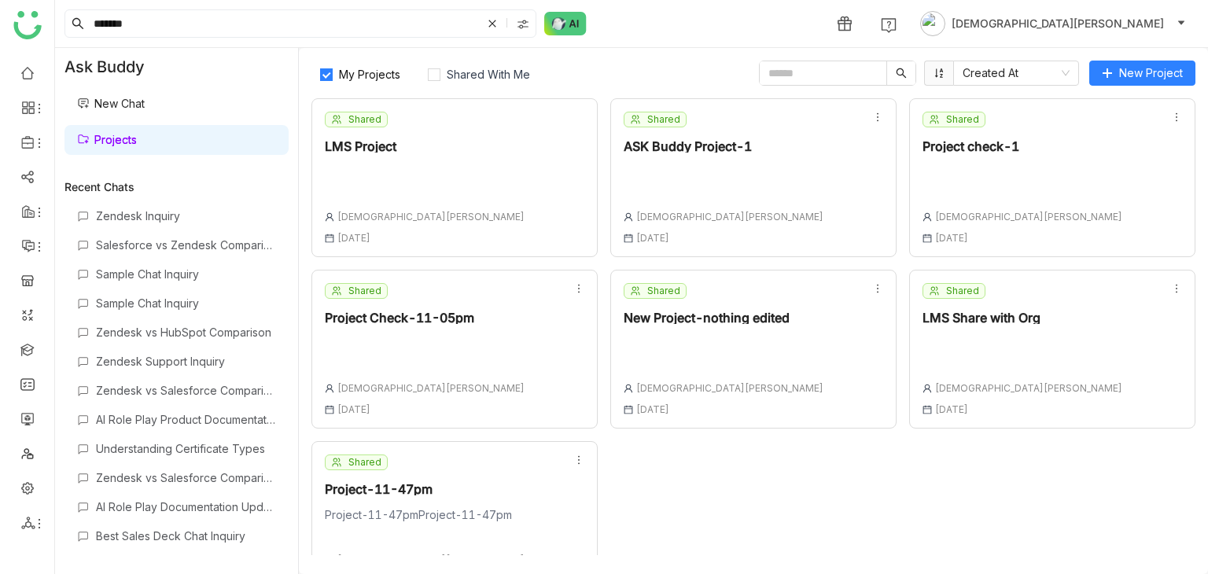
click at [363, 75] on span "My Projects" at bounding box center [370, 74] width 74 height 13
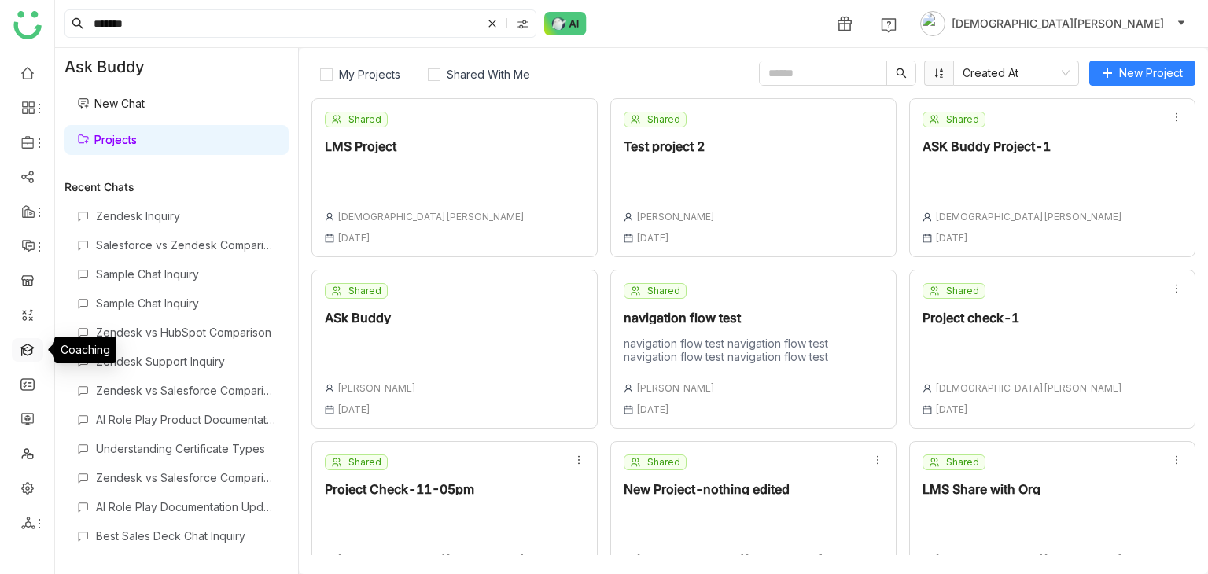
click at [33, 347] on link at bounding box center [27, 348] width 14 height 13
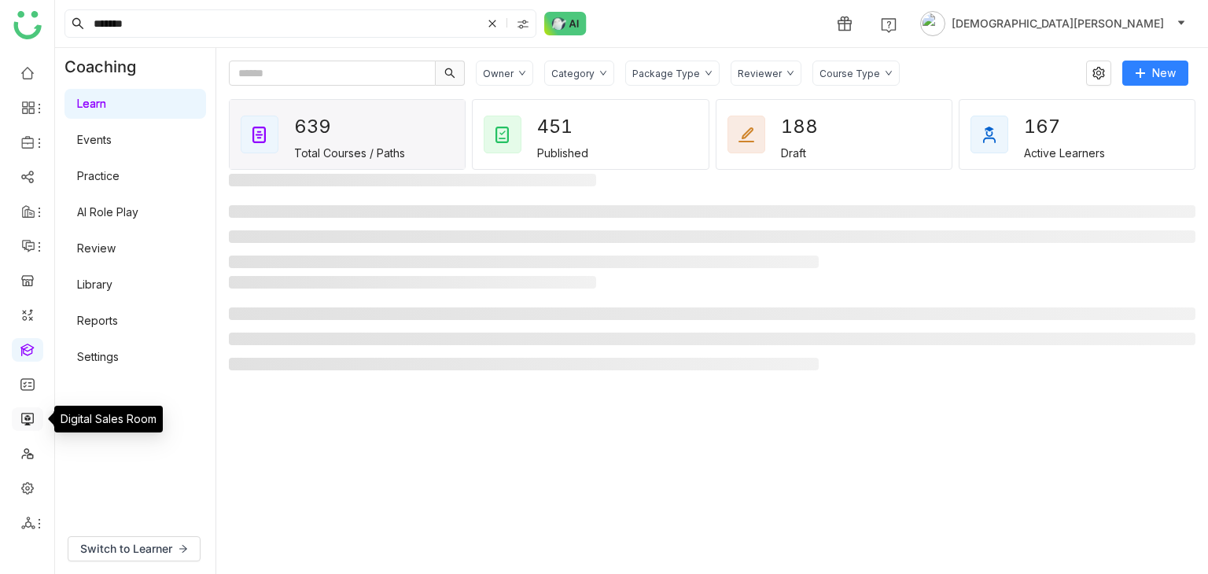
click at [26, 425] on link at bounding box center [27, 417] width 14 height 13
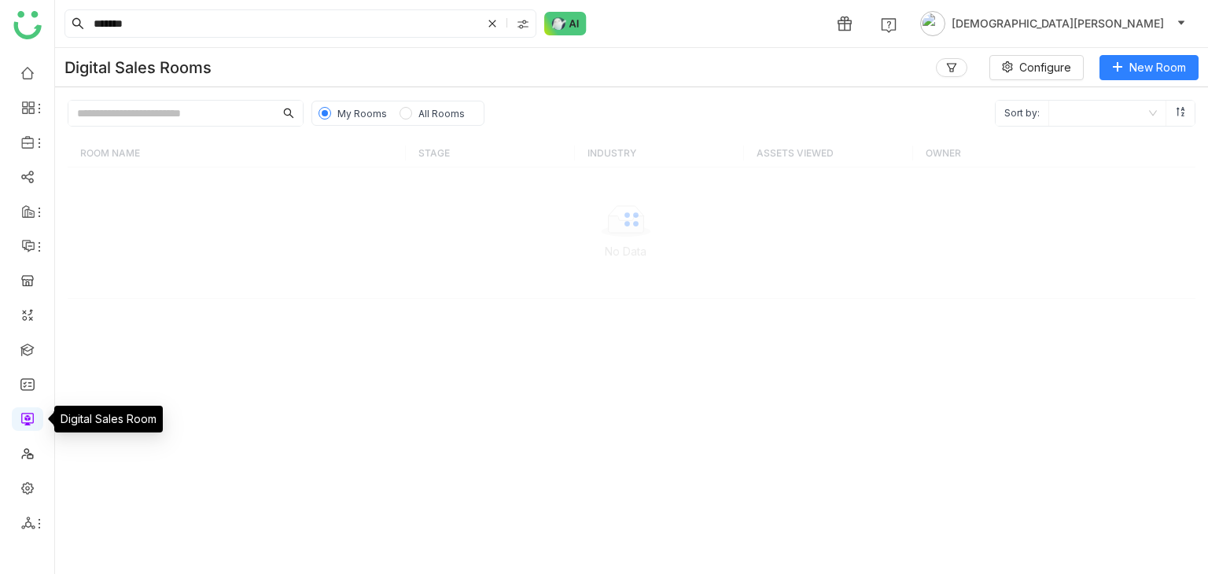
click at [31, 416] on link at bounding box center [27, 417] width 14 height 13
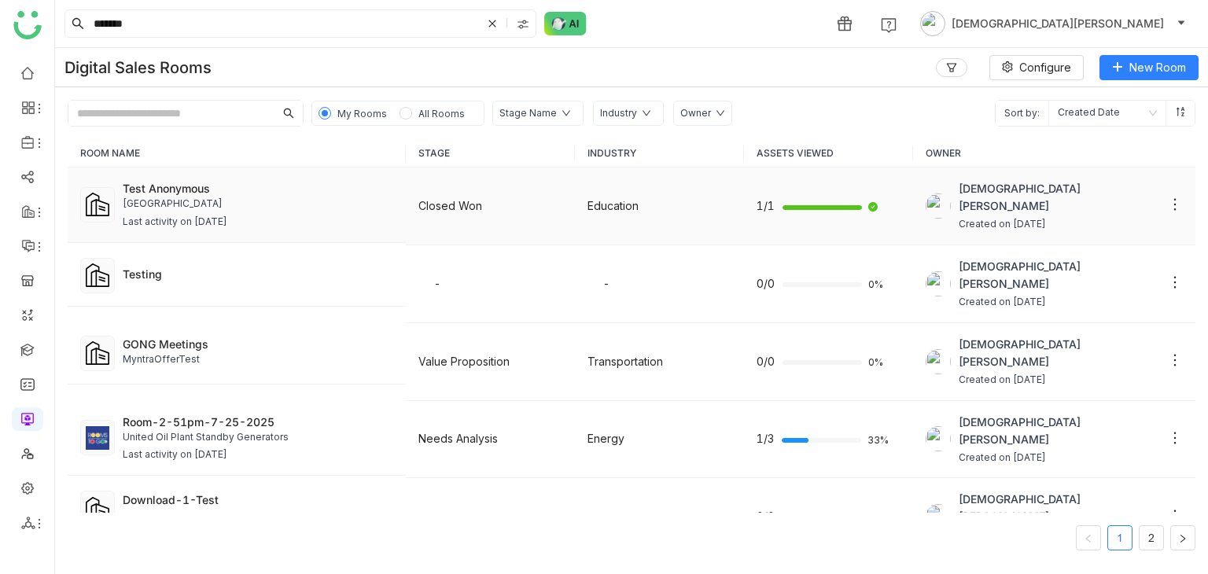
click at [345, 215] on div "Last activity on Aug 25, 2025" at bounding box center [258, 222] width 271 height 15
click at [267, 209] on div "University of AZ SLA" at bounding box center [258, 204] width 271 height 15
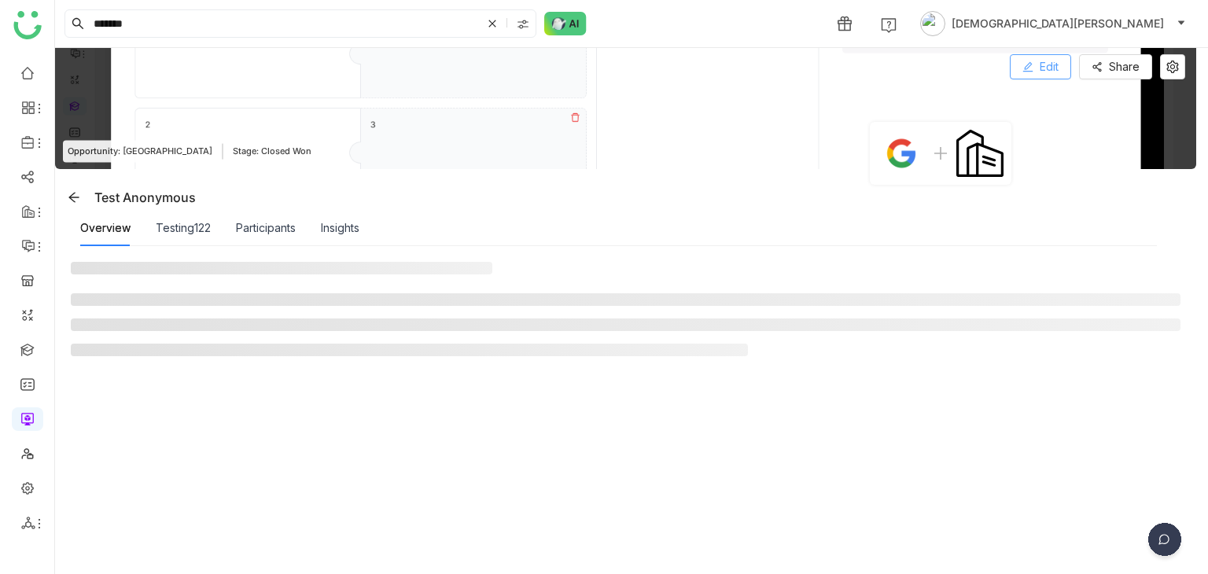
click at [1042, 71] on span "Edit" at bounding box center [1049, 66] width 19 height 17
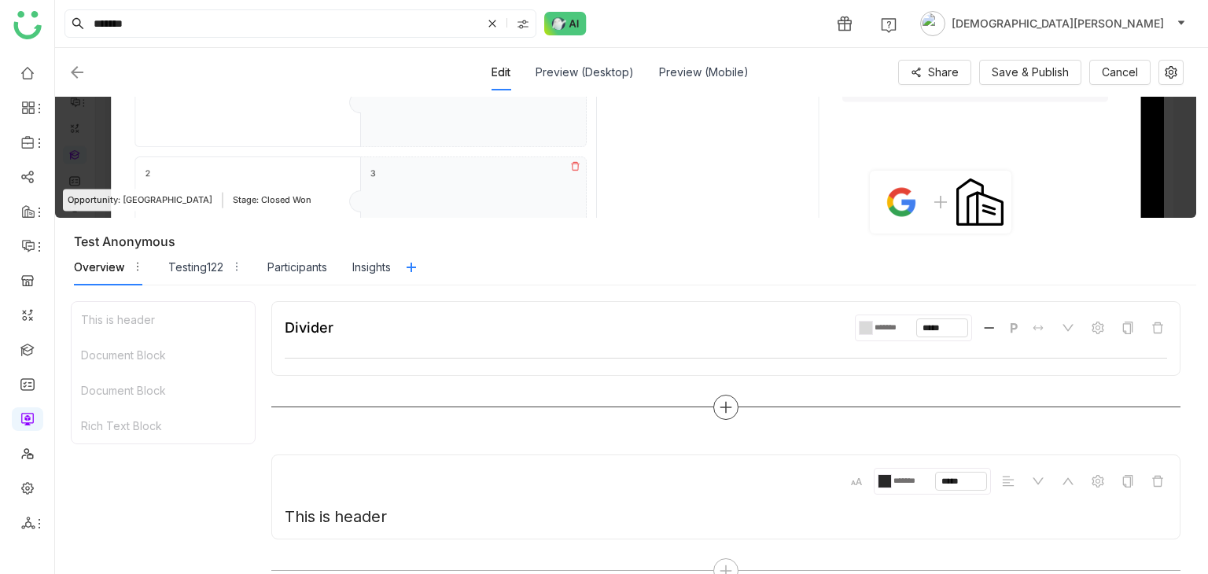
click at [720, 405] on icon at bounding box center [726, 407] width 14 height 14
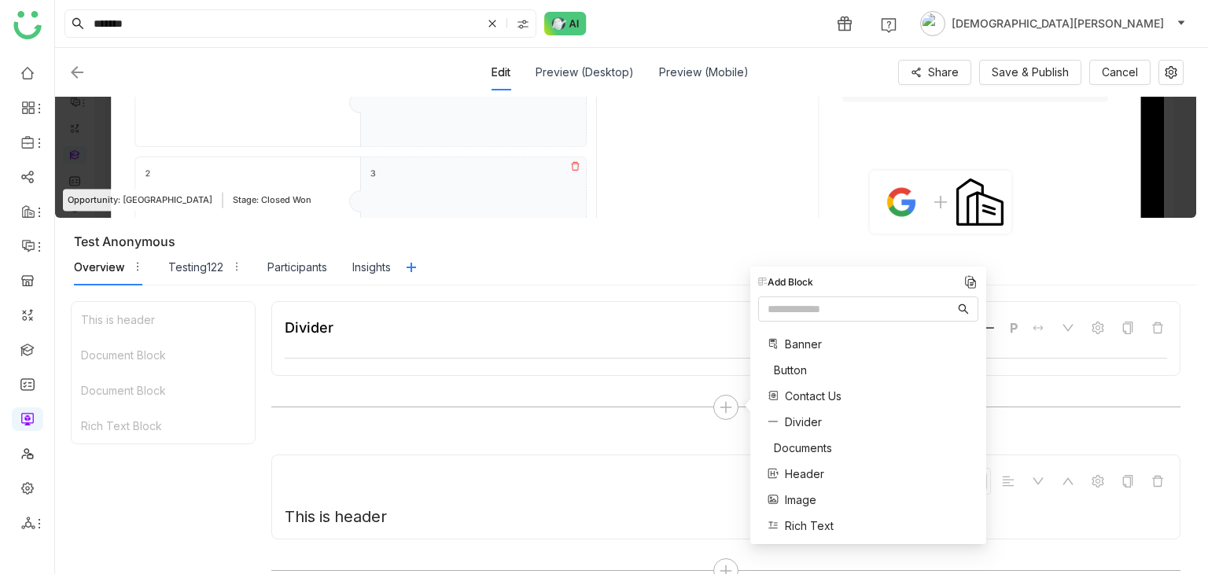
click at [802, 375] on span "Button" at bounding box center [790, 370] width 33 height 17
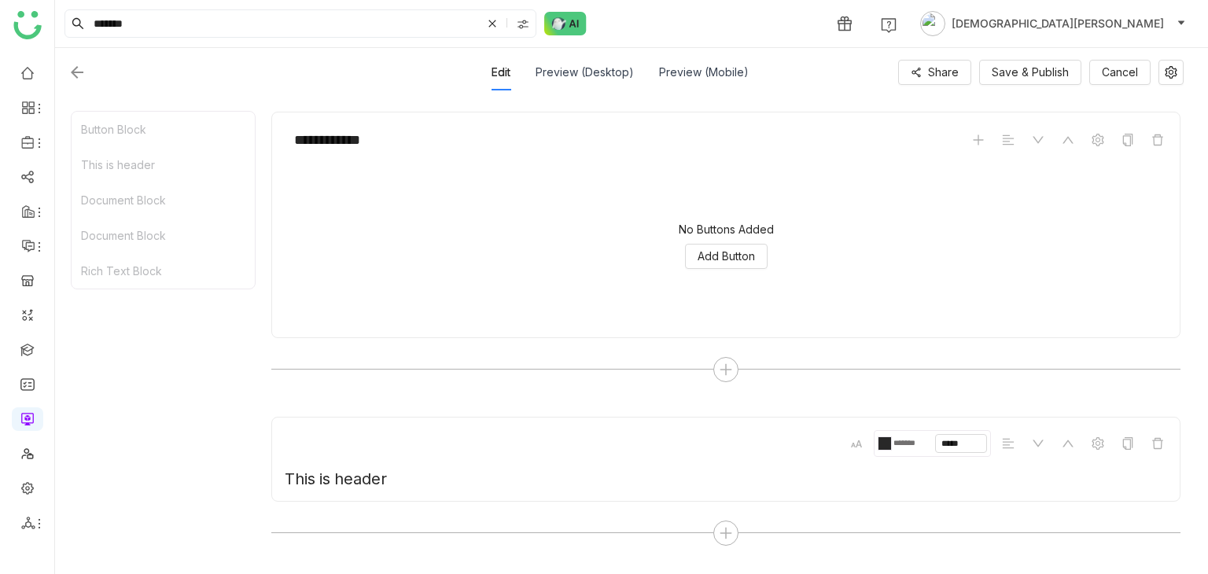
scroll to position [352, 0]
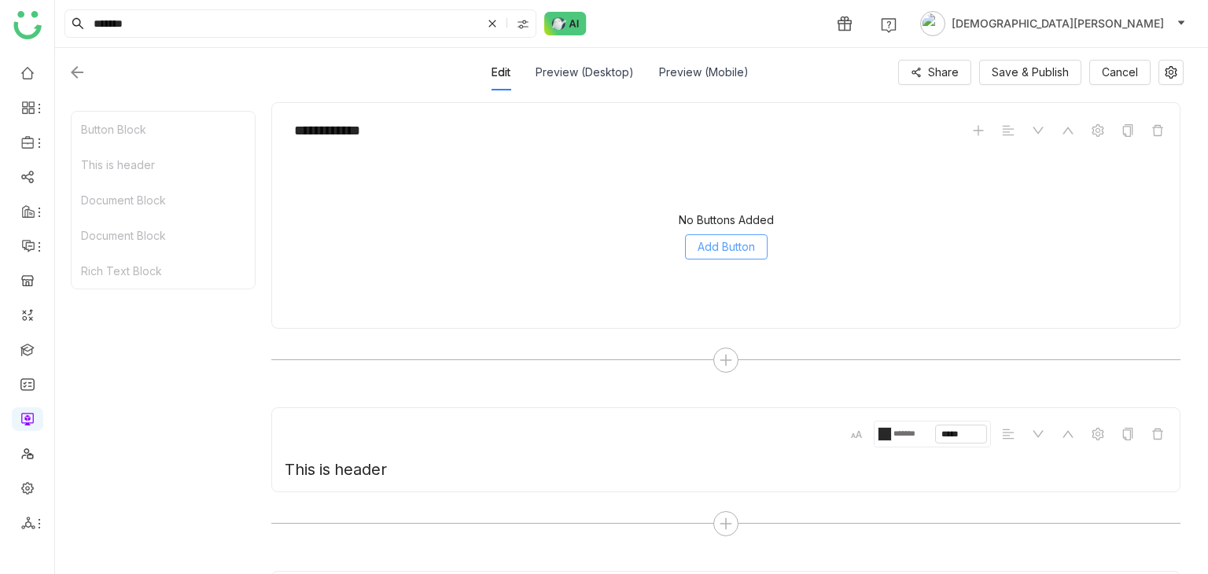
click at [740, 253] on span "Add Button" at bounding box center [726, 246] width 57 height 17
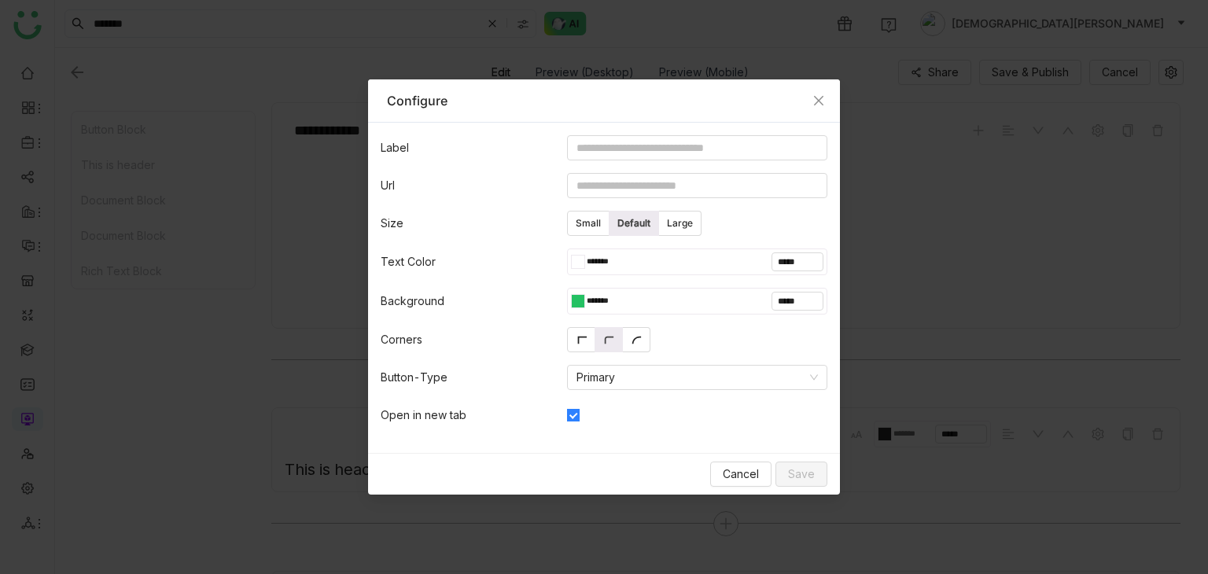
click at [578, 260] on div at bounding box center [581, 262] width 6 height 13
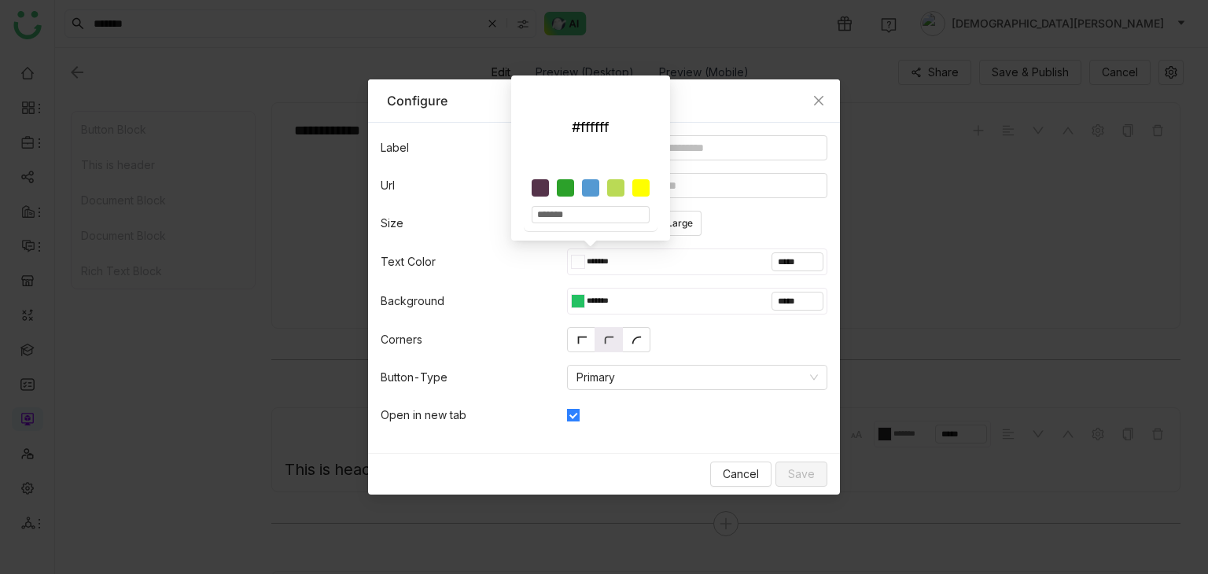
click at [636, 186] on div at bounding box center [641, 187] width 17 height 17
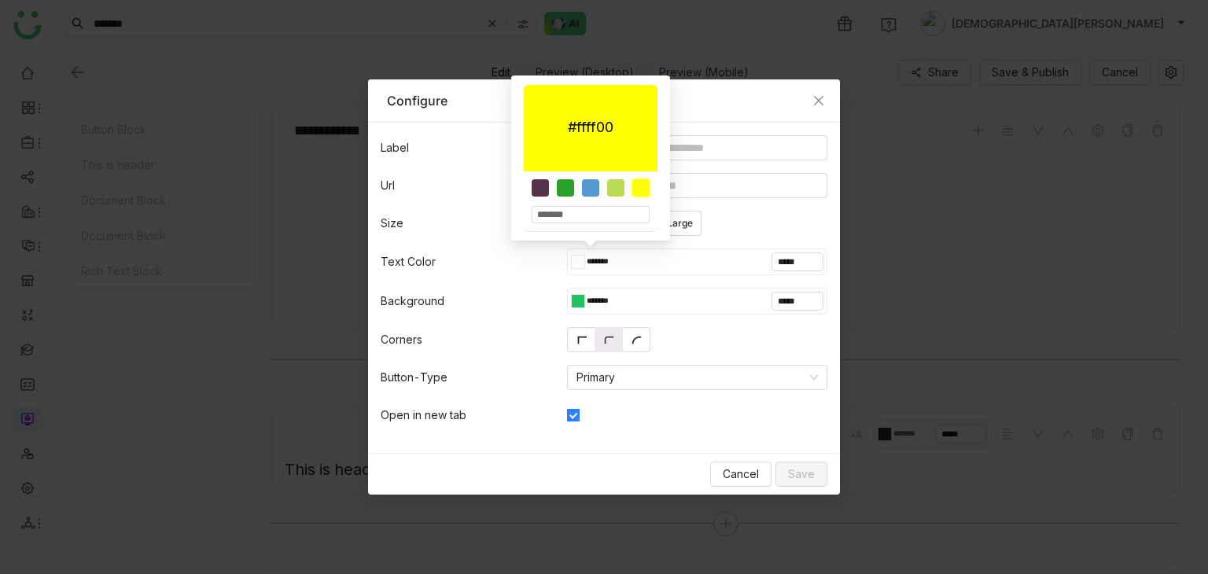
type input "*******"
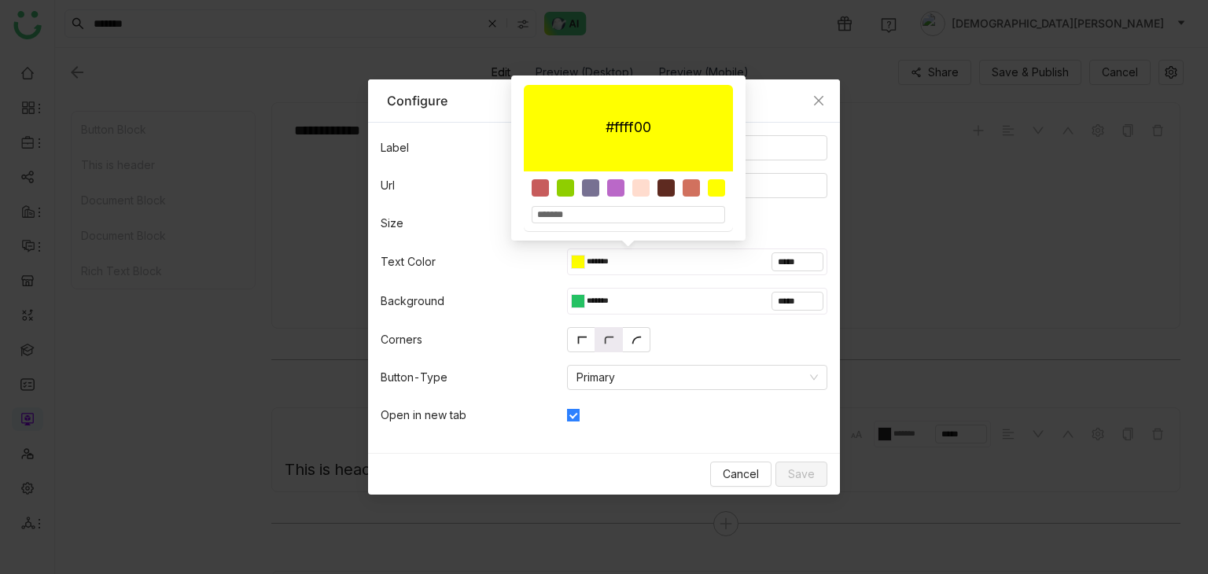
click at [579, 259] on div at bounding box center [581, 262] width 6 height 13
click at [554, 300] on nz-form-label "Background" at bounding box center [474, 301] width 186 height 27
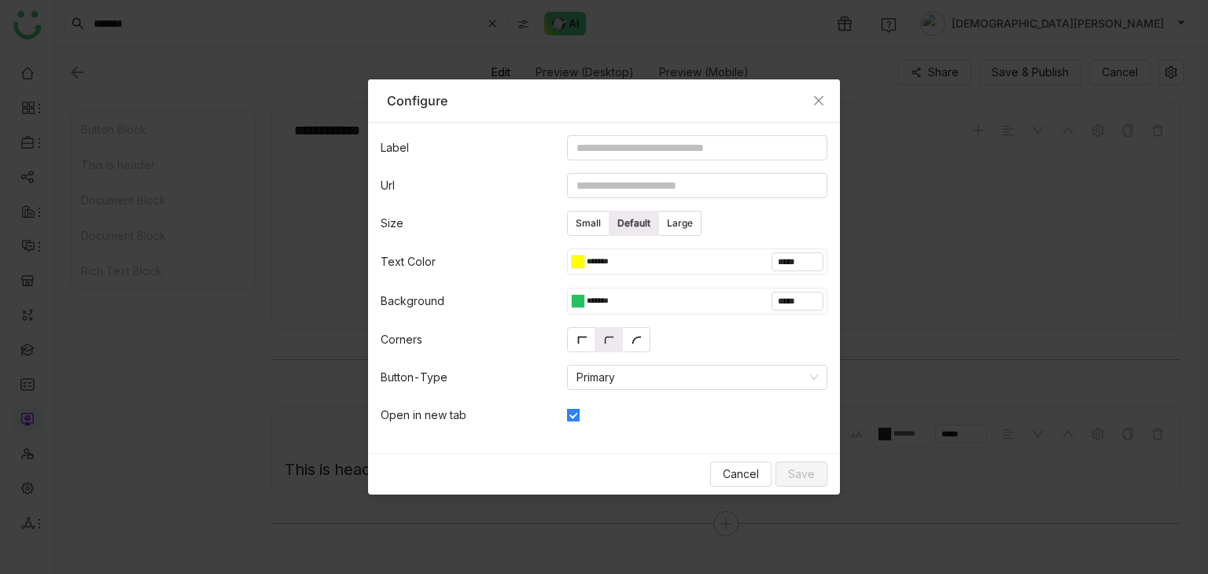
click at [582, 300] on div at bounding box center [581, 301] width 6 height 13
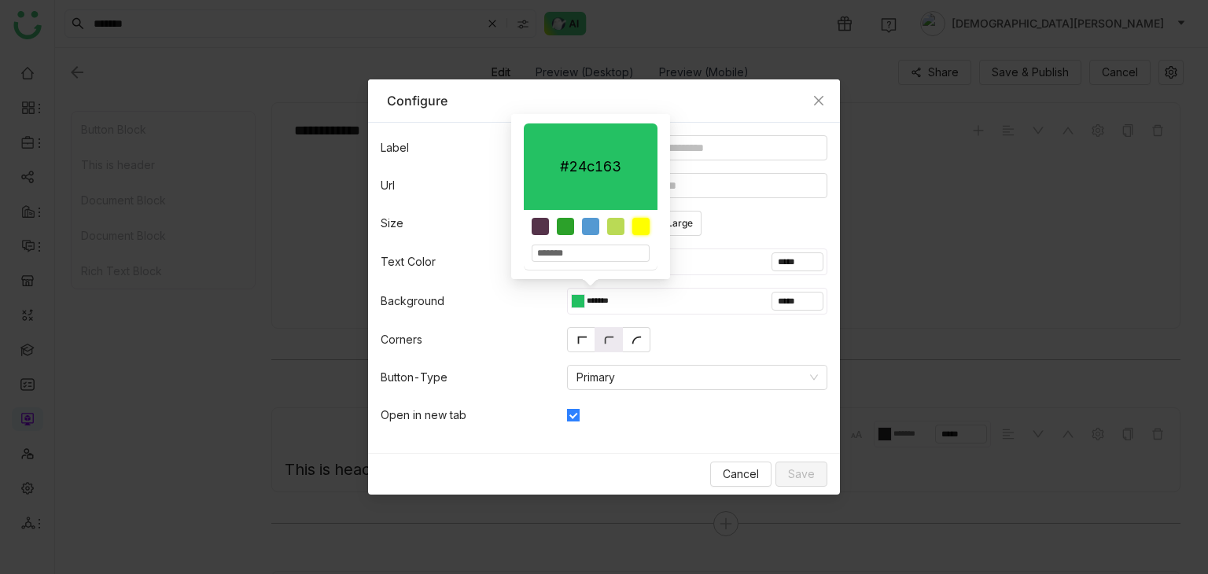
click at [639, 227] on div at bounding box center [641, 226] width 17 height 17
type input "*******"
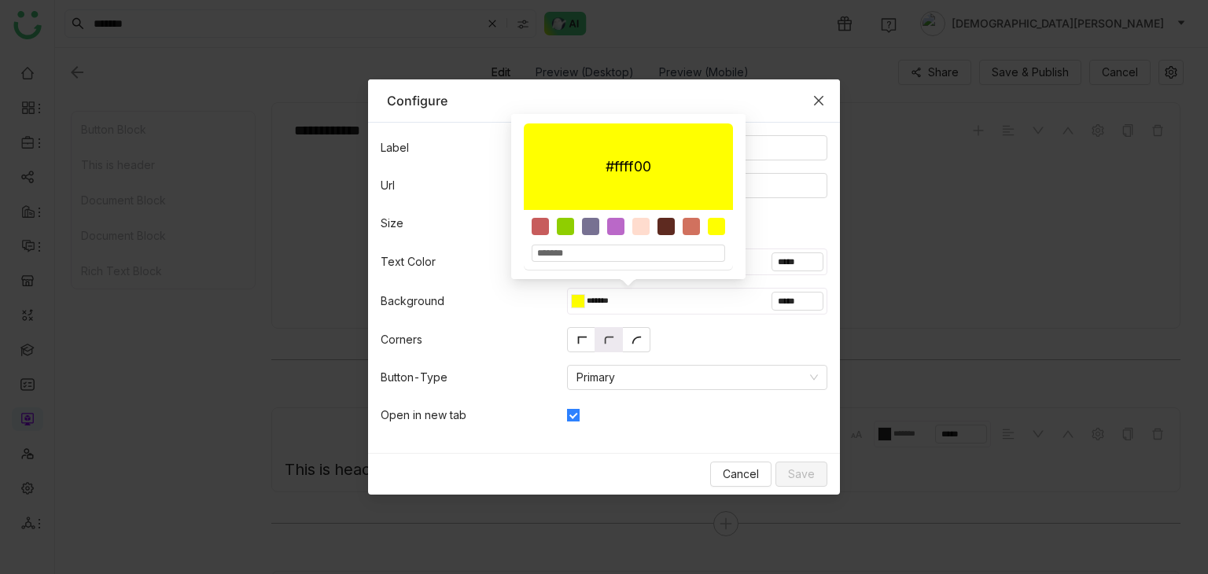
click at [813, 98] on icon "Close" at bounding box center [819, 100] width 13 height 13
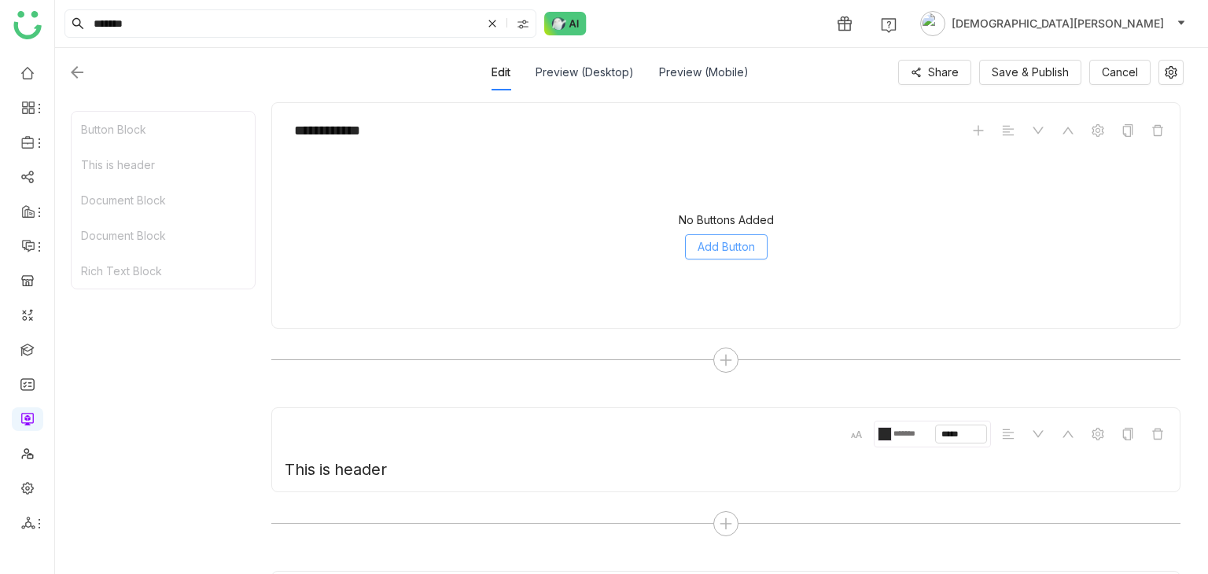
click at [722, 243] on span "Add Button" at bounding box center [726, 246] width 57 height 17
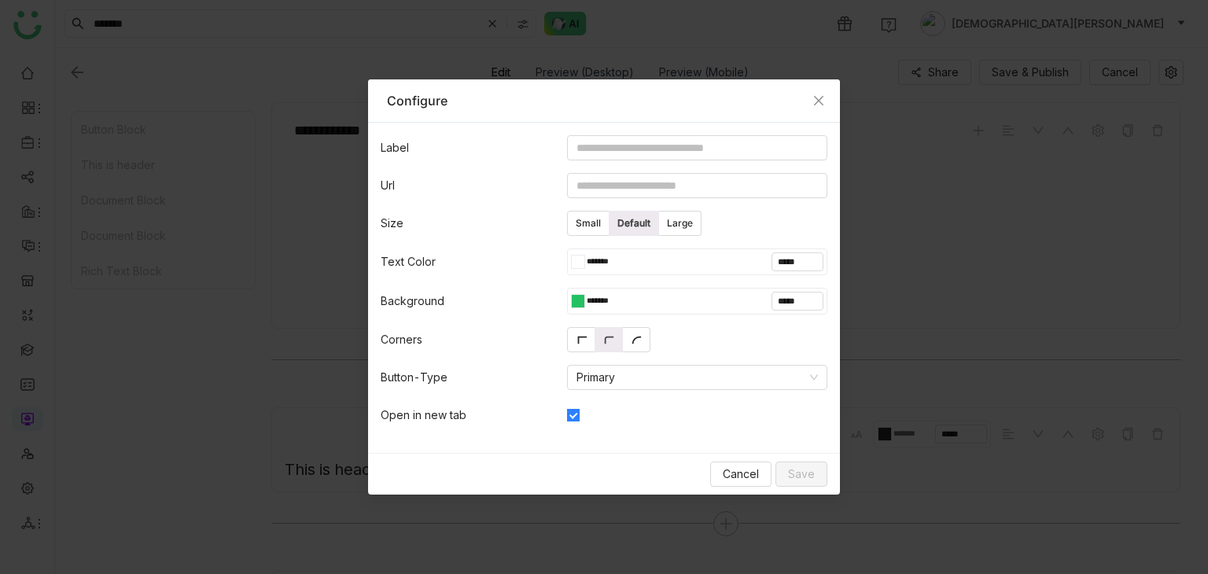
click at [574, 263] on div at bounding box center [574, 262] width 7 height 14
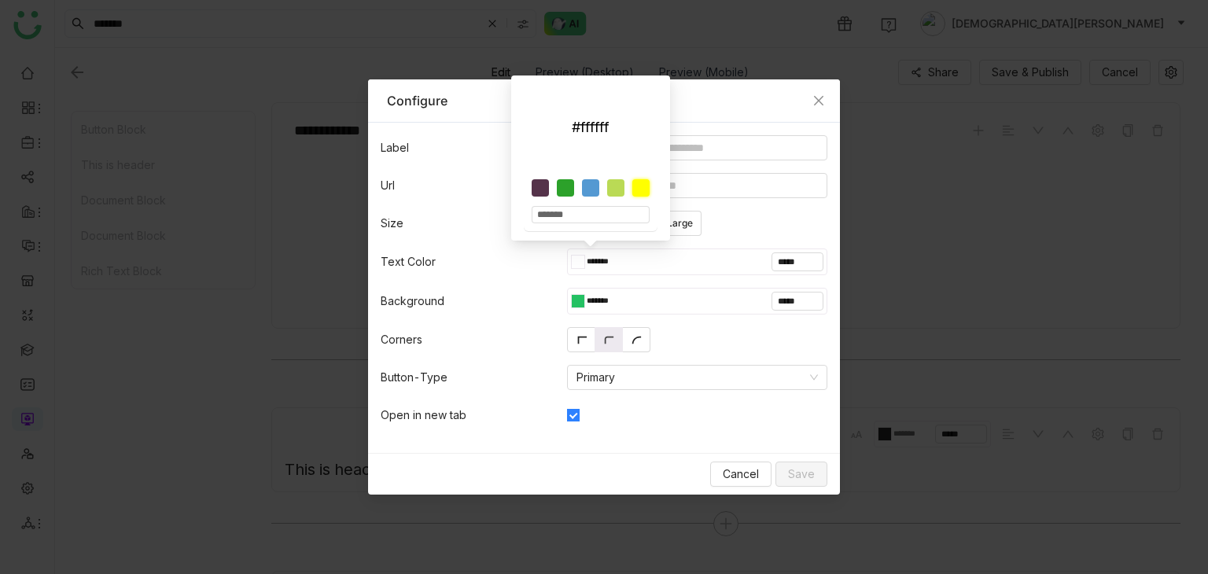
click at [643, 186] on div at bounding box center [641, 187] width 17 height 17
type input "*******"
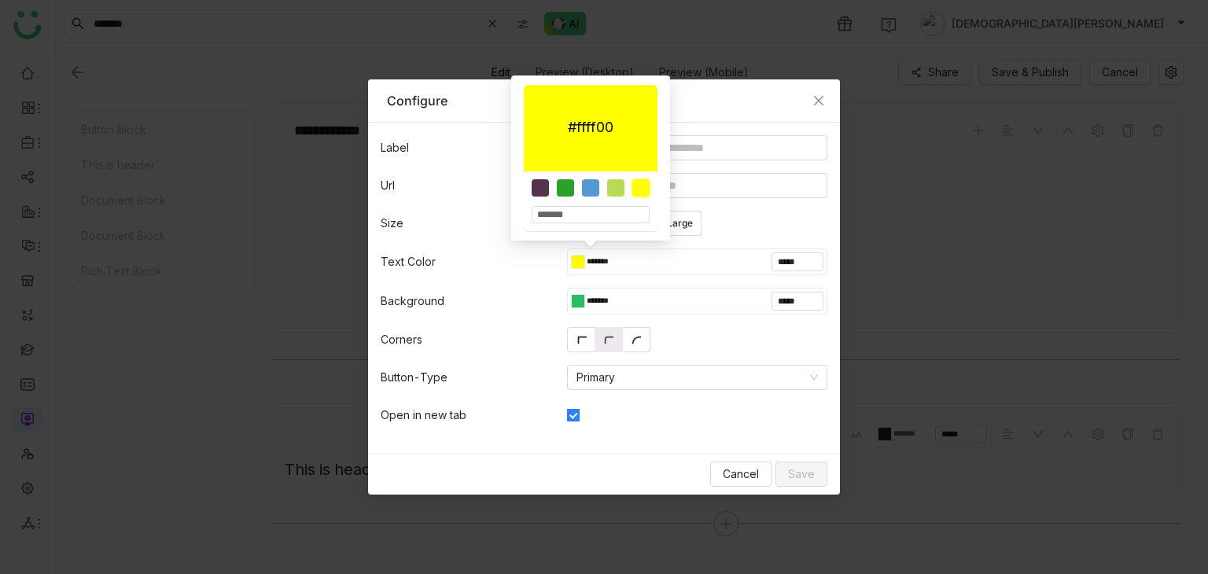
click at [734, 232] on div "Small Default Large" at bounding box center [697, 223] width 260 height 25
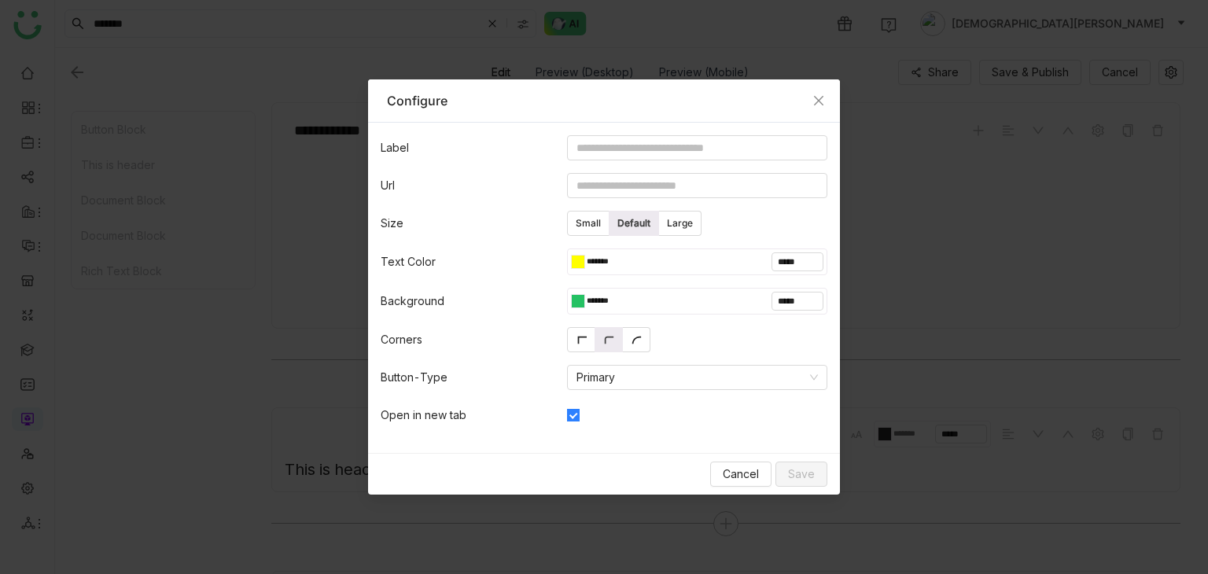
click at [574, 260] on div at bounding box center [574, 262] width 7 height 14
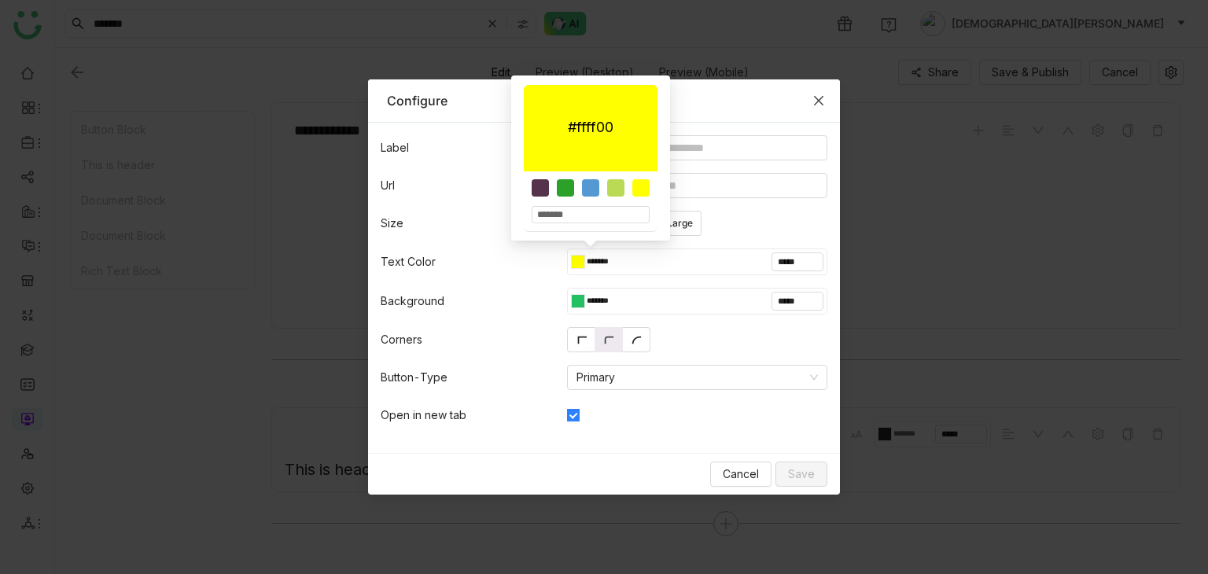
click at [821, 95] on icon "Close" at bounding box center [819, 100] width 13 height 13
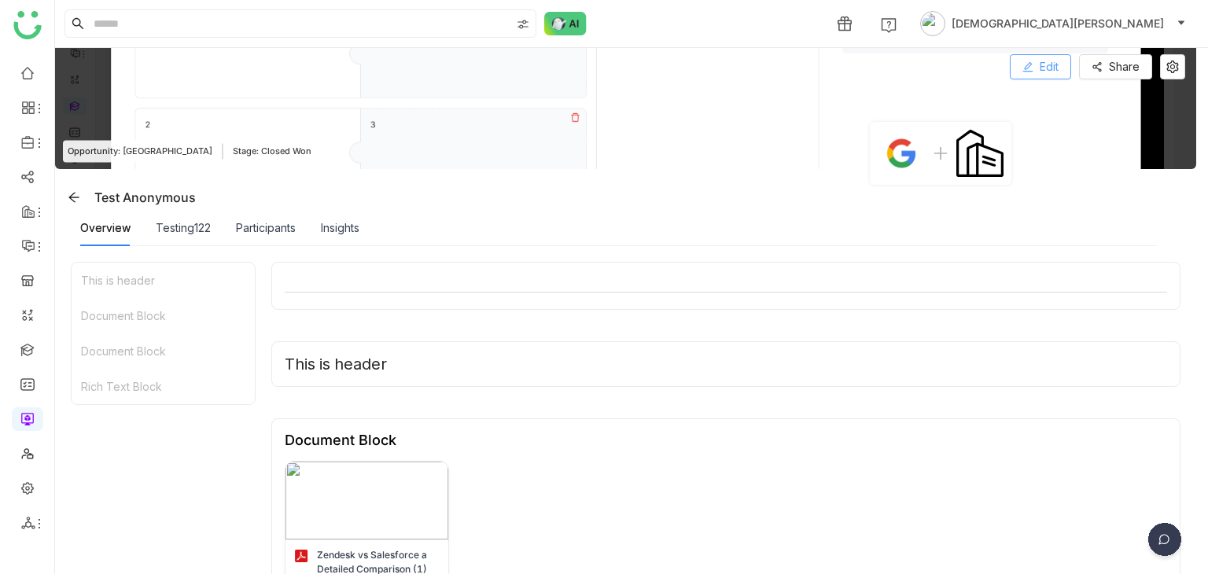
click at [1016, 68] on button "Edit" at bounding box center [1040, 66] width 61 height 25
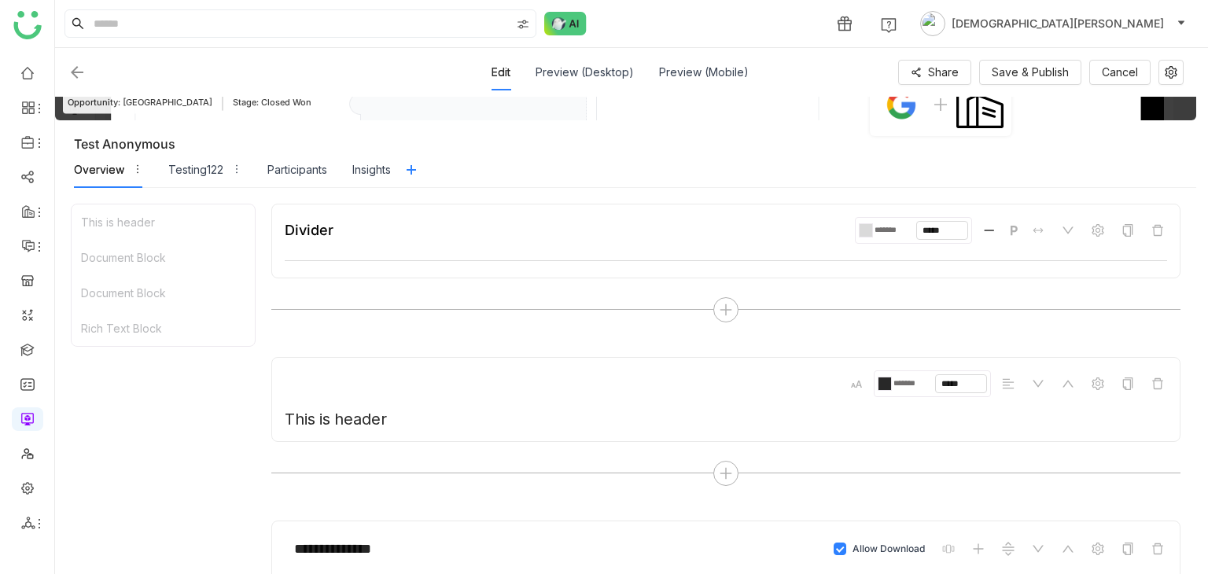
scroll to position [116, 0]
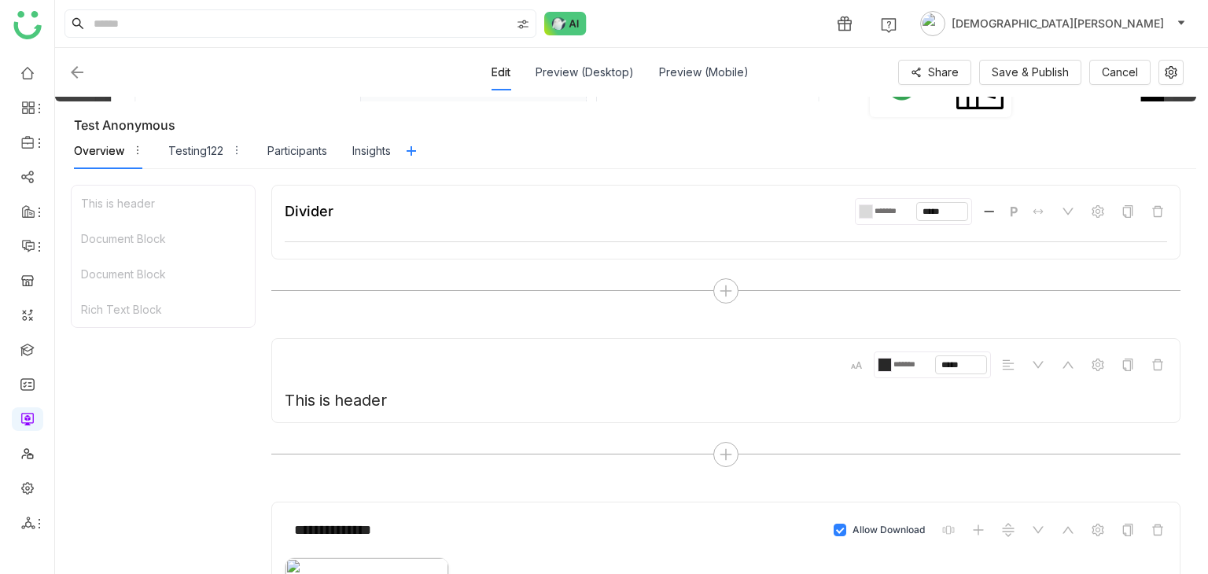
click at [869, 206] on div at bounding box center [869, 211] width 6 height 13
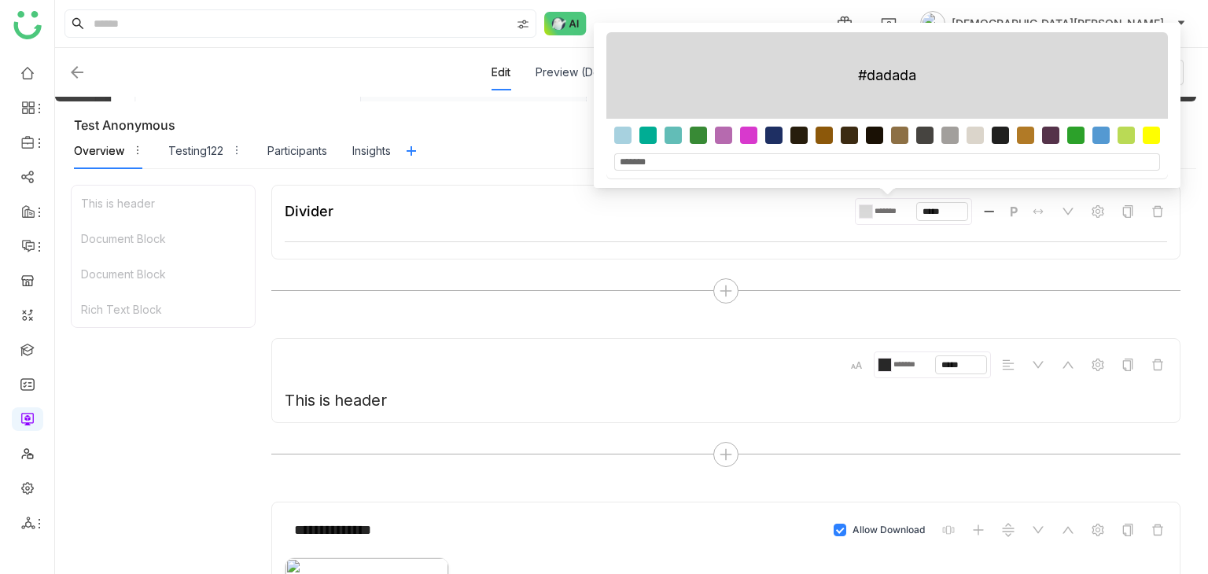
click at [717, 245] on div "Divider ******* ***** P" at bounding box center [725, 222] width 909 height 75
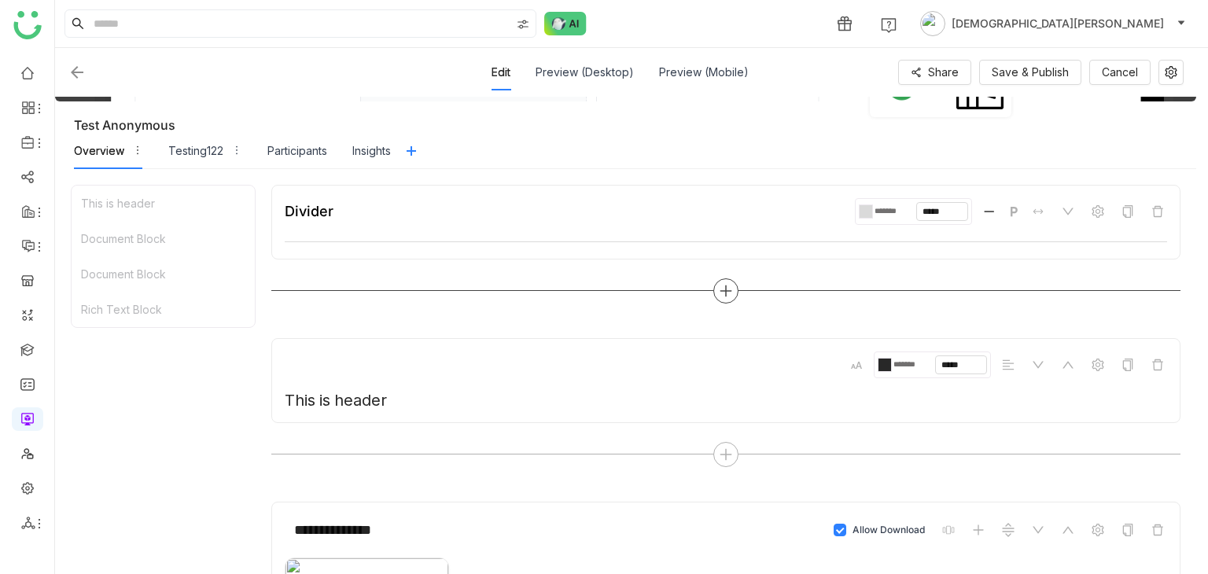
click at [726, 291] on icon at bounding box center [726, 290] width 2 height 11
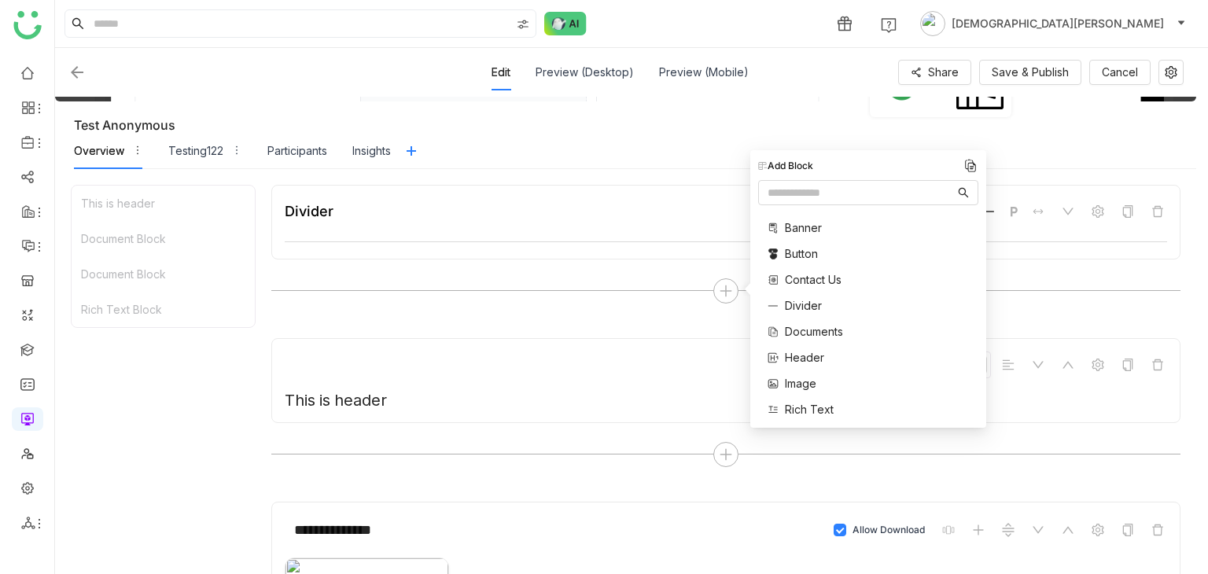
click at [808, 258] on span "Button" at bounding box center [801, 253] width 33 height 17
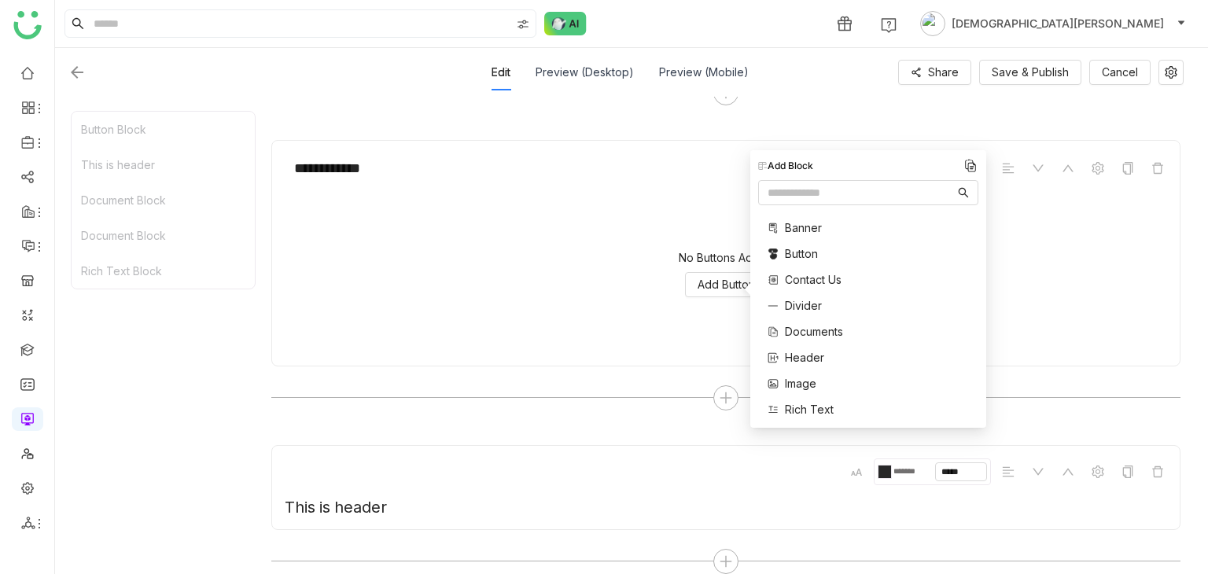
scroll to position [352, 0]
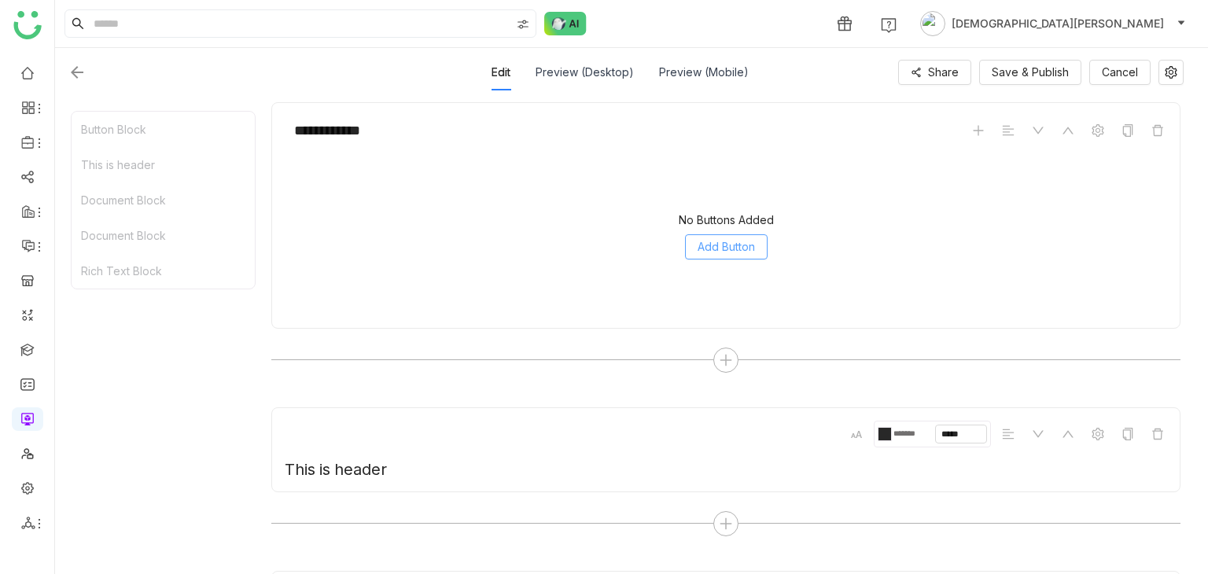
click at [743, 250] on span "Add Button" at bounding box center [726, 246] width 57 height 17
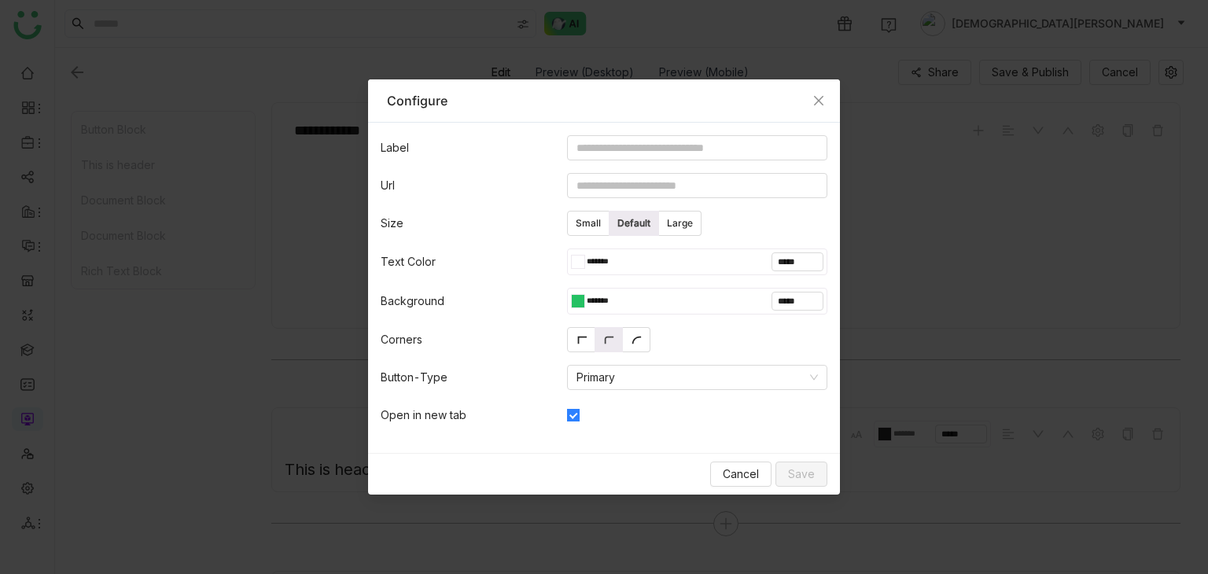
click at [573, 264] on div at bounding box center [574, 262] width 7 height 14
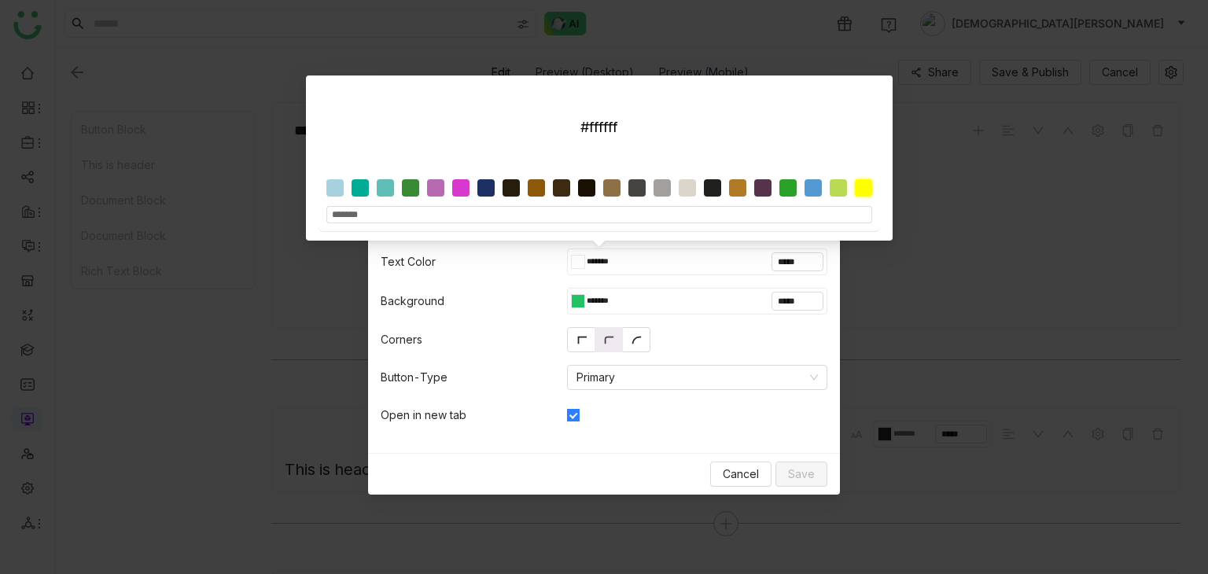
click at [868, 190] on div at bounding box center [863, 187] width 17 height 17
type input "*******"
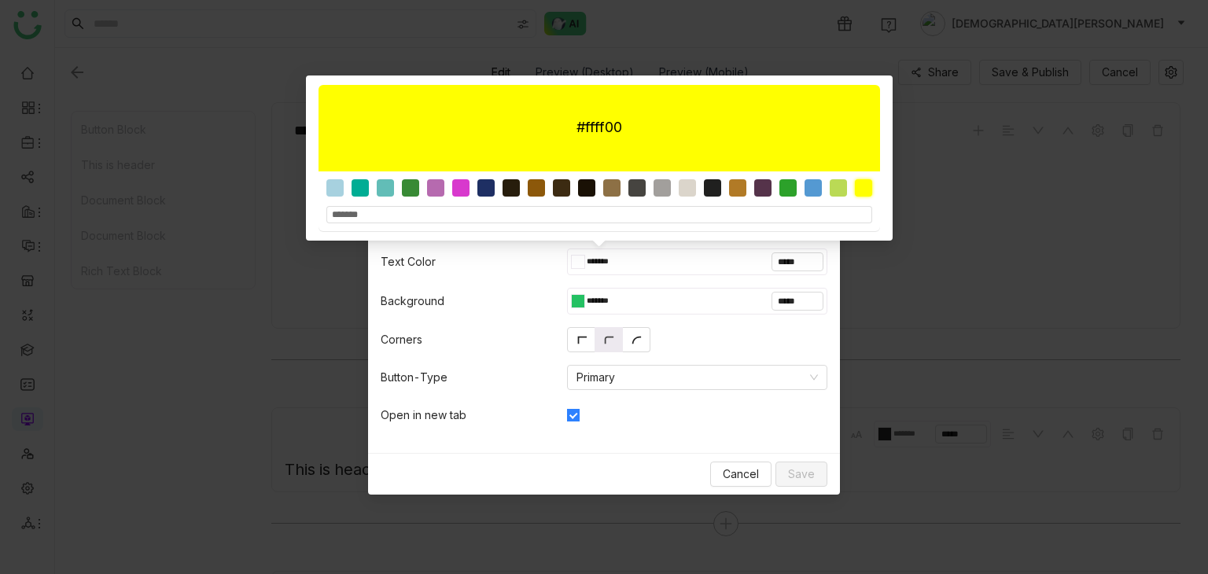
type input "*******"
click at [486, 286] on form "Label Url Size Small Default Large Text Color ******* ***** Background ******* …" at bounding box center [604, 288] width 472 height 330
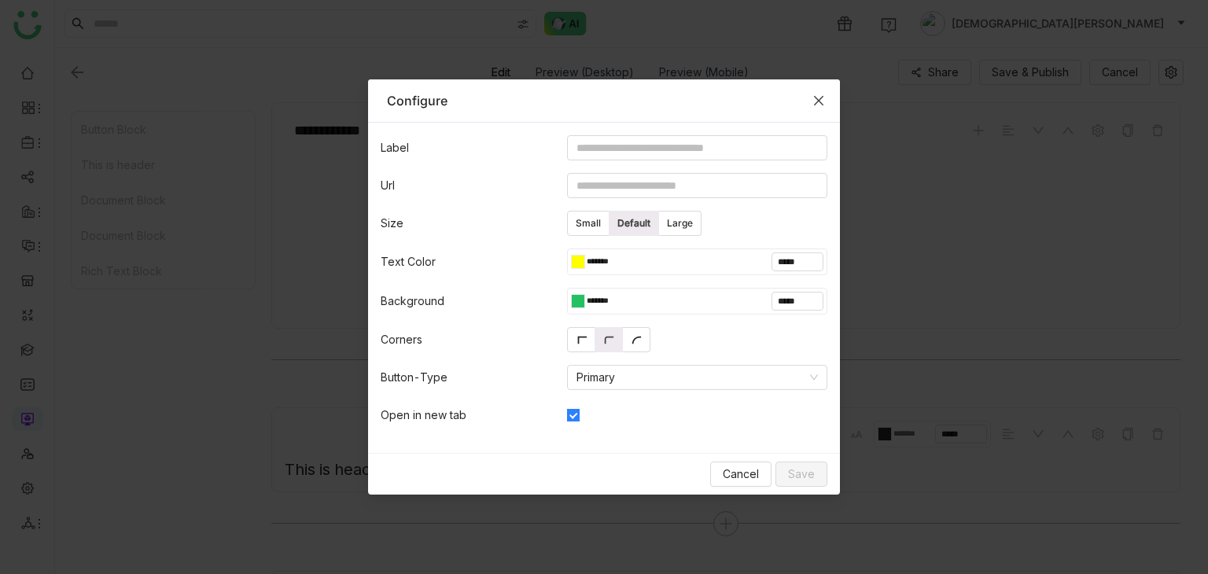
click at [821, 104] on icon "Close" at bounding box center [819, 100] width 13 height 13
